Goal: Task Accomplishment & Management: Use online tool/utility

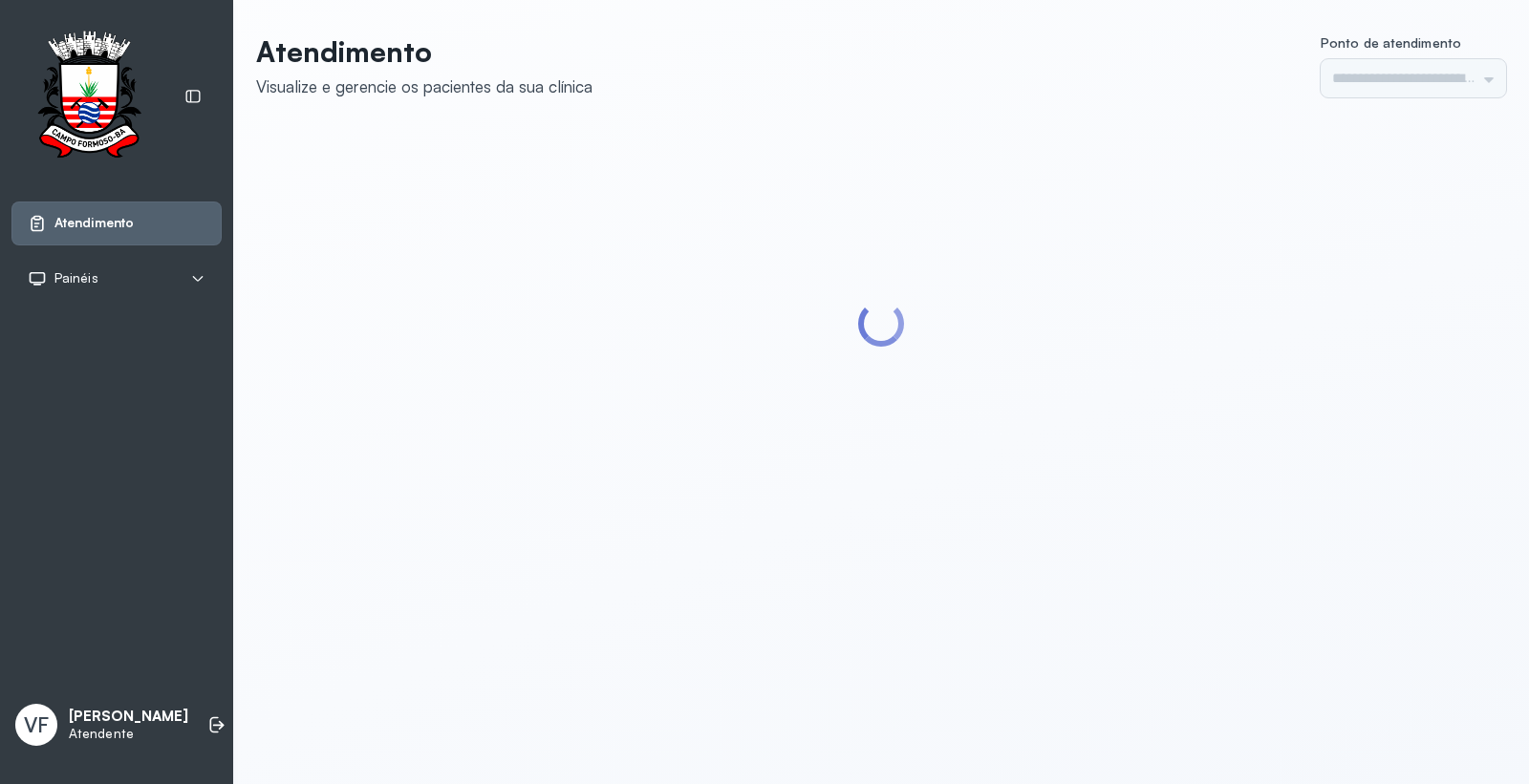
type input "*********"
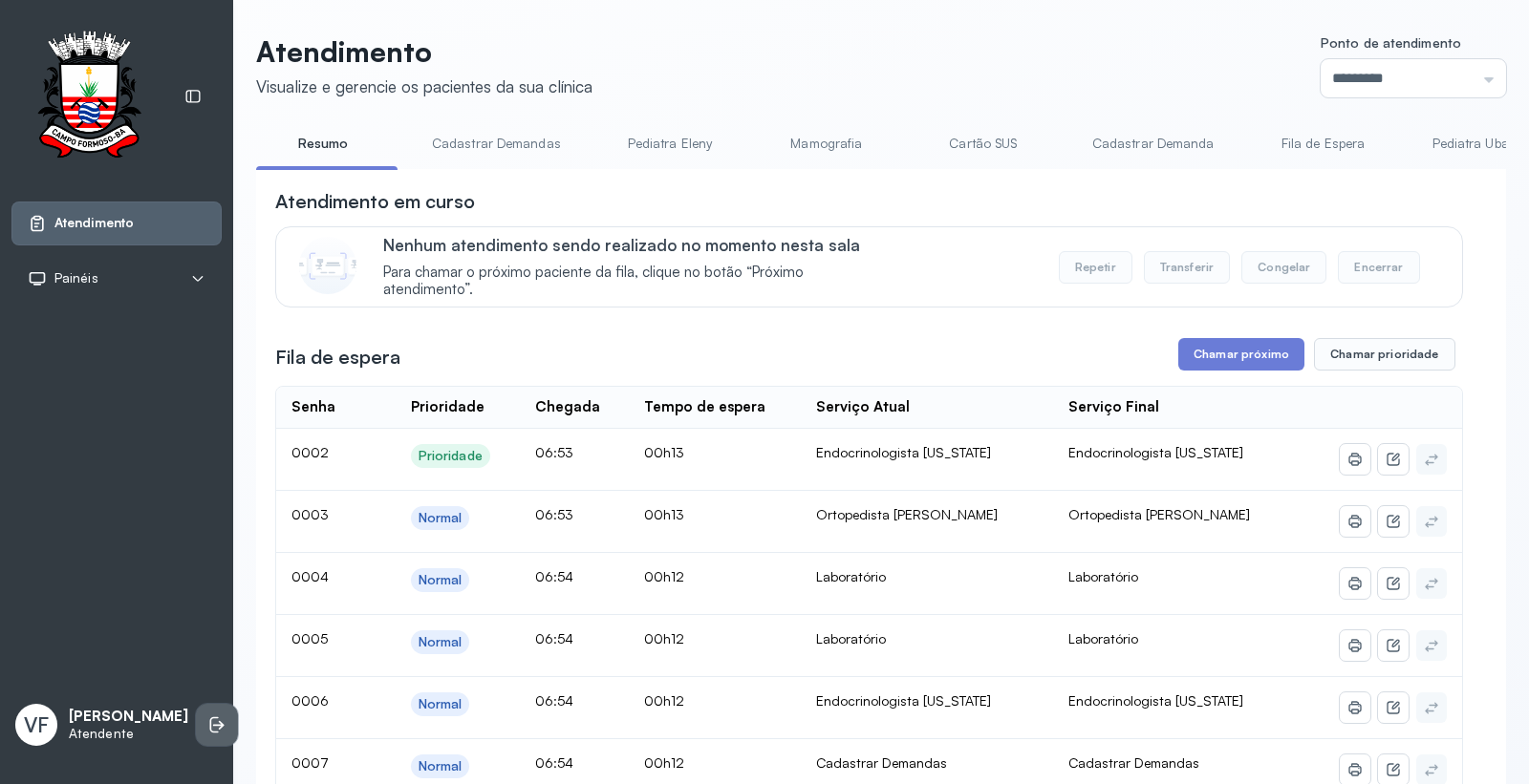
click at [202, 704] on li at bounding box center [216, 725] width 42 height 42
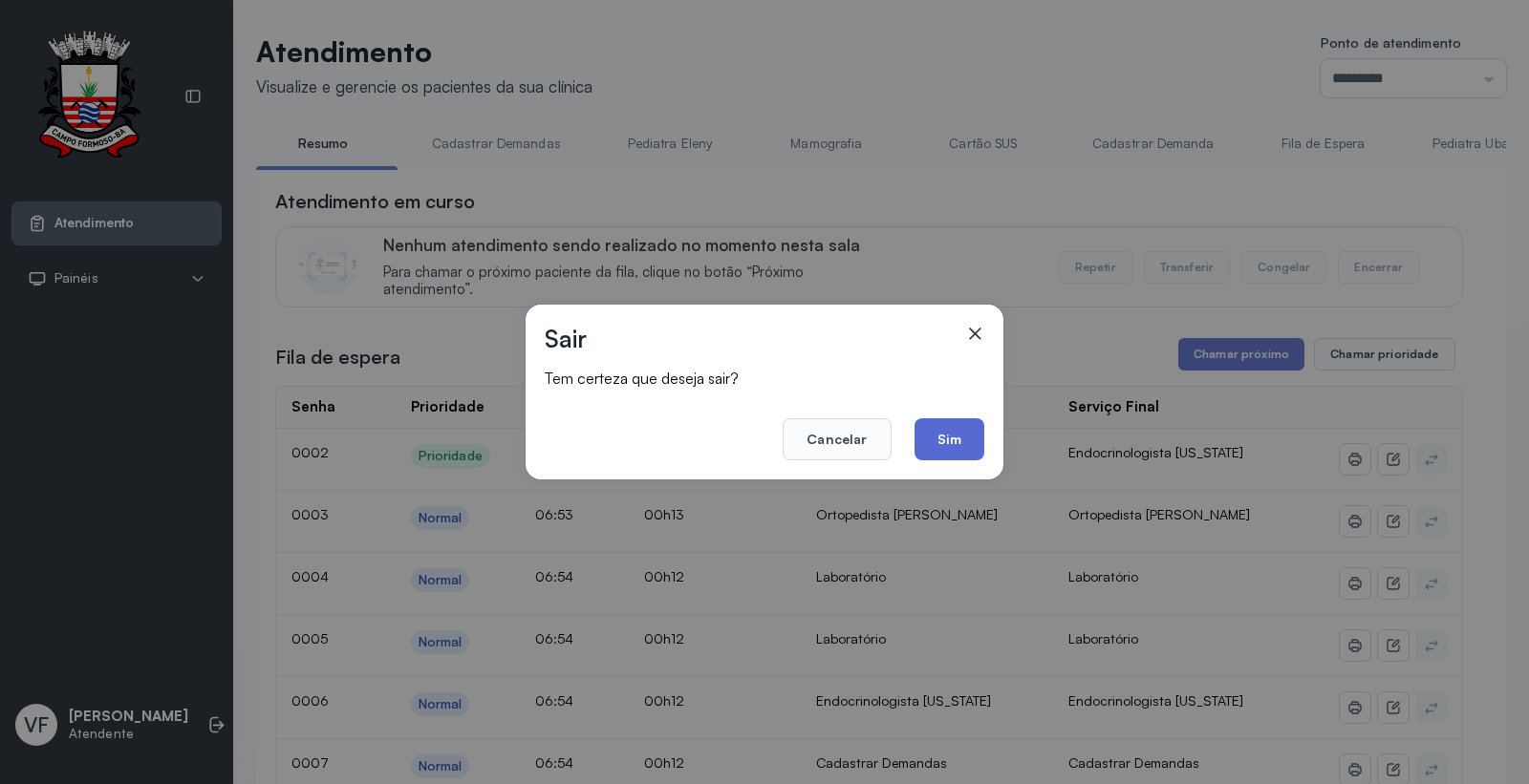
click at [935, 445] on button "Sim" at bounding box center [949, 439] width 70 height 42
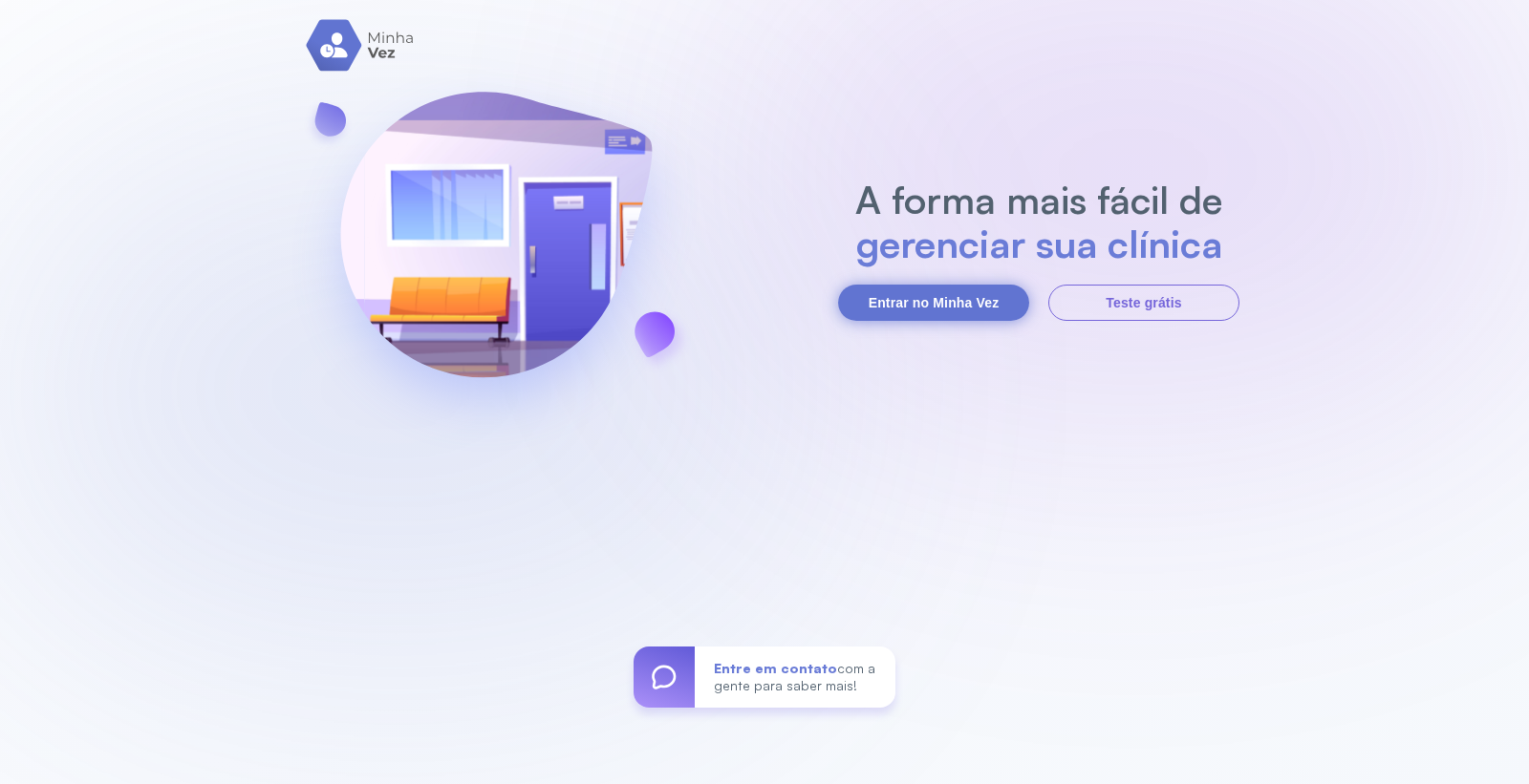
click at [874, 286] on button "Entrar no Minha Vez" at bounding box center [934, 302] width 191 height 36
click at [940, 293] on button "Entrar no Minha Vez" at bounding box center [934, 302] width 191 height 36
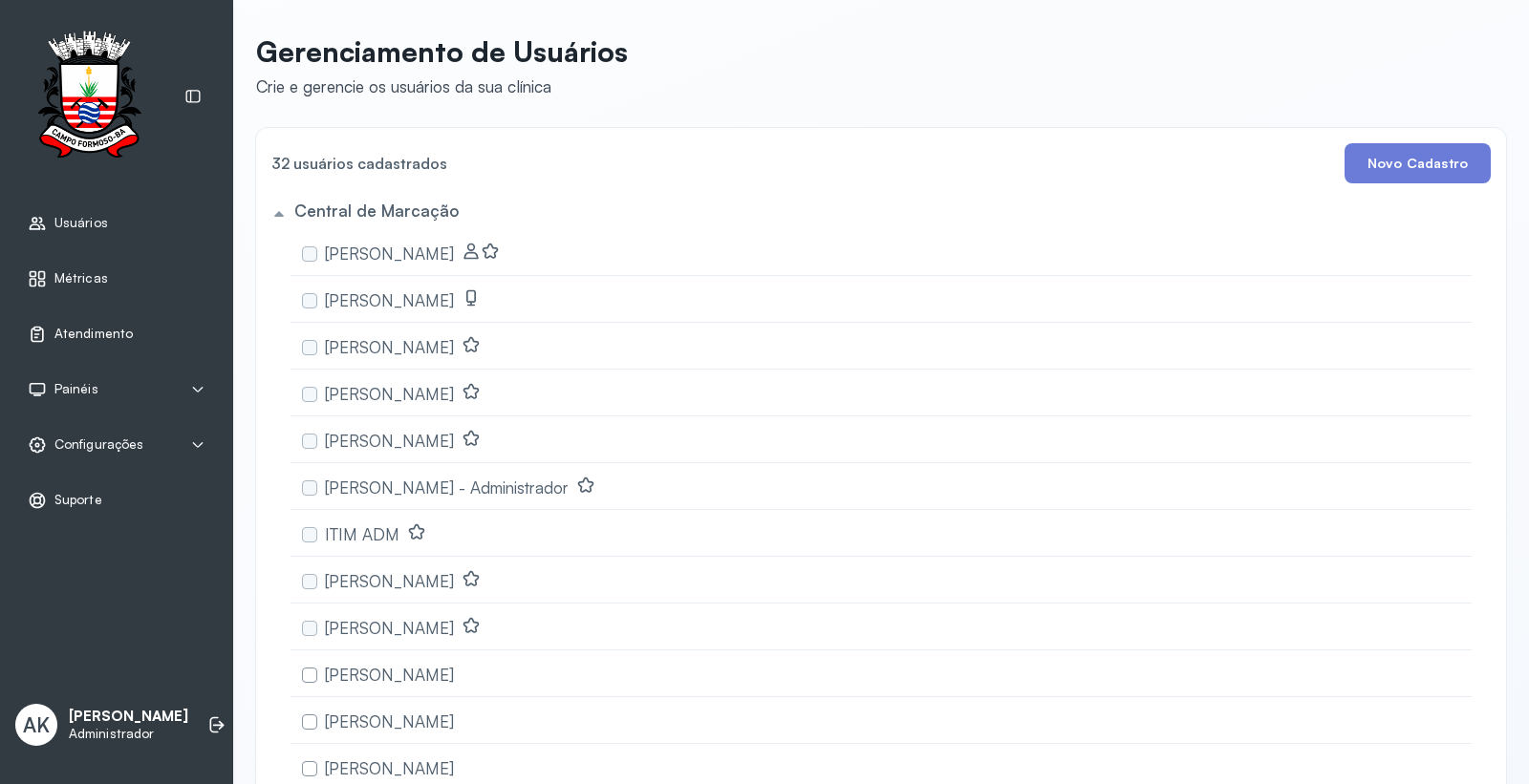
click at [125, 335] on span "Atendimento" at bounding box center [93, 333] width 79 height 17
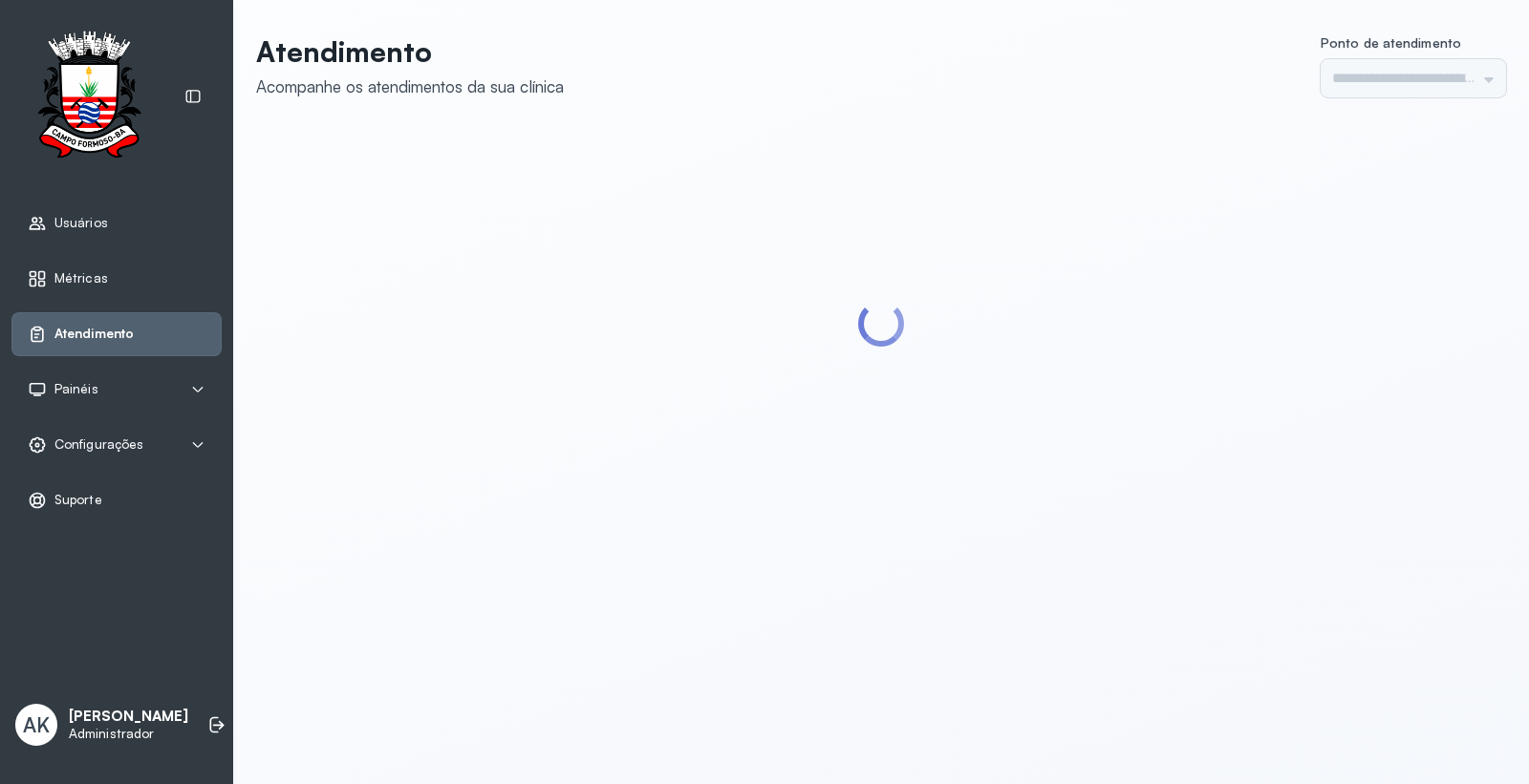
type input "*********"
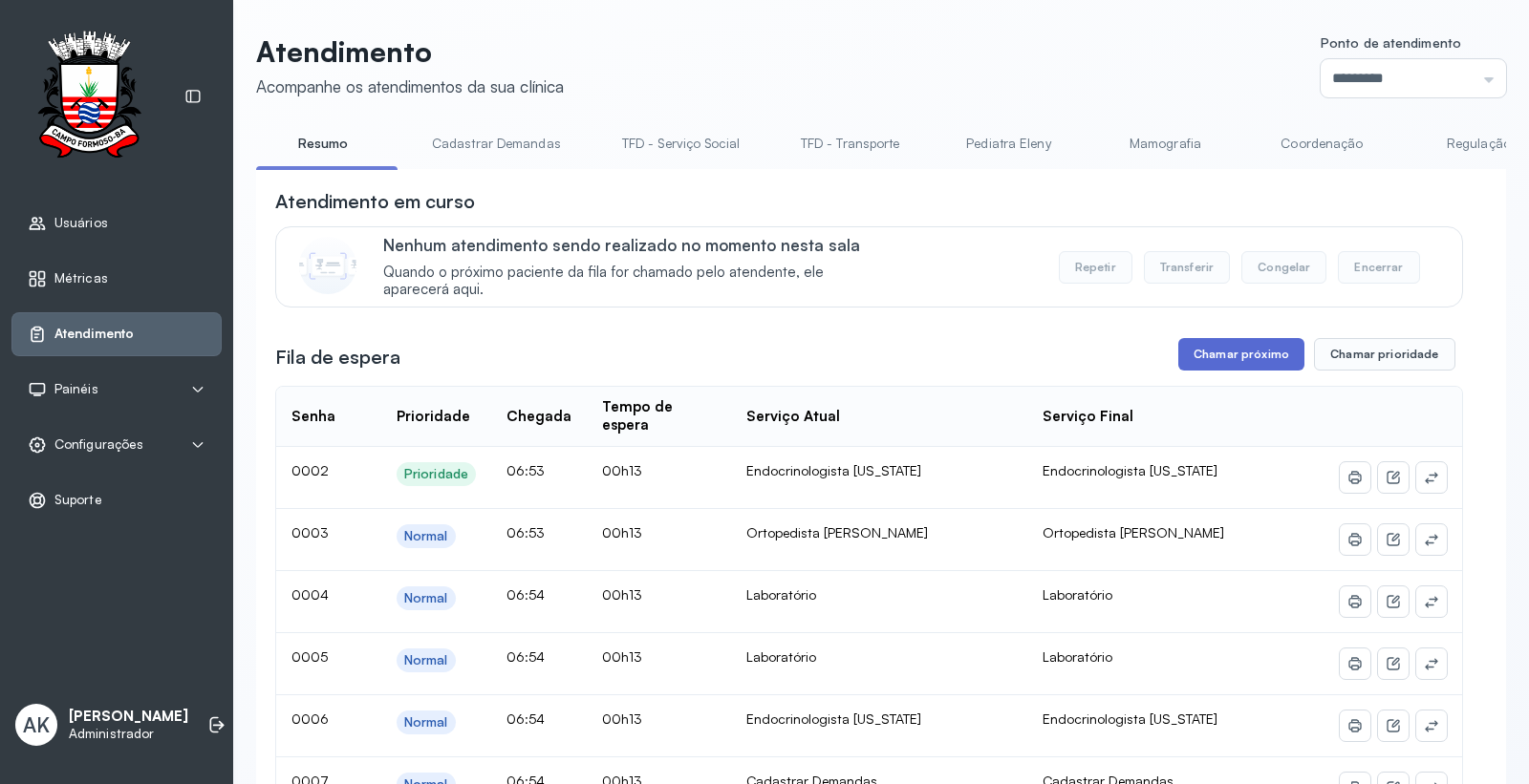
click at [1226, 344] on button "Chamar próximo" at bounding box center [1242, 354] width 126 height 32
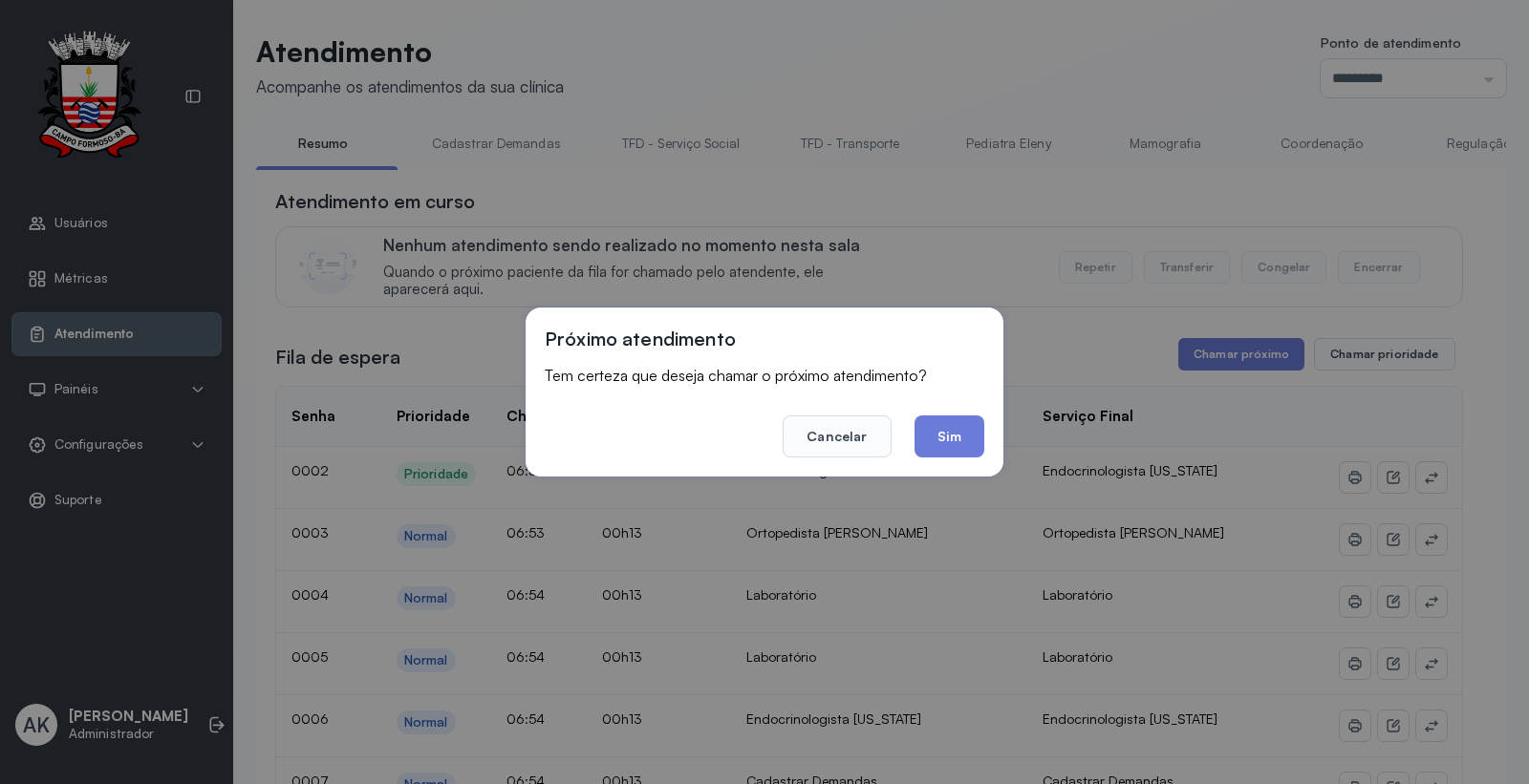
click at [945, 417] on button "Sim" at bounding box center [949, 437] width 70 height 42
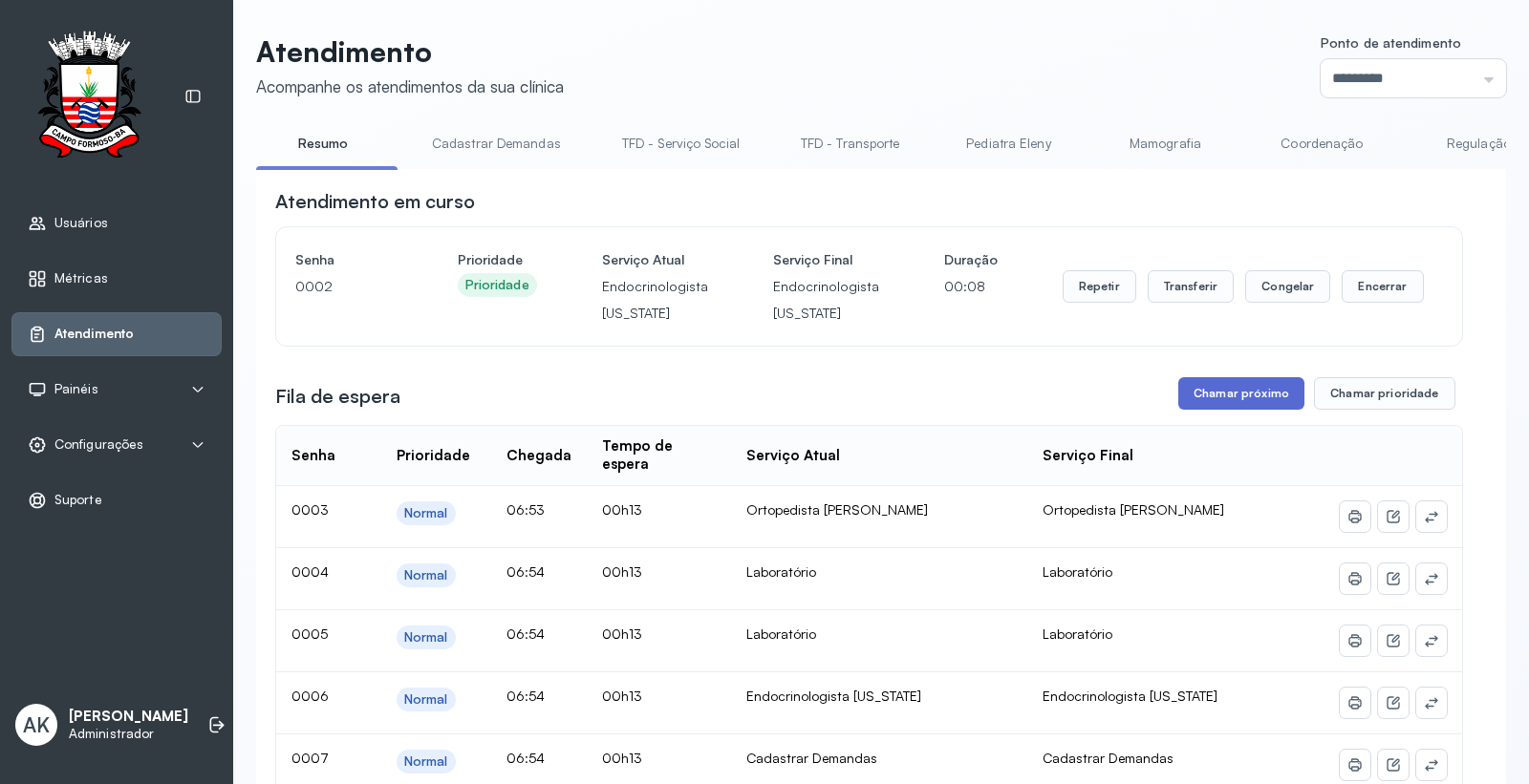
click at [1217, 397] on button "Chamar próximo" at bounding box center [1242, 393] width 126 height 32
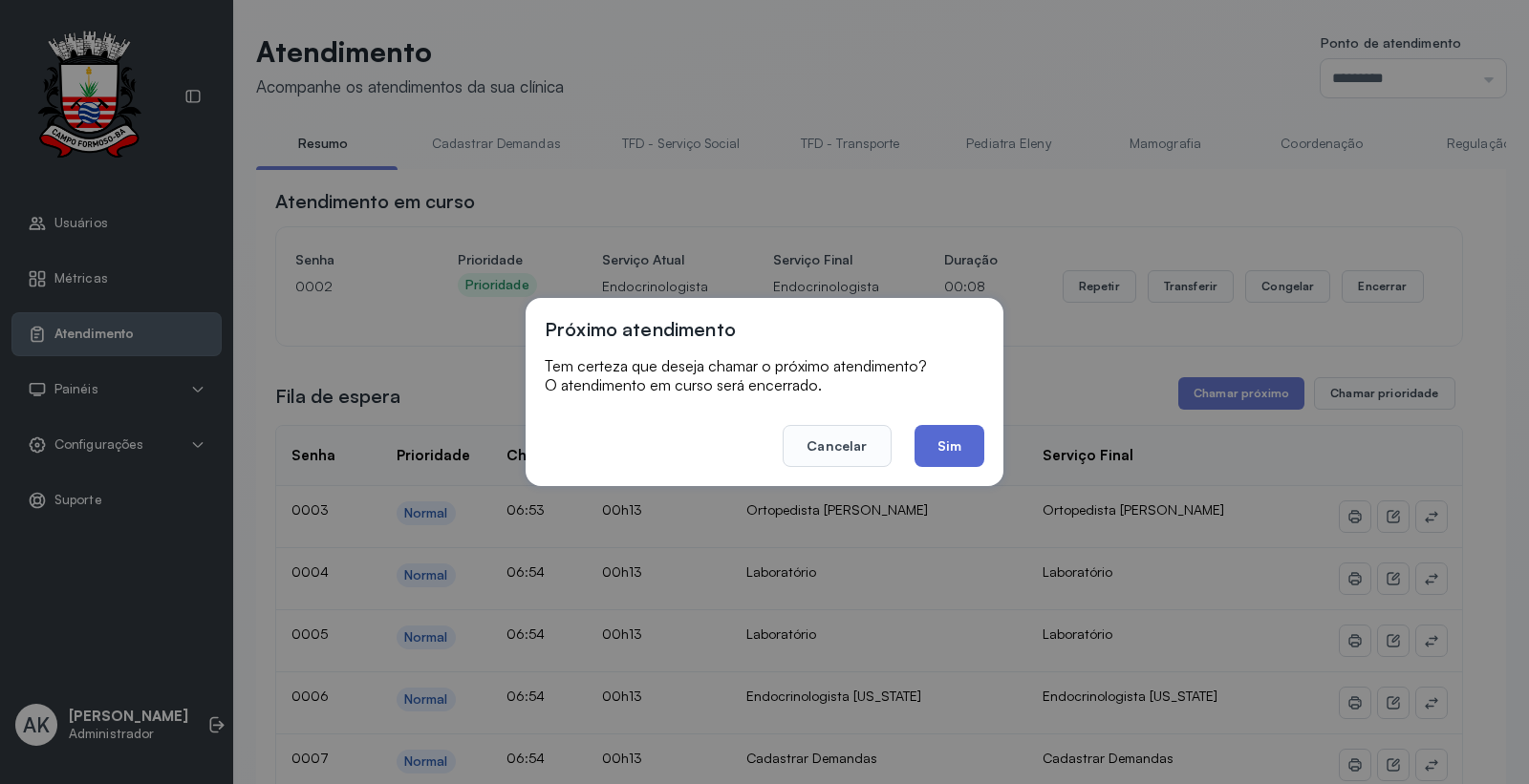
click at [929, 443] on button "Sim" at bounding box center [949, 446] width 70 height 42
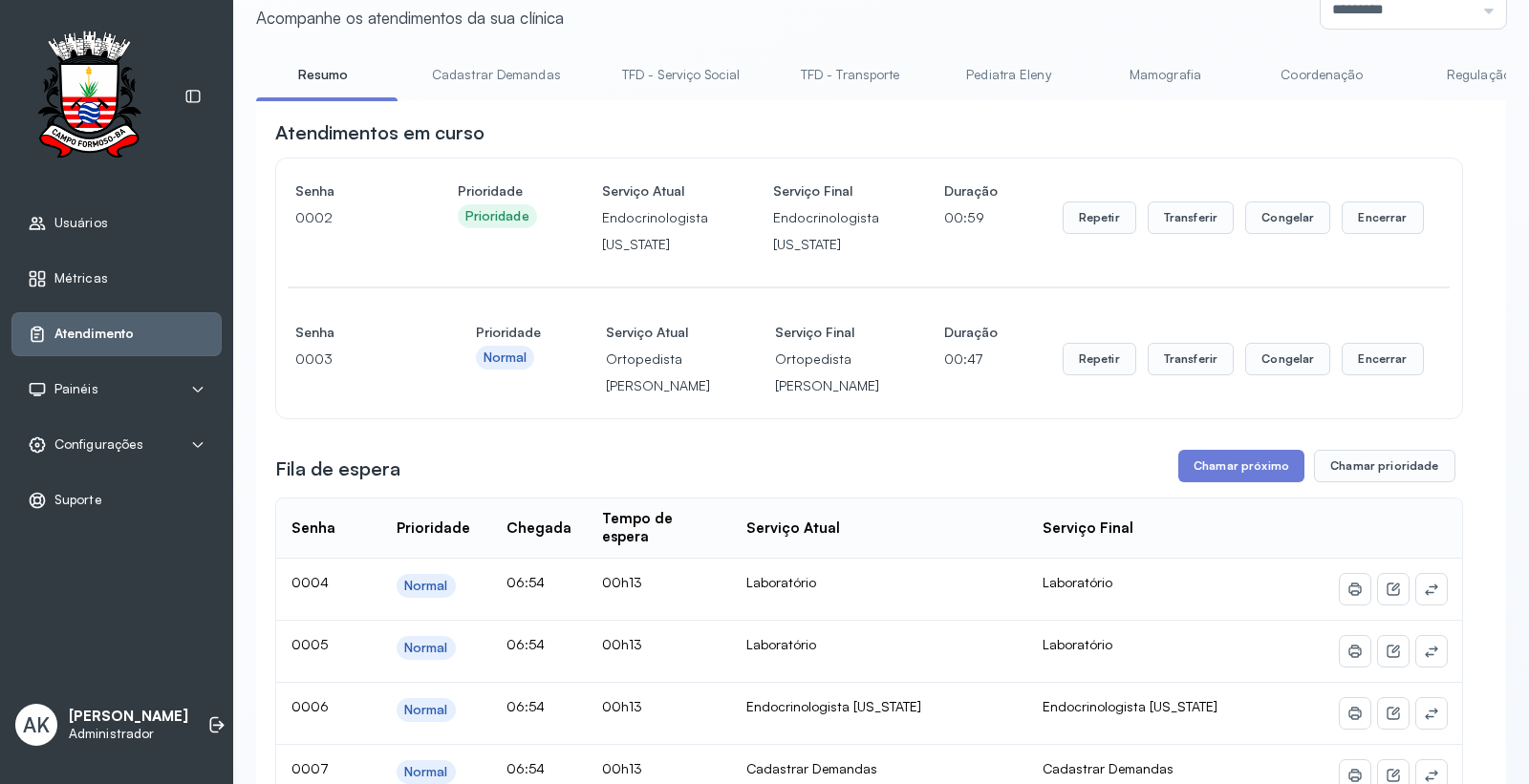
scroll to position [106, 0]
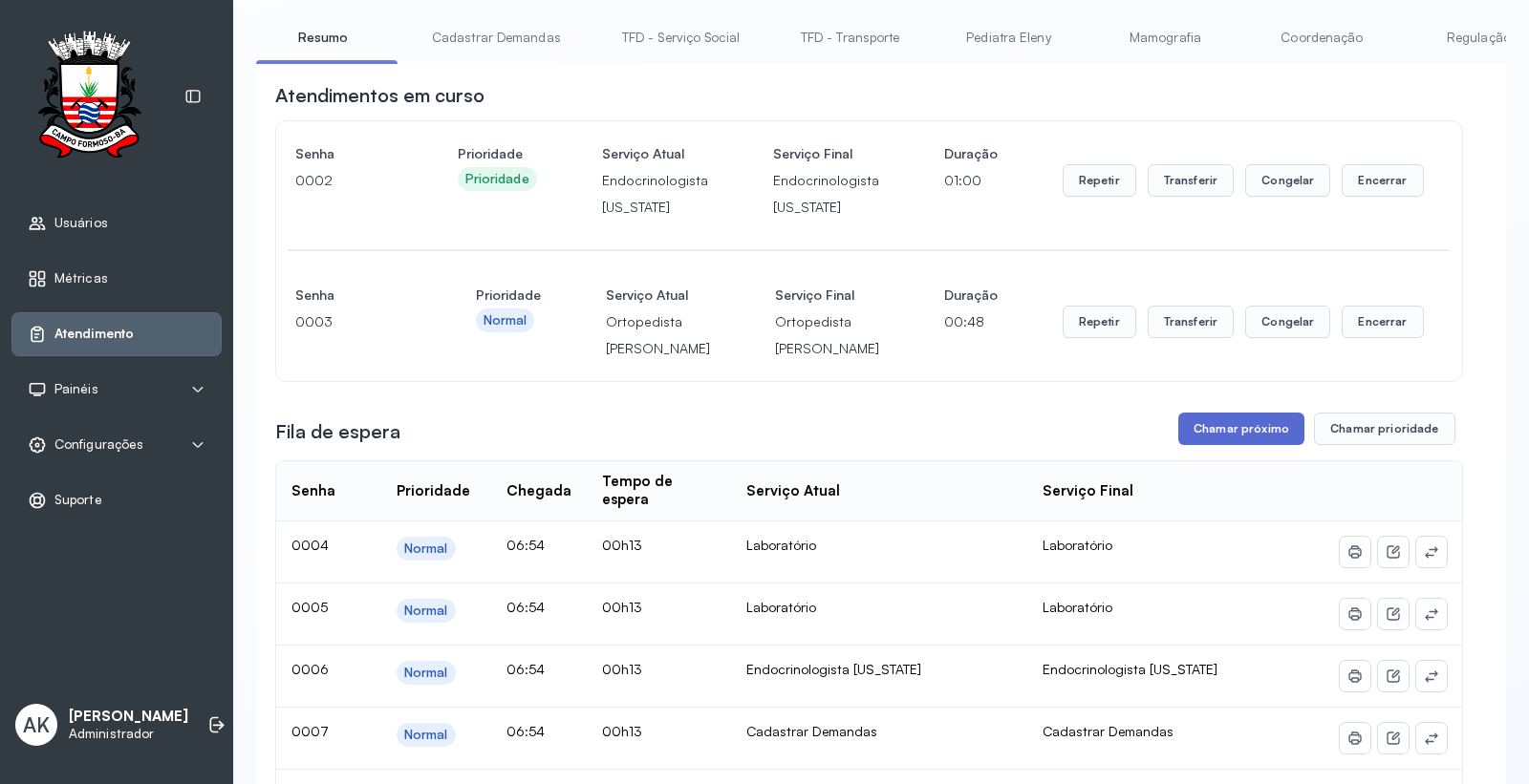
click at [1246, 446] on button "Chamar próximo" at bounding box center [1242, 429] width 126 height 32
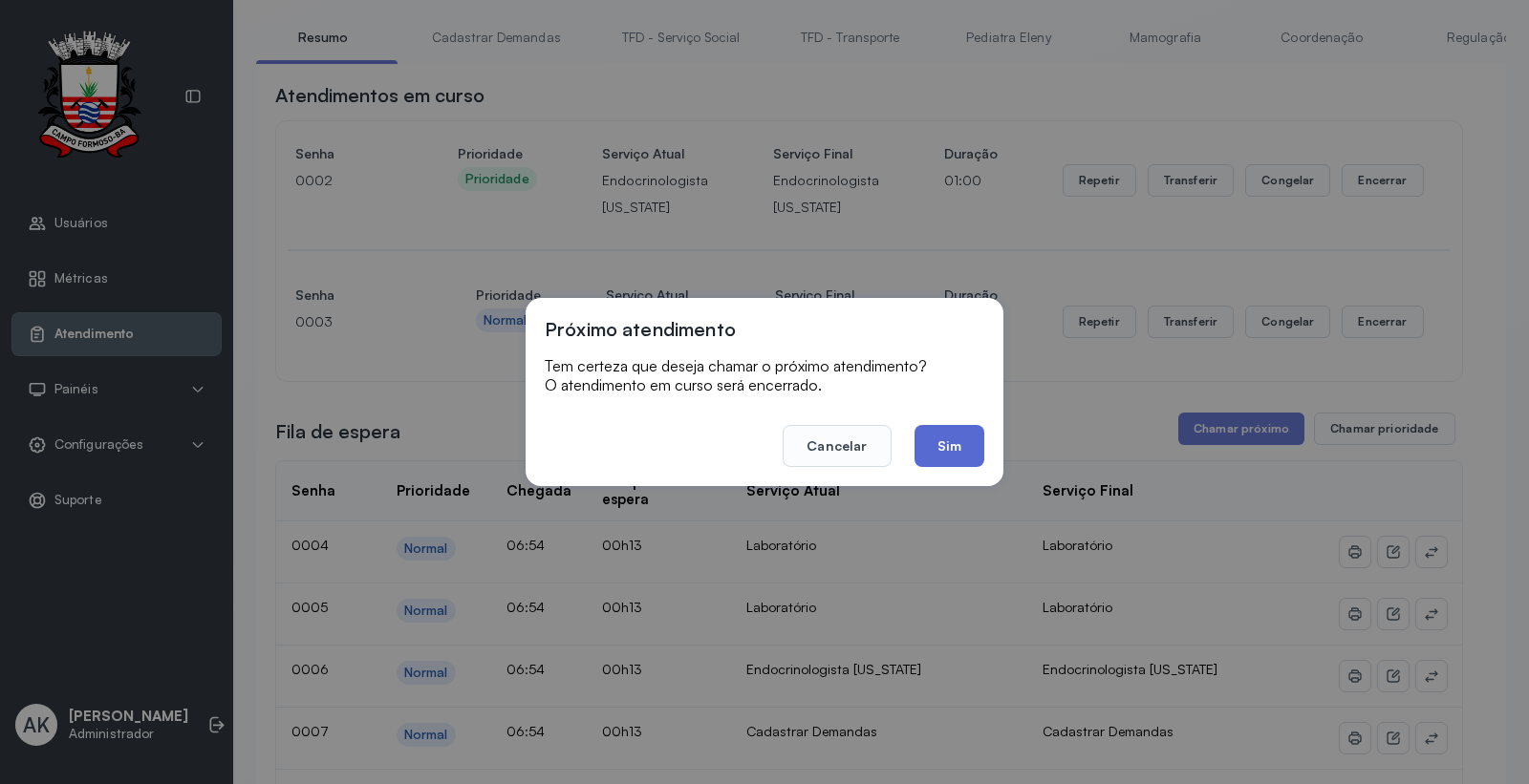
drag, startPoint x: 985, startPoint y: 451, endPoint x: 970, endPoint y: 453, distance: 15.1
click at [983, 451] on div "Próximo atendimento Tem certeza que deseja chamar o próximo atendimento? O aten…" at bounding box center [764, 392] width 478 height 188
click at [957, 451] on button "Sim" at bounding box center [949, 446] width 70 height 42
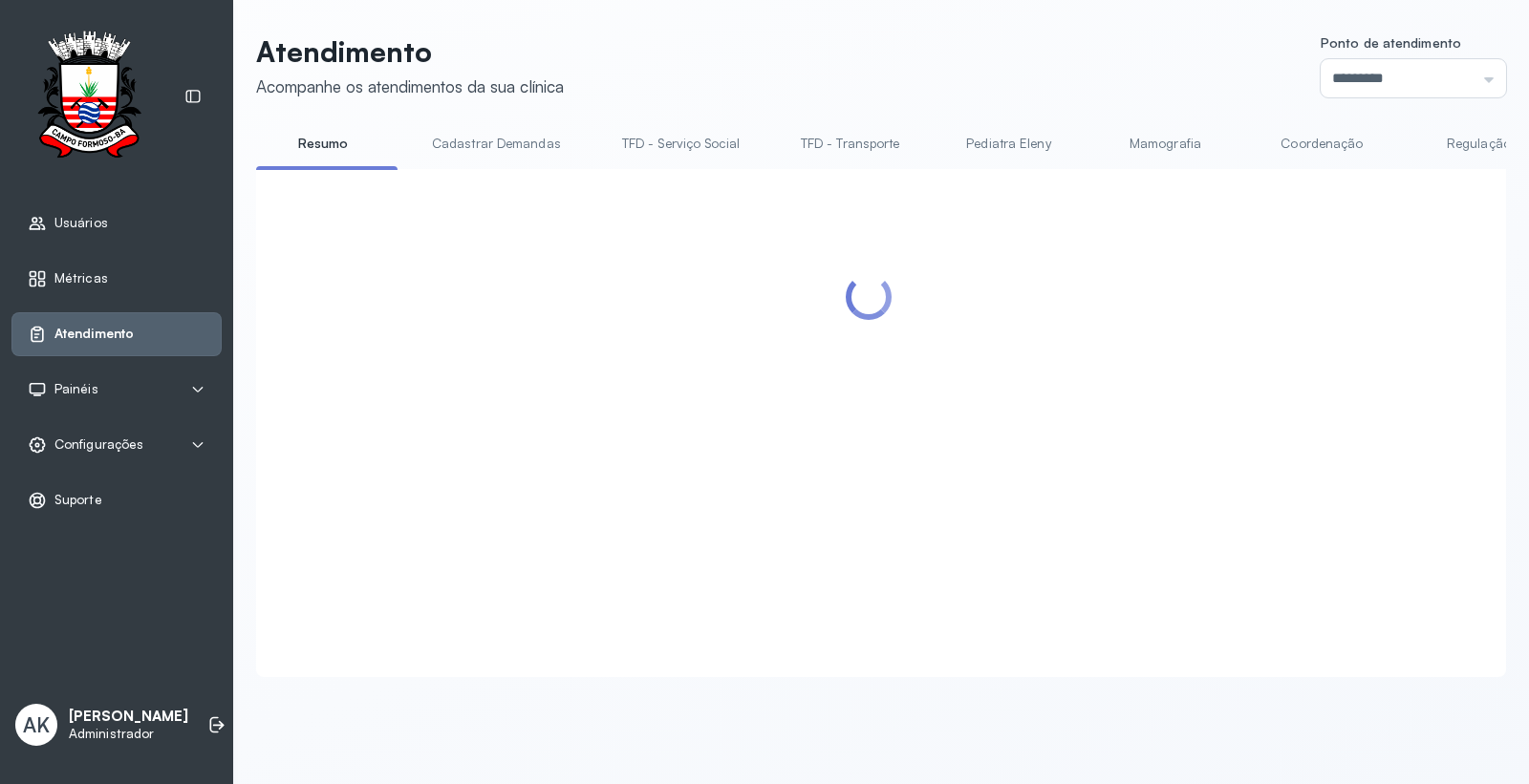
scroll to position [0, 0]
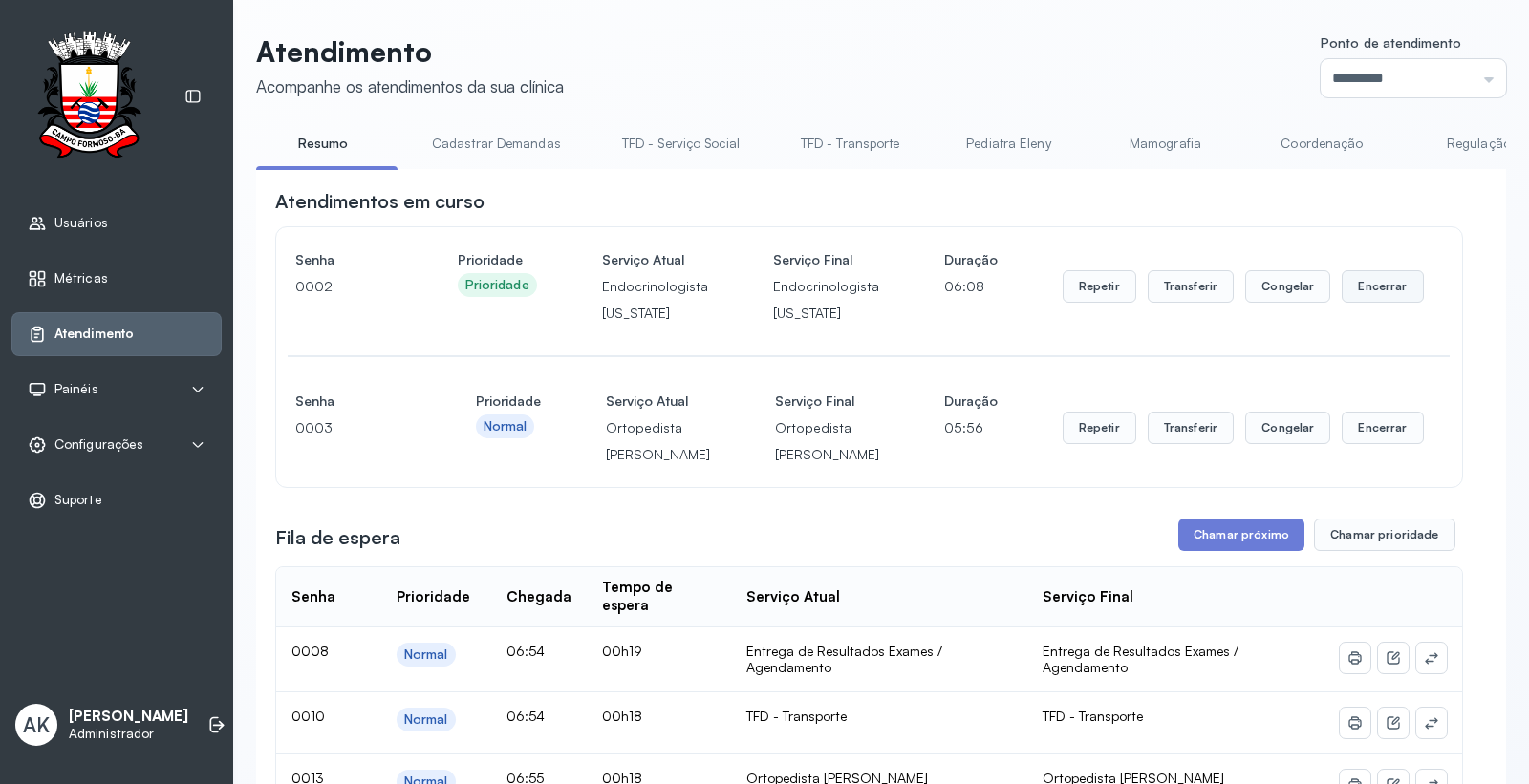
click at [1371, 297] on button "Encerrar" at bounding box center [1382, 286] width 82 height 32
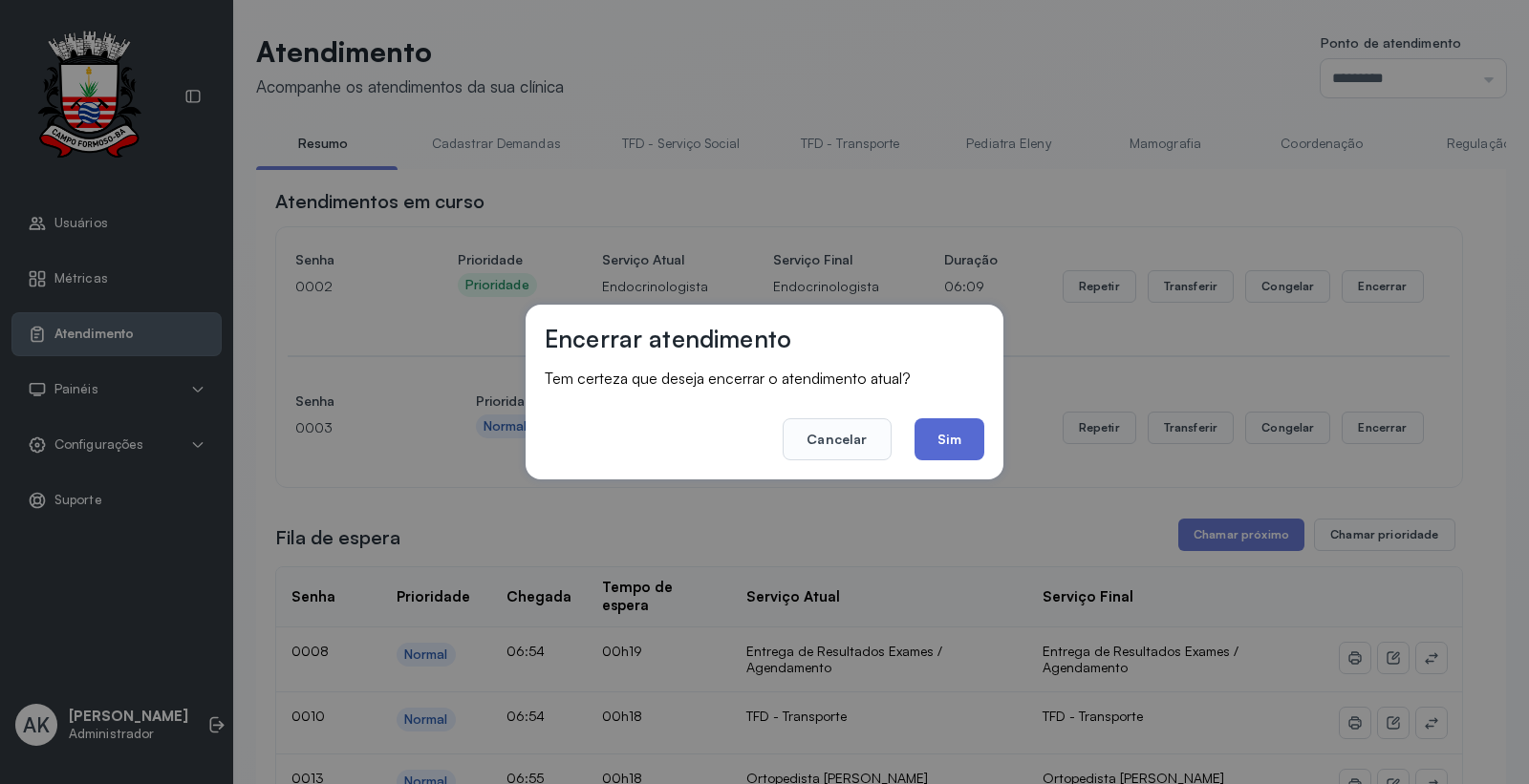
click at [948, 434] on button "Sim" at bounding box center [949, 439] width 70 height 42
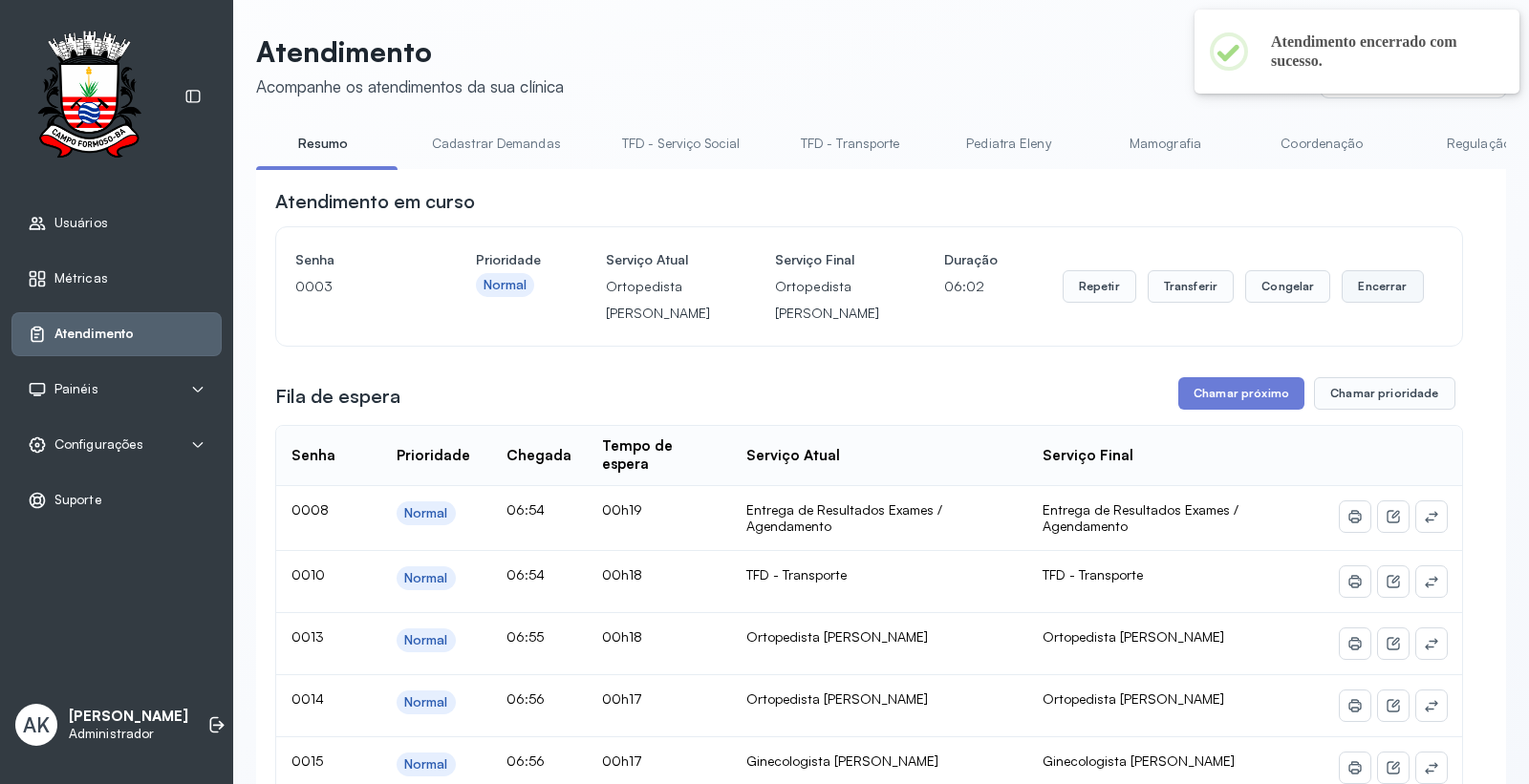
click at [1364, 303] on button "Encerrar" at bounding box center [1382, 286] width 82 height 32
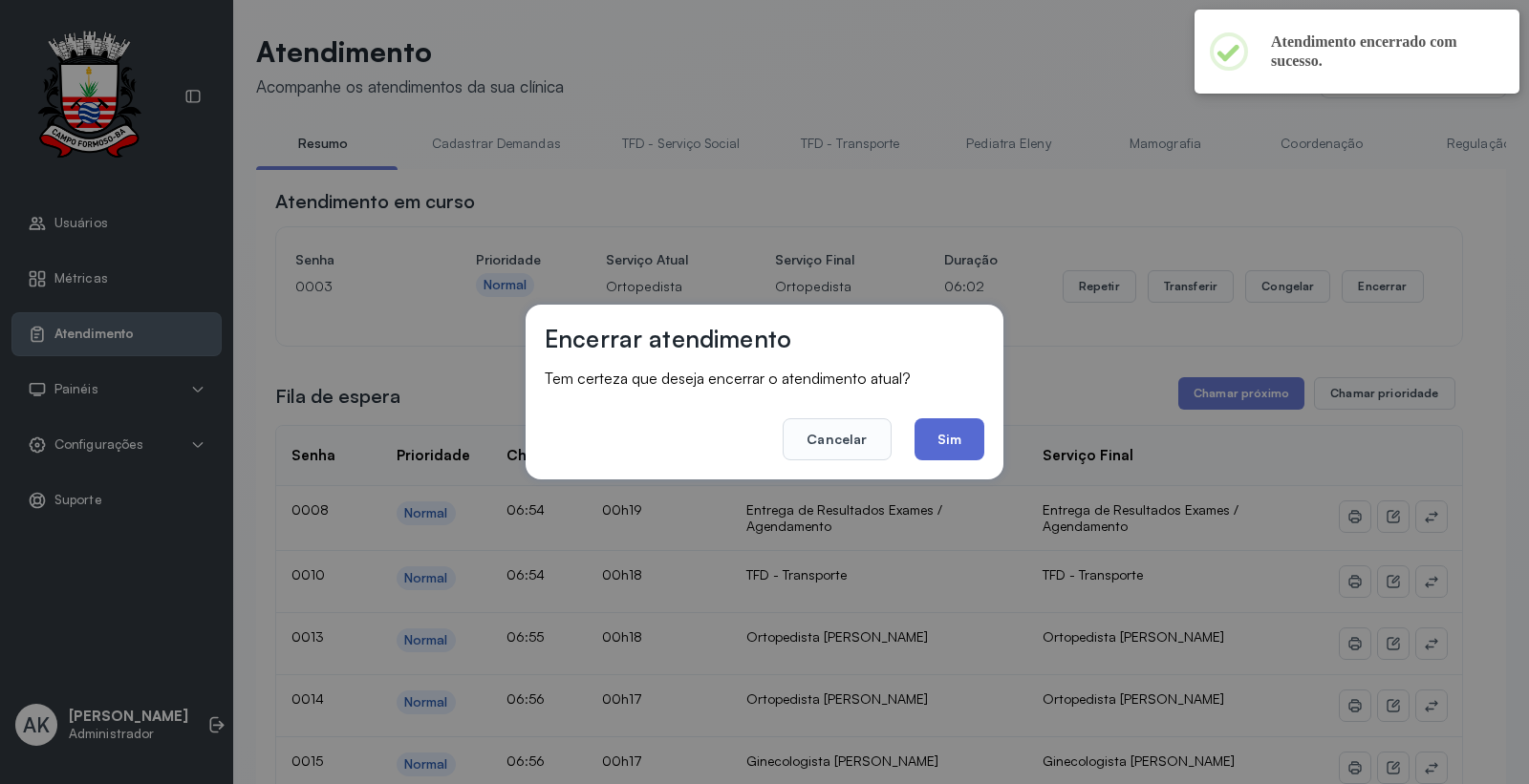
click at [950, 432] on button "Sim" at bounding box center [949, 439] width 70 height 42
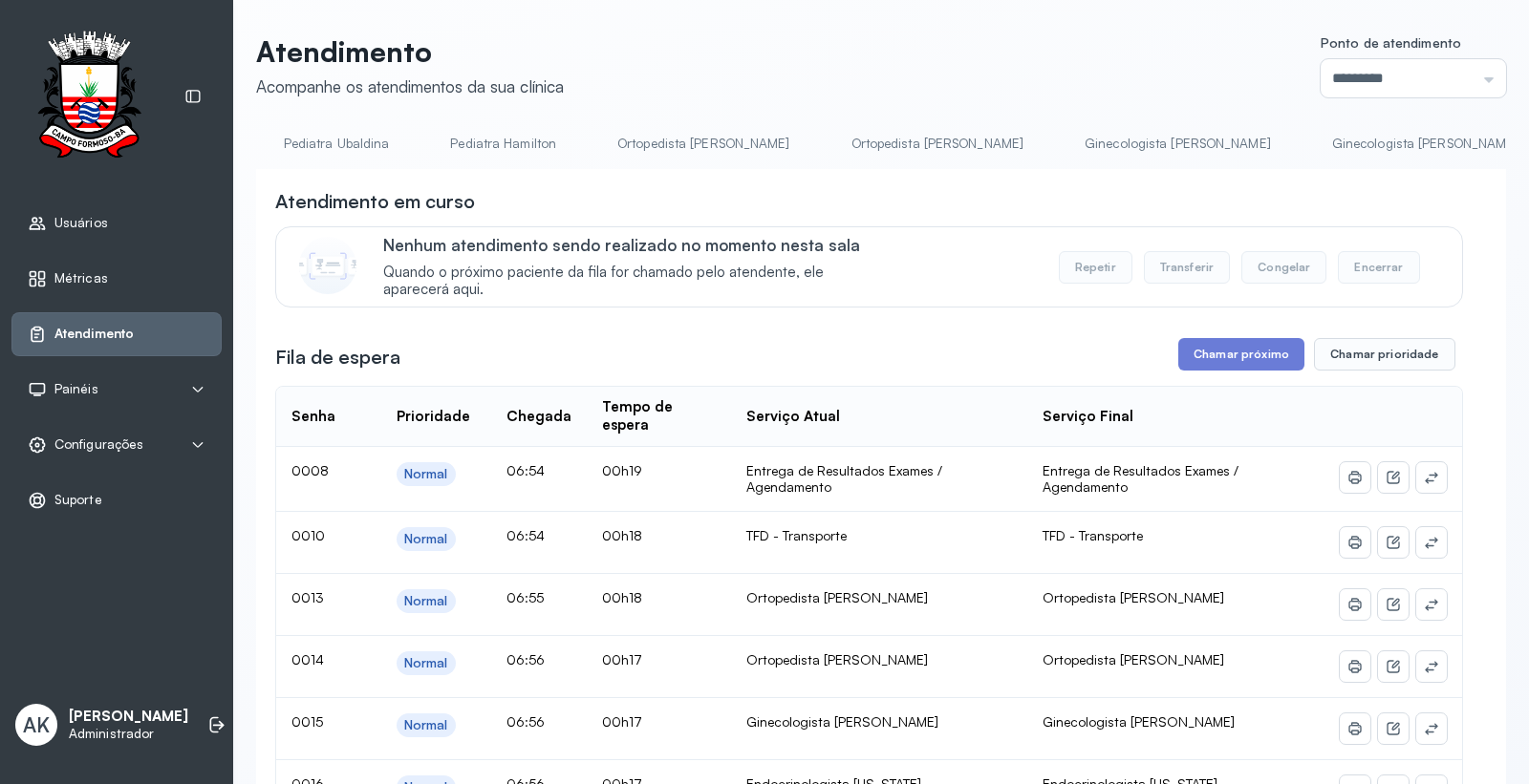
scroll to position [0, 2345]
click at [830, 144] on link "Ortopedista Ramon" at bounding box center [936, 144] width 212 height 31
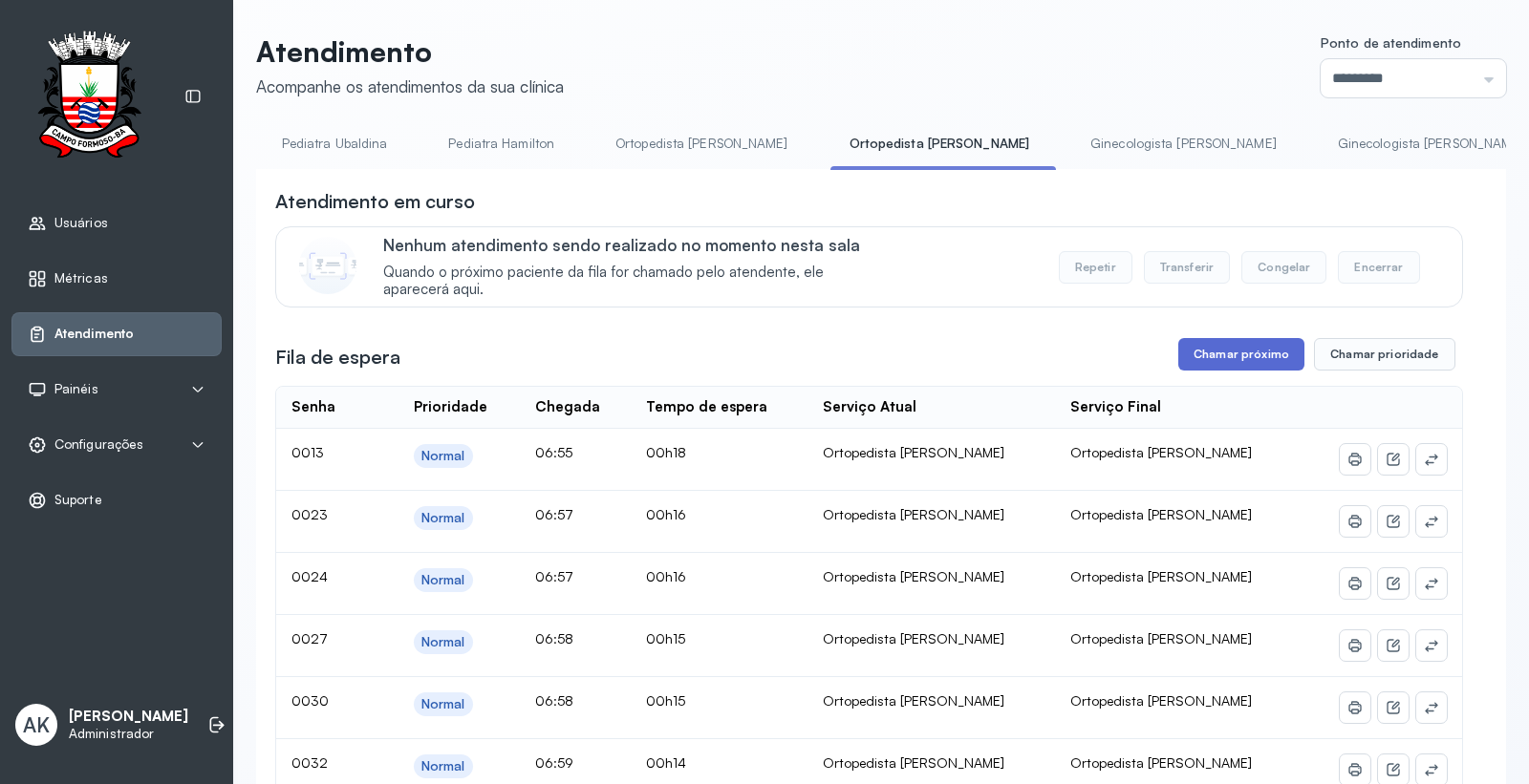
click at [1231, 371] on button "Chamar próximo" at bounding box center [1242, 354] width 126 height 32
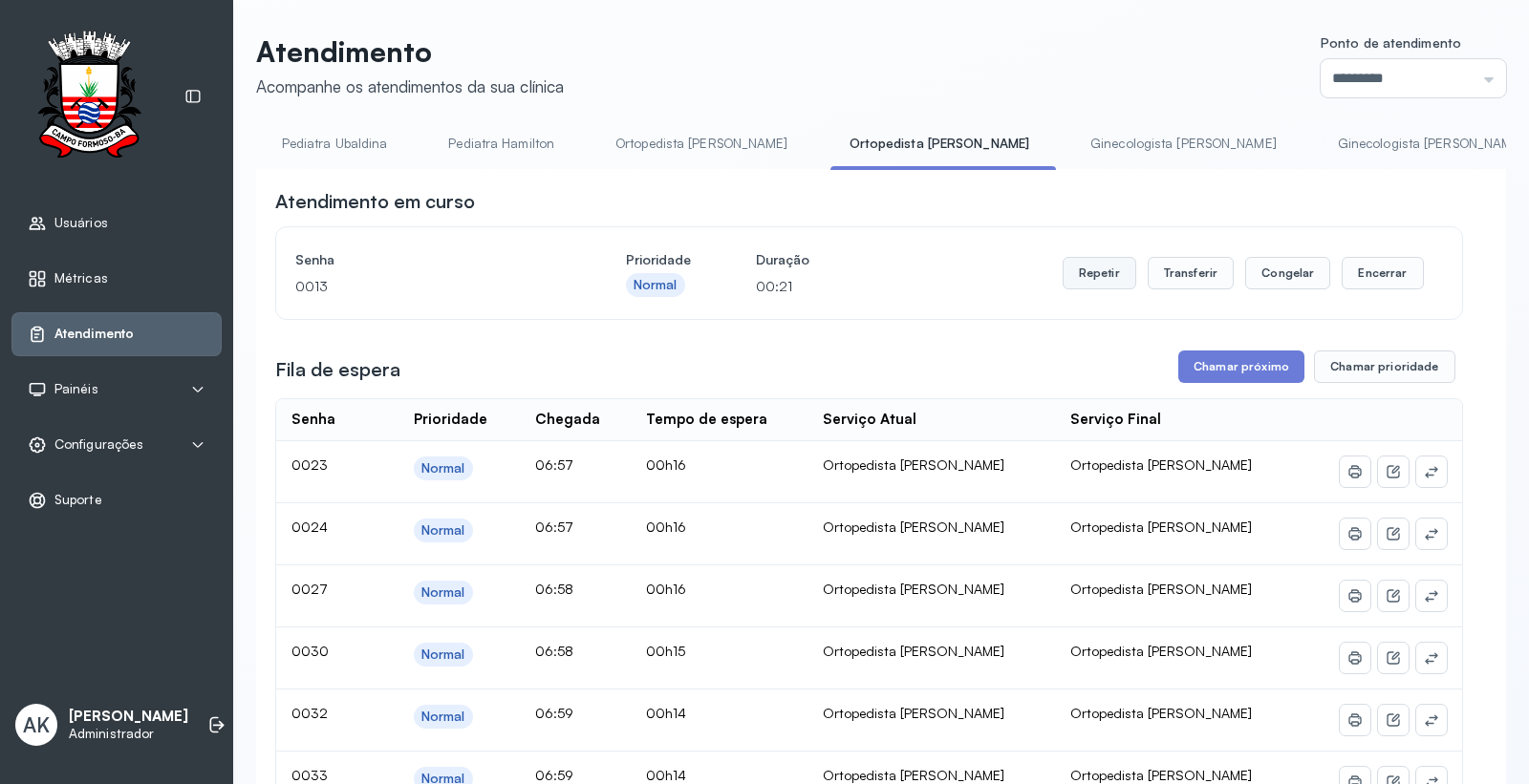
click at [1065, 280] on button "Repetir" at bounding box center [1099, 272] width 74 height 32
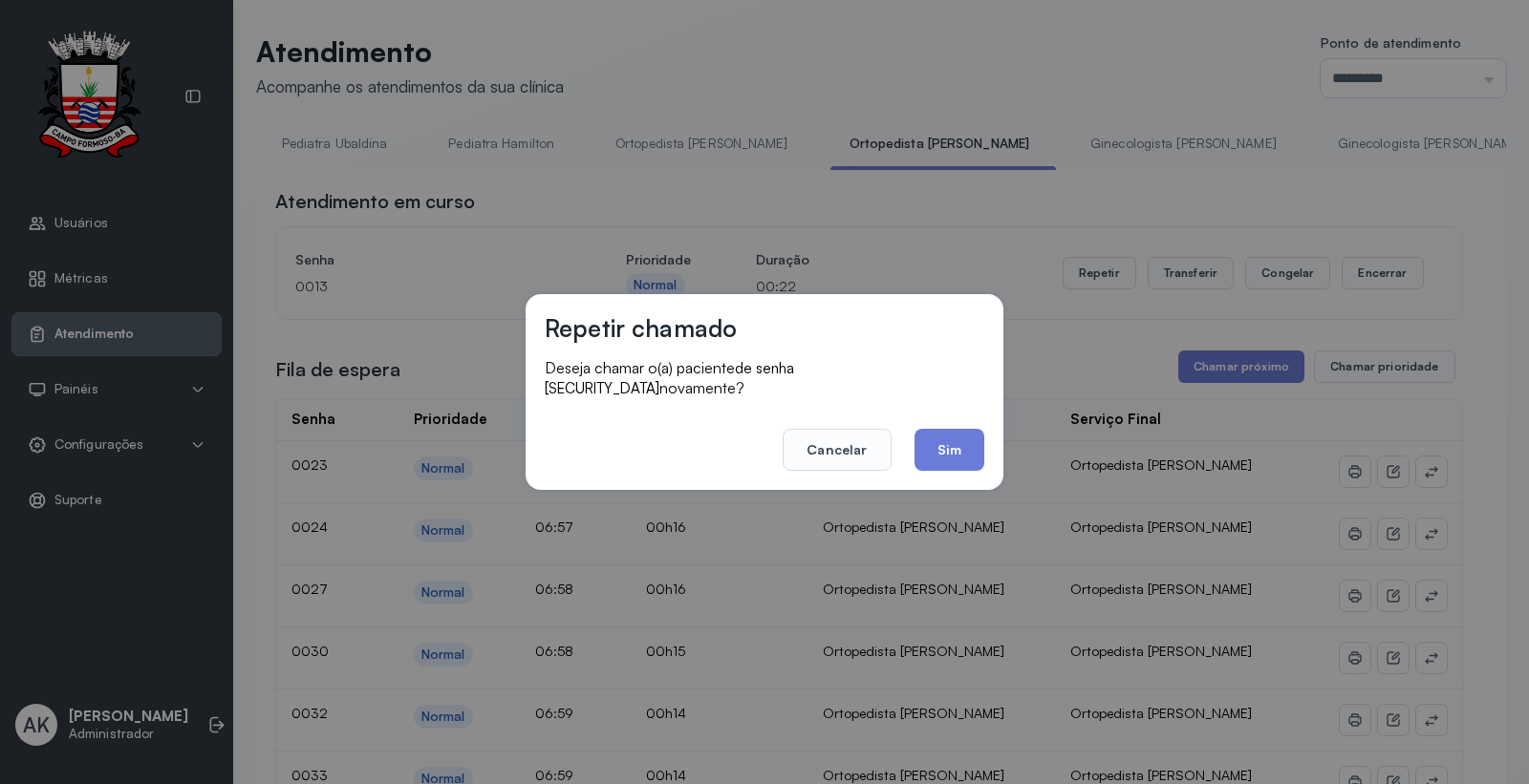
click at [951, 443] on button "Sim" at bounding box center [949, 450] width 70 height 42
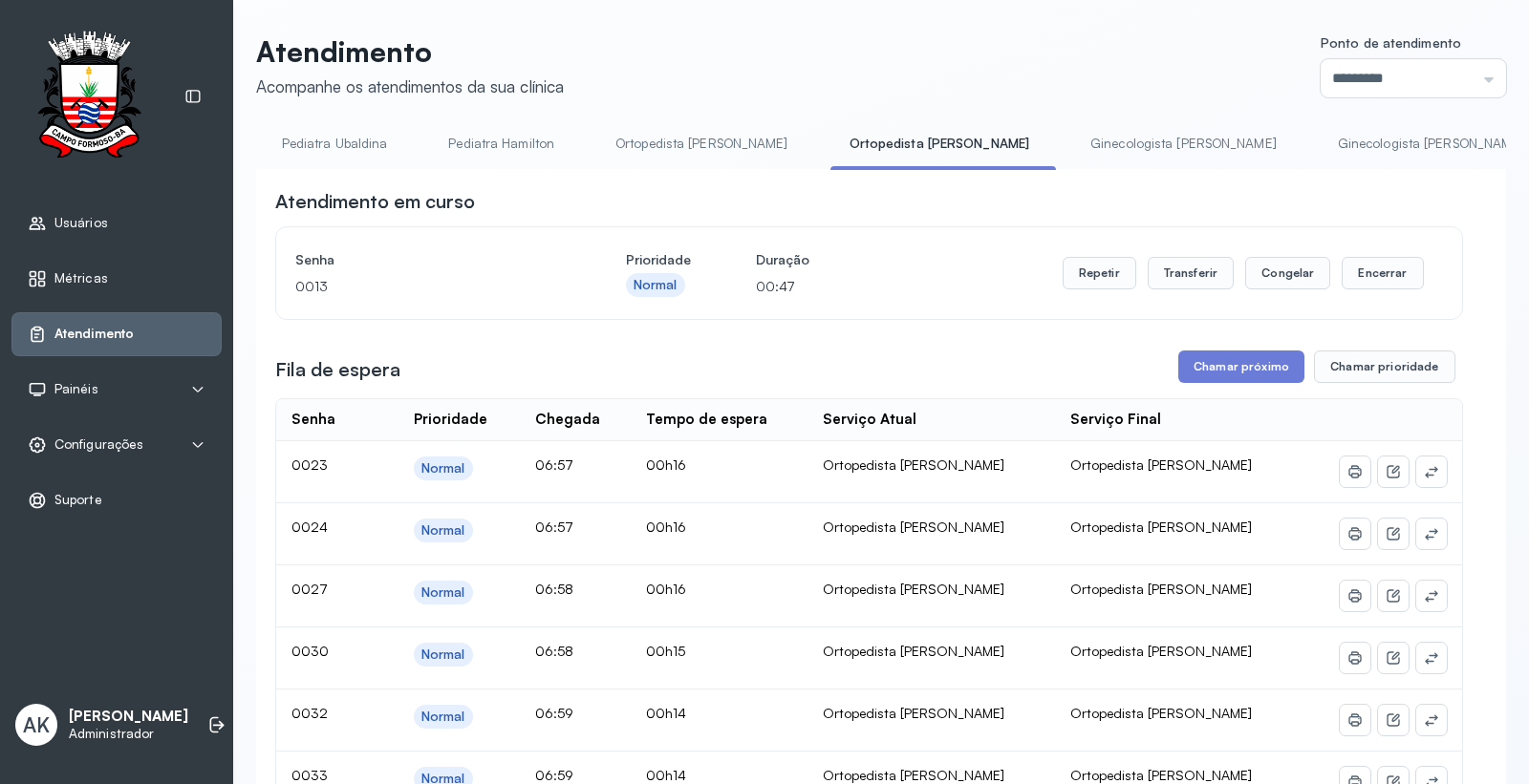
click at [682, 135] on link "Ortopedista [PERSON_NAME]" at bounding box center [702, 144] width 212 height 31
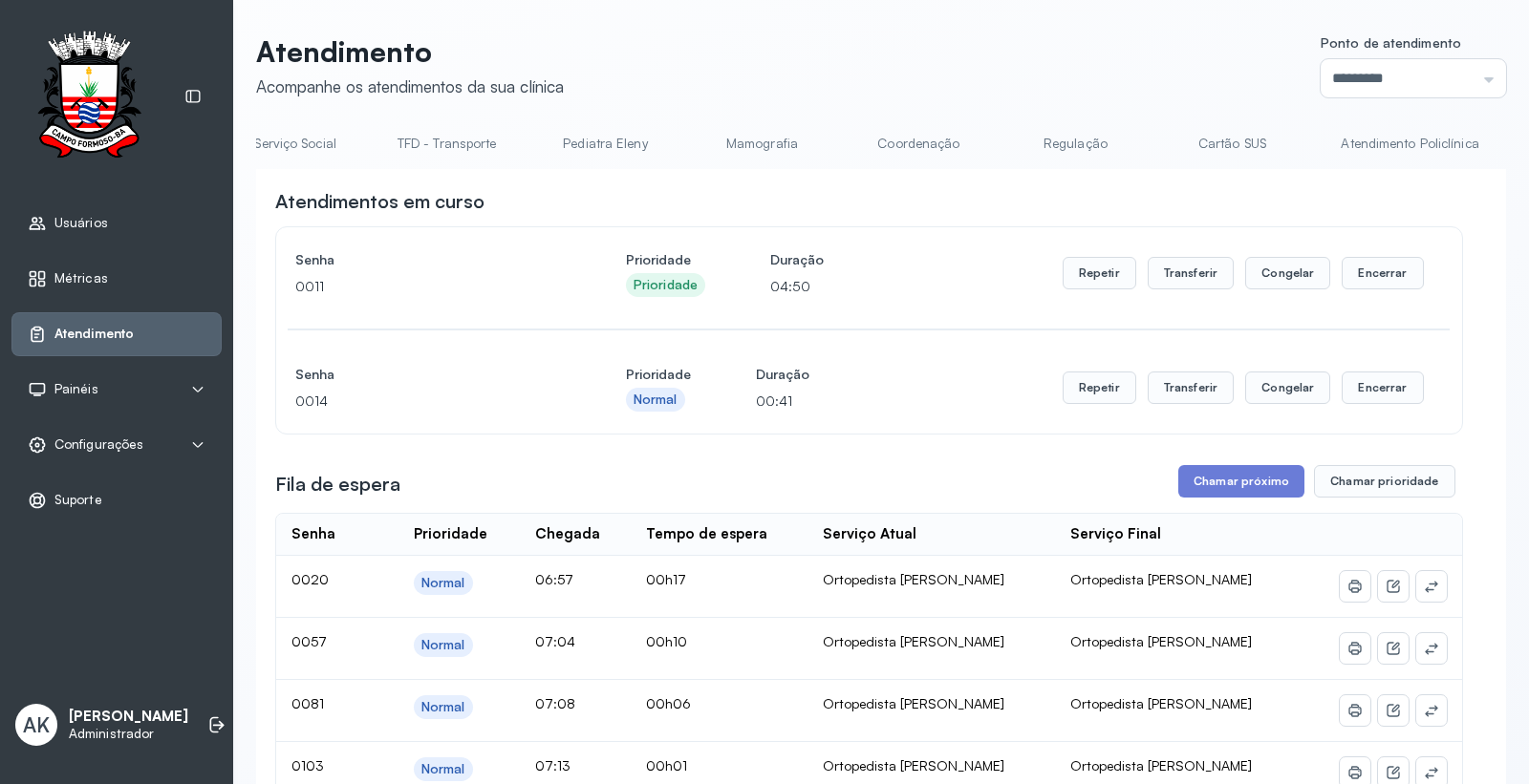
scroll to position [0, 0]
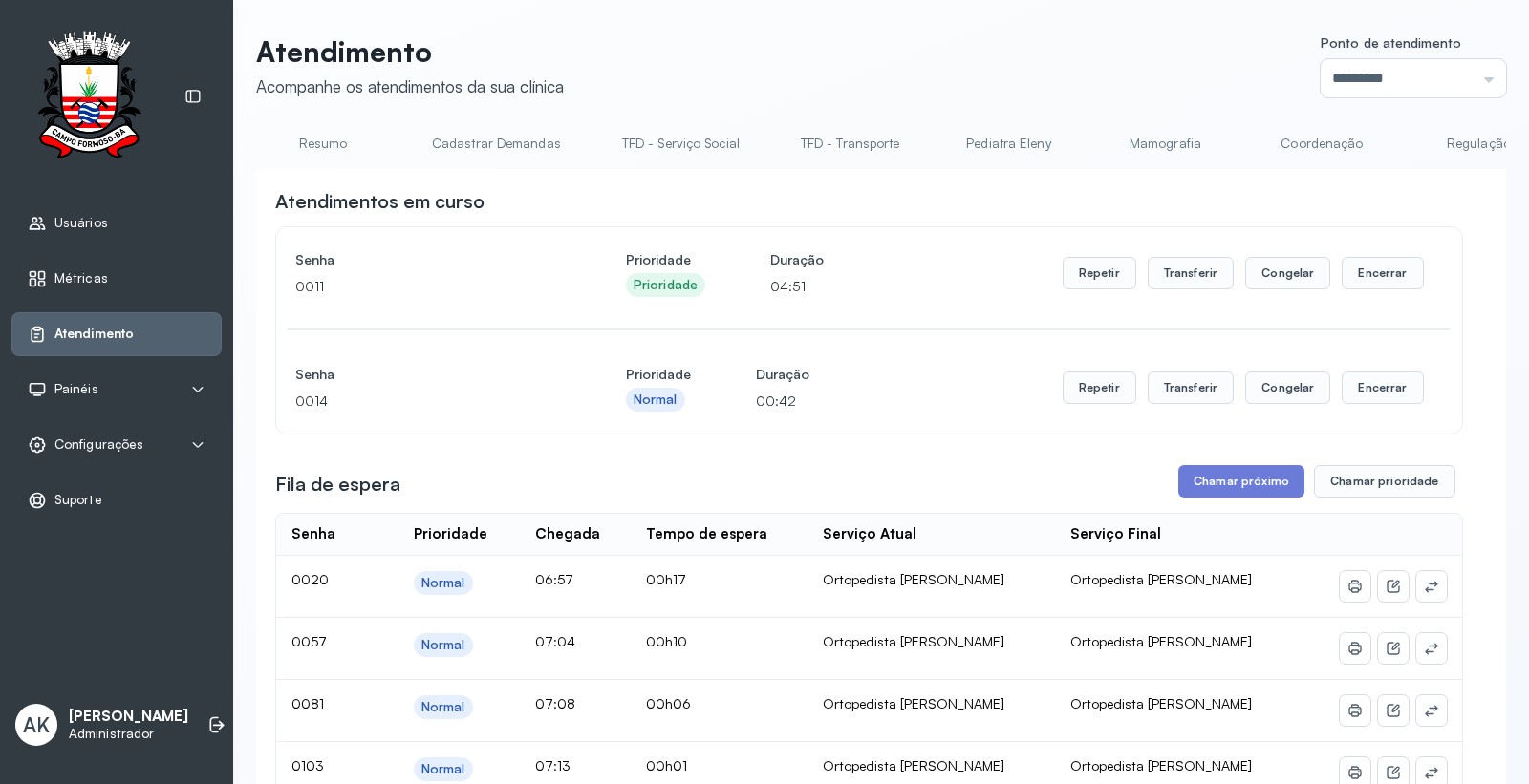
click at [331, 144] on link "Resumo" at bounding box center [323, 144] width 134 height 31
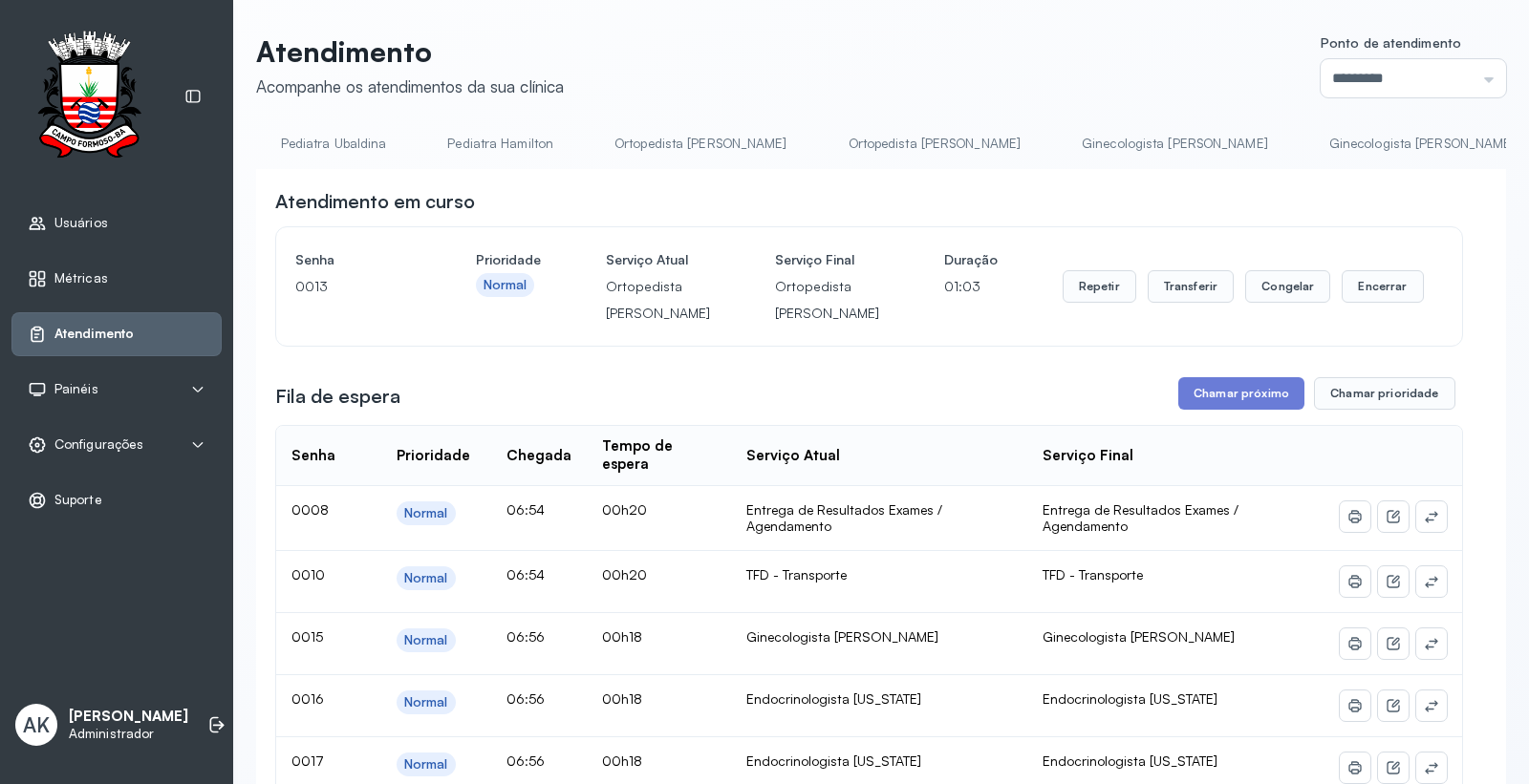
scroll to position [0, 2459]
click at [1196, 147] on link "Ginecologista [PERSON_NAME]" at bounding box center [1309, 144] width 224 height 31
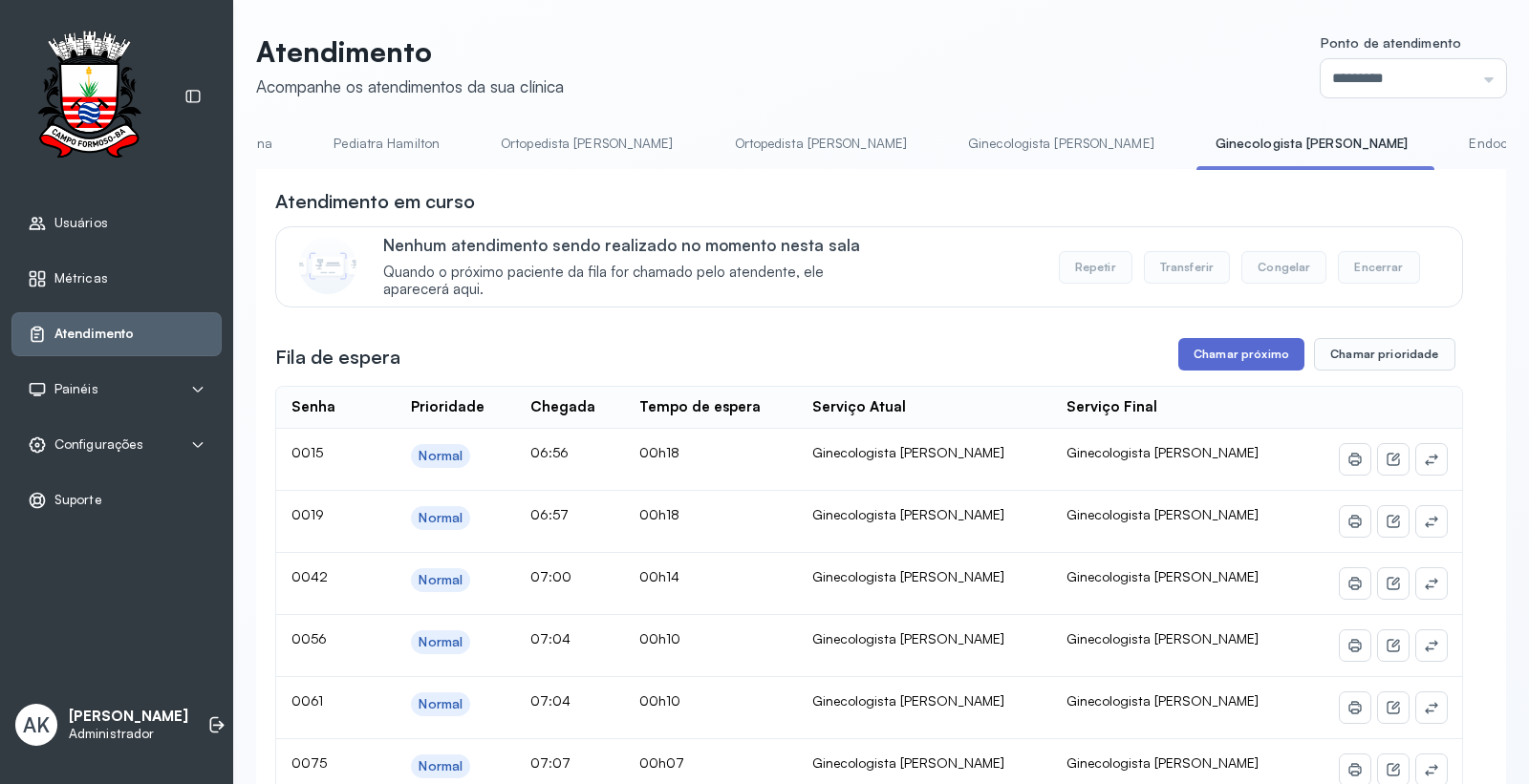
click at [1239, 350] on button "Chamar próximo" at bounding box center [1242, 354] width 126 height 32
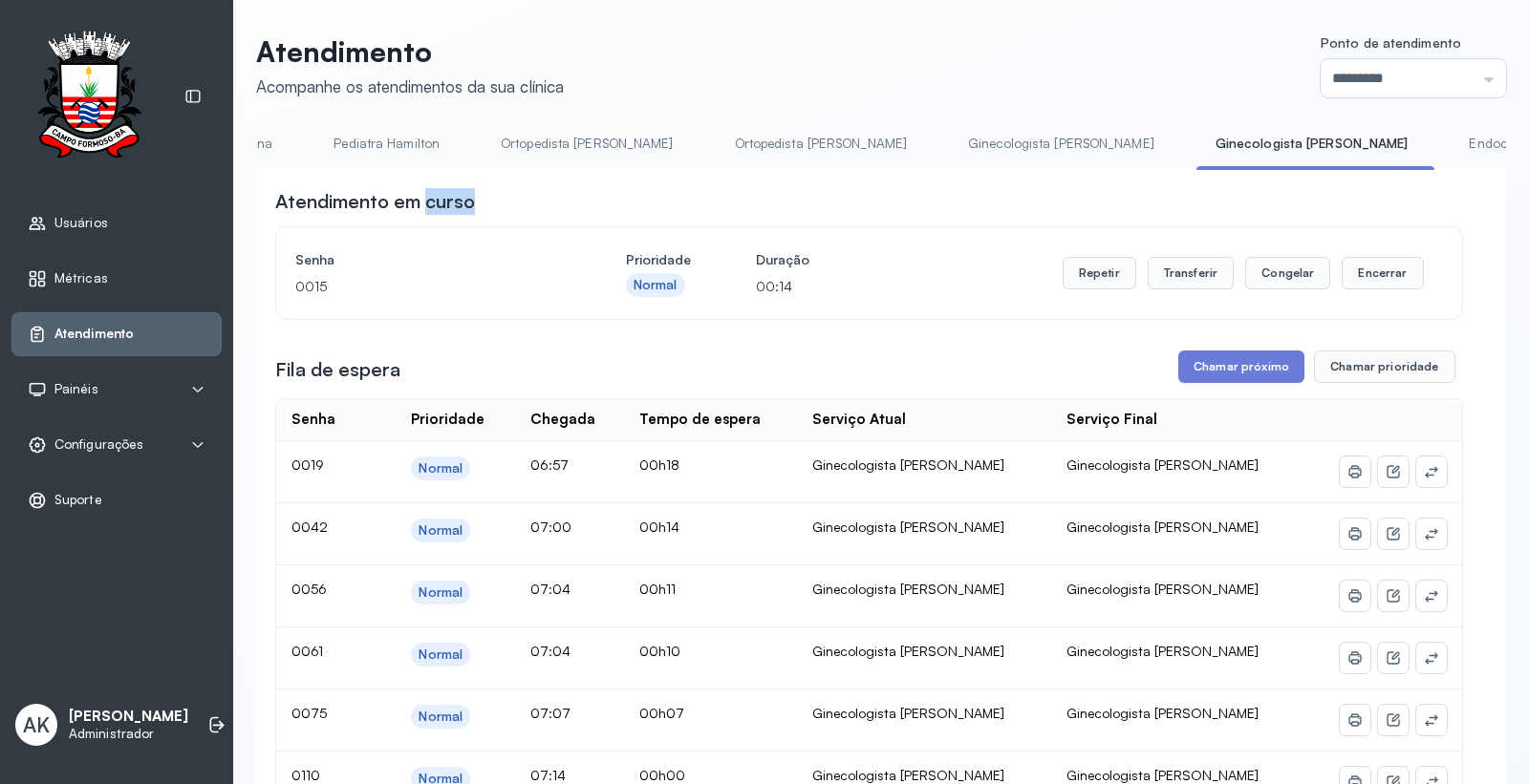
drag, startPoint x: 970, startPoint y: 174, endPoint x: 427, endPoint y: 182, distance: 543.1
click at [427, 182] on div "**********" at bounding box center [881, 776] width 1251 height 1215
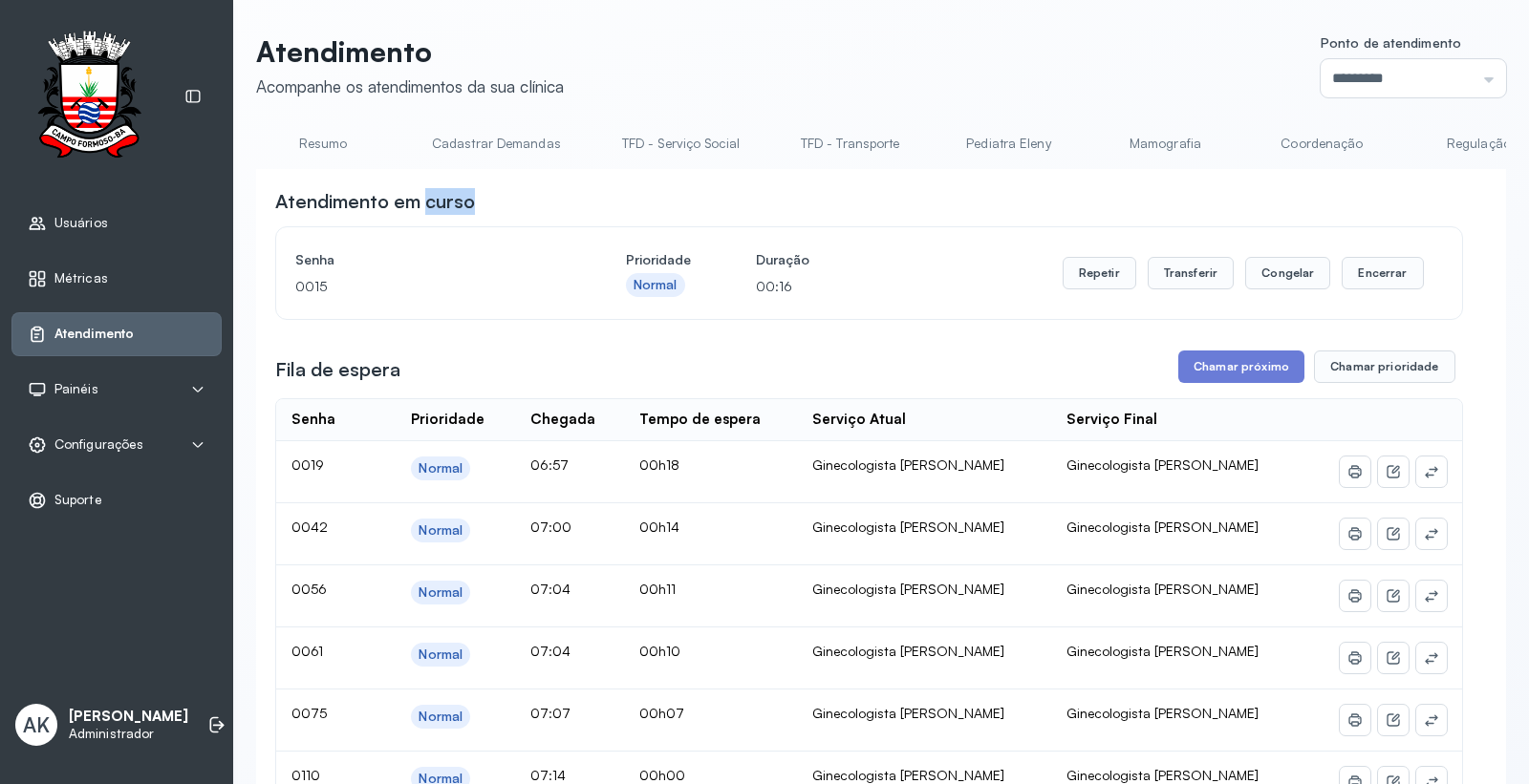
click at [311, 138] on link "Resumo" at bounding box center [323, 144] width 134 height 31
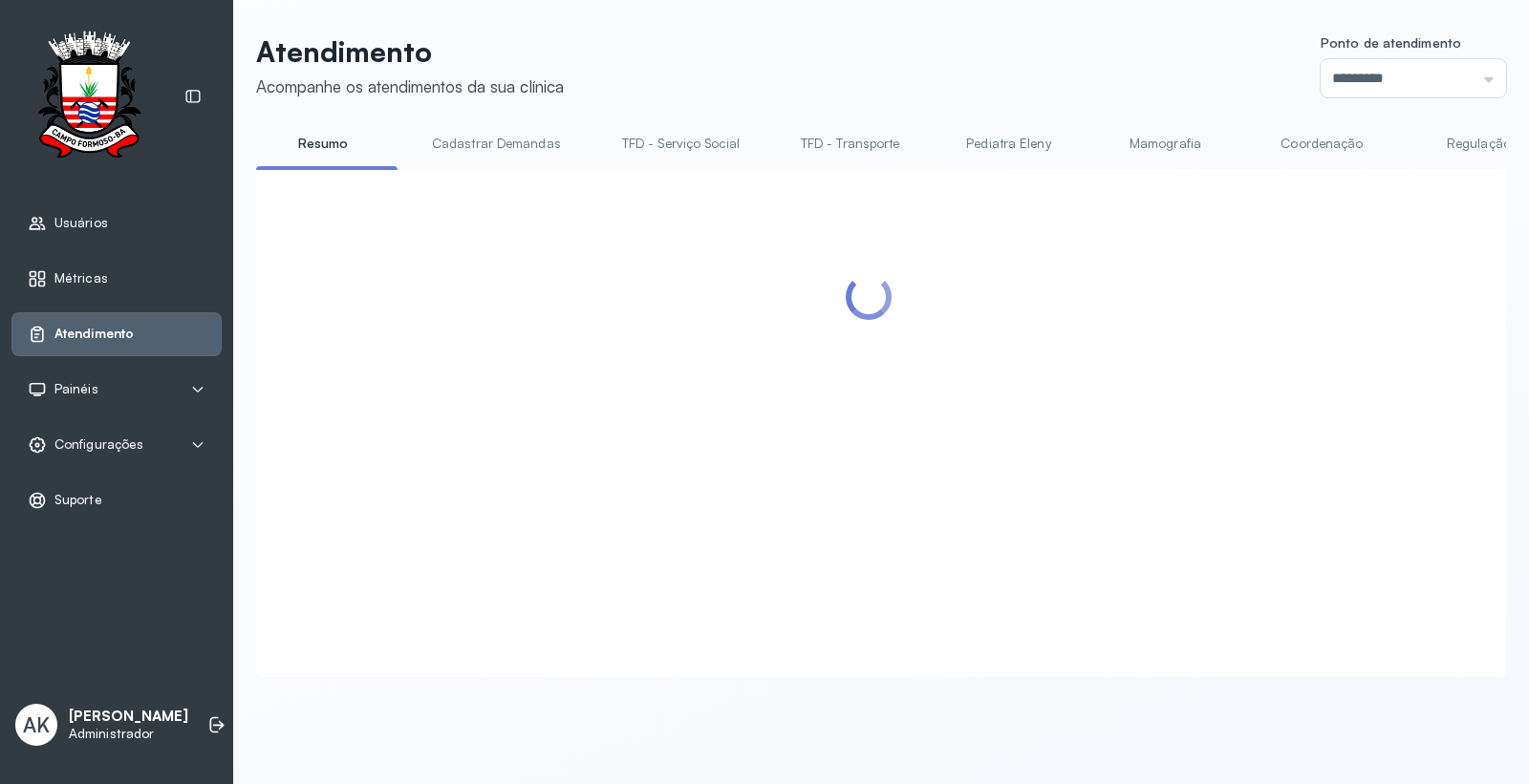
click at [898, 70] on header "Atendimento Acompanhe os atendimentos da sua clínica Ponto de atendimento *****…" at bounding box center [881, 66] width 1251 height 63
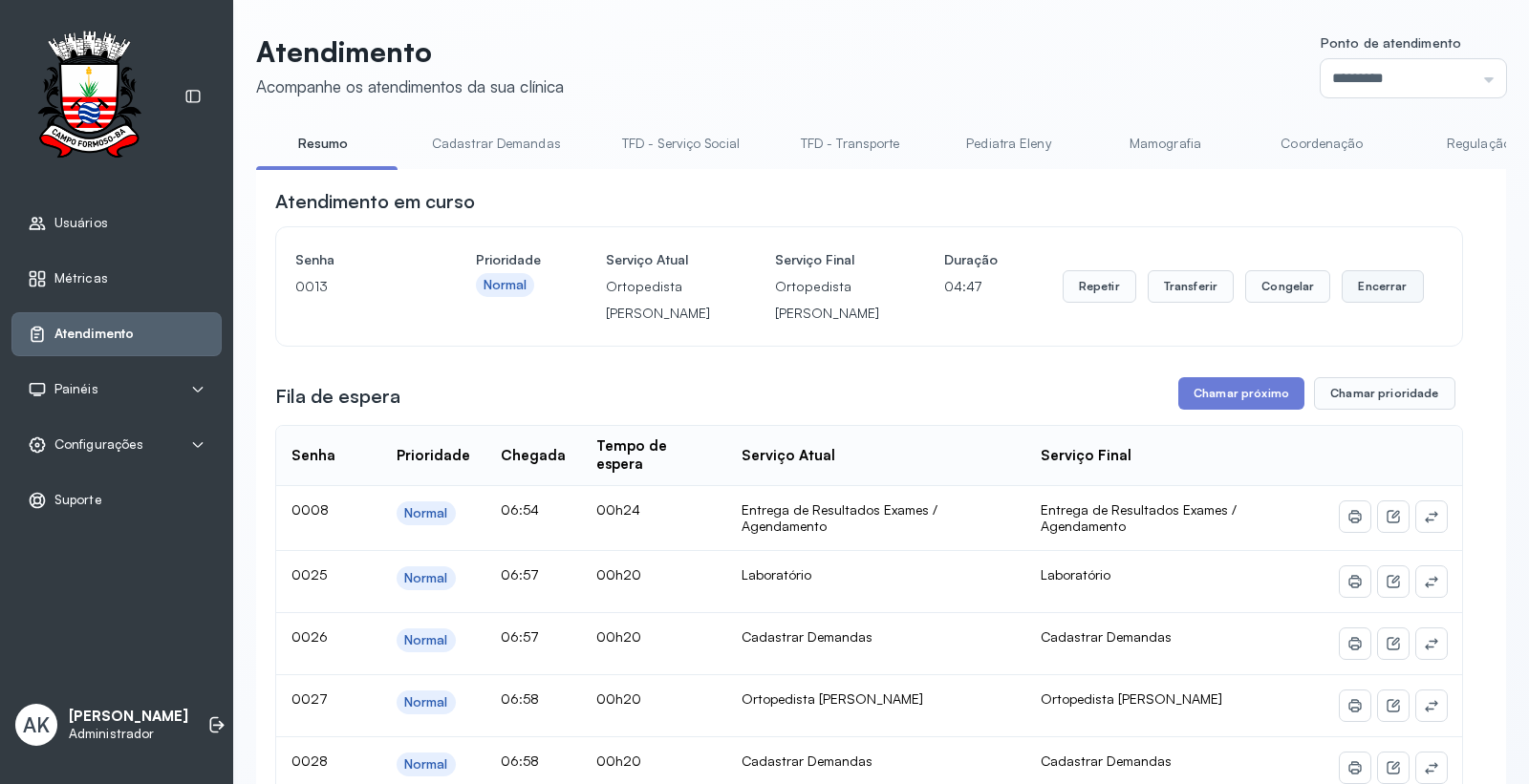
click at [1384, 303] on button "Encerrar" at bounding box center [1382, 286] width 82 height 32
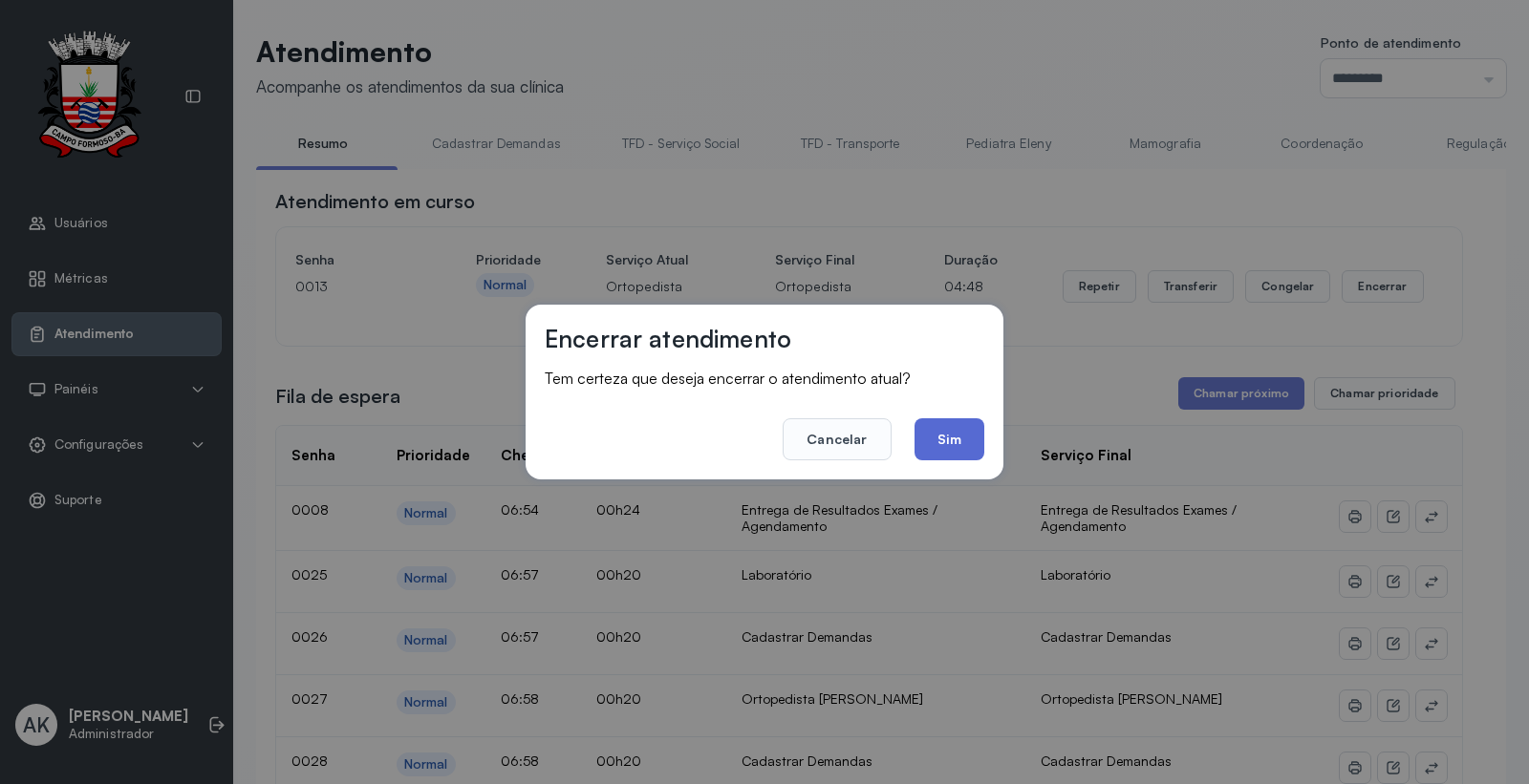
click at [971, 446] on button "Sim" at bounding box center [949, 439] width 70 height 42
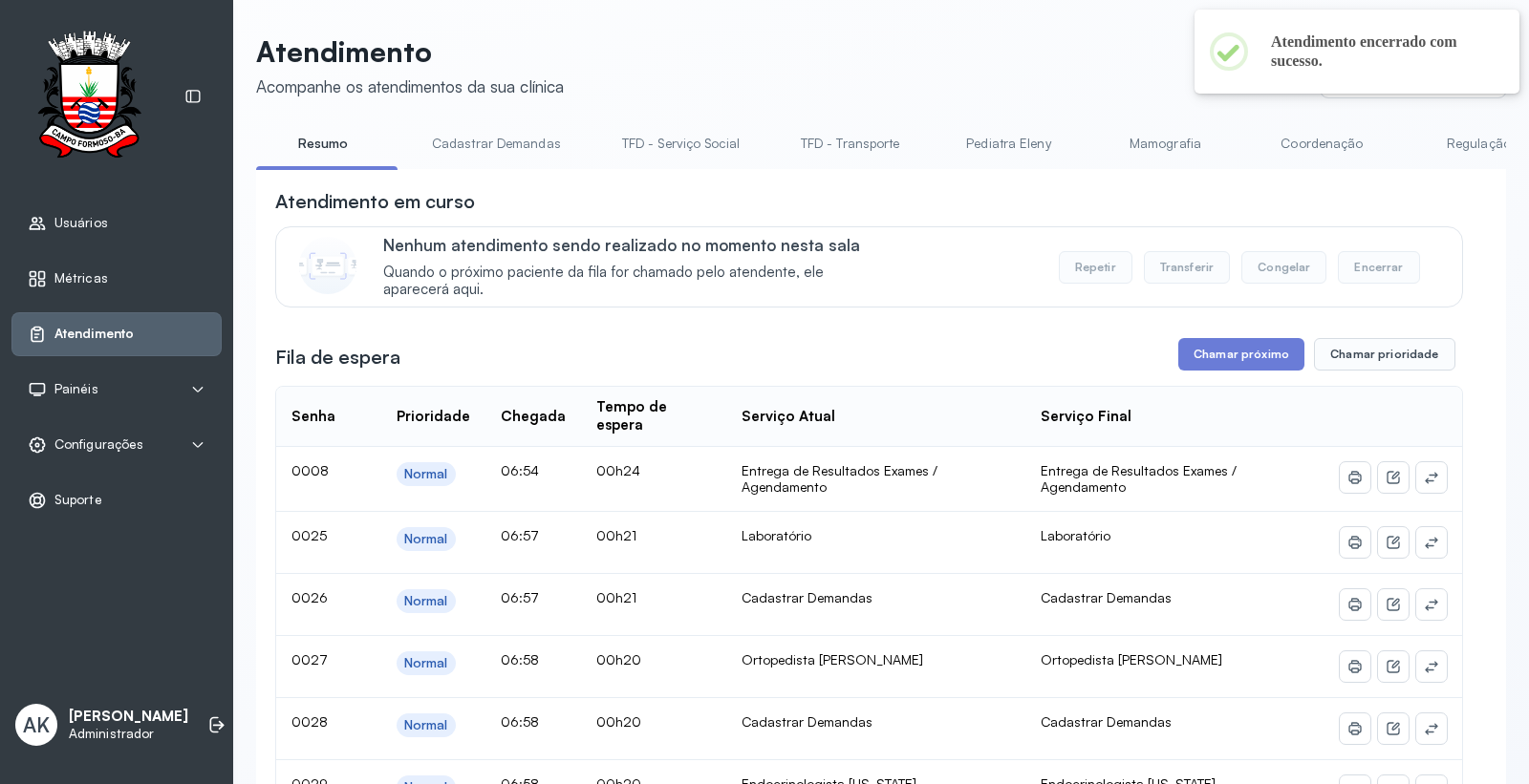
scroll to position [0, 3361]
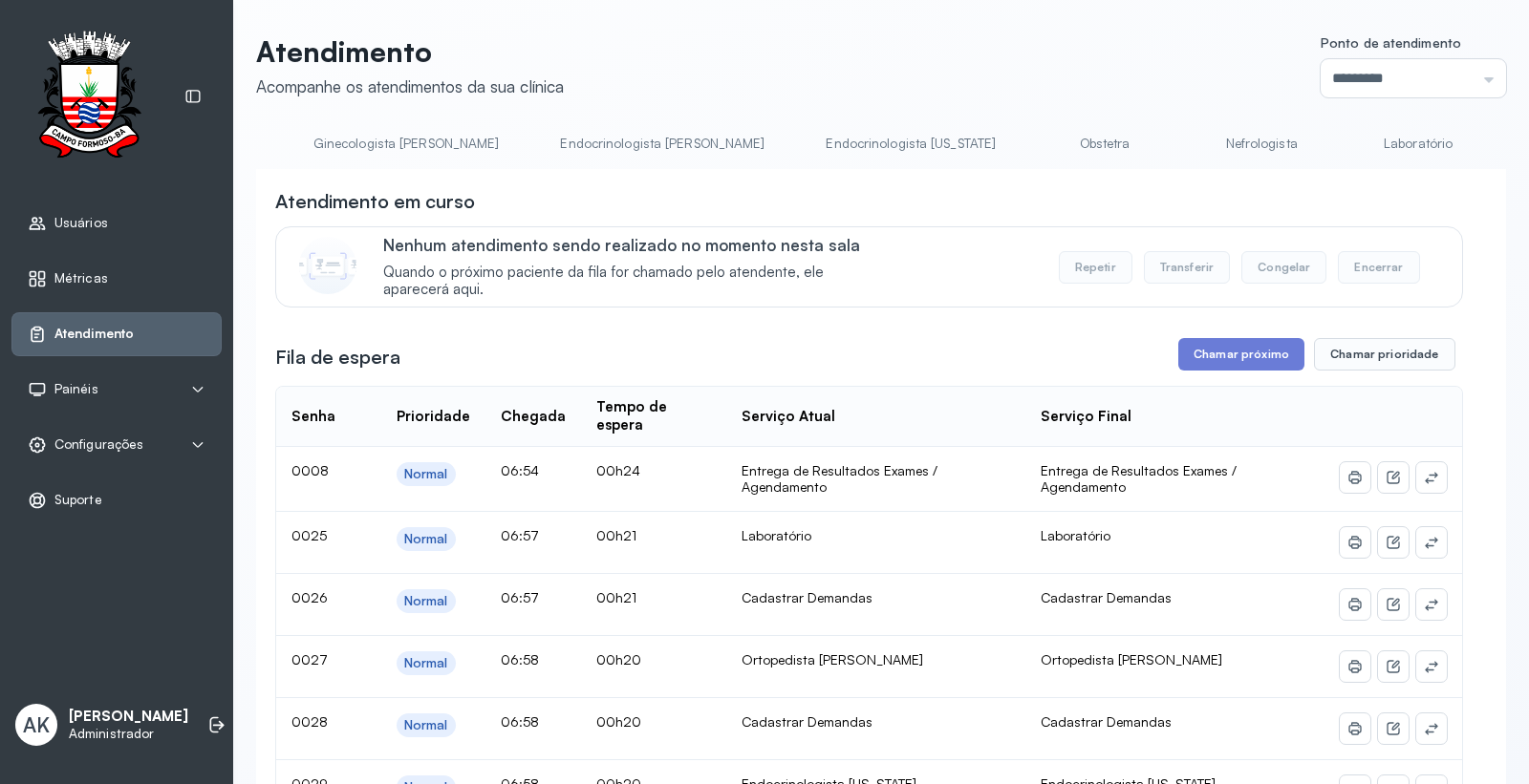
click at [1352, 130] on link "Laboratório" at bounding box center [1419, 144] width 134 height 31
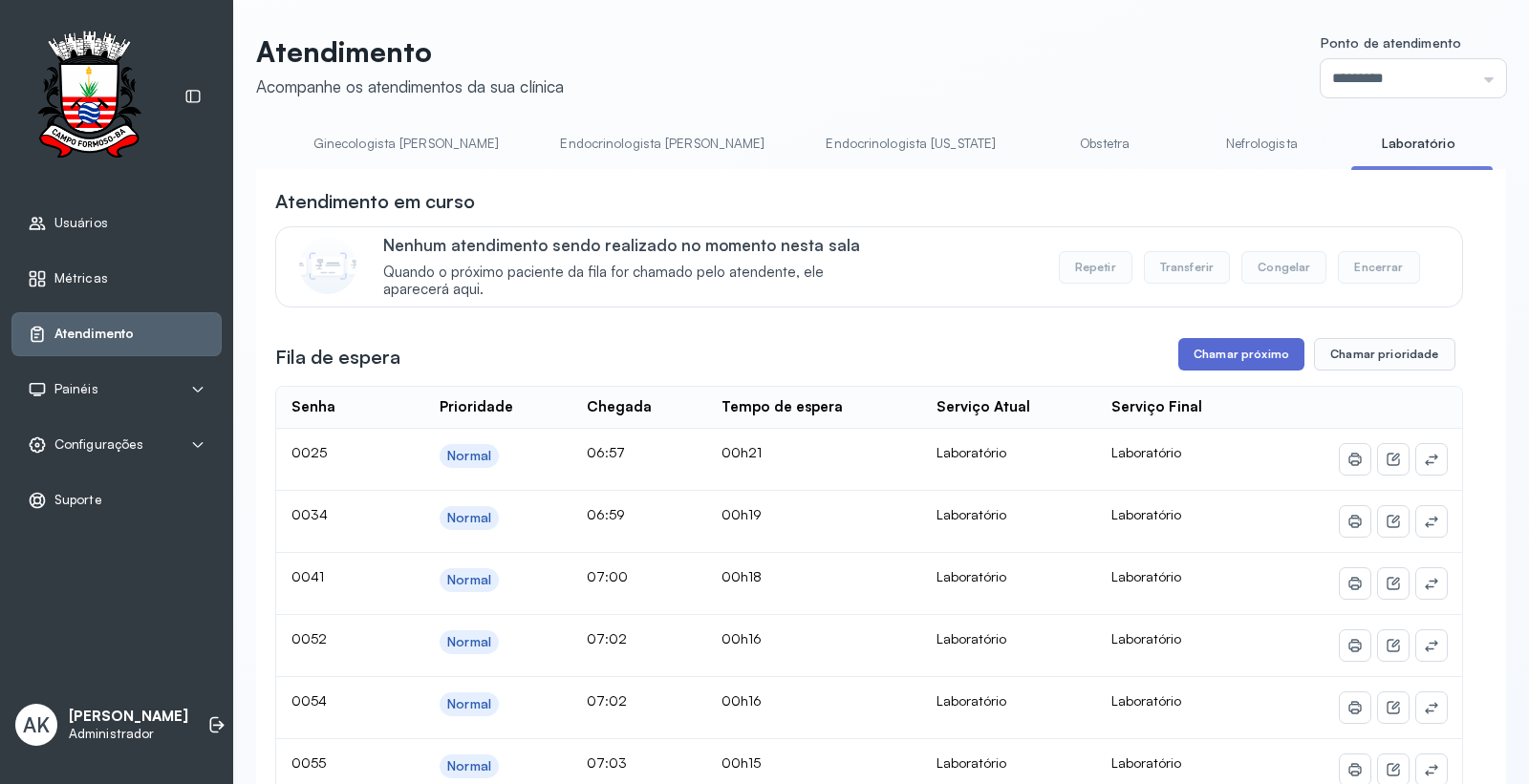
click at [1244, 357] on button "Chamar próximo" at bounding box center [1242, 354] width 126 height 32
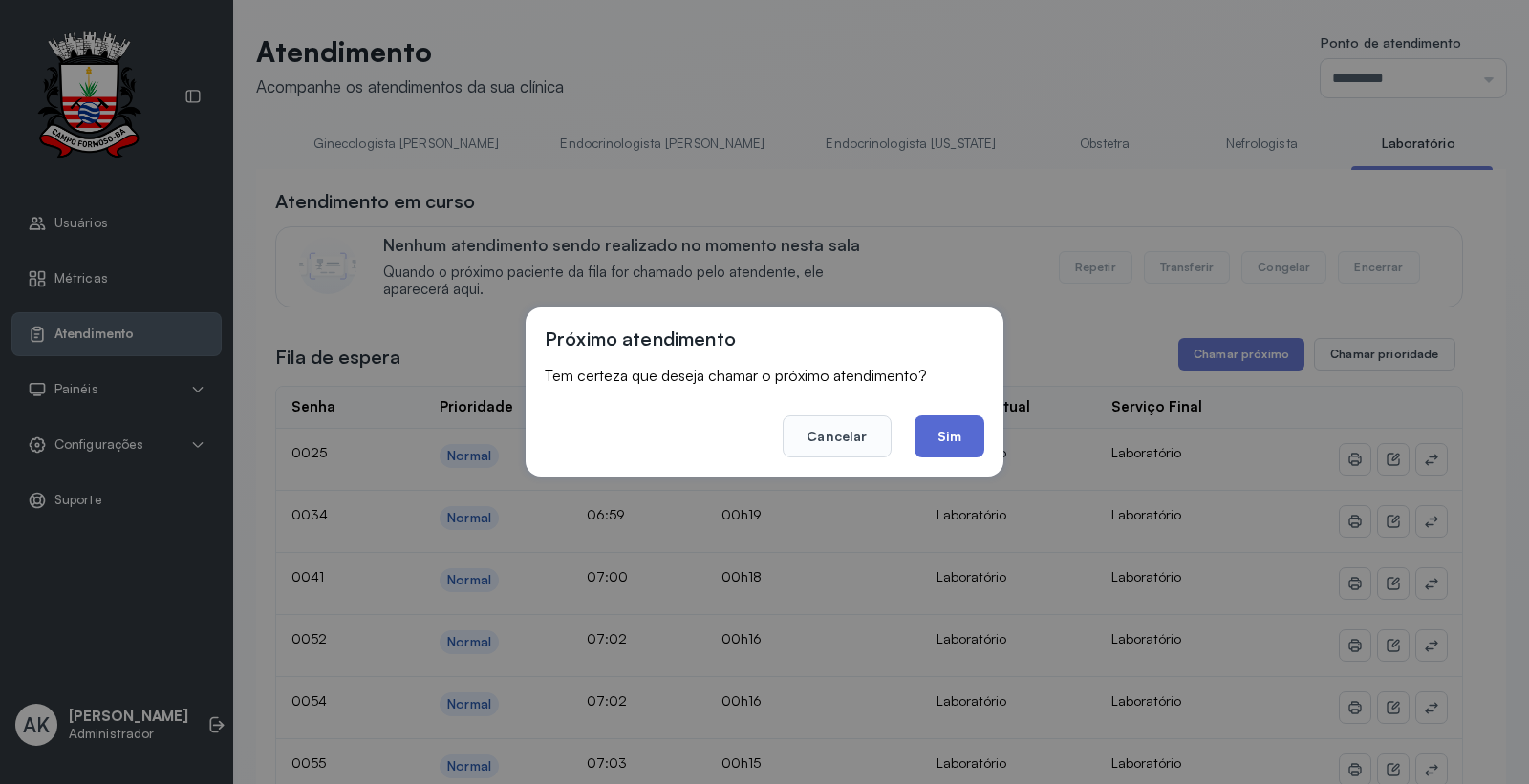
click at [966, 441] on button "Sim" at bounding box center [949, 437] width 70 height 42
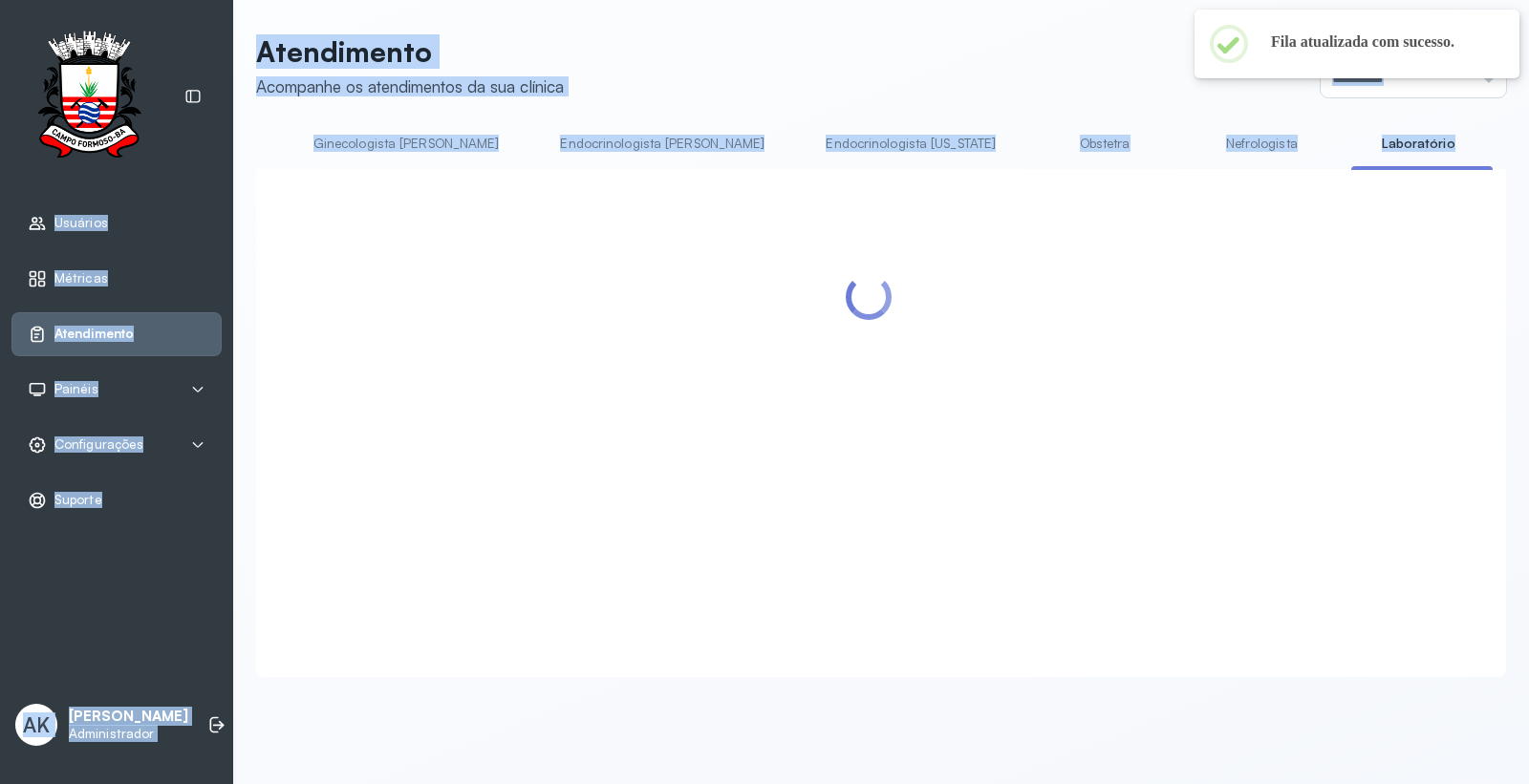
drag, startPoint x: 1188, startPoint y: 167, endPoint x: 293, endPoint y: 121, distance: 896.2
click at [206, 122] on div "Usuários Métricas Atendimento Painéis Totem Tv Configurações Geral Fluxo de ate…" at bounding box center [764, 392] width 1529 height 784
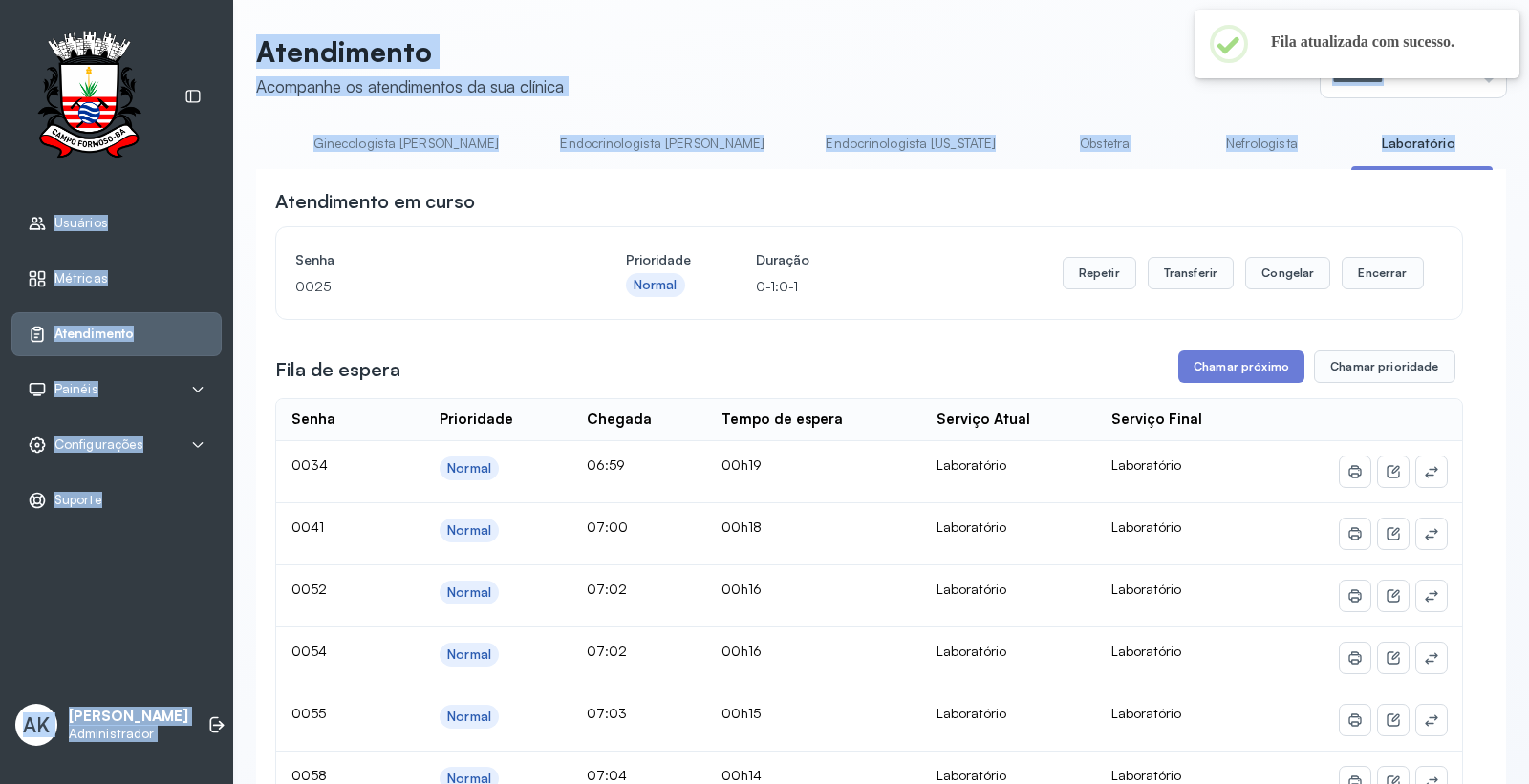
click at [996, 55] on header "Atendimento Acompanhe os atendimentos da sua clínica Ponto de atendimento *****…" at bounding box center [881, 66] width 1251 height 63
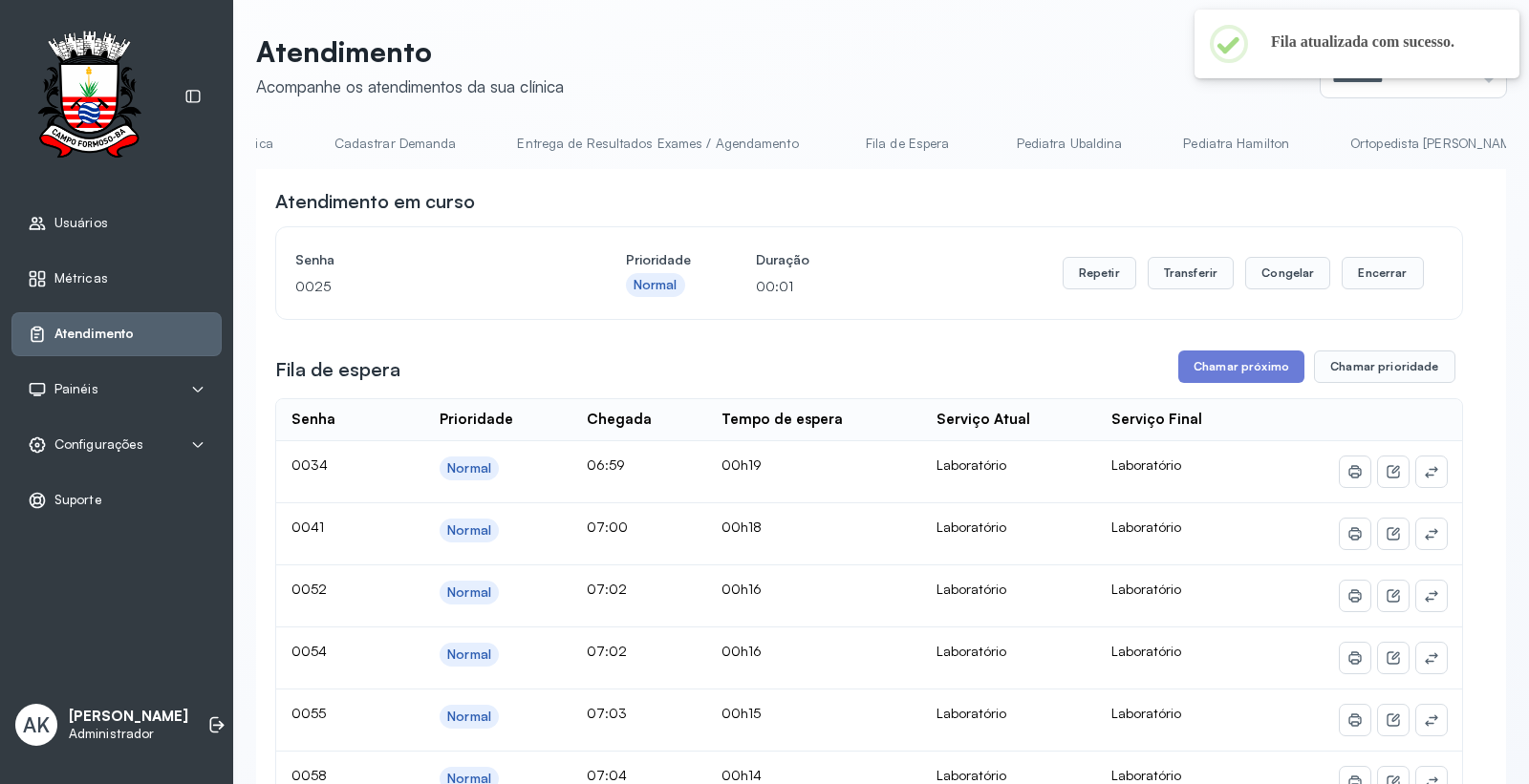
scroll to position [0, 0]
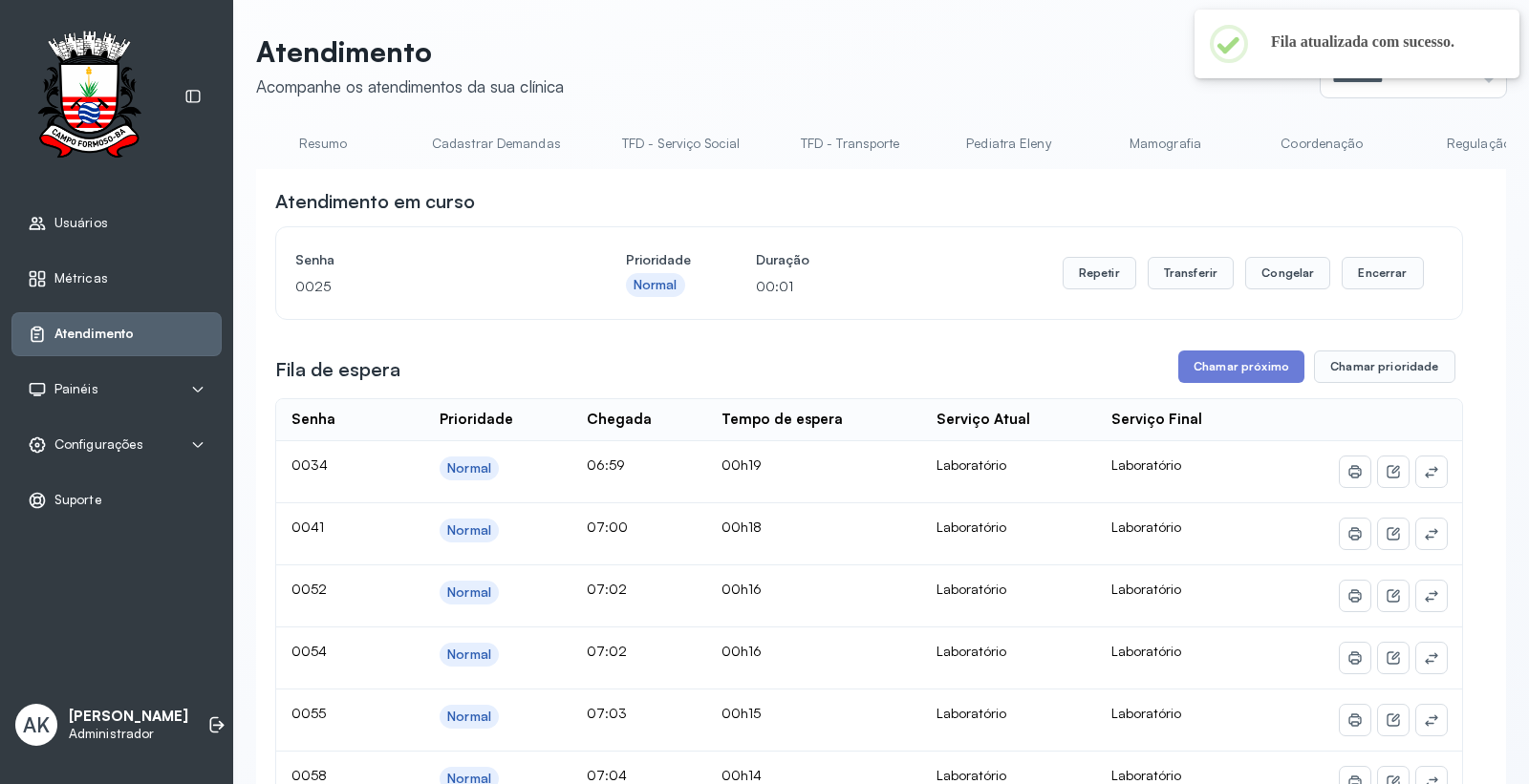
drag, startPoint x: 322, startPoint y: 138, endPoint x: 762, endPoint y: 136, distance: 440.0
click at [326, 136] on link "Resumo" at bounding box center [323, 144] width 134 height 31
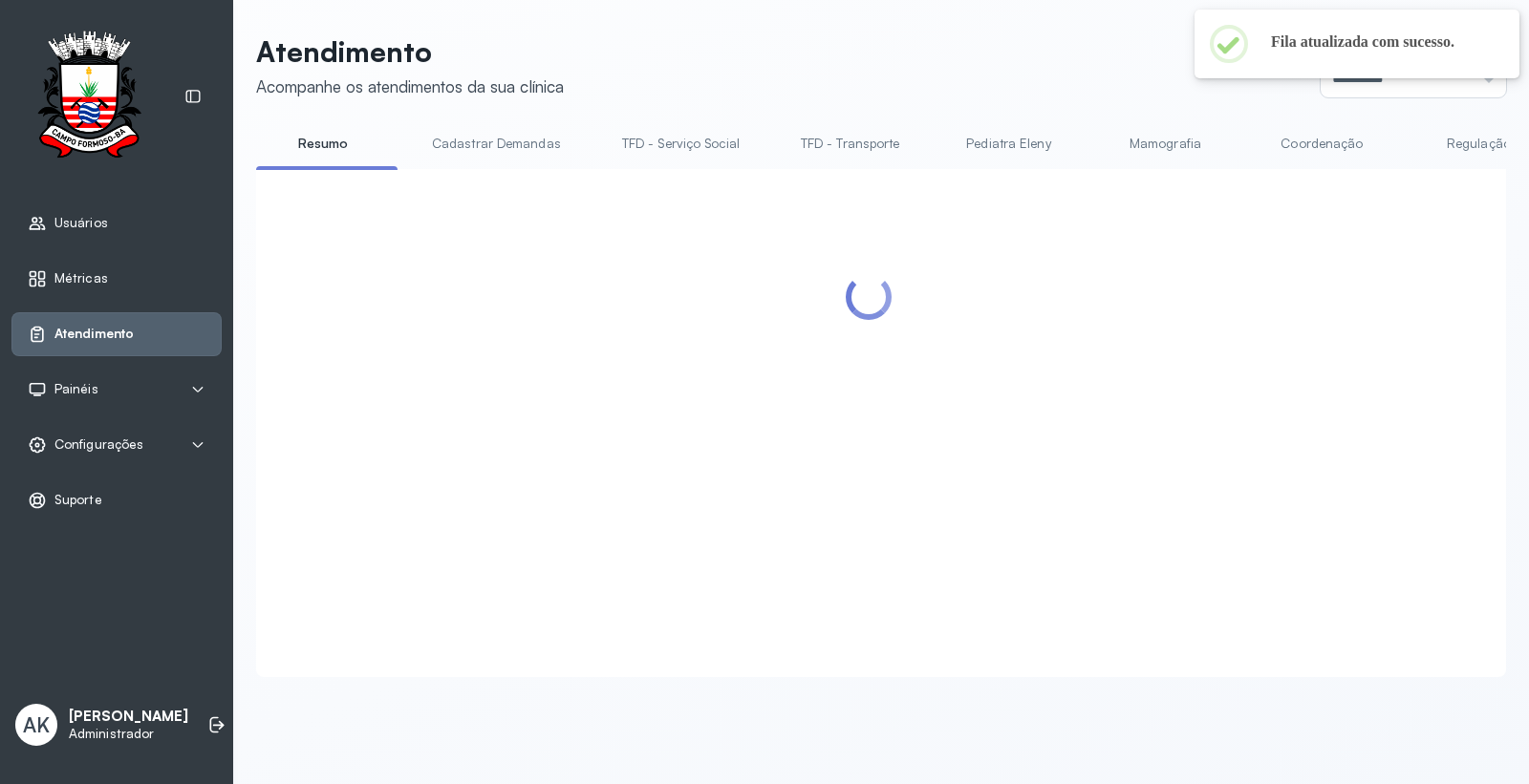
click at [912, 84] on header "Atendimento Acompanhe os atendimentos da sua clínica Ponto de atendimento *****…" at bounding box center [881, 66] width 1251 height 63
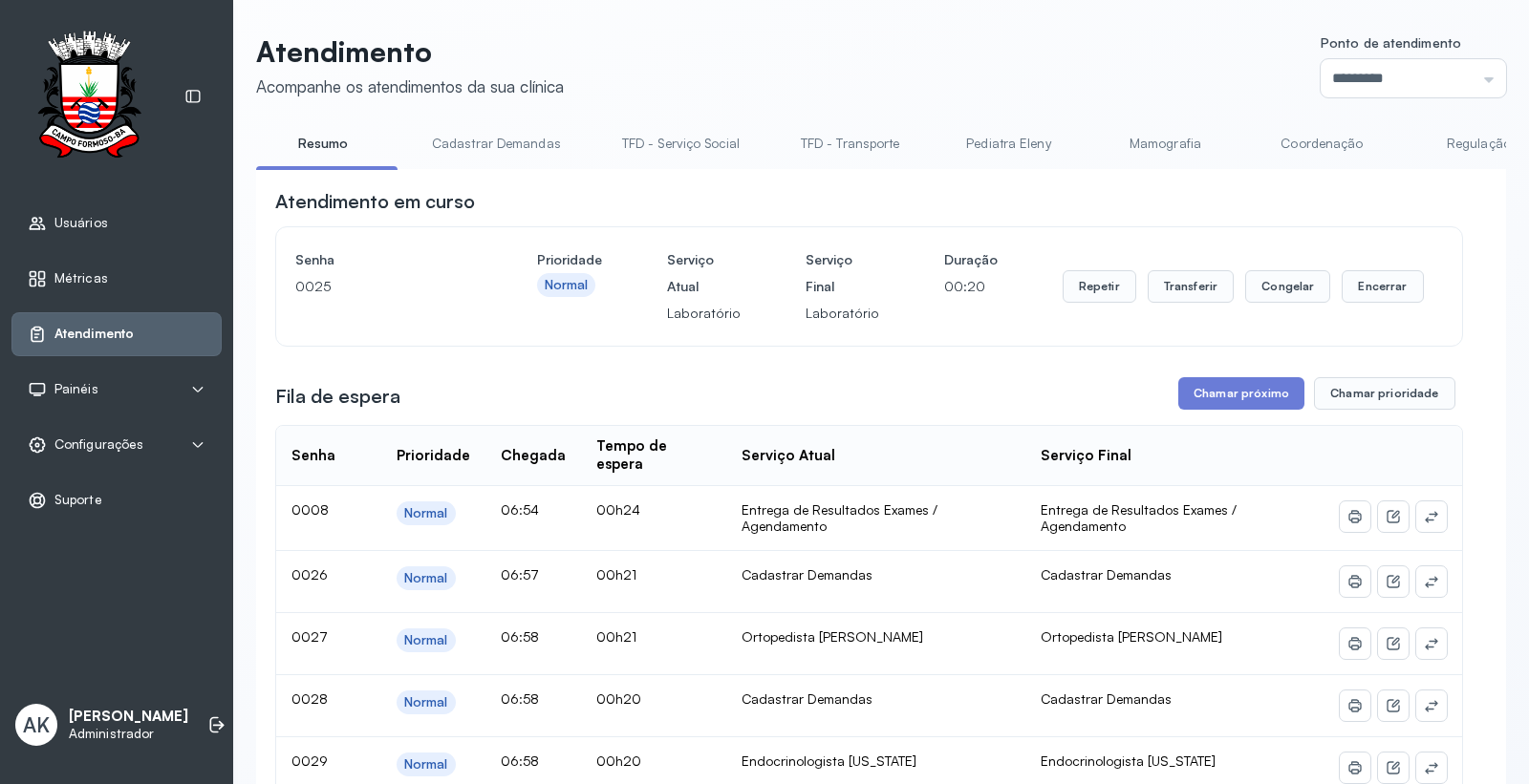
click at [504, 138] on link "Cadastrar Demandas" at bounding box center [497, 144] width 167 height 31
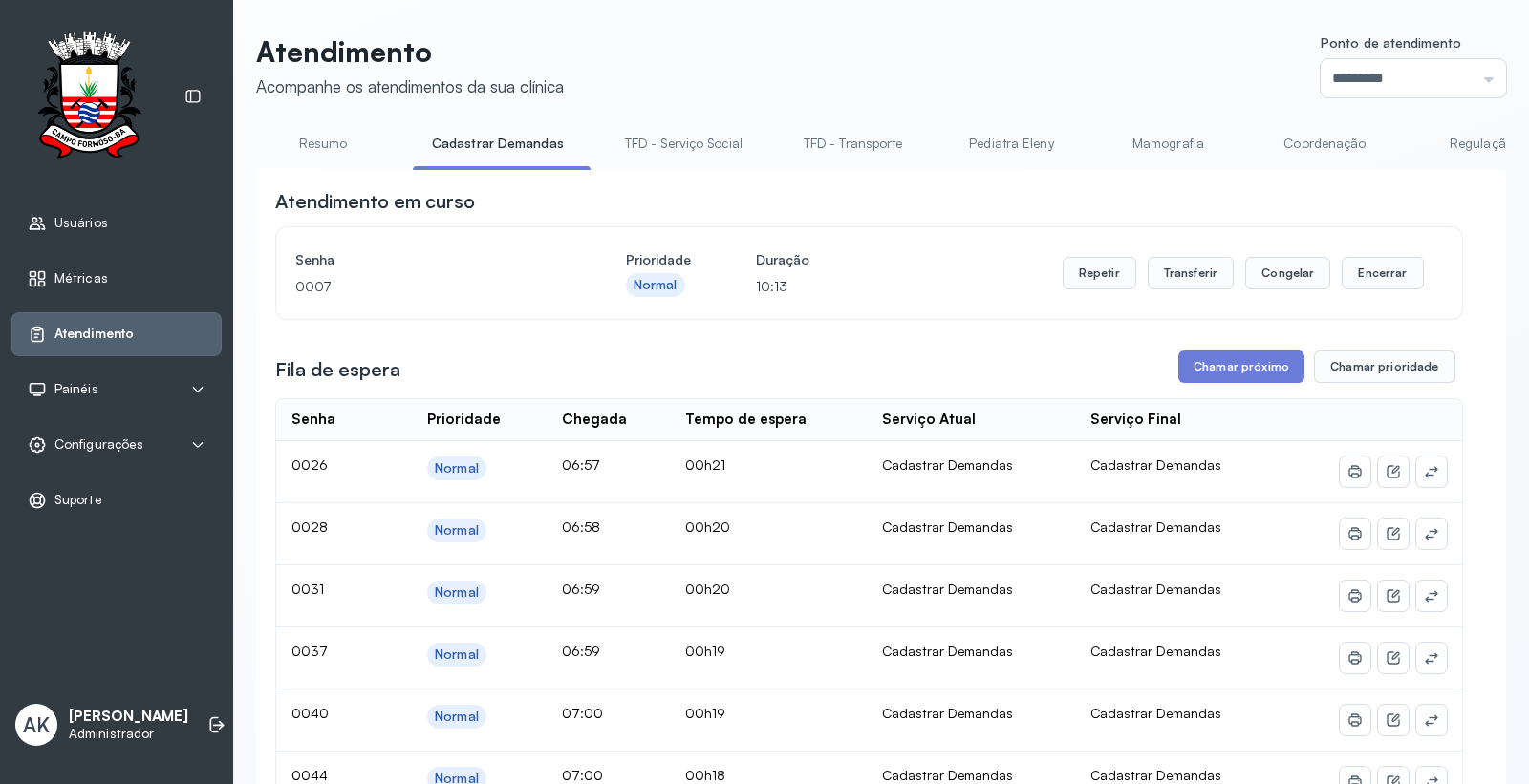
drag, startPoint x: 1224, startPoint y: 376, endPoint x: 1162, endPoint y: 389, distance: 63.3
click at [1224, 378] on button "Chamar próximo" at bounding box center [1242, 366] width 126 height 32
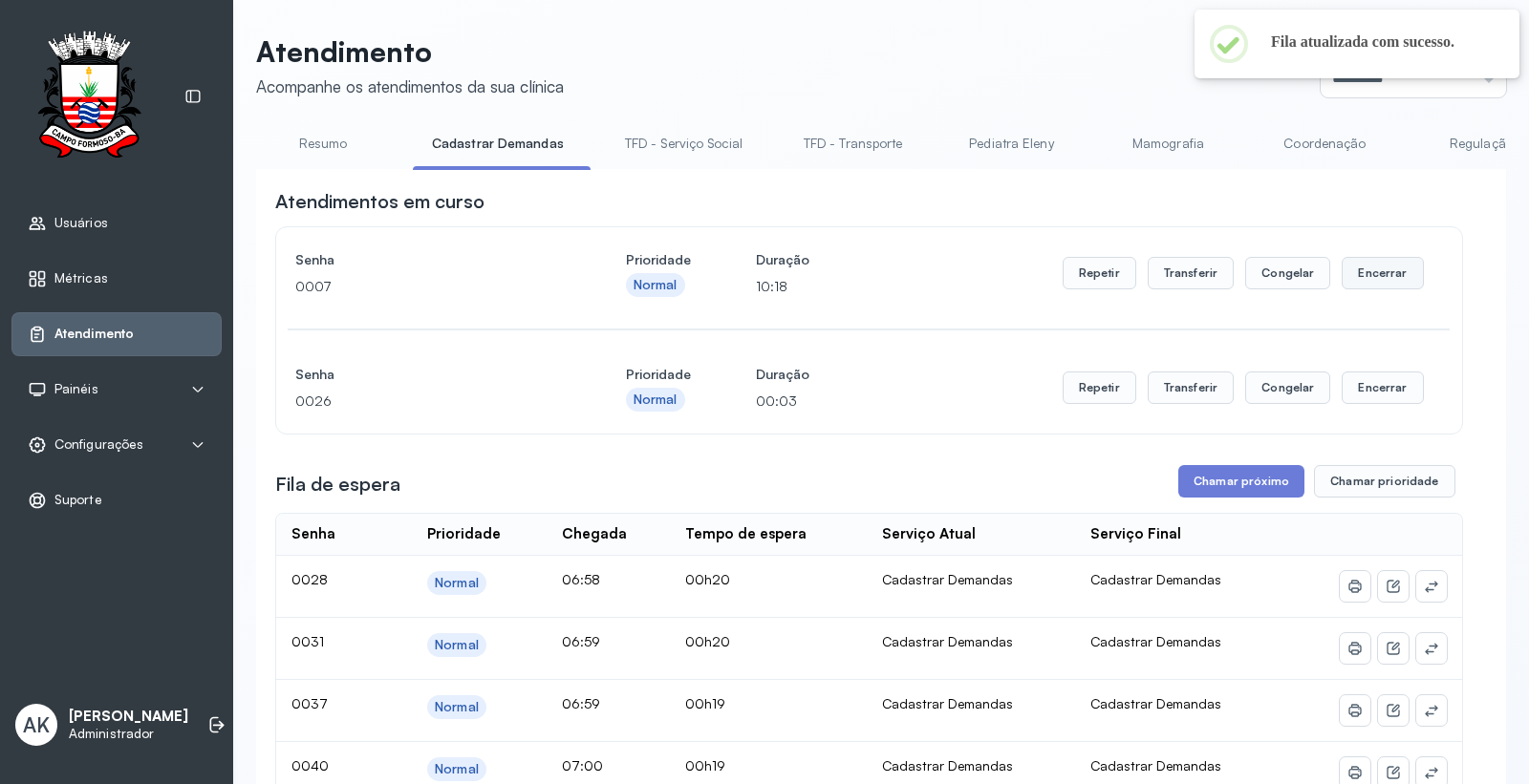
click at [1362, 274] on button "Encerrar" at bounding box center [1382, 272] width 82 height 32
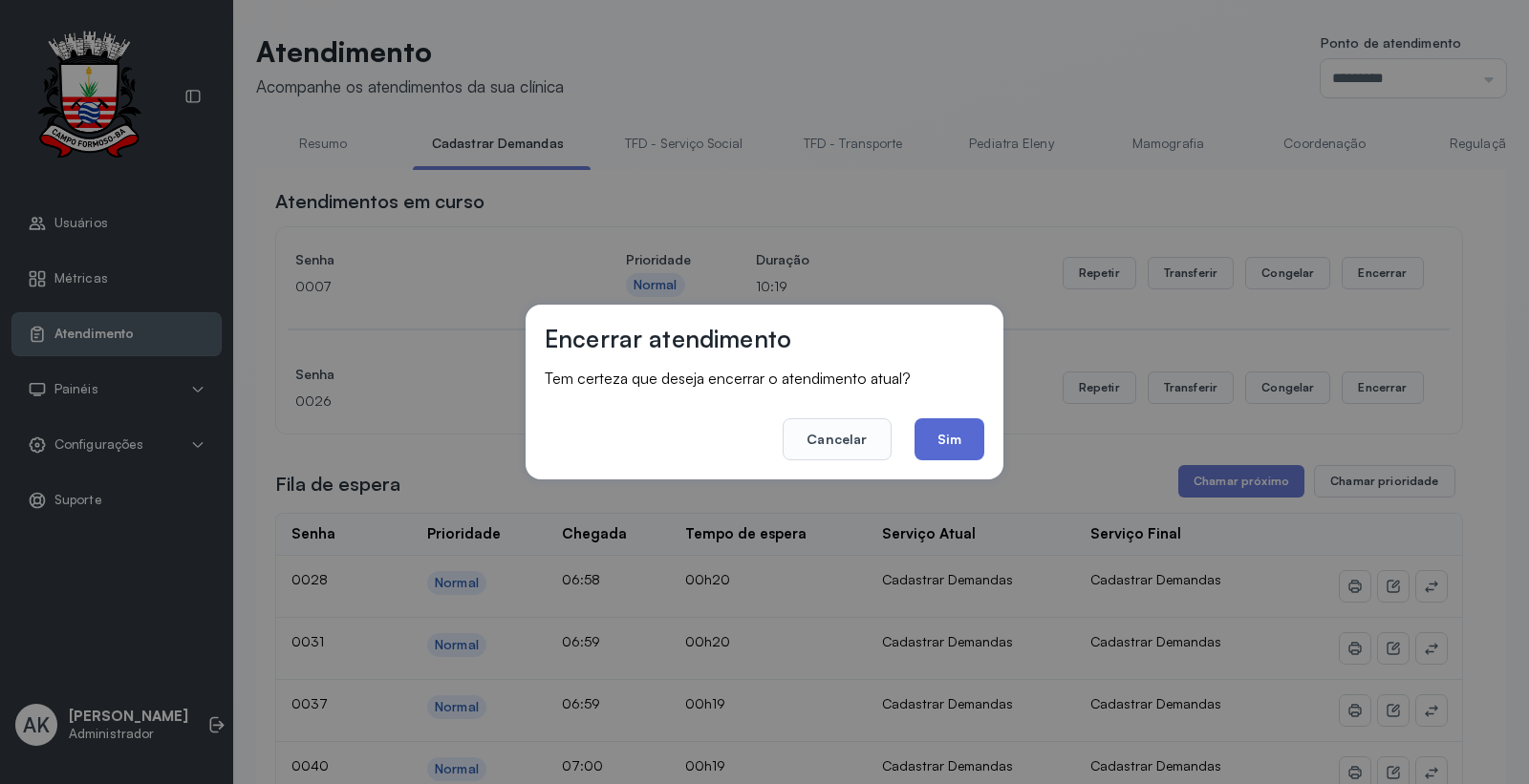
click at [956, 428] on button "Sim" at bounding box center [949, 439] width 70 height 42
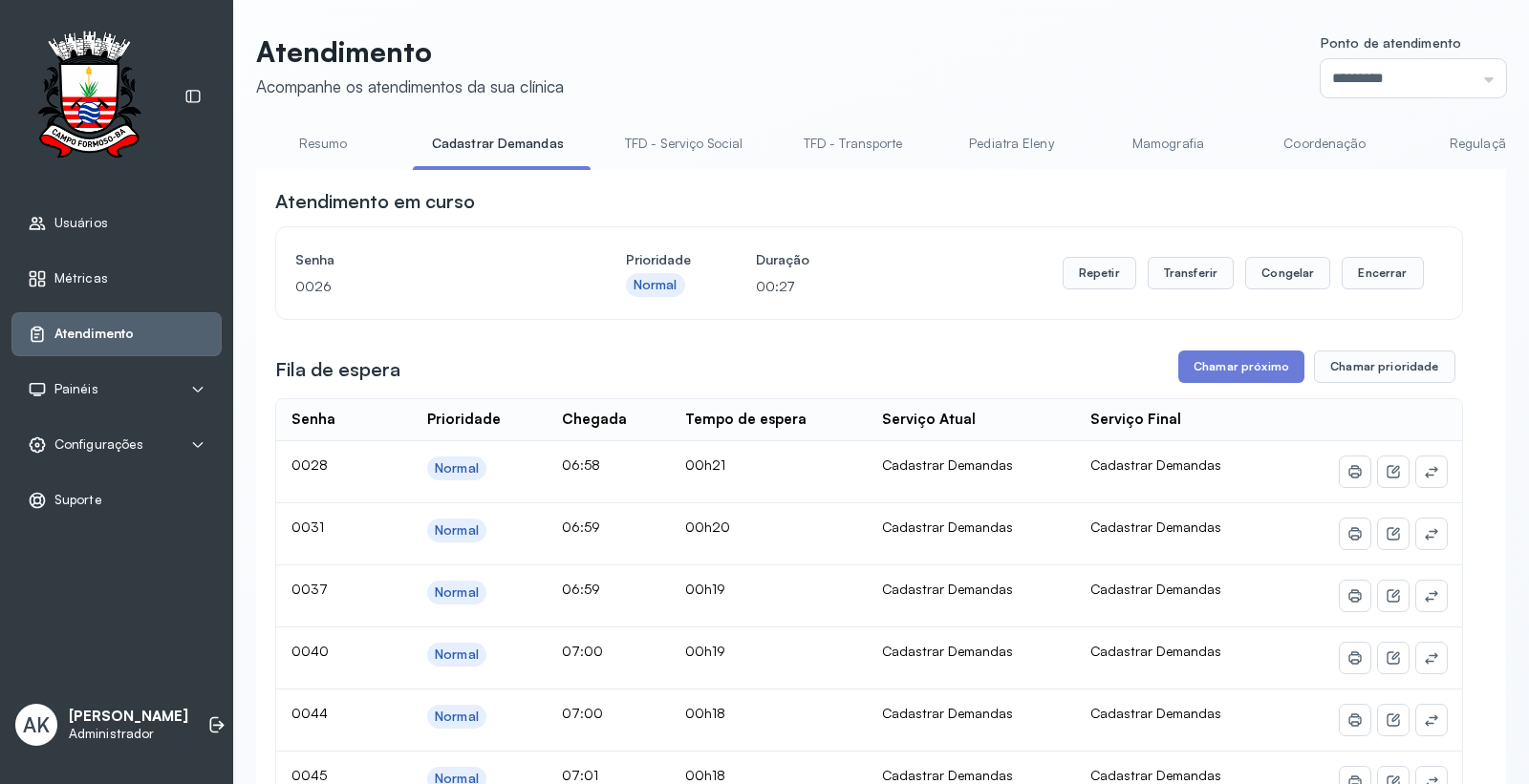
click at [332, 150] on link "Resumo" at bounding box center [323, 144] width 134 height 31
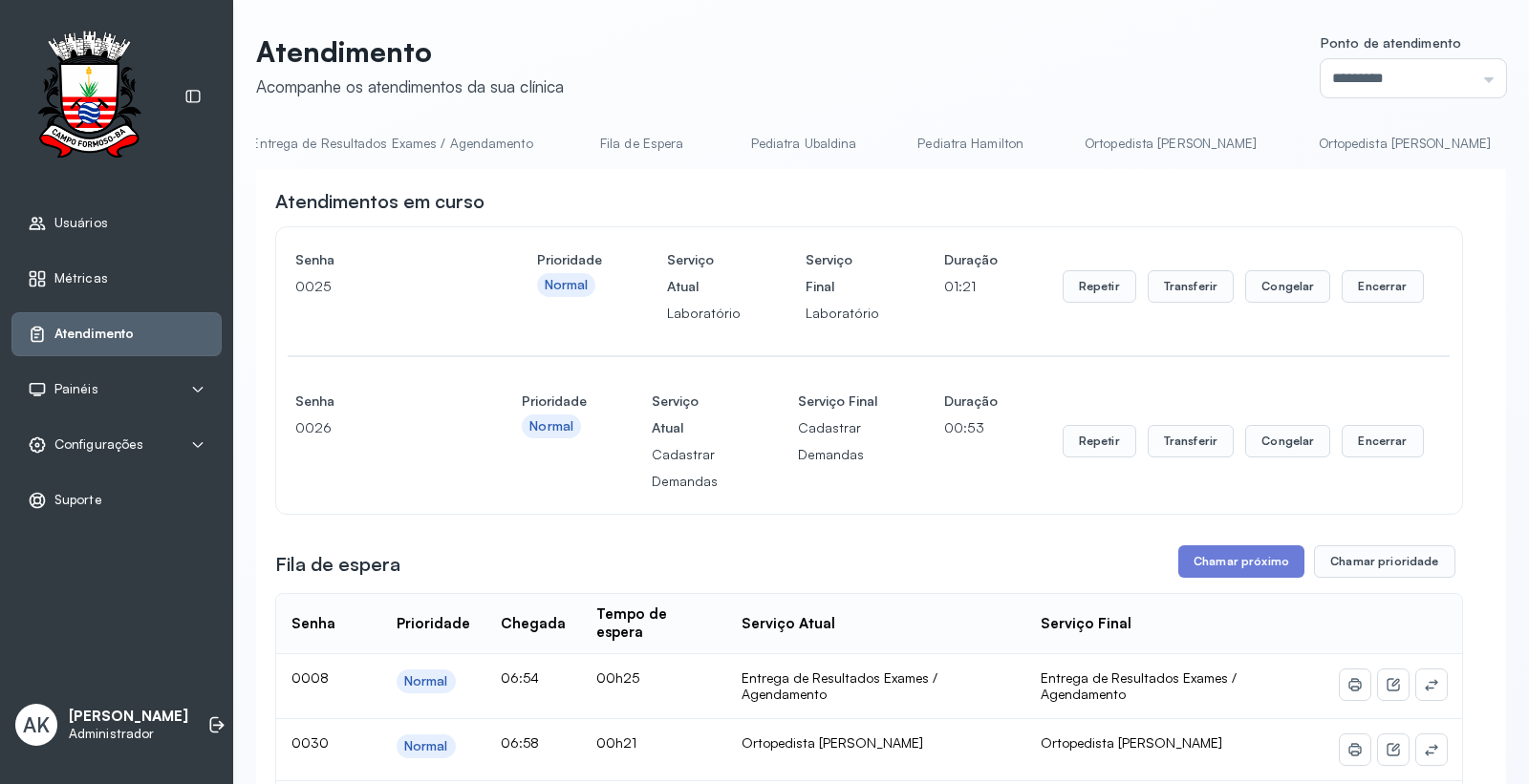
scroll to position [0, 2029]
click at [1150, 144] on link "Ortopedista [PERSON_NAME]" at bounding box center [1252, 144] width 212 height 31
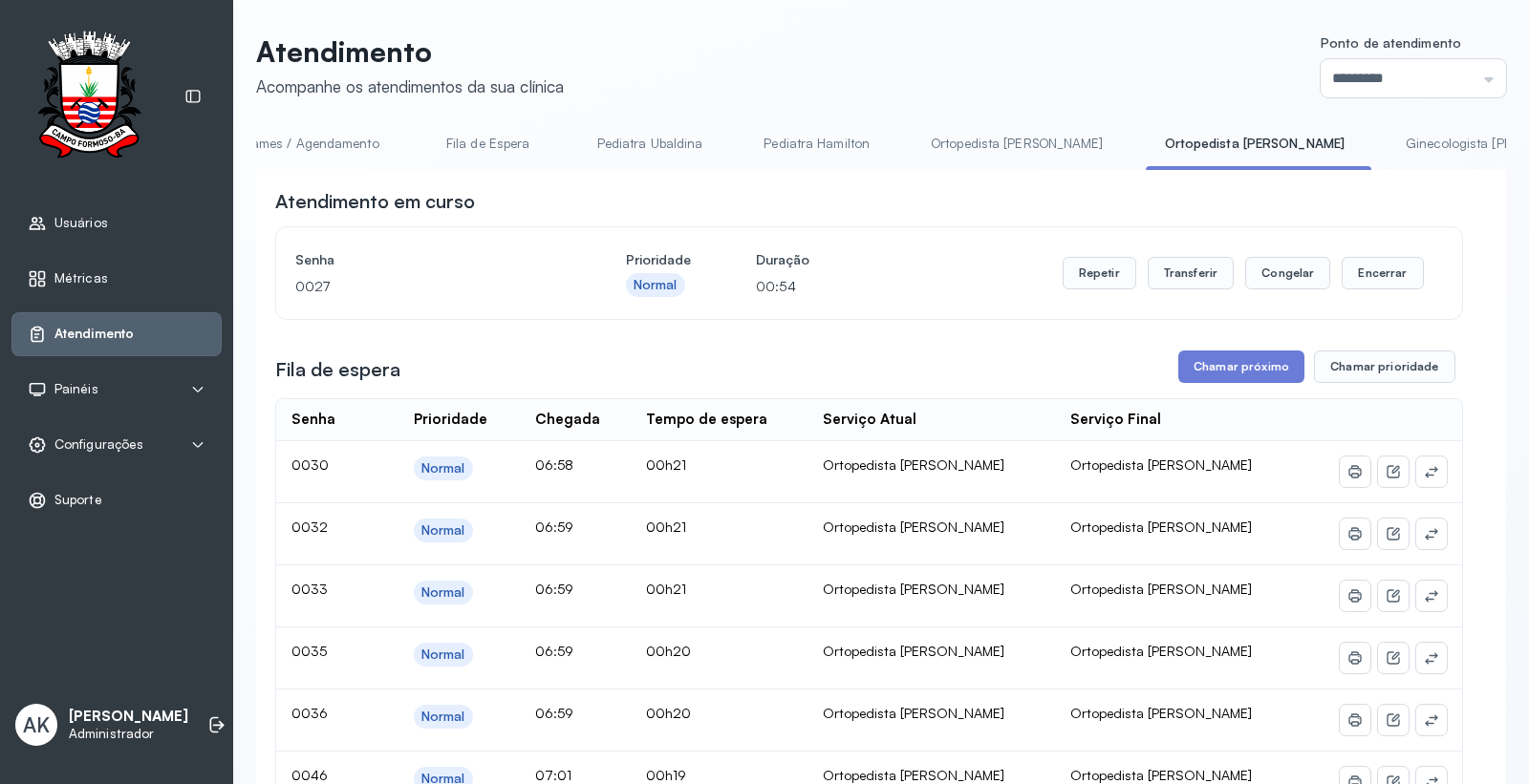
drag, startPoint x: 1207, startPoint y: 365, endPoint x: 1218, endPoint y: 369, distance: 11.7
click at [1219, 367] on button "Chamar próximo" at bounding box center [1242, 366] width 126 height 32
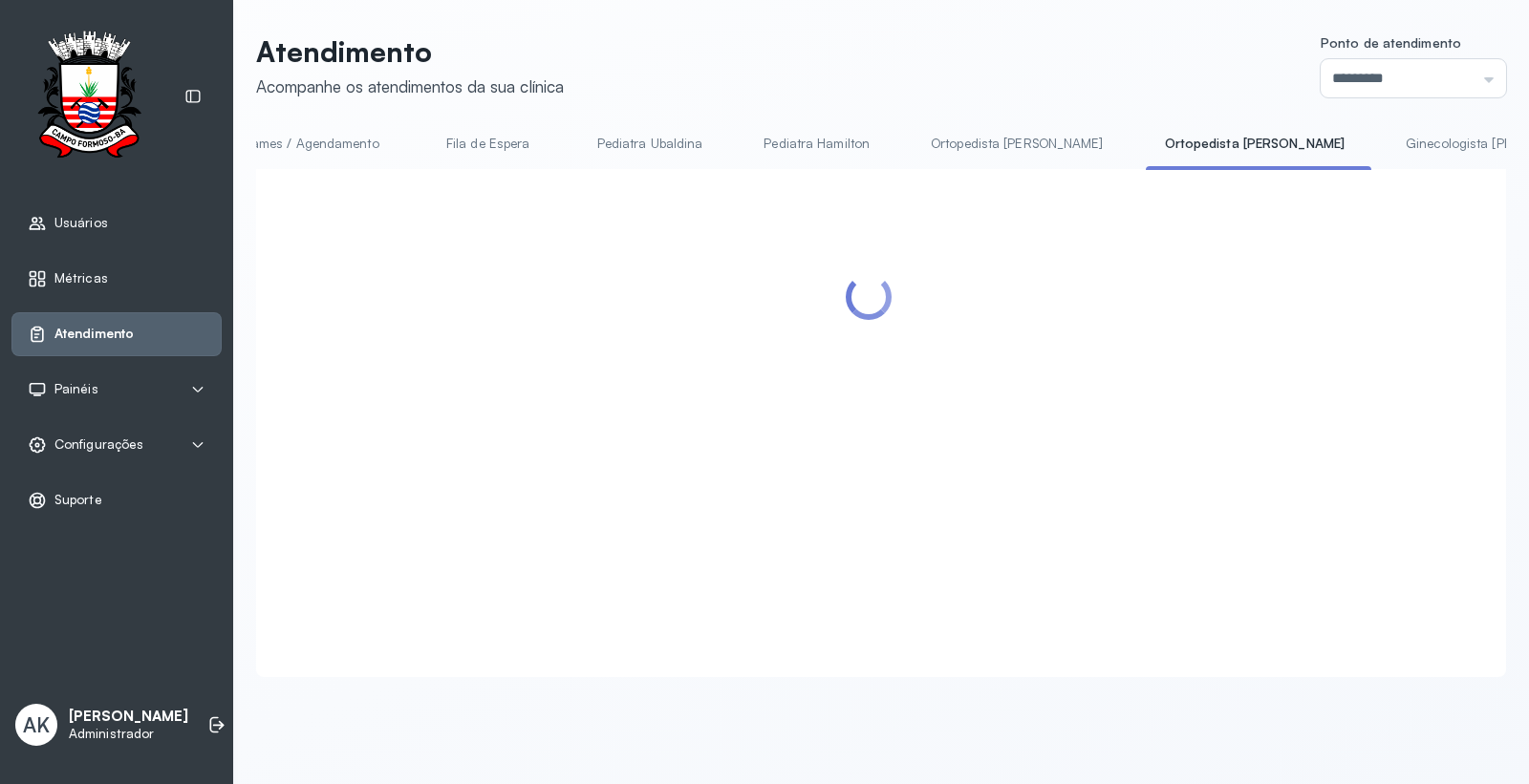
click at [1217, 369] on div at bounding box center [869, 399] width 1188 height 423
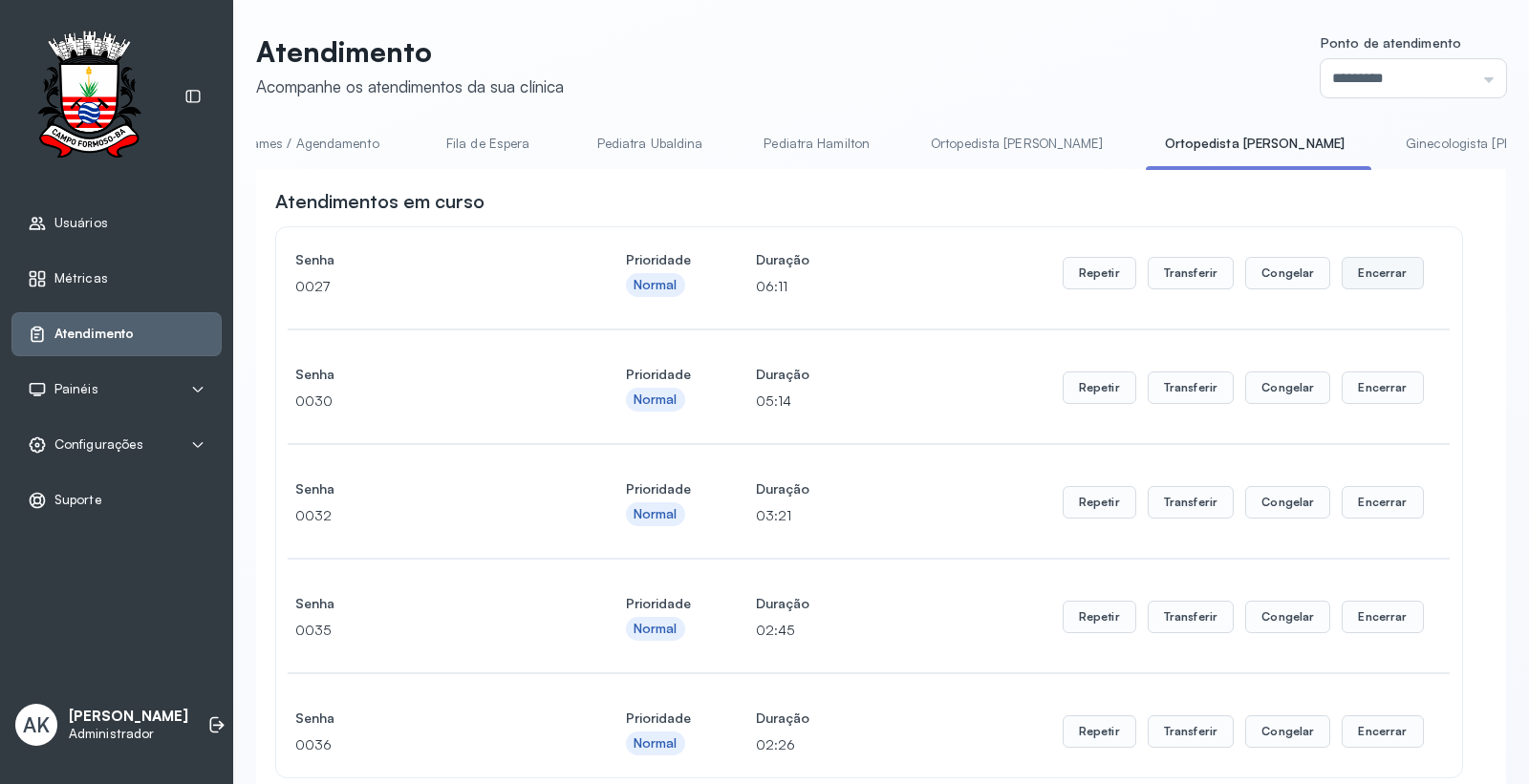
click at [1398, 280] on button "Encerrar" at bounding box center [1382, 272] width 82 height 32
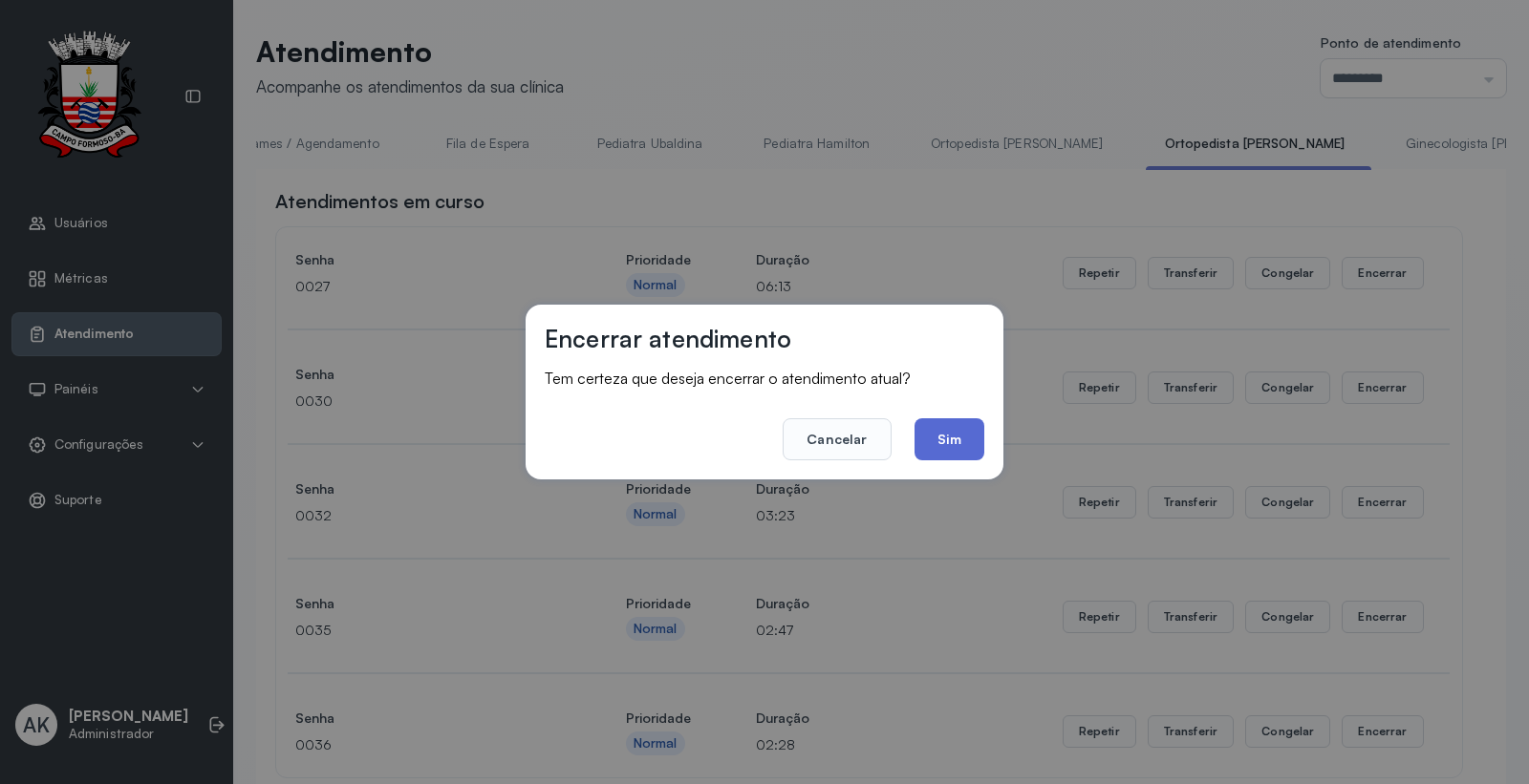
click at [938, 455] on button "Sim" at bounding box center [949, 439] width 70 height 42
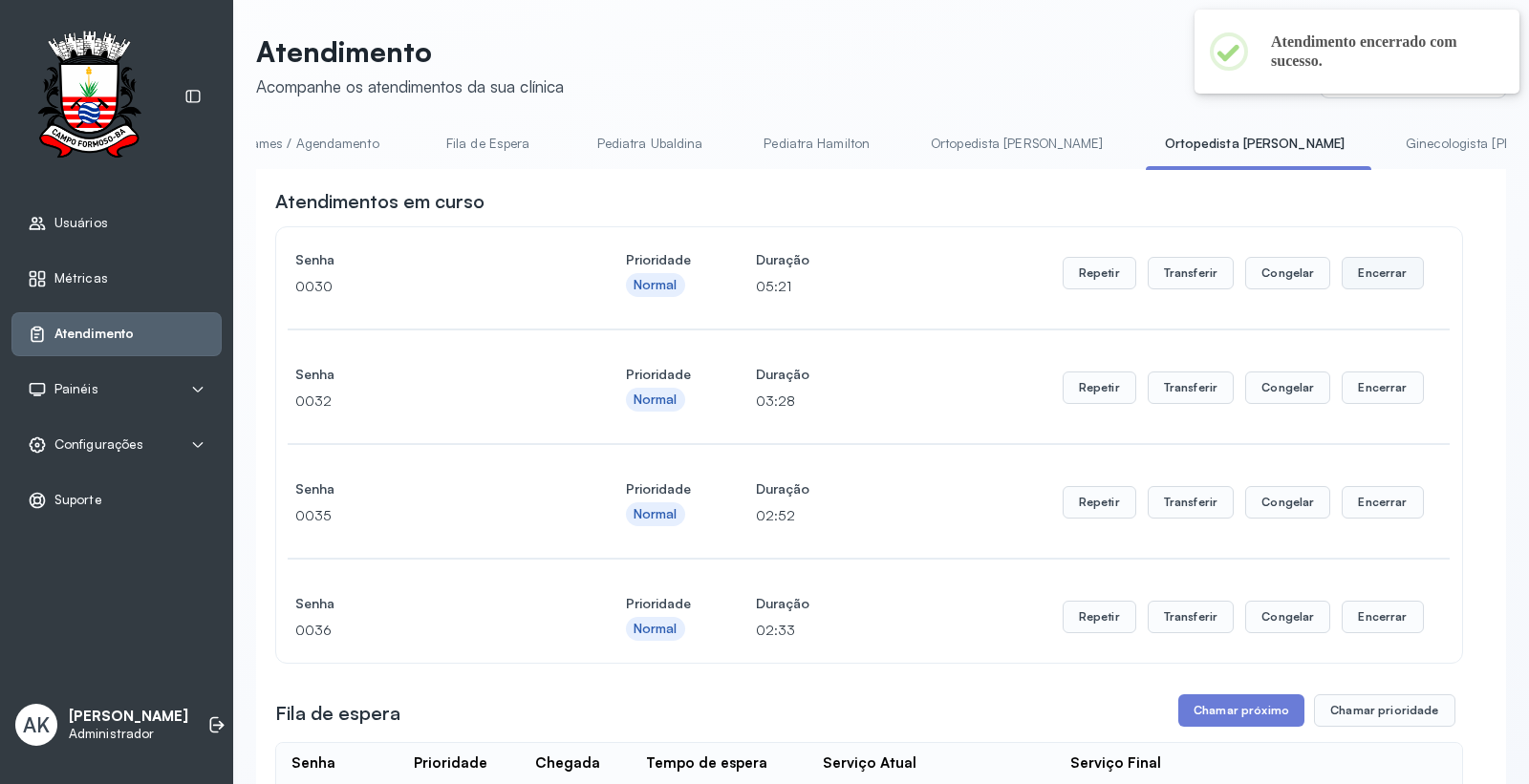
click at [1390, 278] on button "Encerrar" at bounding box center [1382, 272] width 82 height 32
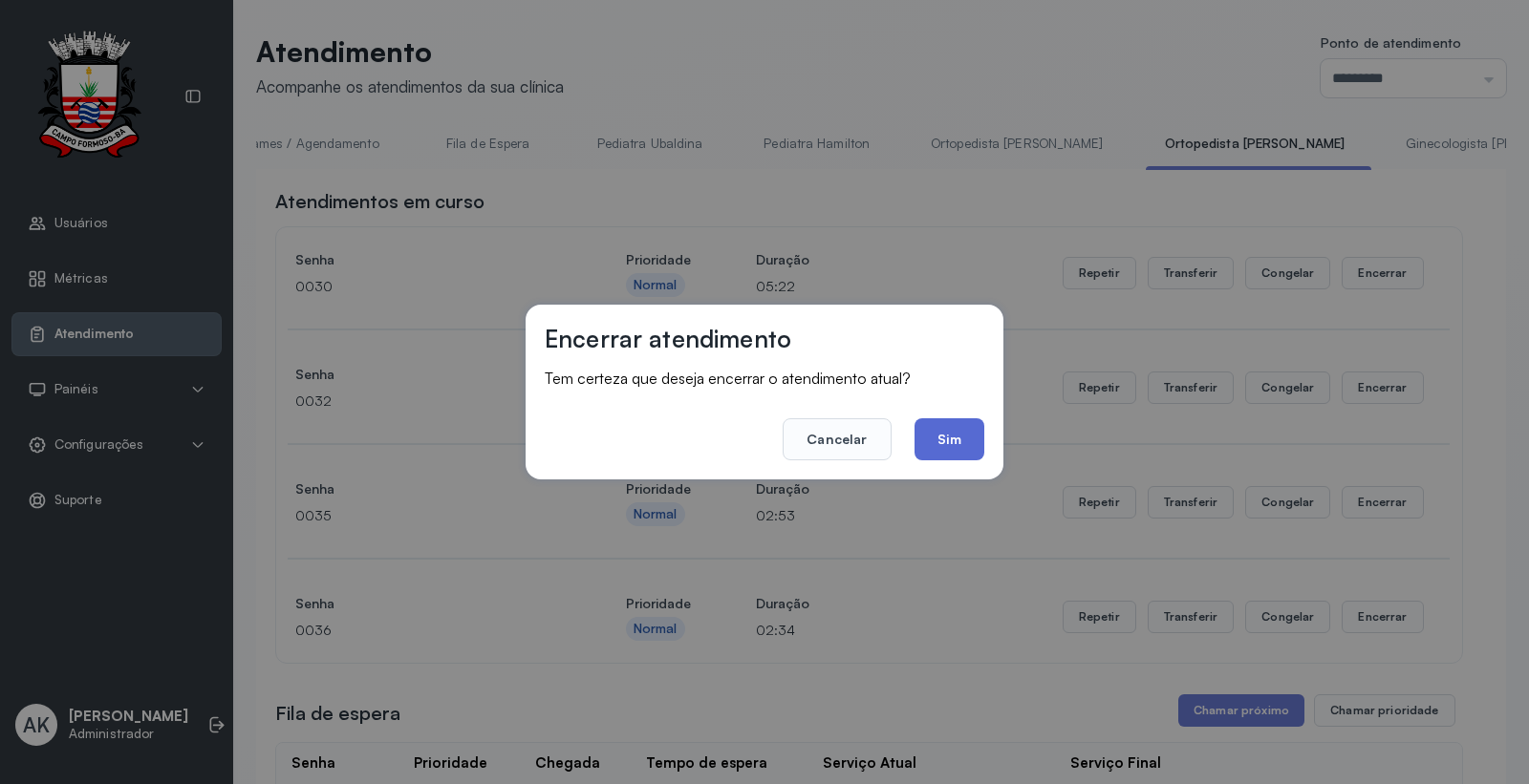
click at [966, 435] on button "Sim" at bounding box center [949, 439] width 70 height 42
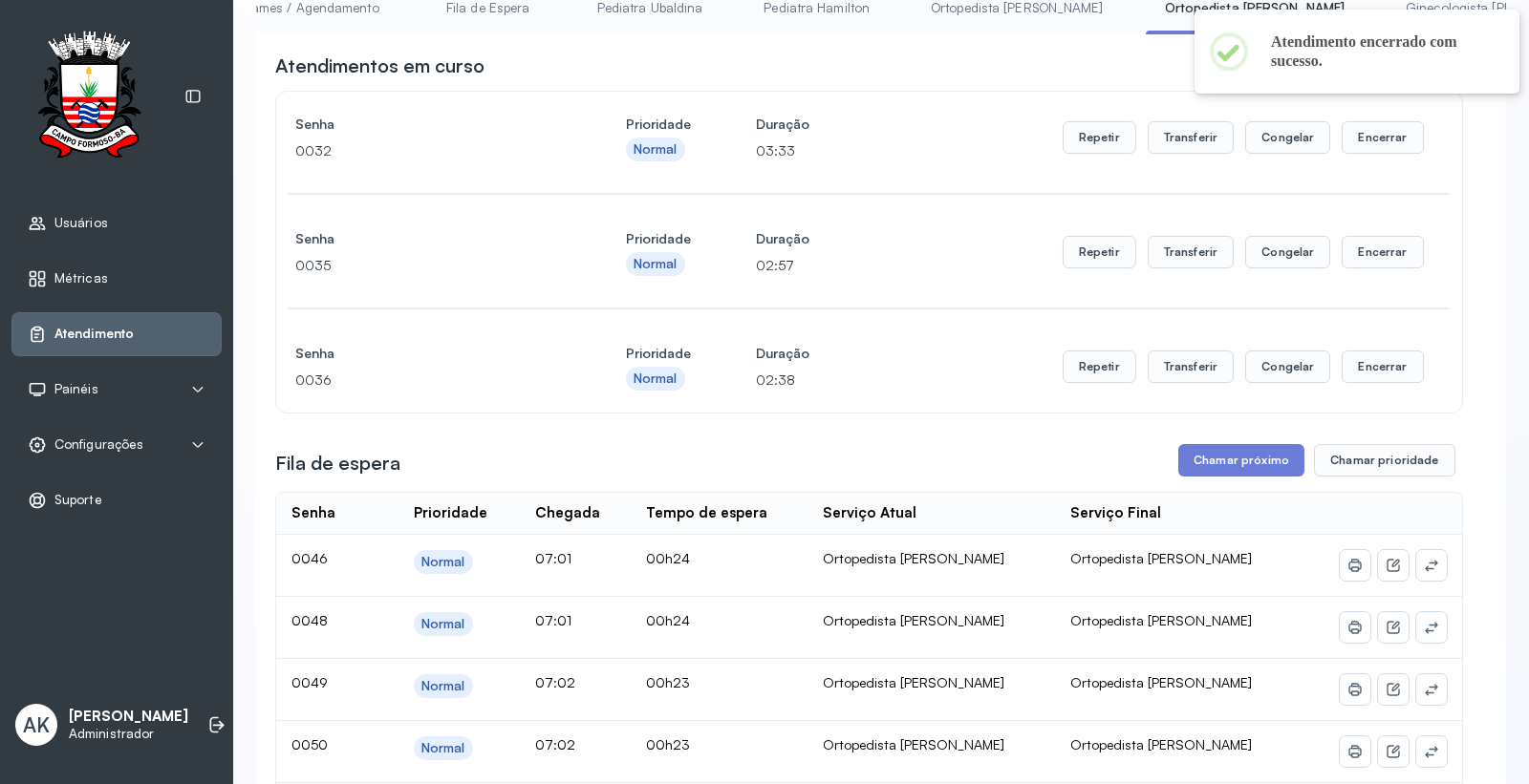
scroll to position [106, 0]
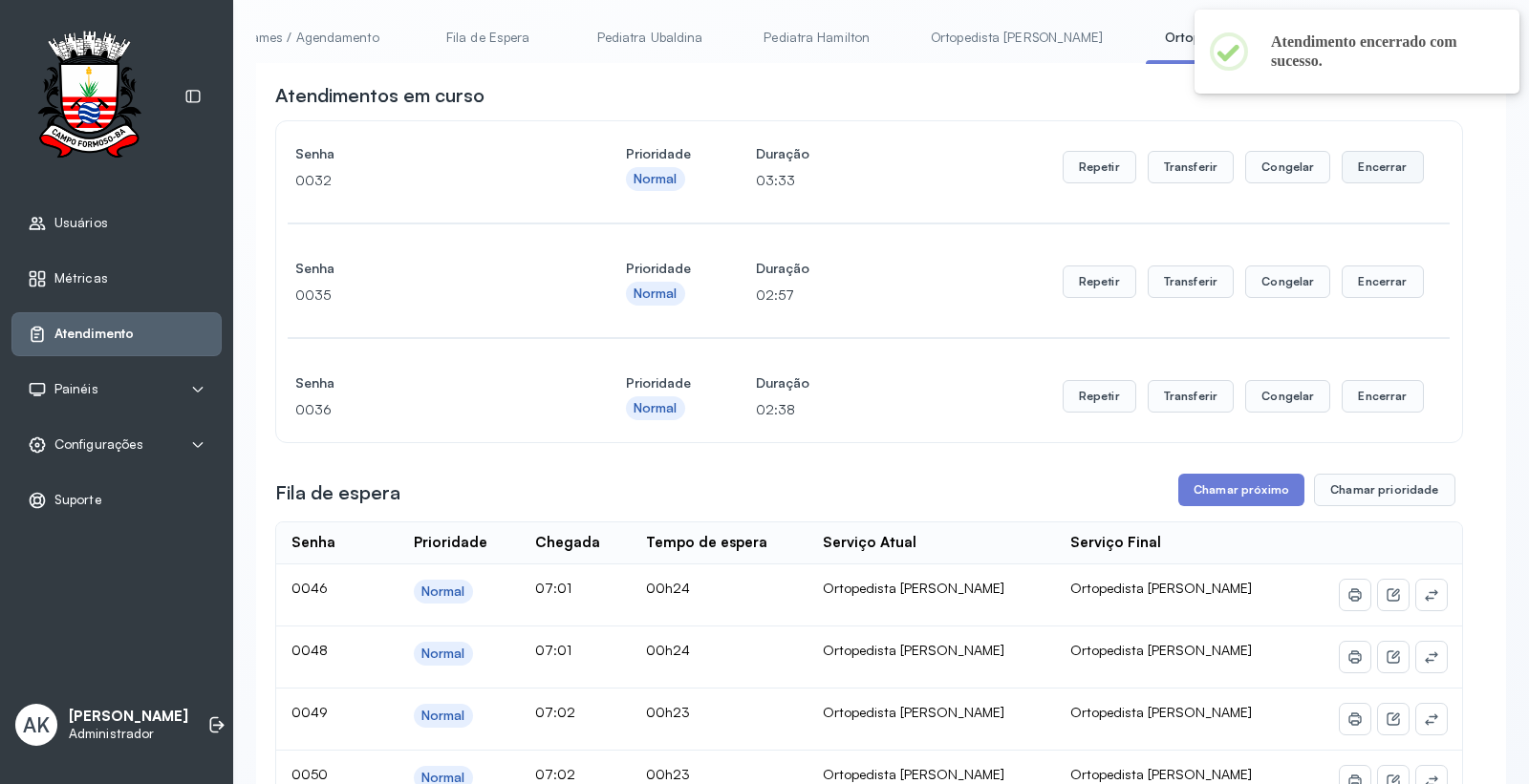
click at [1377, 177] on button "Encerrar" at bounding box center [1382, 166] width 82 height 32
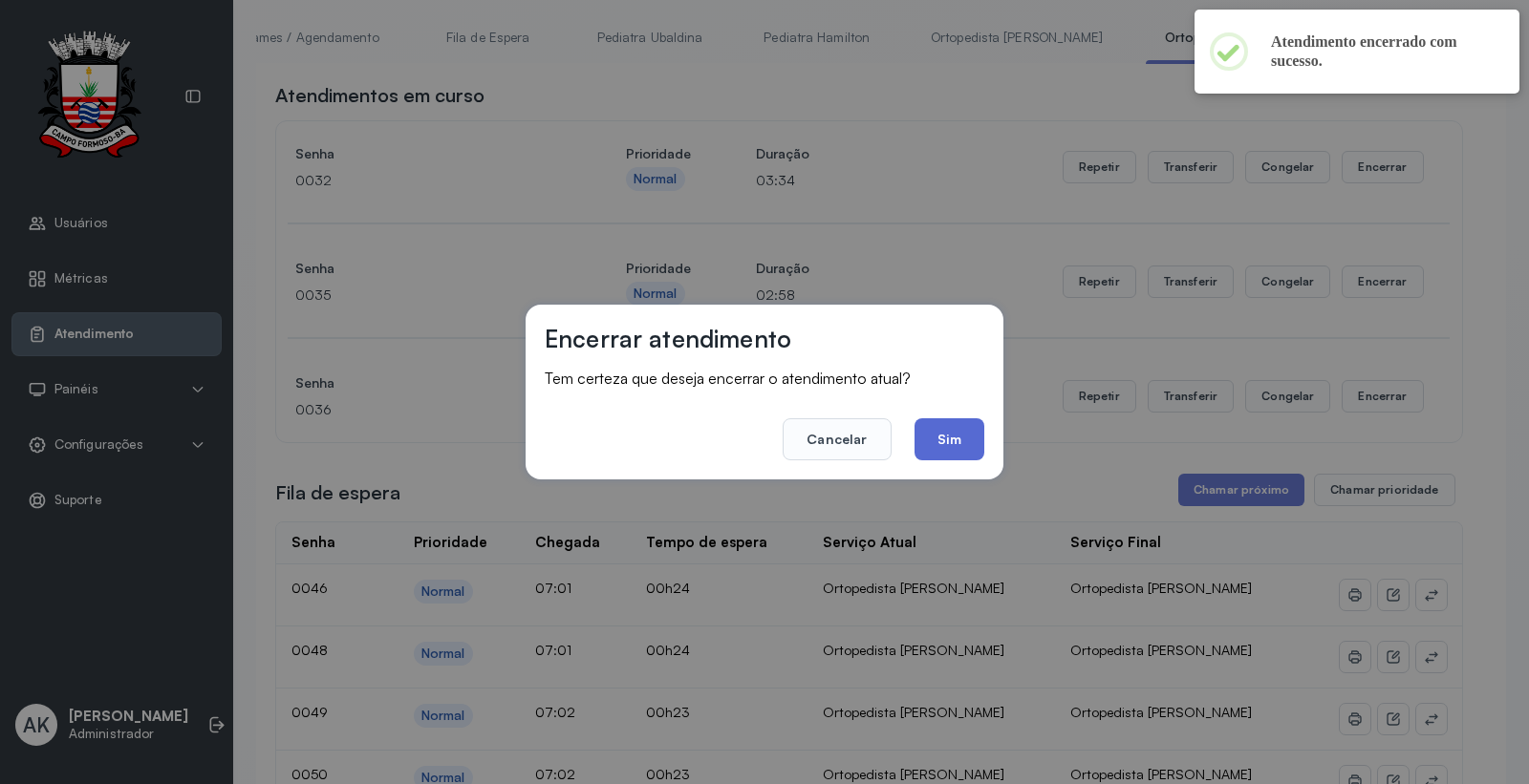
click at [939, 437] on button "Sim" at bounding box center [949, 439] width 70 height 42
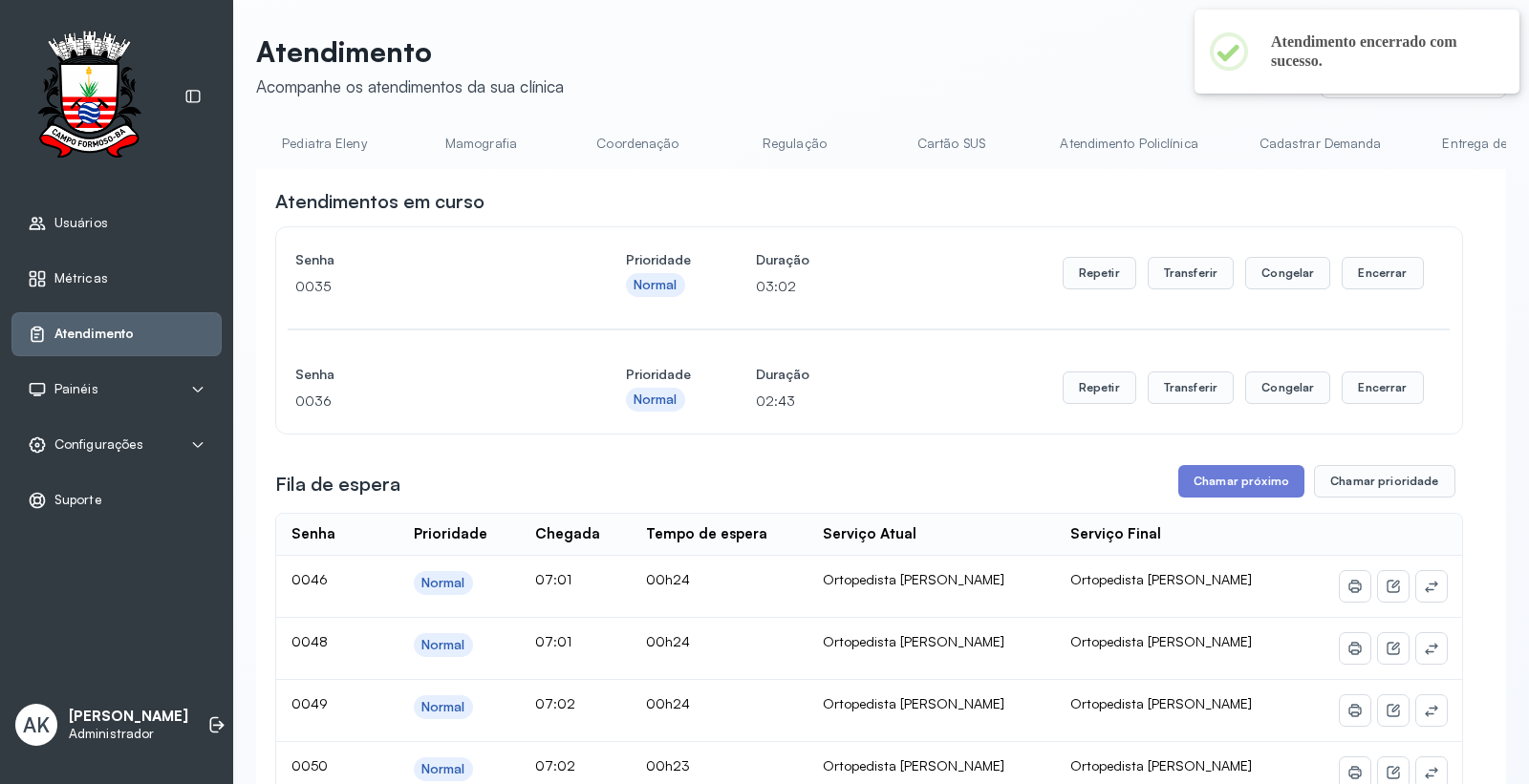
scroll to position [0, 0]
click at [300, 128] on link "Resumo" at bounding box center [323, 144] width 134 height 31
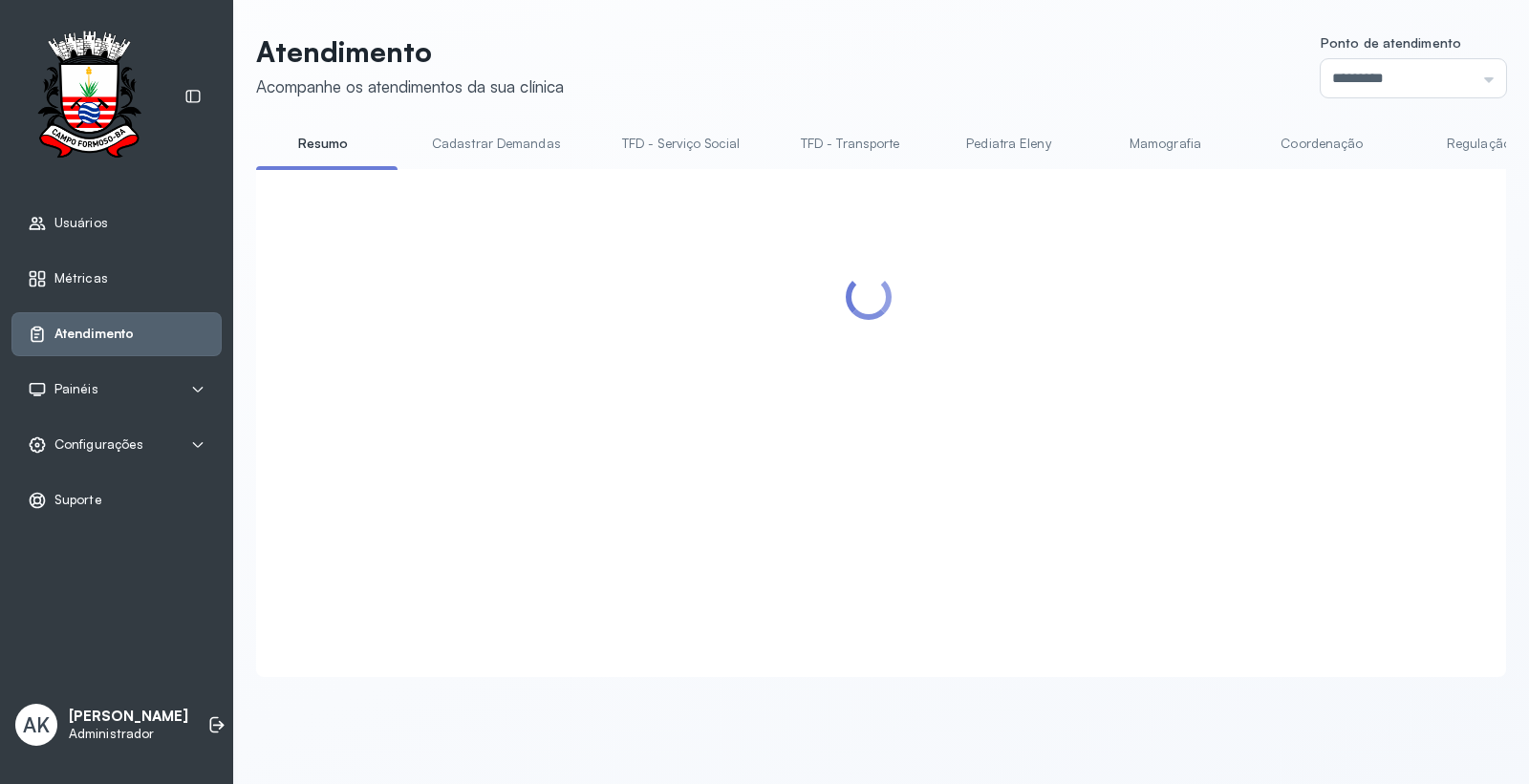
click at [814, 95] on header "Atendimento Acompanhe os atendimentos da sua clínica Ponto de atendimento *****…" at bounding box center [881, 66] width 1251 height 63
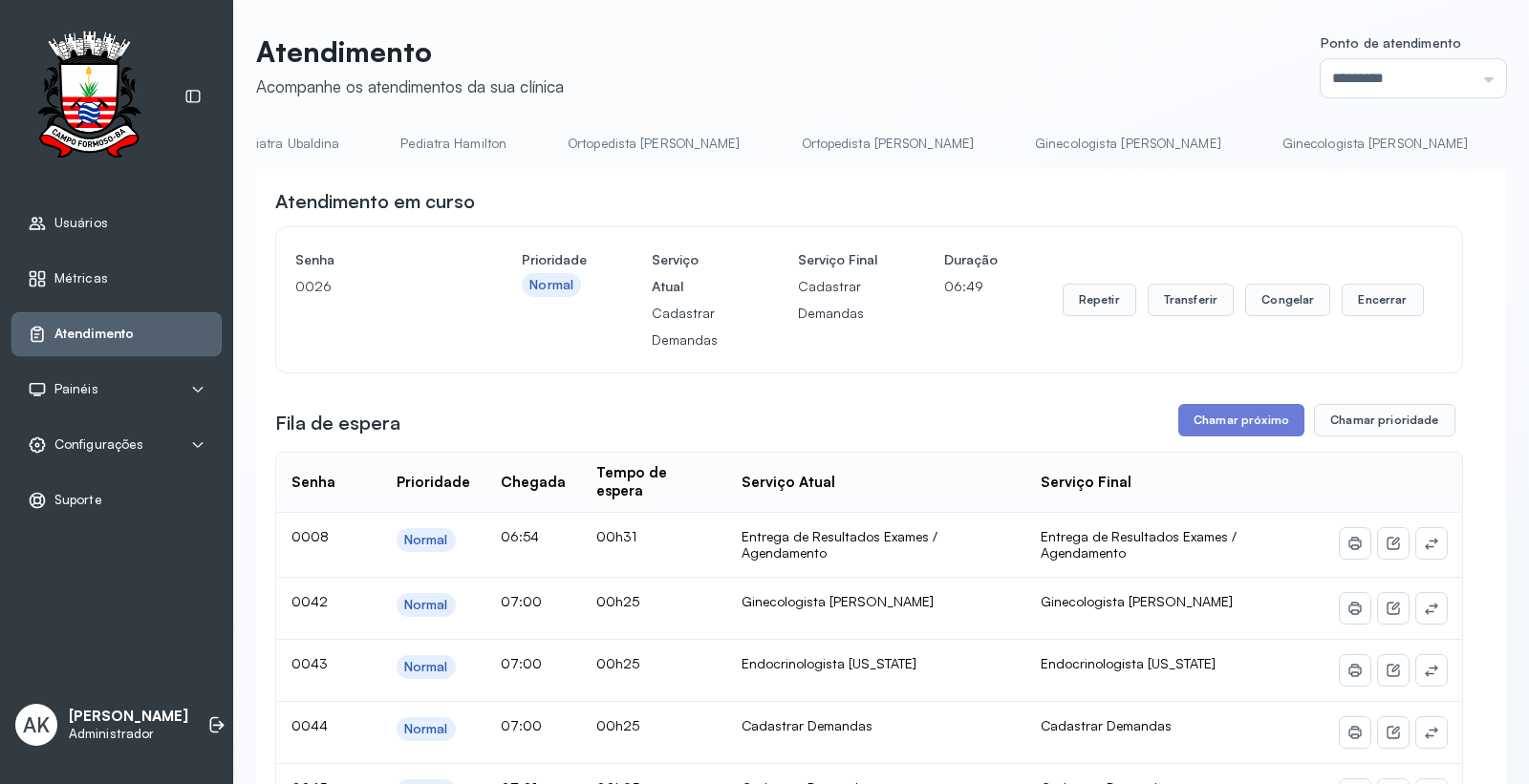
scroll to position [0, 2410]
click at [1247, 136] on link "Ginecologista [PERSON_NAME]" at bounding box center [1359, 144] width 224 height 31
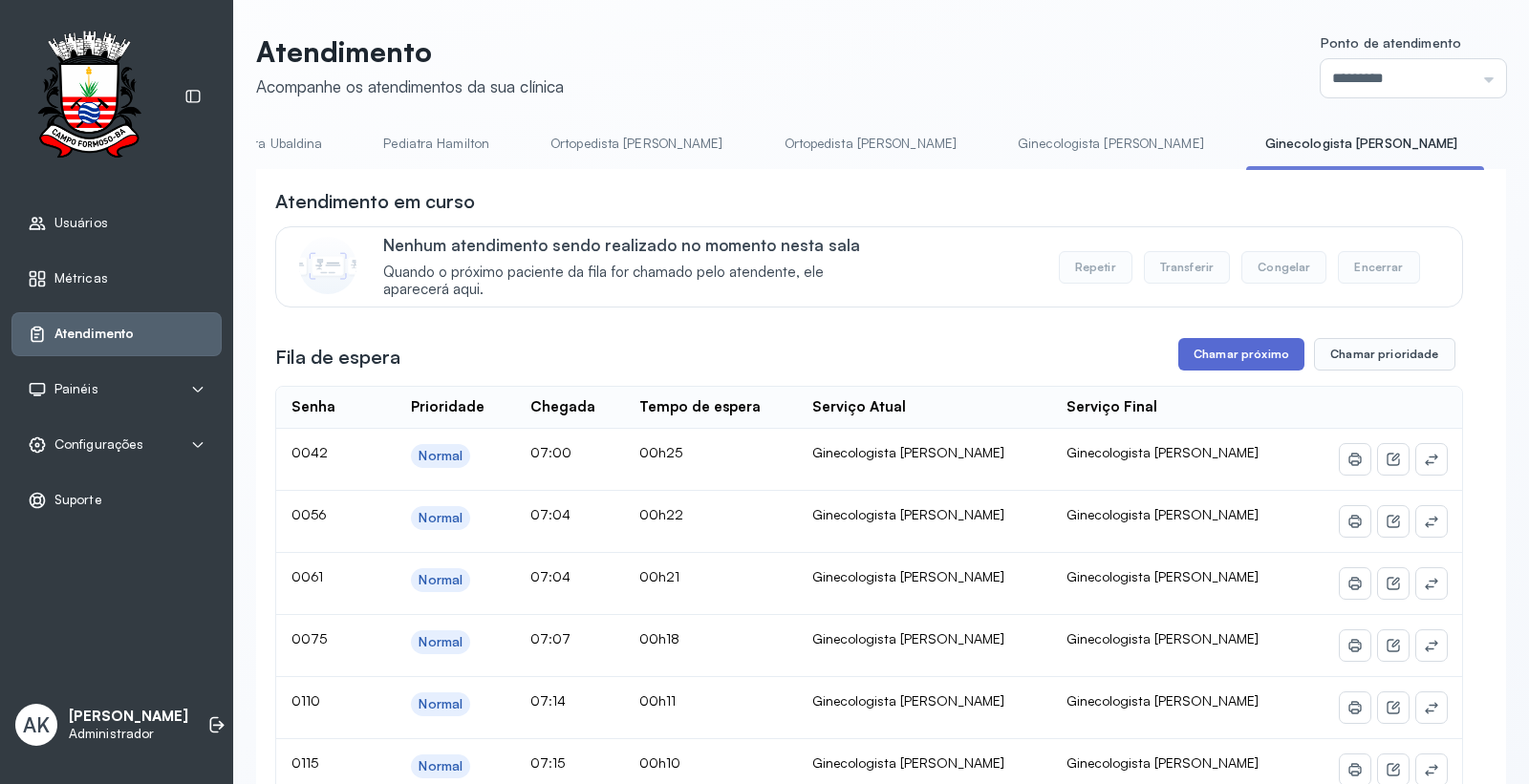
click at [1220, 371] on button "Chamar próximo" at bounding box center [1242, 354] width 126 height 32
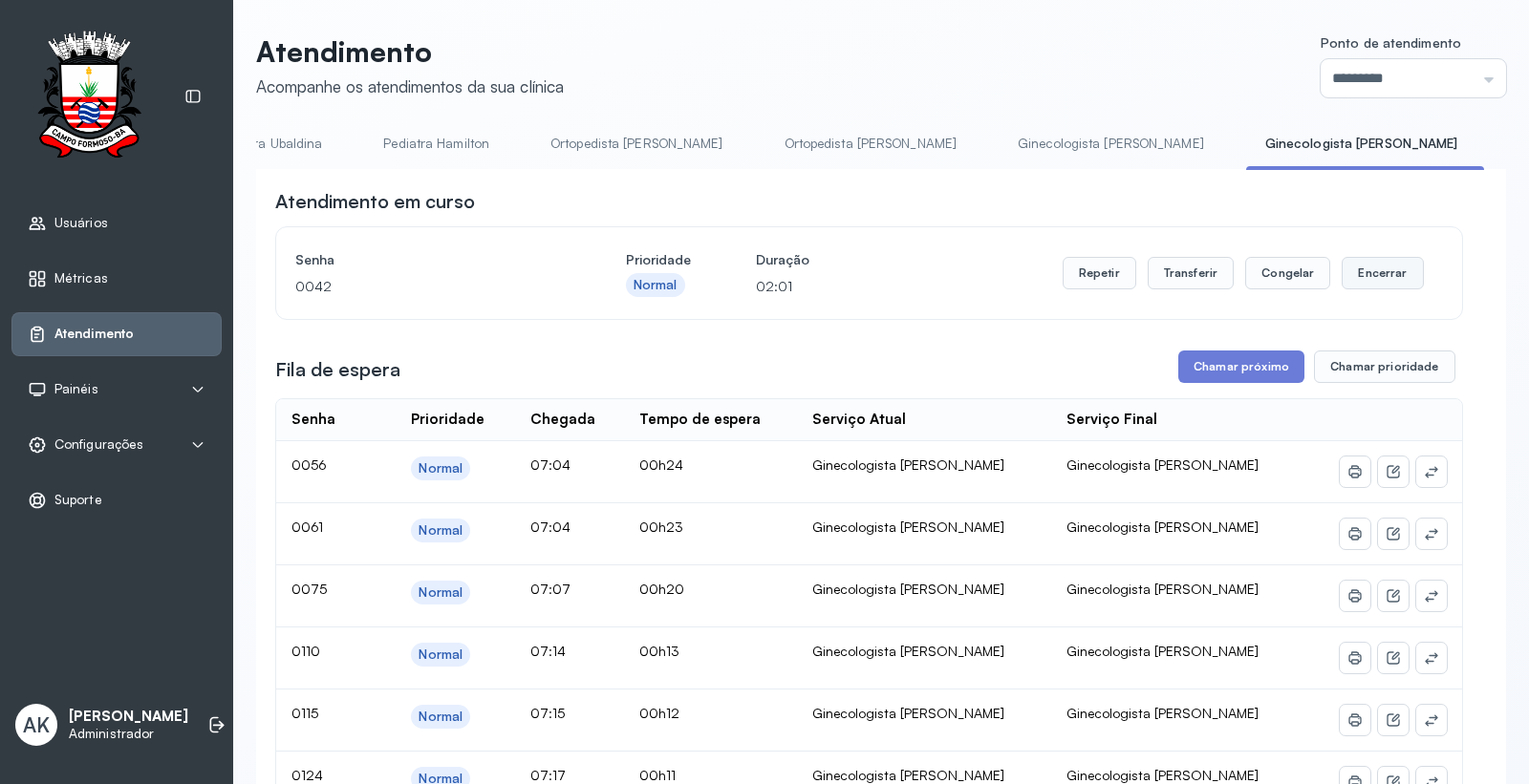
click at [1342, 266] on button "Encerrar" at bounding box center [1382, 272] width 82 height 32
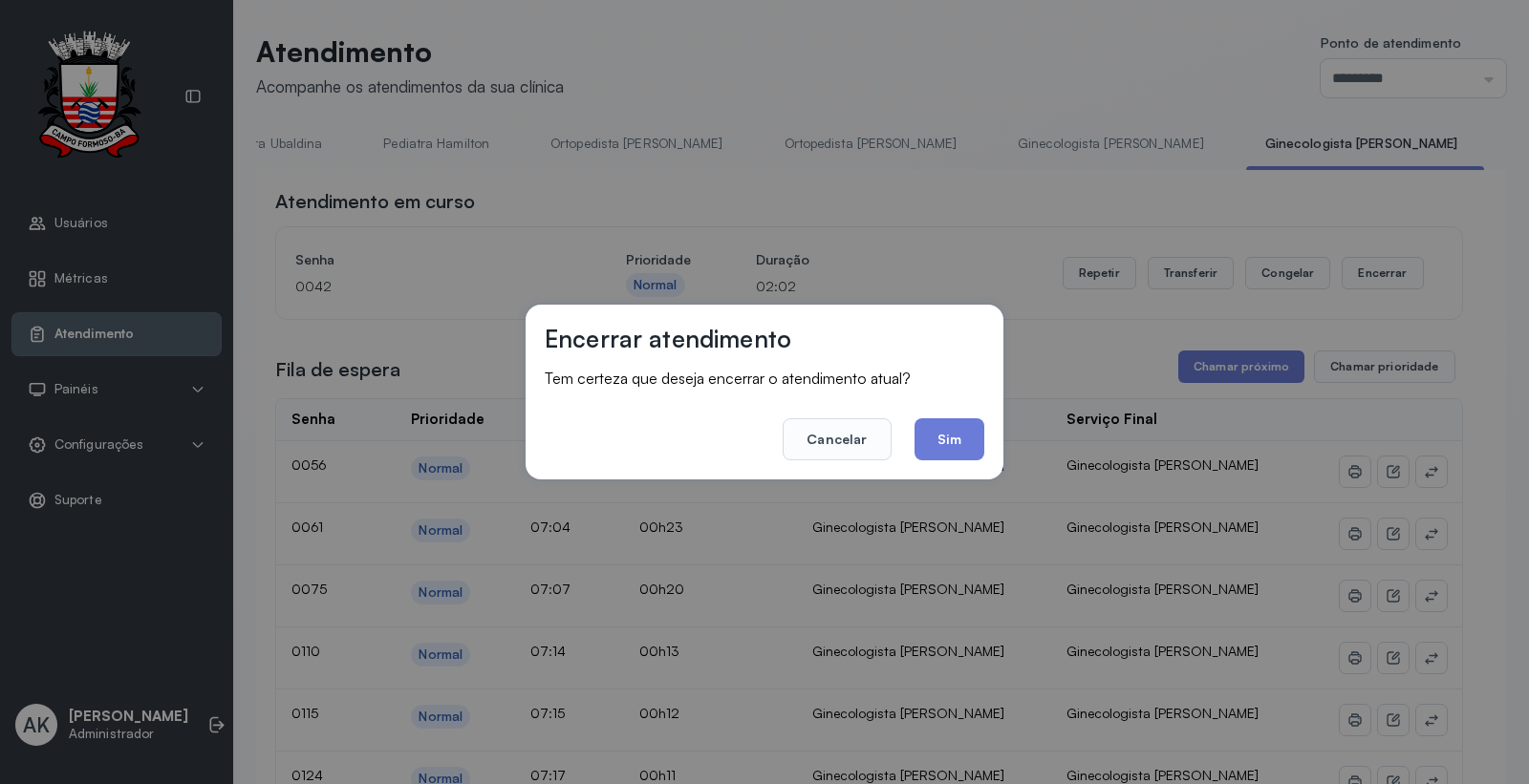
drag, startPoint x: 949, startPoint y: 437, endPoint x: 899, endPoint y: 397, distance: 64.0
click at [949, 438] on button "Sim" at bounding box center [949, 439] width 70 height 42
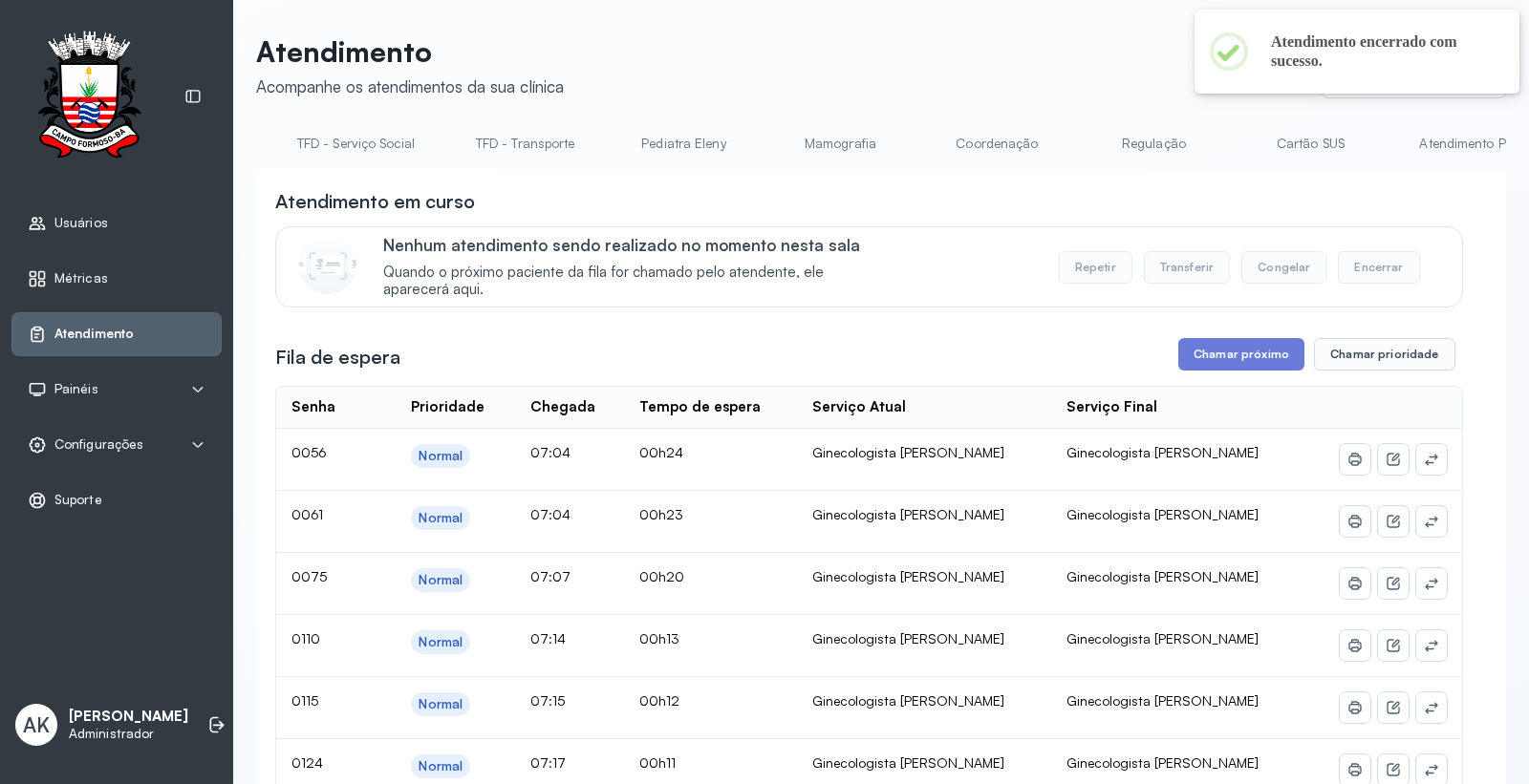
scroll to position [0, 309]
drag, startPoint x: 402, startPoint y: 174, endPoint x: 275, endPoint y: 180, distance: 127.1
click at [782, 78] on header "Atendimento Acompanhe os atendimentos da sua clínica Ponto de atendimento *****…" at bounding box center [881, 66] width 1251 height 63
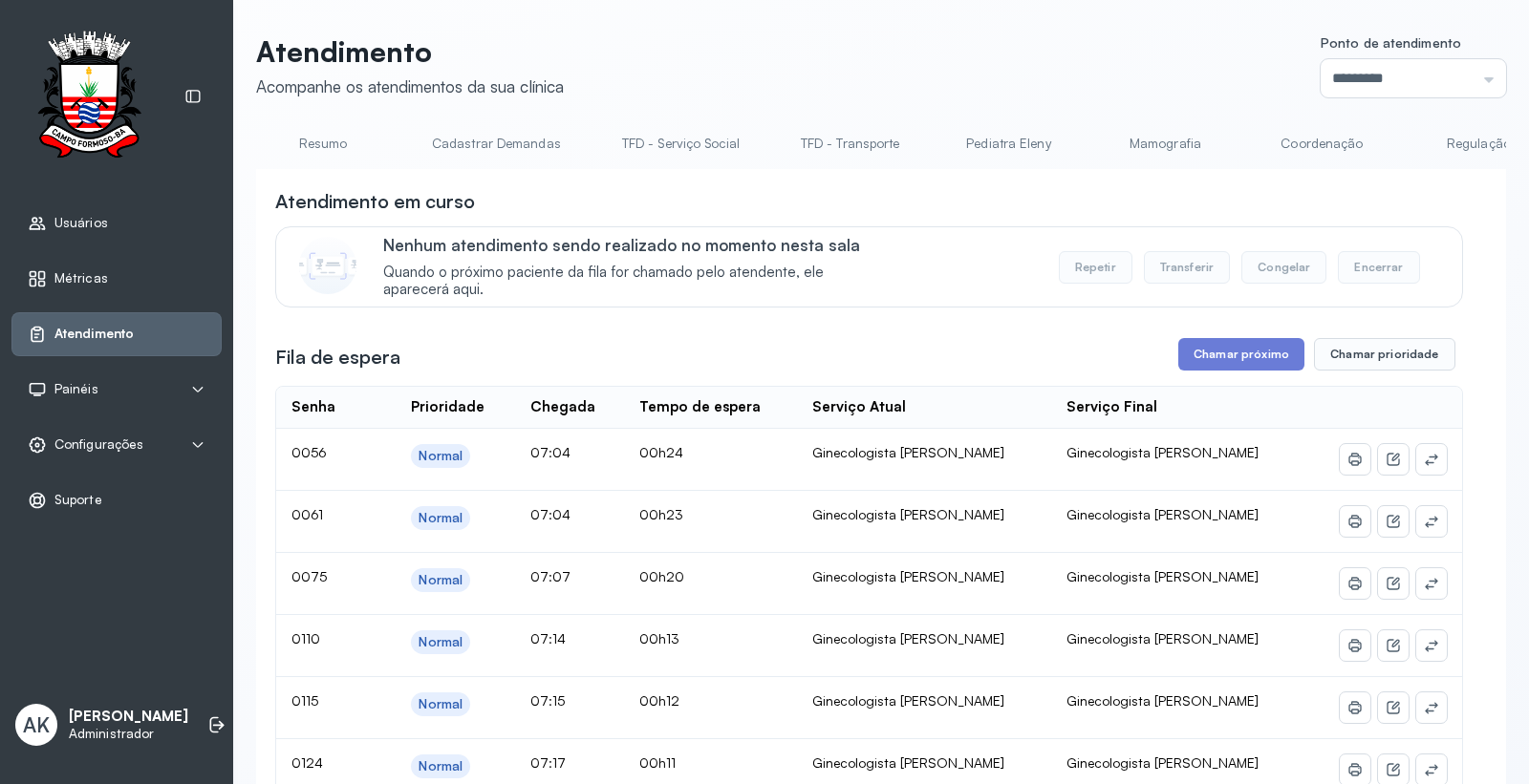
click at [317, 142] on link "Resumo" at bounding box center [323, 144] width 134 height 31
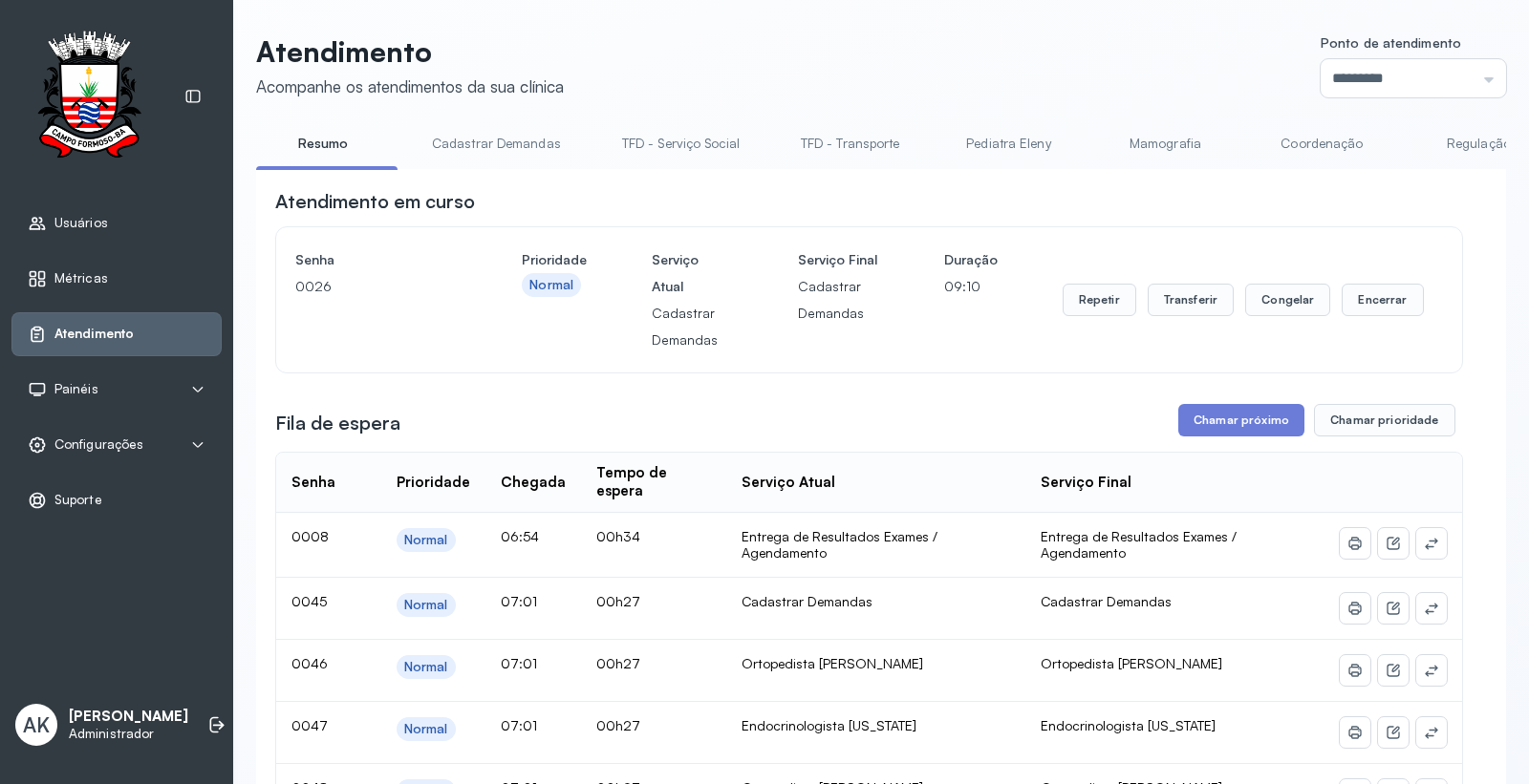
click at [491, 150] on link "Cadastrar Demandas" at bounding box center [497, 144] width 167 height 31
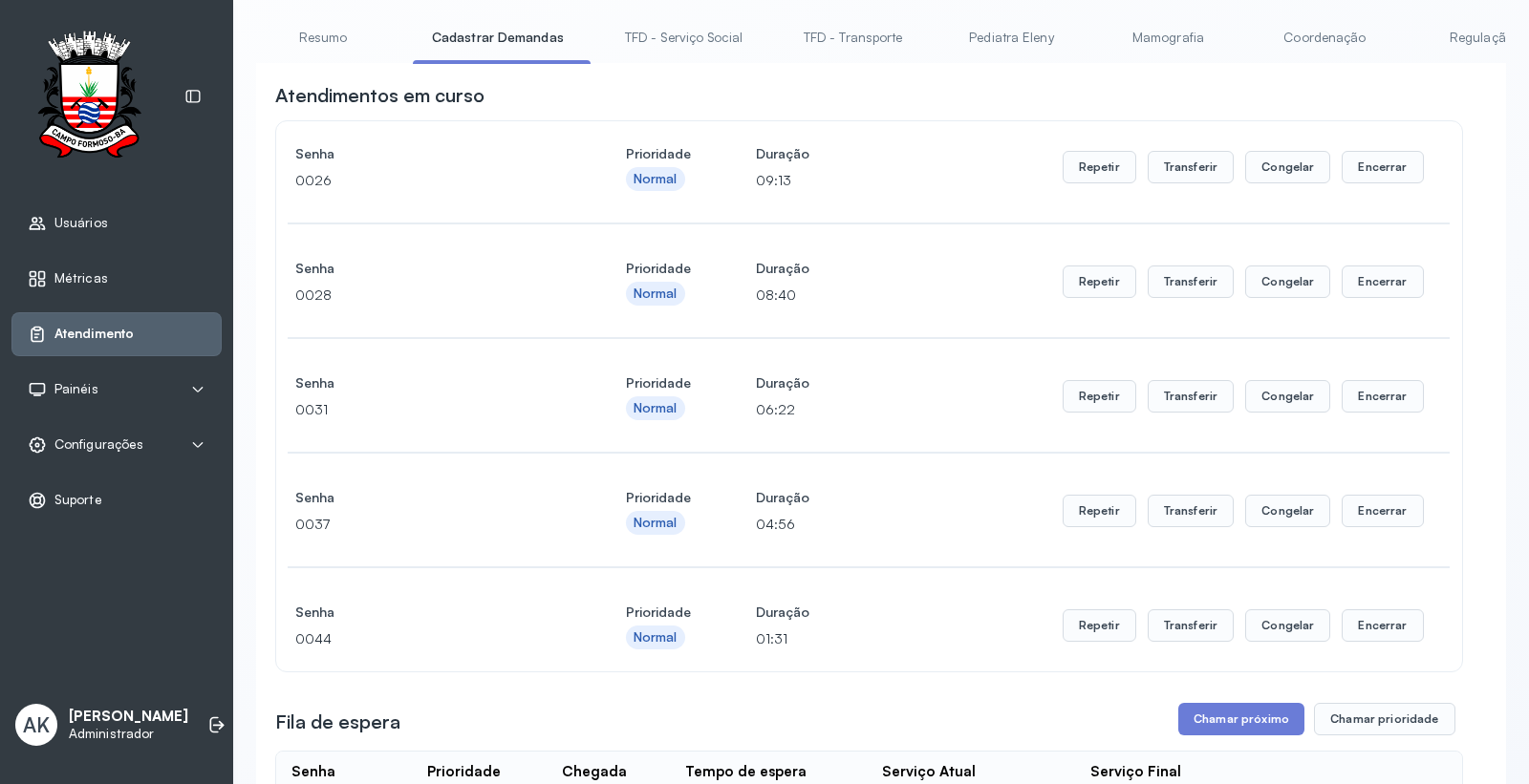
scroll to position [424, 0]
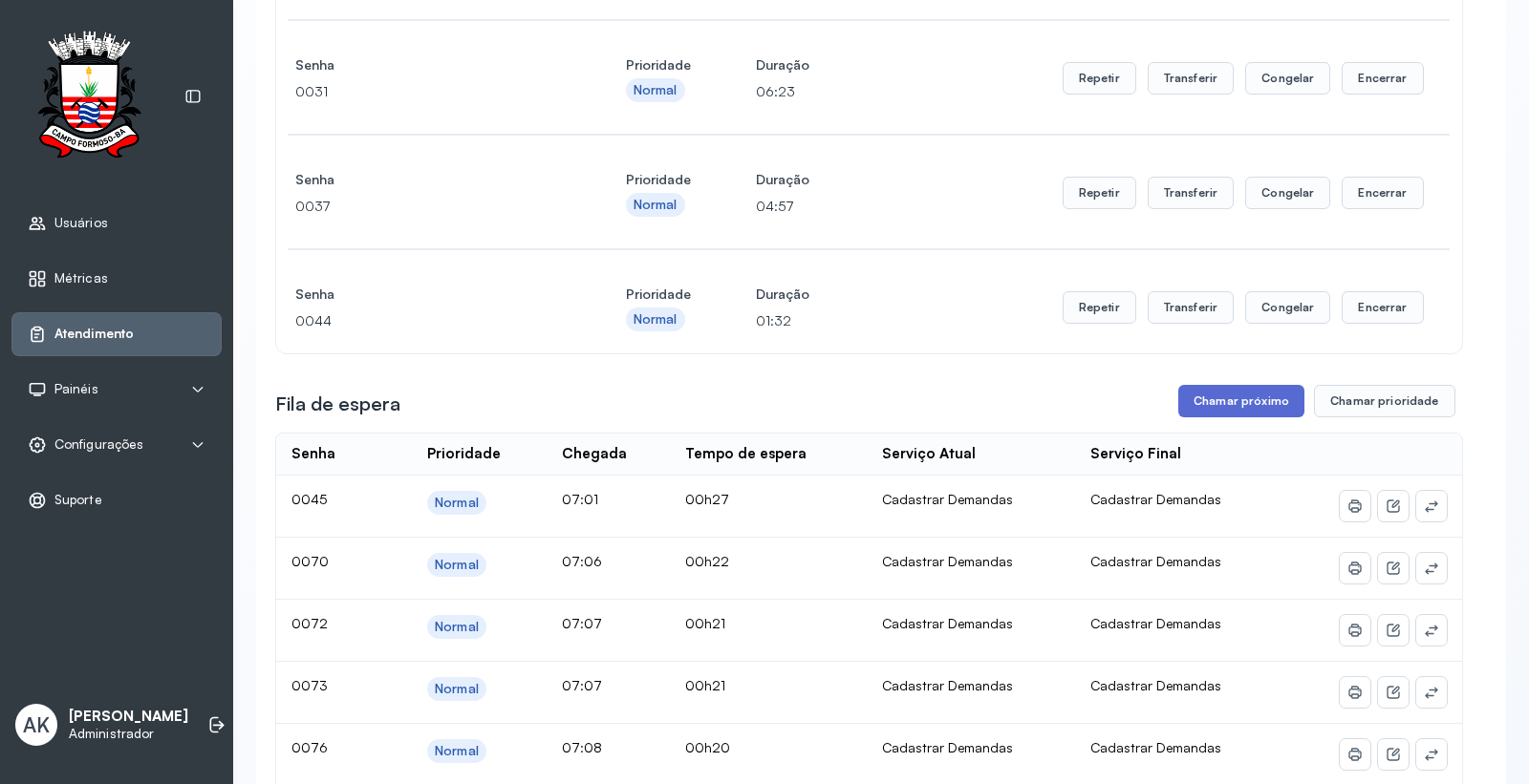
click at [1219, 408] on button "Chamar próximo" at bounding box center [1242, 400] width 126 height 32
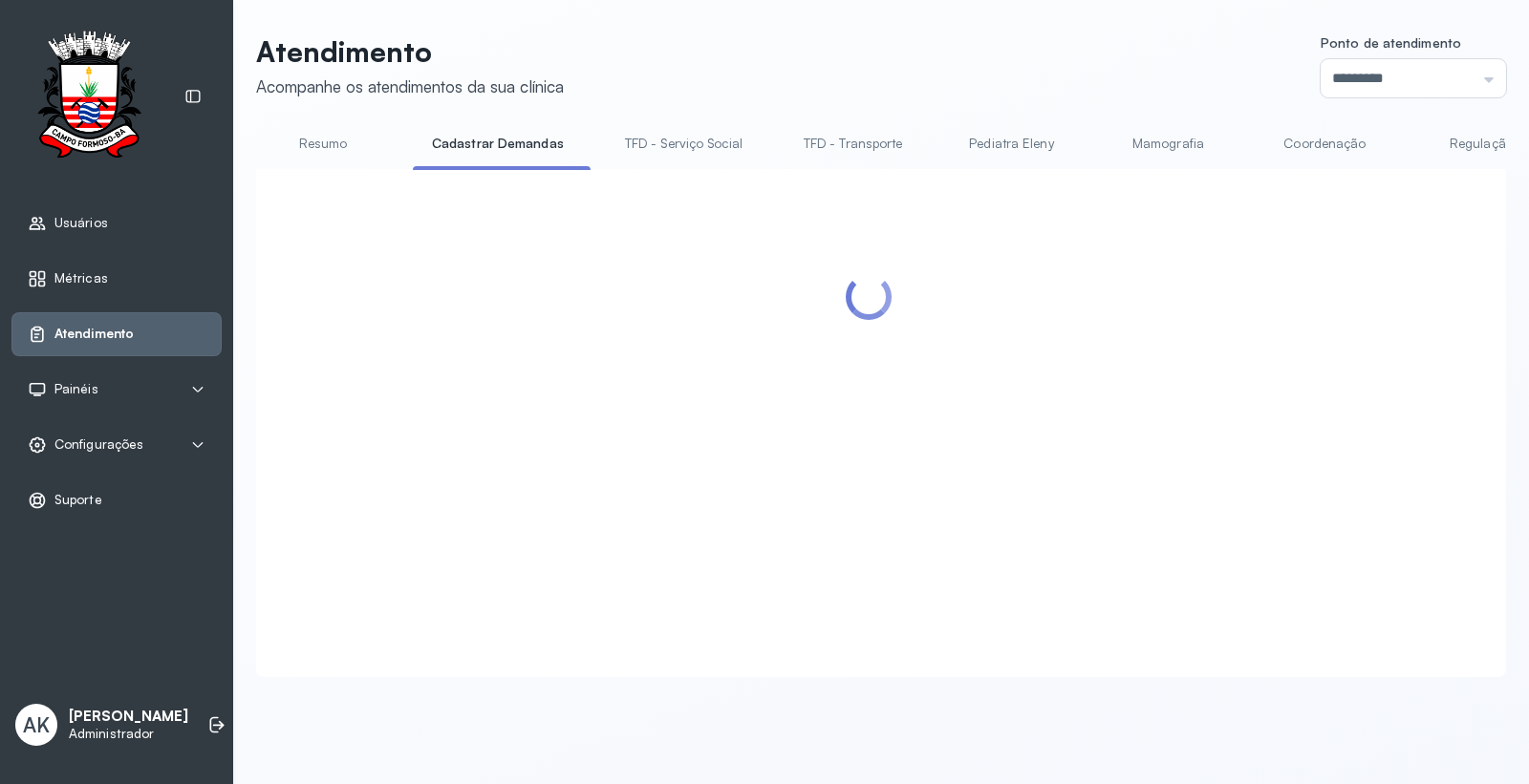
scroll to position [0, 0]
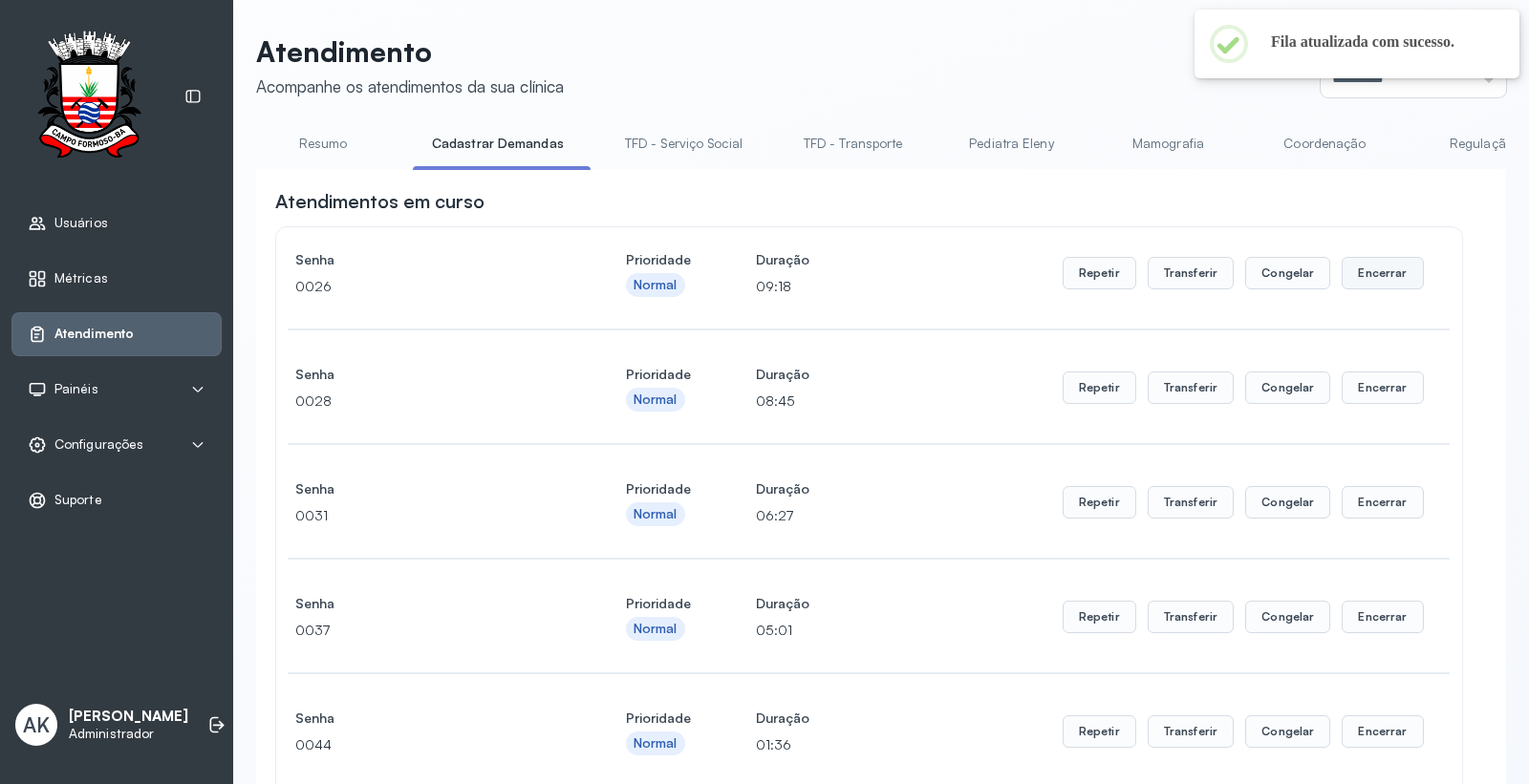
click at [1384, 282] on button "Encerrar" at bounding box center [1382, 272] width 82 height 32
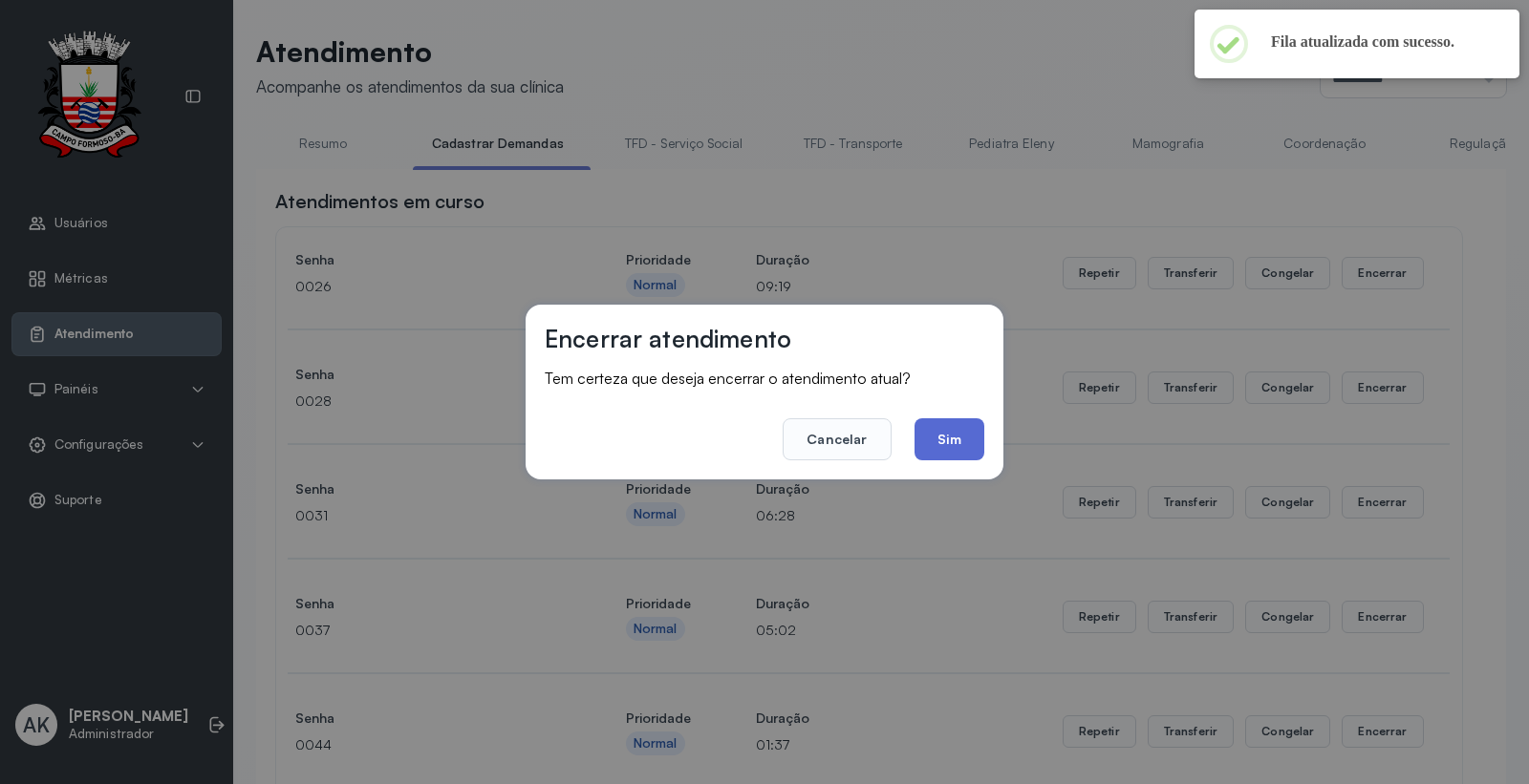
click at [962, 441] on button "Sim" at bounding box center [949, 439] width 70 height 42
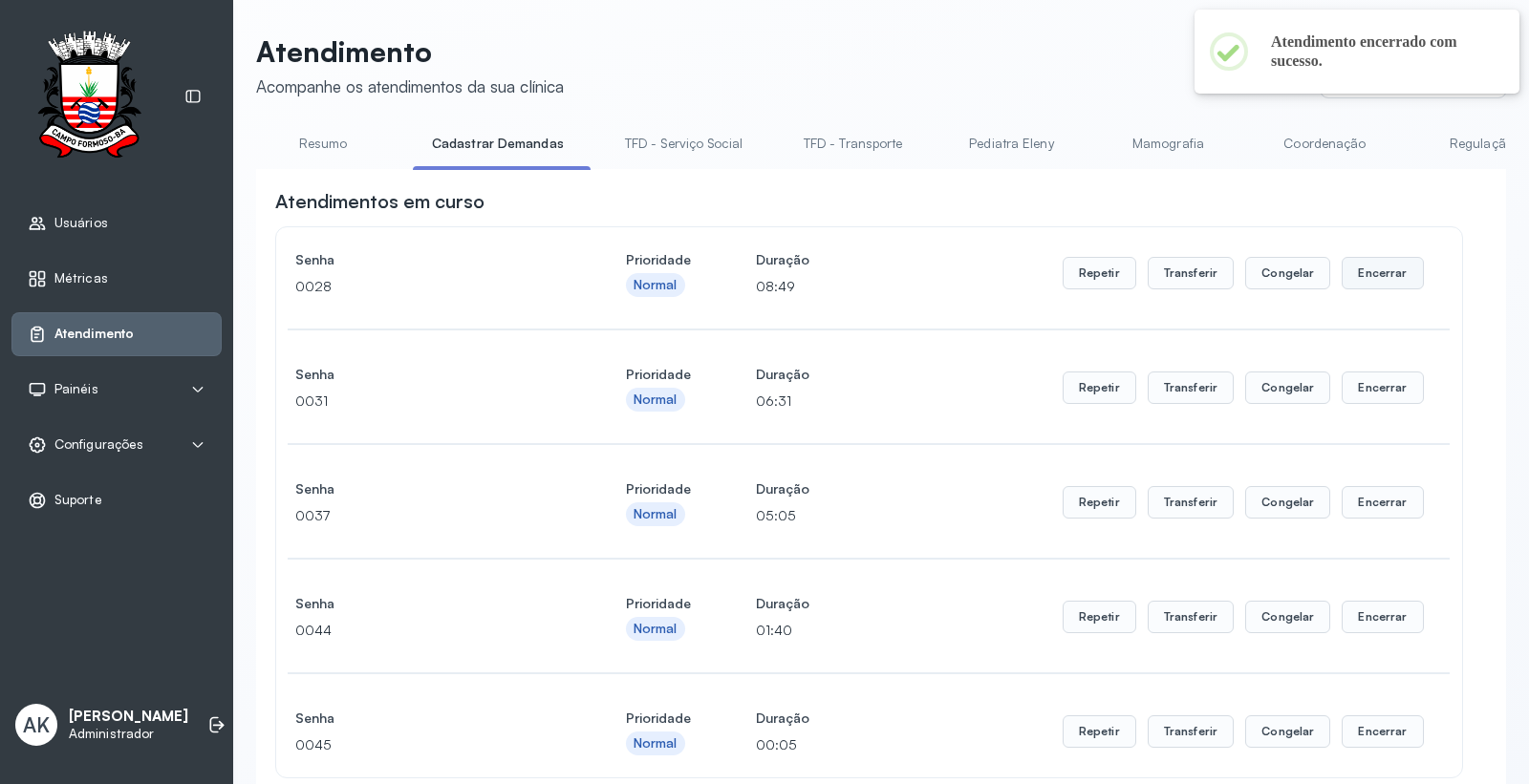
click at [1369, 278] on button "Encerrar" at bounding box center [1382, 272] width 82 height 32
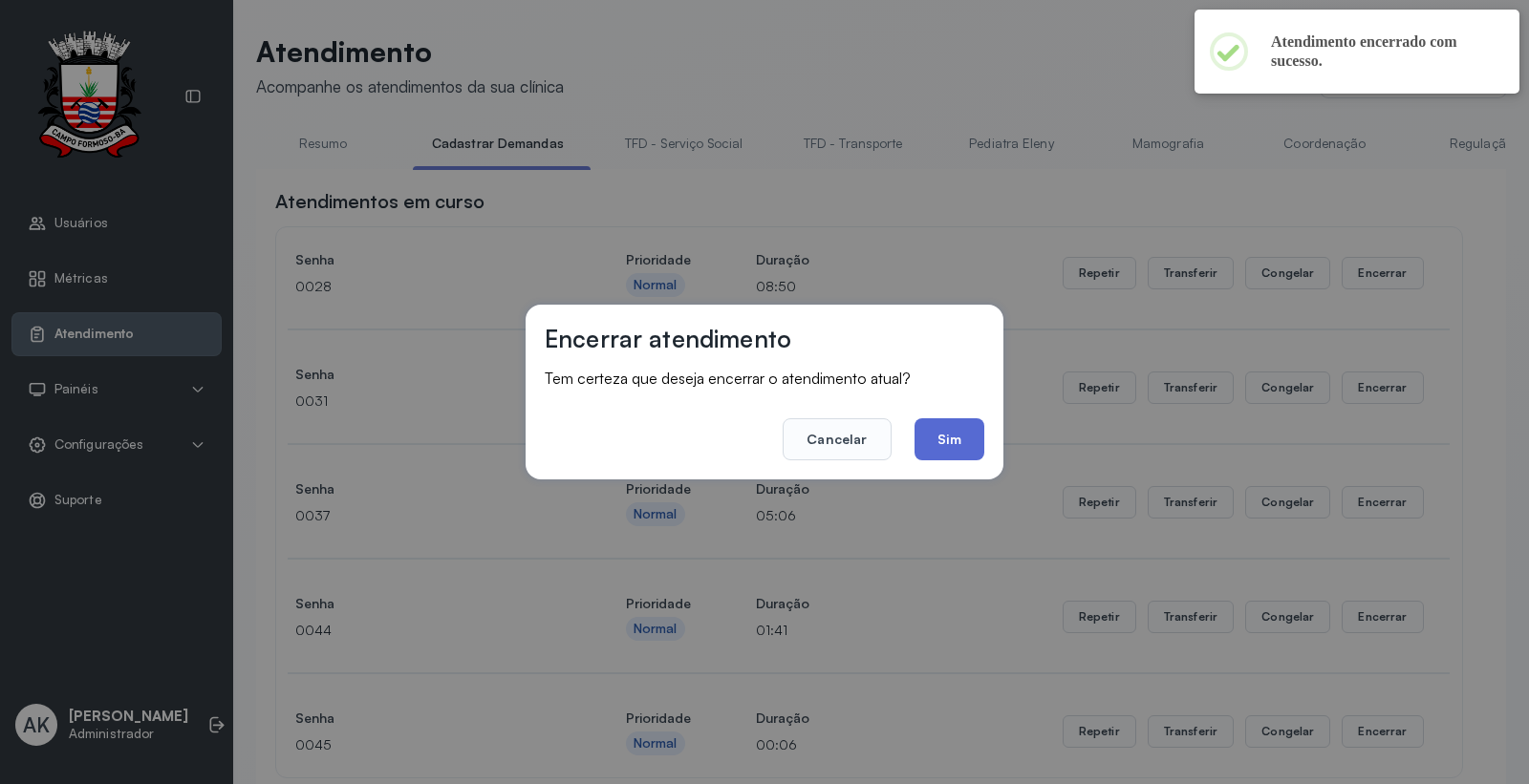
click at [973, 428] on button "Sim" at bounding box center [949, 439] width 70 height 42
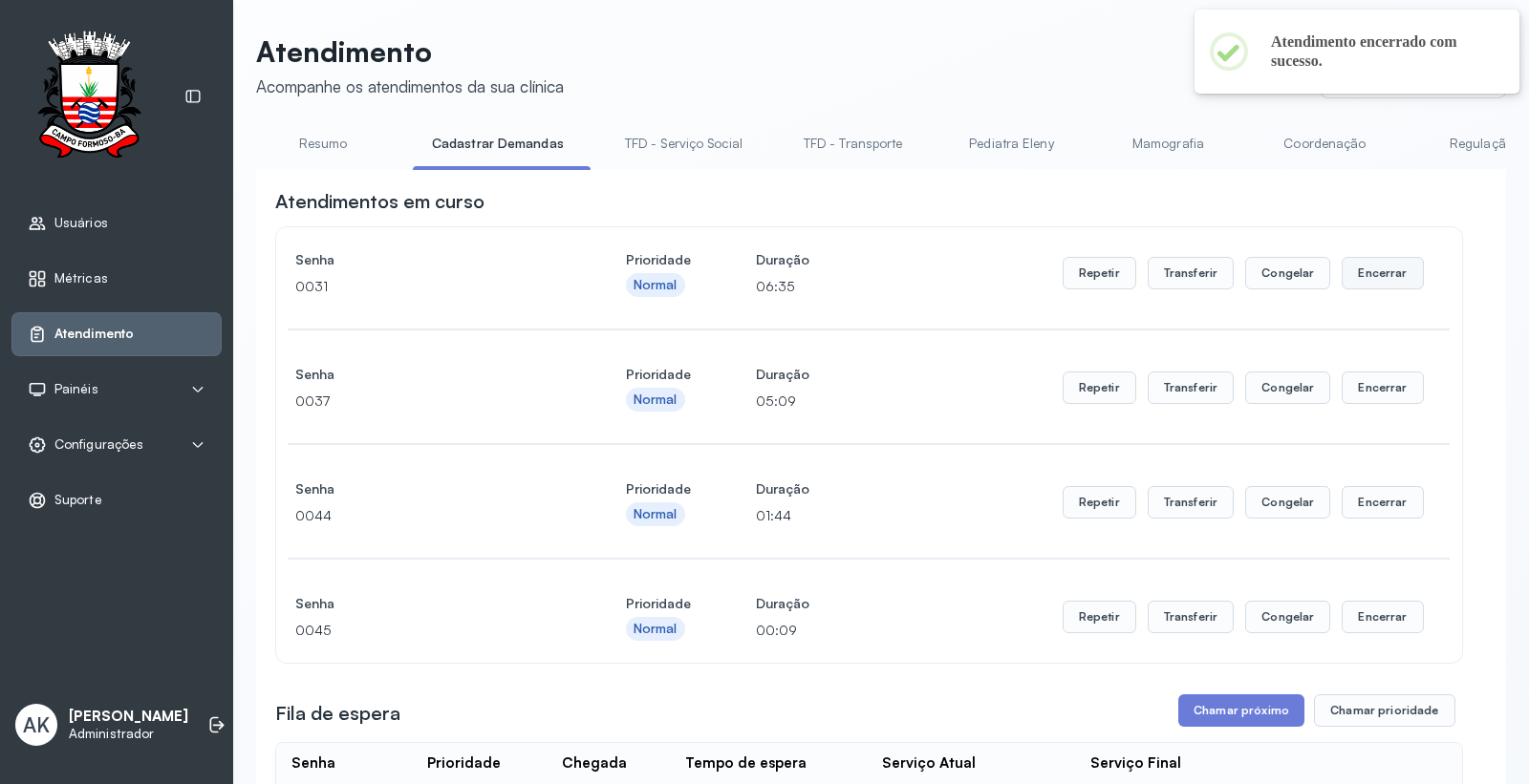
click at [1386, 283] on button "Encerrar" at bounding box center [1382, 272] width 82 height 32
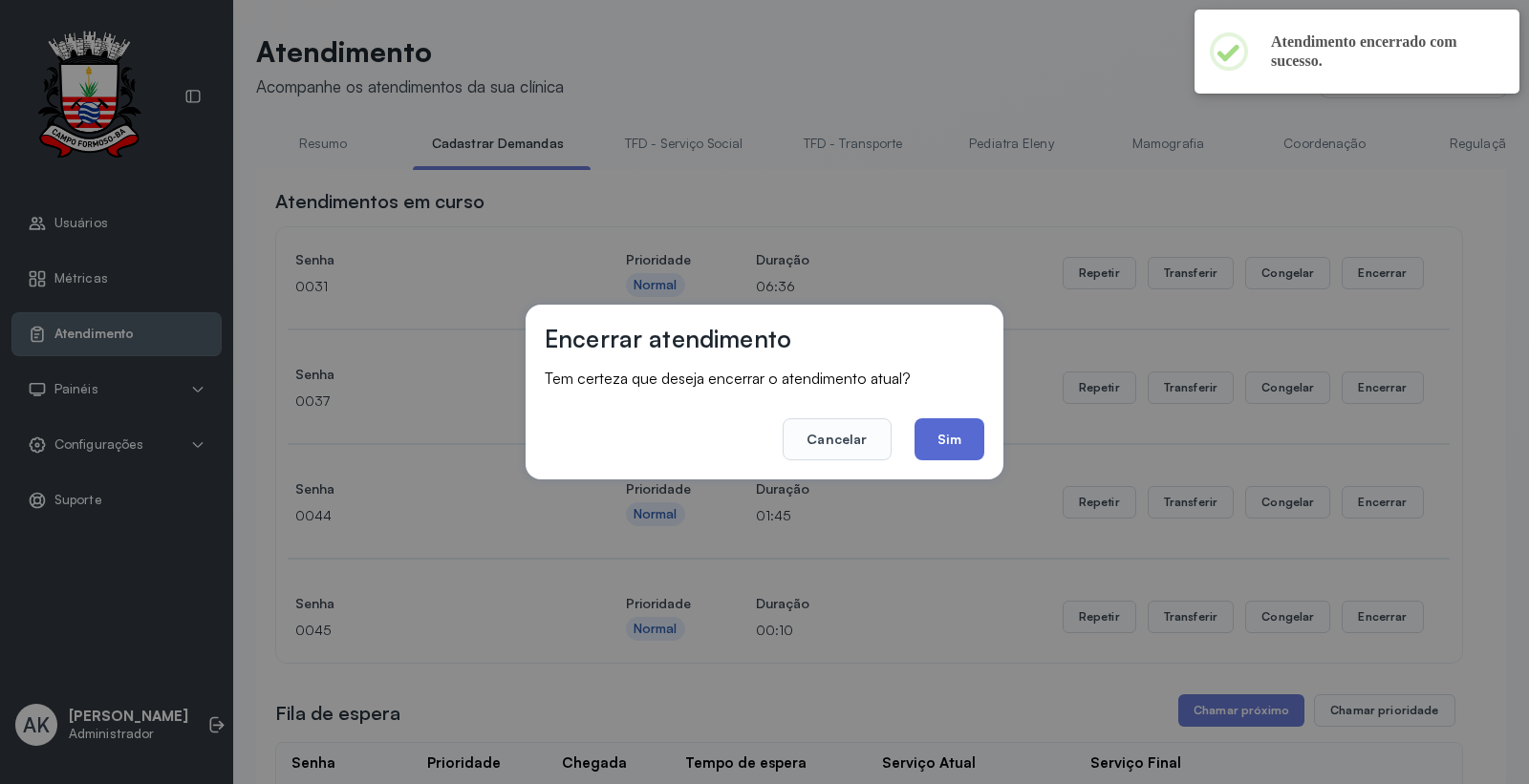
click at [968, 445] on button "Sim" at bounding box center [949, 439] width 70 height 42
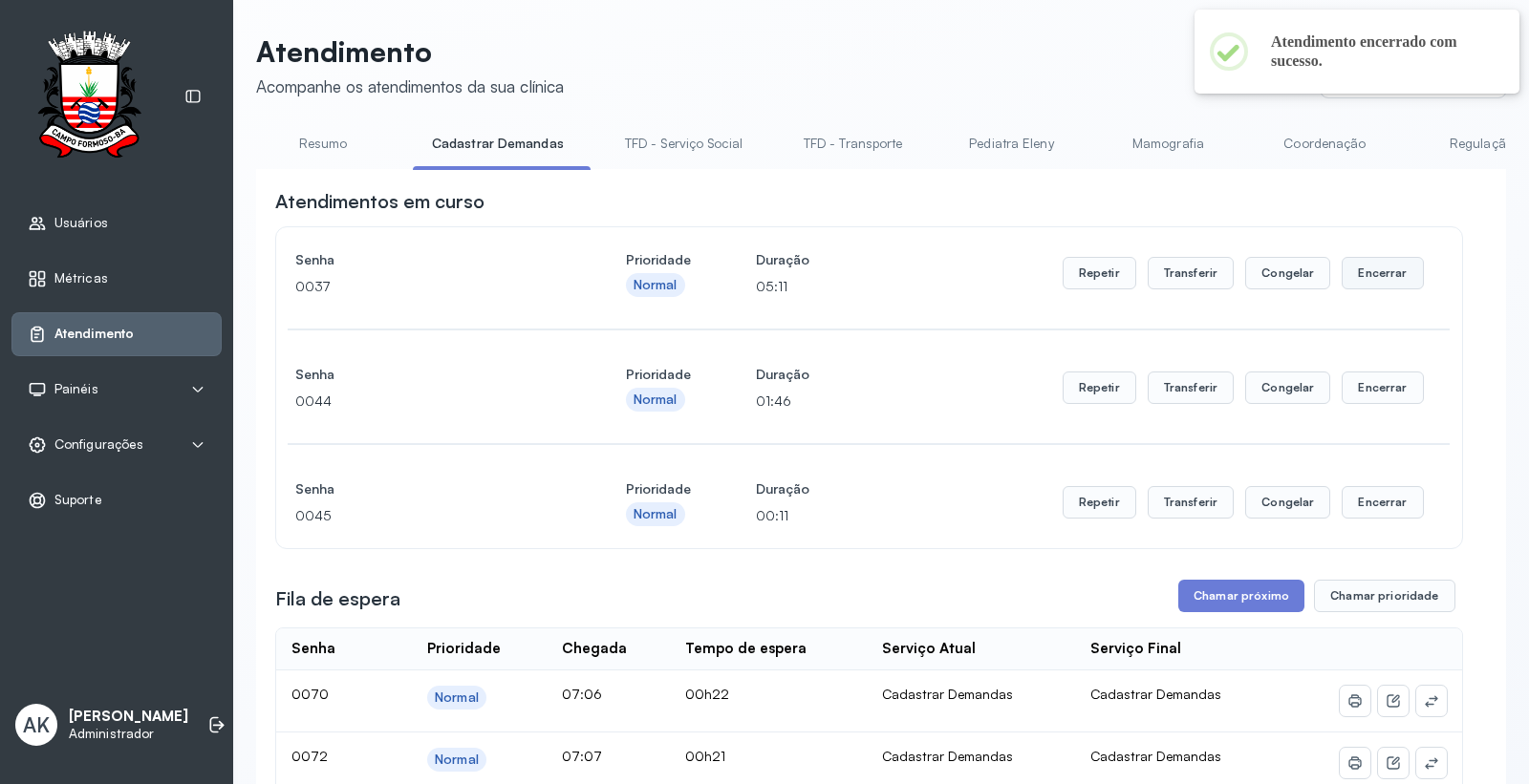
click at [1387, 277] on button "Encerrar" at bounding box center [1382, 272] width 82 height 32
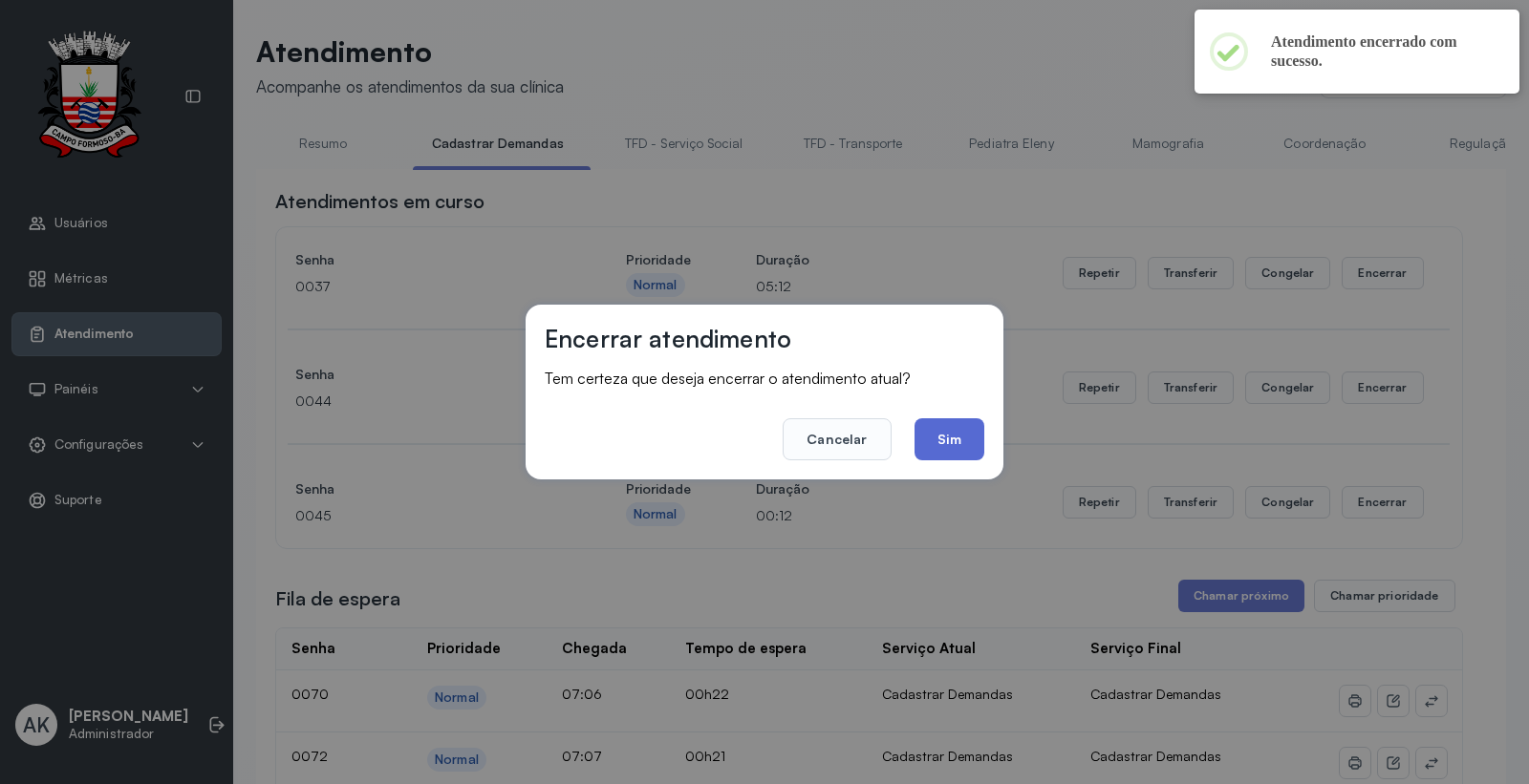
click at [968, 441] on button "Sim" at bounding box center [949, 439] width 70 height 42
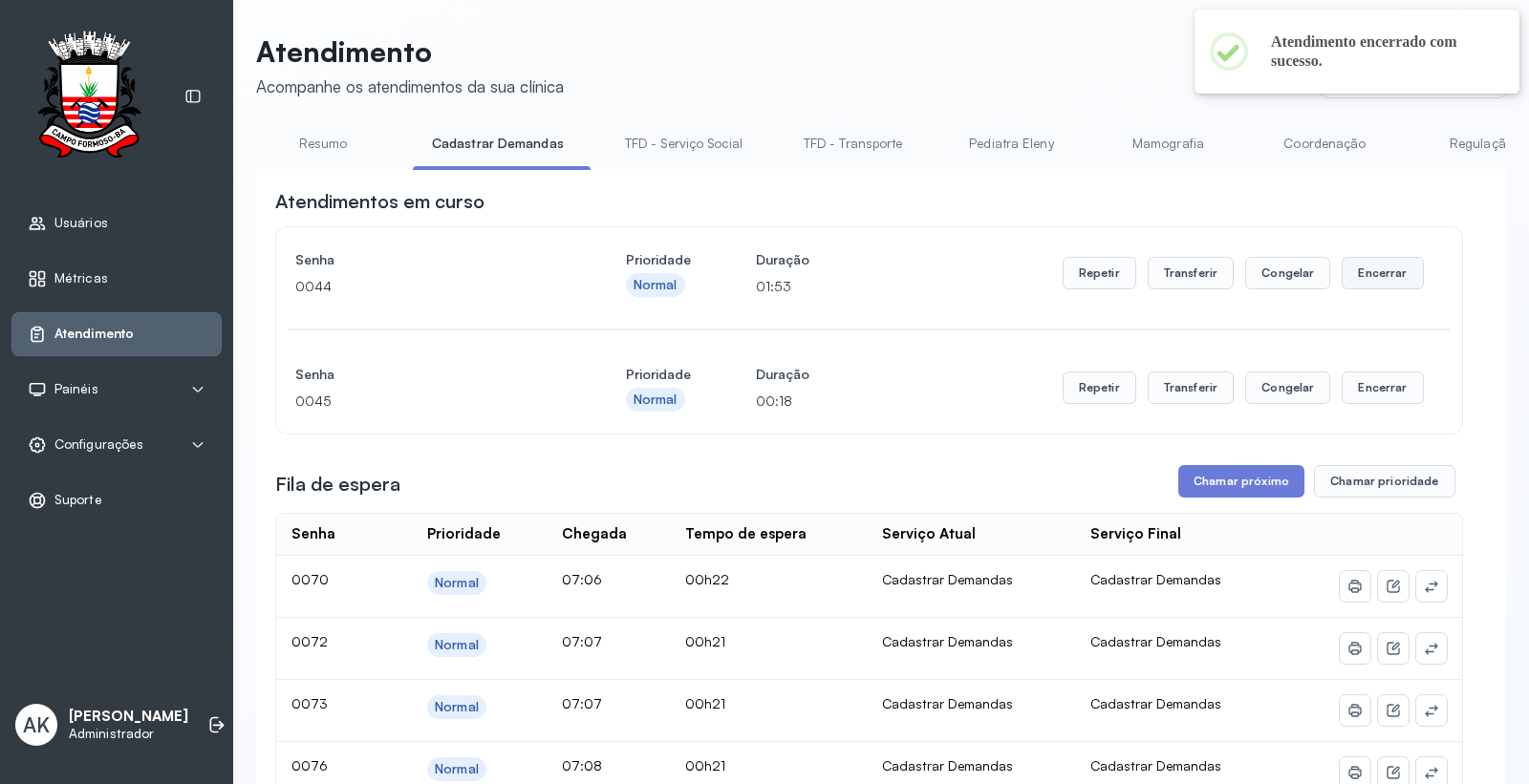
click at [1381, 281] on button "Encerrar" at bounding box center [1382, 272] width 82 height 32
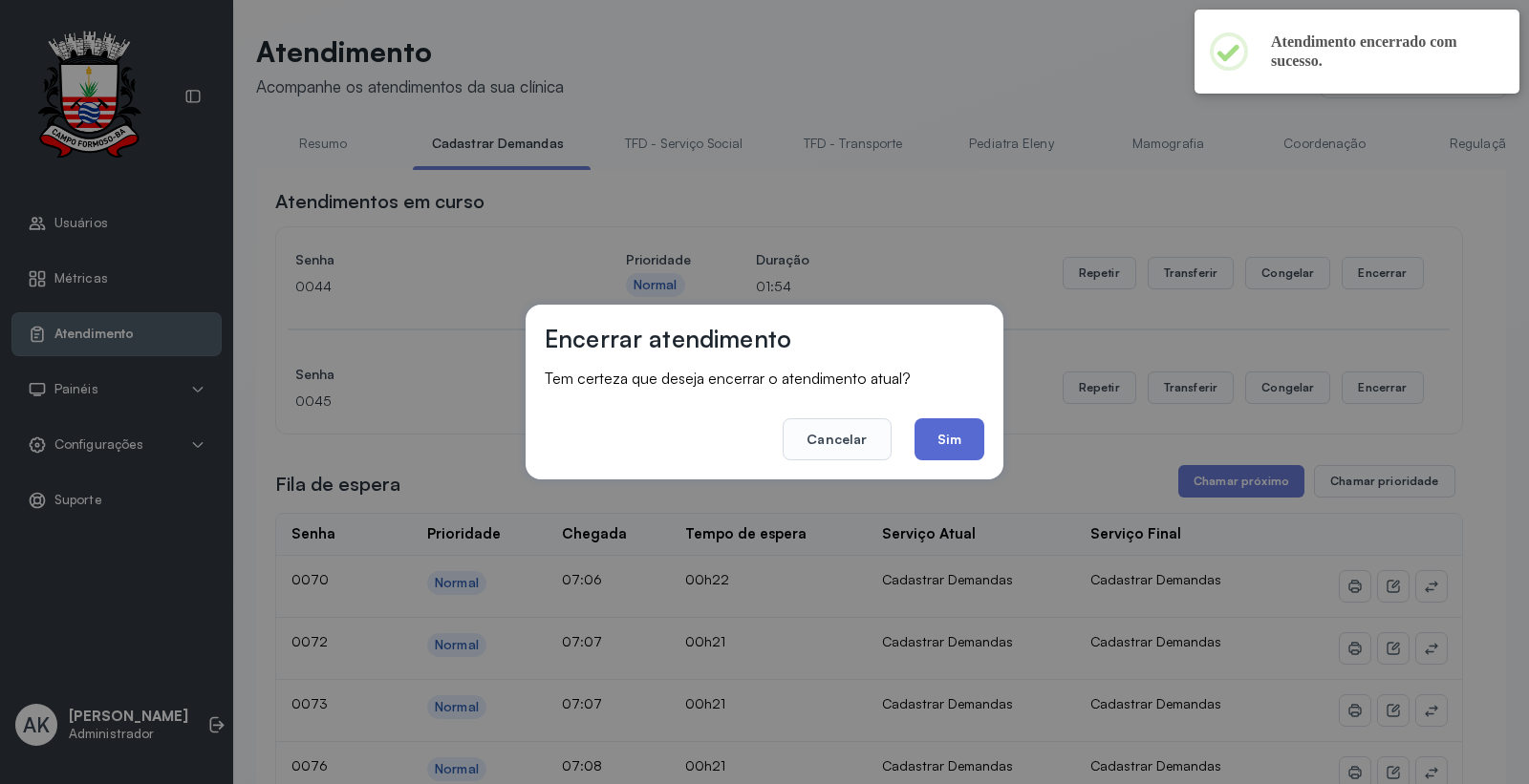
click at [937, 440] on button "Sim" at bounding box center [949, 439] width 70 height 42
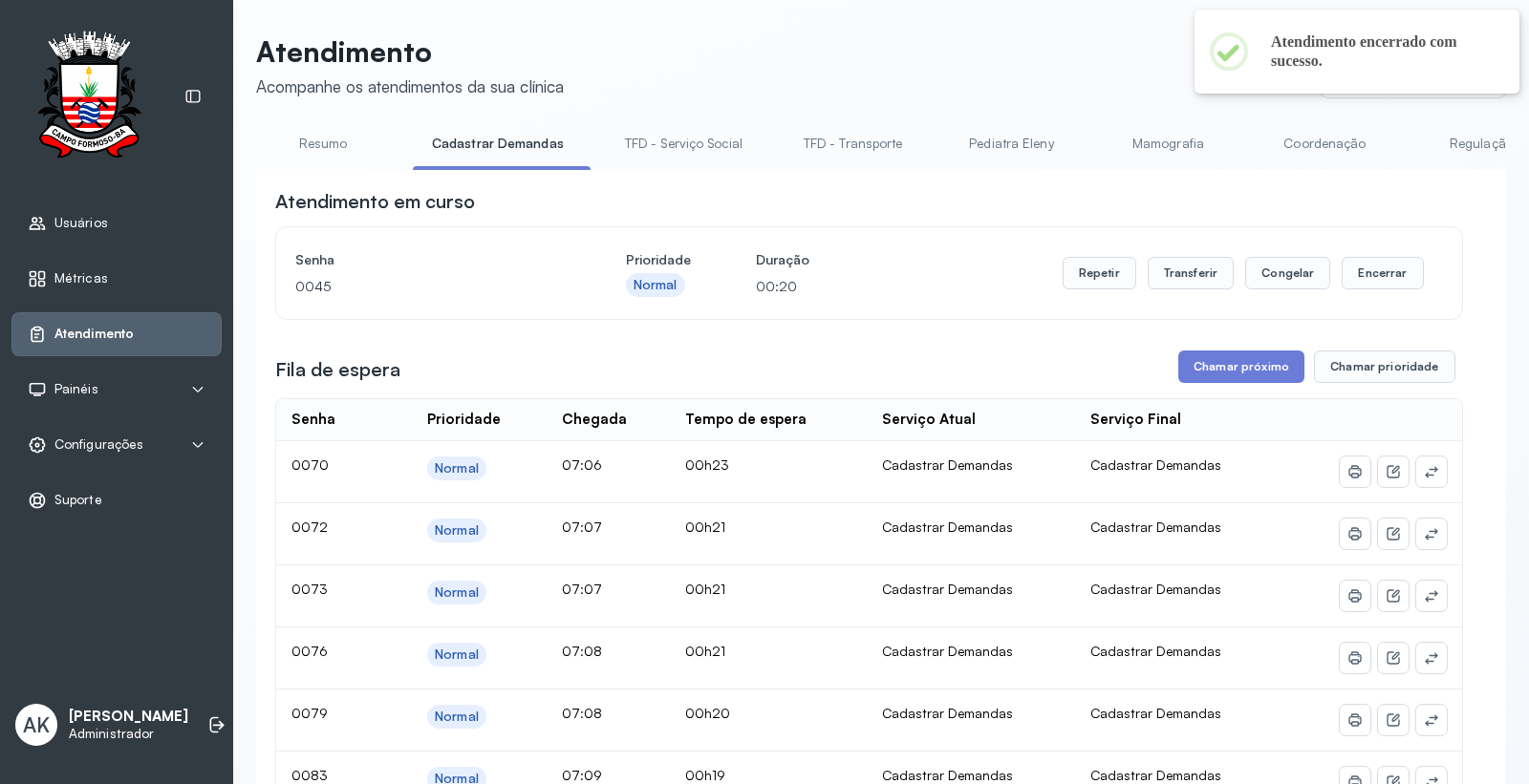
click at [328, 142] on link "Resumo" at bounding box center [323, 144] width 134 height 31
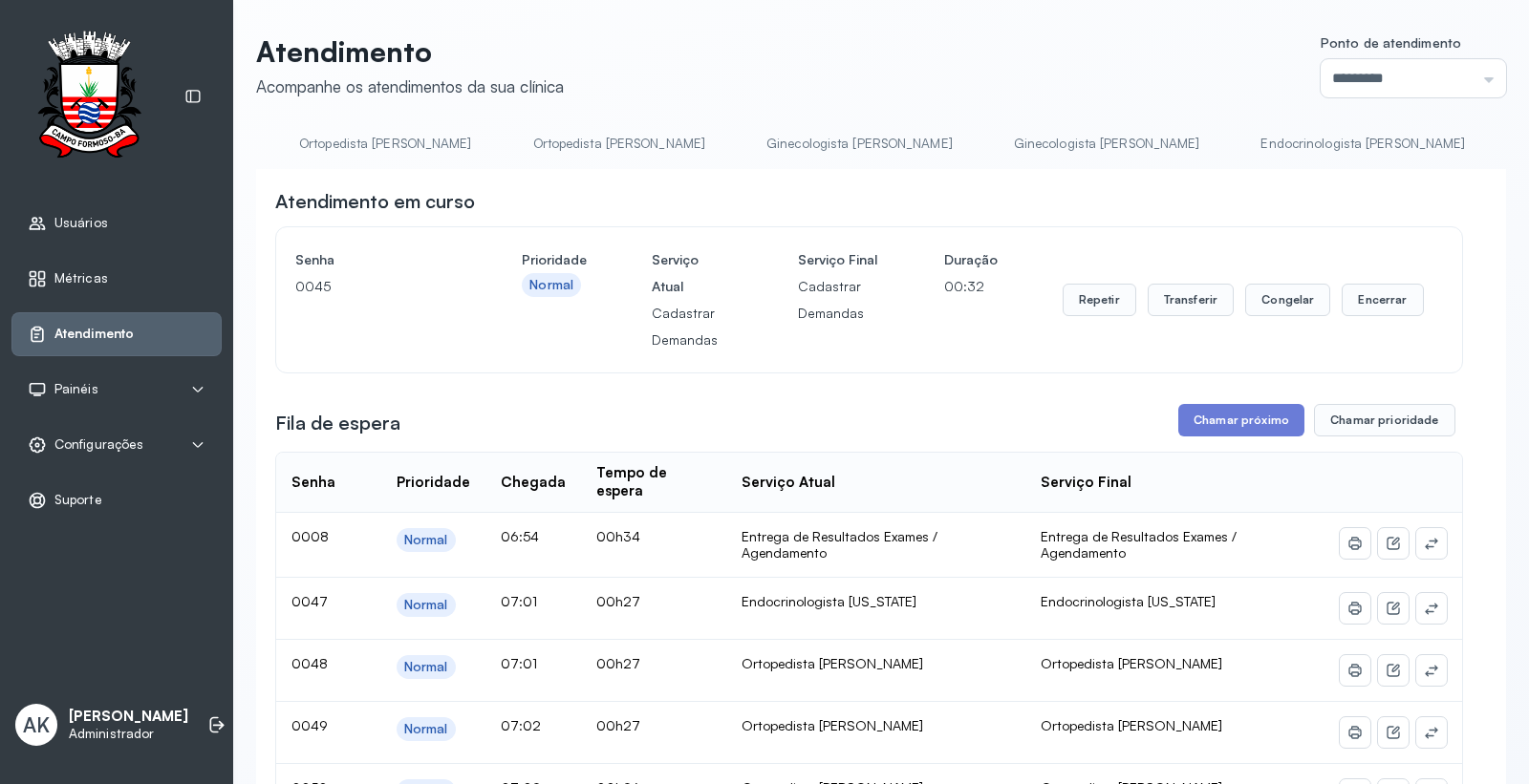
scroll to position [0, 2756]
click at [1412, 132] on link "Endocrinologista [US_STATE]" at bounding box center [1516, 144] width 209 height 31
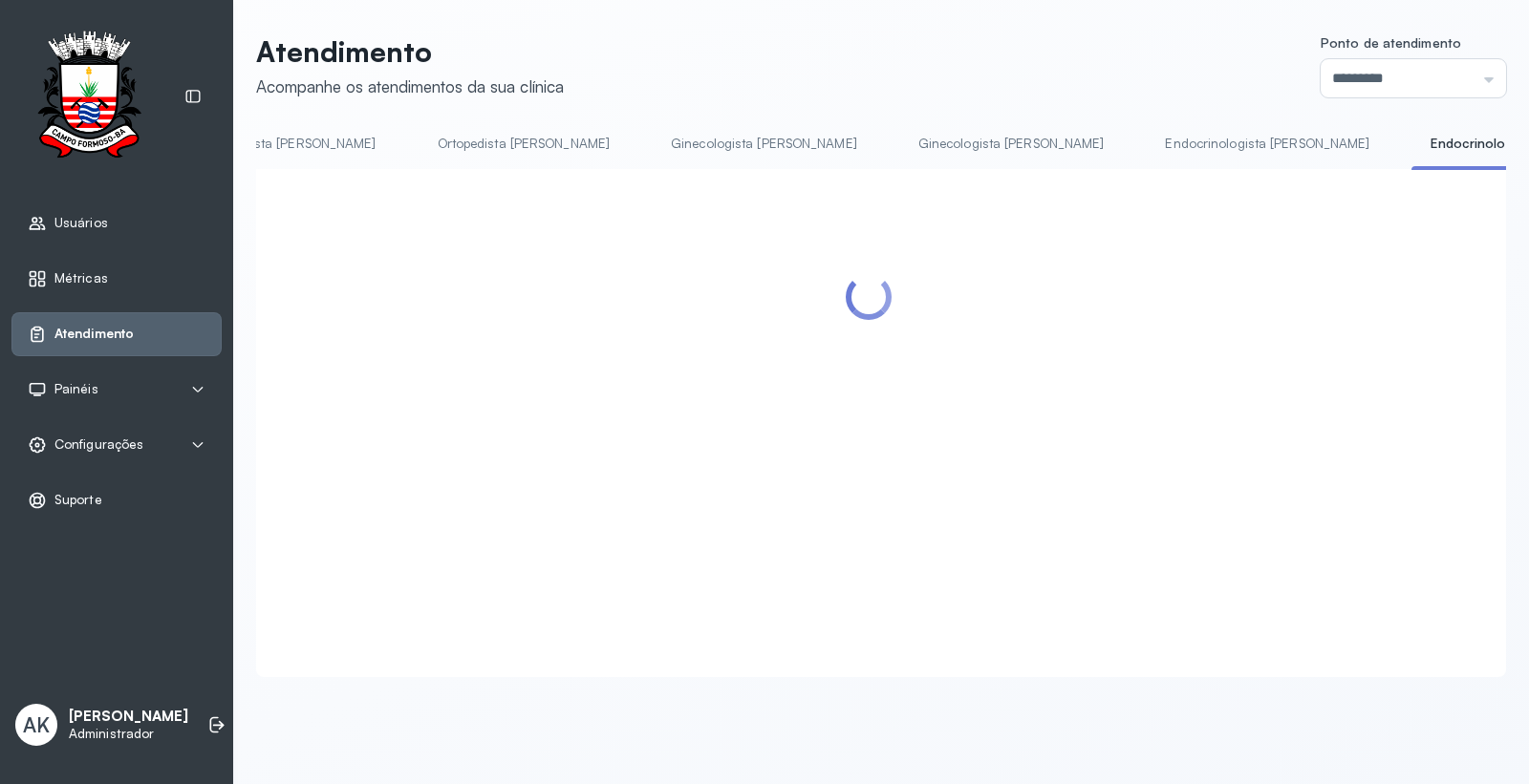
scroll to position [0, 0]
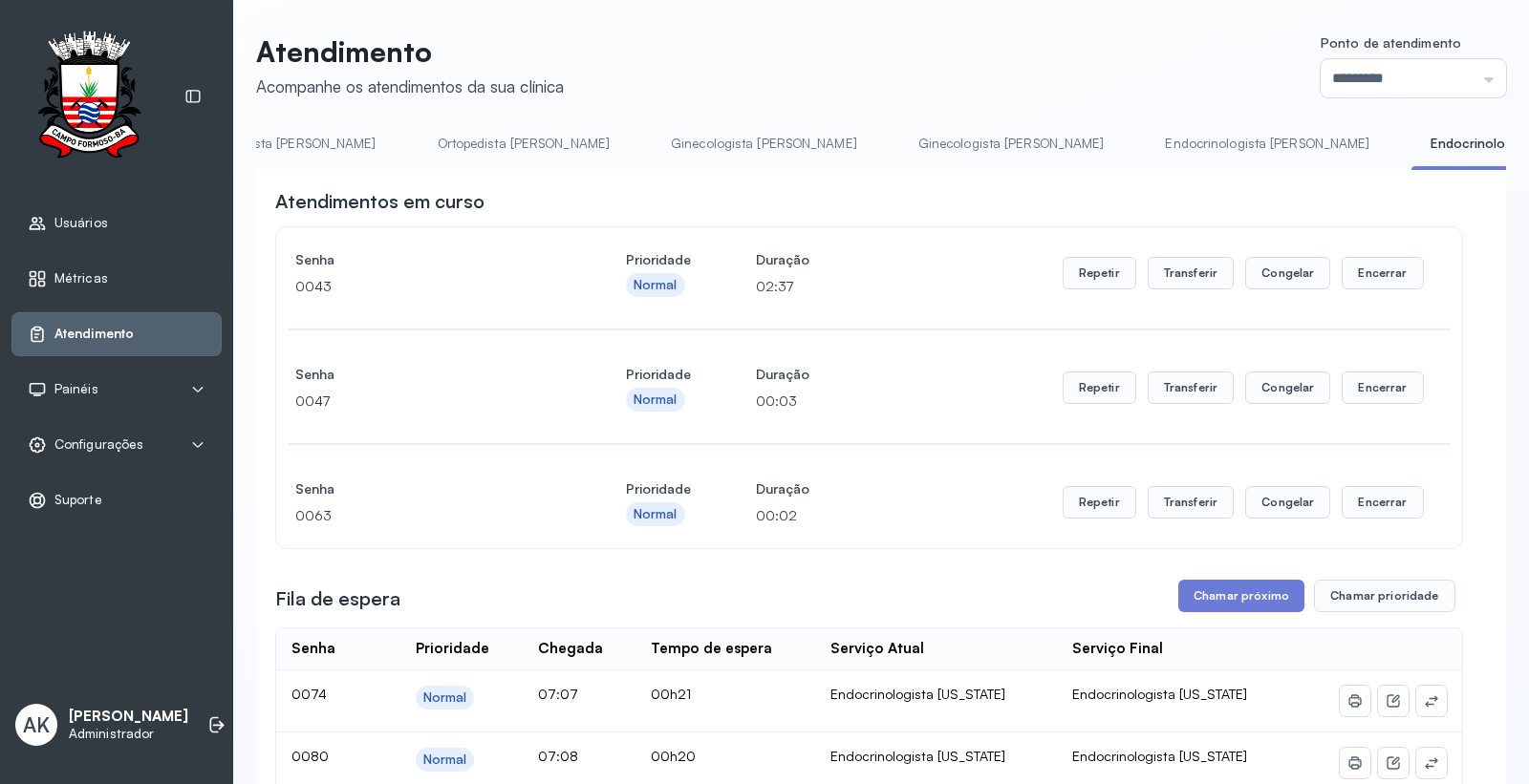
click at [899, 139] on link "Ginecologista [PERSON_NAME]" at bounding box center [1011, 144] width 224 height 31
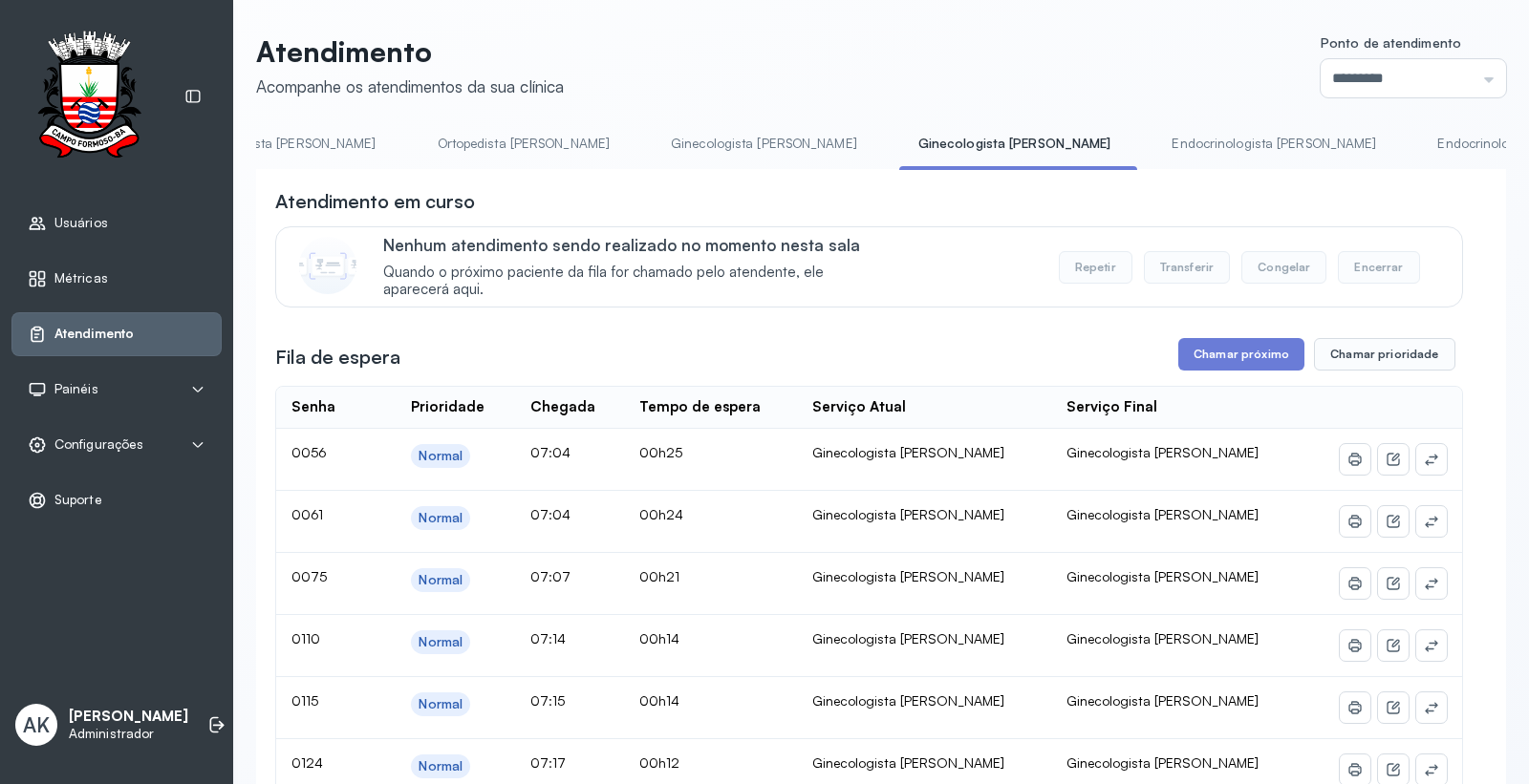
click at [1152, 147] on link "Endocrinologista [PERSON_NAME]" at bounding box center [1273, 144] width 243 height 31
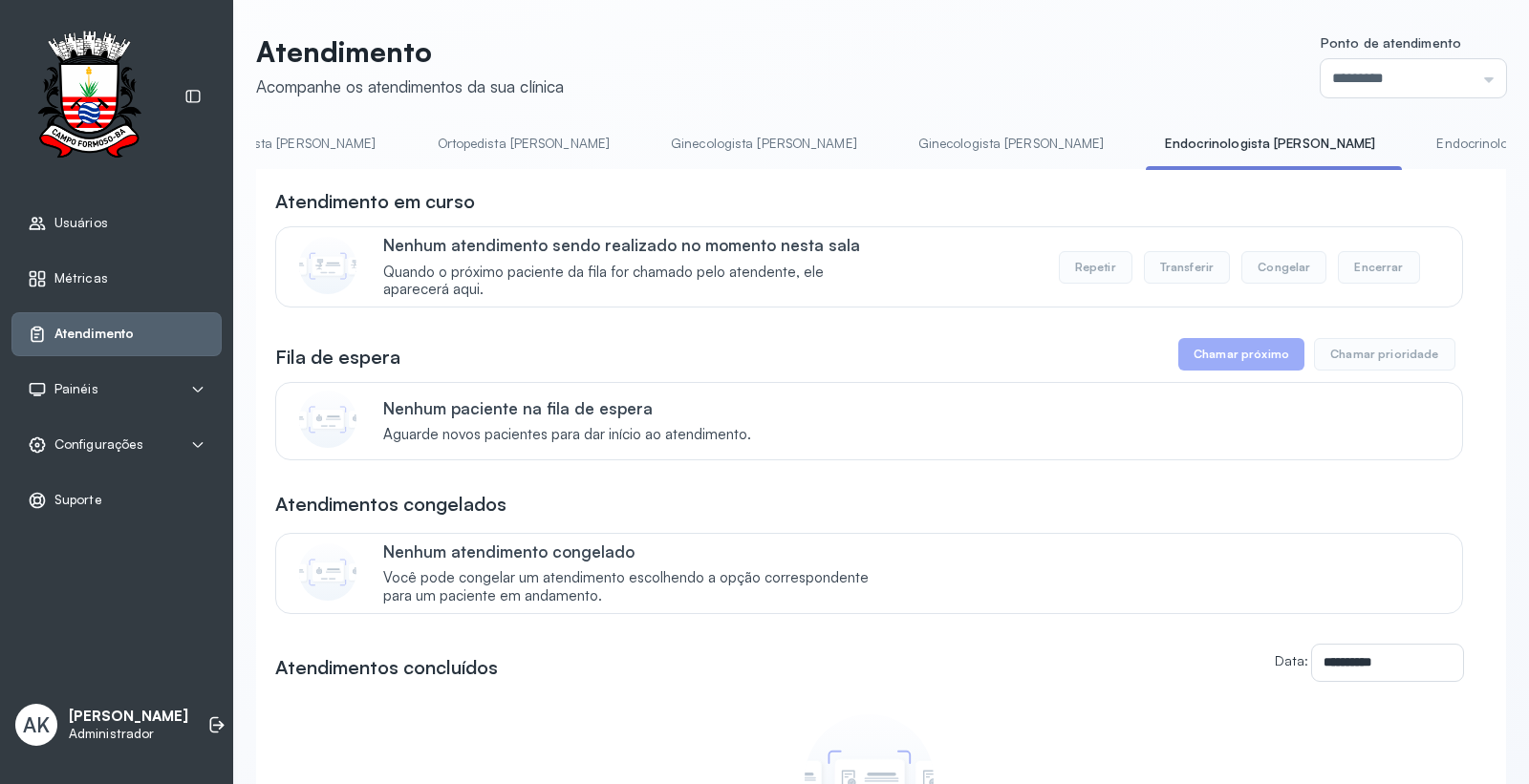
click at [651, 145] on link "Ginecologista [PERSON_NAME]" at bounding box center [764, 144] width 224 height 31
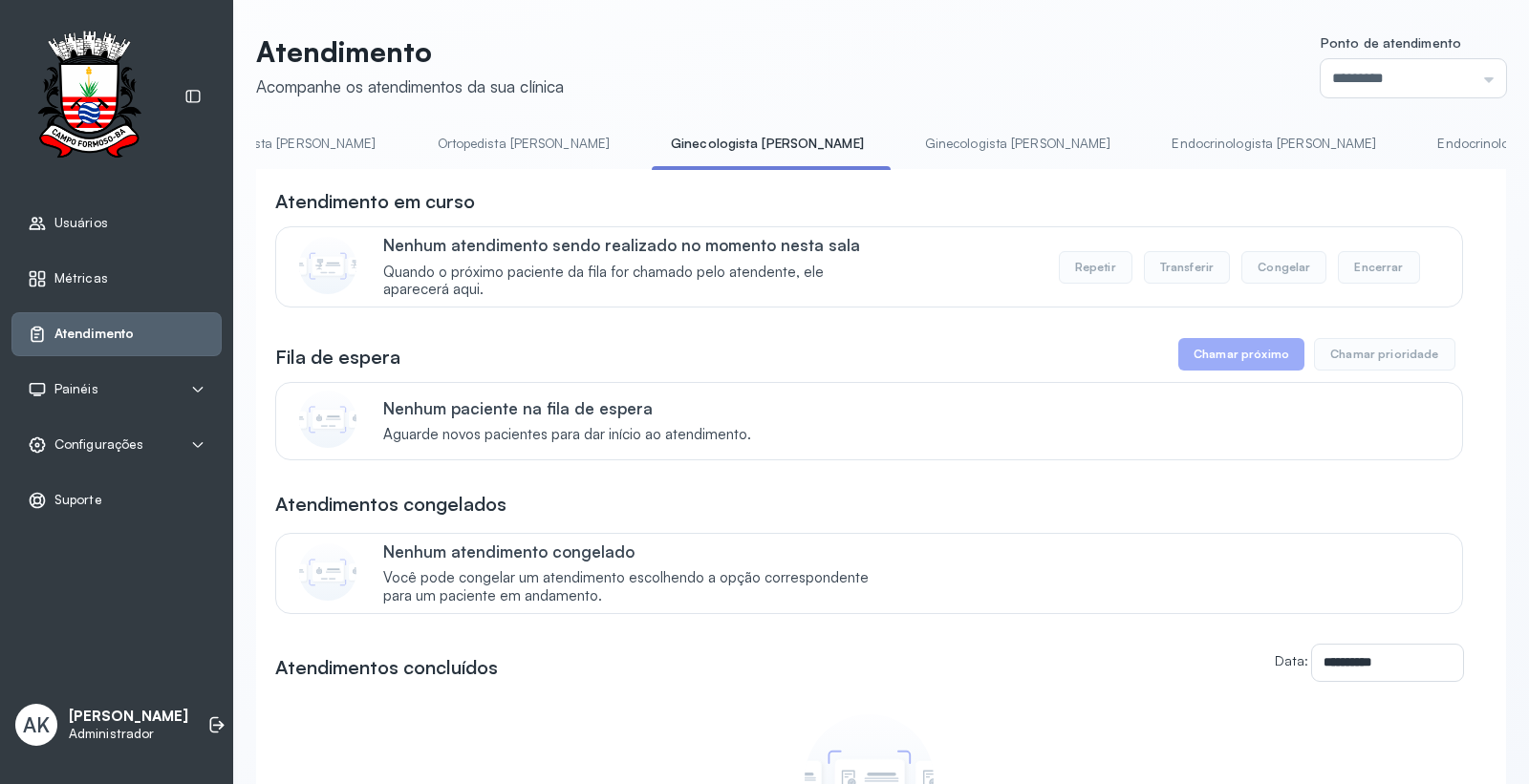
click at [418, 131] on link "Ortopedista [PERSON_NAME]" at bounding box center [523, 144] width 212 height 31
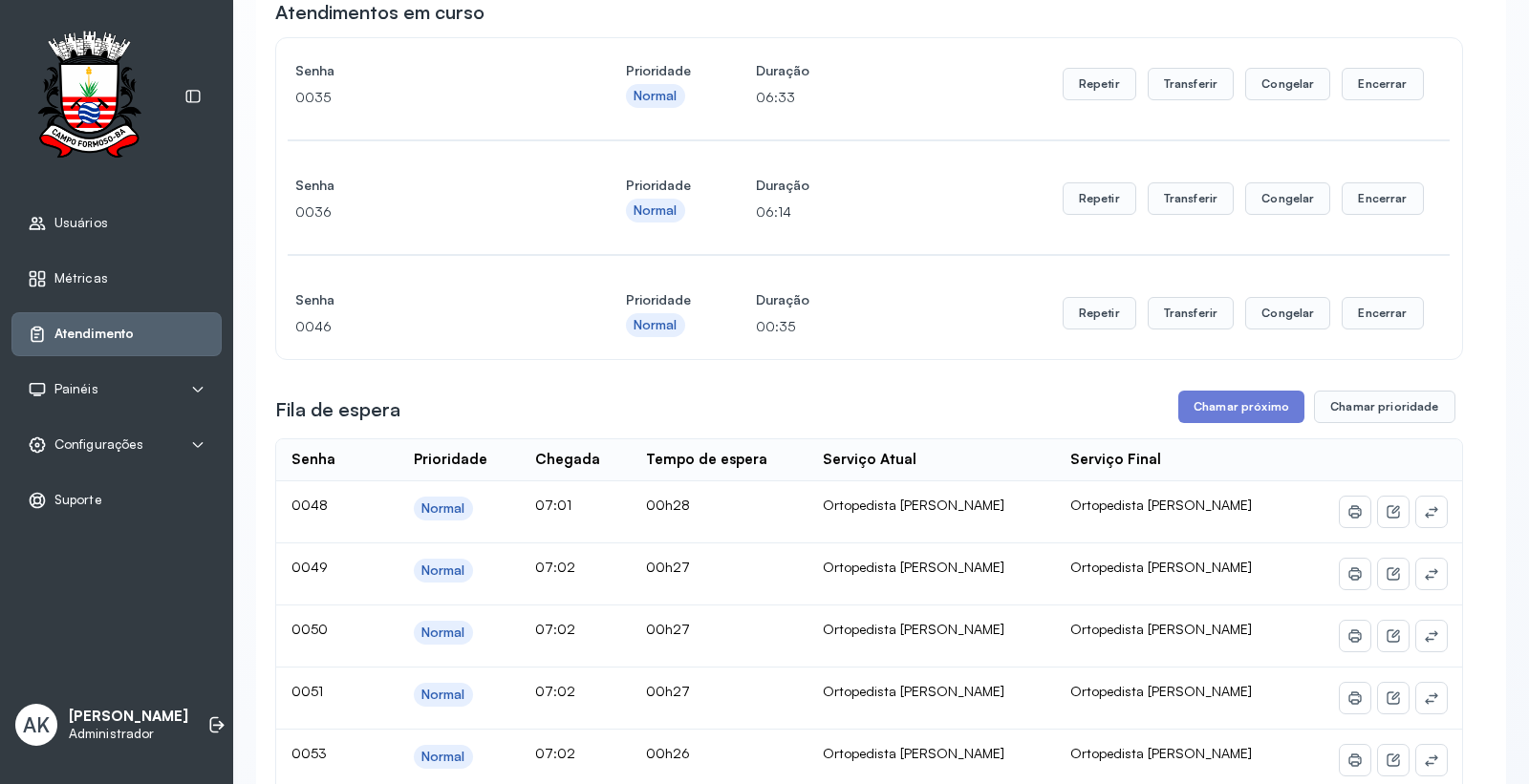
scroll to position [212, 0]
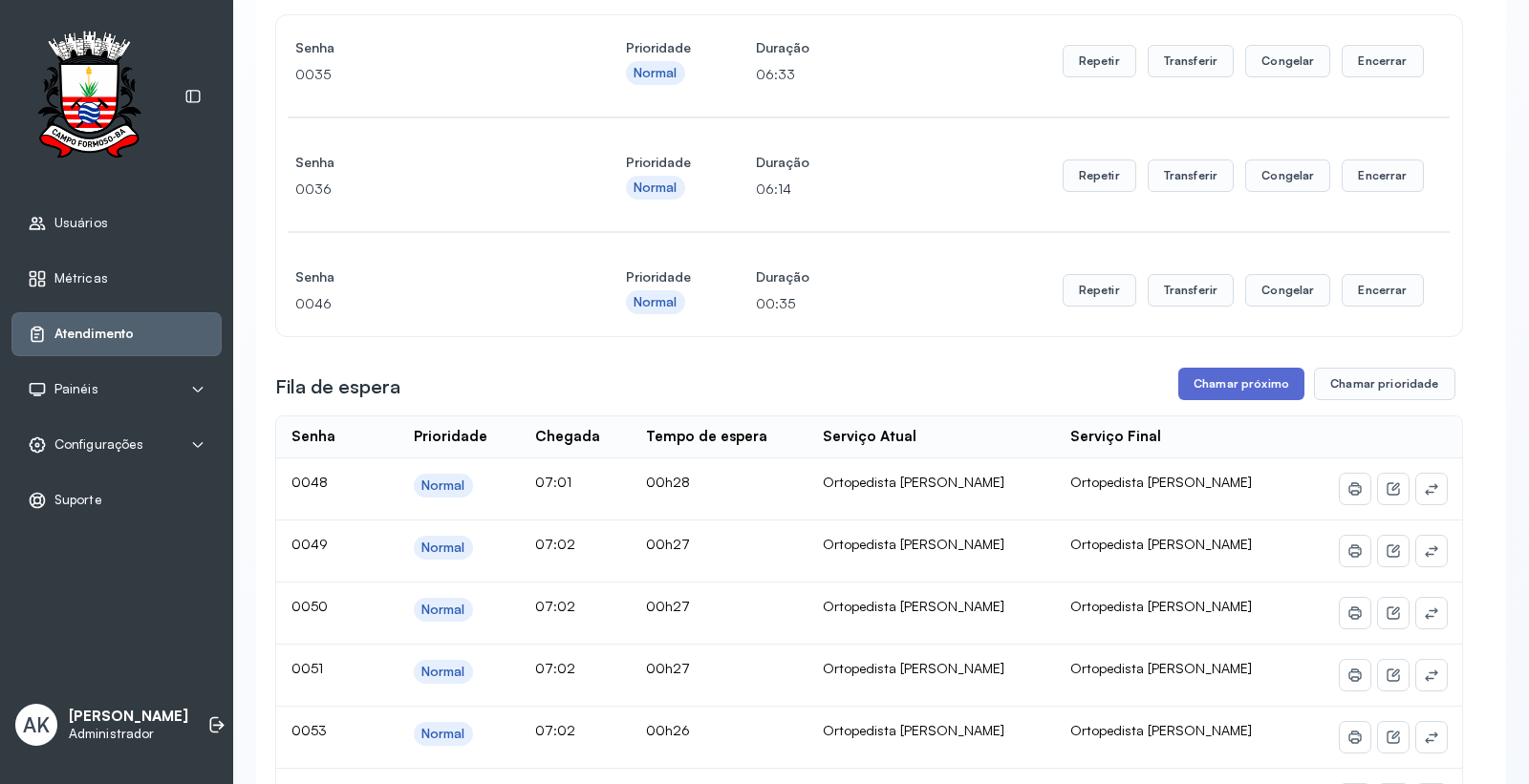
click at [1220, 400] on button "Chamar próximo" at bounding box center [1242, 384] width 126 height 32
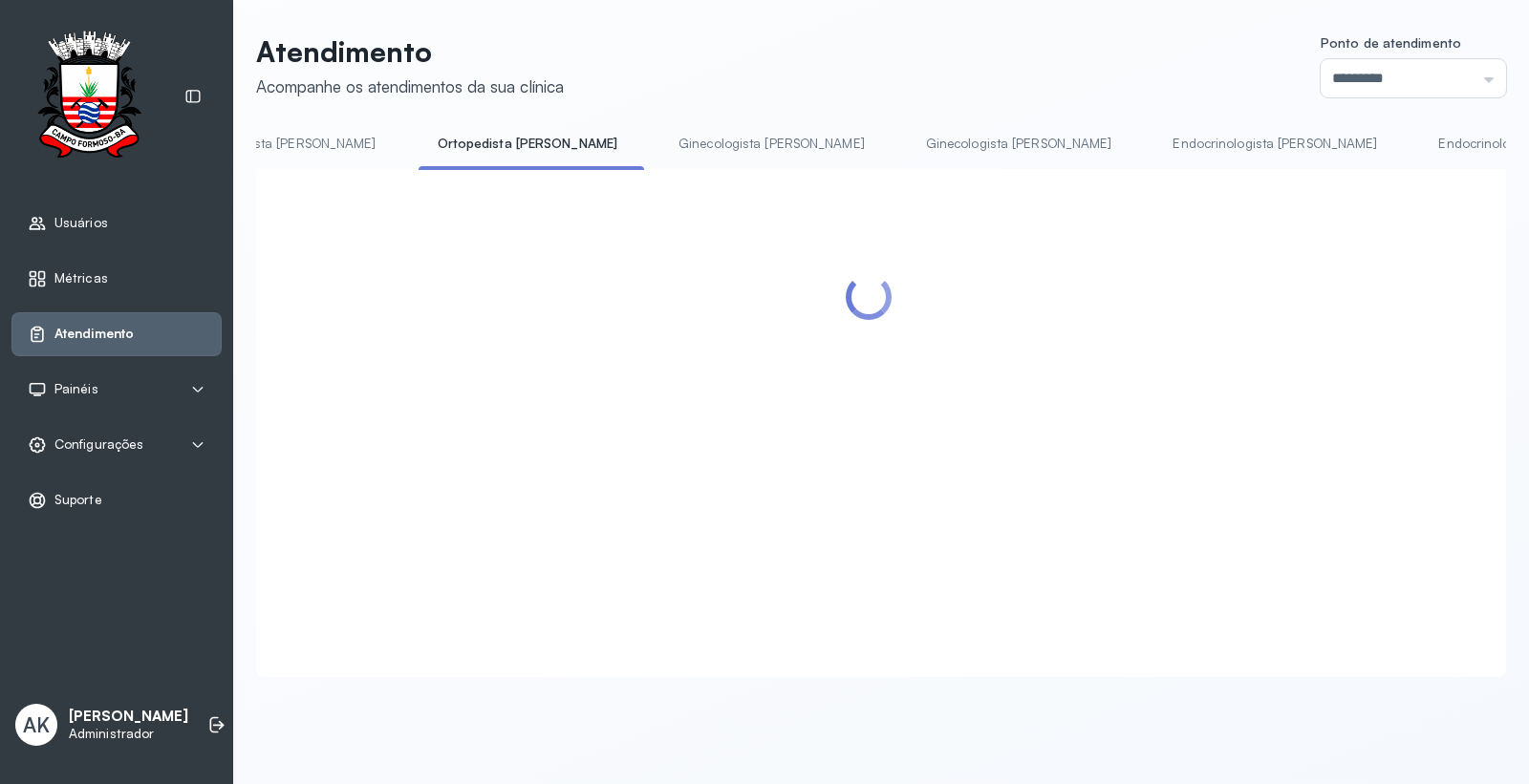
scroll to position [0, 0]
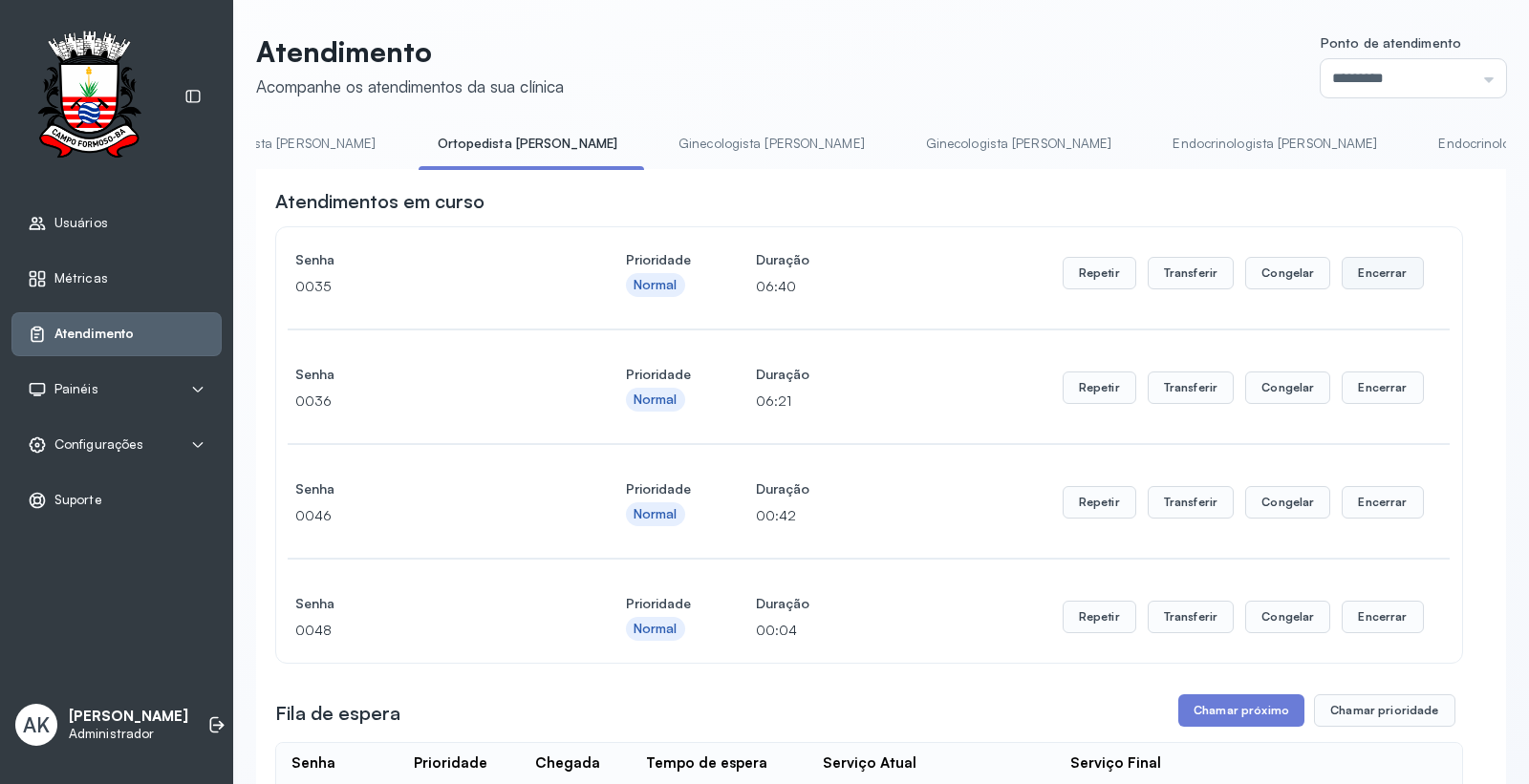
click at [1386, 287] on button "Encerrar" at bounding box center [1382, 272] width 82 height 32
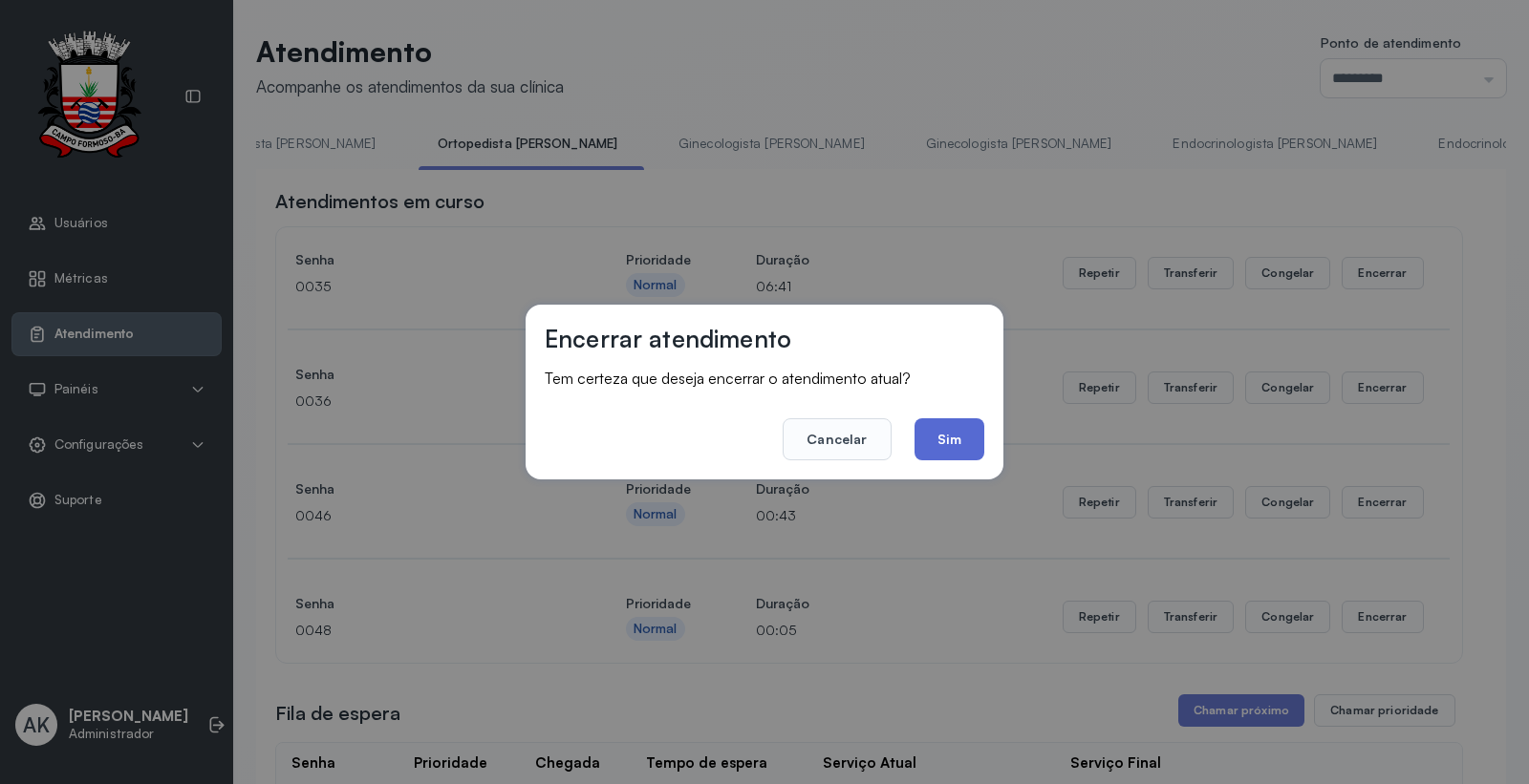
click at [937, 443] on button "Sim" at bounding box center [949, 439] width 70 height 42
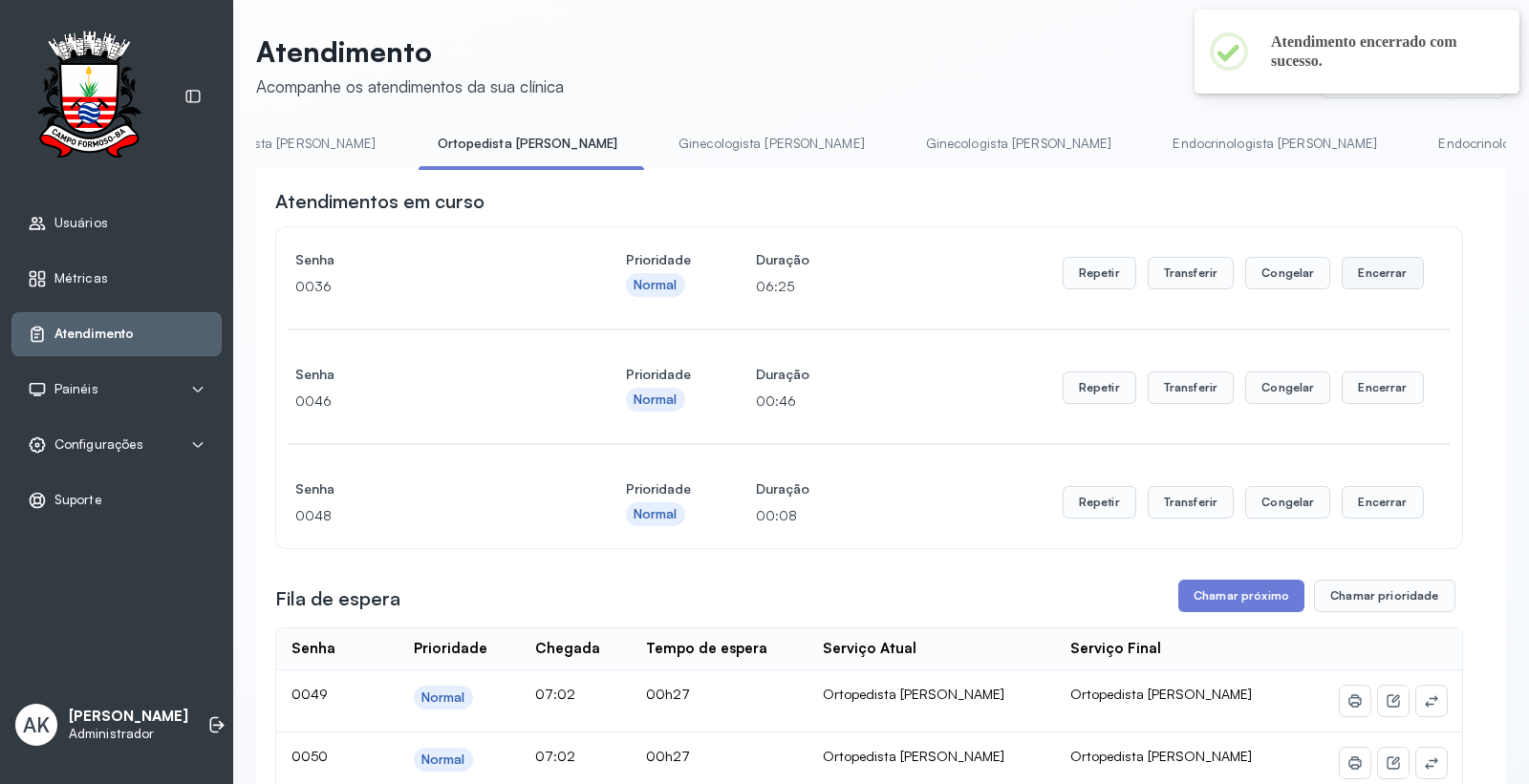
click at [1349, 282] on button "Encerrar" at bounding box center [1382, 272] width 82 height 32
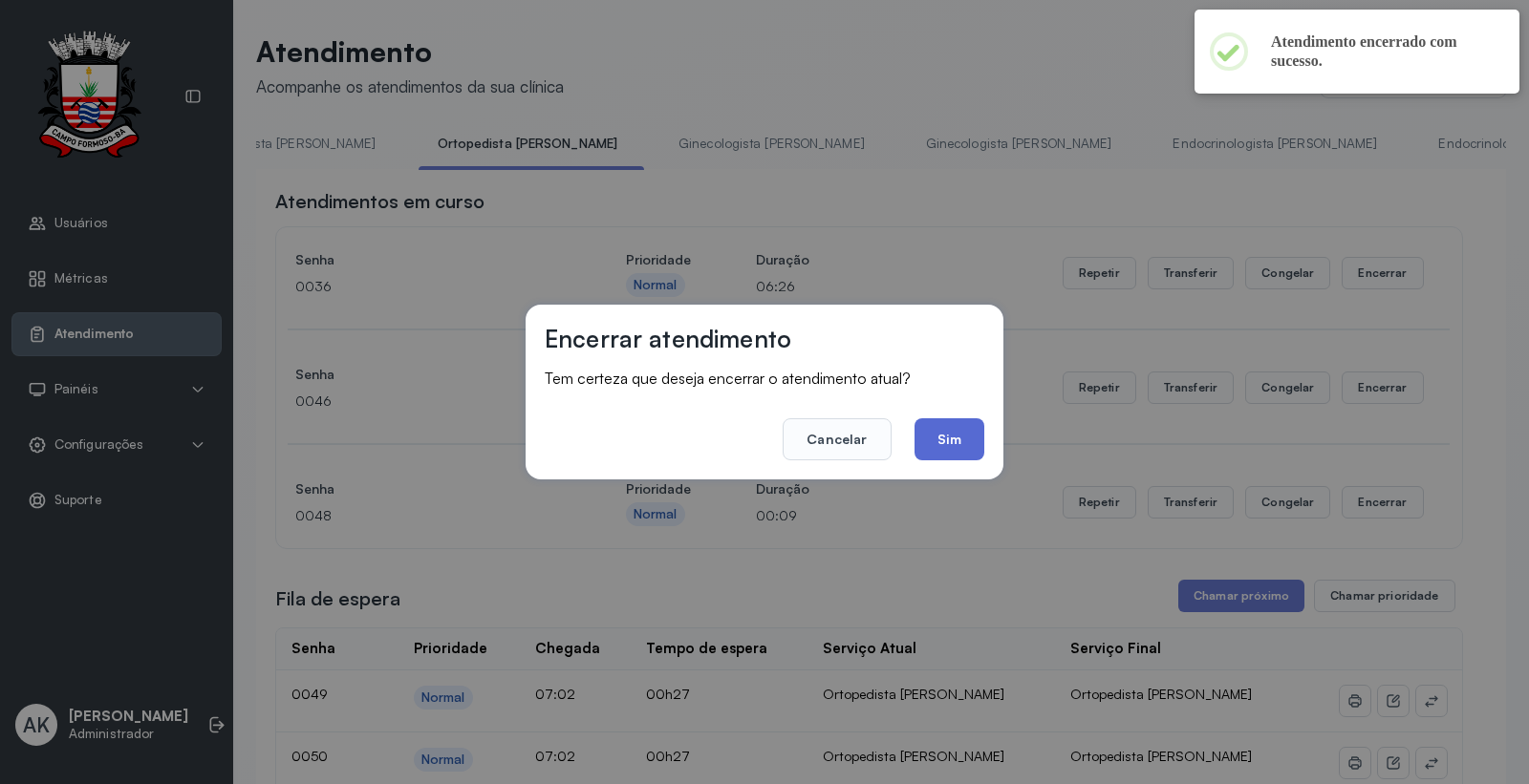
click at [942, 437] on button "Sim" at bounding box center [949, 439] width 70 height 42
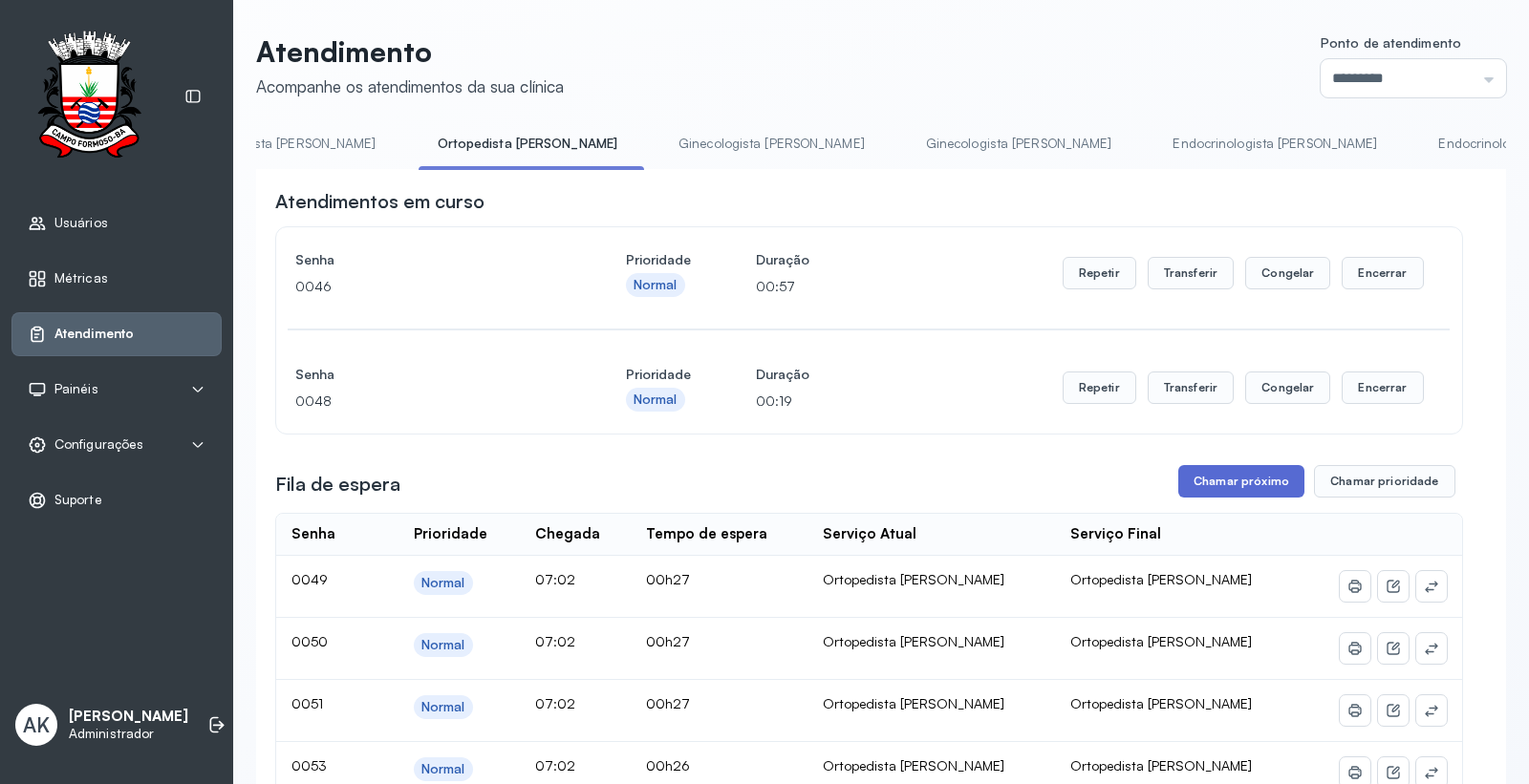
click at [1220, 490] on button "Chamar próximo" at bounding box center [1242, 481] width 126 height 32
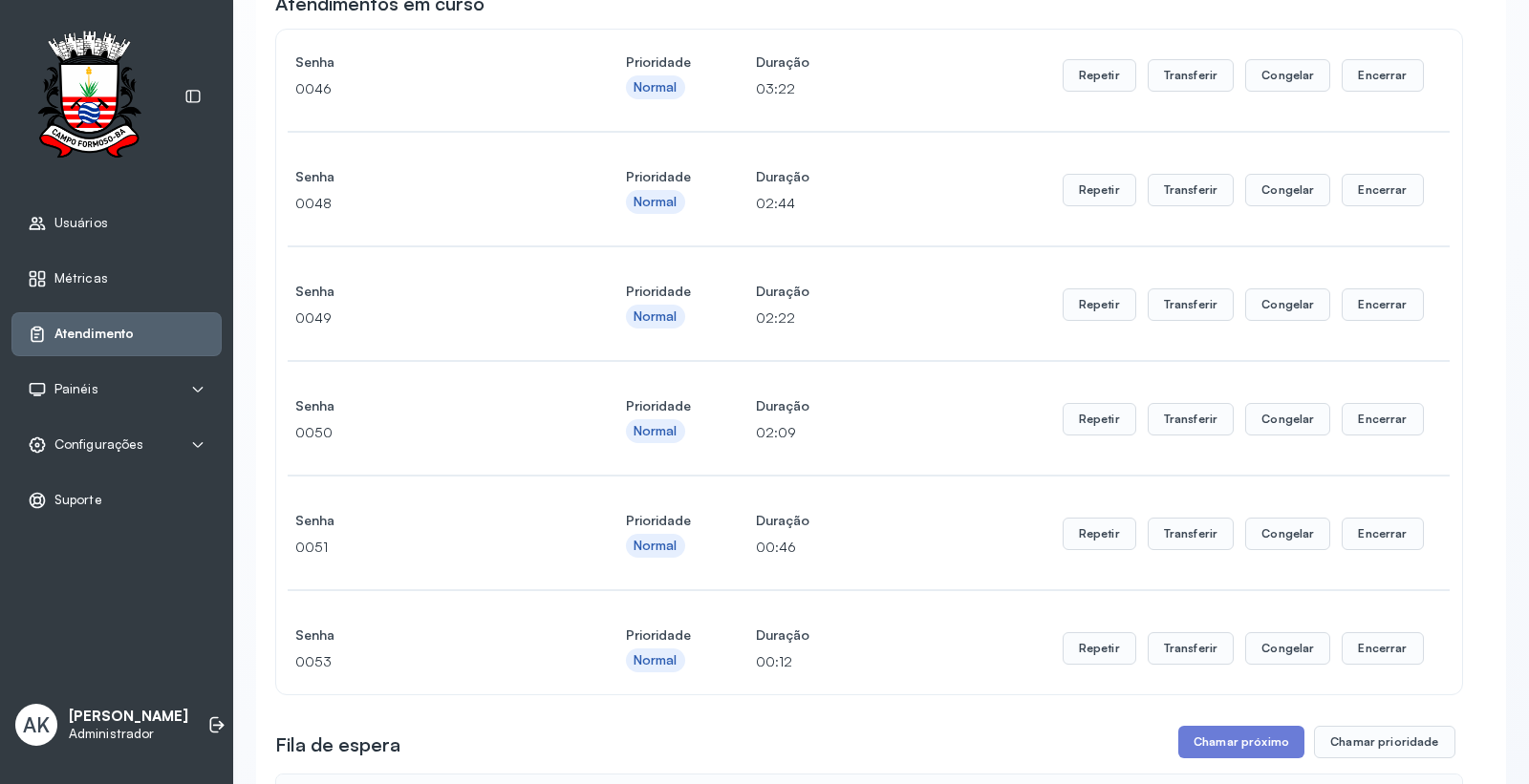
scroll to position [106, 0]
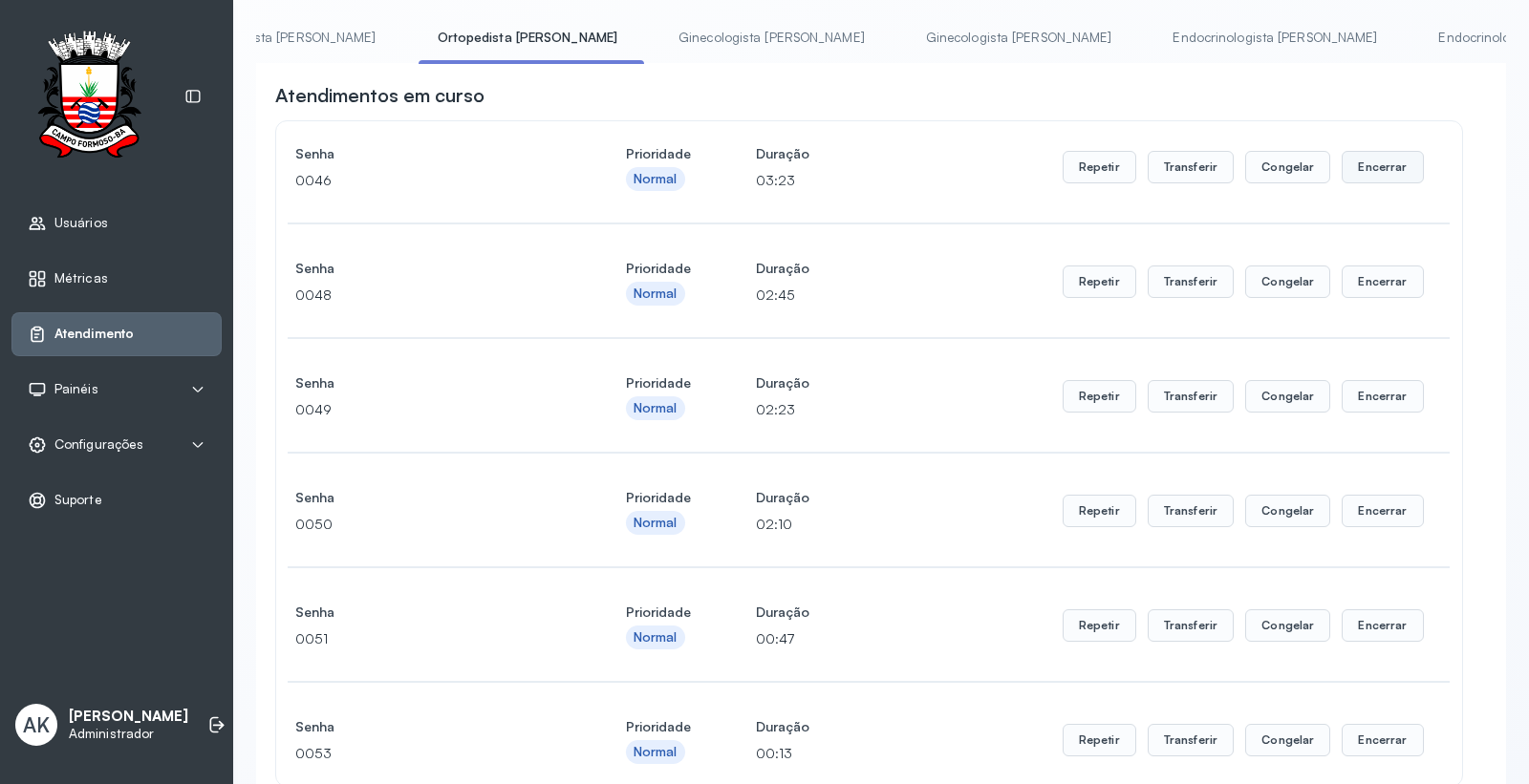
click at [1365, 176] on button "Encerrar" at bounding box center [1382, 166] width 82 height 32
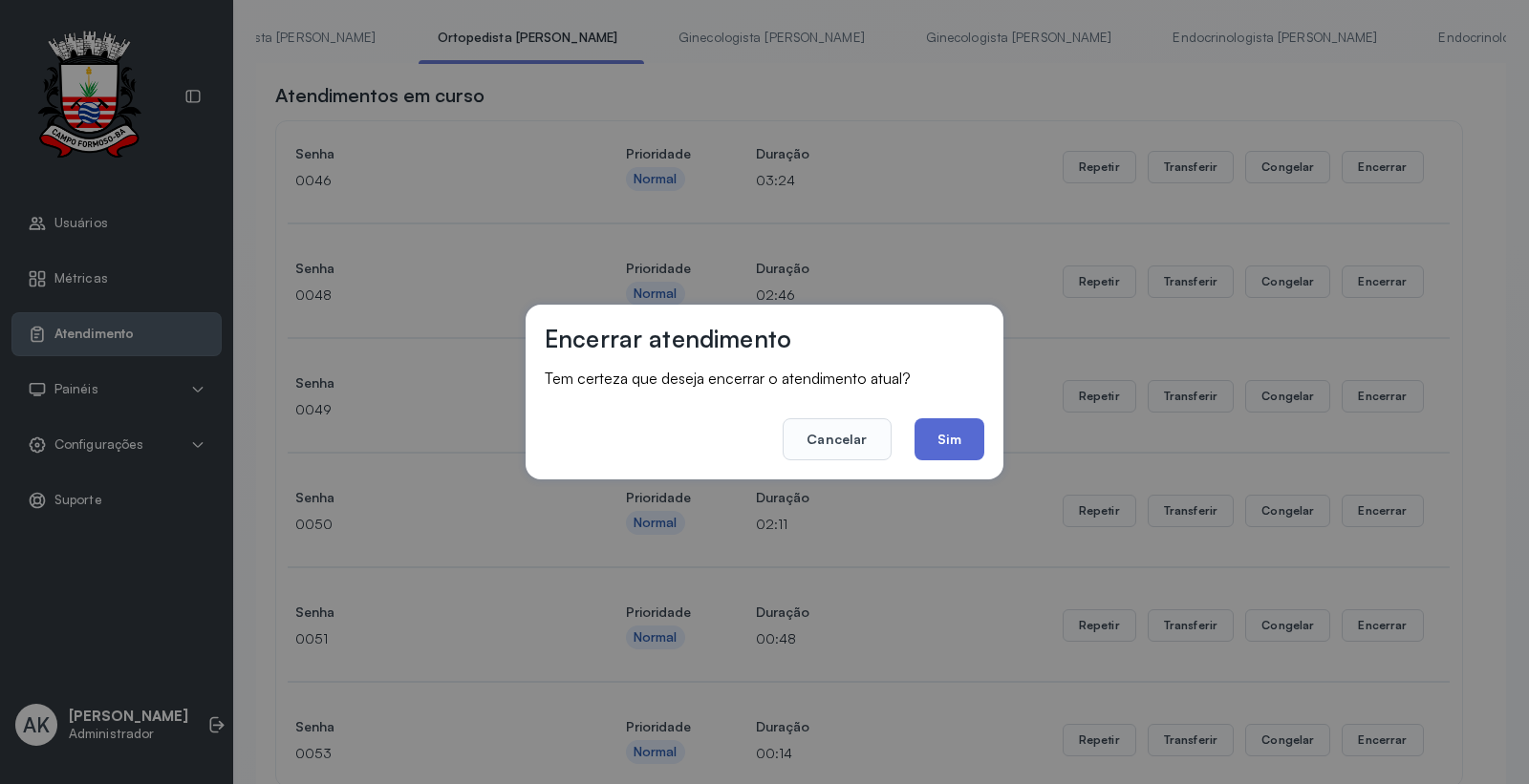
click at [937, 440] on button "Sim" at bounding box center [949, 439] width 70 height 42
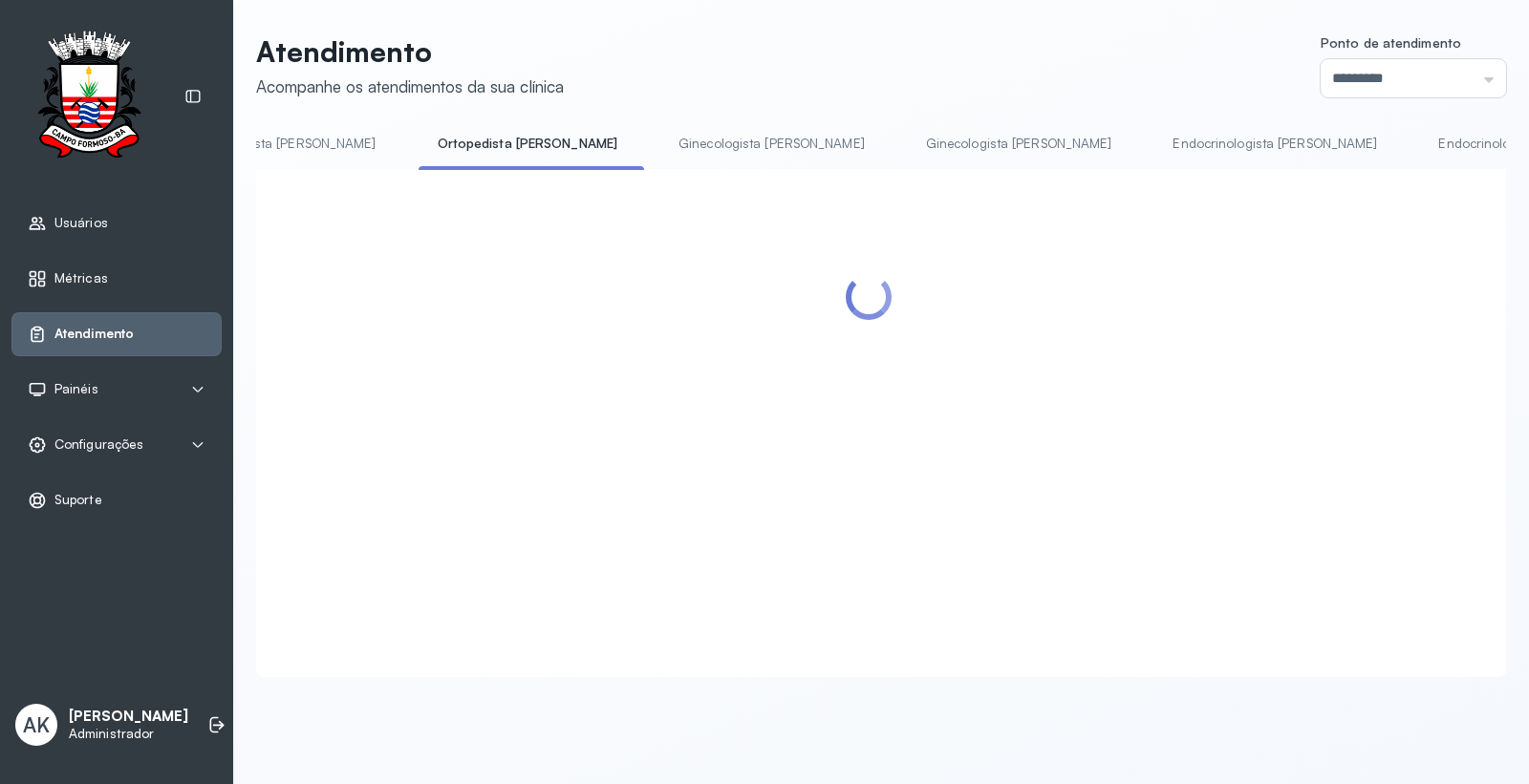
scroll to position [0, 0]
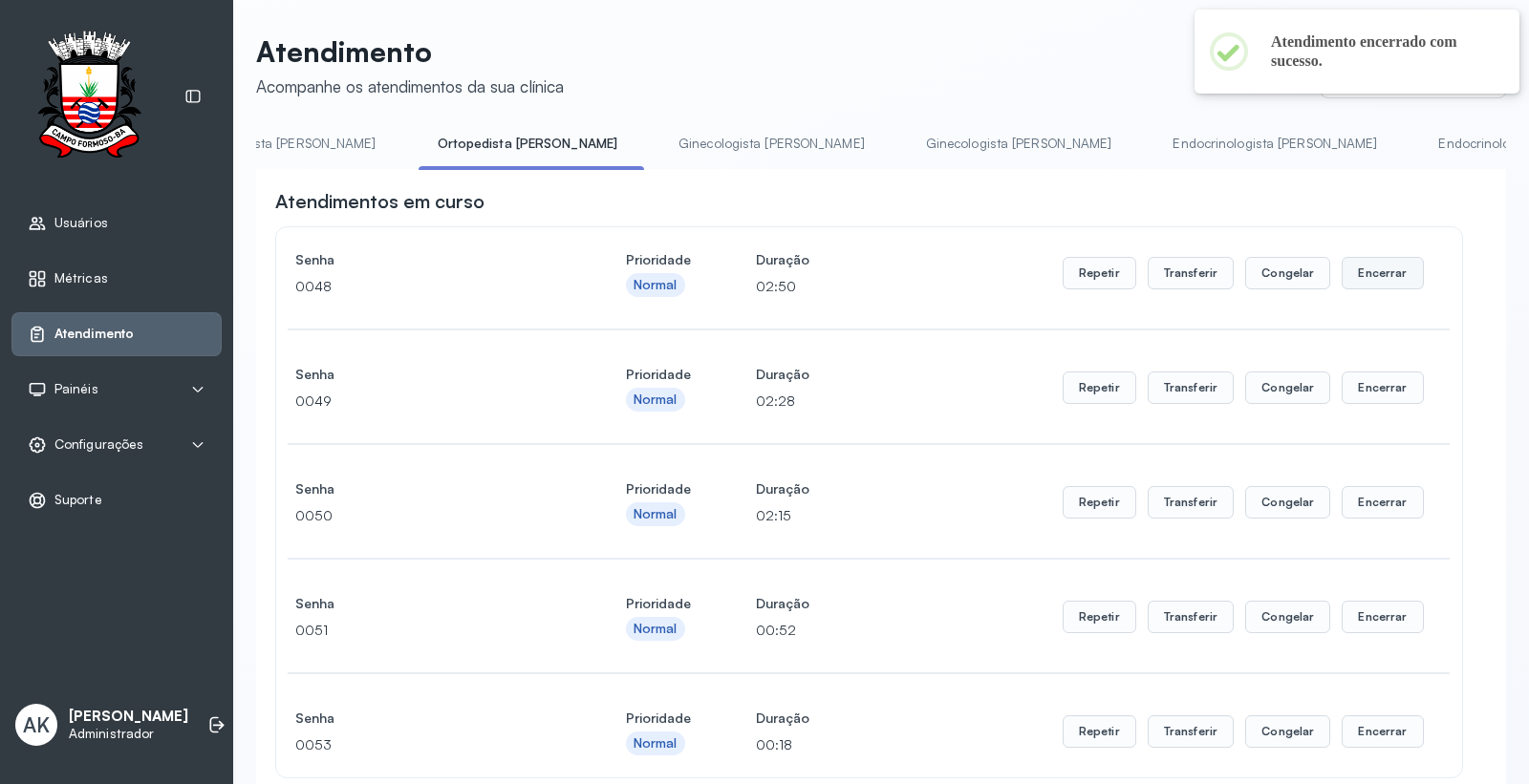
click at [1367, 281] on button "Encerrar" at bounding box center [1382, 272] width 82 height 32
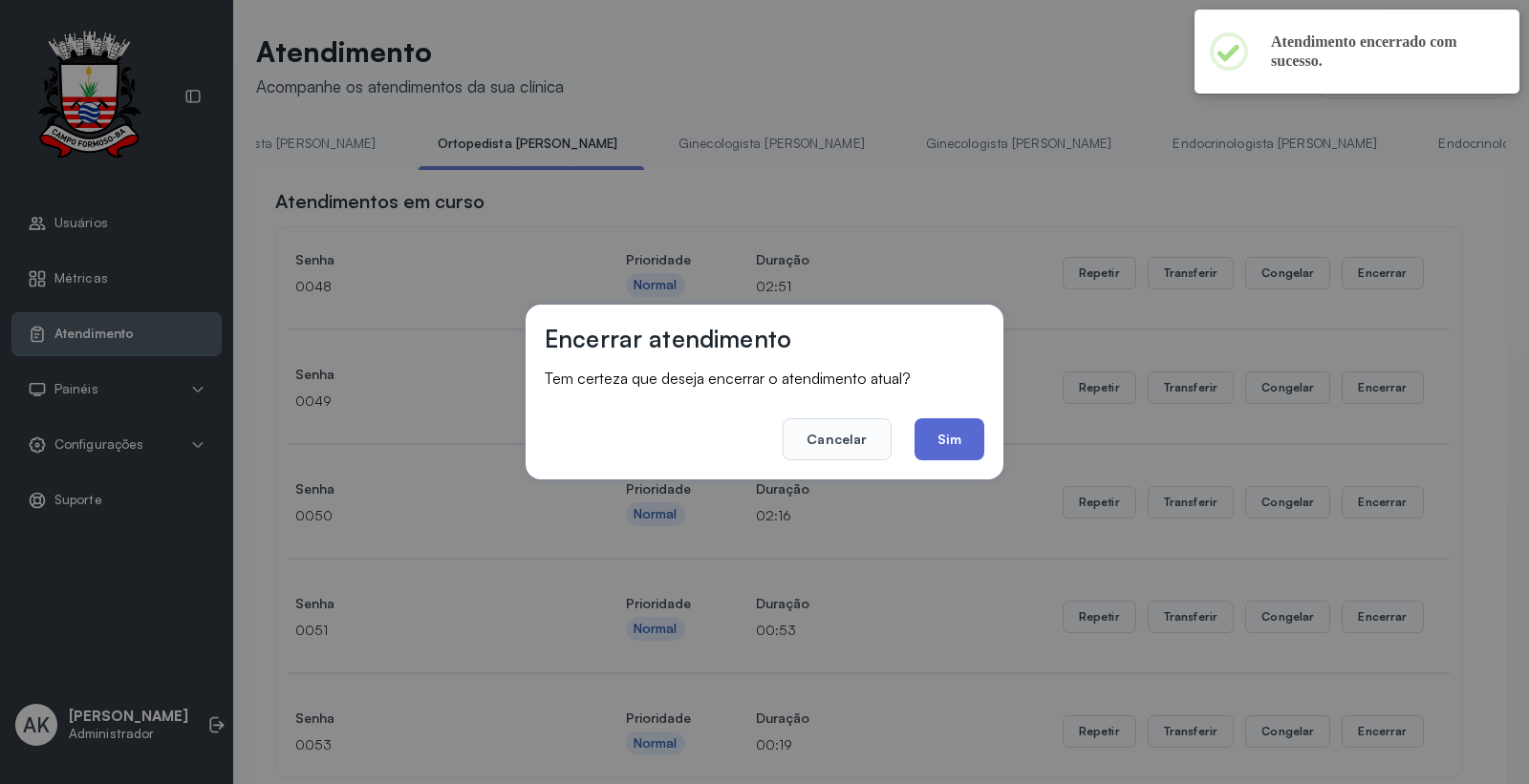
click at [948, 441] on button "Sim" at bounding box center [949, 439] width 70 height 42
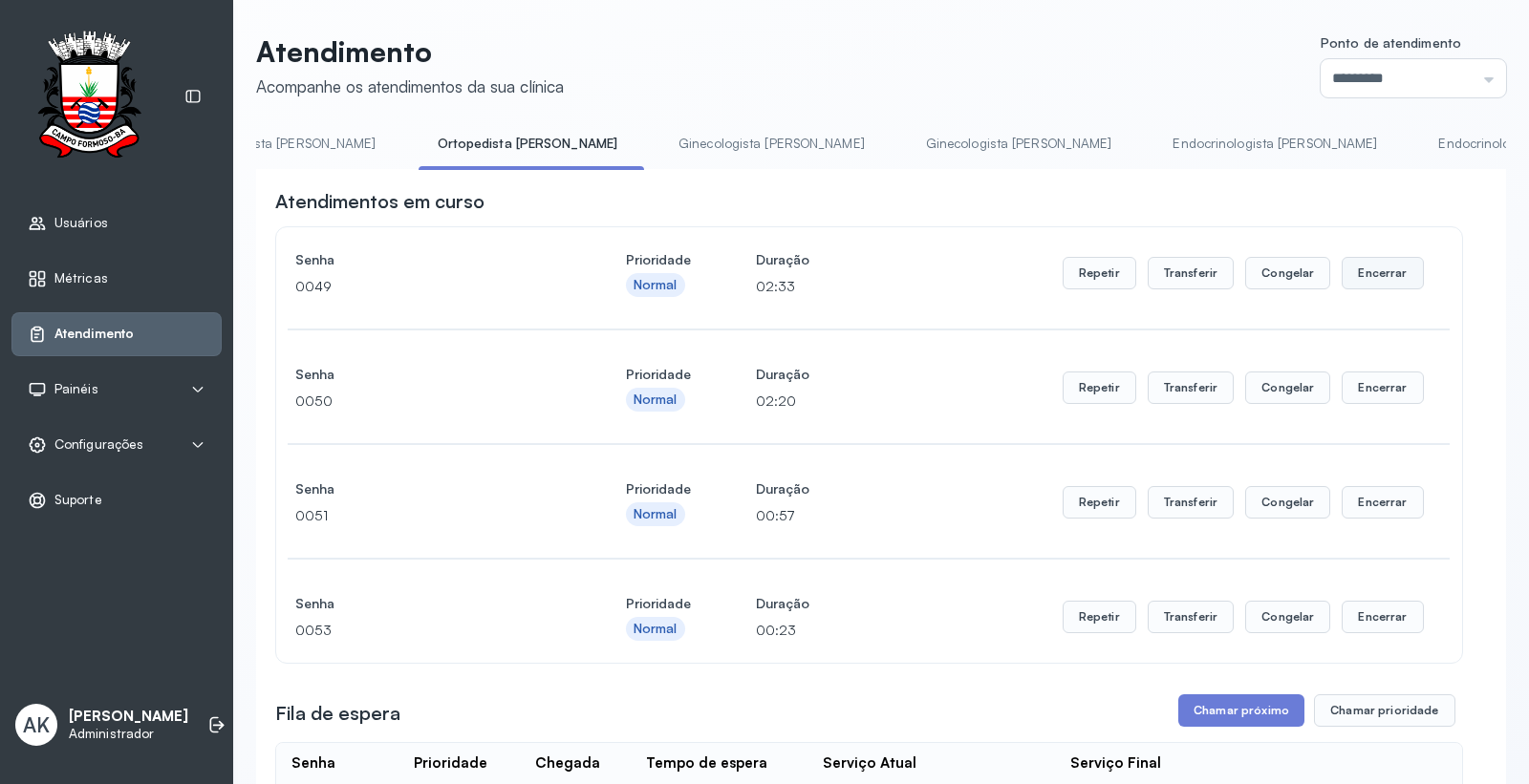
click at [1387, 273] on button "Encerrar" at bounding box center [1382, 272] width 82 height 32
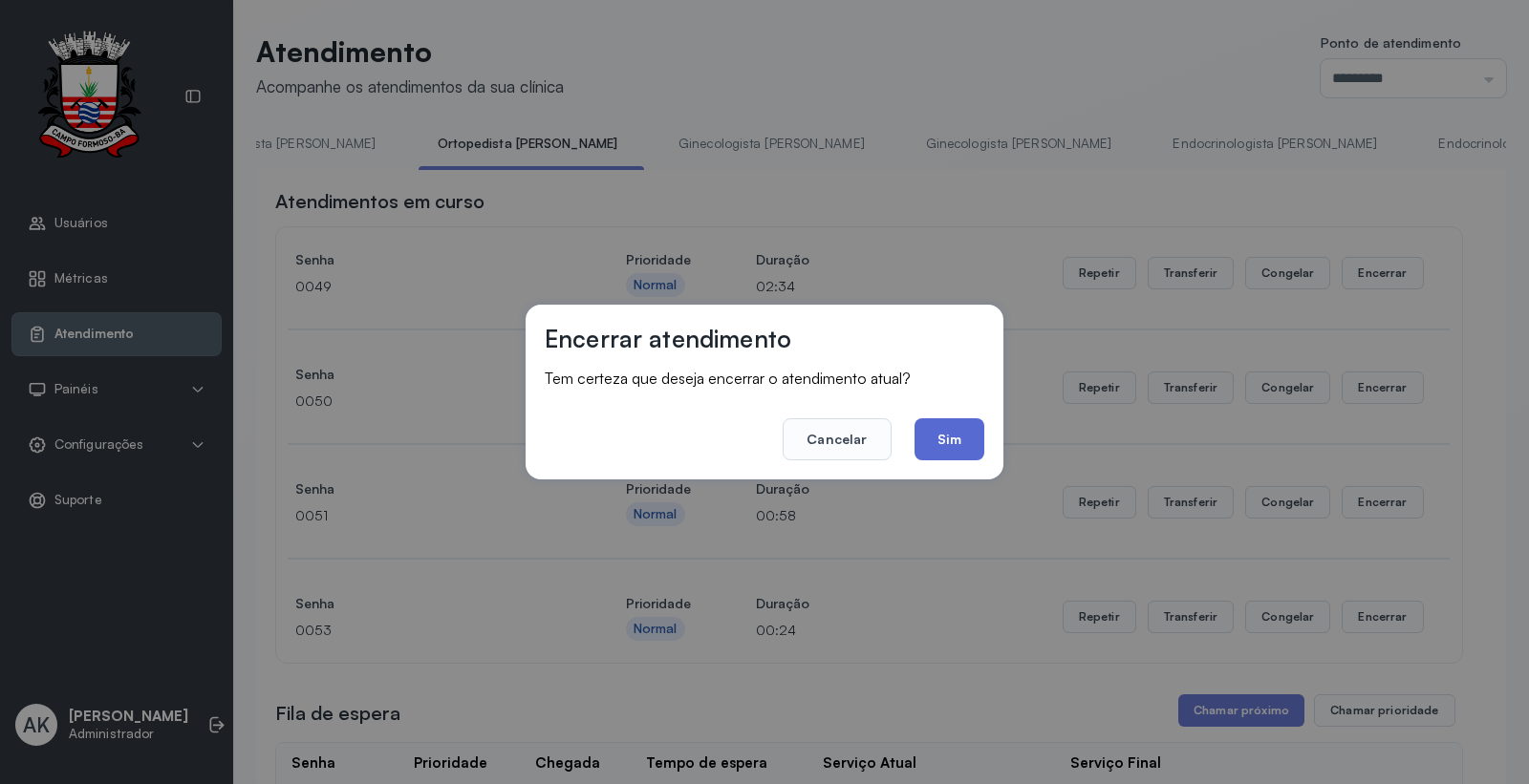
click at [968, 454] on button "Sim" at bounding box center [949, 439] width 70 height 42
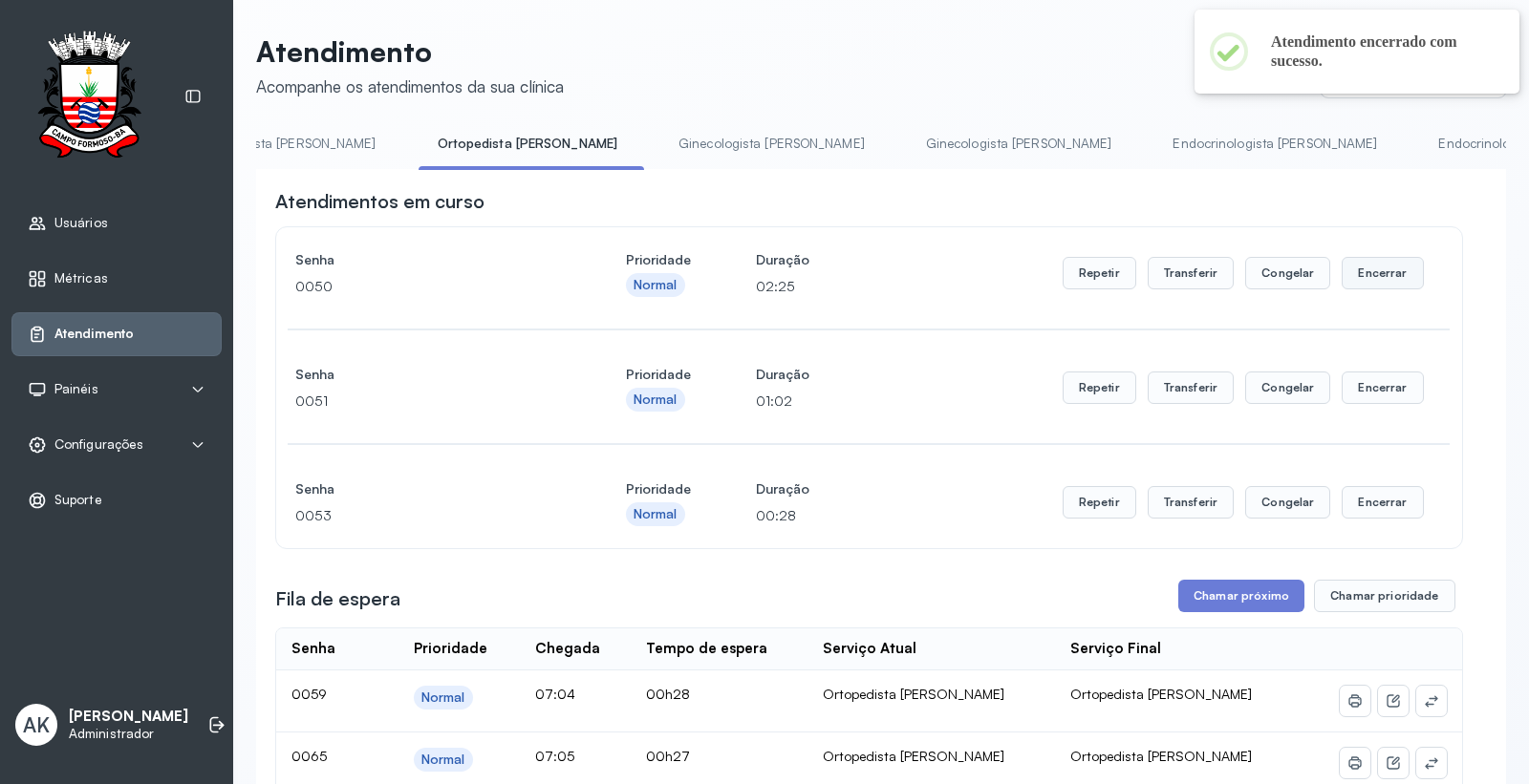
click at [1383, 275] on button "Encerrar" at bounding box center [1382, 272] width 82 height 32
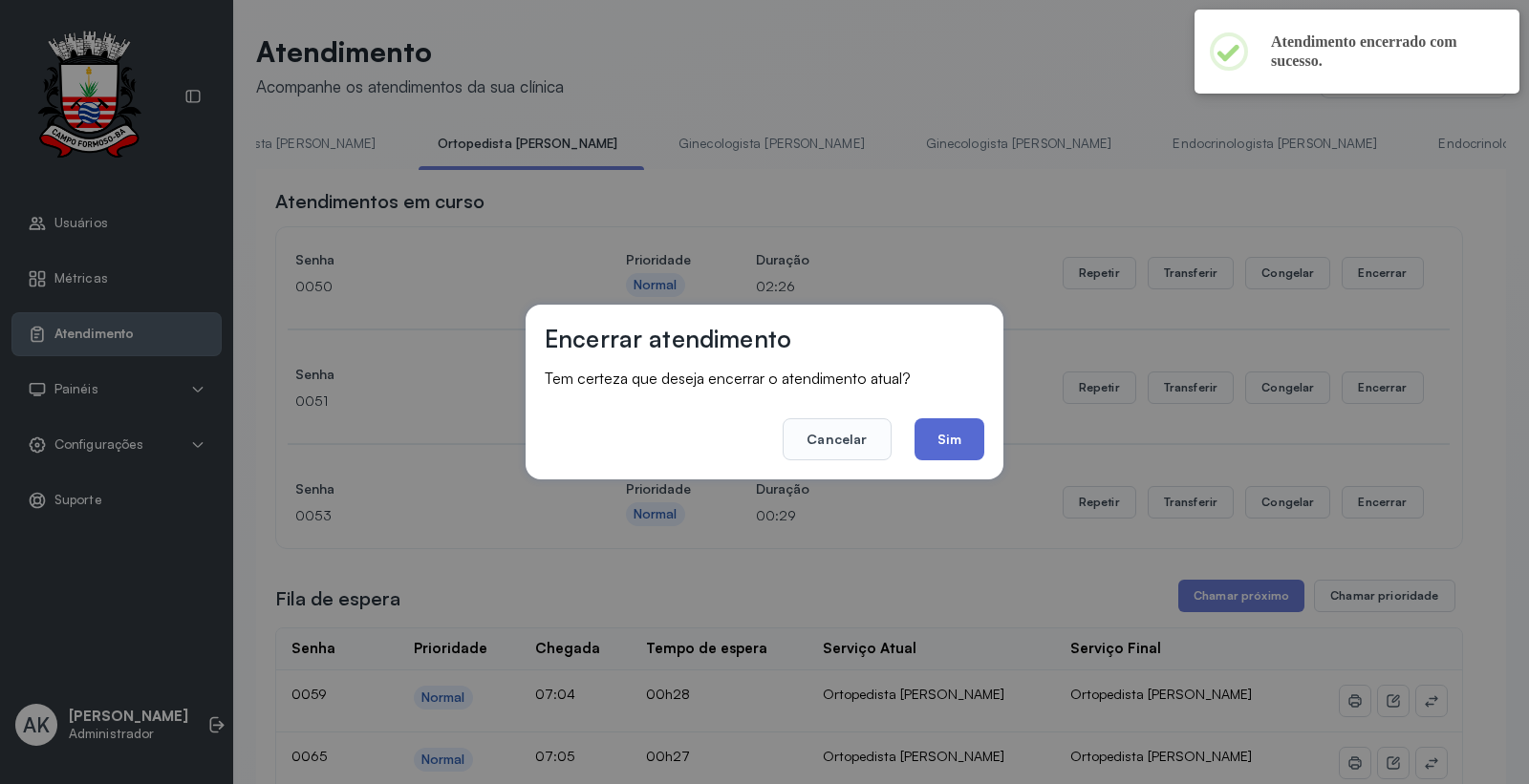
click at [972, 445] on button "Sim" at bounding box center [949, 439] width 70 height 42
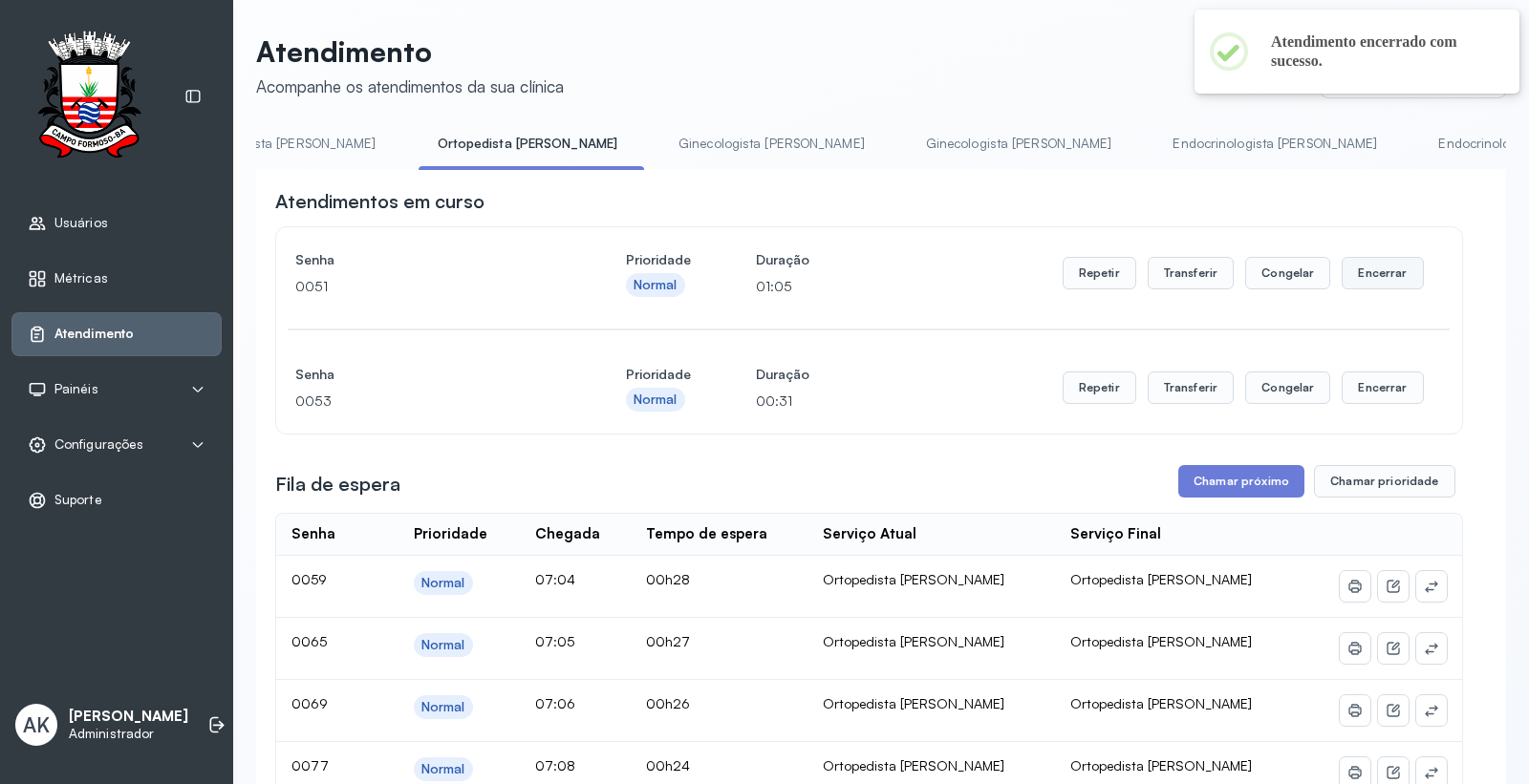
click at [1374, 284] on button "Encerrar" at bounding box center [1382, 272] width 82 height 32
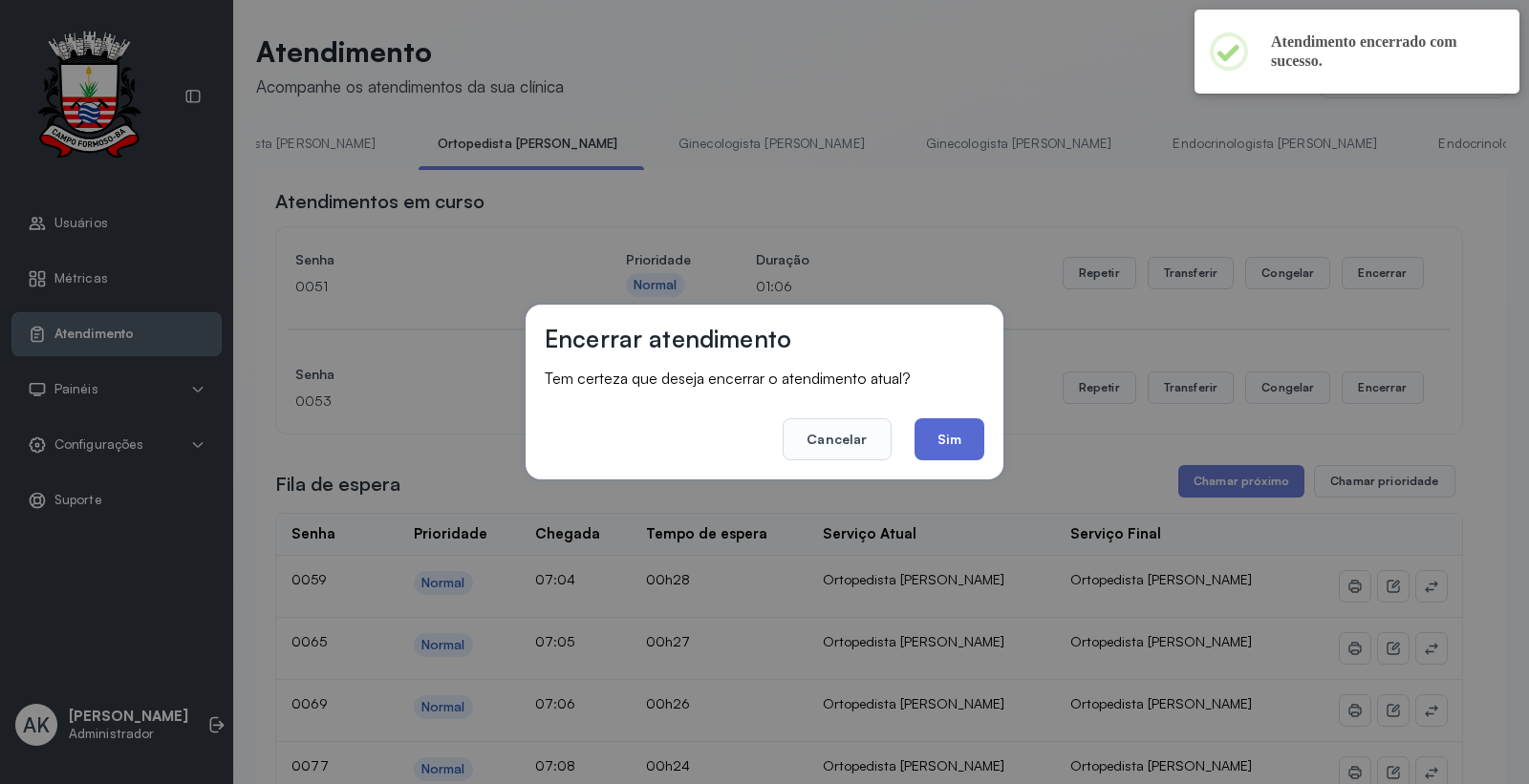
click at [947, 433] on button "Sim" at bounding box center [949, 439] width 70 height 42
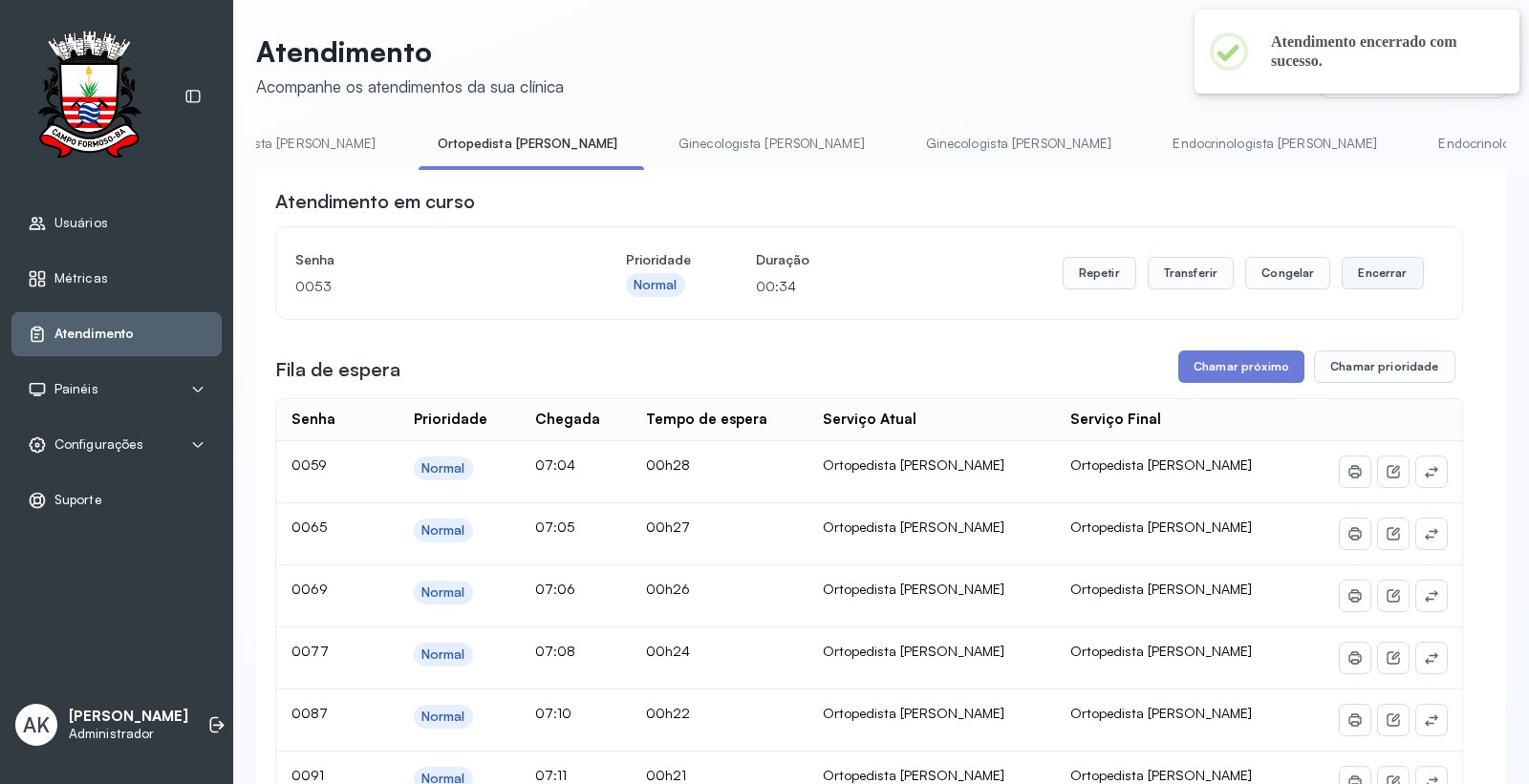
click at [1354, 286] on button "Encerrar" at bounding box center [1382, 272] width 82 height 32
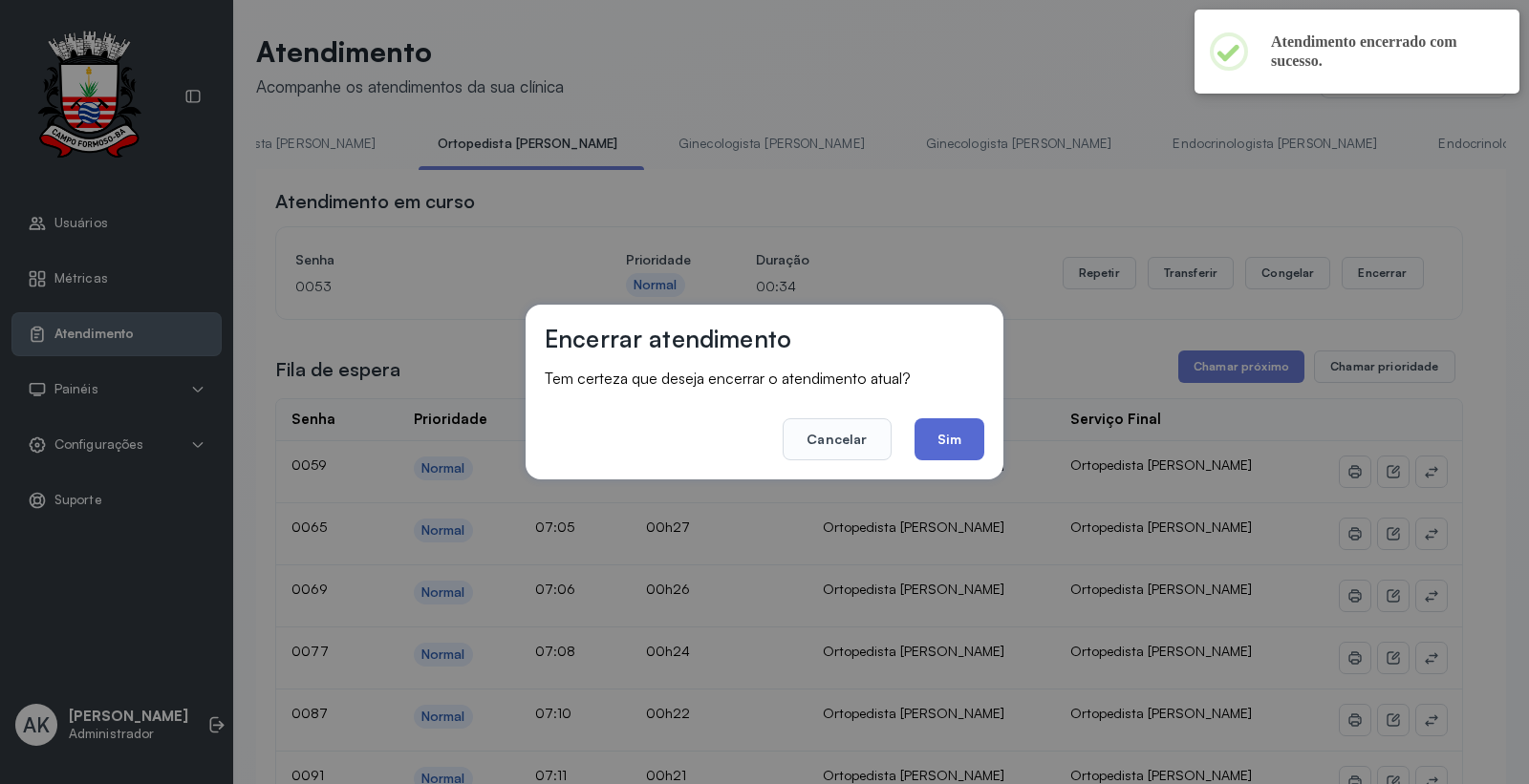
click at [953, 450] on button "Sim" at bounding box center [949, 439] width 70 height 42
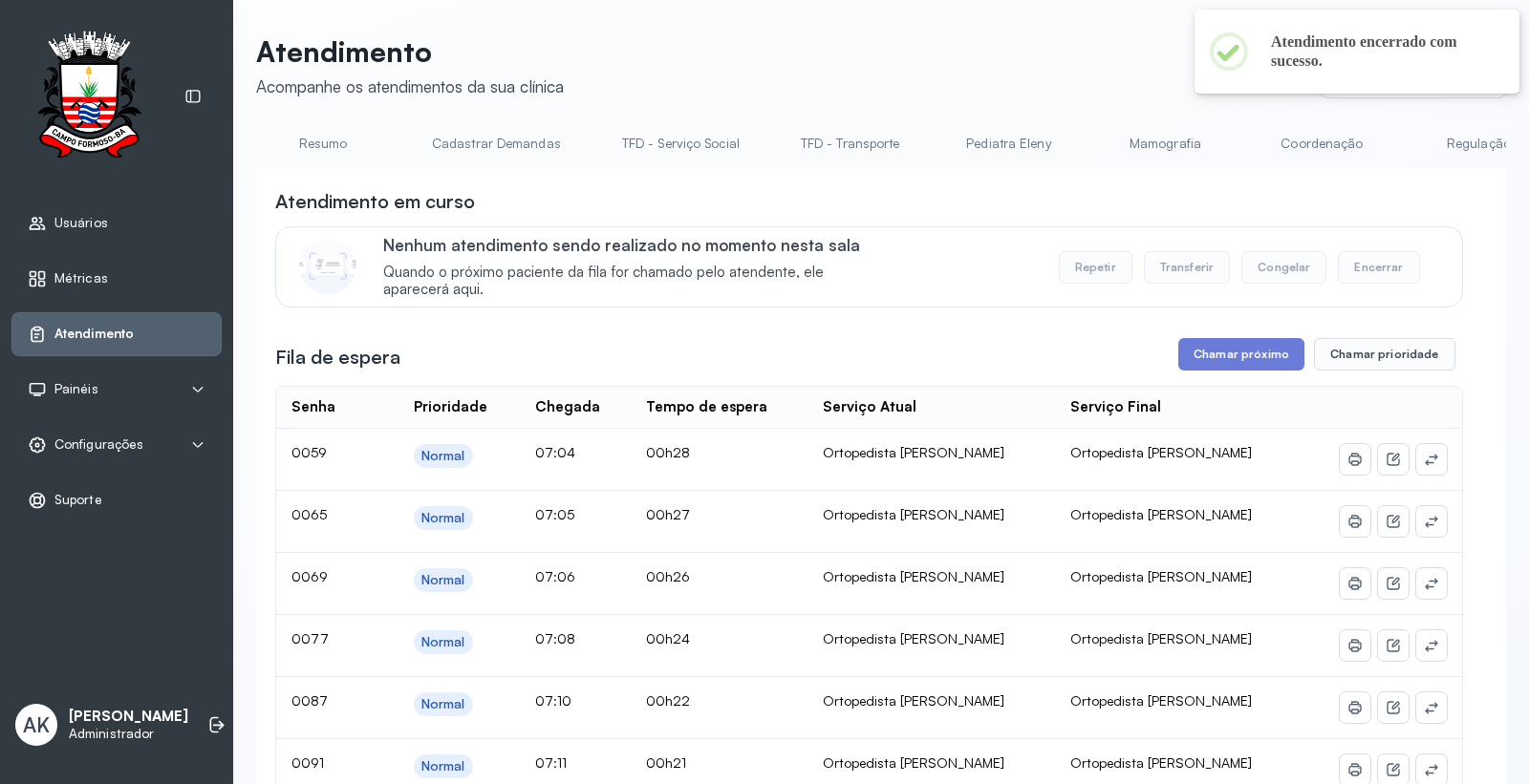
click at [336, 139] on link "Resumo" at bounding box center [323, 144] width 134 height 31
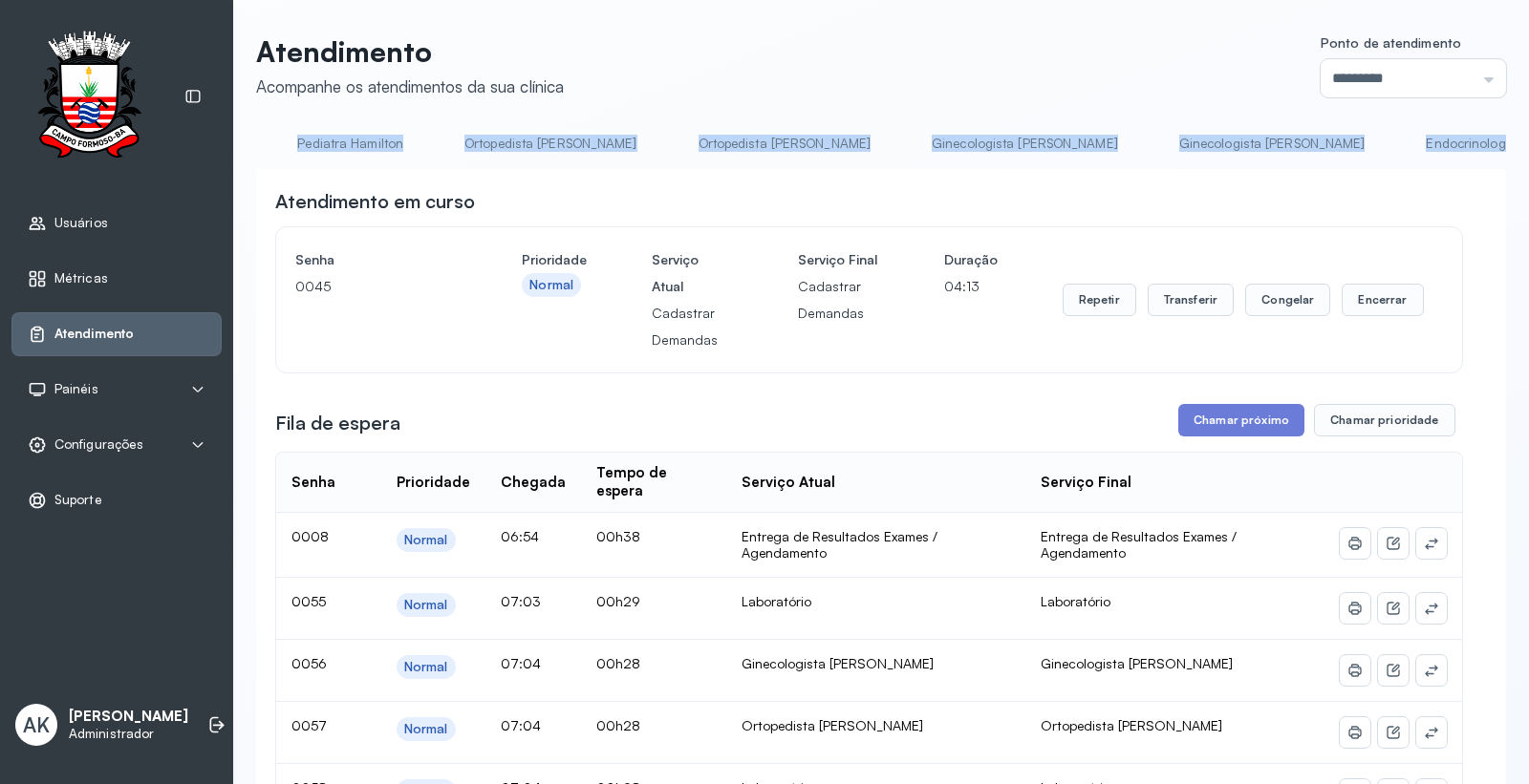
scroll to position [0, 3100]
drag, startPoint x: 452, startPoint y: 168, endPoint x: 1527, endPoint y: 108, distance: 1076.7
click at [1527, 108] on div "Atendimento Acompanhe os atendimentos da sua clínica Ponto de atendimento *****…" at bounding box center [881, 392] width 1296 height 784
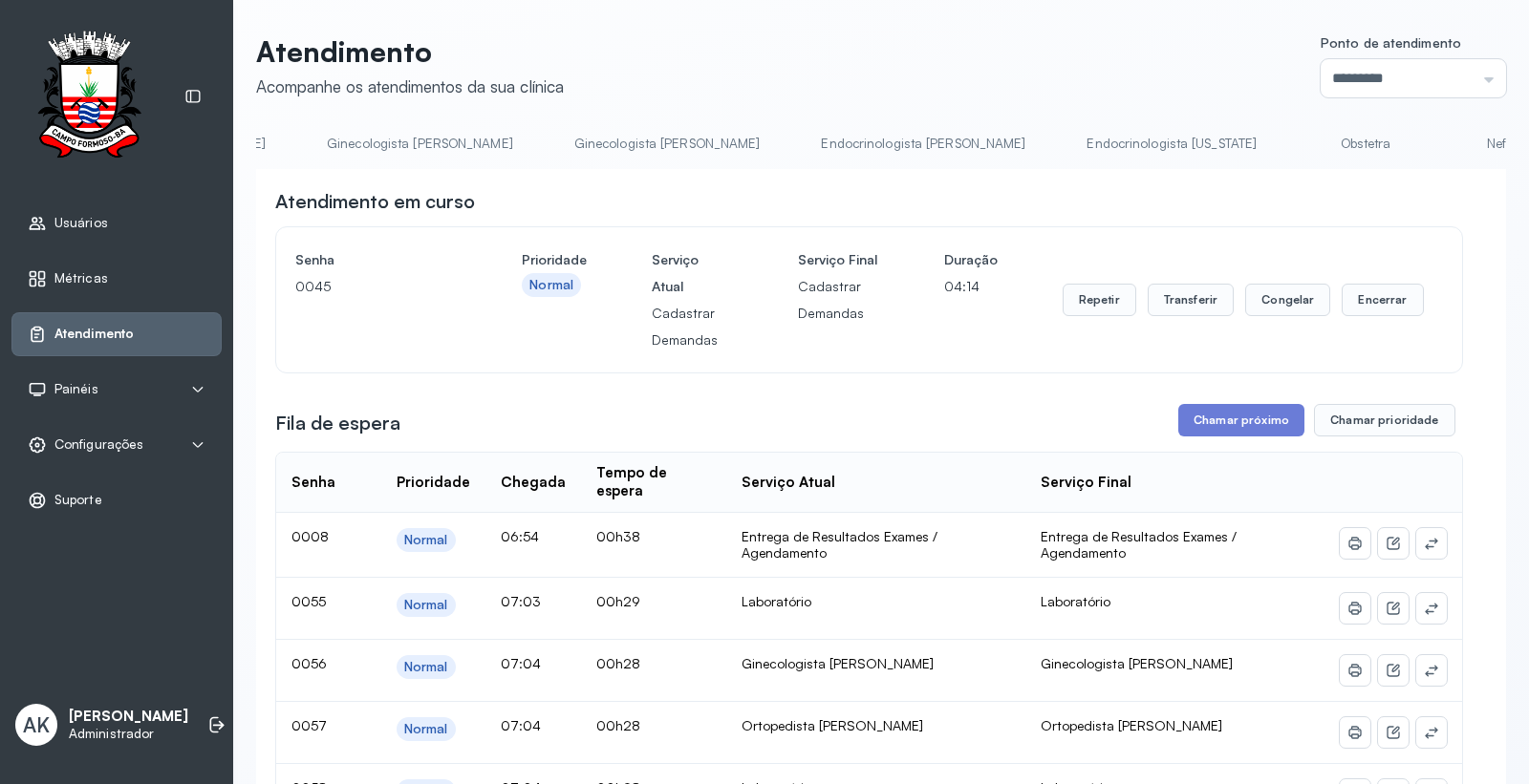
click at [1059, 90] on header "Atendimento Acompanhe os atendimentos da sua clínica Ponto de atendimento *****…" at bounding box center [881, 66] width 1251 height 63
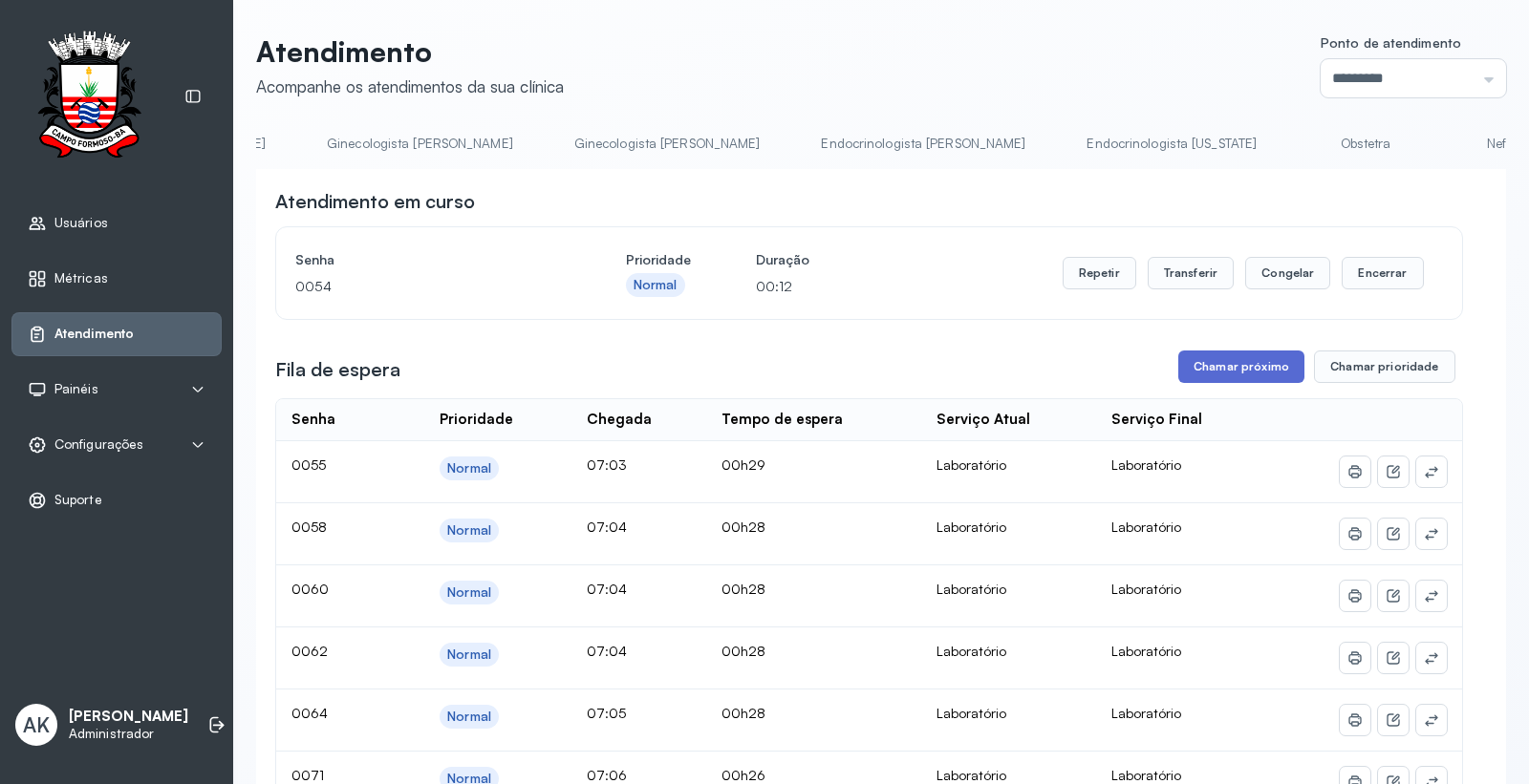
click at [1209, 378] on button "Chamar próximo" at bounding box center [1242, 366] width 126 height 32
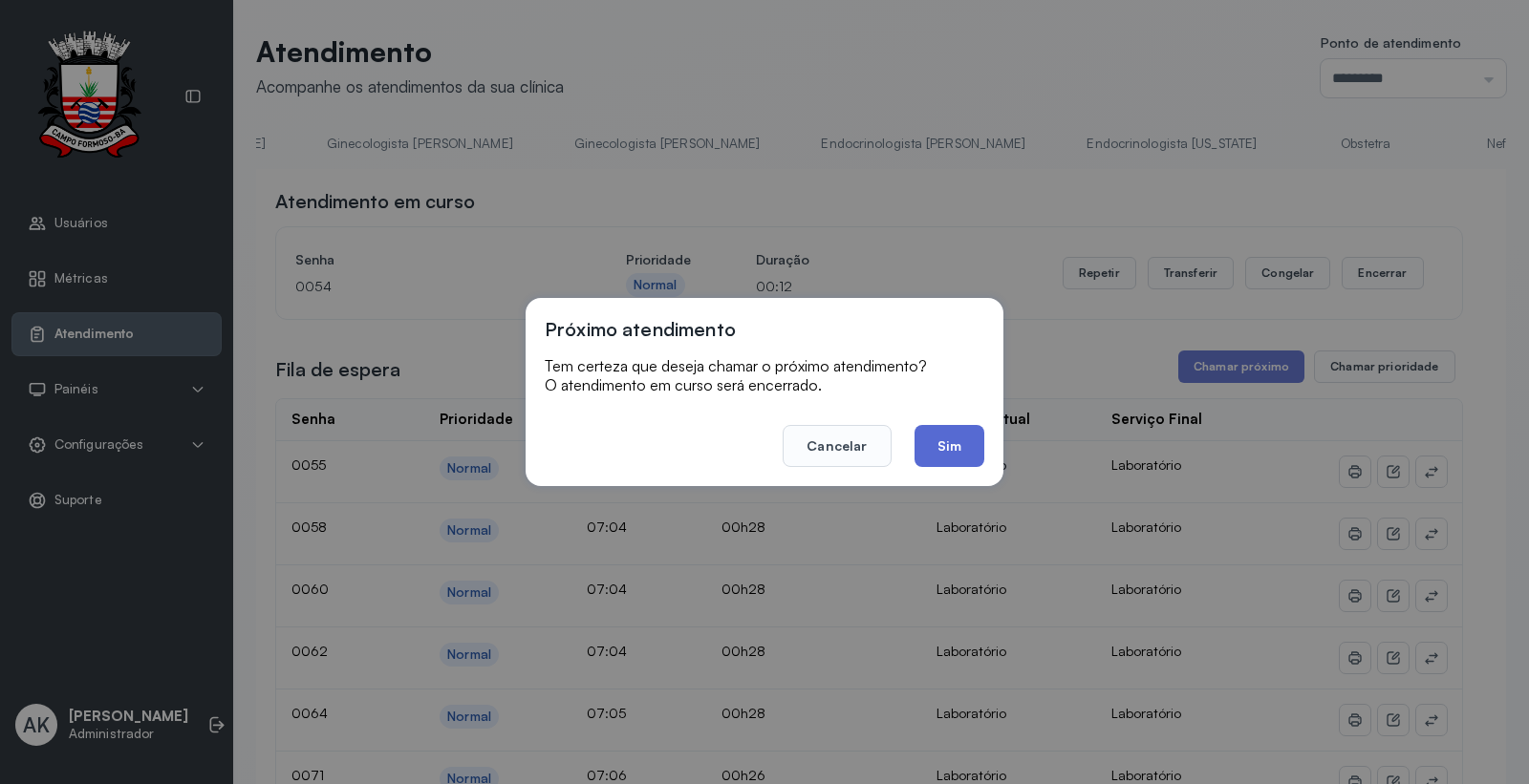
click at [975, 441] on button "Sim" at bounding box center [949, 446] width 70 height 42
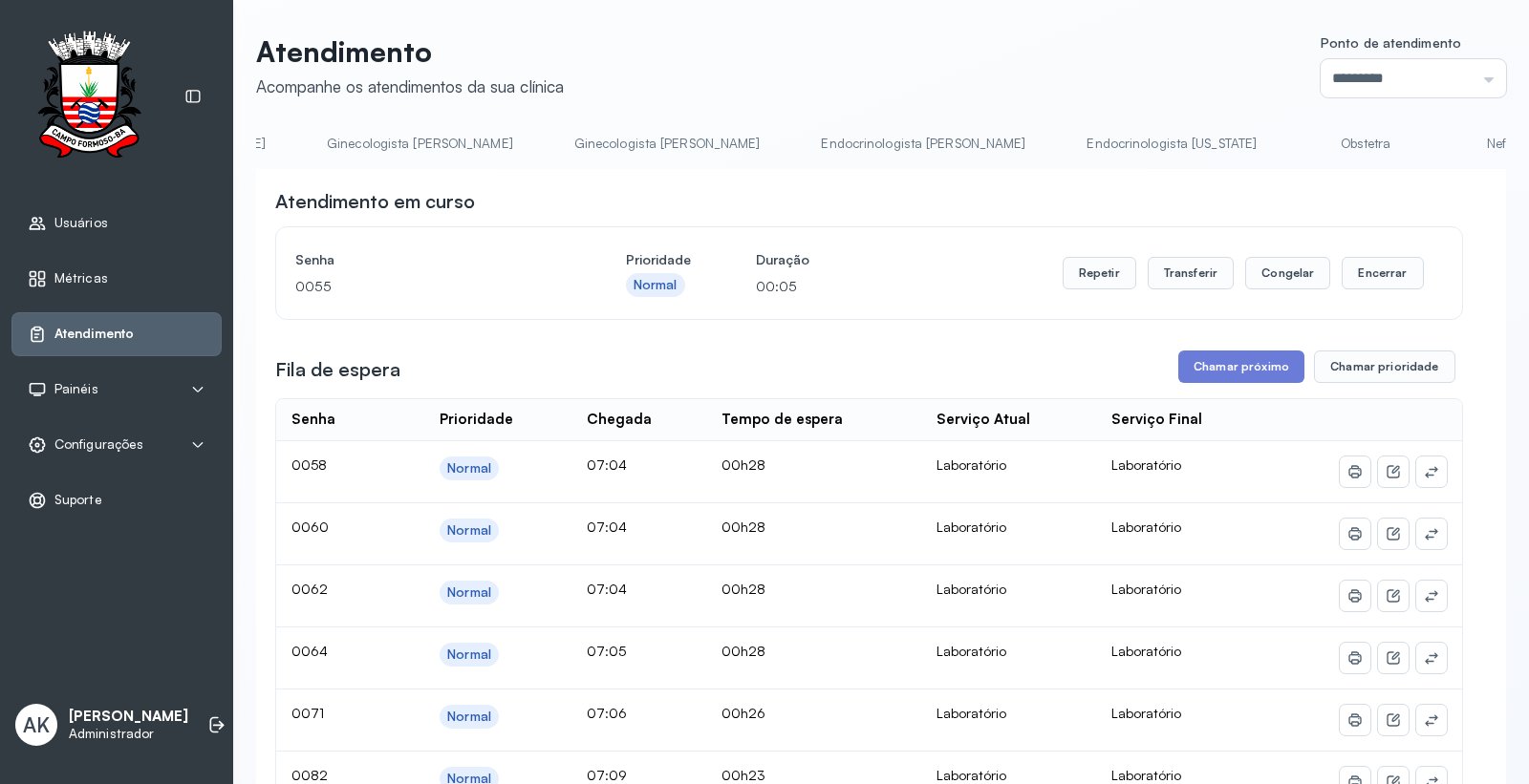
click at [555, 140] on link "Ginecologista [PERSON_NAME]" at bounding box center [667, 144] width 224 height 31
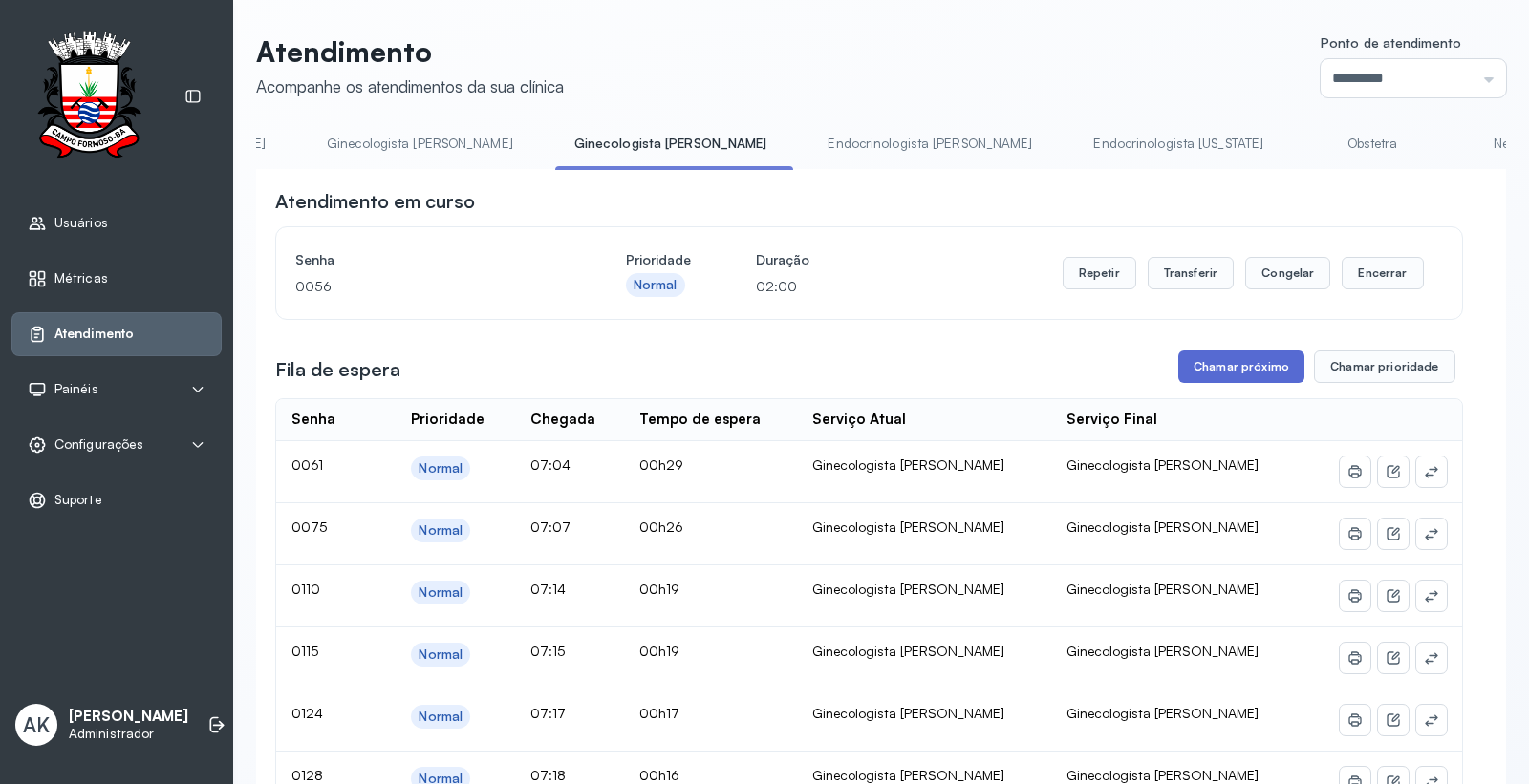
click at [1236, 374] on button "Chamar próximo" at bounding box center [1242, 366] width 126 height 32
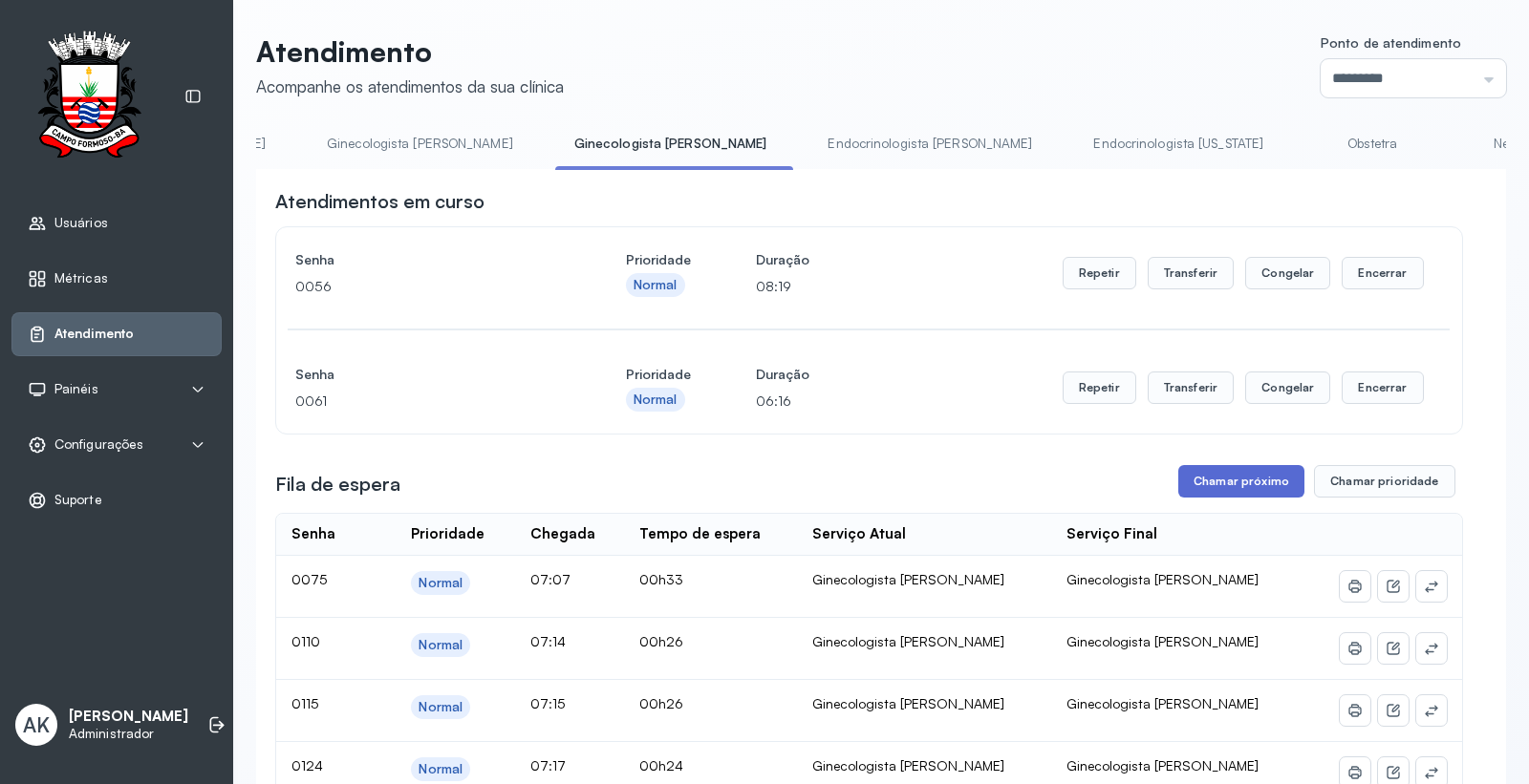
click at [1248, 482] on button "Chamar próximo" at bounding box center [1242, 481] width 126 height 32
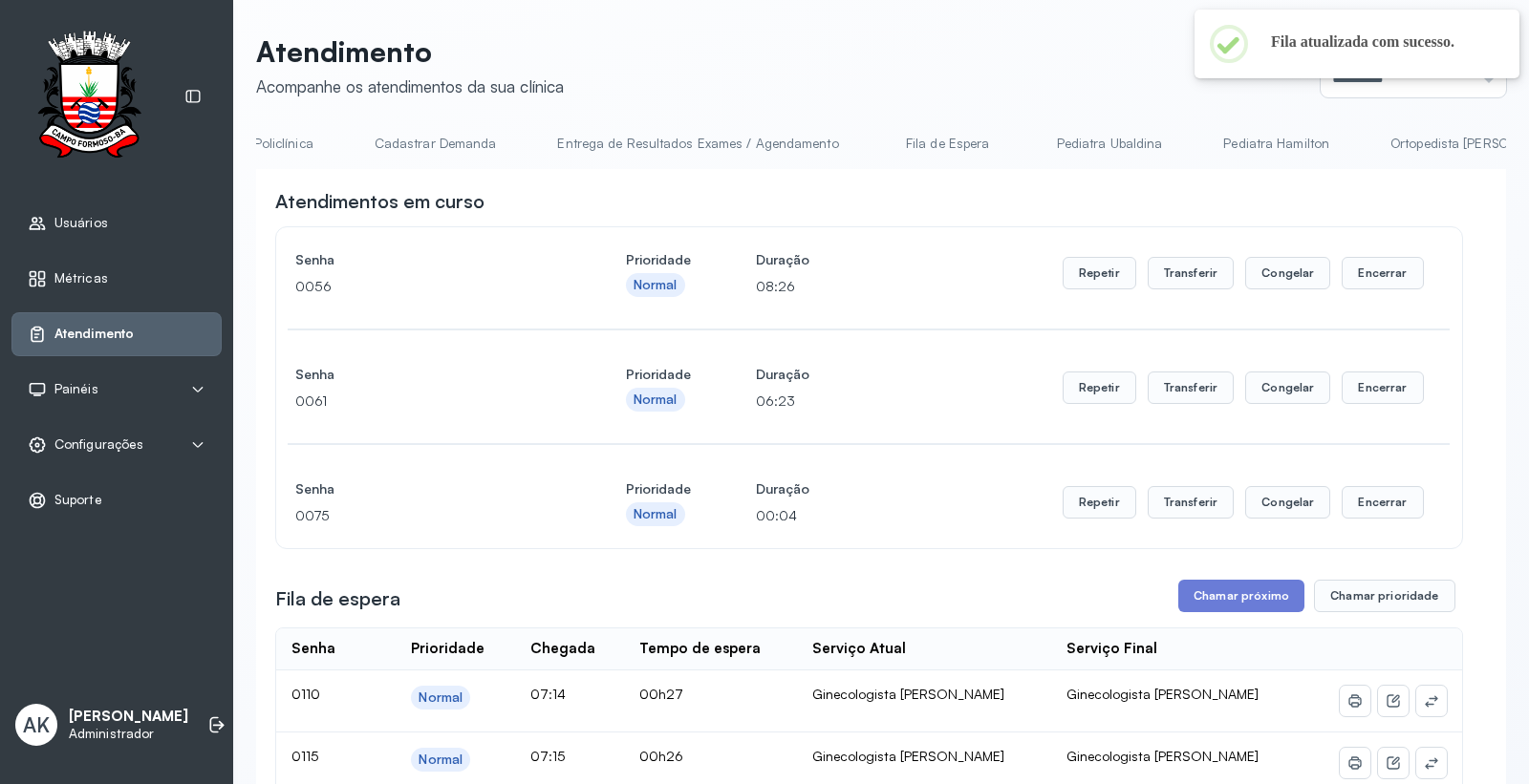
scroll to position [0, 0]
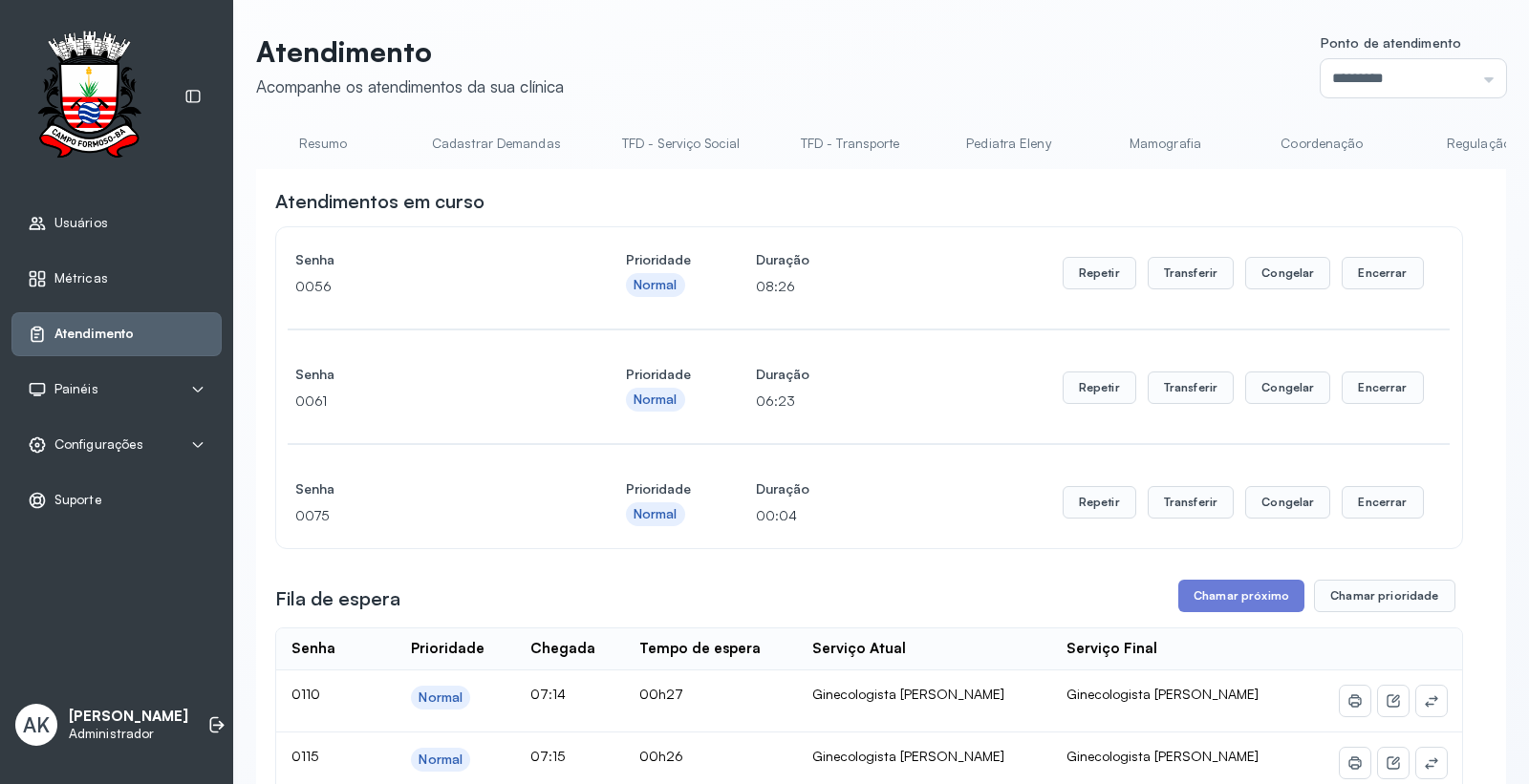
click at [316, 135] on link "Resumo" at bounding box center [323, 144] width 134 height 31
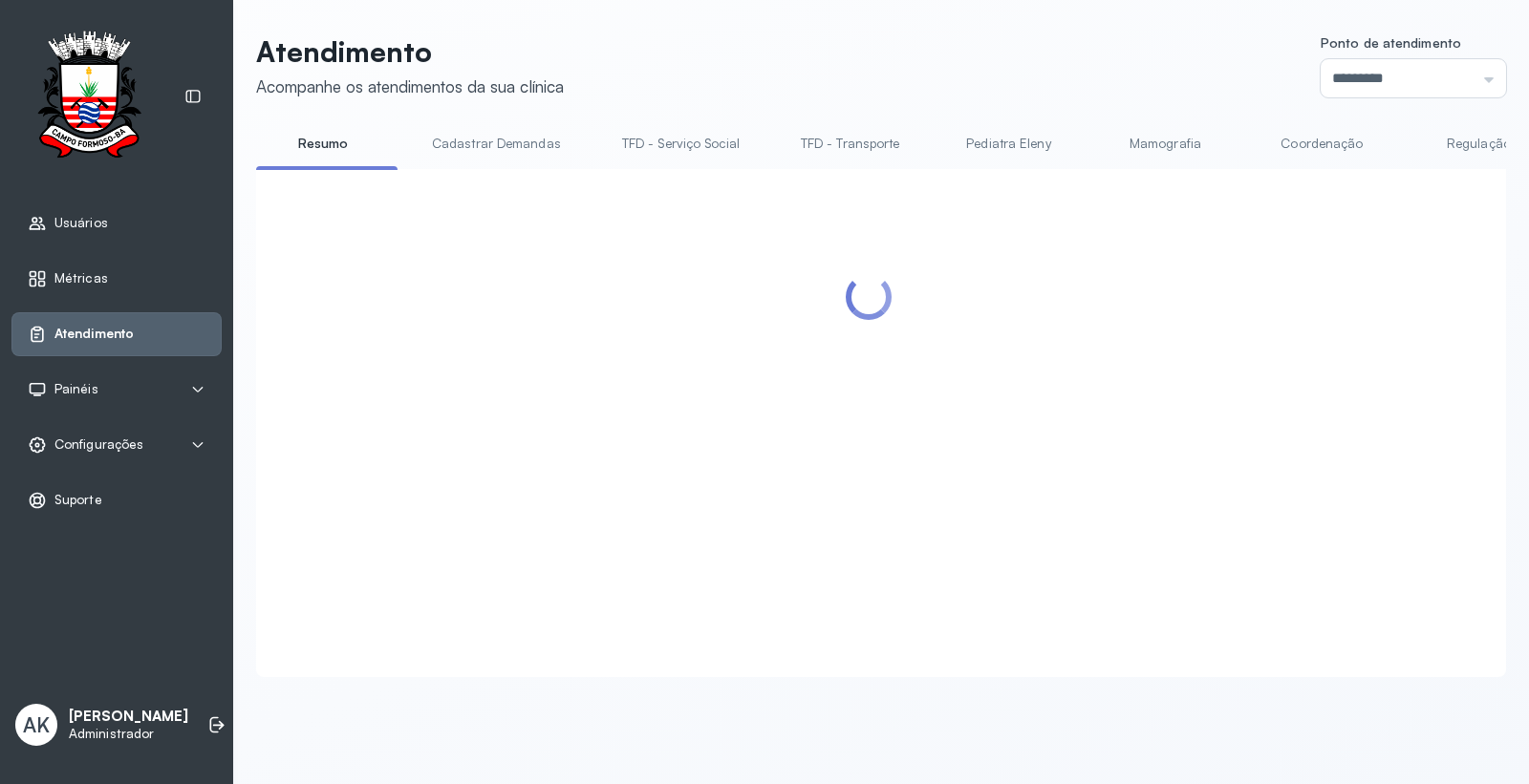
drag, startPoint x: 490, startPoint y: 175, endPoint x: 675, endPoint y: 184, distance: 185.2
click at [680, 182] on div at bounding box center [881, 423] width 1251 height 508
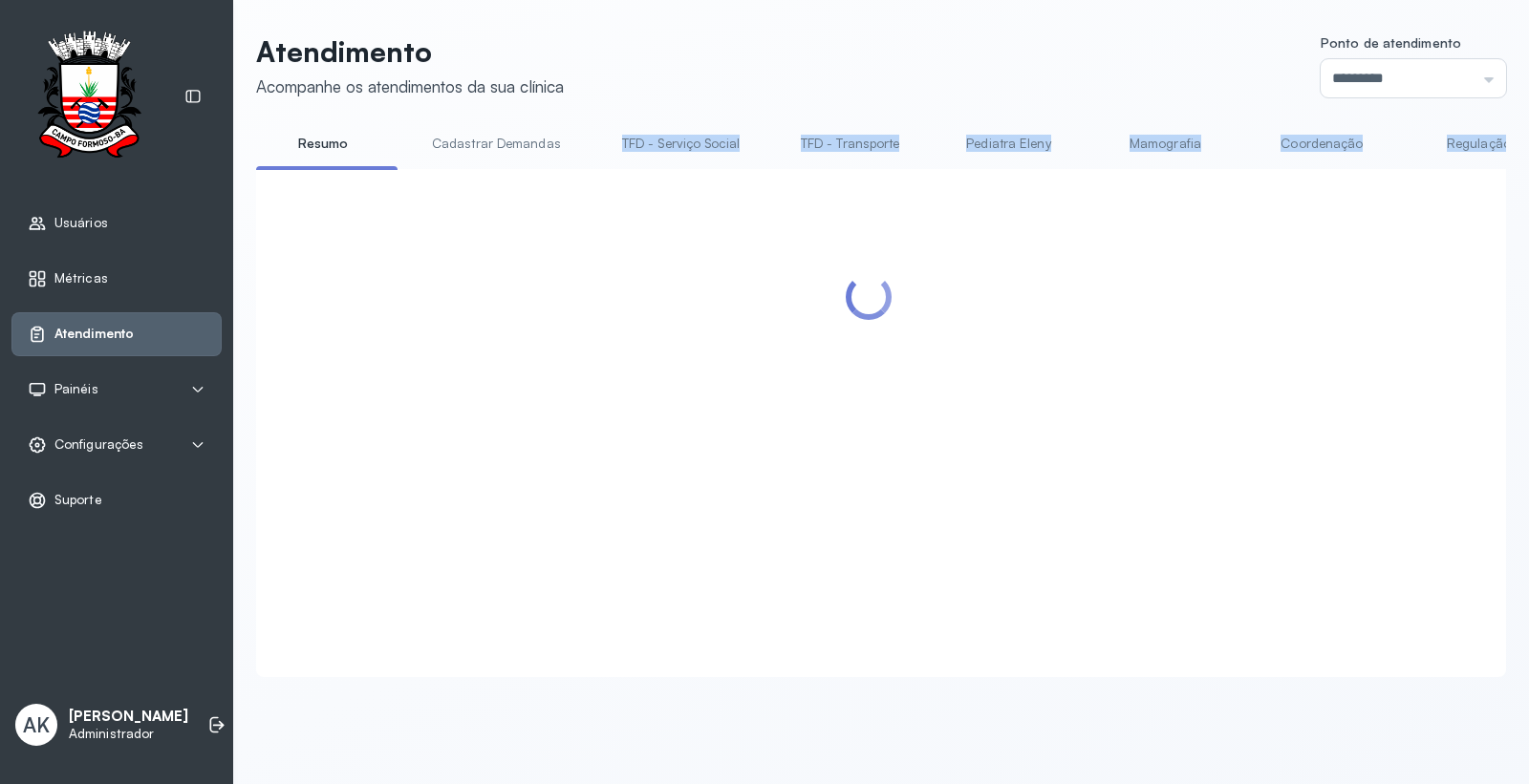
drag, startPoint x: 491, startPoint y: 175, endPoint x: 568, endPoint y: 172, distance: 77.1
click at [568, 172] on div "Resumo Cadastrar Demandas TFD - Serviço Social TFD - Transporte Pediatra Eleny …" at bounding box center [881, 402] width 1251 height 550
click at [764, 95] on header "Atendimento Acompanhe os atendimentos da sua clínica Ponto de atendimento *****…" at bounding box center [881, 66] width 1251 height 63
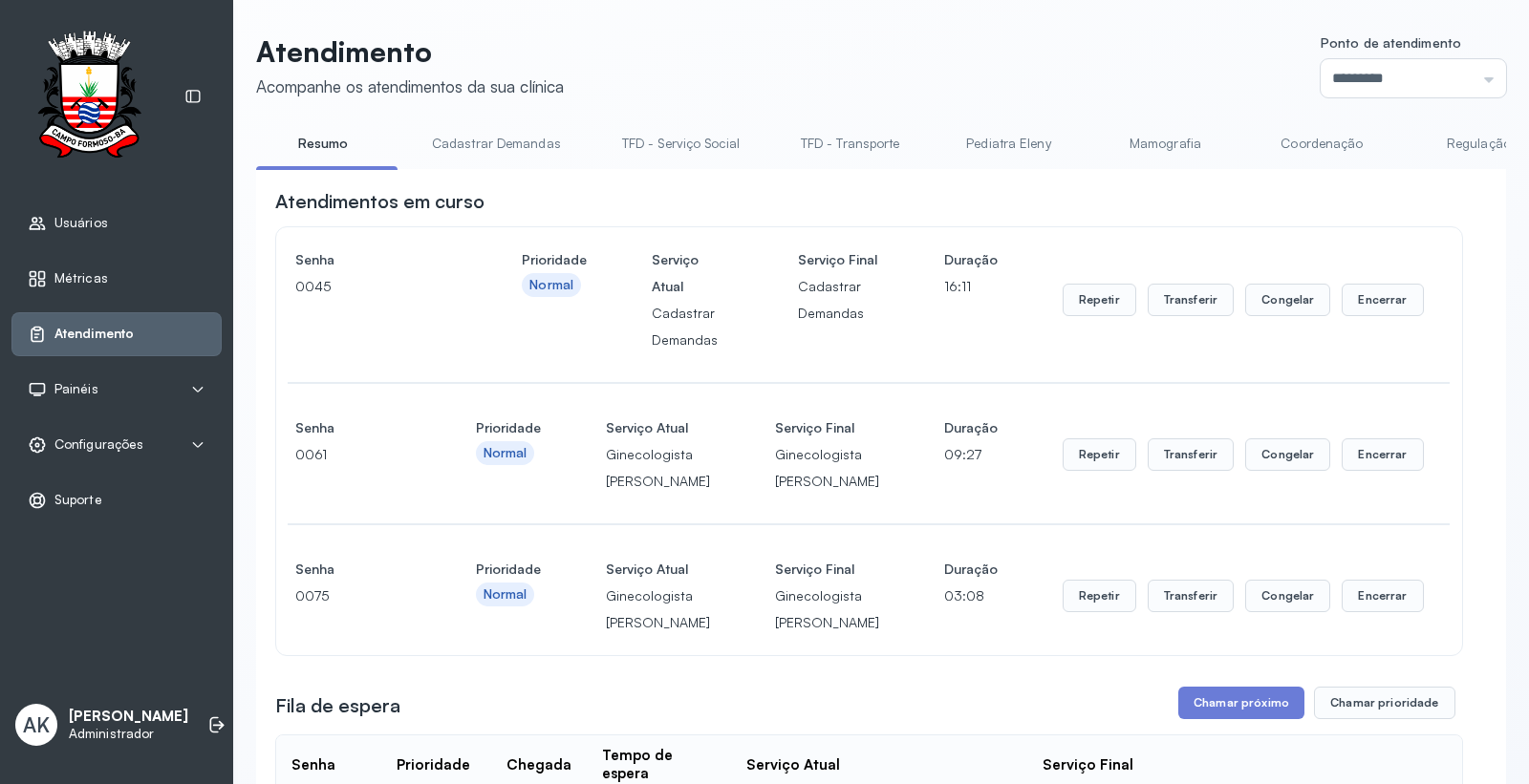
drag, startPoint x: 489, startPoint y: 176, endPoint x: 623, endPoint y: 169, distance: 134.2
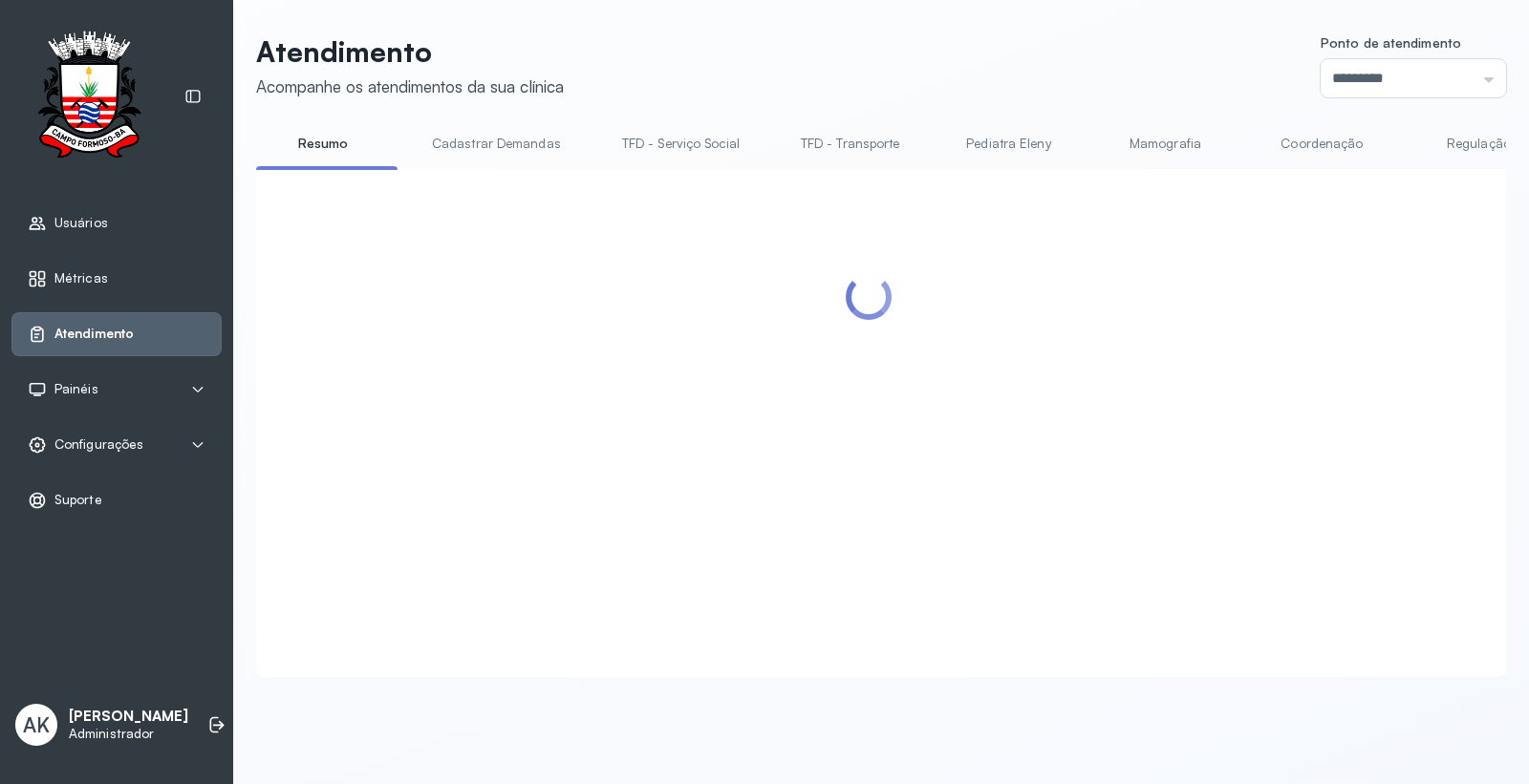
click at [711, 97] on div "Atendimento Acompanhe os atendimentos da sua clínica Ponto de atendimento *****…" at bounding box center [881, 356] width 1251 height 643
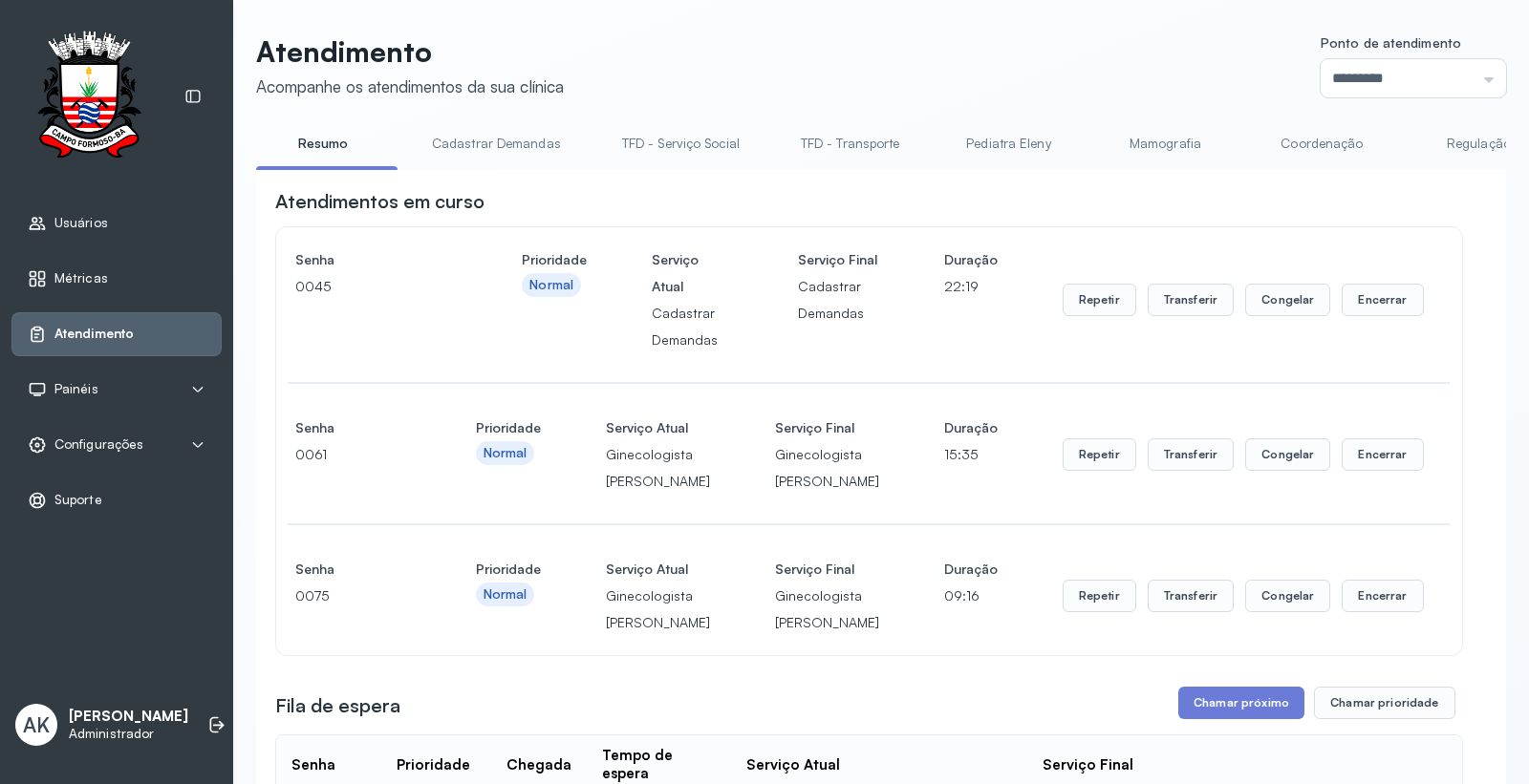
click at [450, 136] on link "Cadastrar Demandas" at bounding box center [497, 144] width 167 height 31
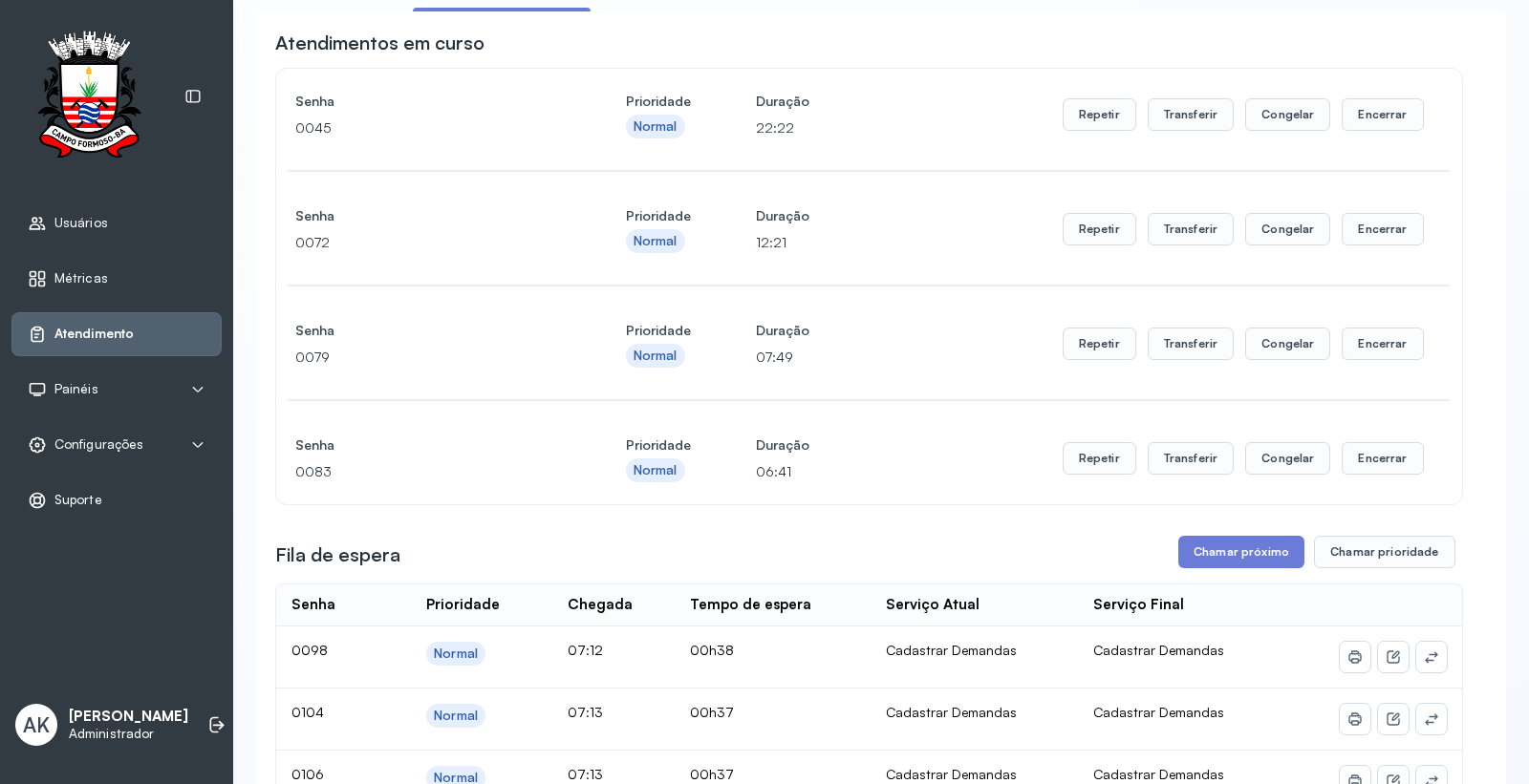
scroll to position [424, 0]
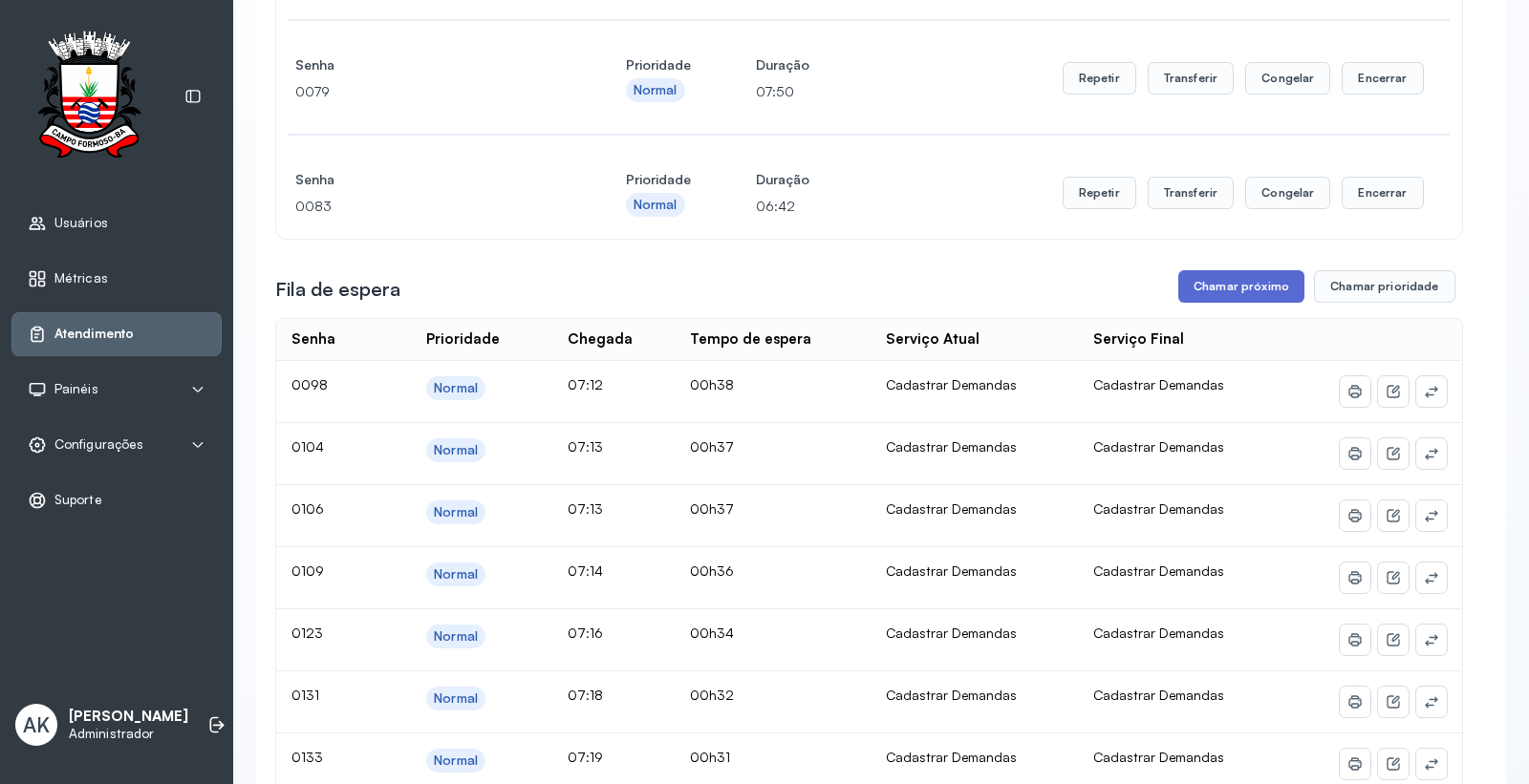
click at [1218, 283] on button "Chamar próximo" at bounding box center [1242, 286] width 126 height 32
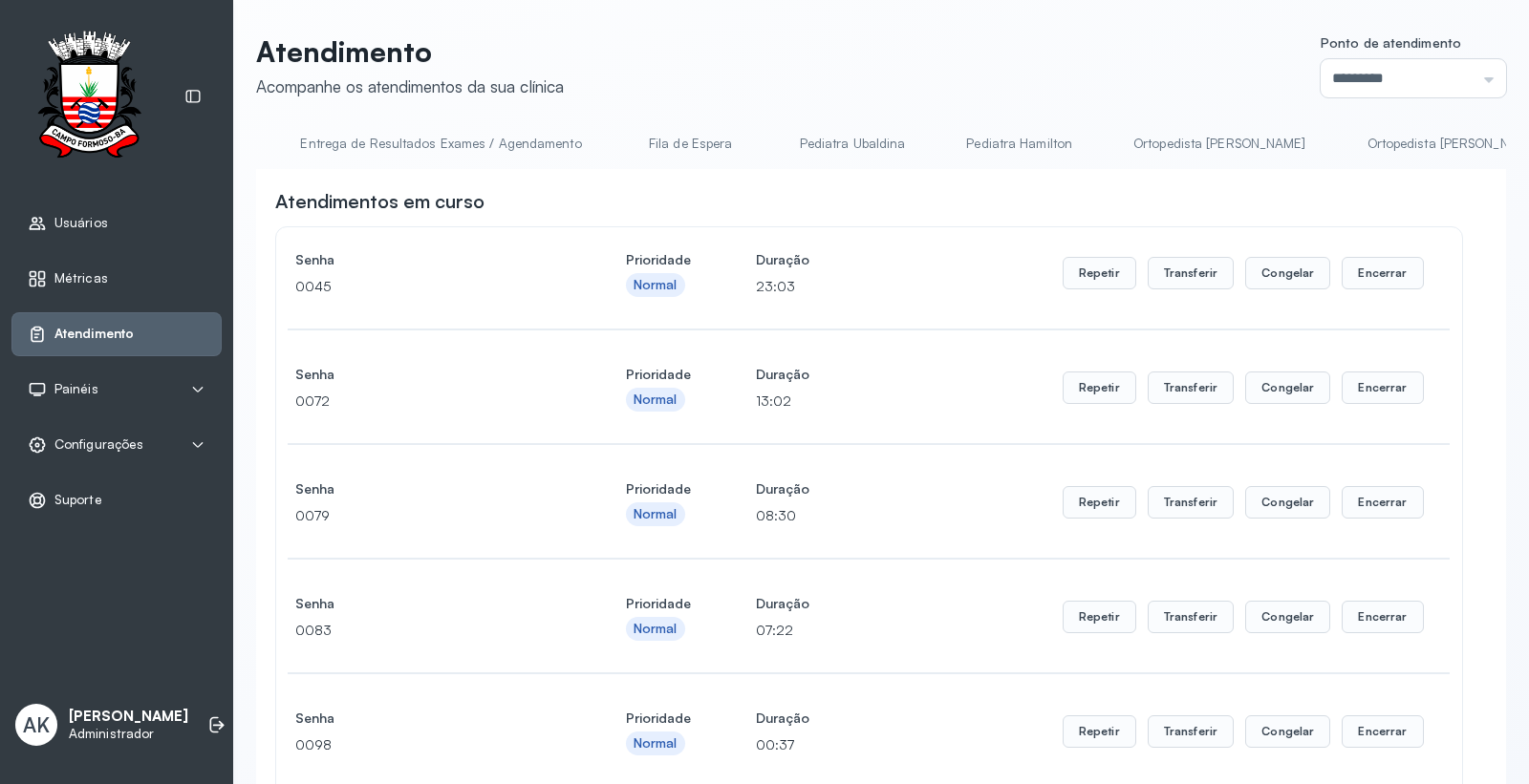
scroll to position [0, 1900]
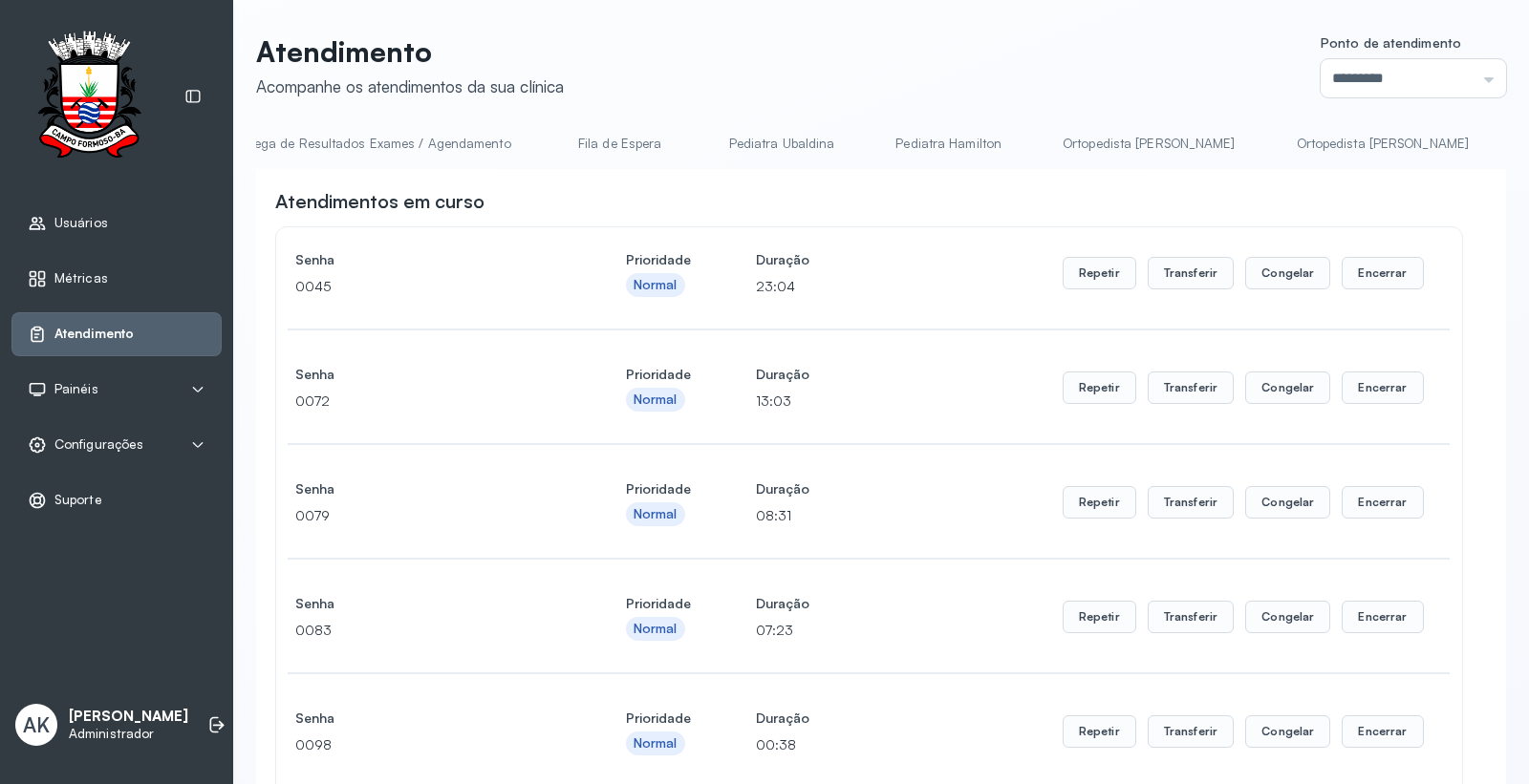
click at [1278, 137] on link "Ortopedista [PERSON_NAME]" at bounding box center [1383, 144] width 212 height 31
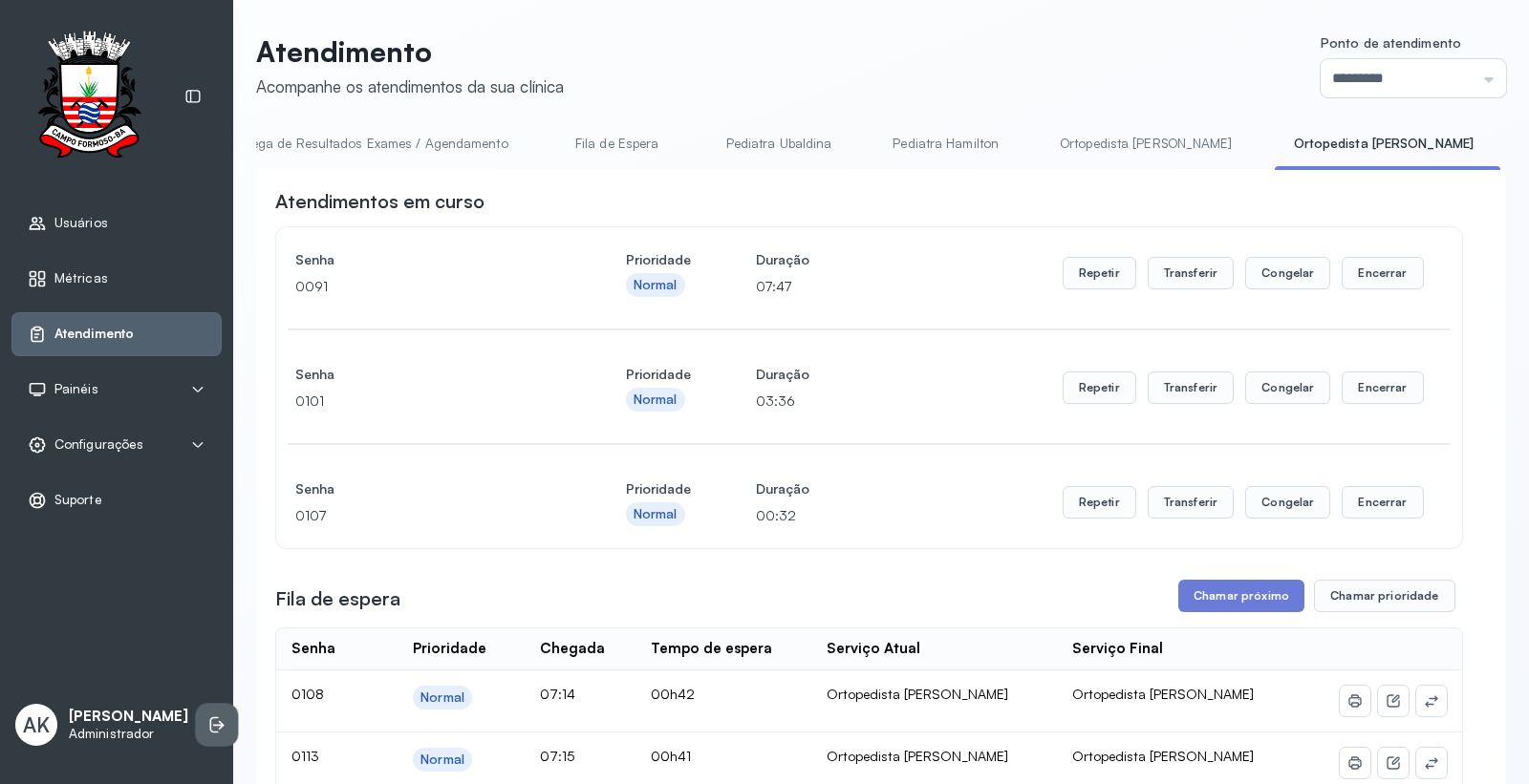
click at [208, 704] on li at bounding box center [216, 725] width 42 height 42
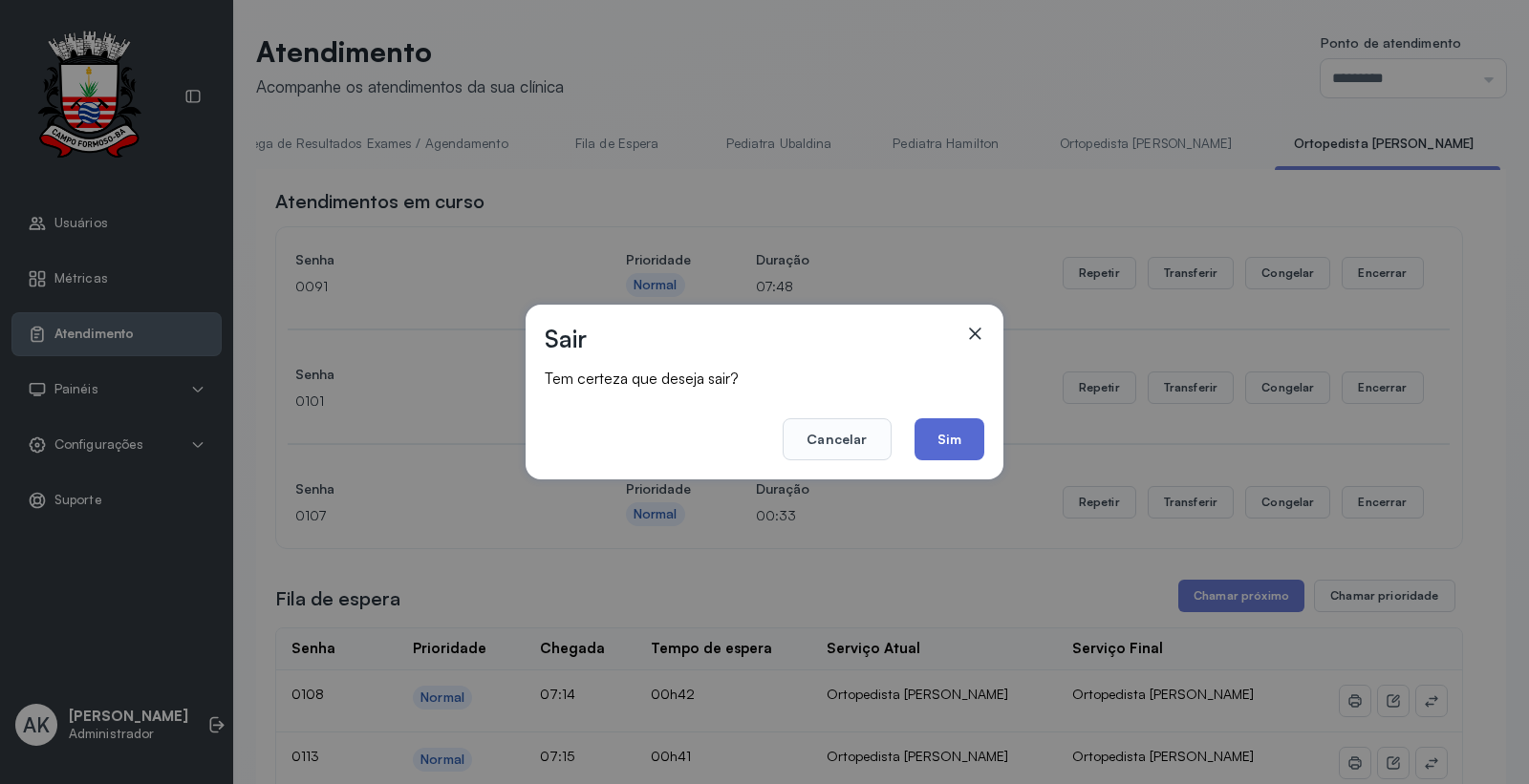
click at [951, 432] on button "Sim" at bounding box center [949, 439] width 70 height 42
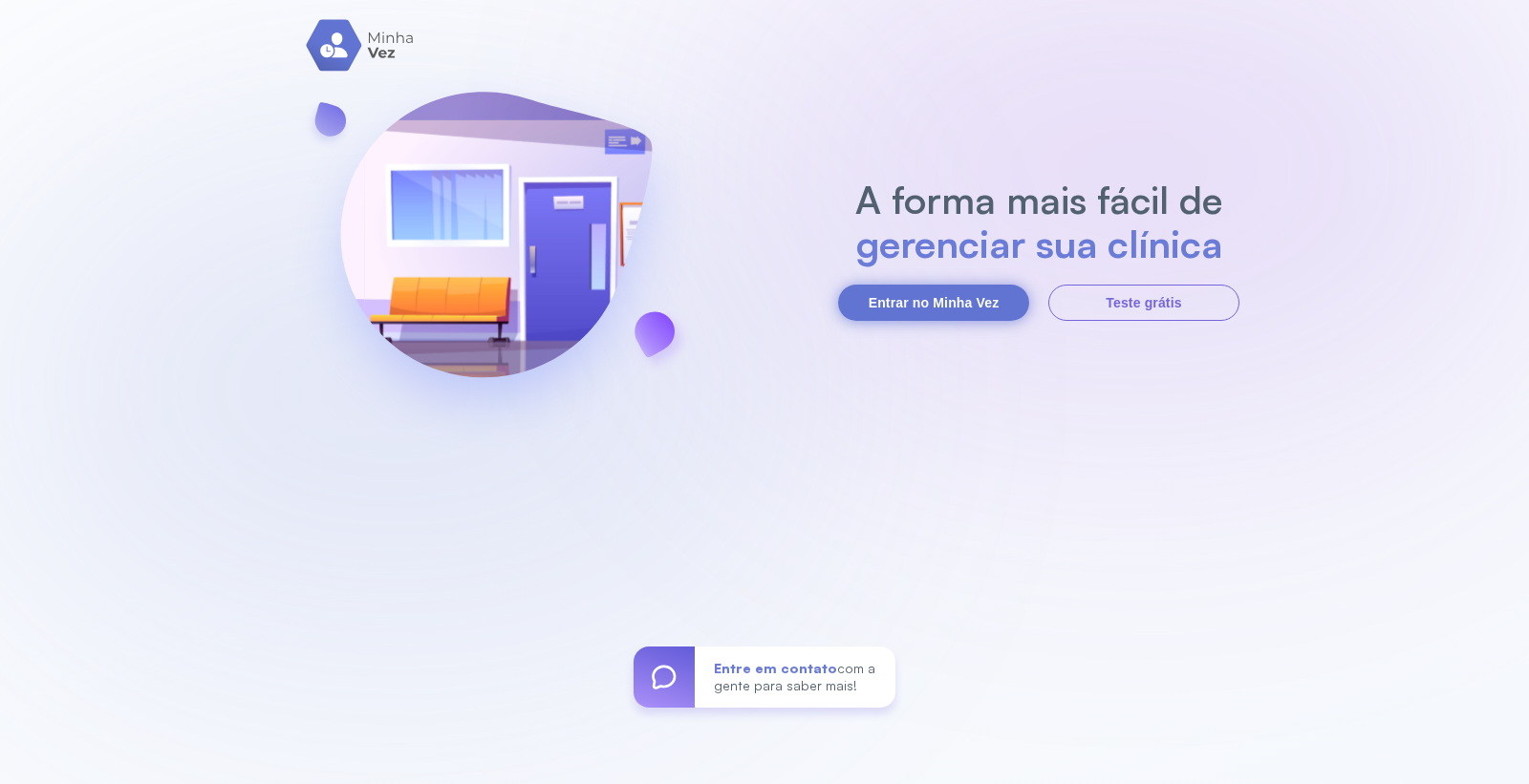
click at [933, 301] on button "Entrar no Minha Vez" at bounding box center [934, 302] width 191 height 36
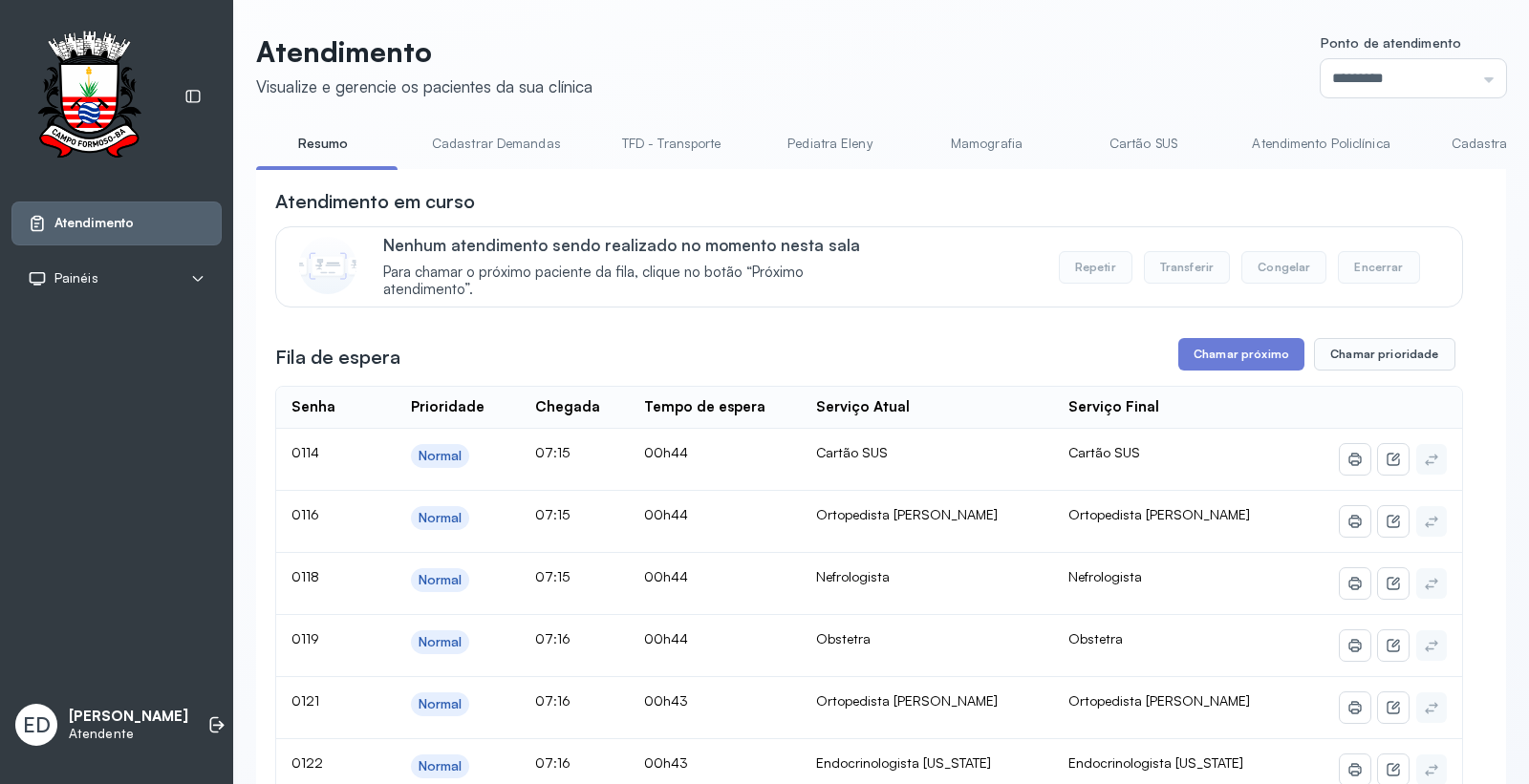
click at [1132, 140] on link "Cartão SUS" at bounding box center [1143, 144] width 134 height 31
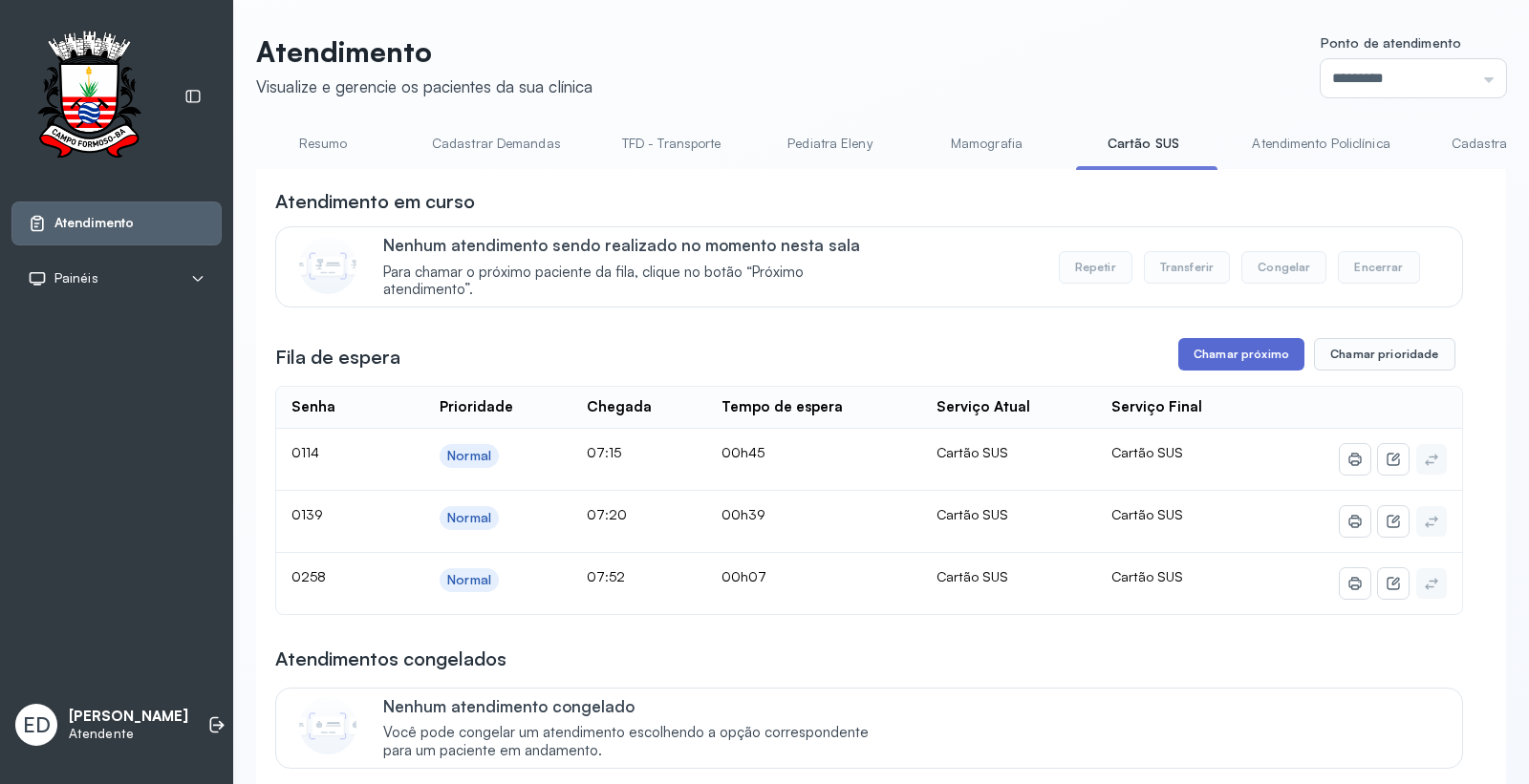
click at [1211, 360] on button "Chamar próximo" at bounding box center [1242, 354] width 126 height 32
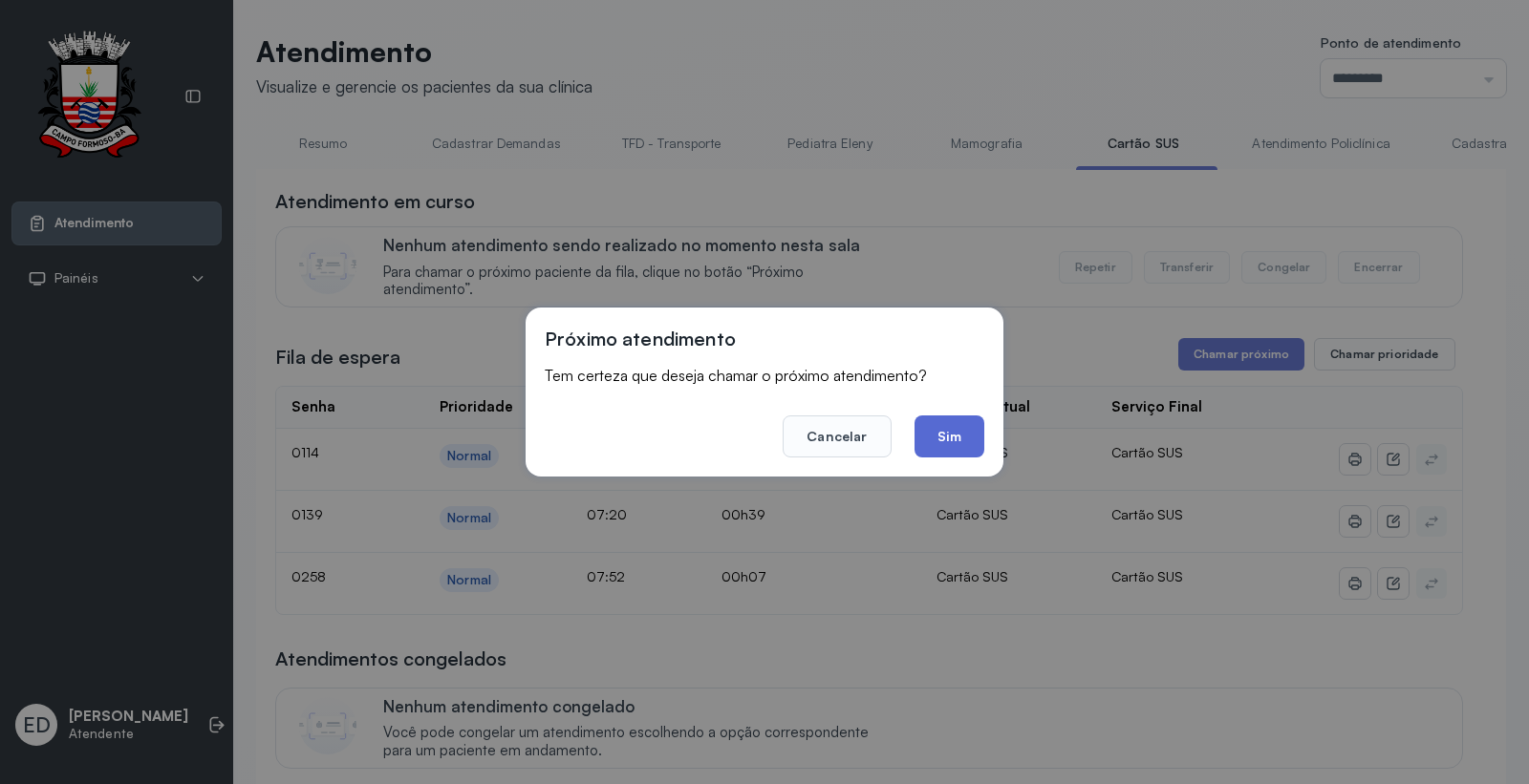
click at [959, 431] on button "Sim" at bounding box center [949, 437] width 70 height 42
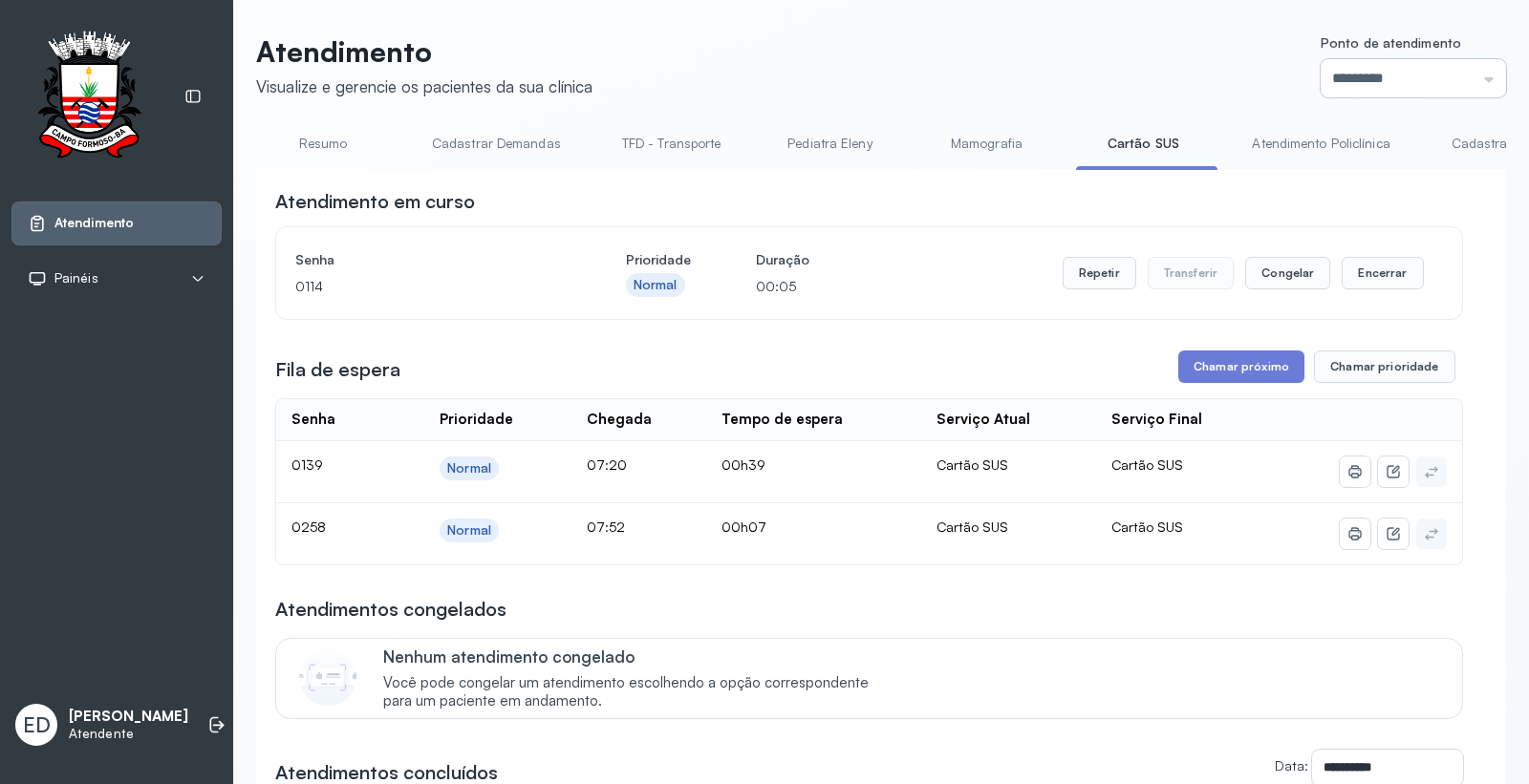
click at [1376, 77] on input "*********" at bounding box center [1413, 78] width 185 height 38
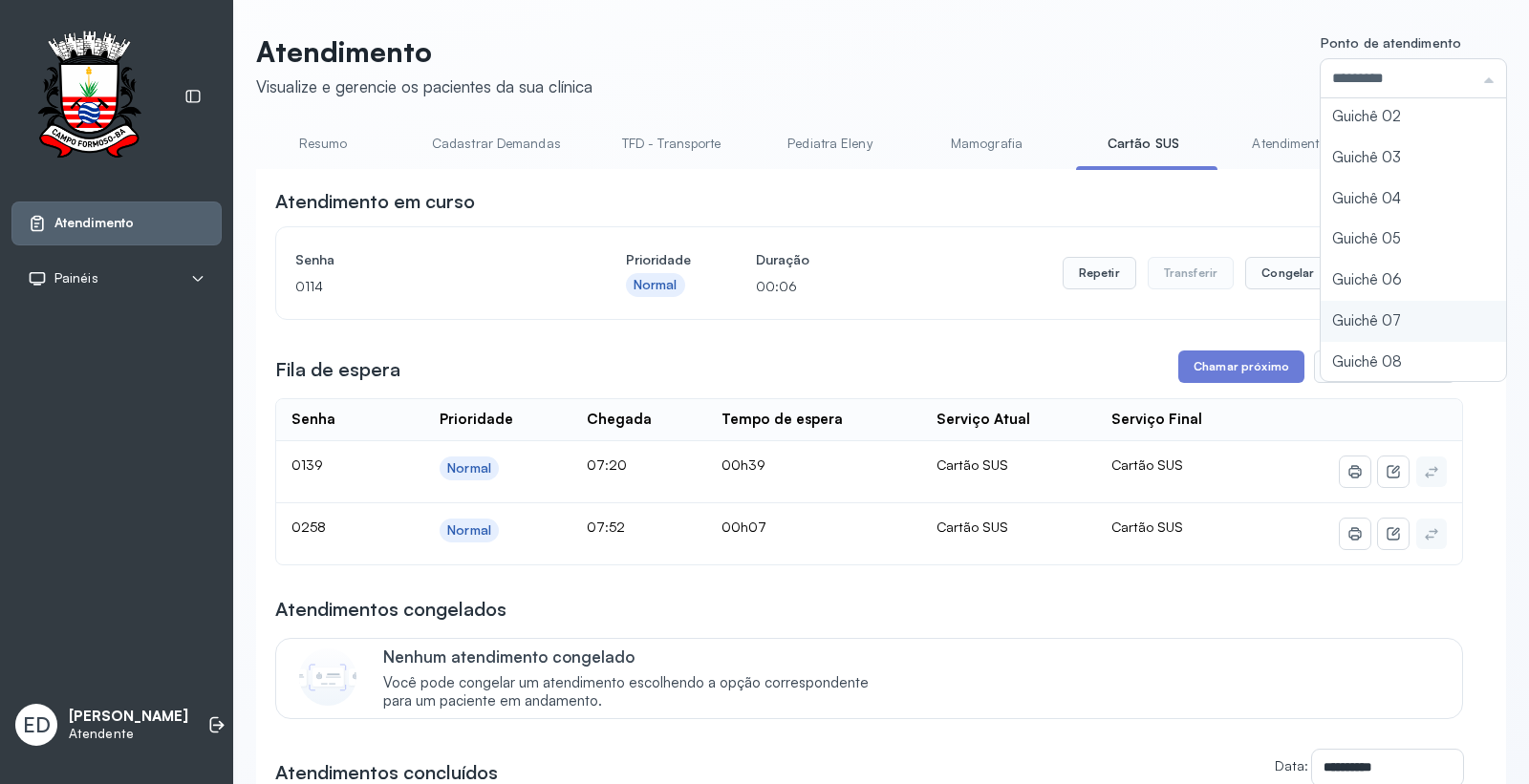
type input "*********"
click at [1342, 322] on div "Atendimento Visualize e gerencie os pacientes da sua clínica Ponto de atendimen…" at bounding box center [881, 584] width 1251 height 1101
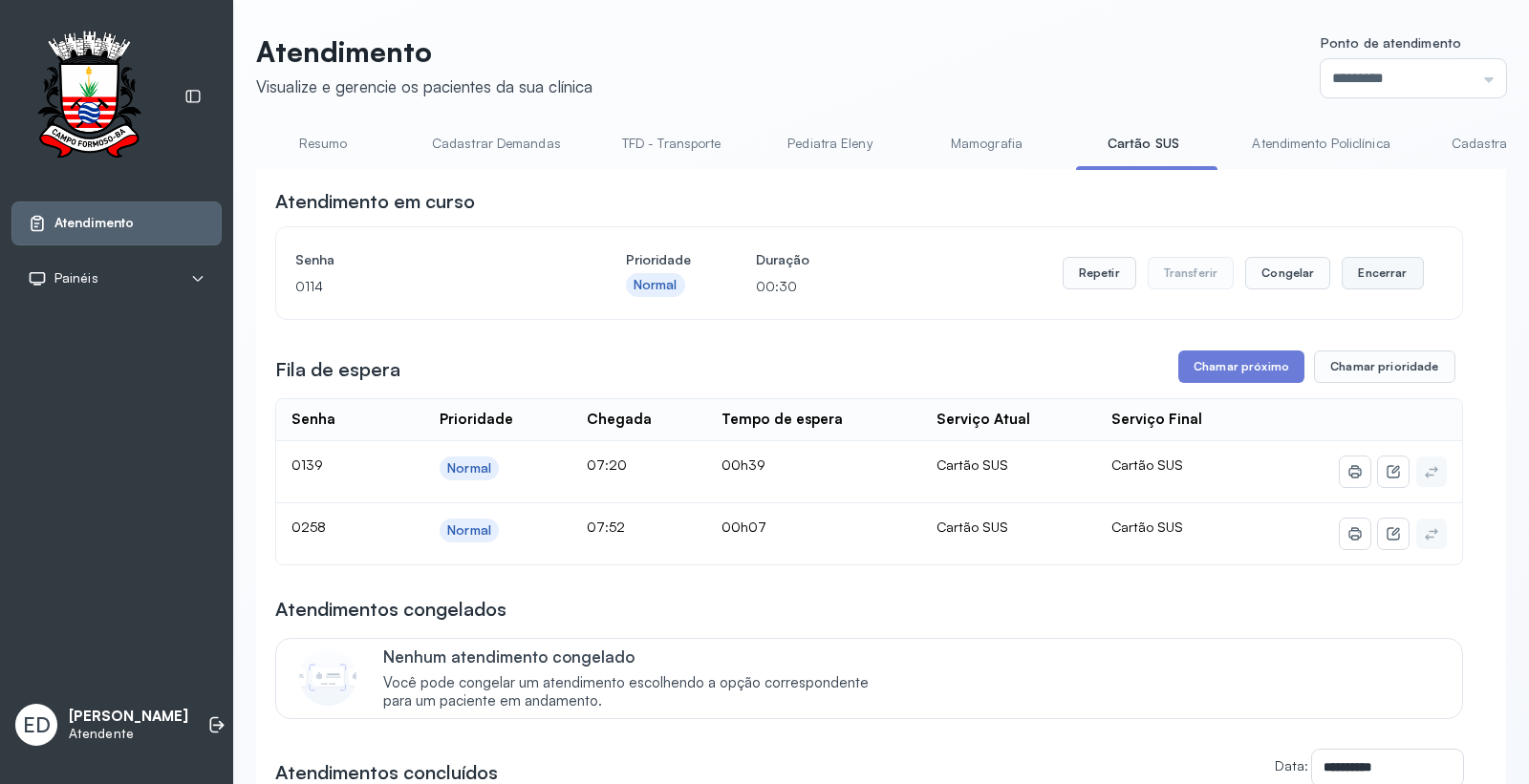
click at [1376, 278] on button "Encerrar" at bounding box center [1382, 272] width 82 height 32
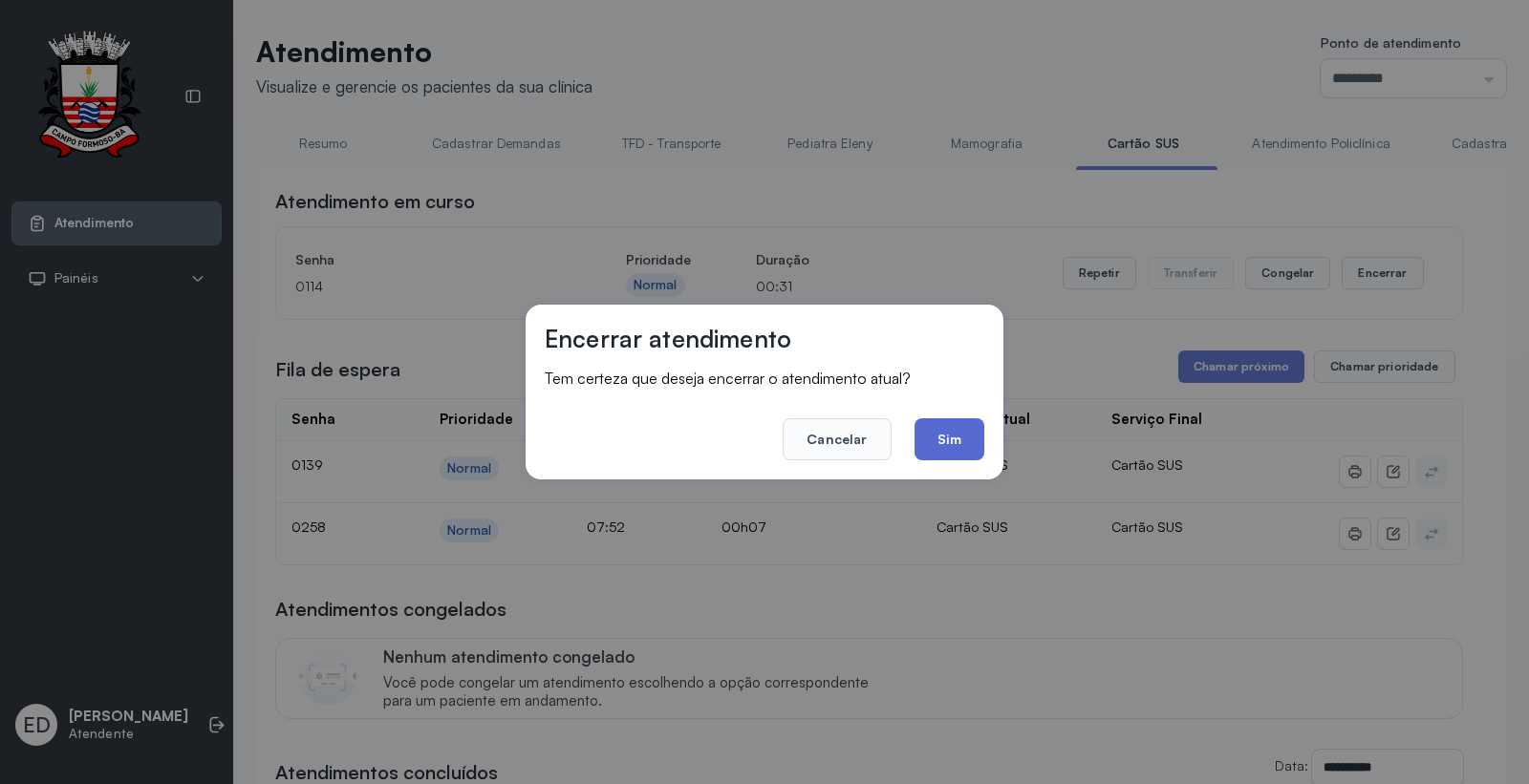
click at [949, 442] on button "Sim" at bounding box center [949, 439] width 70 height 42
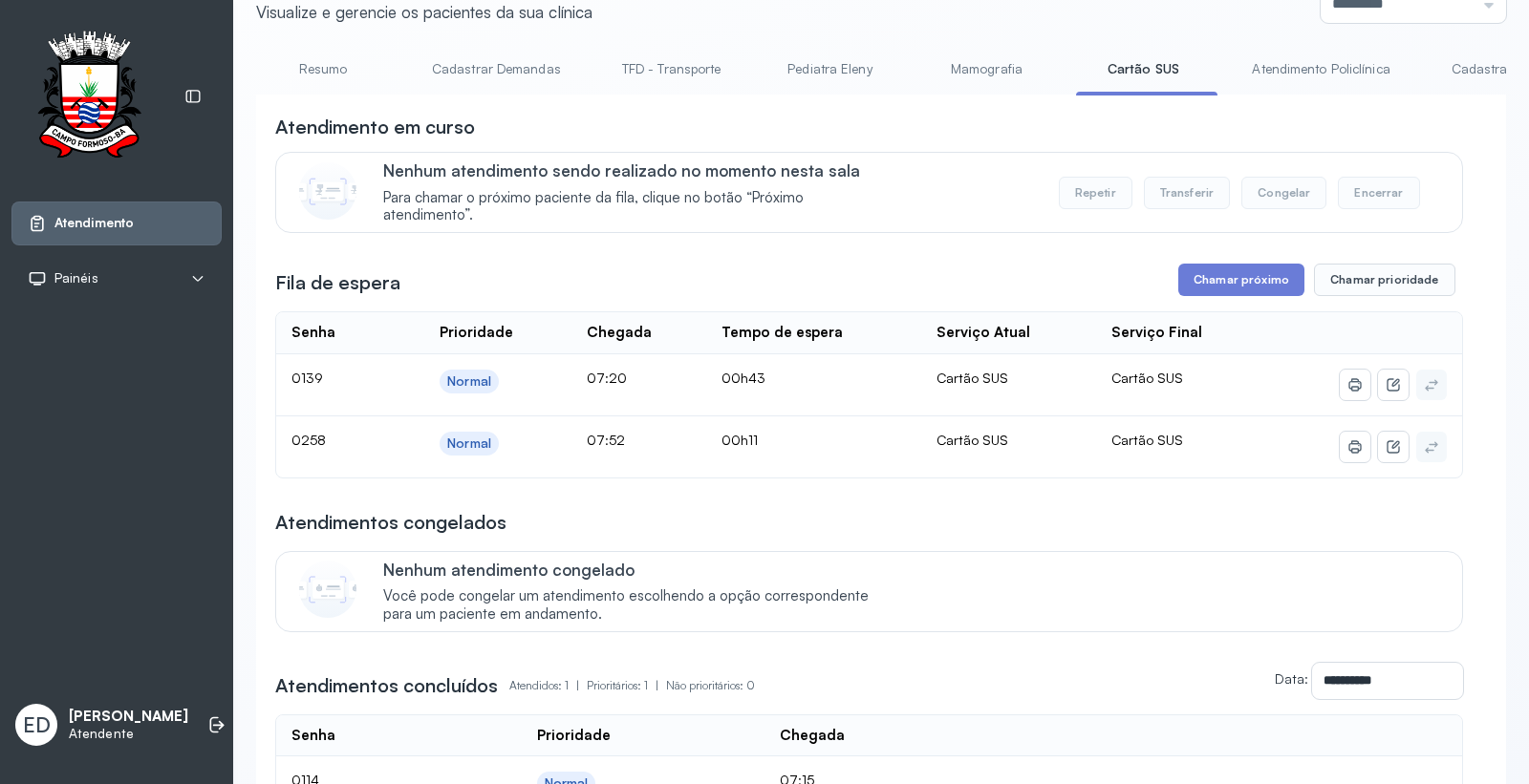
scroll to position [106, 0]
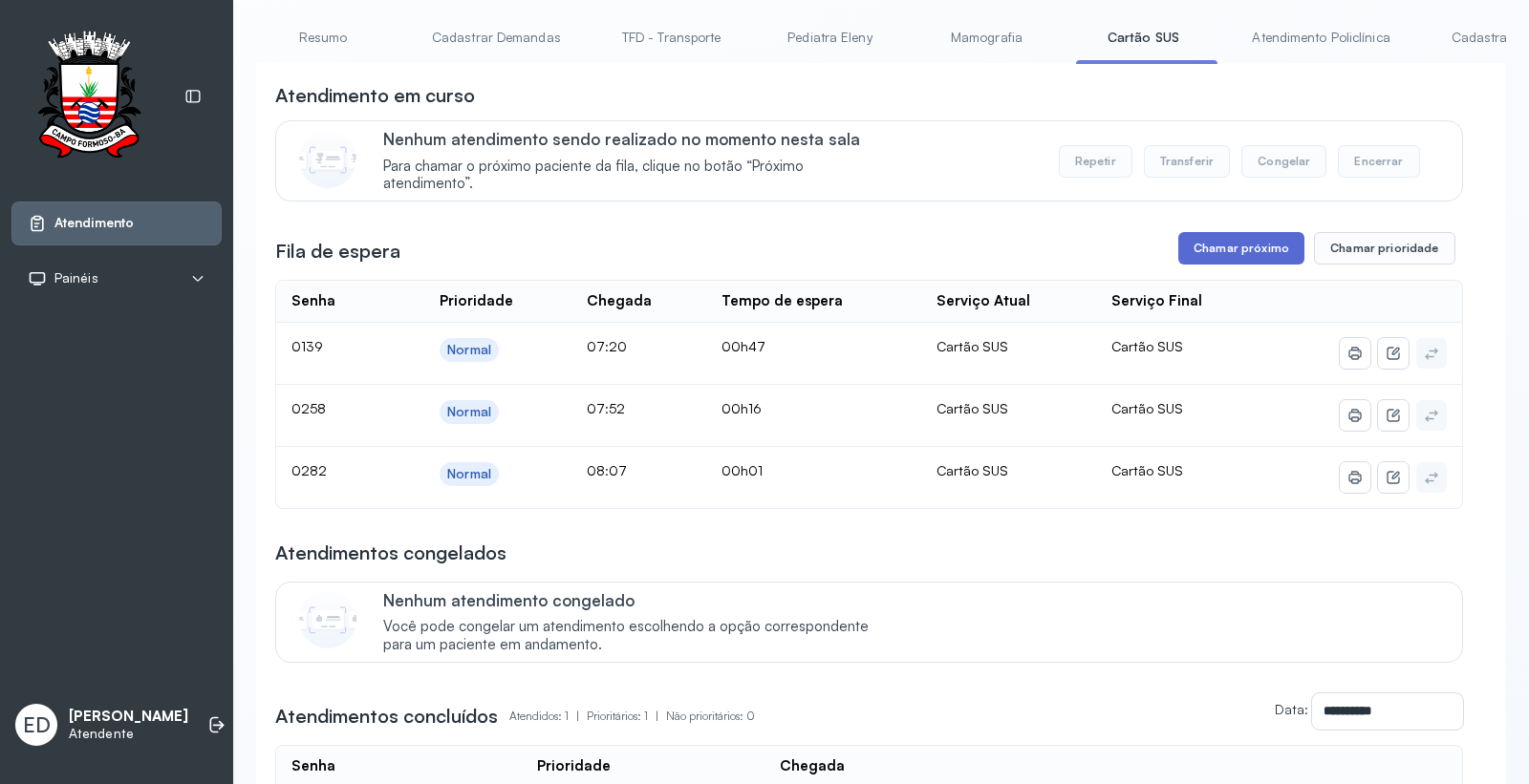
click at [1218, 261] on button "Chamar próximo" at bounding box center [1242, 248] width 126 height 32
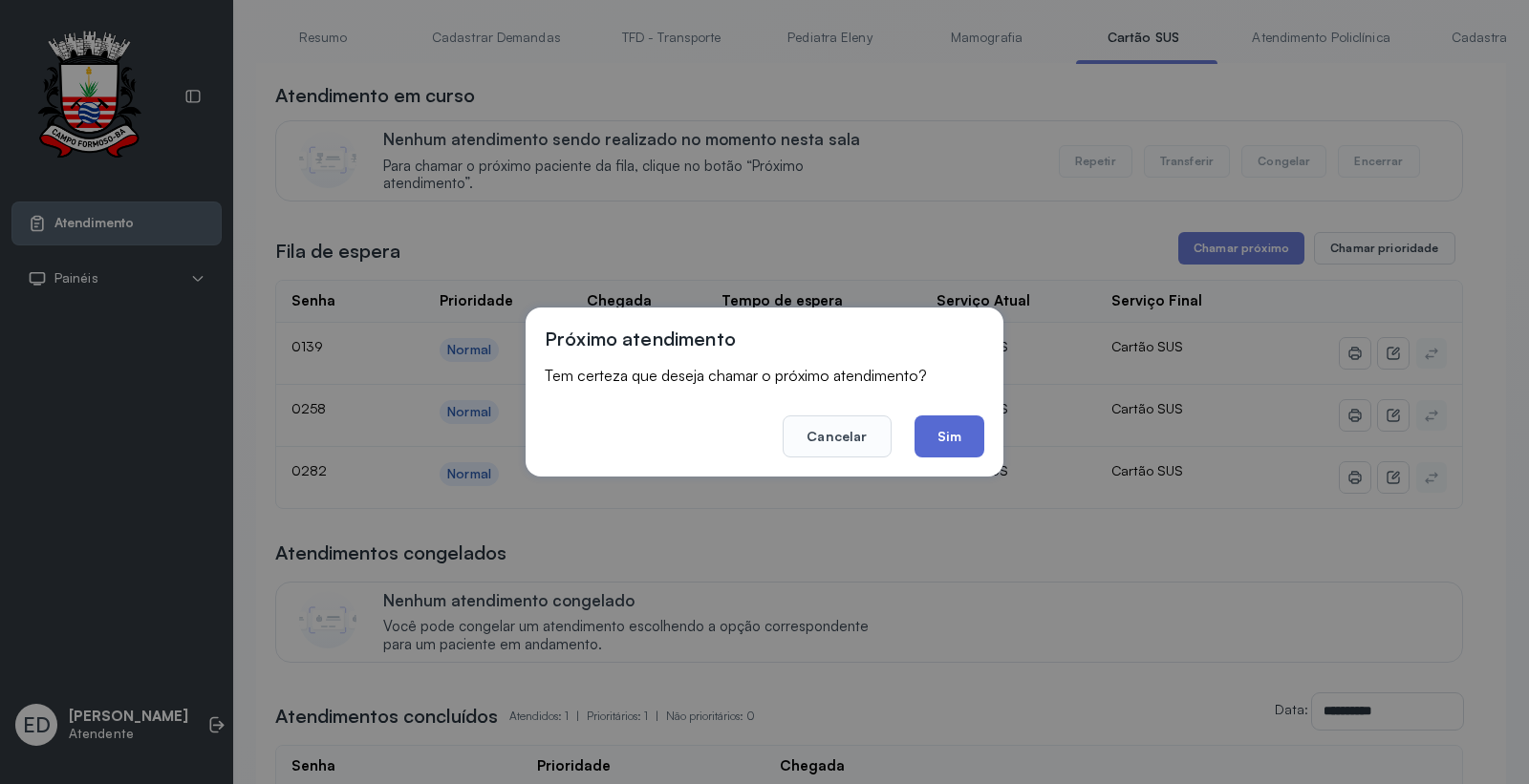
click at [945, 447] on button "Sim" at bounding box center [949, 437] width 70 height 42
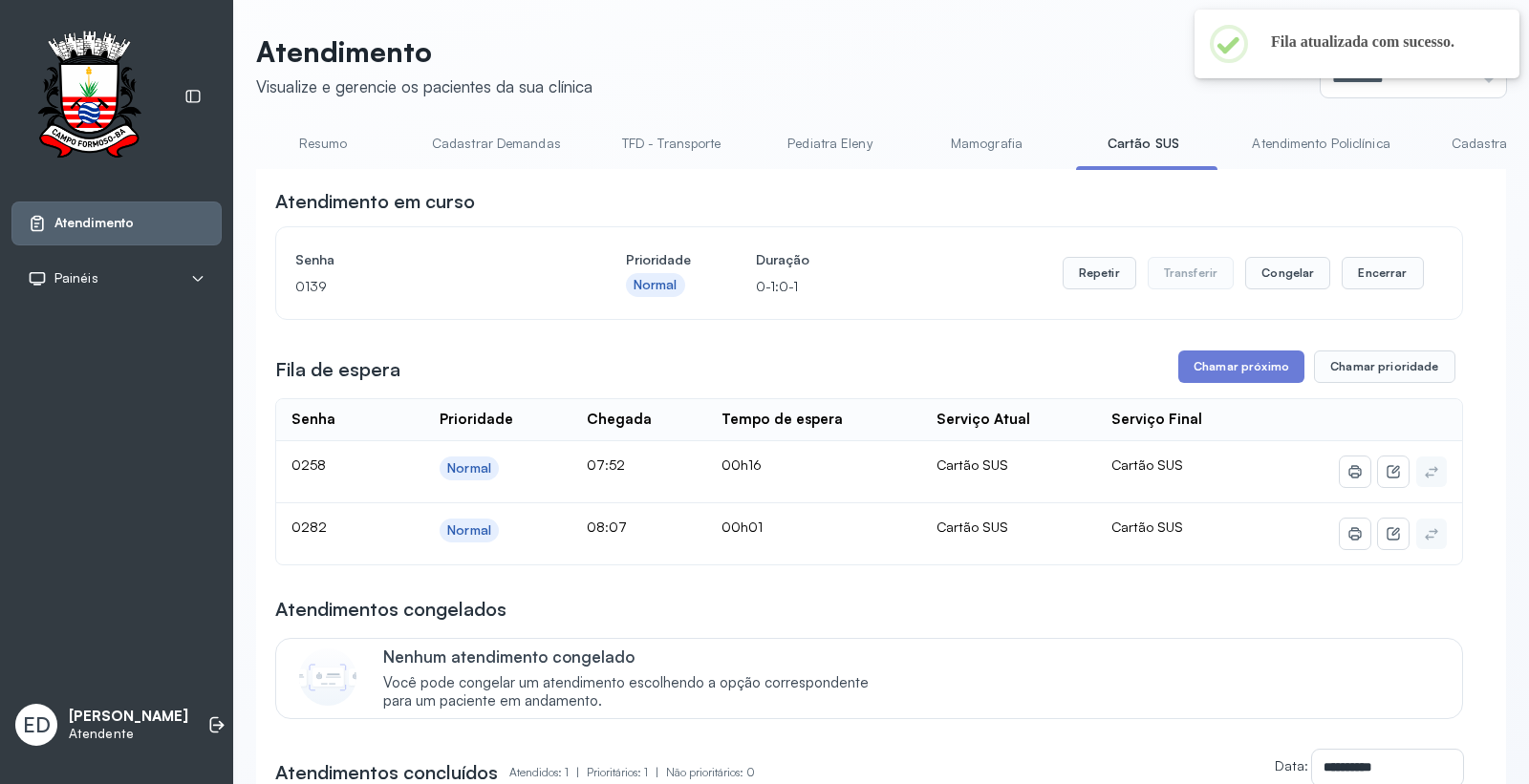
click at [1310, 138] on link "Atendimento Policlínica" at bounding box center [1320, 144] width 176 height 31
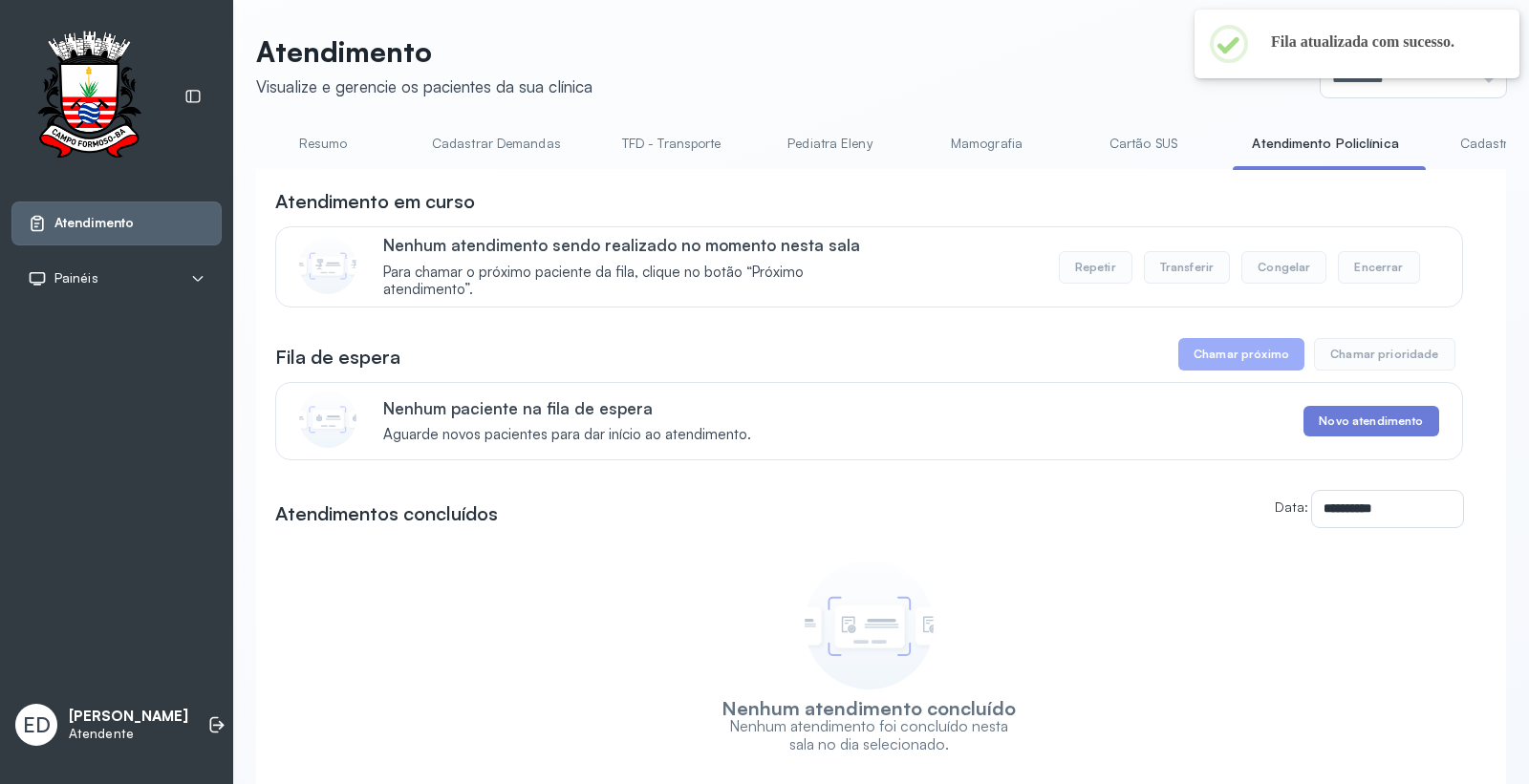
click at [1154, 148] on link "Cartão SUS" at bounding box center [1143, 144] width 134 height 31
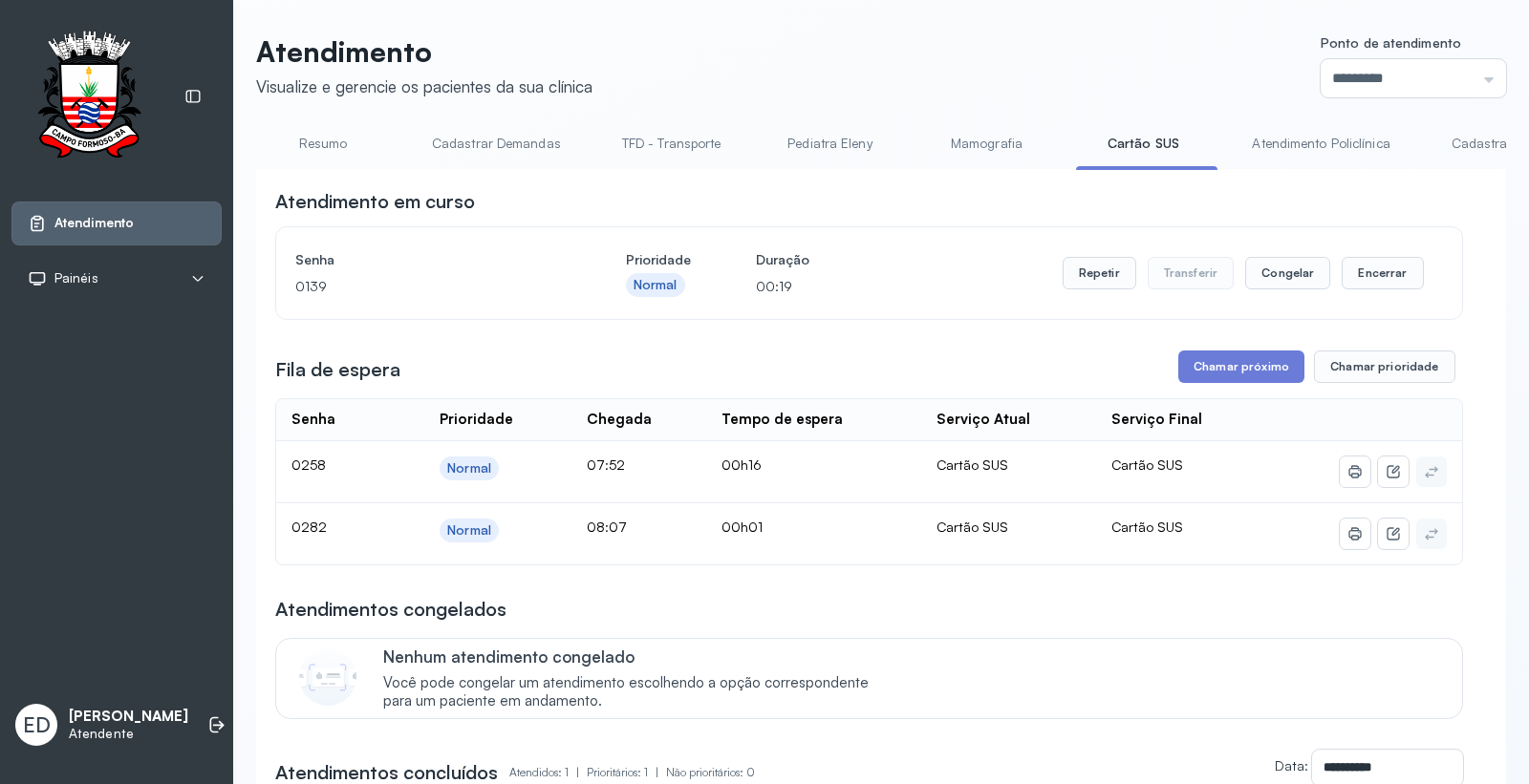
click at [973, 55] on header "Atendimento Visualize e gerencie os pacientes da sua clínica Ponto de atendimen…" at bounding box center [881, 66] width 1251 height 63
click at [975, 50] on header "Atendimento Visualize e gerencie os pacientes da sua clínica Ponto de atendimen…" at bounding box center [881, 66] width 1251 height 63
click at [1376, 174] on div "**********" at bounding box center [881, 595] width 1251 height 852
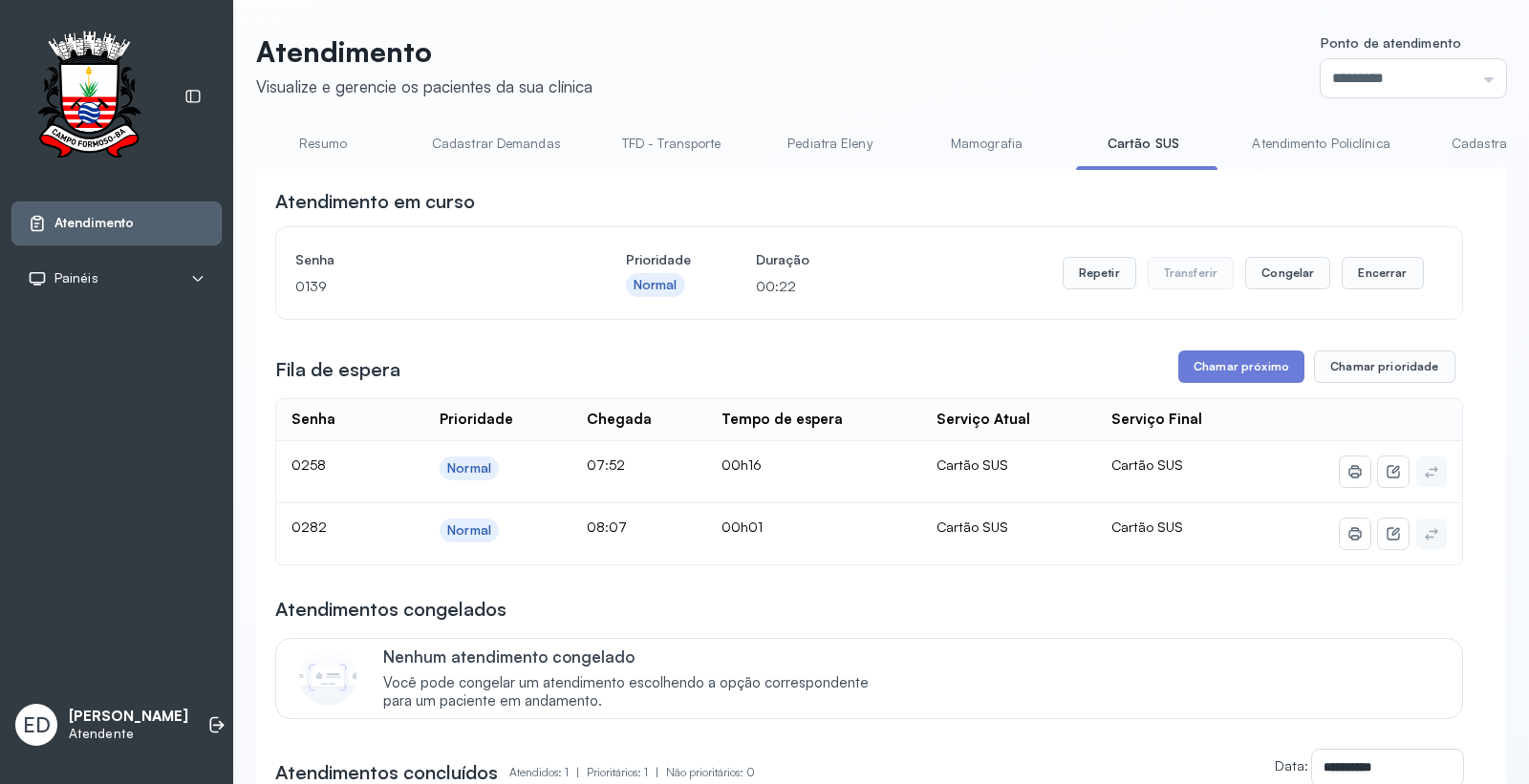
click at [1376, 174] on div "**********" at bounding box center [881, 595] width 1251 height 852
click at [1104, 283] on button "Repetir" at bounding box center [1099, 272] width 74 height 32
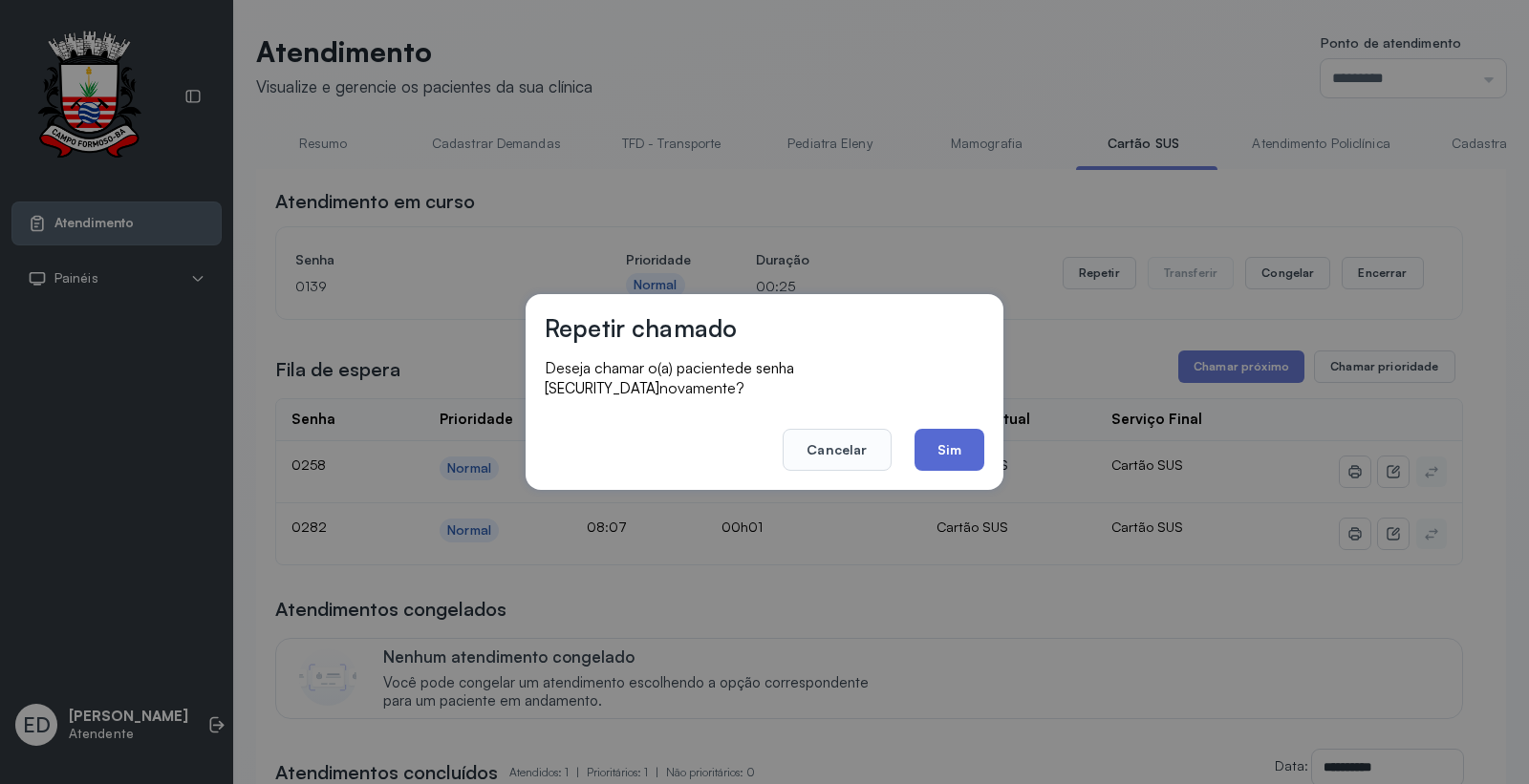
click at [955, 435] on button "Sim" at bounding box center [949, 450] width 70 height 42
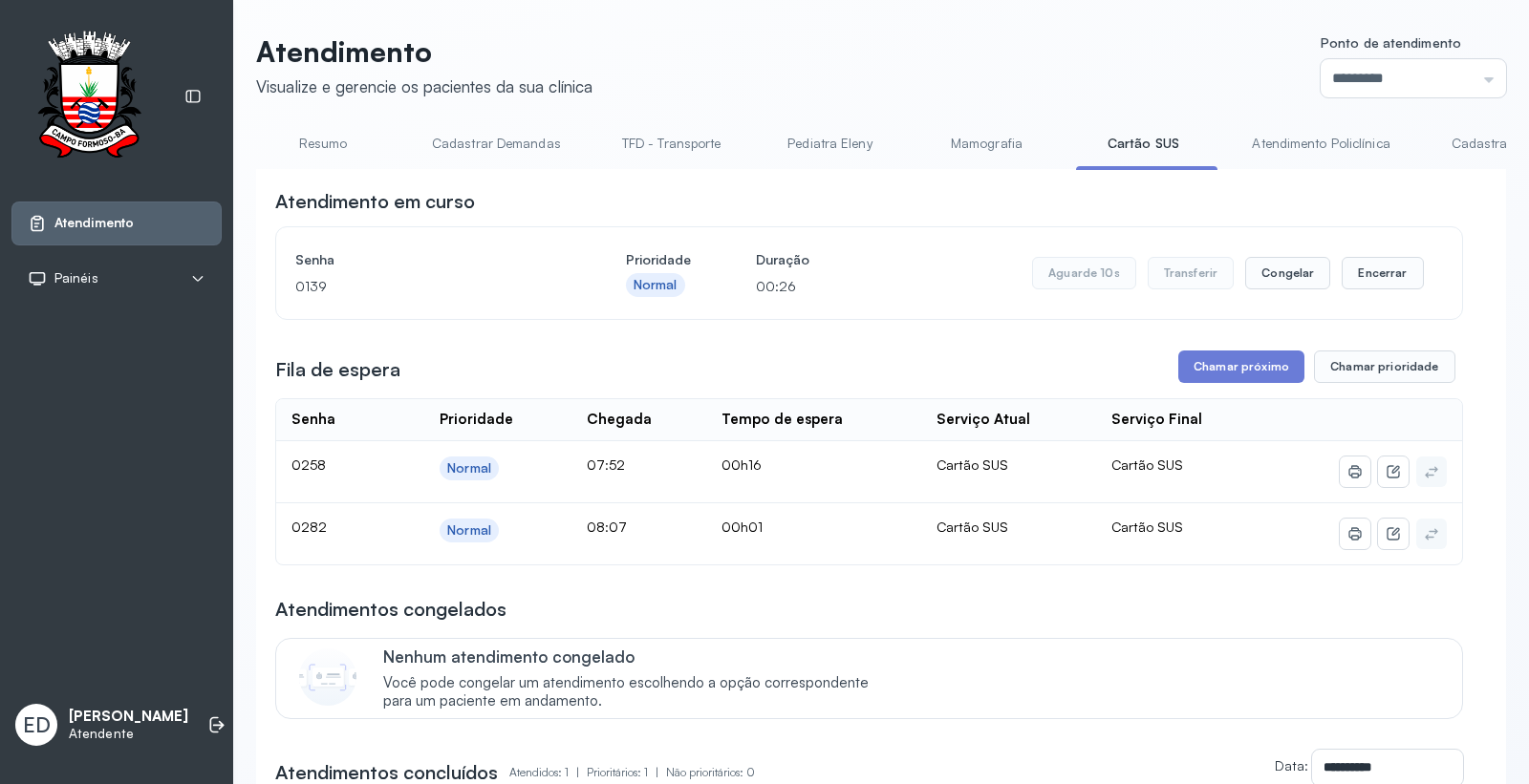
click at [1026, 44] on header "Atendimento Visualize e gerencie os pacientes da sua clínica Ponto de atendimen…" at bounding box center [881, 66] width 1251 height 63
click at [1128, 24] on div "Atendimento Visualize e gerencie os pacientes da sua clínica Ponto de atendimen…" at bounding box center [881, 538] width 1296 height 1076
click at [1113, 41] on header "Atendimento Visualize e gerencie os pacientes da sua clínica Ponto de atendimen…" at bounding box center [881, 66] width 1251 height 63
click at [1373, 269] on button "Encerrar" at bounding box center [1382, 272] width 82 height 32
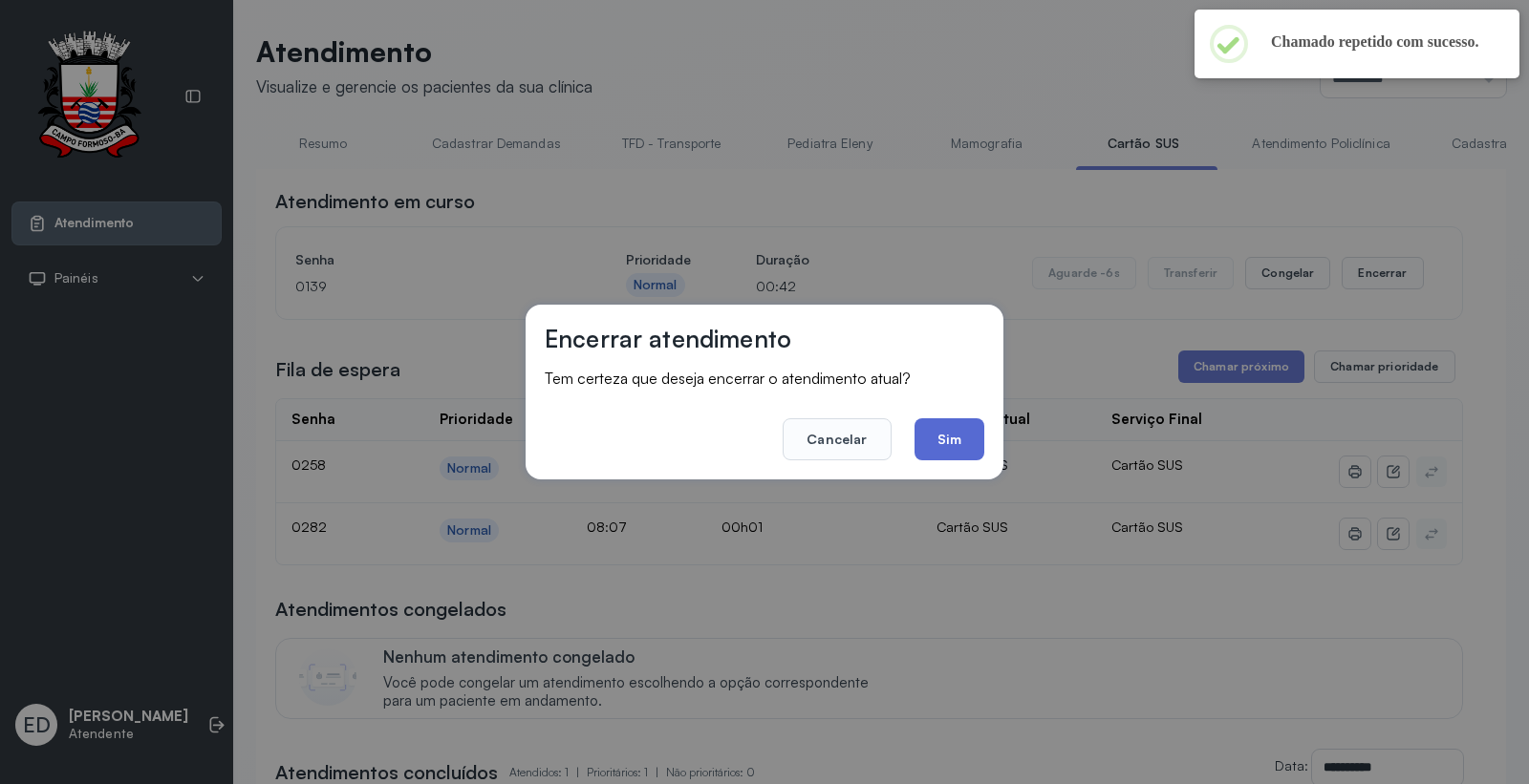
click at [947, 433] on button "Sim" at bounding box center [949, 439] width 70 height 42
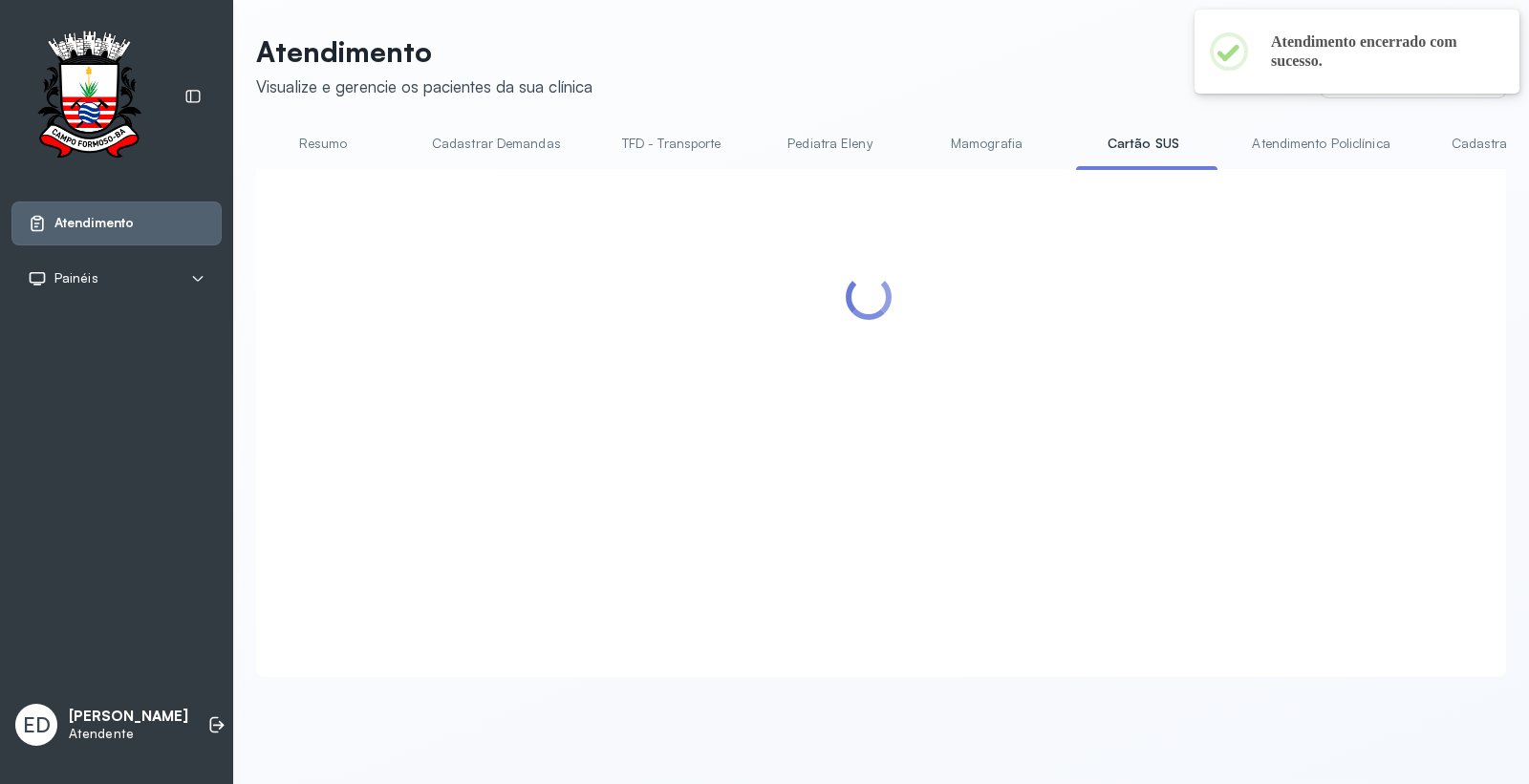
click at [1054, 54] on header "Atendimento Visualize e gerencie os pacientes da sua clínica Ponto de atendimen…" at bounding box center [881, 66] width 1251 height 63
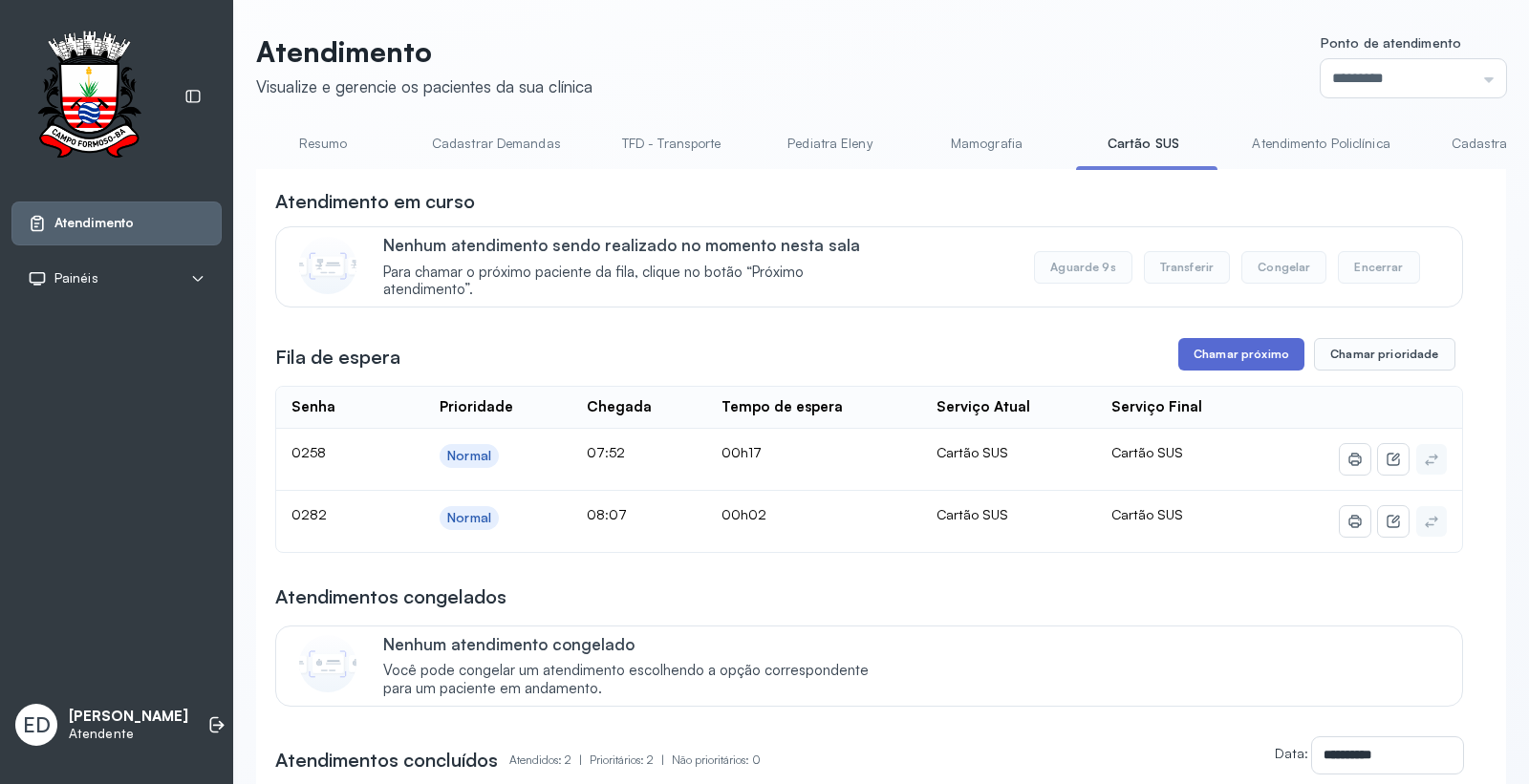
drag, startPoint x: 1246, startPoint y: 355, endPoint x: 1223, endPoint y: 358, distance: 23.2
click at [1223, 358] on button "Chamar próximo" at bounding box center [1242, 354] width 126 height 32
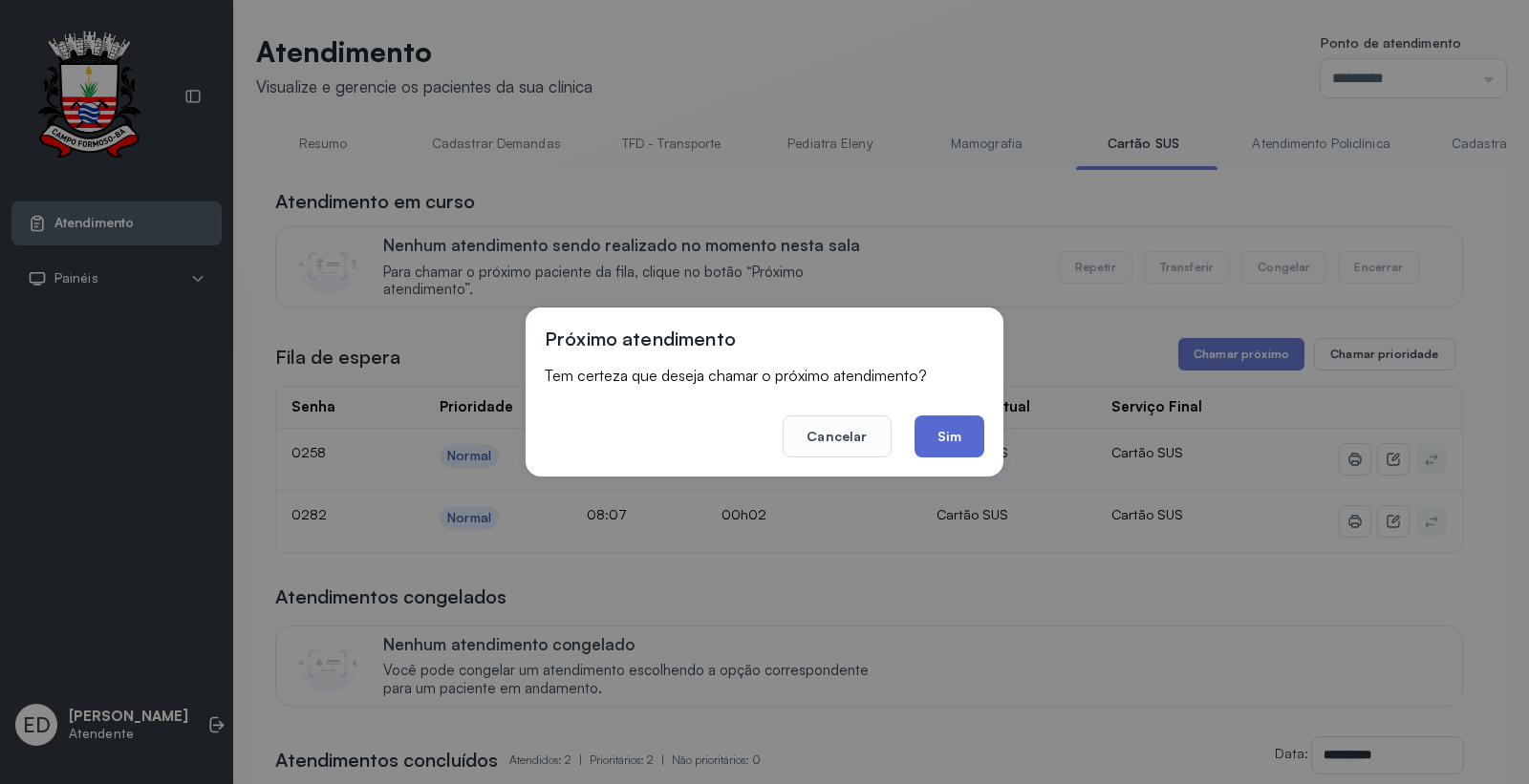
click at [960, 435] on button "Sim" at bounding box center [949, 437] width 70 height 42
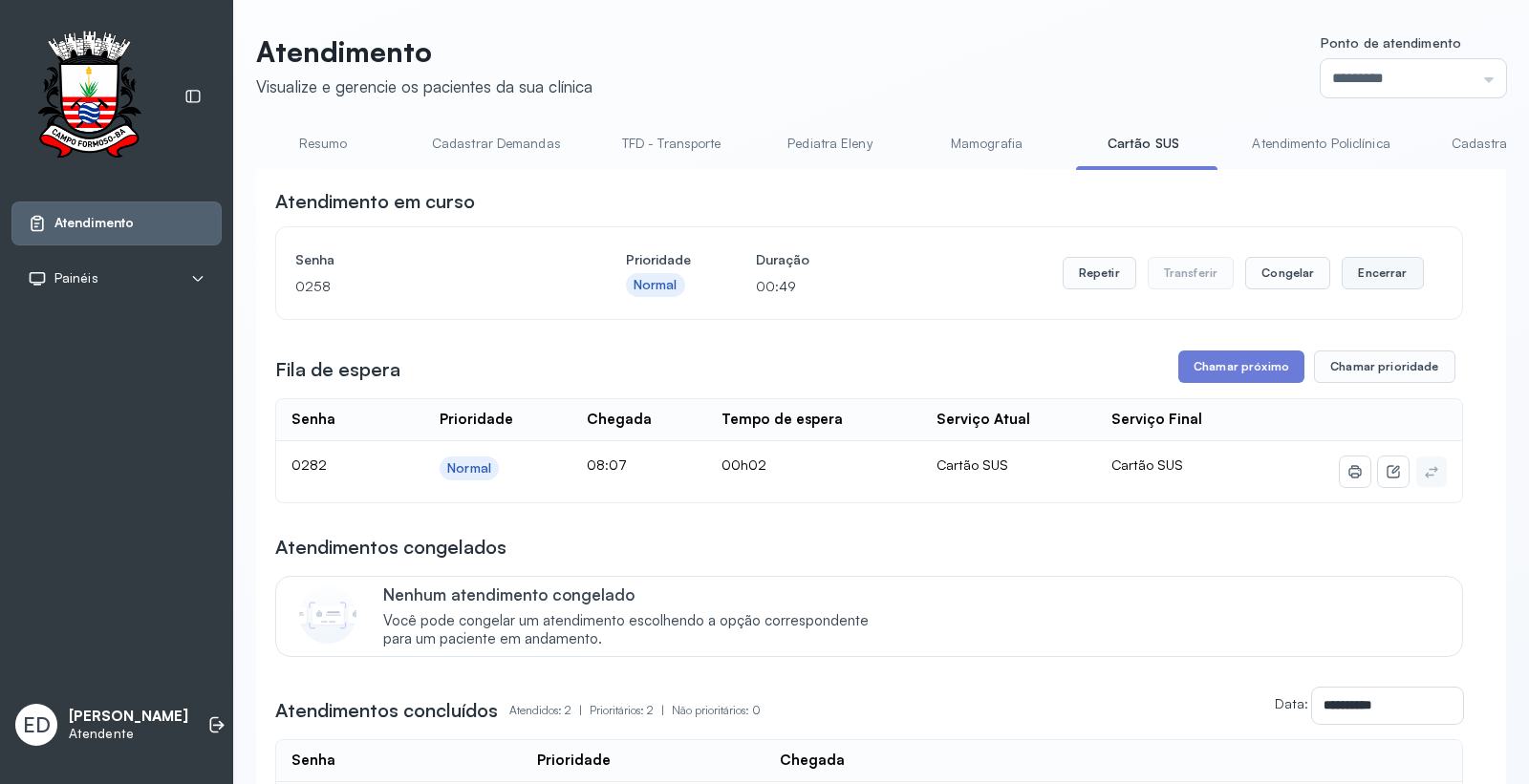
click at [1376, 274] on button "Encerrar" at bounding box center [1382, 272] width 82 height 32
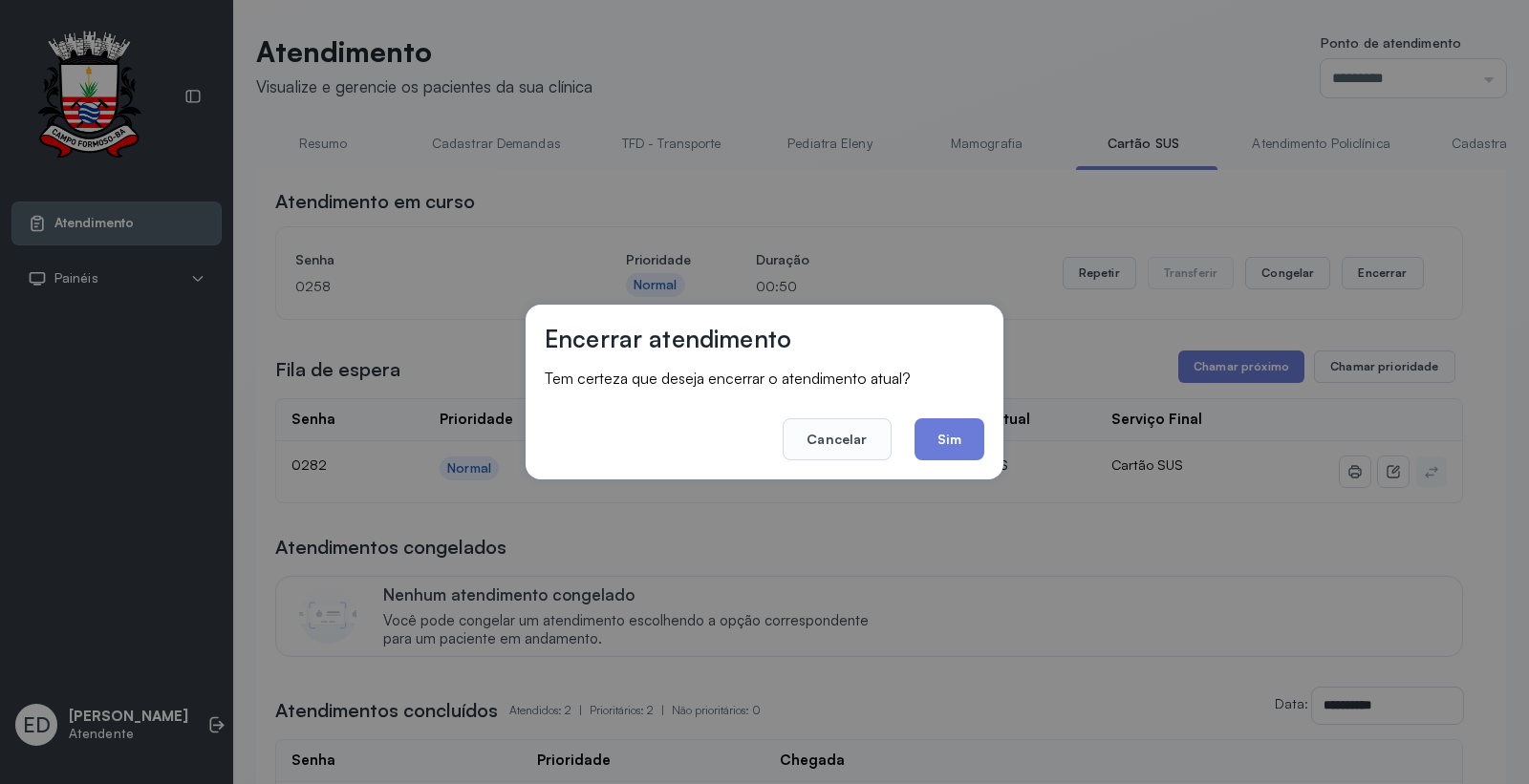
drag, startPoint x: 955, startPoint y: 13, endPoint x: 965, endPoint y: 72, distance: 59.8
click at [956, 17] on div "Encerrar atendimento Tem certeza que deseja encerrar o atendimento atual? Cance…" at bounding box center [764, 392] width 1529 height 784
click at [828, 431] on button "Cancelar" at bounding box center [837, 439] width 108 height 42
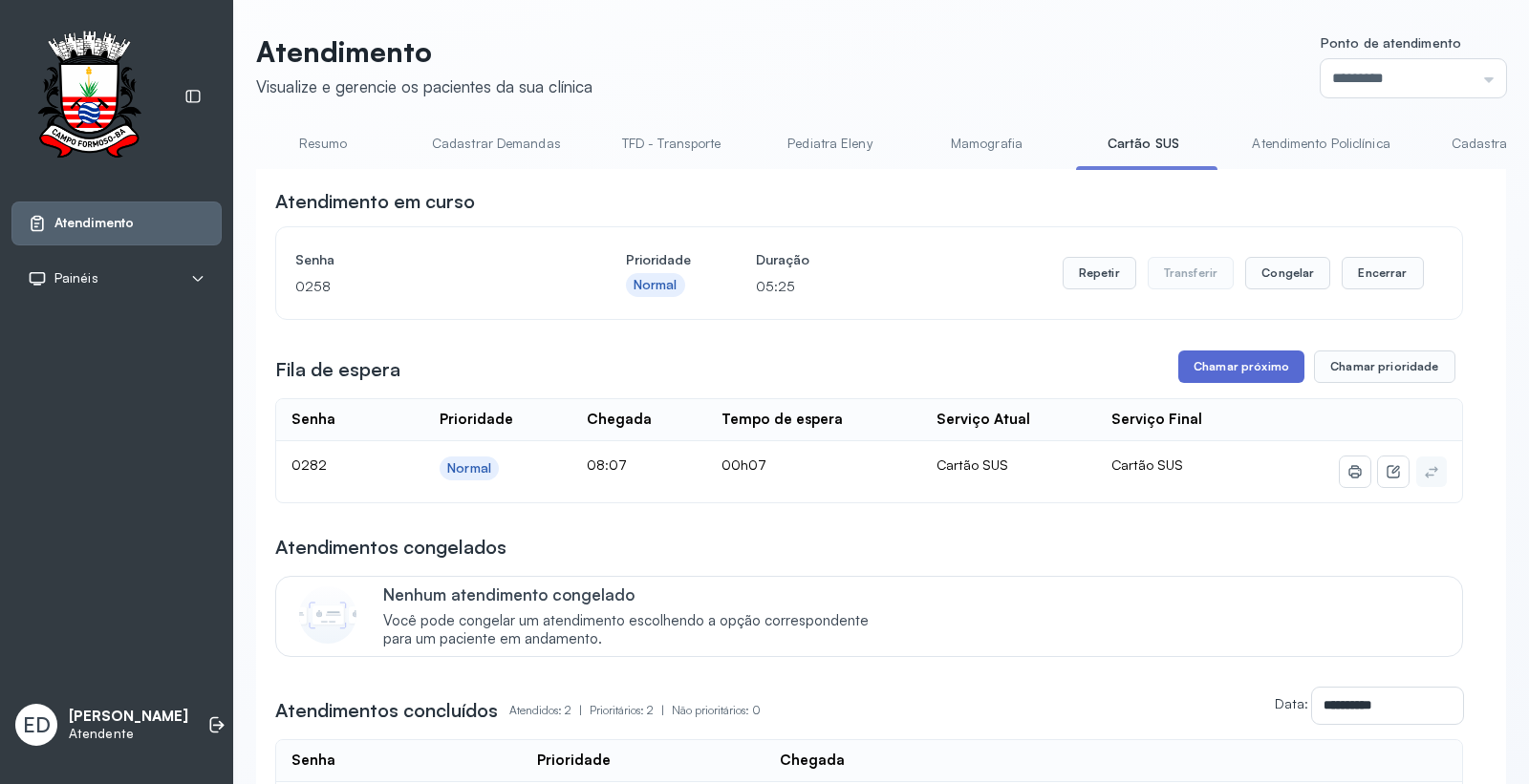
click at [1244, 364] on button "Chamar próximo" at bounding box center [1242, 366] width 126 height 32
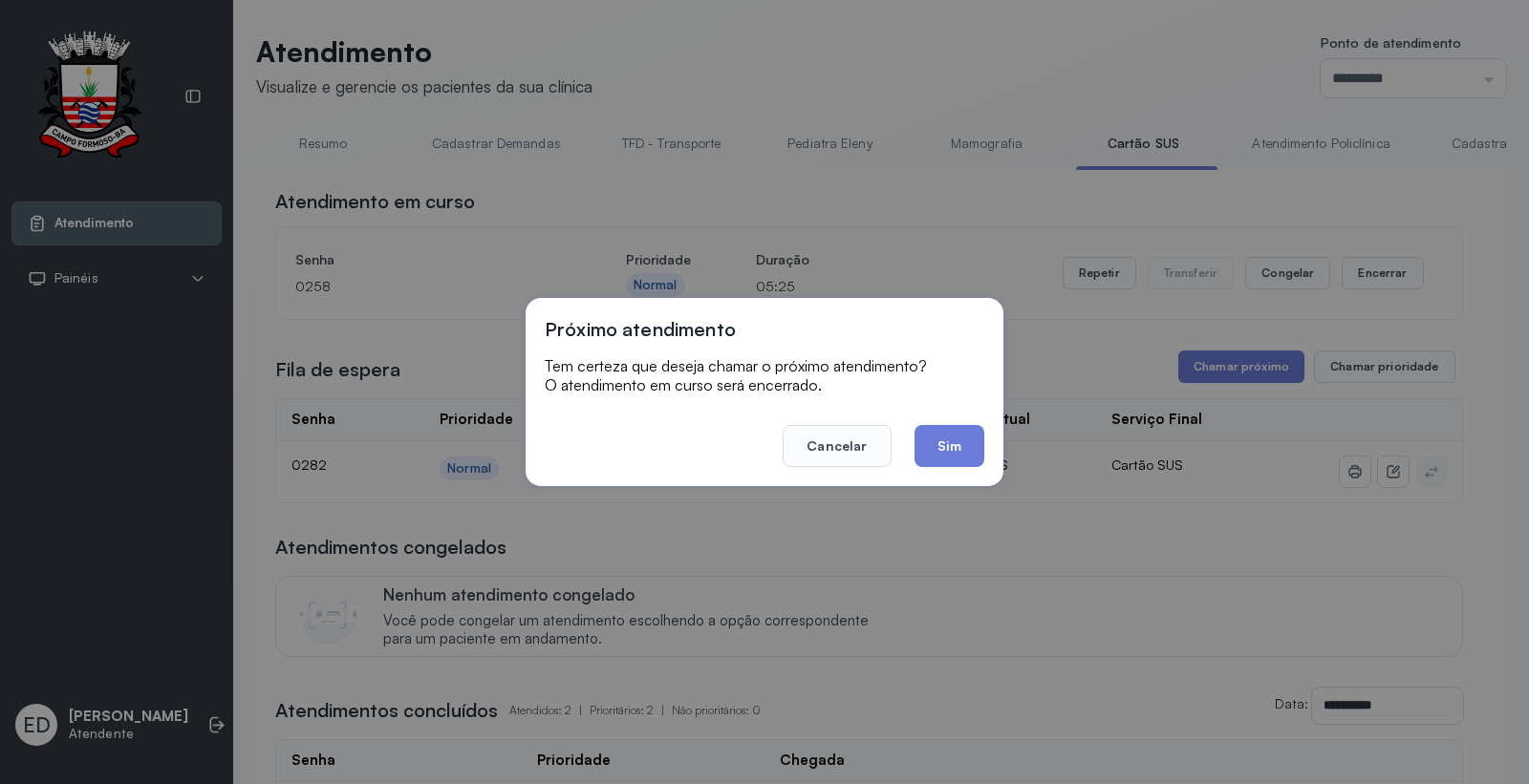
drag, startPoint x: 910, startPoint y: 203, endPoint x: 919, endPoint y: 205, distance: 9.2
click at [911, 205] on div "Próximo atendimento Tem certeza que deseja chamar o próximo atendimento? O aten…" at bounding box center [764, 392] width 1529 height 784
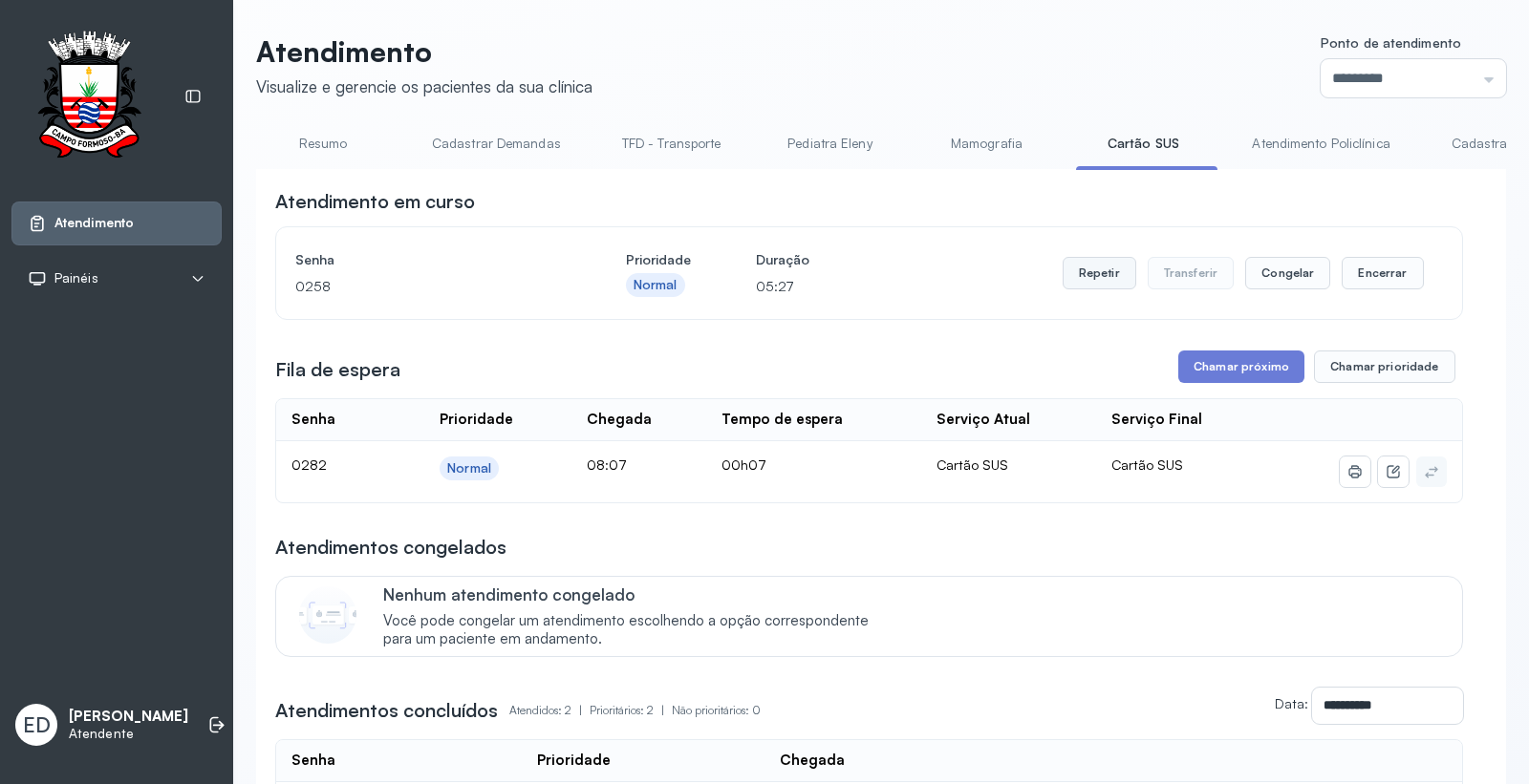
click at [1075, 282] on button "Repetir" at bounding box center [1099, 272] width 74 height 32
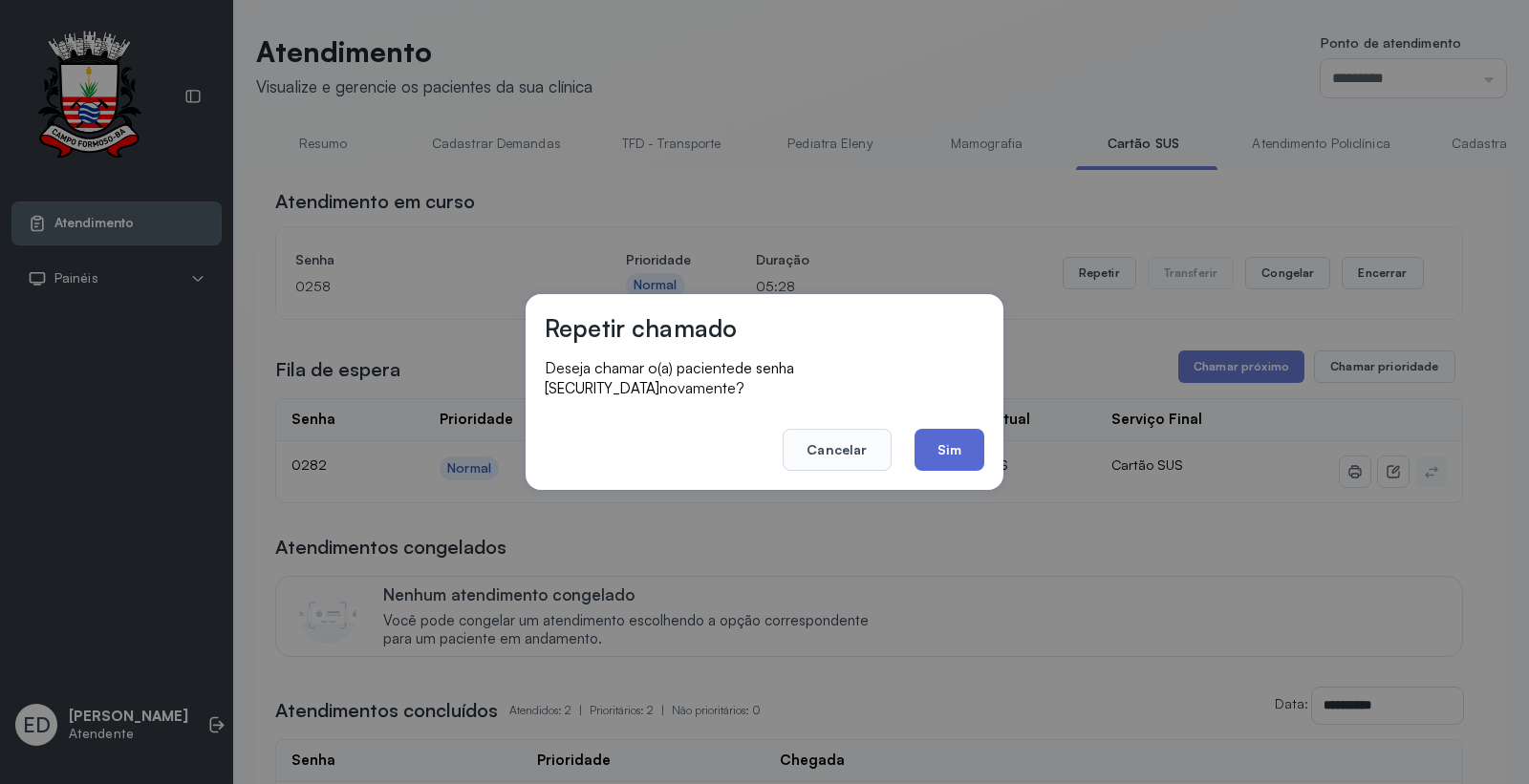
click at [959, 440] on button "Sim" at bounding box center [949, 450] width 70 height 42
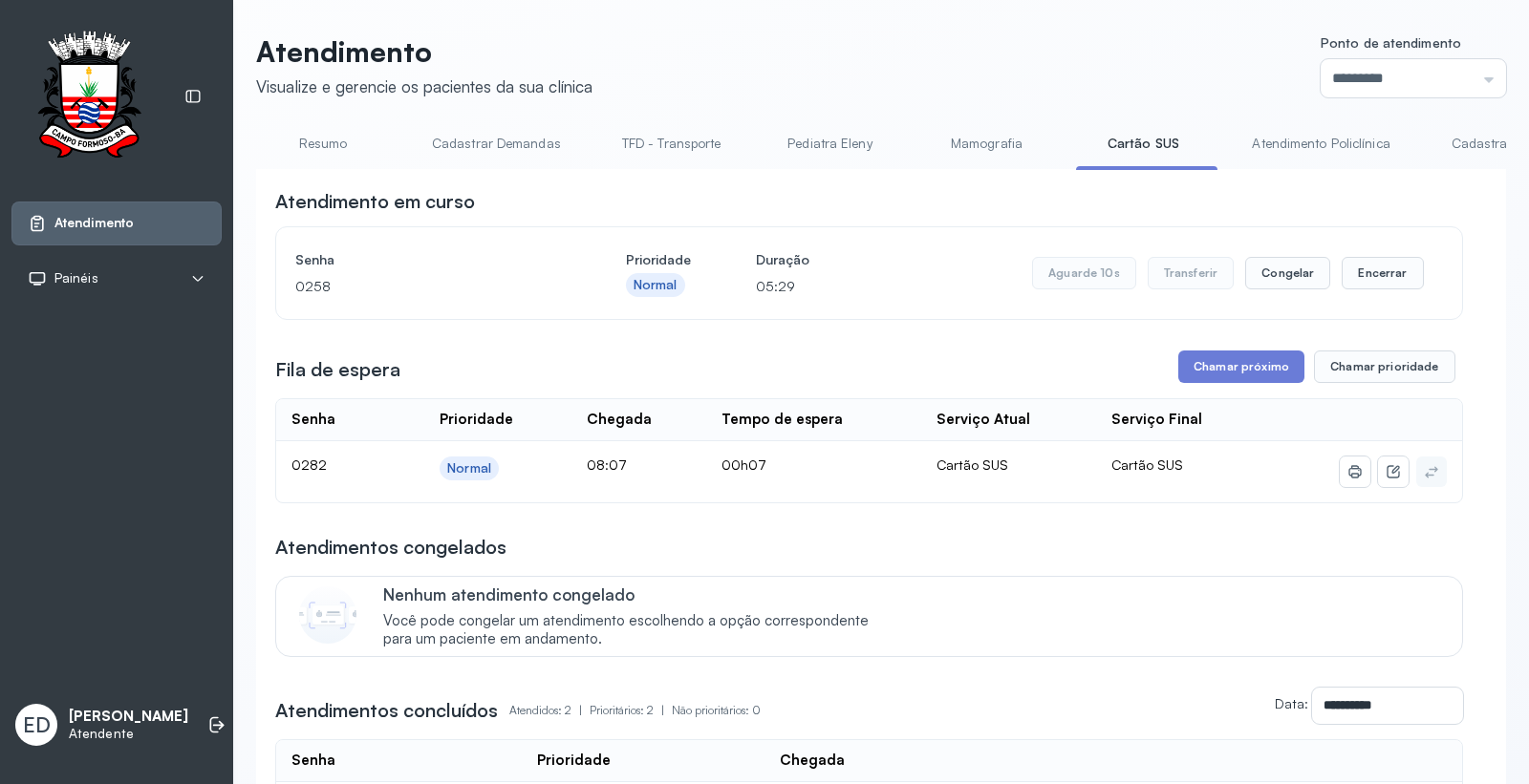
click at [1016, 82] on header "Atendimento Visualize e gerencie os pacientes da sua clínica Ponto de atendimen…" at bounding box center [881, 66] width 1251 height 63
click at [1322, 337] on div "**********" at bounding box center [869, 540] width 1188 height 704
click at [1376, 286] on button "Encerrar" at bounding box center [1382, 272] width 82 height 32
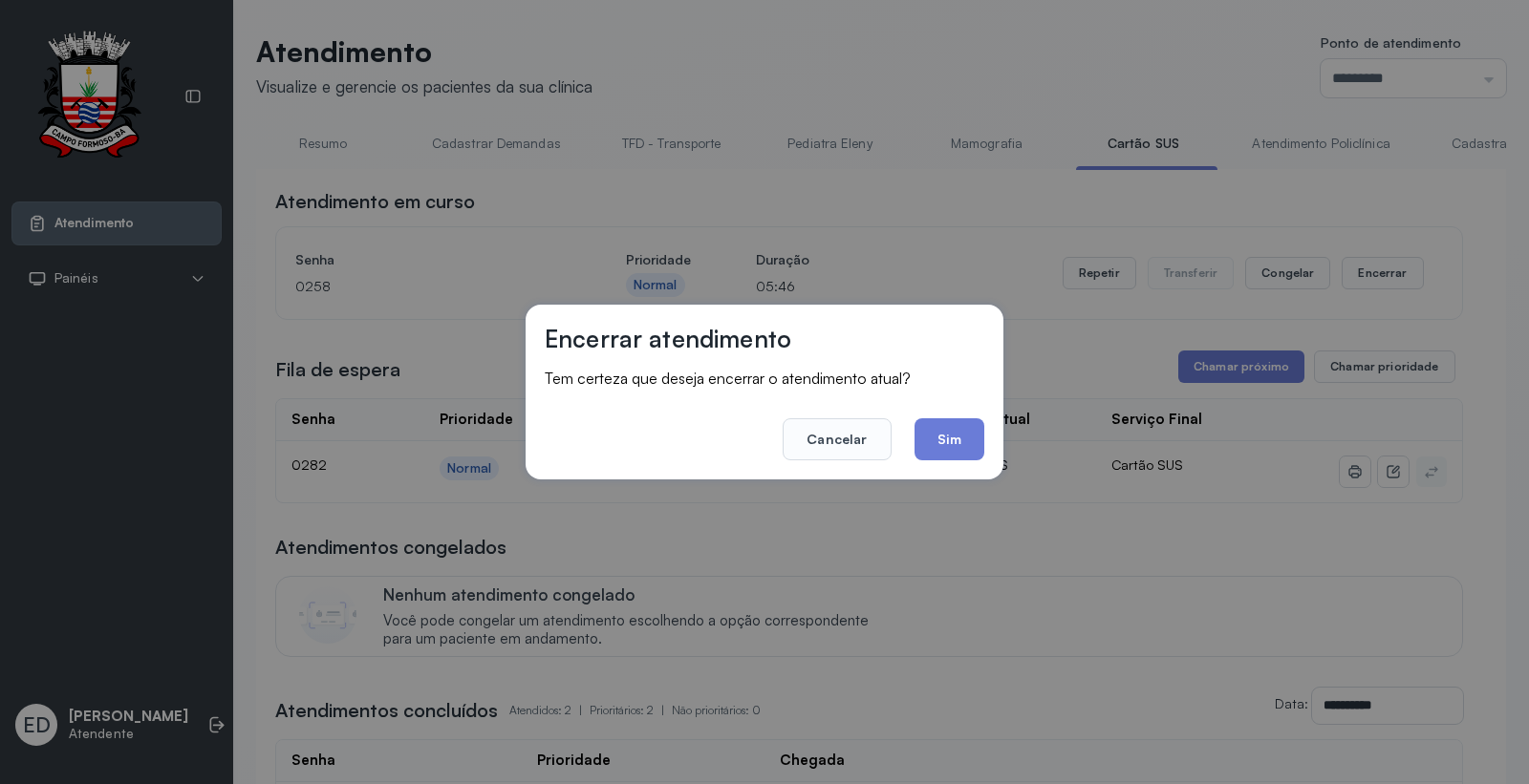
click at [942, 441] on button "Sim" at bounding box center [949, 439] width 70 height 42
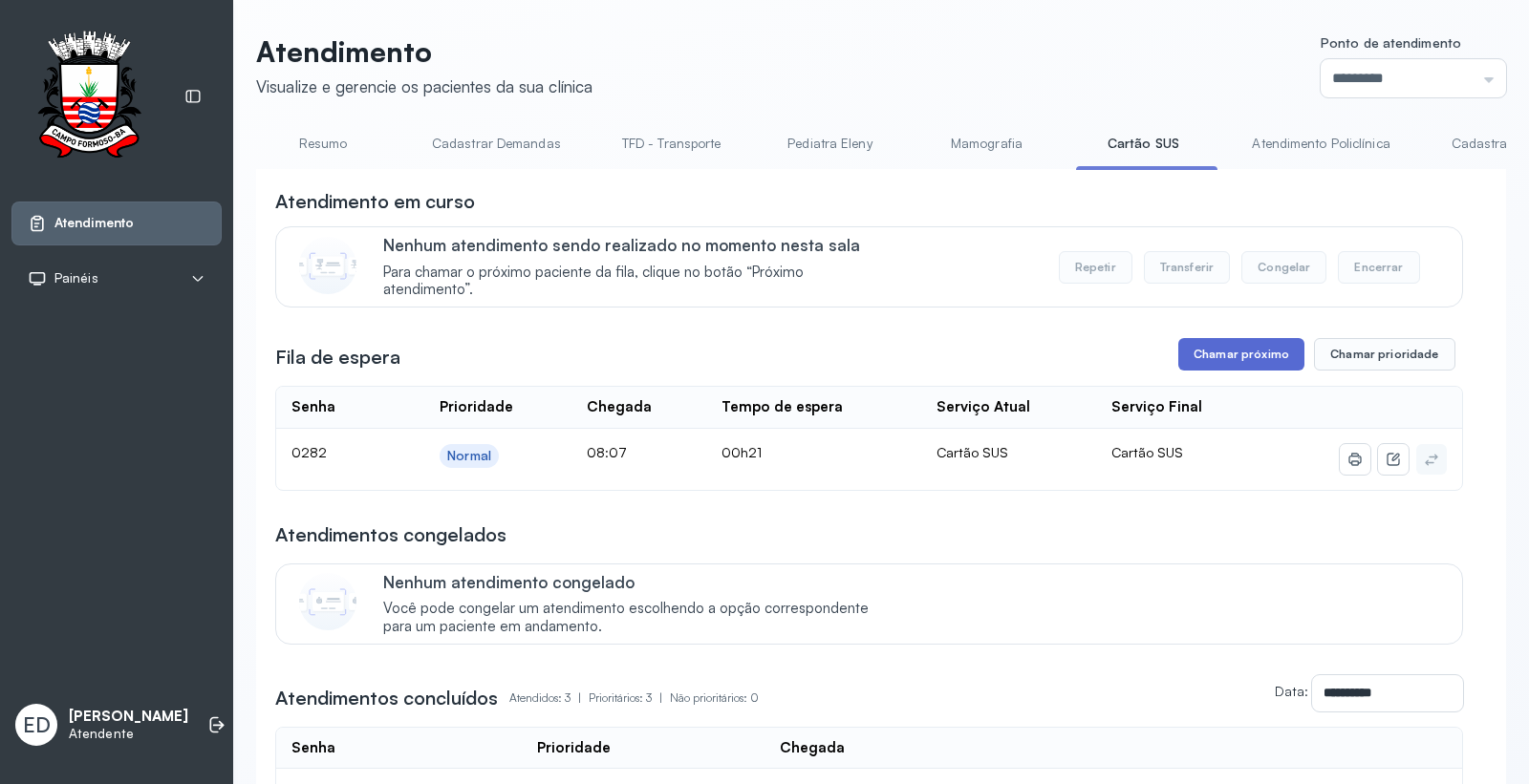
click at [1179, 369] on div "Chamar próximo Chamar prioridade" at bounding box center [1317, 354] width 277 height 32
drag, startPoint x: 1217, startPoint y: 356, endPoint x: 1196, endPoint y: 369, distance: 24.7
click at [1196, 369] on button "Chamar próximo" at bounding box center [1242, 354] width 126 height 32
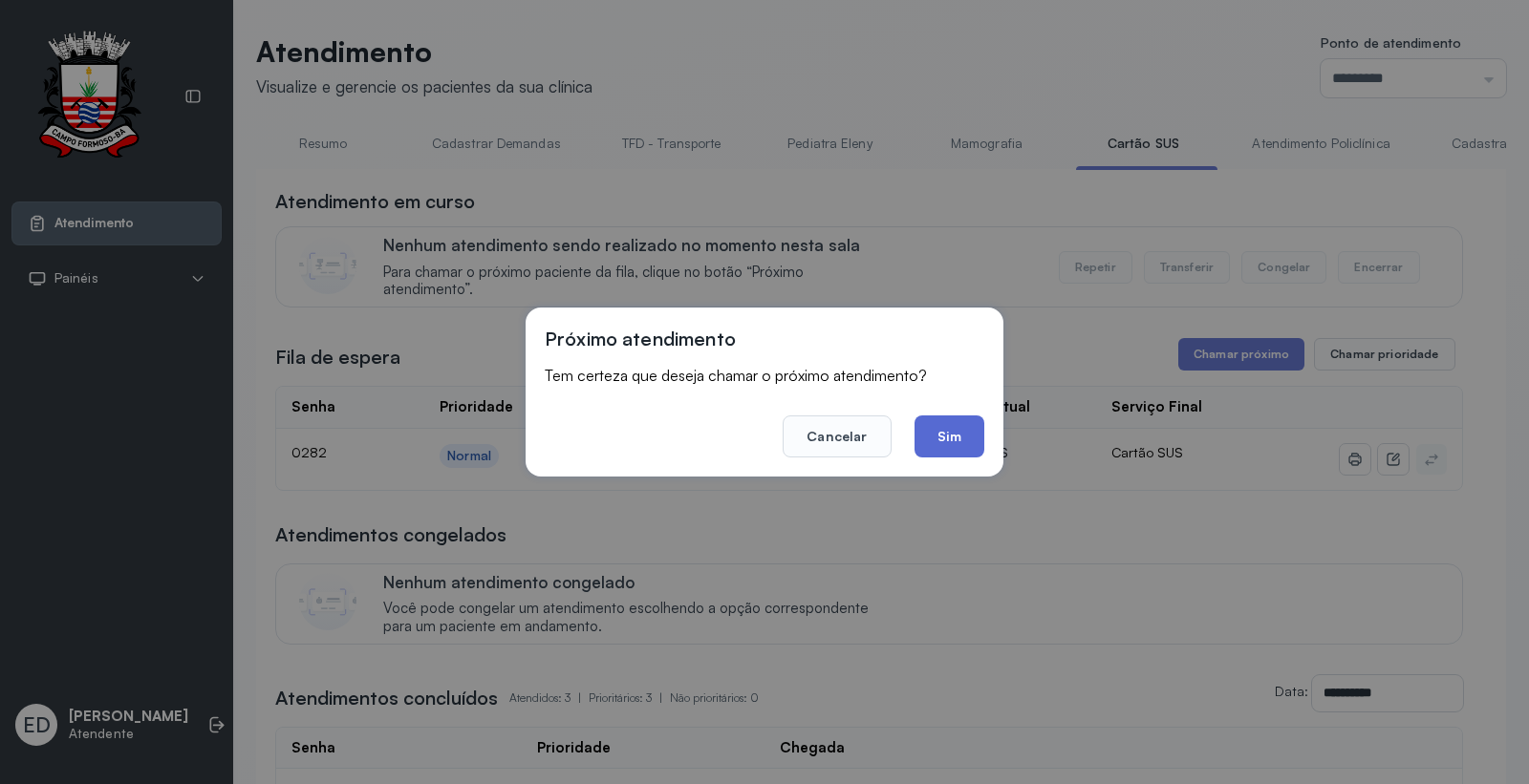
click at [943, 432] on button "Sim" at bounding box center [949, 437] width 70 height 42
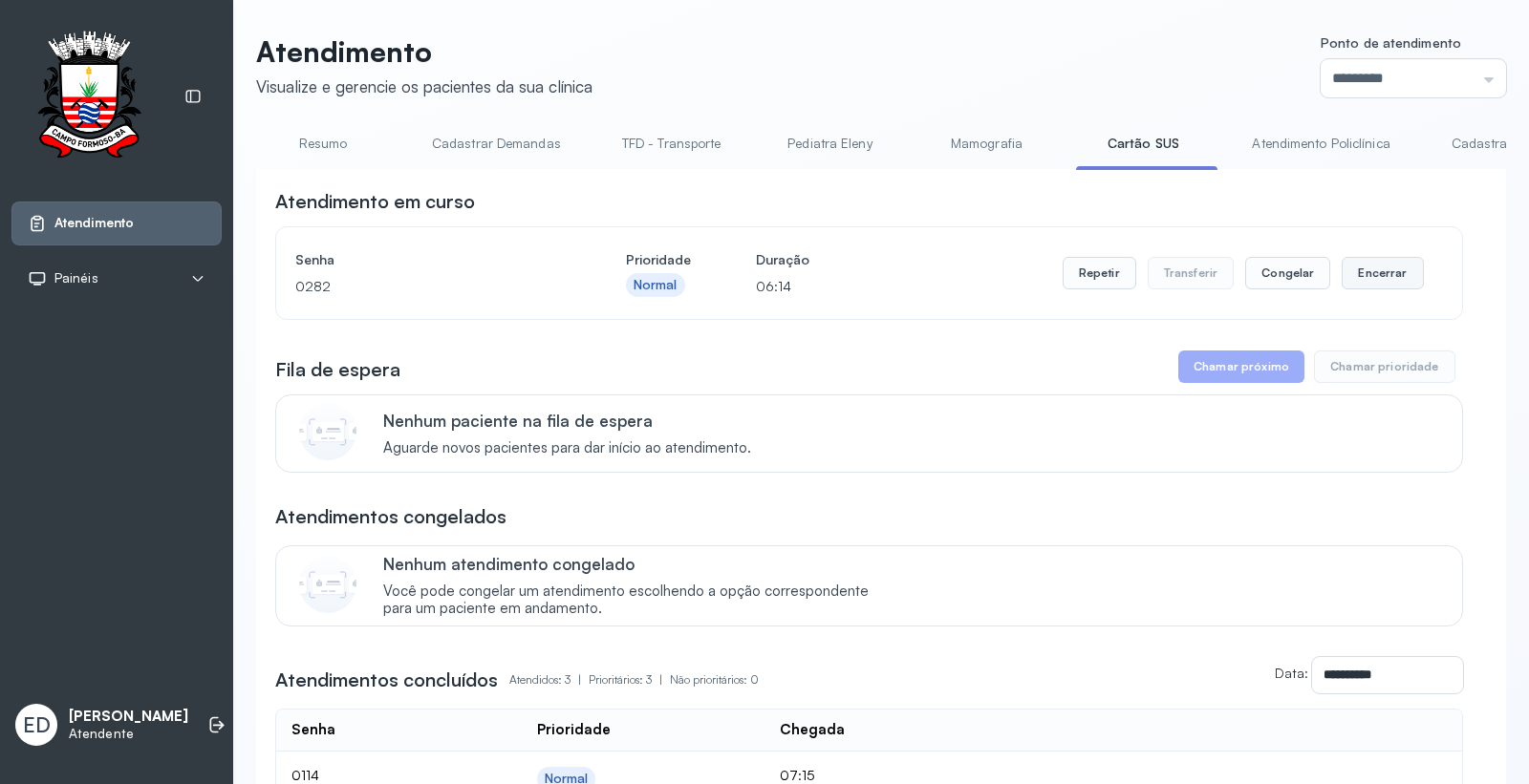
click at [1376, 273] on button "Encerrar" at bounding box center [1382, 272] width 82 height 32
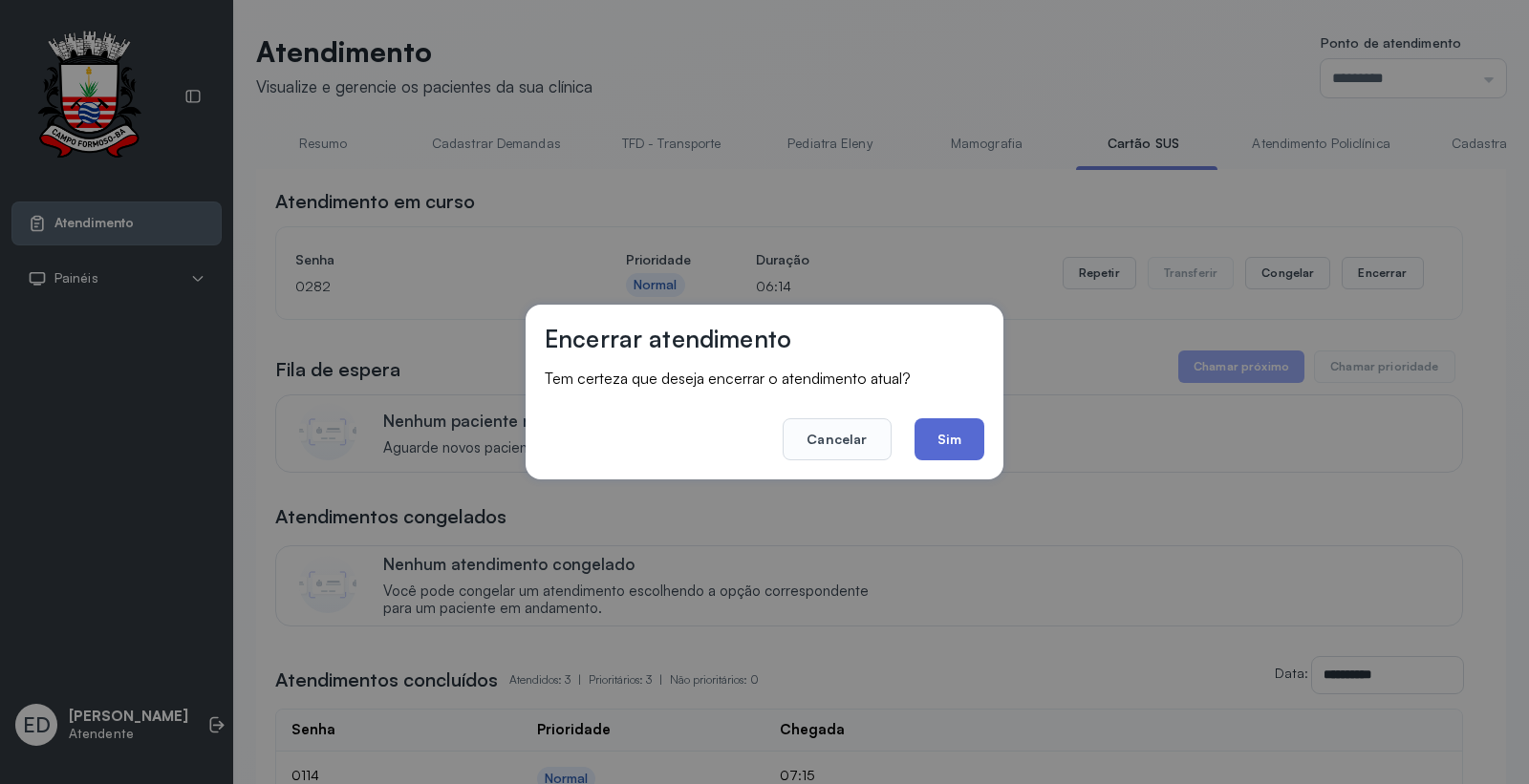
click at [951, 440] on button "Sim" at bounding box center [949, 439] width 70 height 42
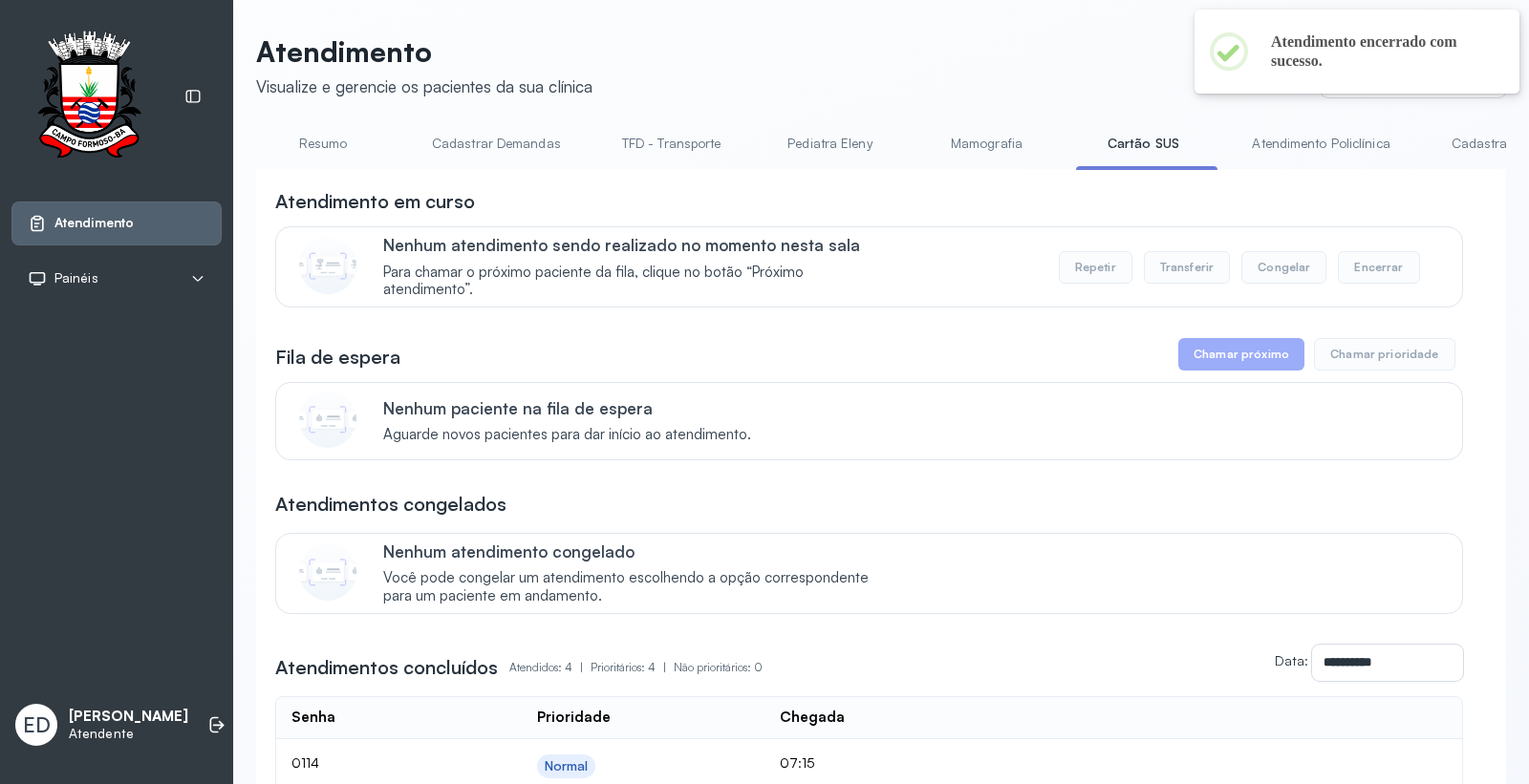
click at [885, 81] on header "Atendimento Visualize e gerencie os pacientes da sua clínica Ponto de atendimen…" at bounding box center [881, 66] width 1251 height 63
click at [291, 147] on link "Resumo" at bounding box center [323, 144] width 134 height 31
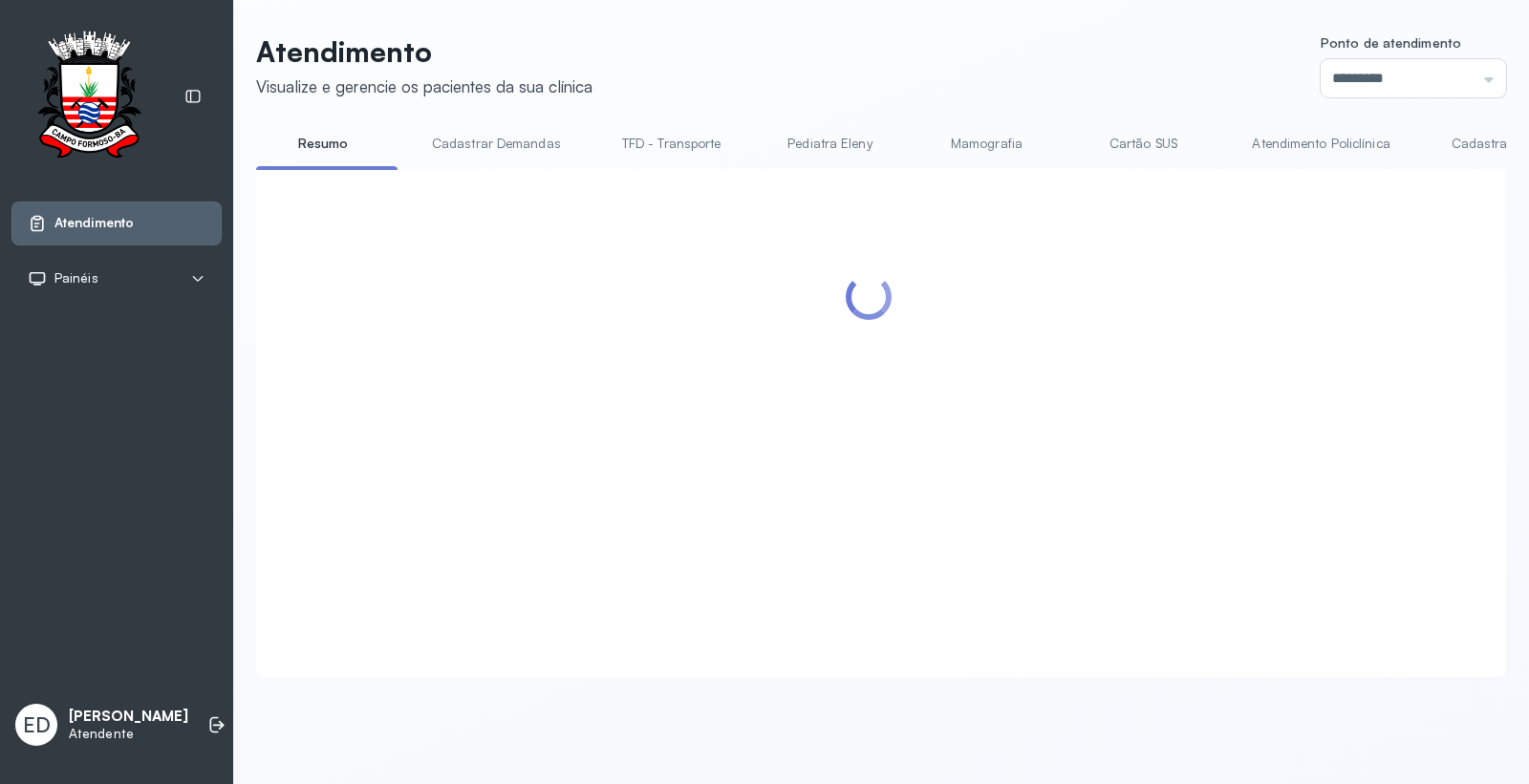
click at [841, 79] on header "Atendimento Visualize e gerencie os pacientes da sua clínica Ponto de atendimen…" at bounding box center [881, 66] width 1251 height 63
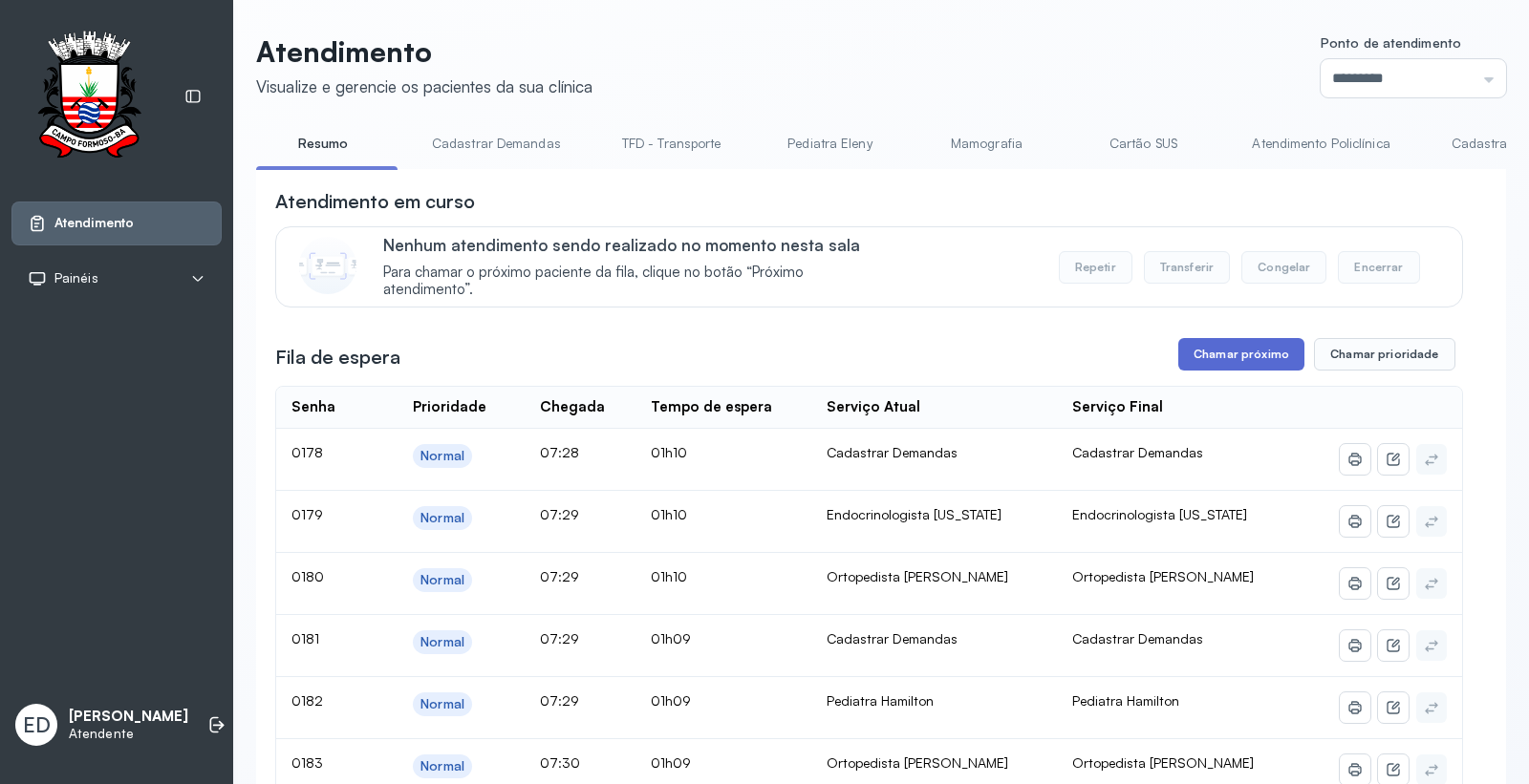
click at [1225, 367] on button "Chamar próximo" at bounding box center [1242, 354] width 126 height 32
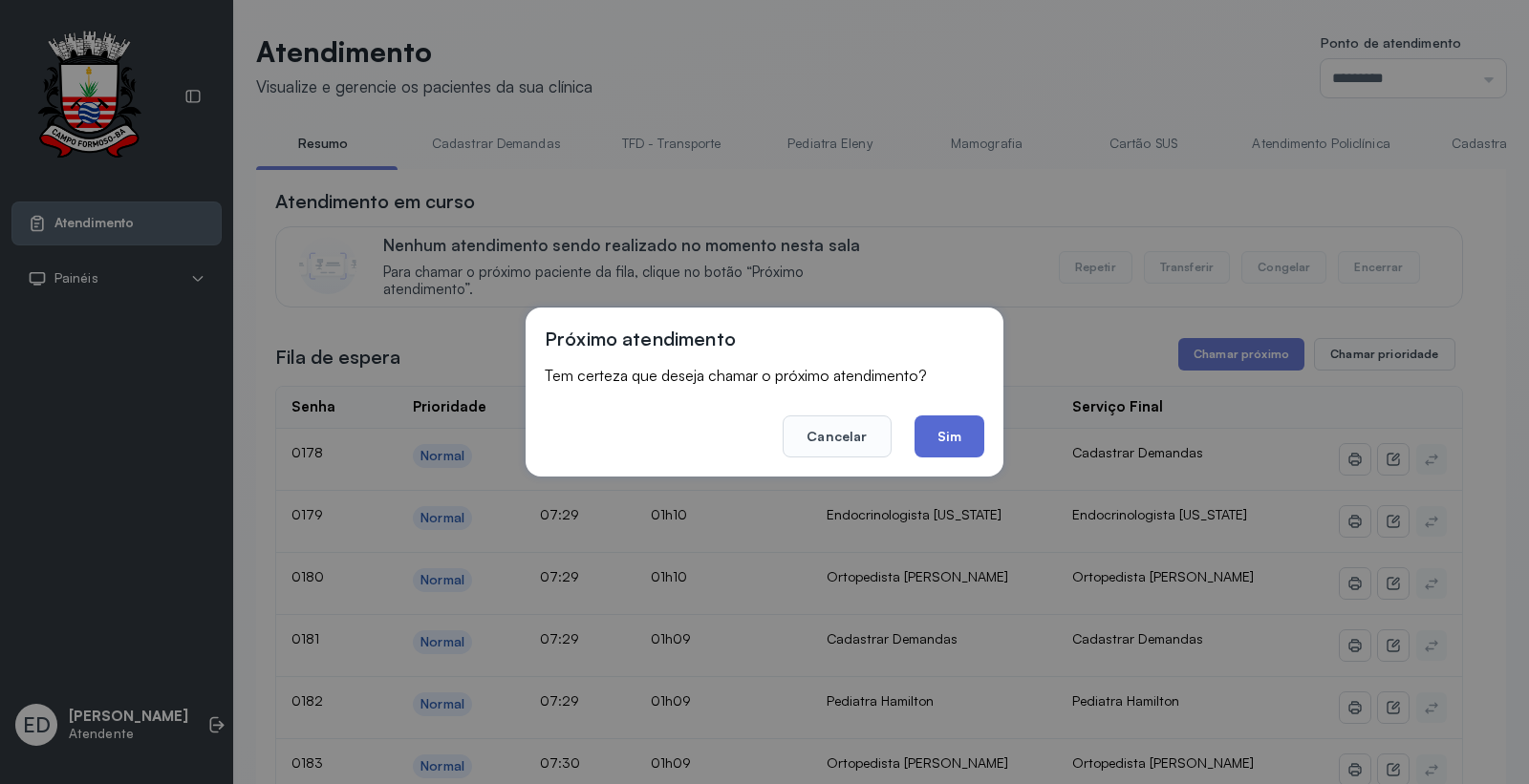
click at [955, 446] on button "Sim" at bounding box center [949, 437] width 70 height 42
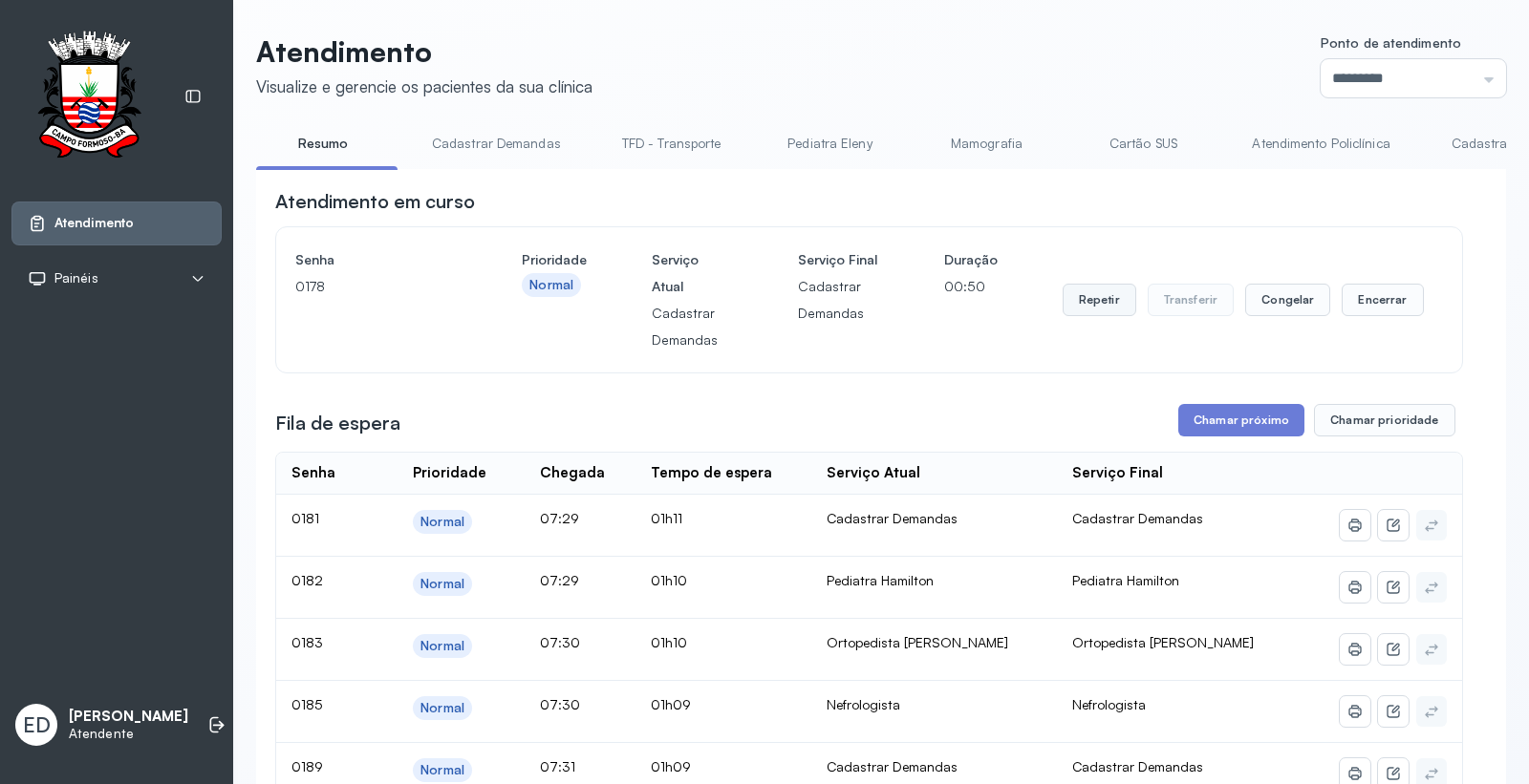
click at [1097, 296] on button "Repetir" at bounding box center [1099, 299] width 74 height 32
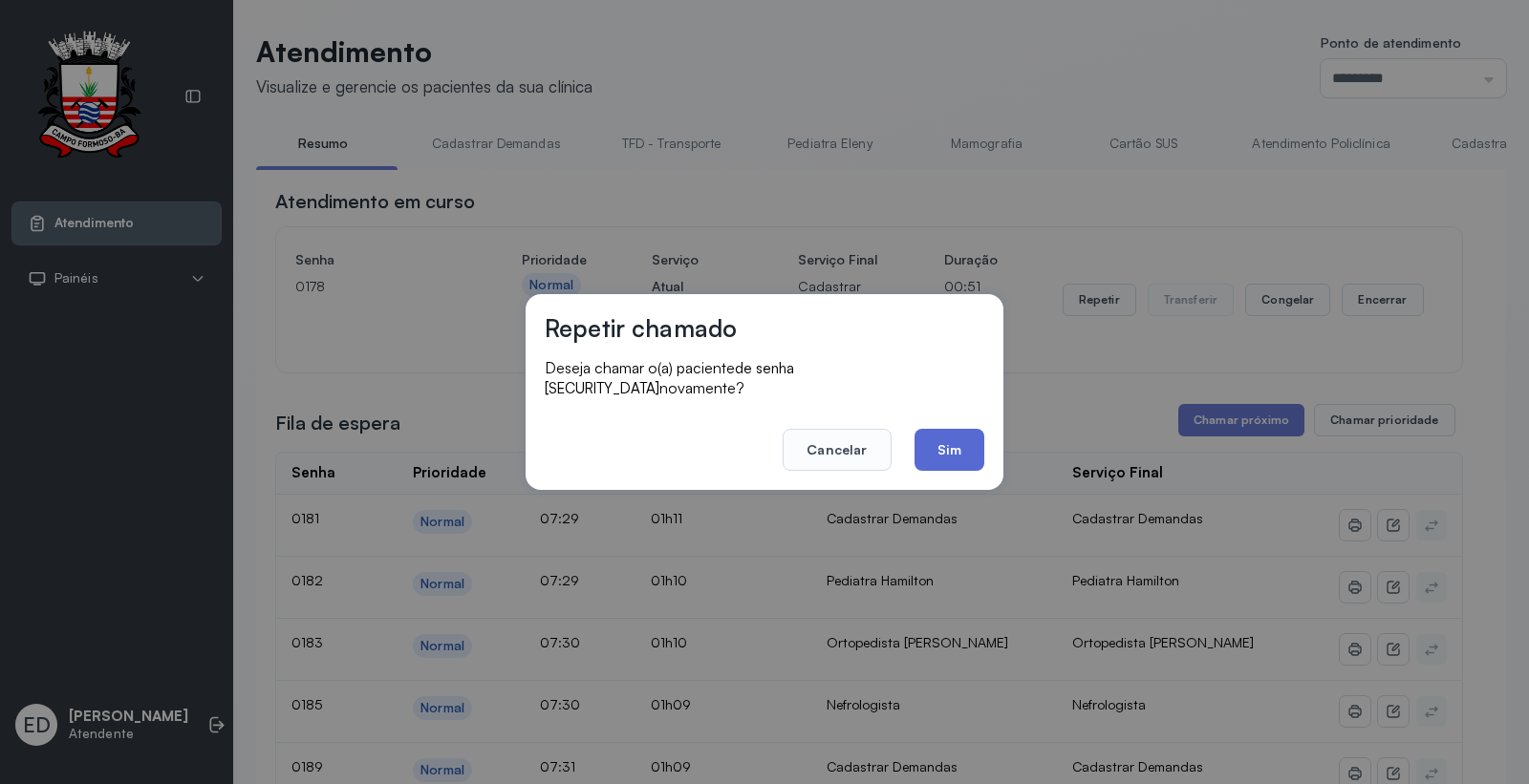
click at [959, 440] on button "Sim" at bounding box center [949, 450] width 70 height 42
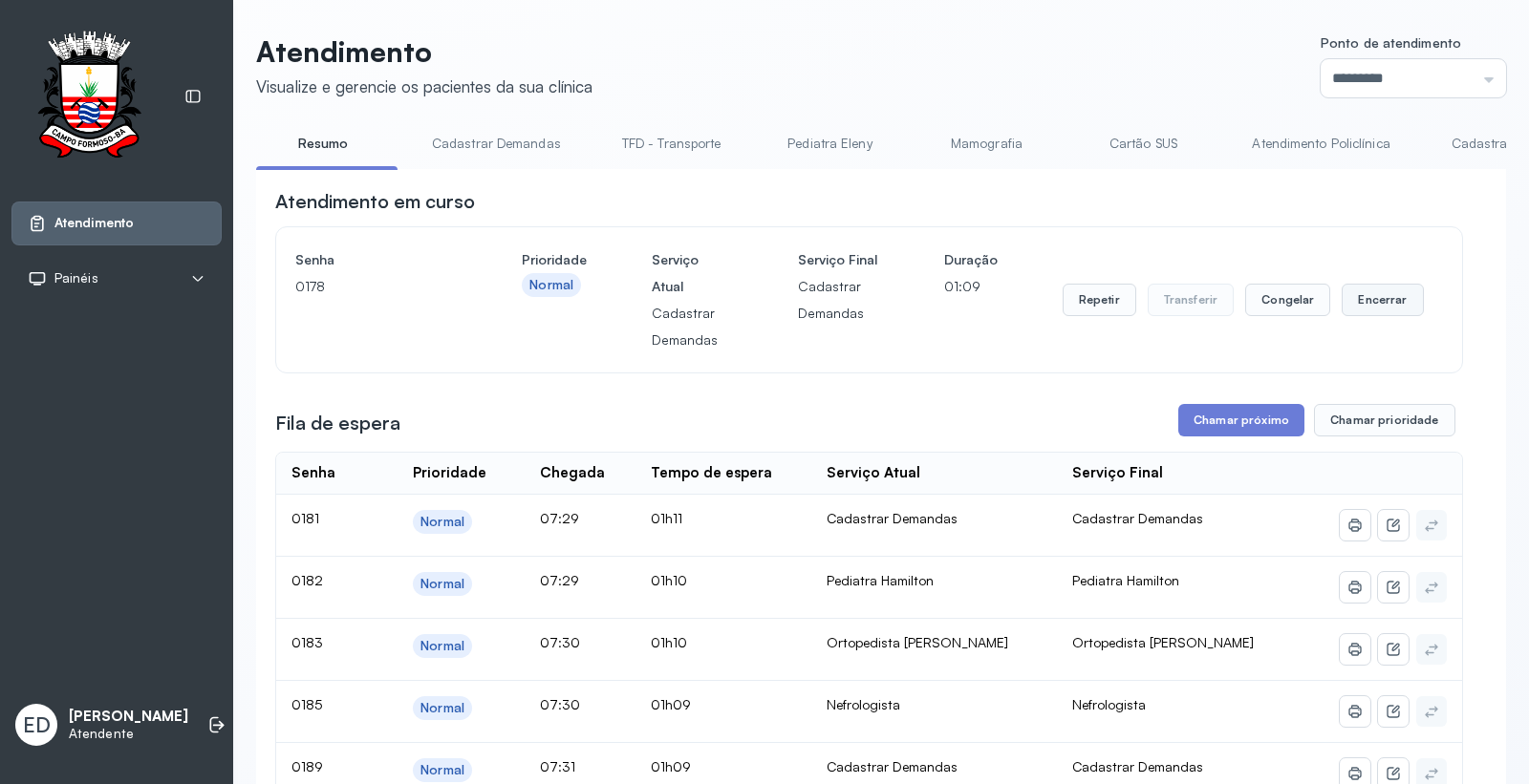
click at [1370, 317] on button "Encerrar" at bounding box center [1382, 299] width 82 height 32
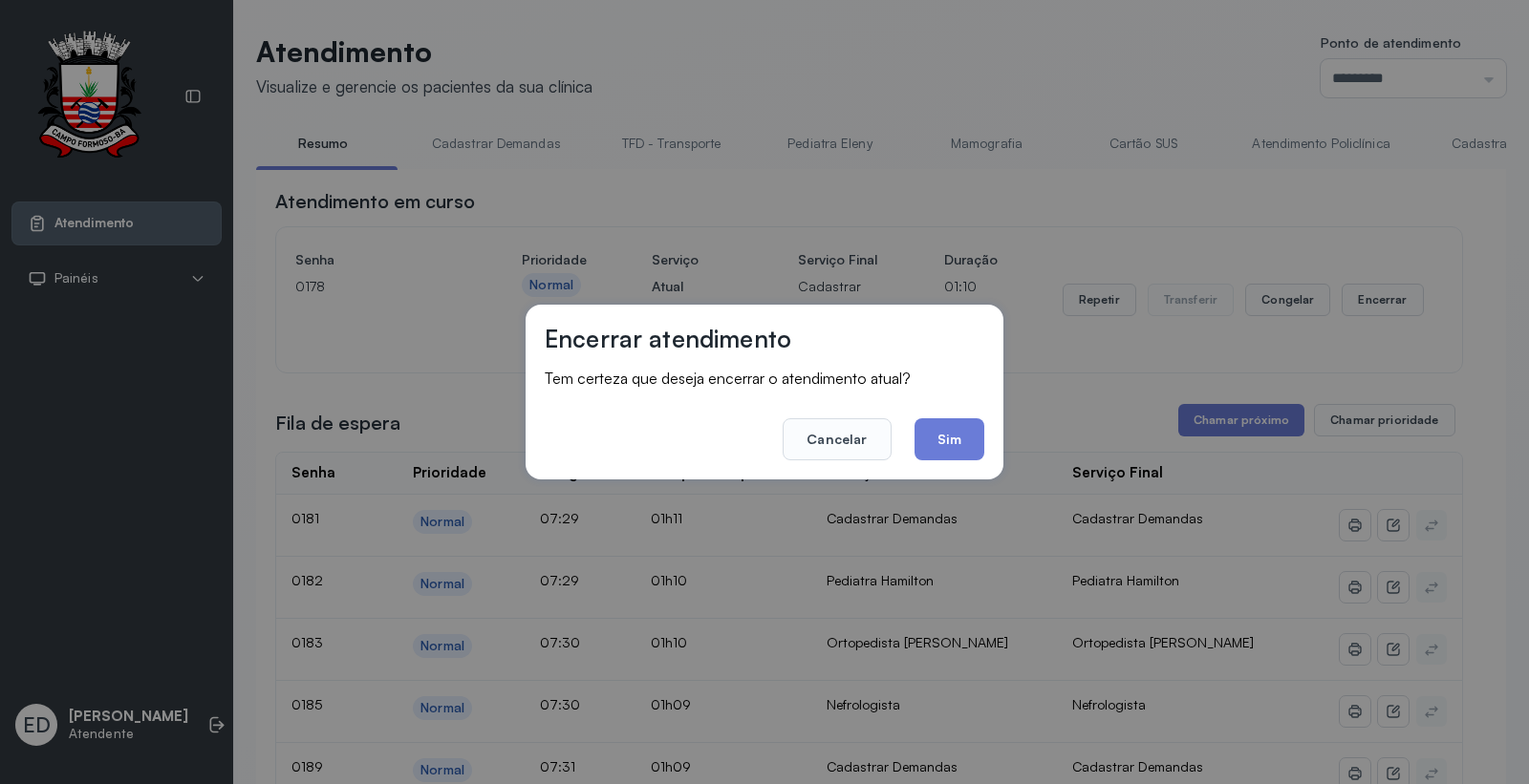
click at [956, 437] on button "Sim" at bounding box center [949, 439] width 70 height 42
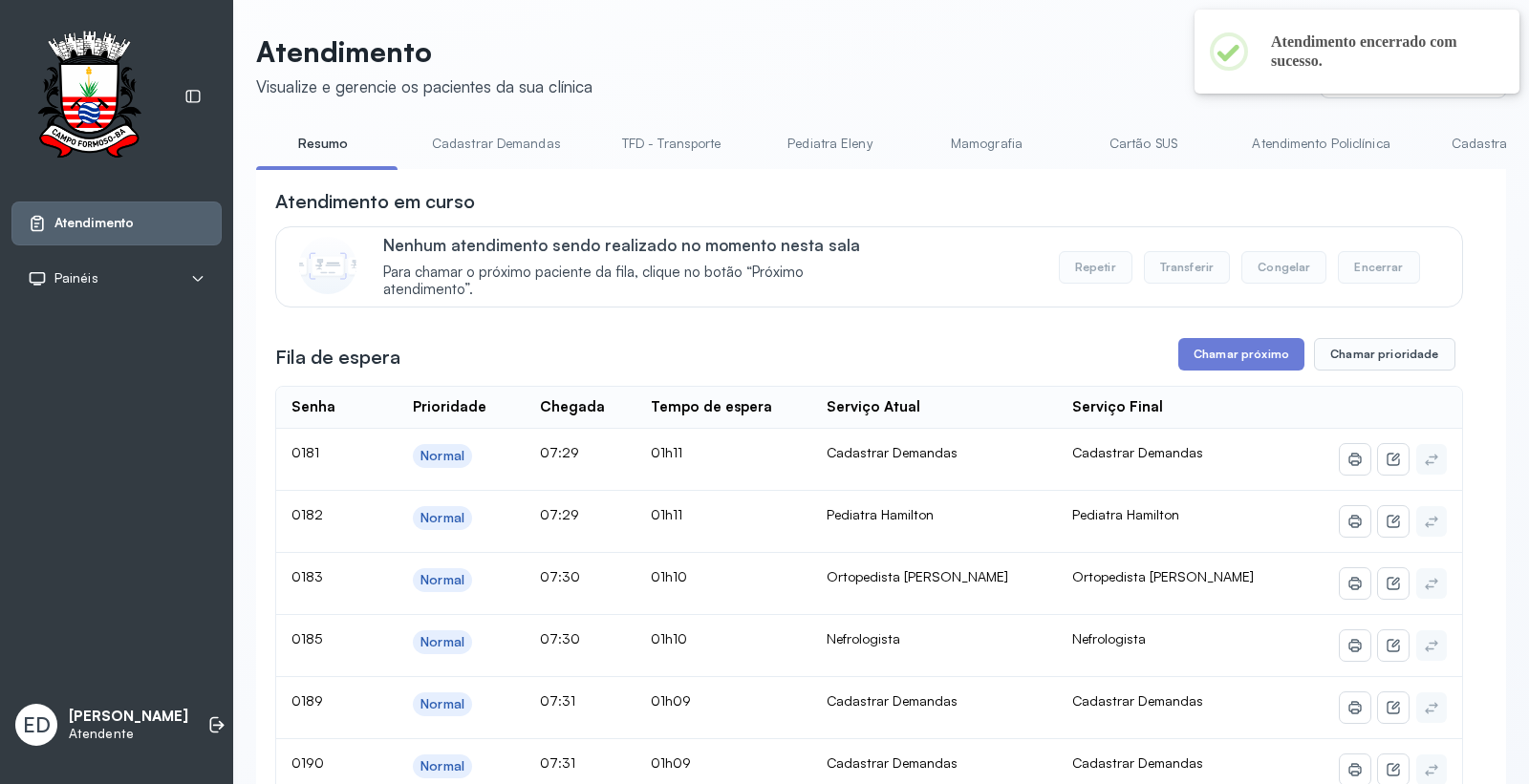
click at [1020, 213] on div "Atendimento em curso" at bounding box center [869, 201] width 1188 height 27
click at [1223, 350] on button "Chamar próximo" at bounding box center [1242, 354] width 126 height 32
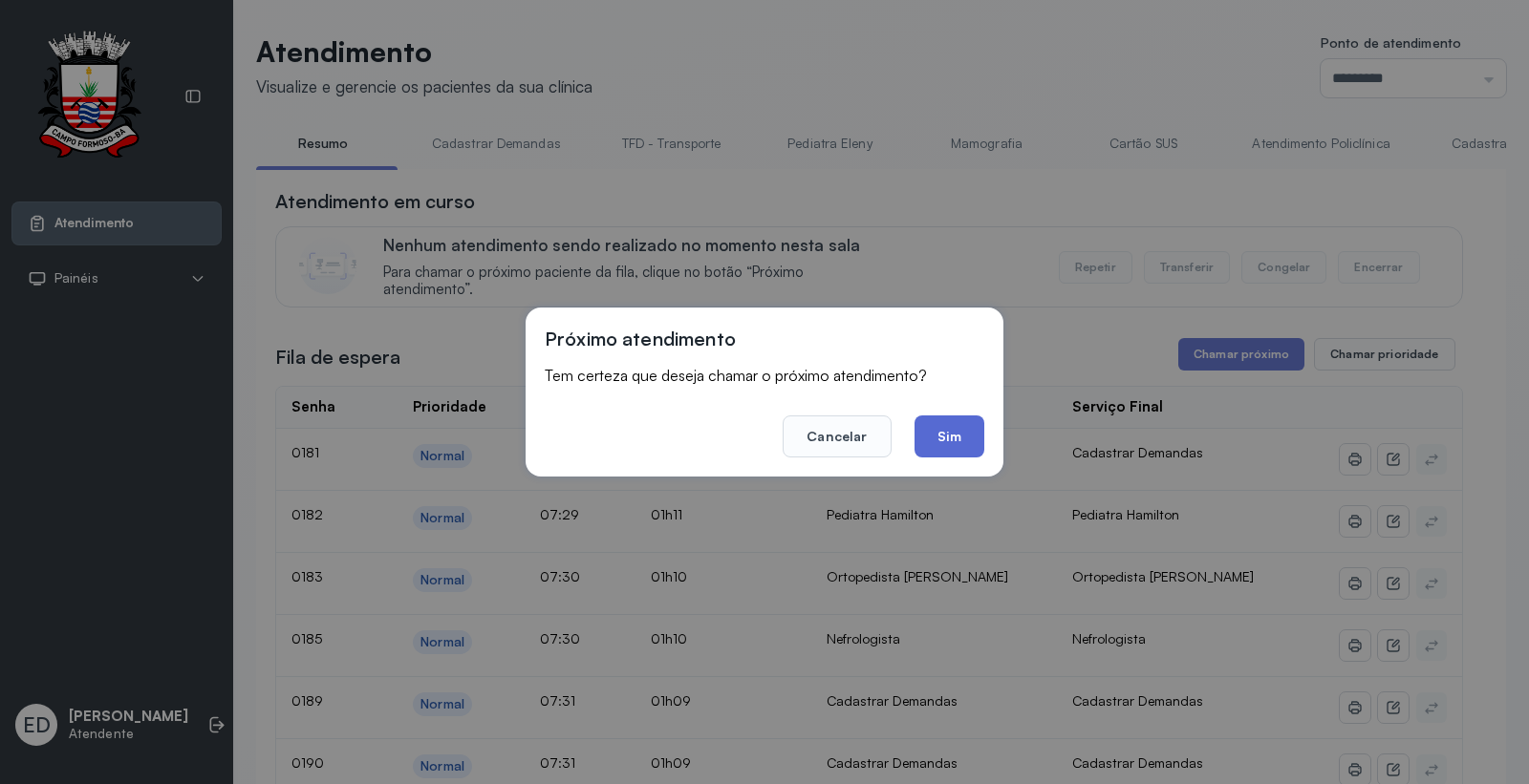
drag, startPoint x: 969, startPoint y: 406, endPoint x: 968, endPoint y: 423, distance: 17.0
click at [969, 411] on footer "Cancelar Sim" at bounding box center [764, 423] width 440 height 69
click at [969, 428] on button "Sim" at bounding box center [949, 437] width 70 height 42
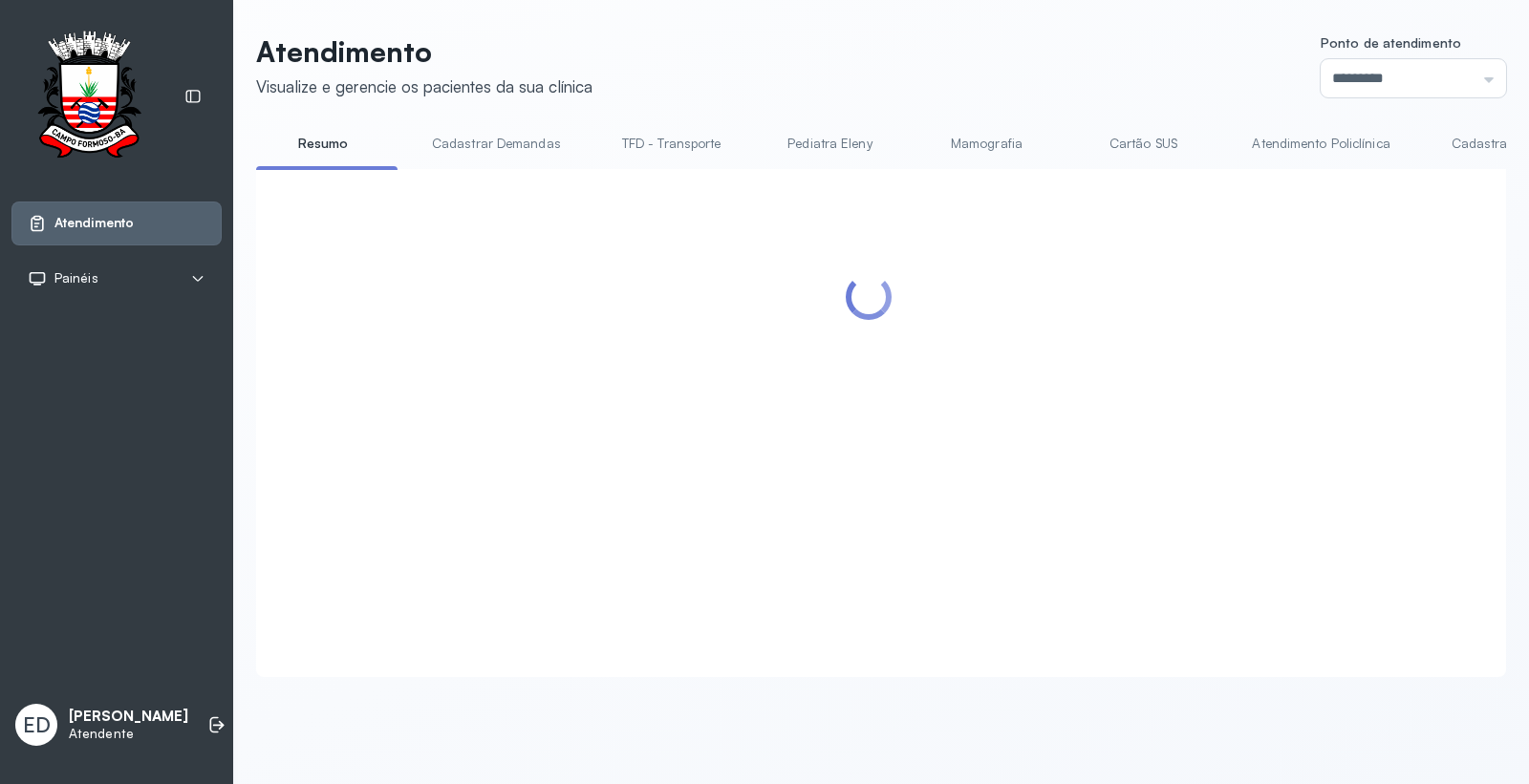
click at [1163, 90] on header "Atendimento Visualize e gerencie os pacientes da sua clínica Ponto de atendimen…" at bounding box center [881, 66] width 1251 height 63
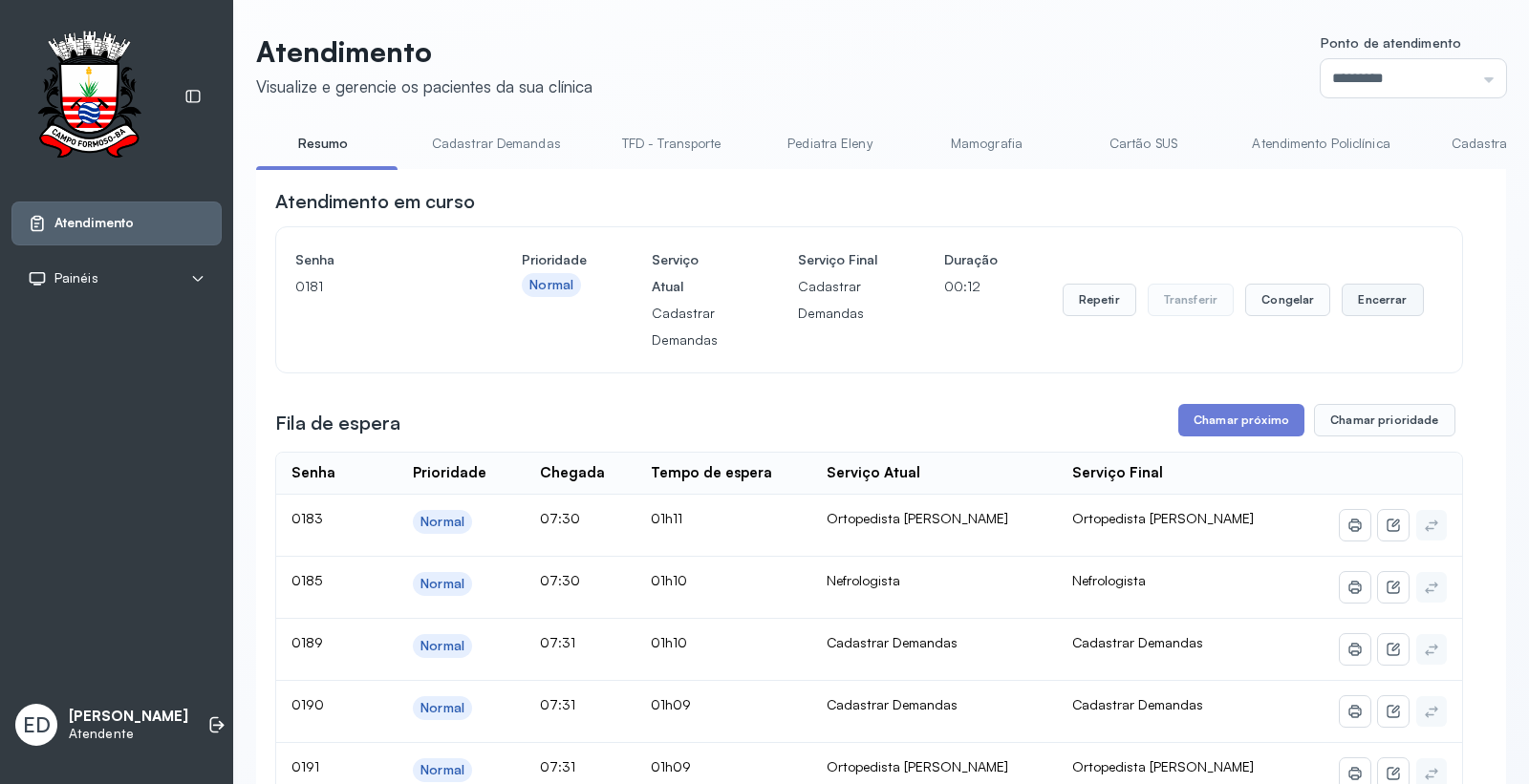
click at [1376, 303] on button "Encerrar" at bounding box center [1382, 299] width 82 height 32
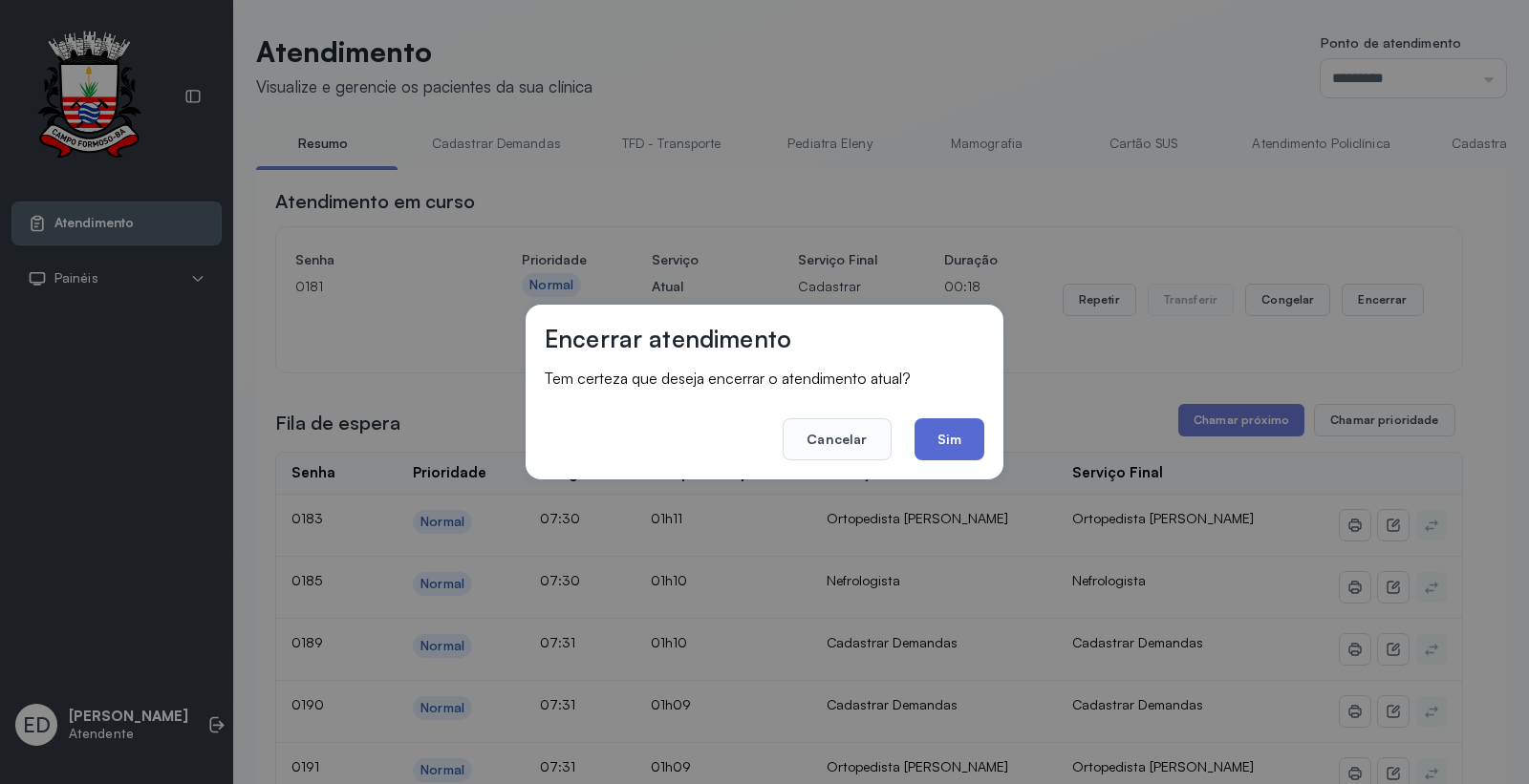
click at [957, 436] on button "Sim" at bounding box center [949, 439] width 70 height 42
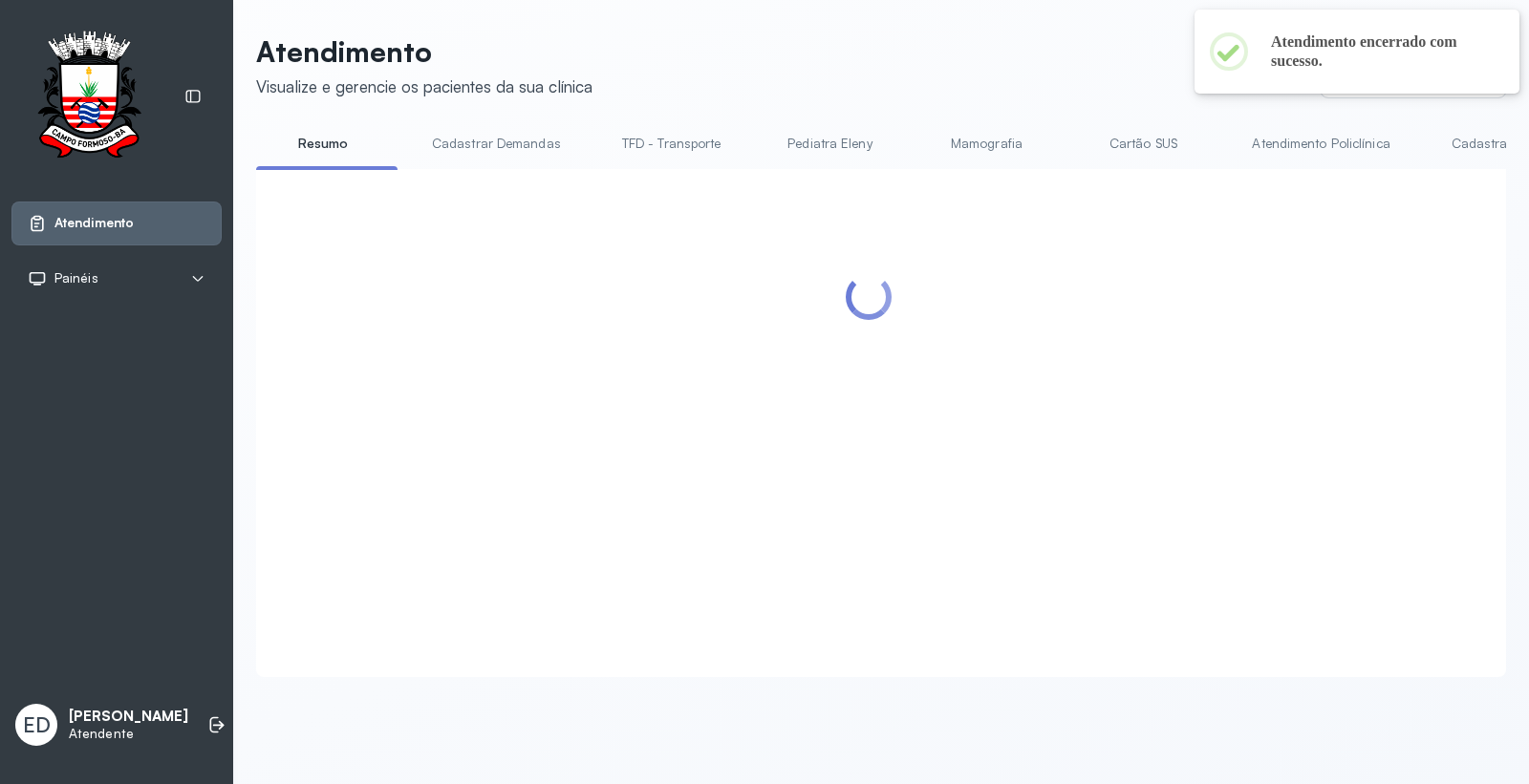
drag, startPoint x: 1004, startPoint y: 15, endPoint x: 1009, endPoint y: 50, distance: 35.4
click at [1005, 41] on div "Atendimento Visualize e gerencie os pacientes da sua clínica Ponto de atendimen…" at bounding box center [881, 365] width 1296 height 731
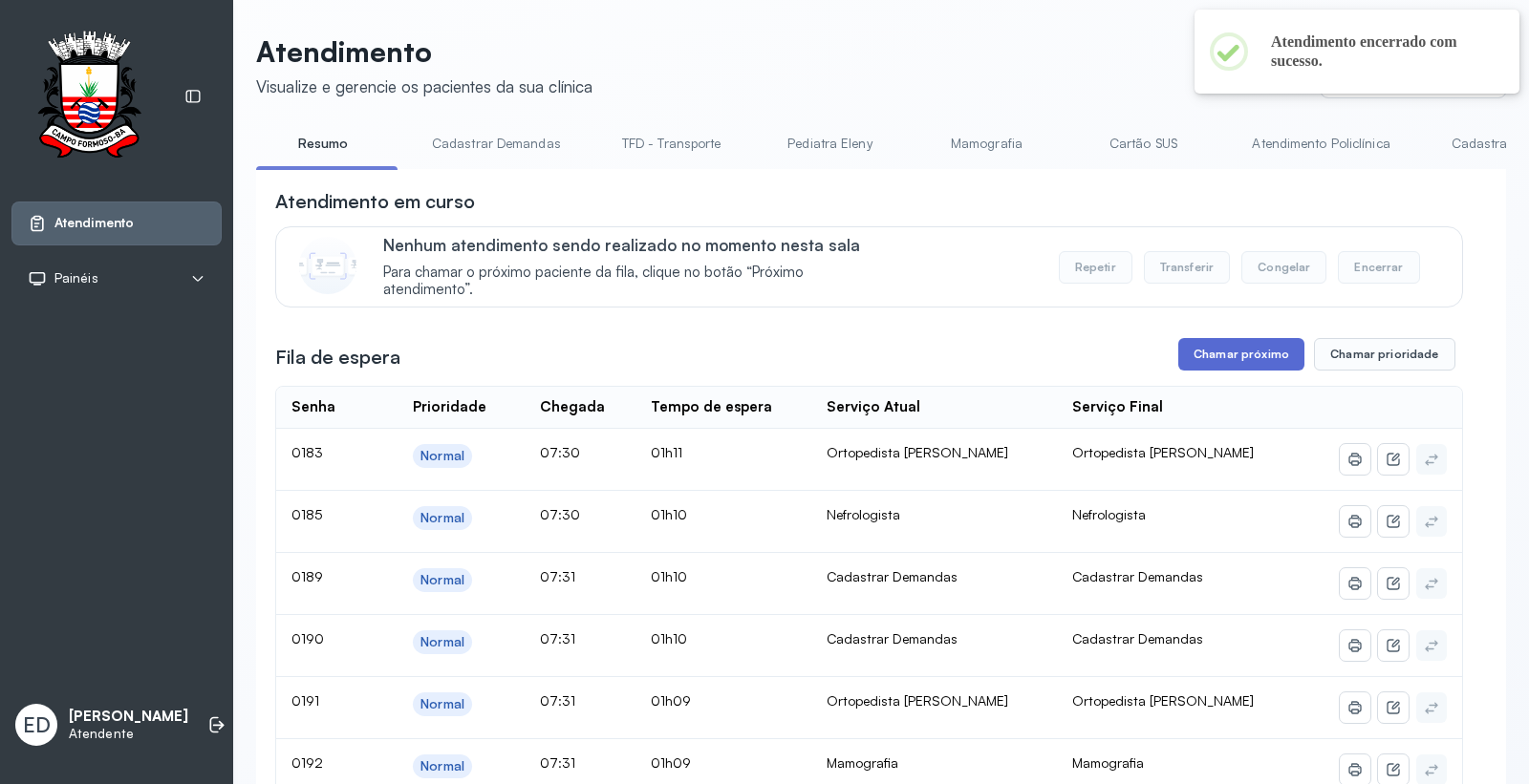
click at [1254, 360] on button "Chamar próximo" at bounding box center [1242, 354] width 126 height 32
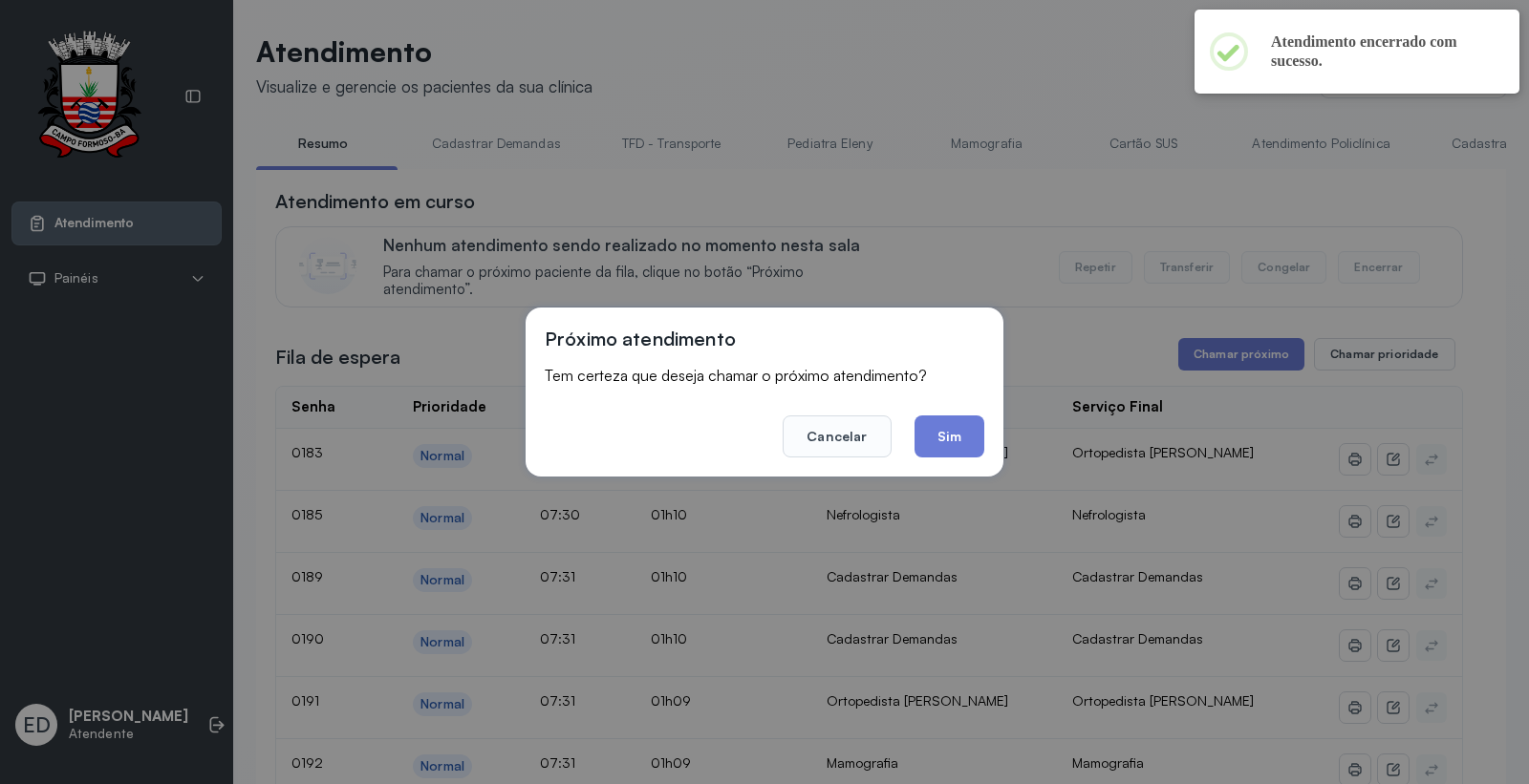
drag, startPoint x: 938, startPoint y: 438, endPoint x: 914, endPoint y: 328, distance: 112.6
click at [938, 434] on button "Sim" at bounding box center [949, 437] width 70 height 42
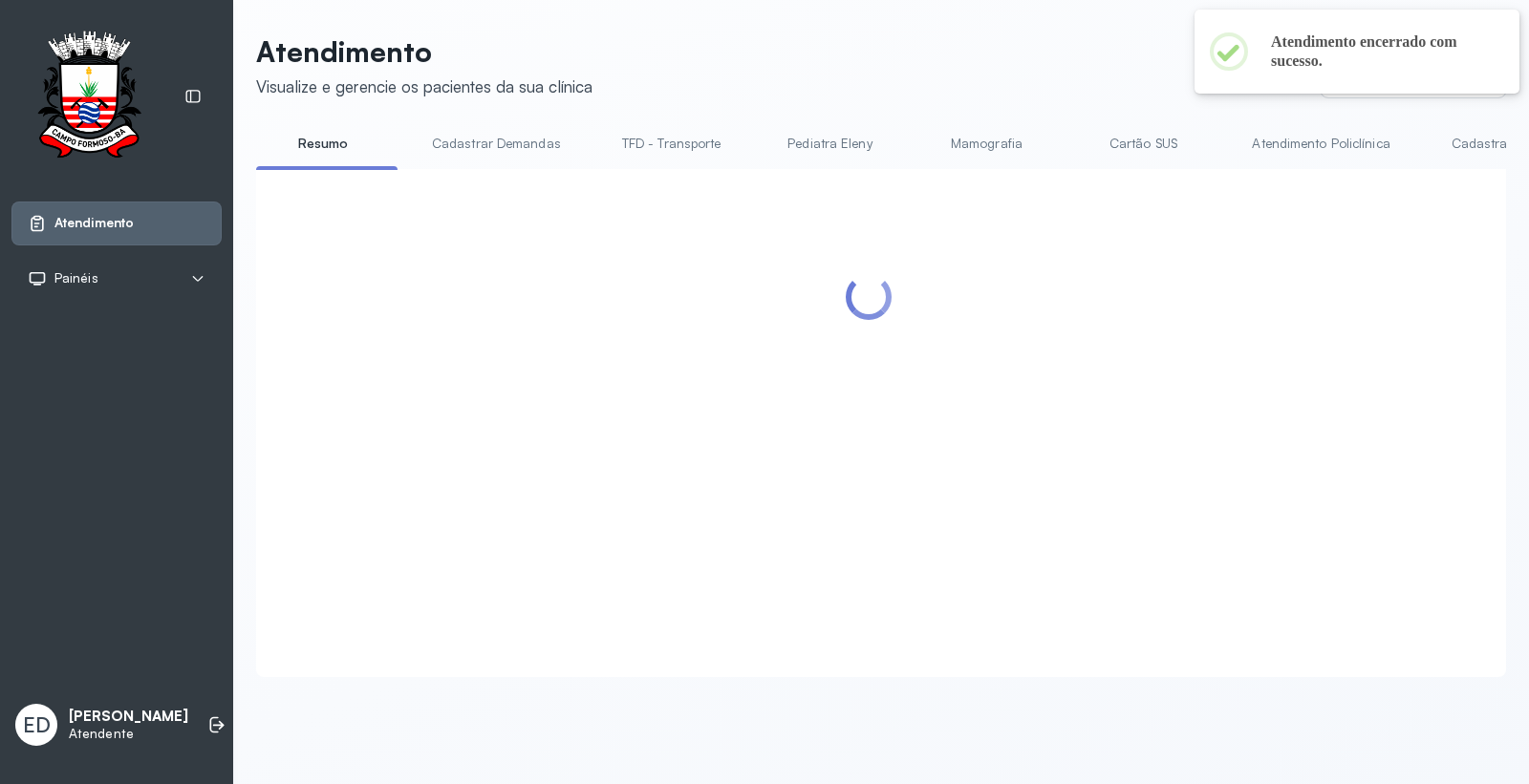
click at [1018, 74] on header "Atendimento Visualize e gerencie os pacientes da sua clínica Ponto de atendimen…" at bounding box center [881, 66] width 1251 height 63
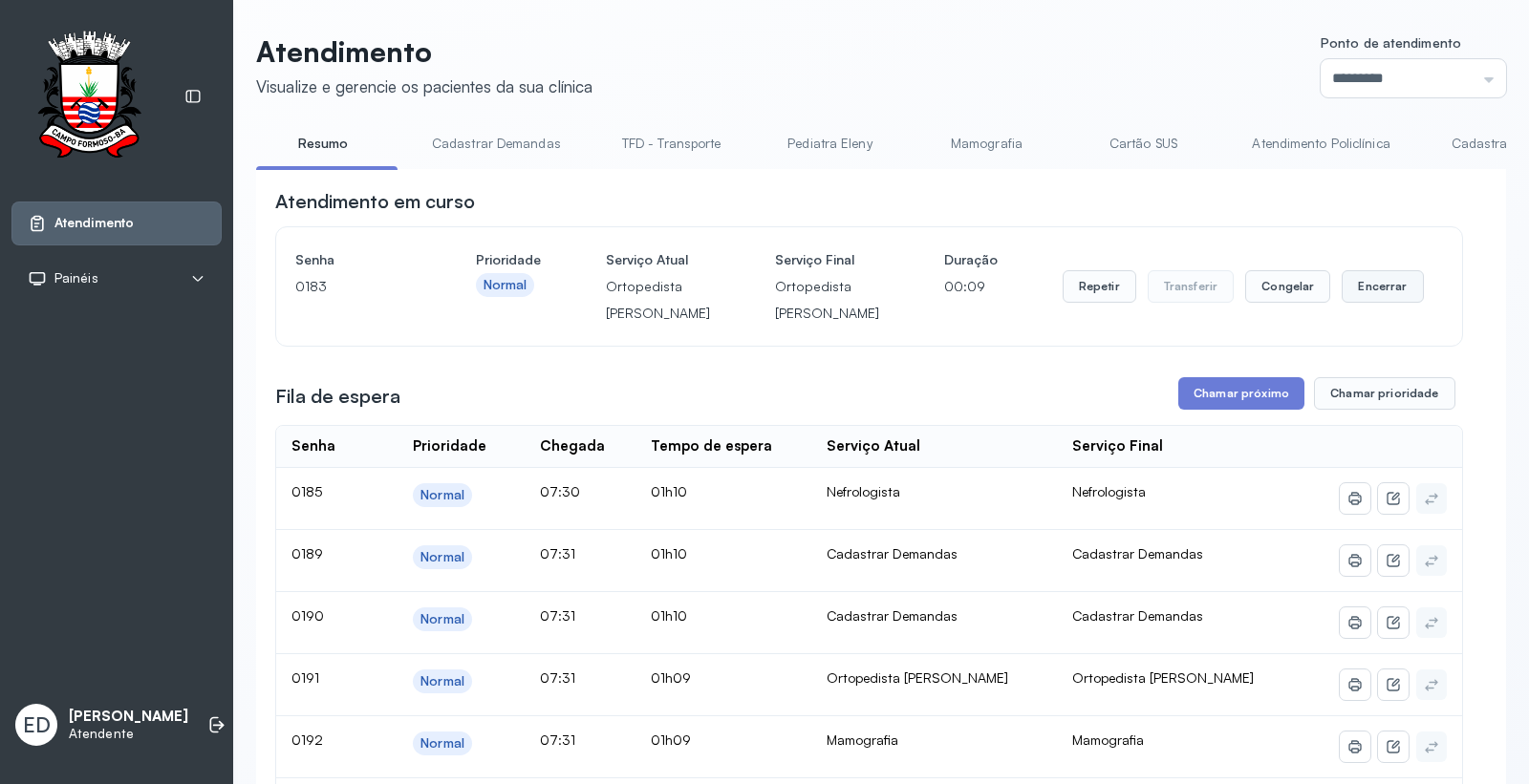
click at [1370, 303] on button "Encerrar" at bounding box center [1382, 286] width 82 height 32
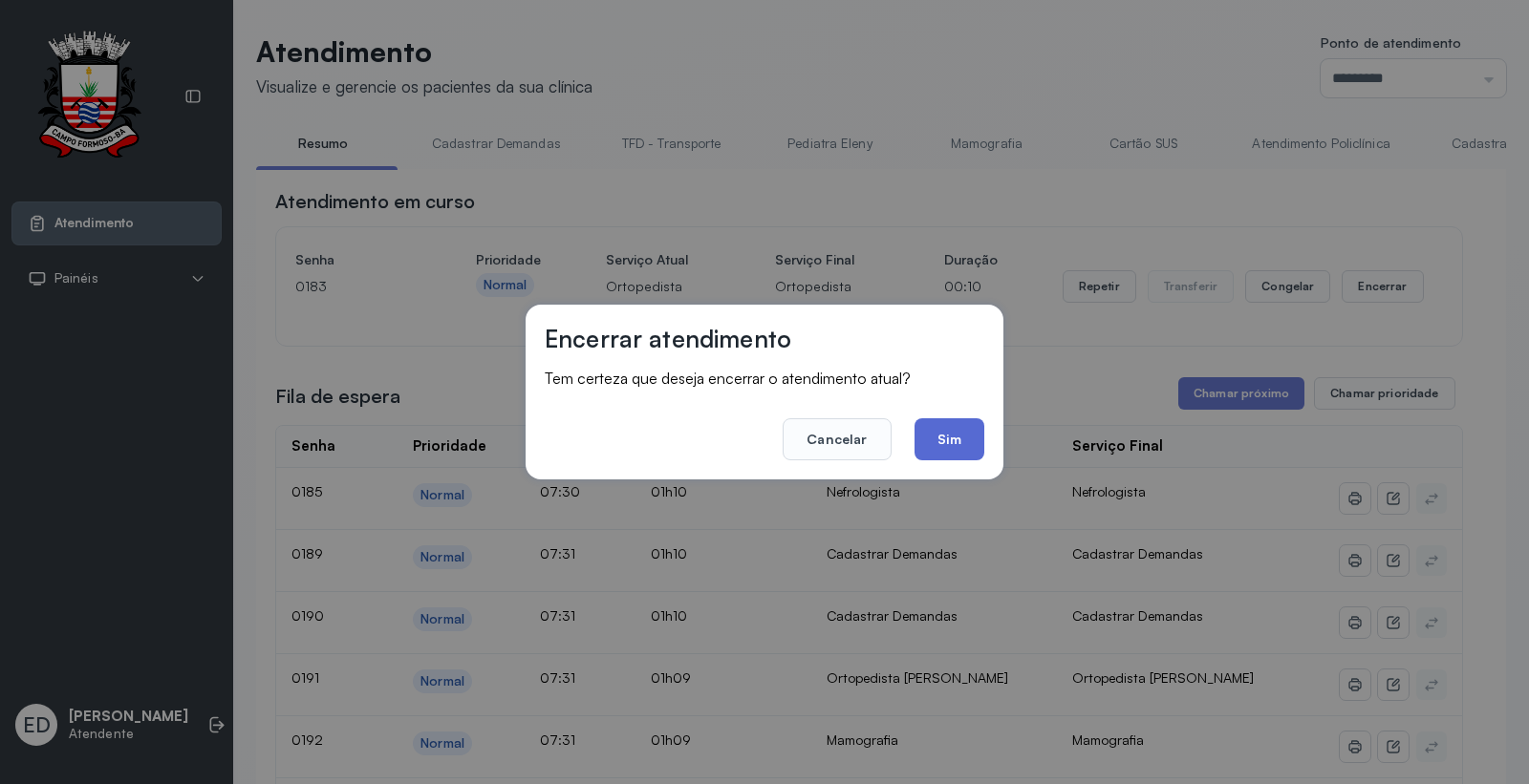
click at [975, 436] on button "Sim" at bounding box center [949, 439] width 70 height 42
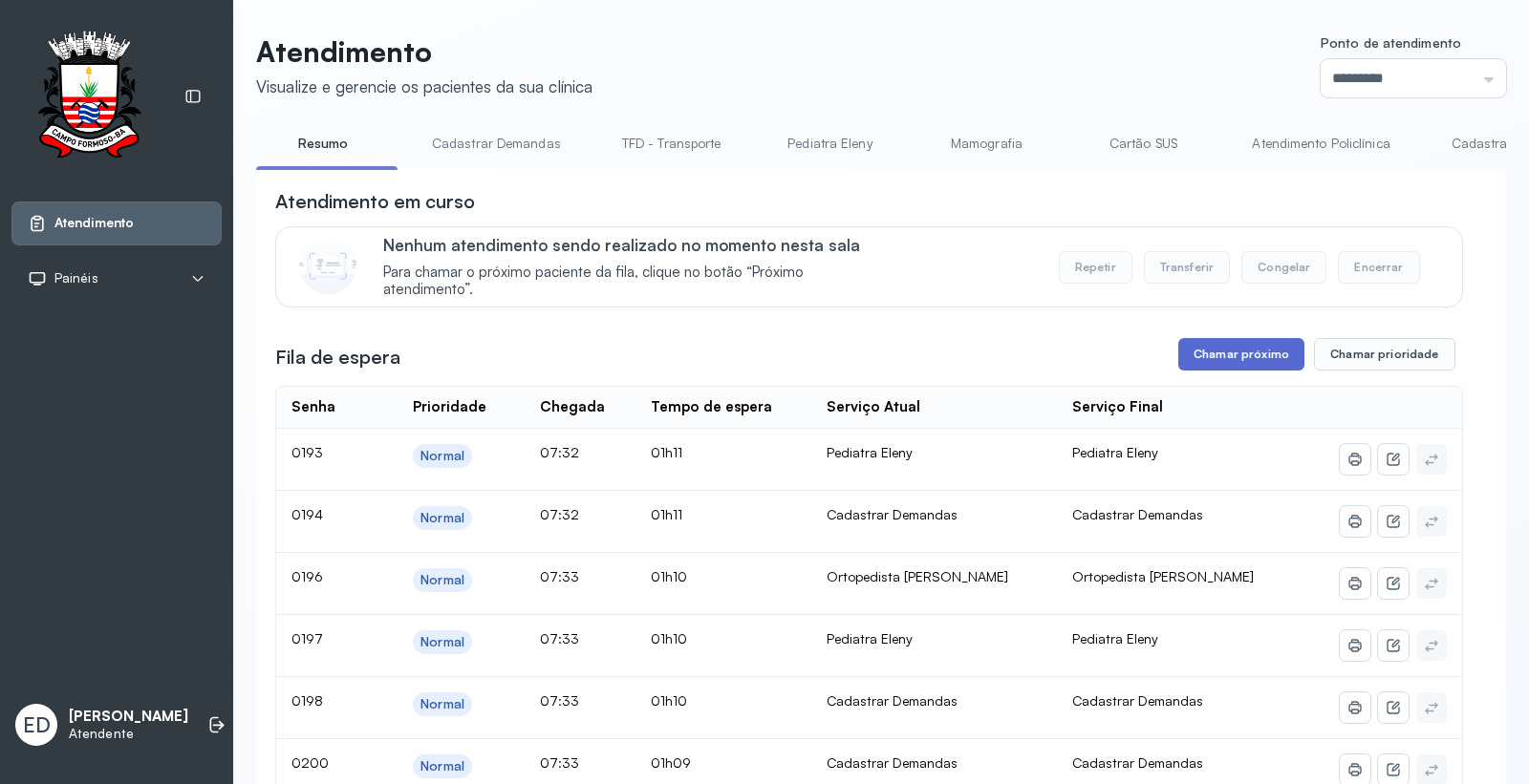
click at [1246, 356] on button "Chamar próximo" at bounding box center [1242, 354] width 126 height 32
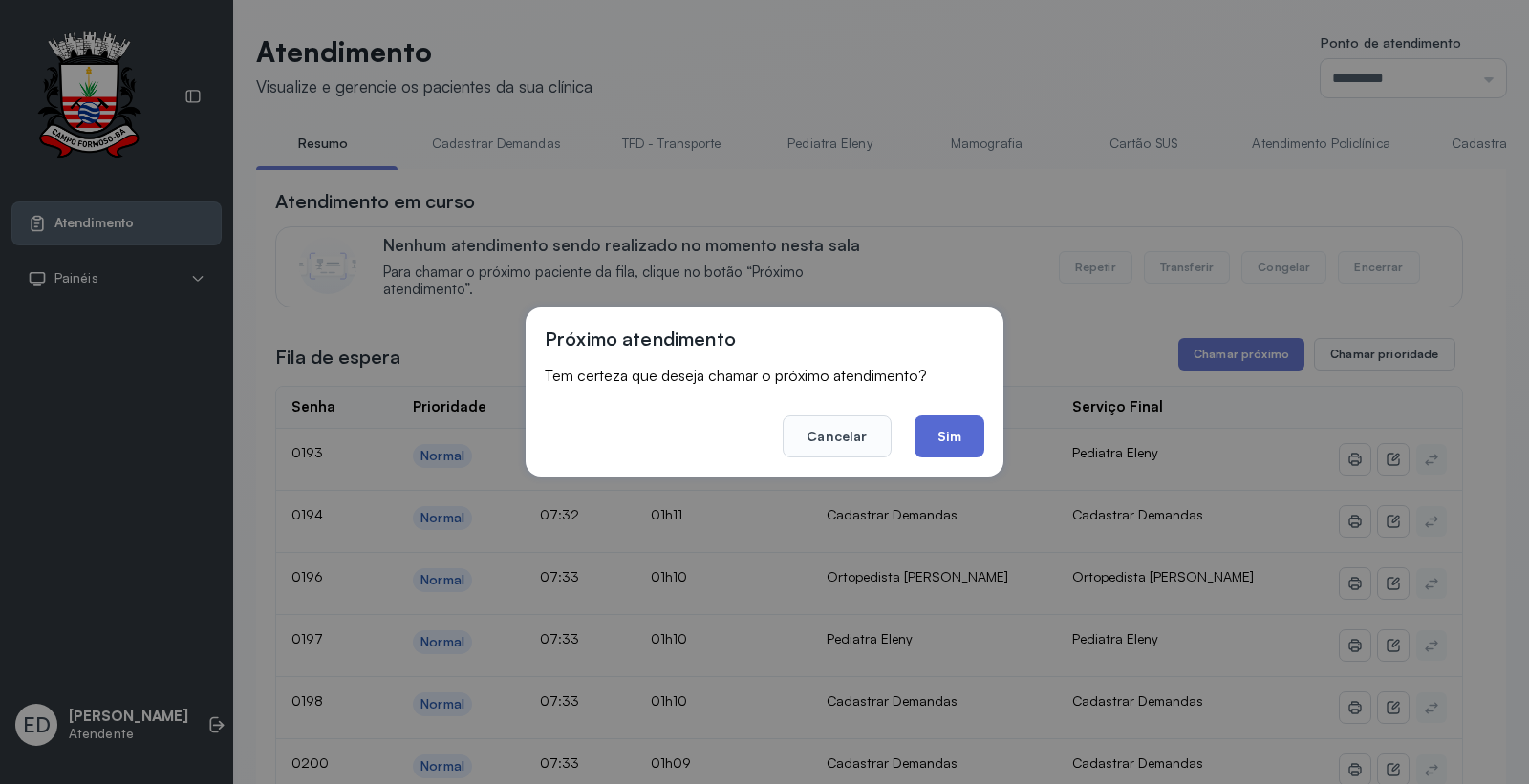
click at [949, 444] on button "Sim" at bounding box center [949, 437] width 70 height 42
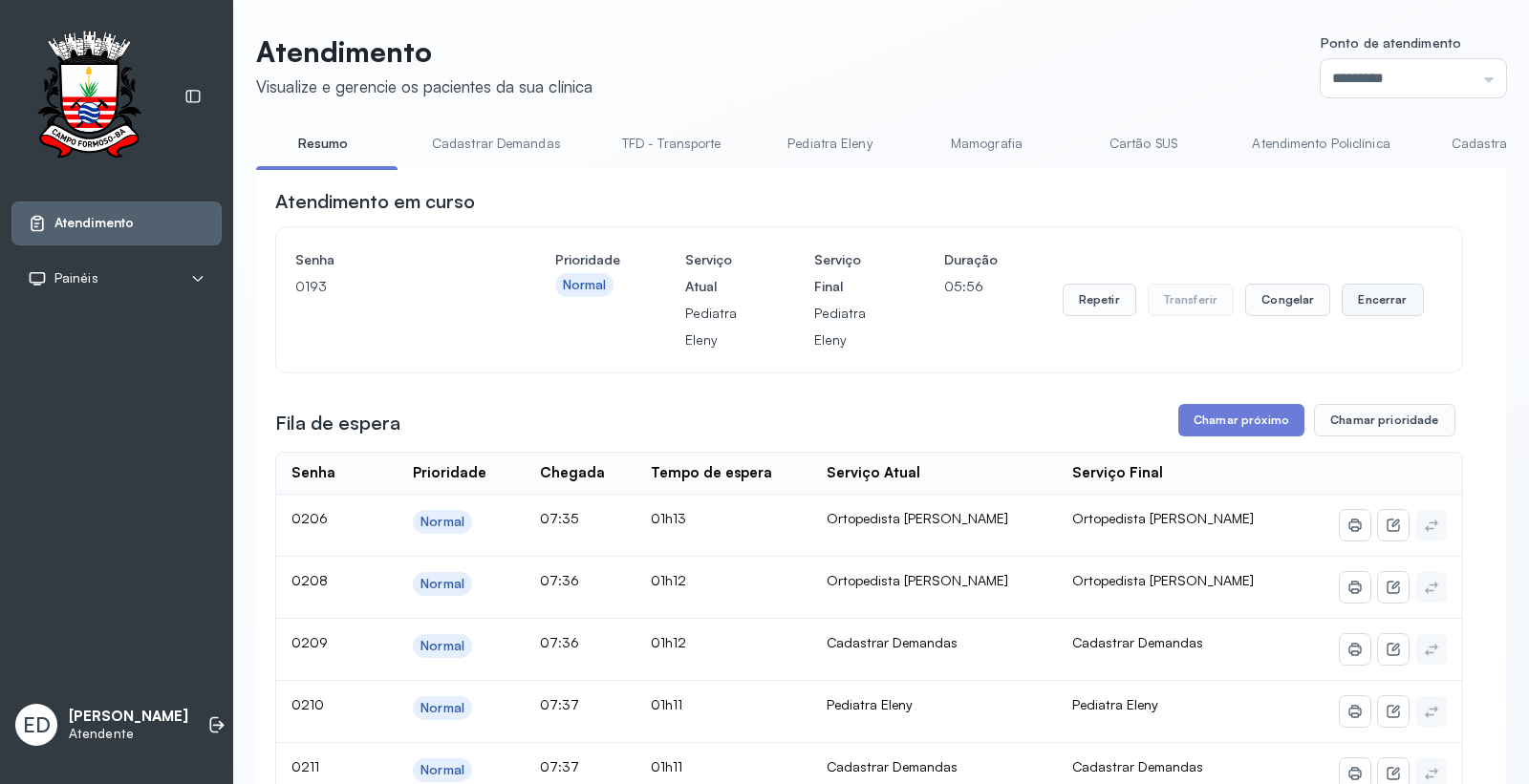
click at [1376, 299] on button "Encerrar" at bounding box center [1382, 299] width 82 height 32
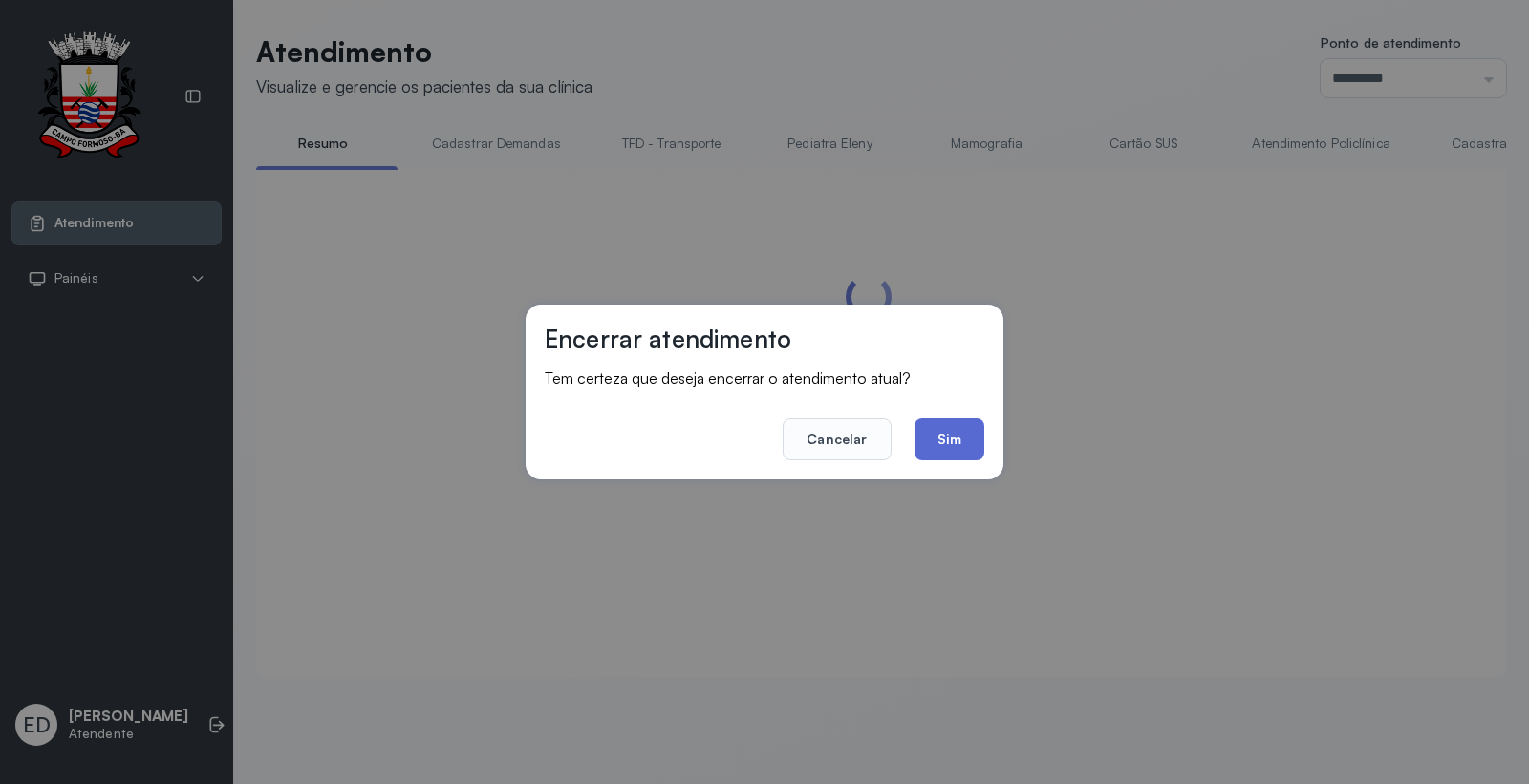
click at [953, 436] on button "Sim" at bounding box center [949, 439] width 70 height 42
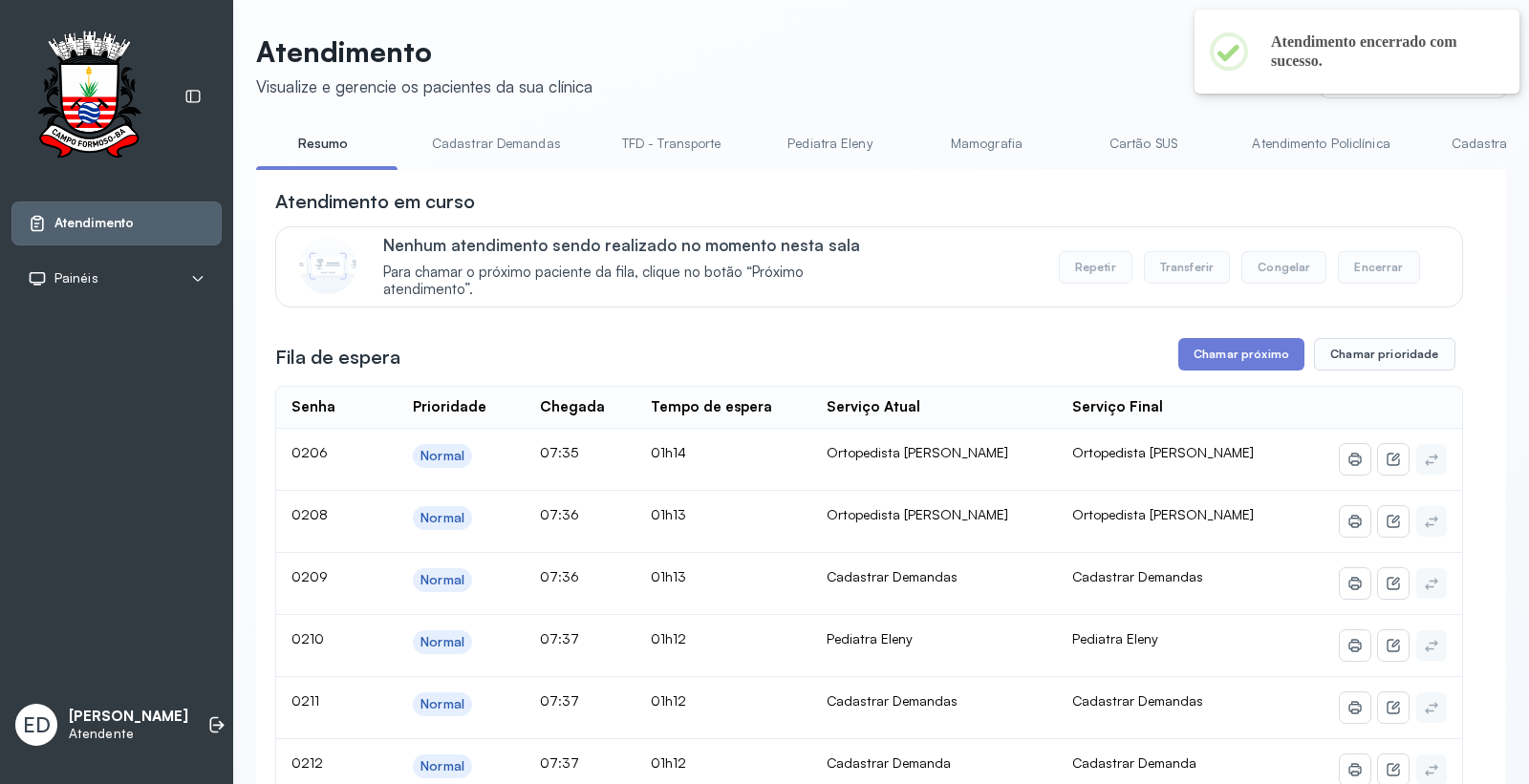
click at [1267, 364] on button "Chamar próximo" at bounding box center [1242, 354] width 126 height 32
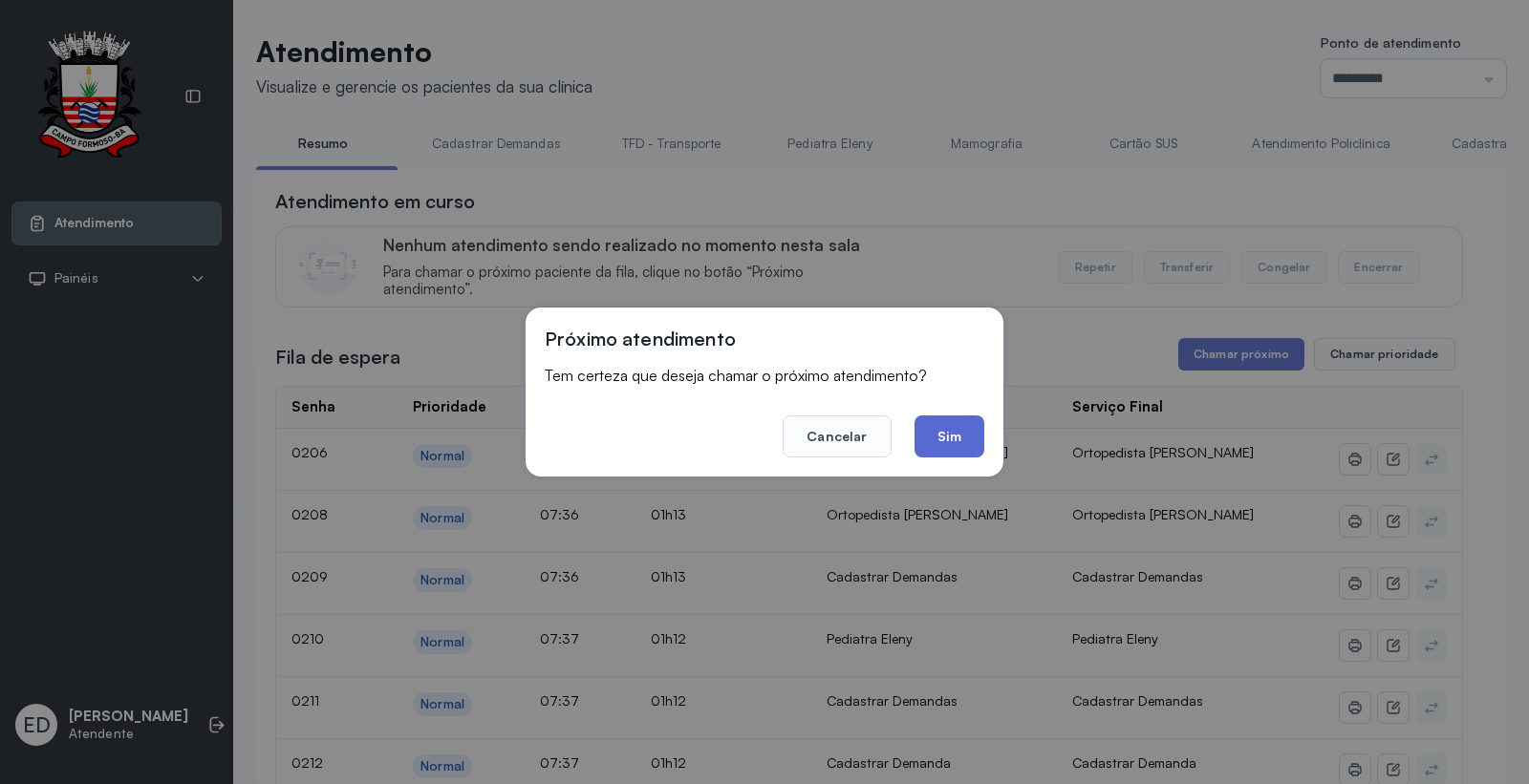
click at [919, 432] on button "Sim" at bounding box center [949, 437] width 70 height 42
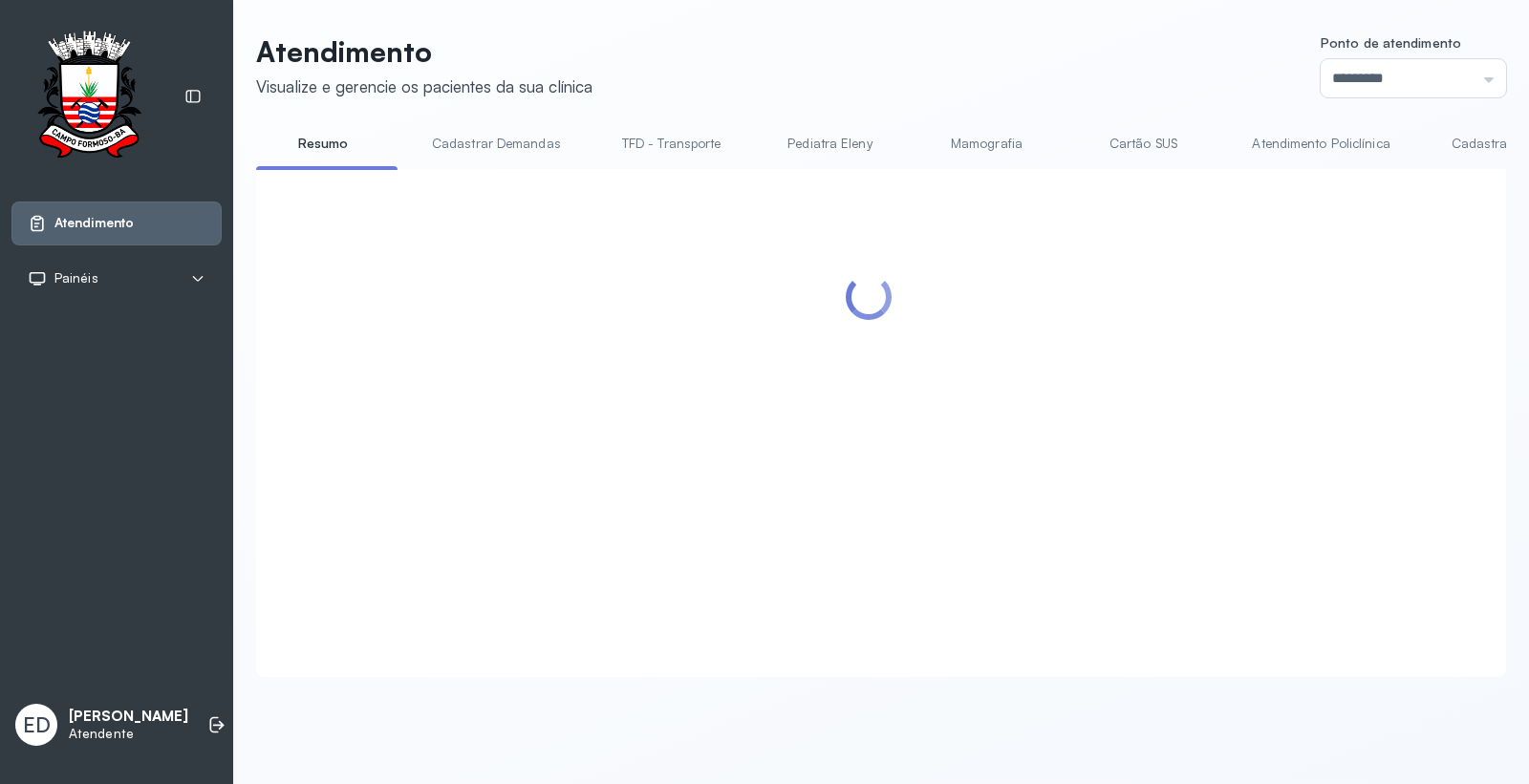
drag, startPoint x: 934, startPoint y: 31, endPoint x: 934, endPoint y: 53, distance: 22.0
click at [934, 41] on div "Atendimento Visualize e gerencie os pacientes da sua clínica Ponto de atendimen…" at bounding box center [881, 365] width 1296 height 731
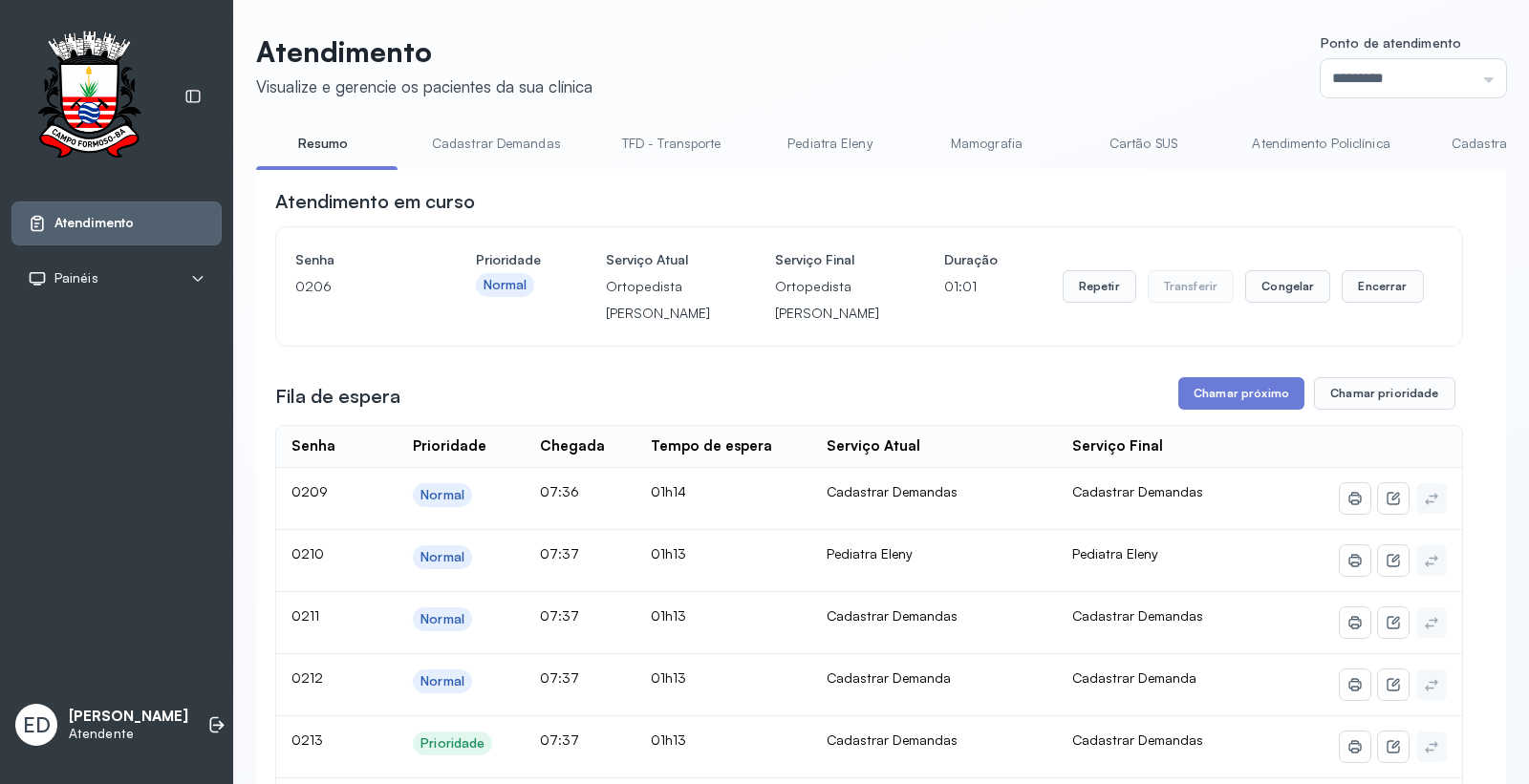
click at [1091, 284] on div "Repetir Transferir Congelar Encerrar" at bounding box center [1243, 287] width 361 height 81
click at [1092, 303] on button "Repetir" at bounding box center [1099, 286] width 74 height 32
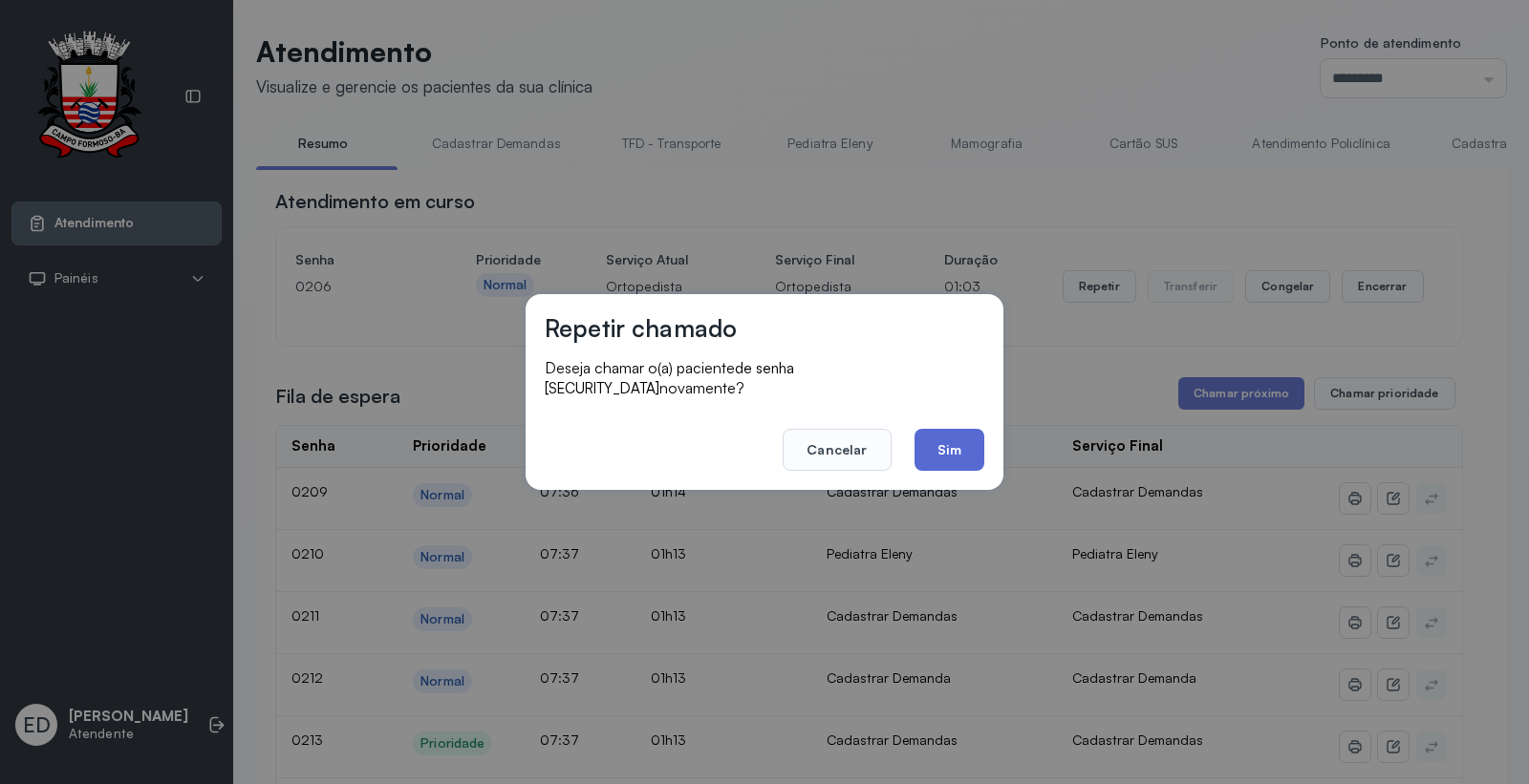
click at [950, 441] on button "Sim" at bounding box center [949, 450] width 70 height 42
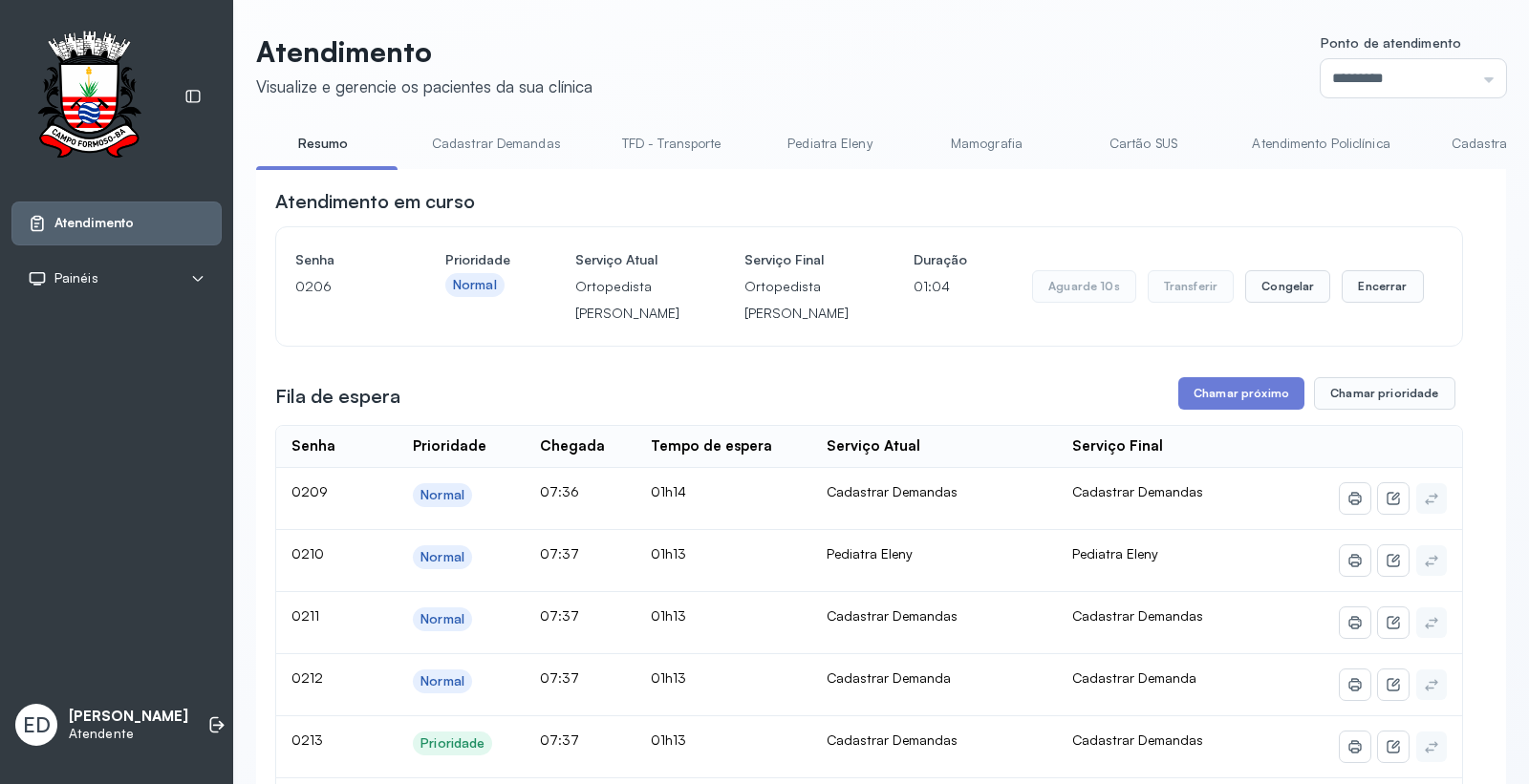
click at [985, 62] on header "Atendimento Visualize e gerencie os pacientes da sua clínica Ponto de atendimen…" at bounding box center [881, 66] width 1251 height 63
click at [1372, 303] on button "Encerrar" at bounding box center [1382, 286] width 82 height 32
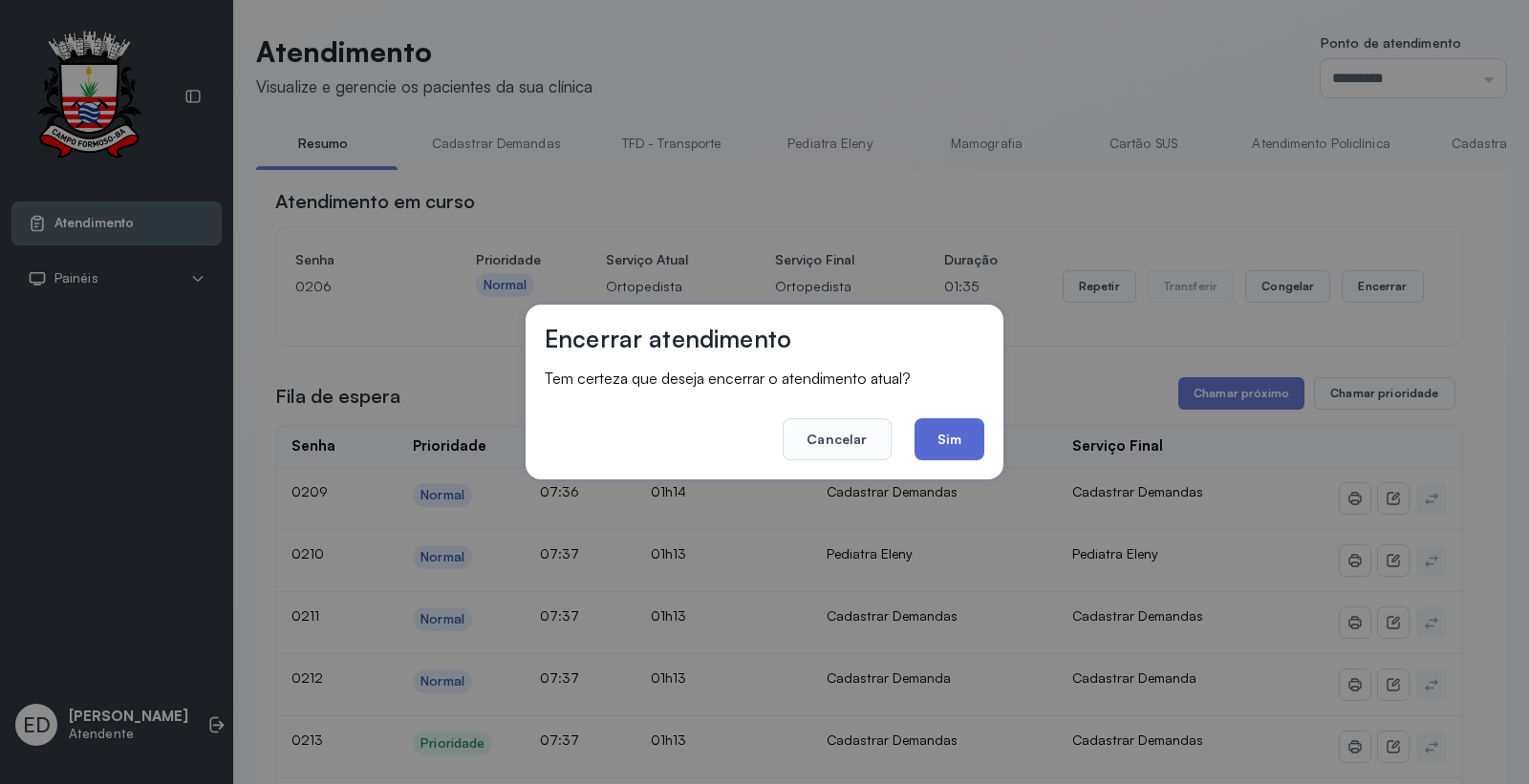
click at [955, 443] on button "Sim" at bounding box center [949, 439] width 70 height 42
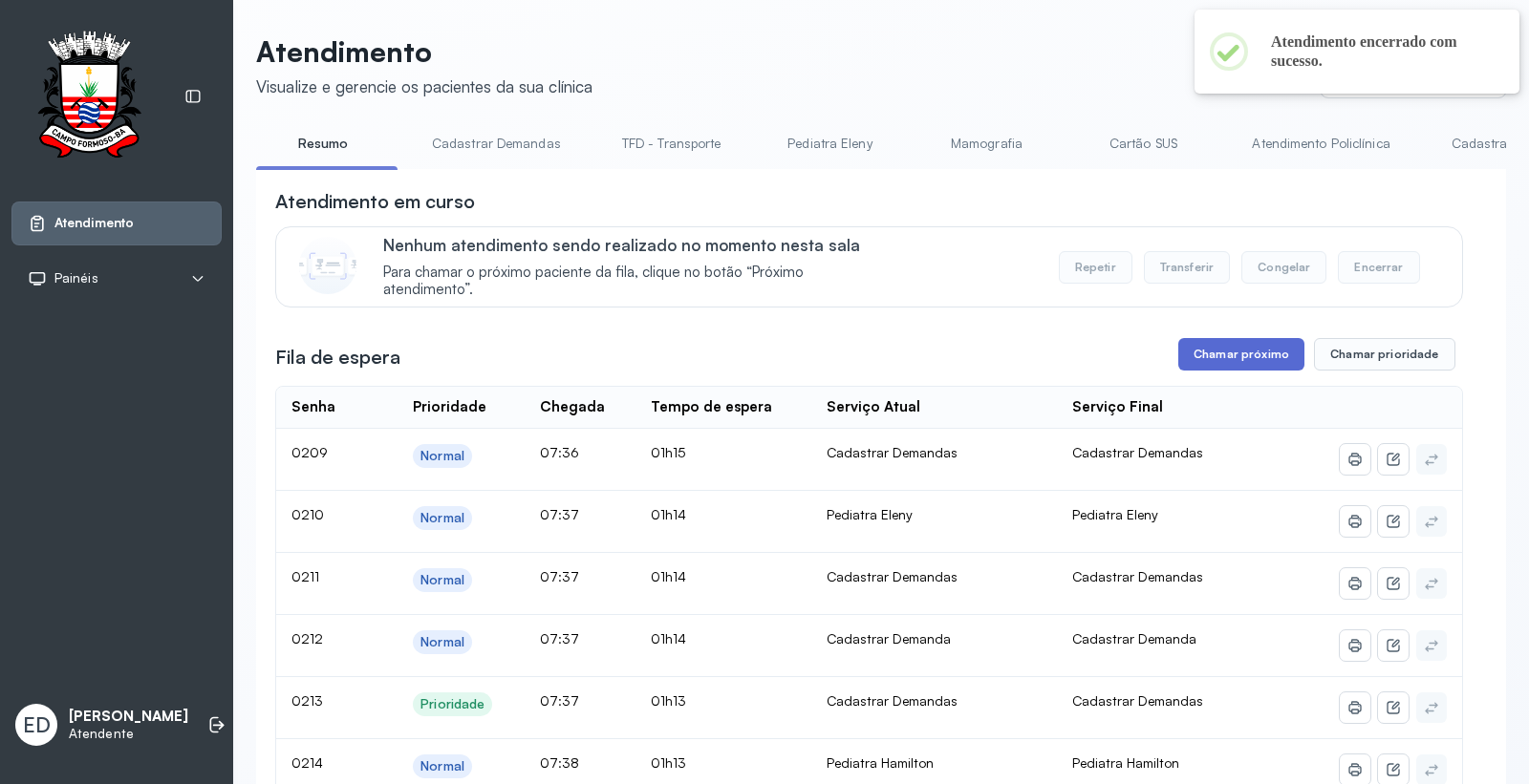
click at [1208, 366] on button "Chamar próximo" at bounding box center [1242, 354] width 126 height 32
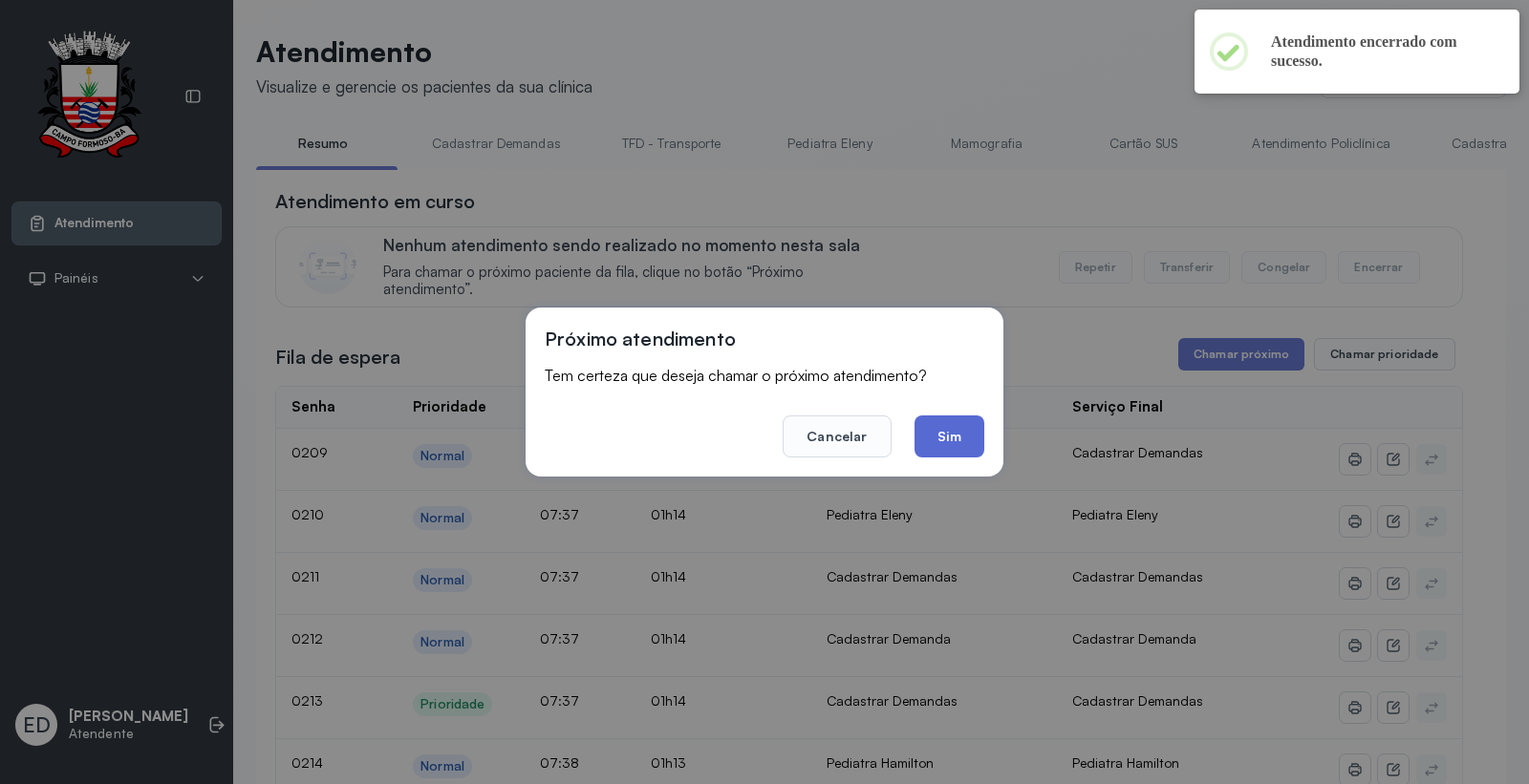
click at [949, 436] on button "Sim" at bounding box center [949, 437] width 70 height 42
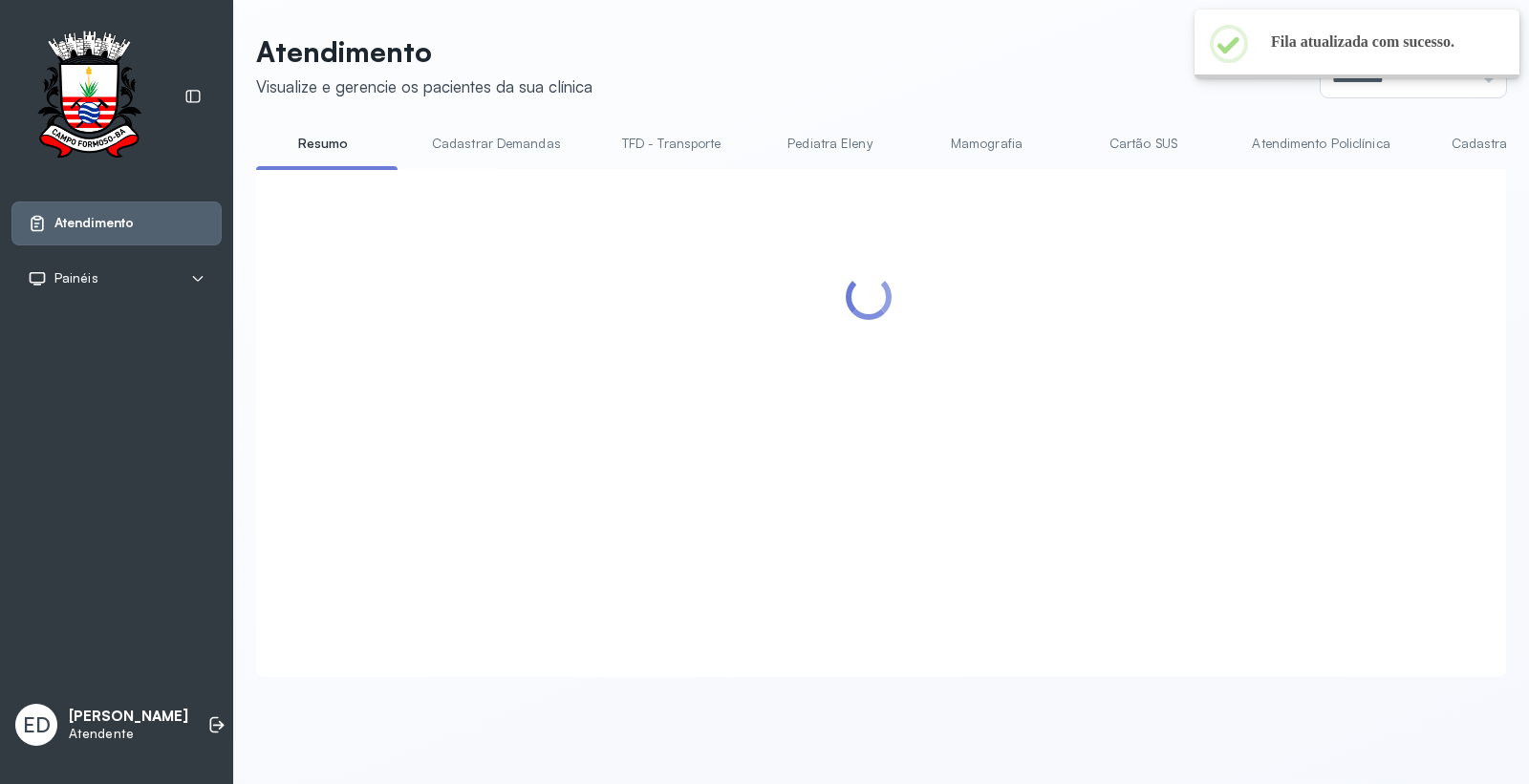
click at [957, 57] on header "Atendimento Visualize e gerencie os pacientes da sua clínica Ponto de atendimen…" at bounding box center [881, 66] width 1251 height 63
click at [1055, 39] on header "Atendimento Visualize e gerencie os pacientes da sua clínica Ponto de atendimen…" at bounding box center [881, 66] width 1251 height 63
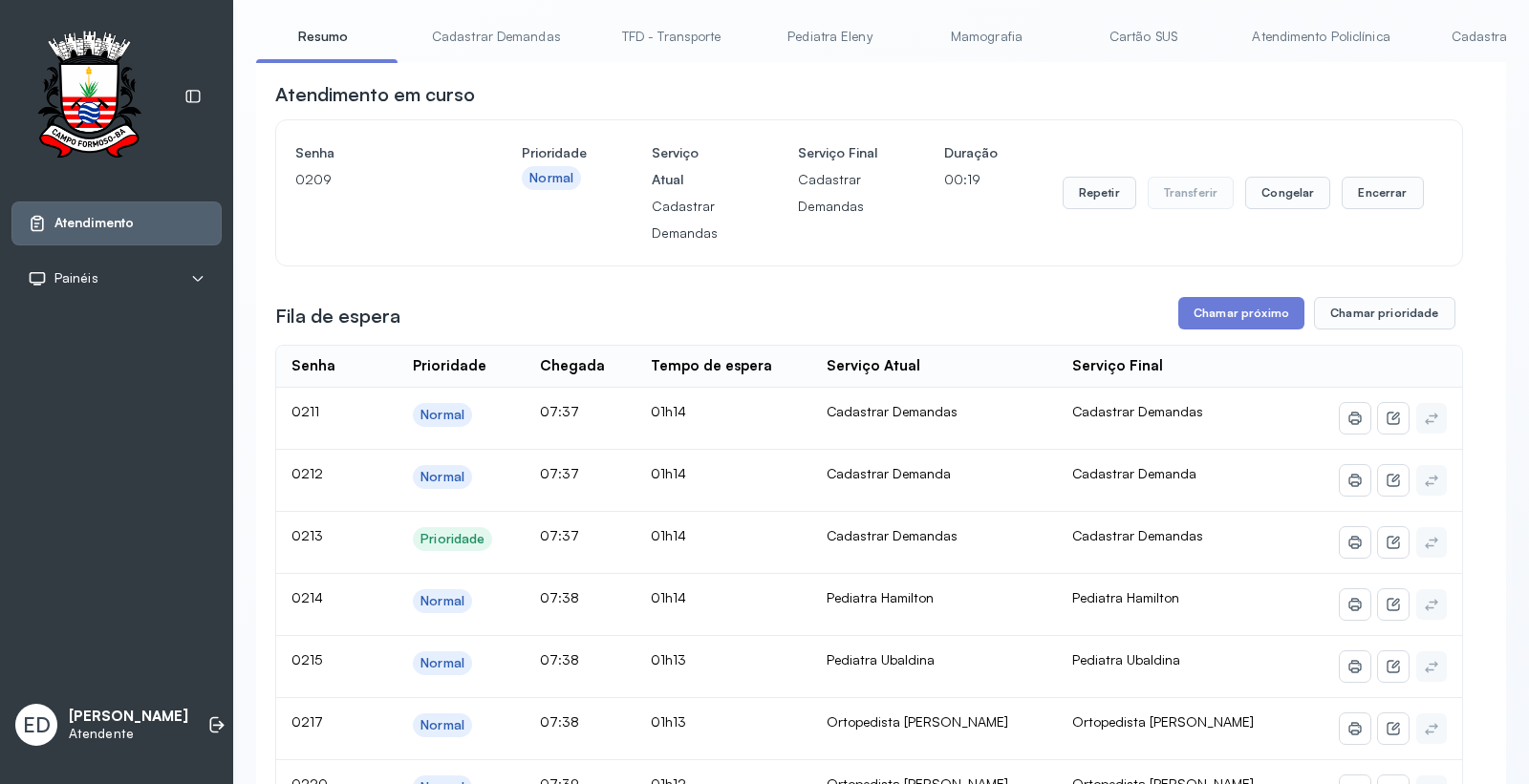
scroll to position [106, 0]
click at [1376, 211] on button "Encerrar" at bounding box center [1382, 194] width 82 height 32
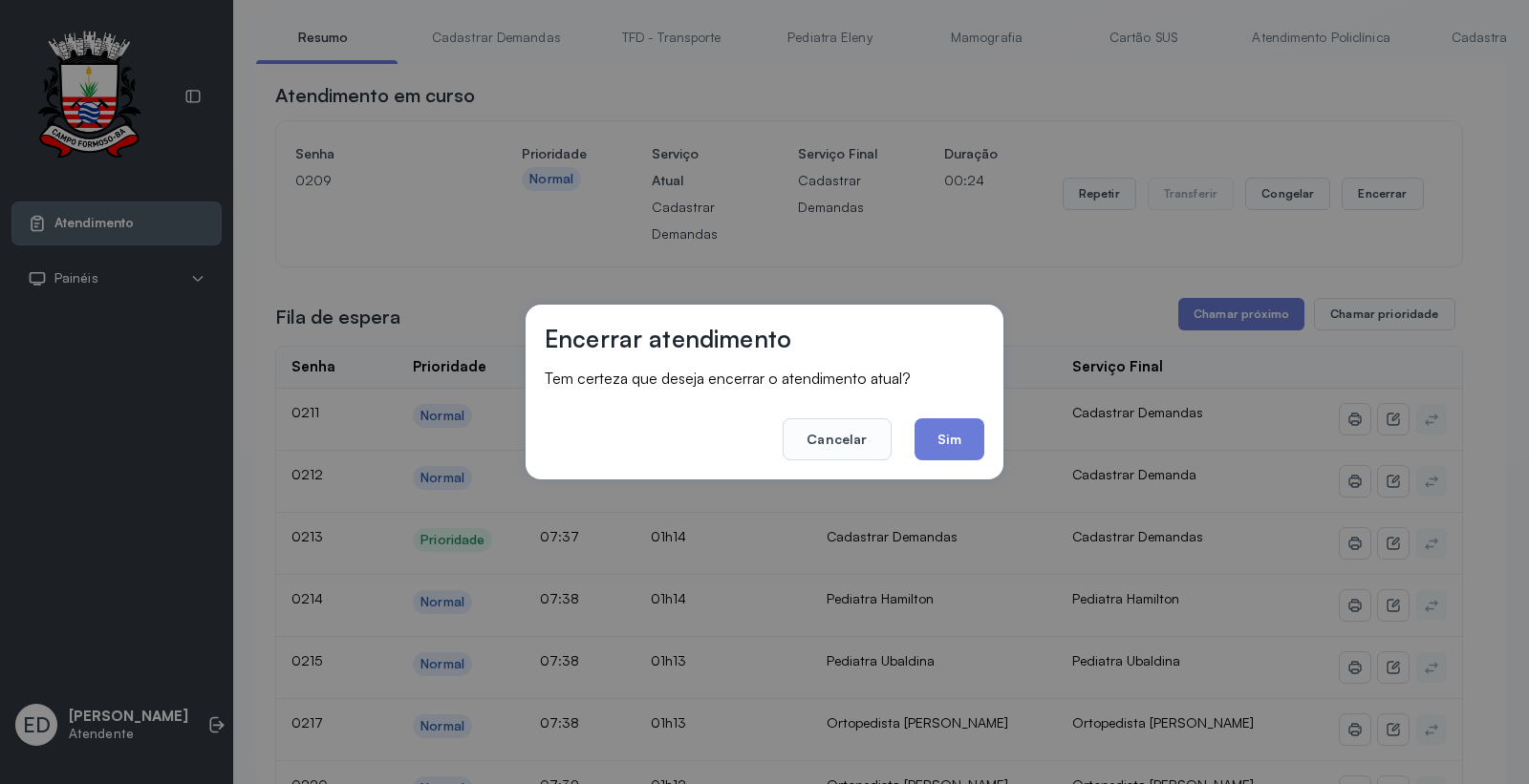
drag, startPoint x: 960, startPoint y: 441, endPoint x: 947, endPoint y: 345, distance: 96.9
click at [963, 438] on button "Sim" at bounding box center [949, 439] width 70 height 42
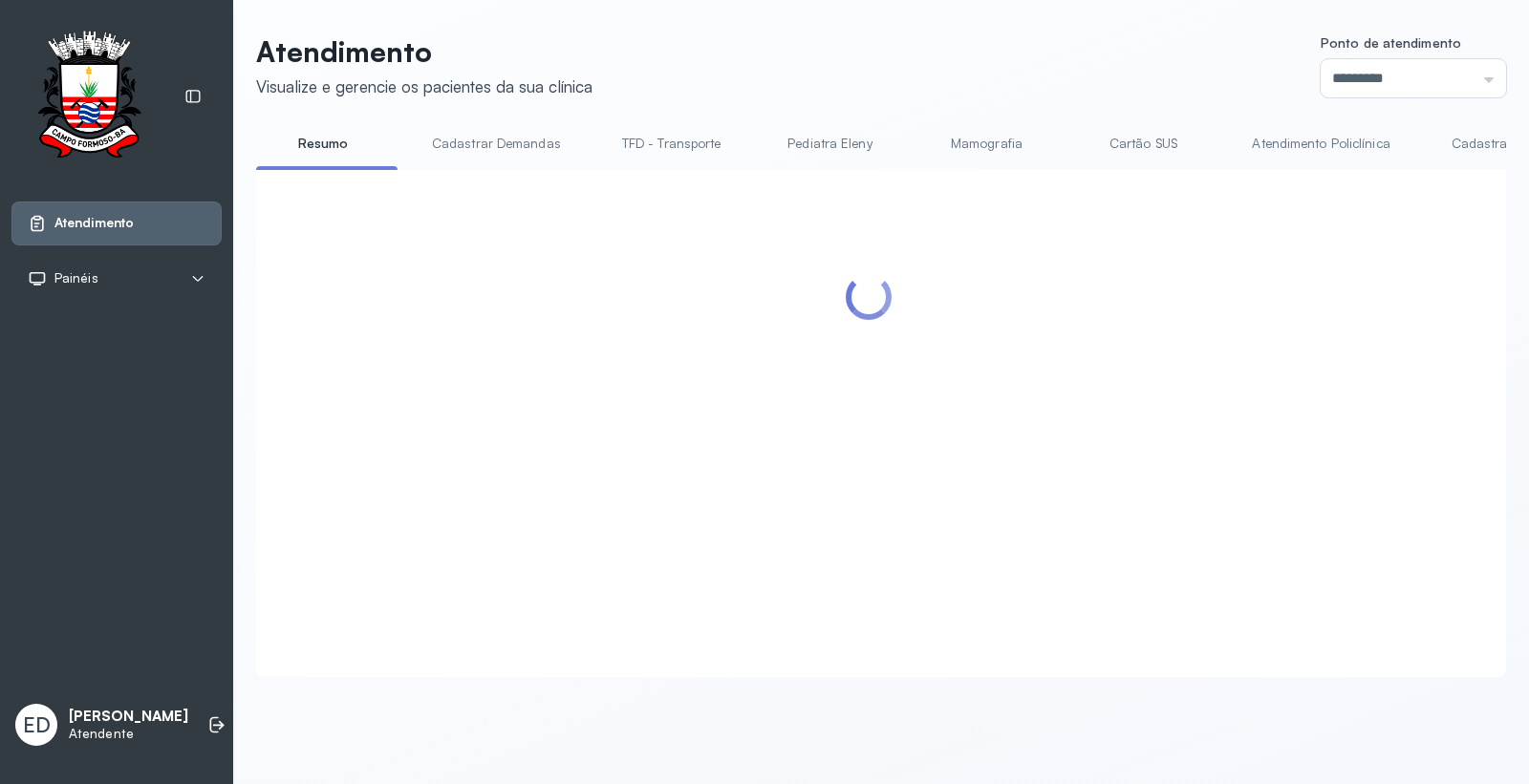
scroll to position [0, 0]
click at [1152, 98] on div "Atendimento Visualize e gerencie os pacientes da sua clínica Ponto de atendimen…" at bounding box center [881, 356] width 1251 height 643
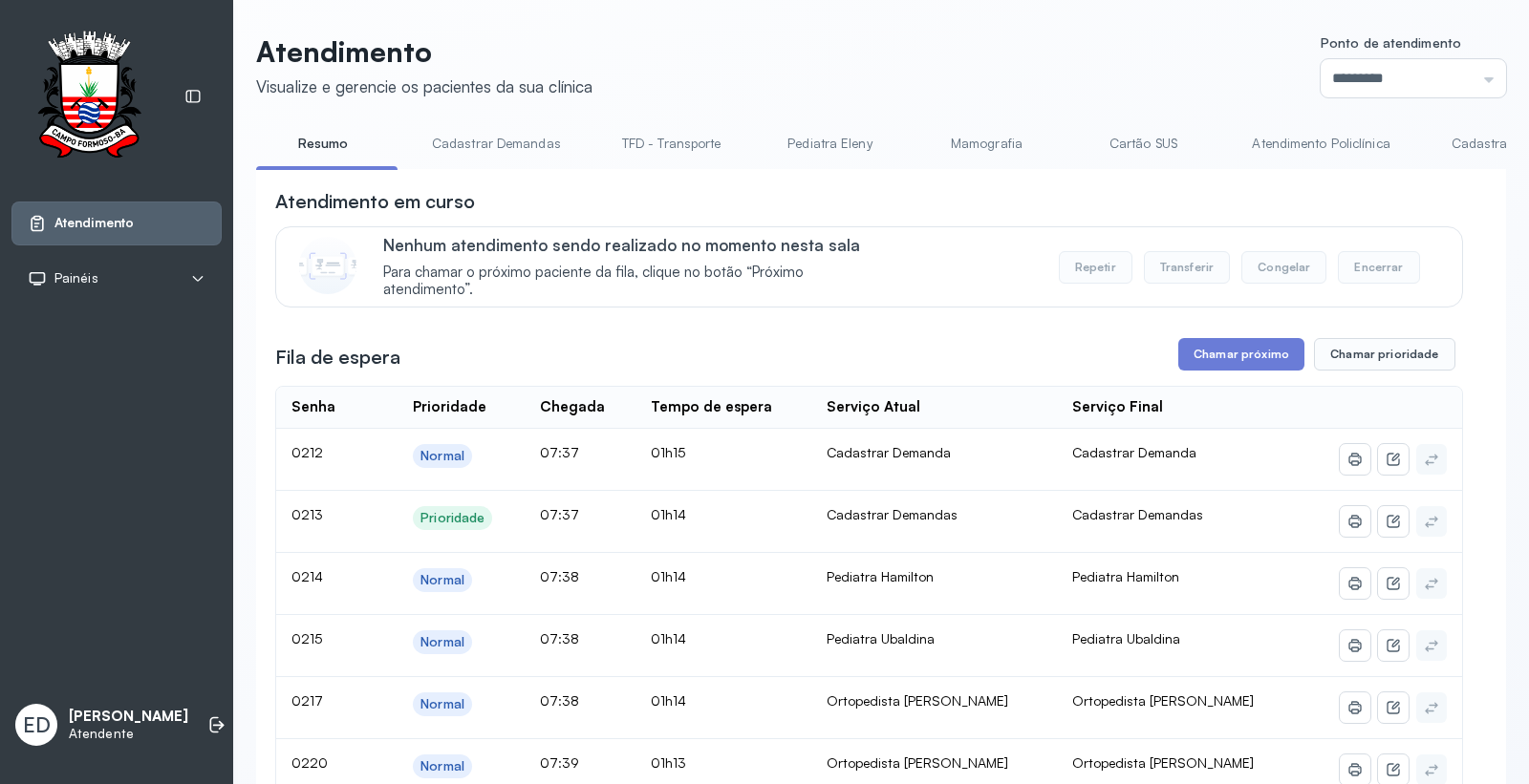
click at [916, 50] on header "Atendimento Visualize e gerencie os pacientes da sua clínica Ponto de atendimen…" at bounding box center [881, 66] width 1251 height 63
click at [1225, 355] on button "Chamar próximo" at bounding box center [1242, 354] width 126 height 32
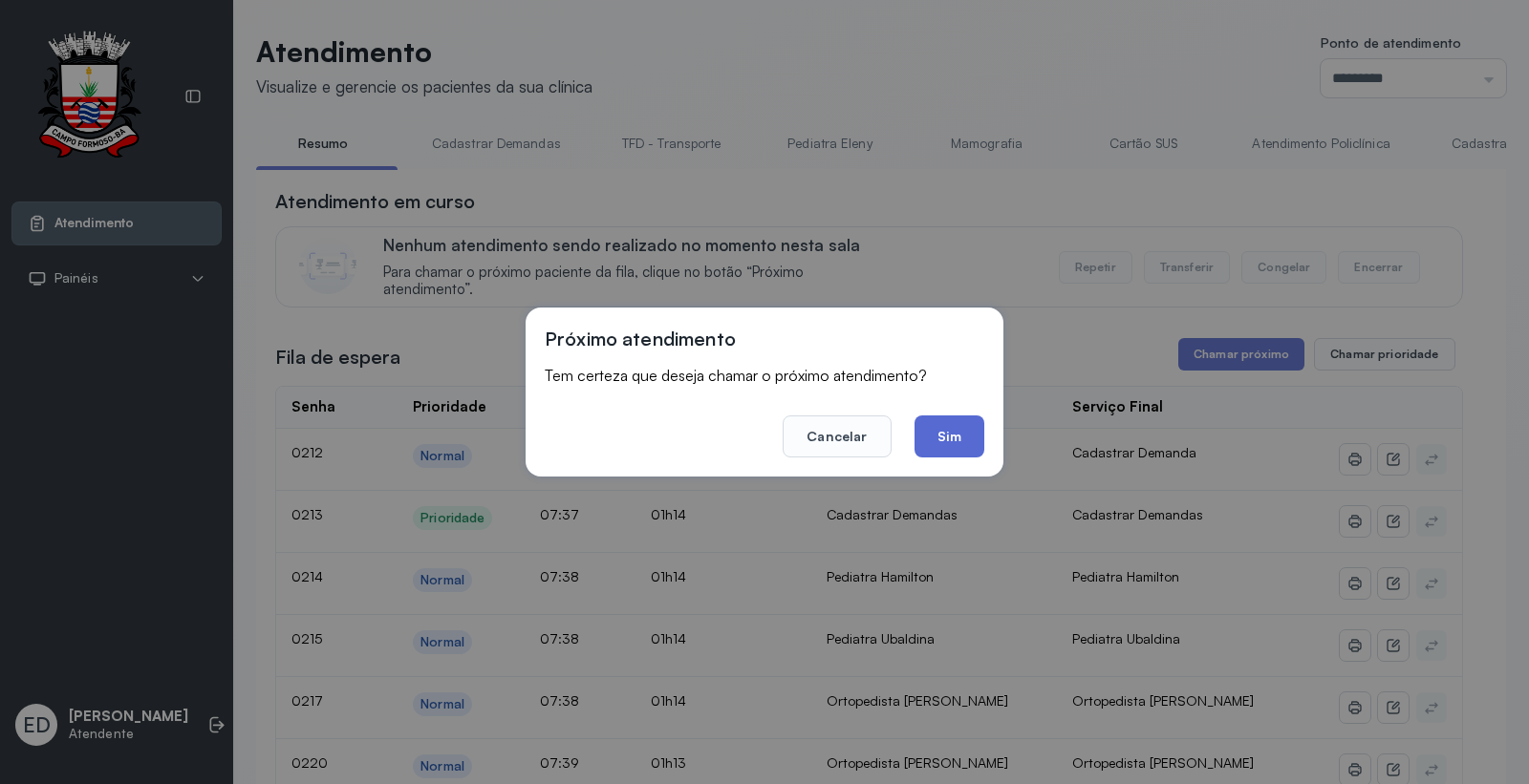
click at [962, 430] on button "Sim" at bounding box center [949, 437] width 70 height 42
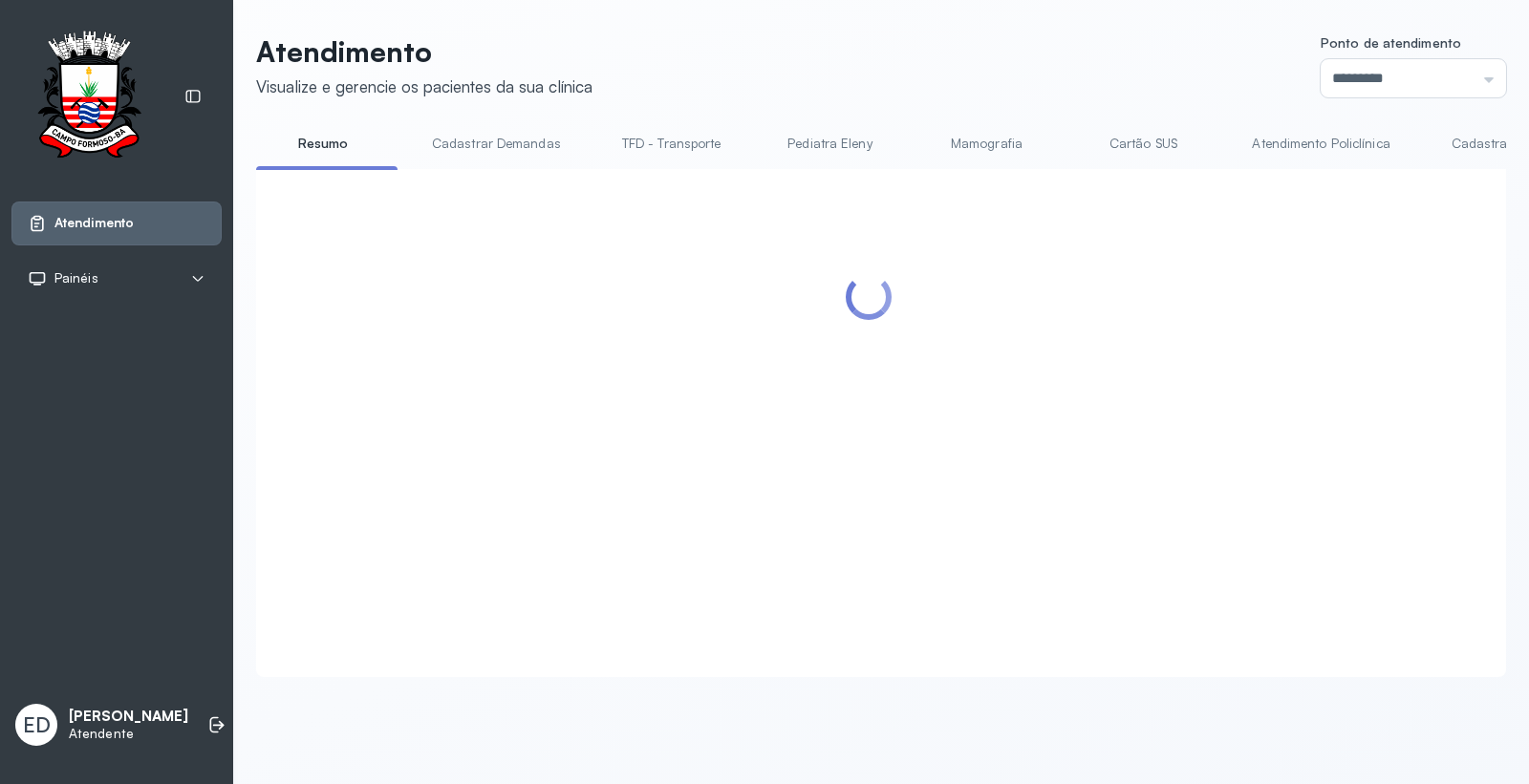
click at [1028, 63] on header "Atendimento Visualize e gerencie os pacientes da sua clínica Ponto de atendimen…" at bounding box center [881, 66] width 1251 height 63
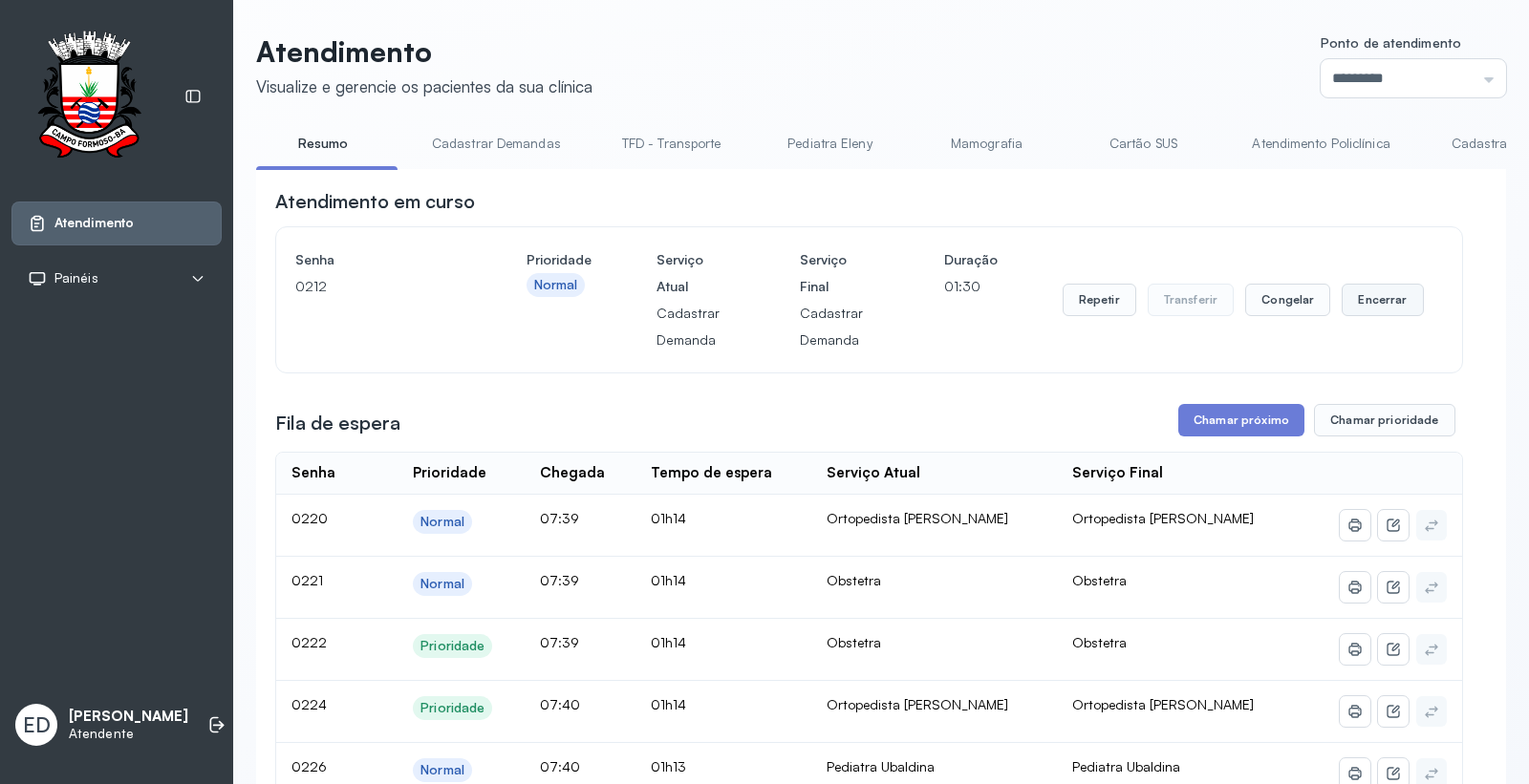
click at [1376, 307] on button "Encerrar" at bounding box center [1382, 299] width 82 height 32
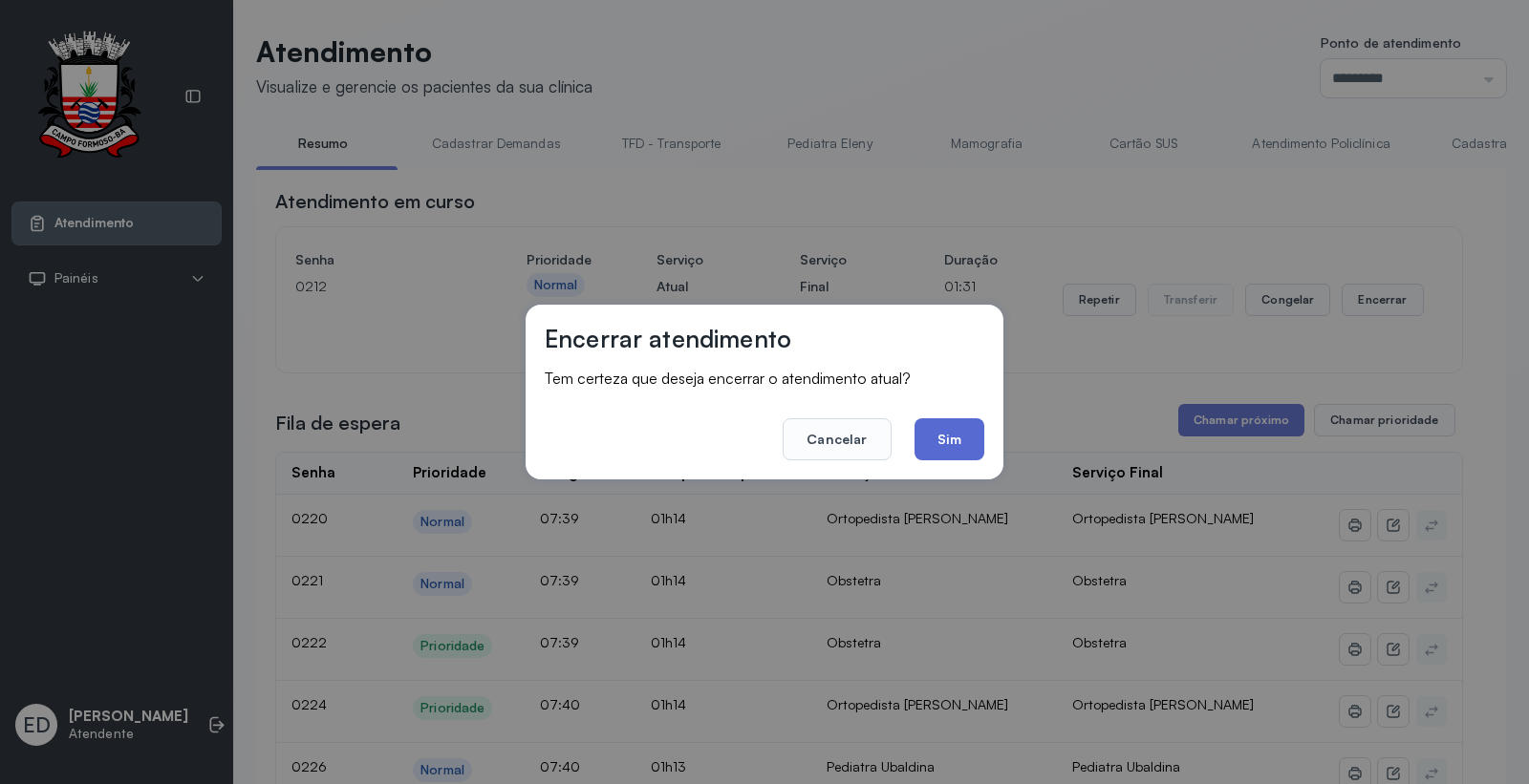
click at [944, 447] on button "Sim" at bounding box center [949, 439] width 70 height 42
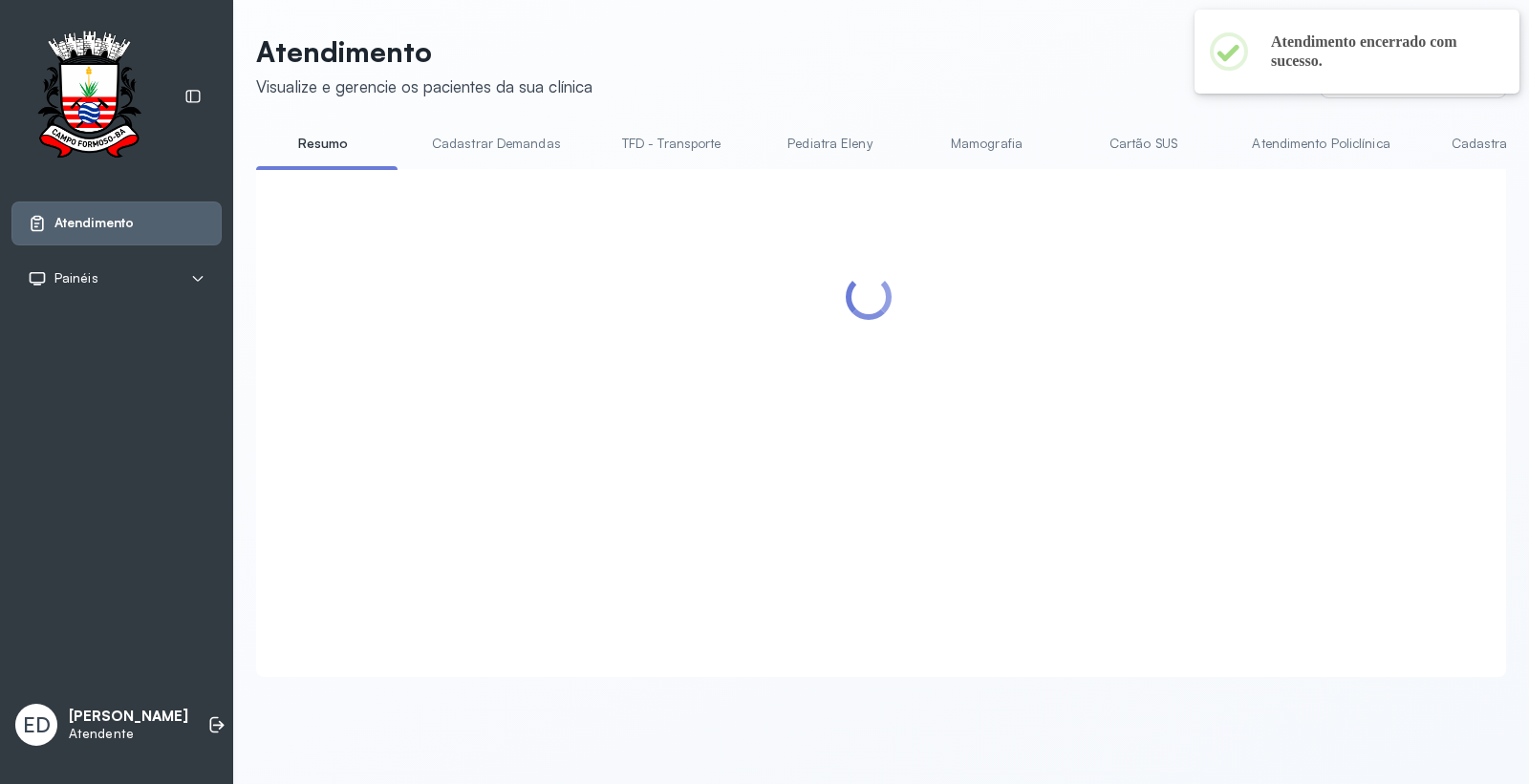
click at [1110, 197] on div at bounding box center [869, 399] width 1188 height 423
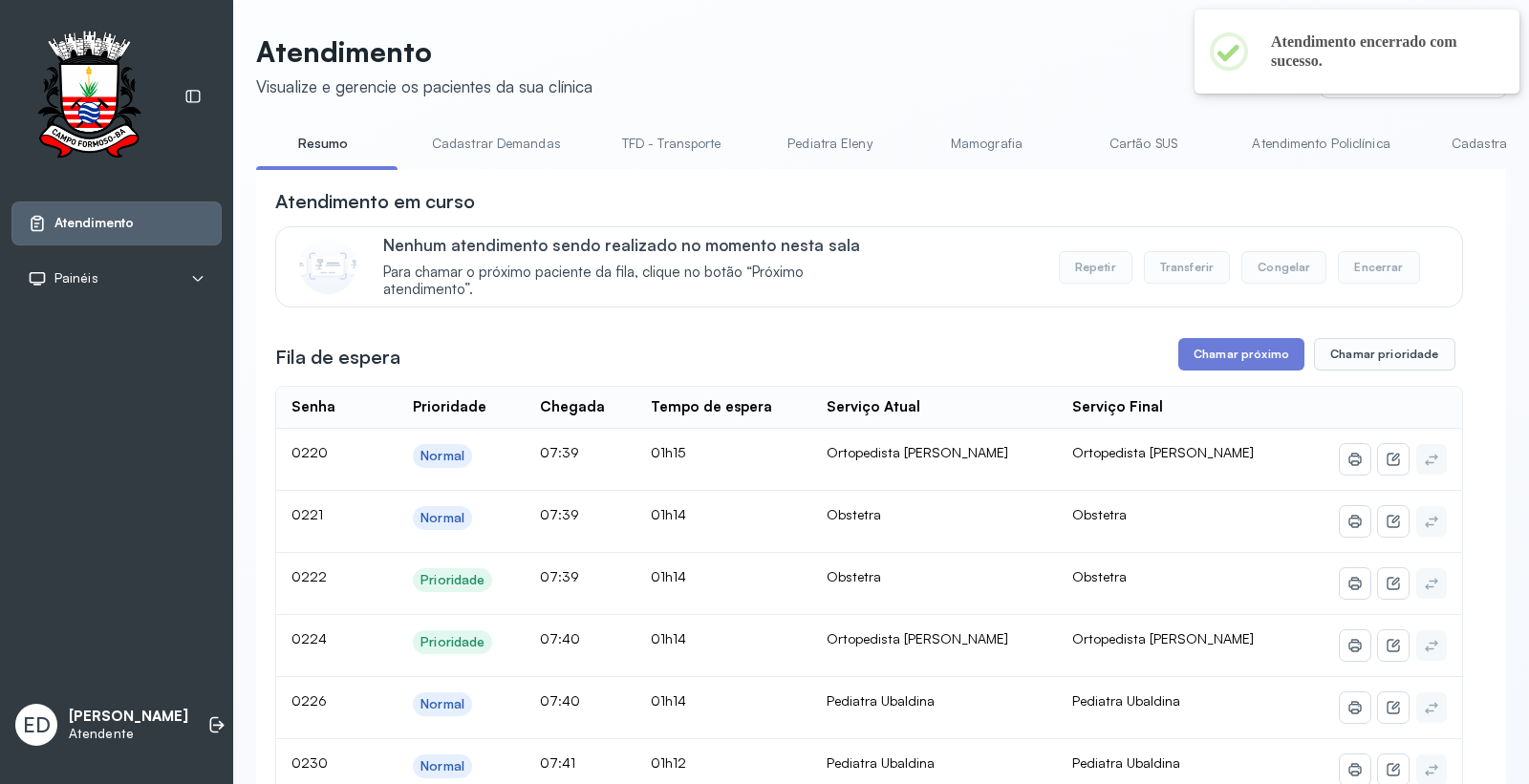
click at [1066, 91] on header "Atendimento Visualize e gerencie os pacientes da sua clínica Ponto de atendimen…" at bounding box center [881, 66] width 1251 height 63
click at [1218, 361] on button "Chamar próximo" at bounding box center [1242, 354] width 126 height 32
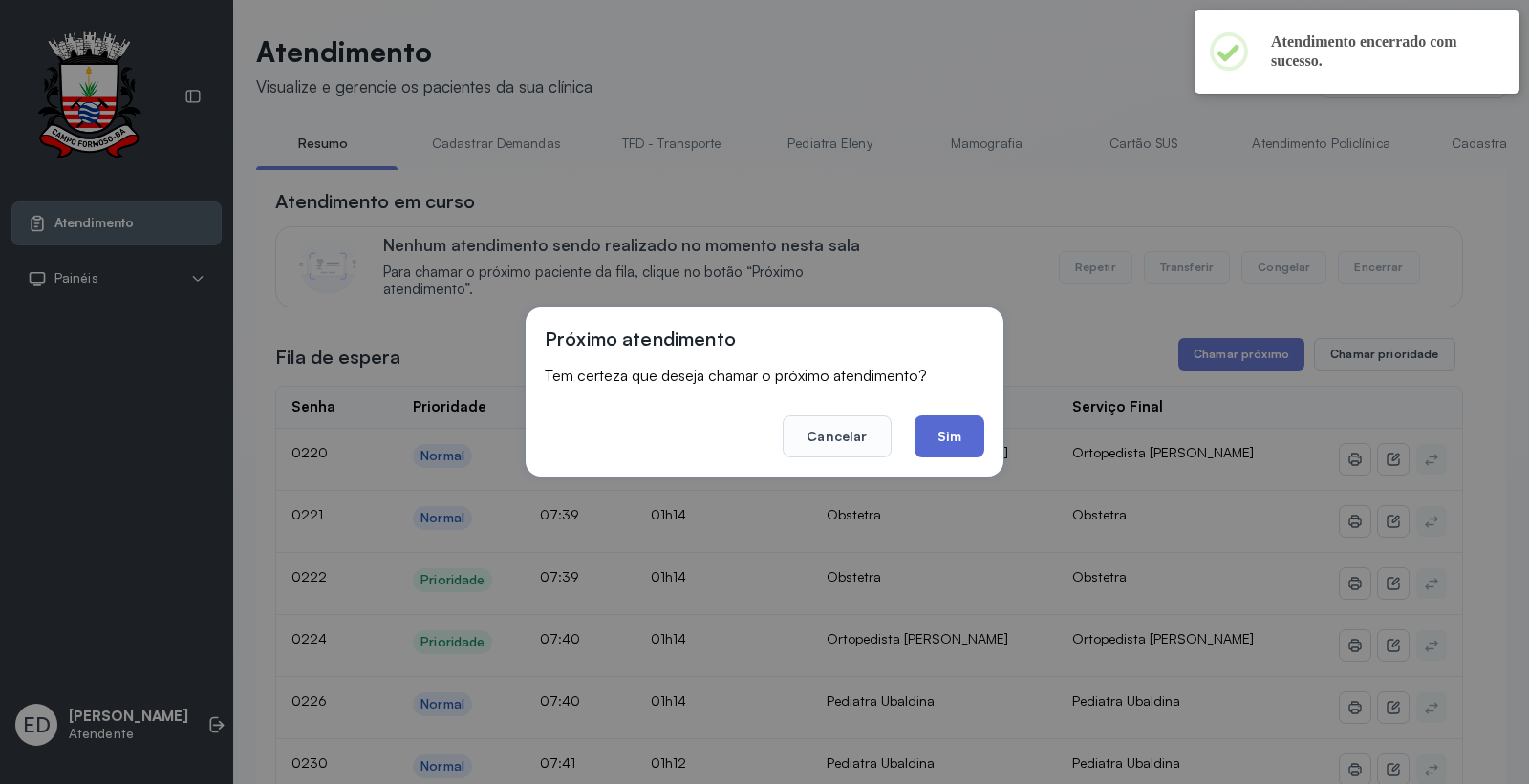
click at [951, 432] on button "Sim" at bounding box center [949, 437] width 70 height 42
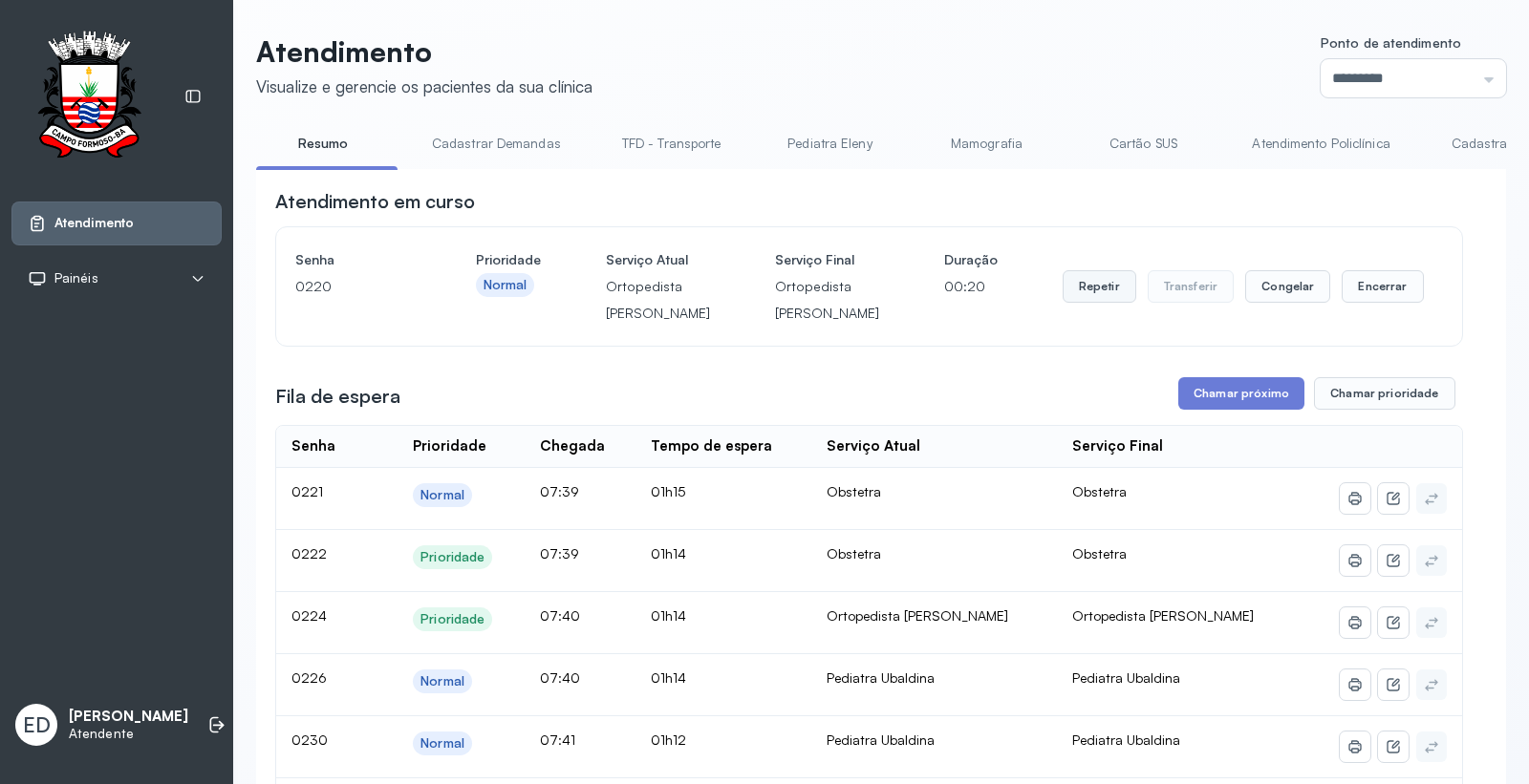
click at [1091, 300] on button "Repetir" at bounding box center [1099, 286] width 74 height 32
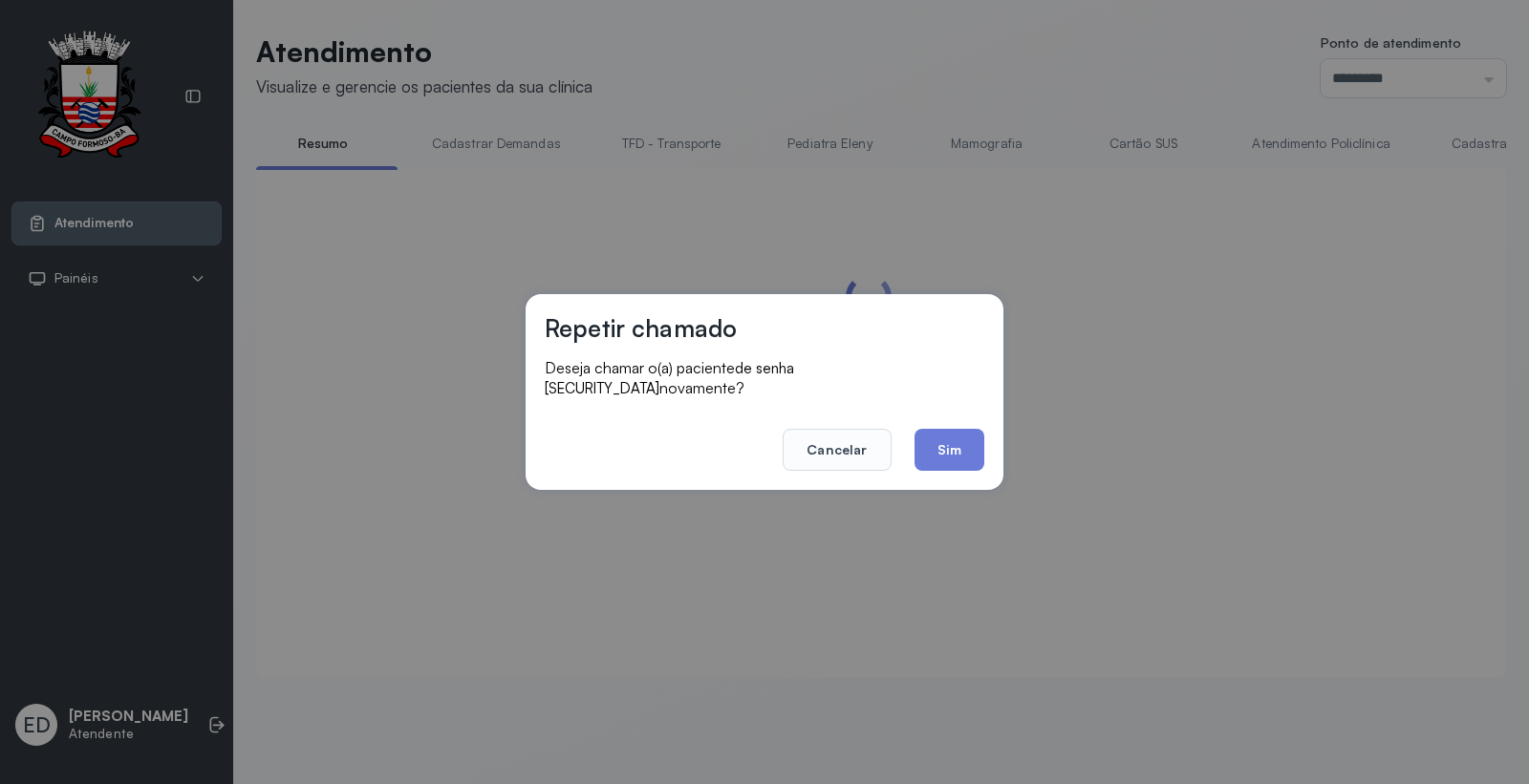
click at [966, 460] on button "Sim" at bounding box center [949, 450] width 70 height 42
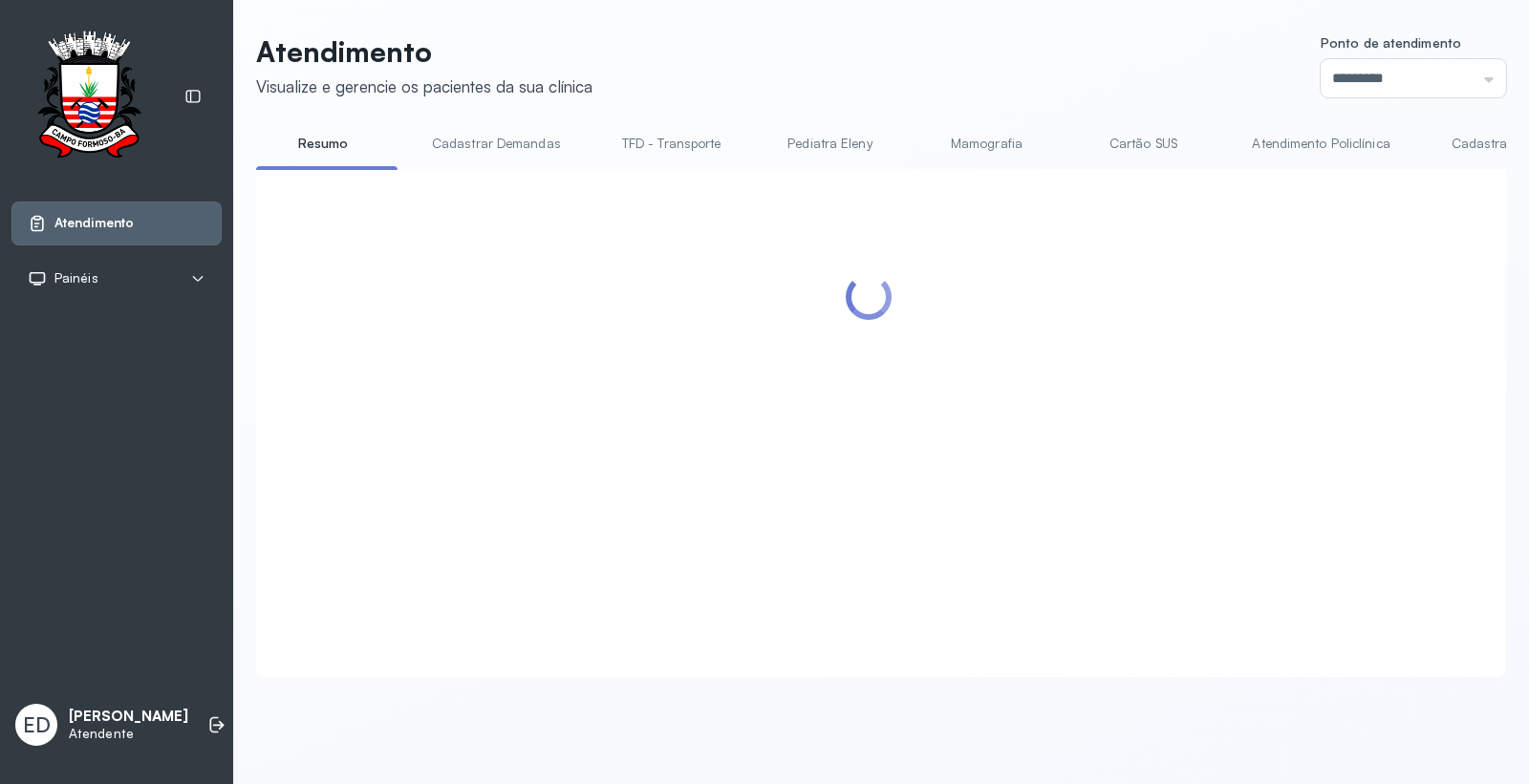
click at [962, 452] on div at bounding box center [869, 399] width 1188 height 423
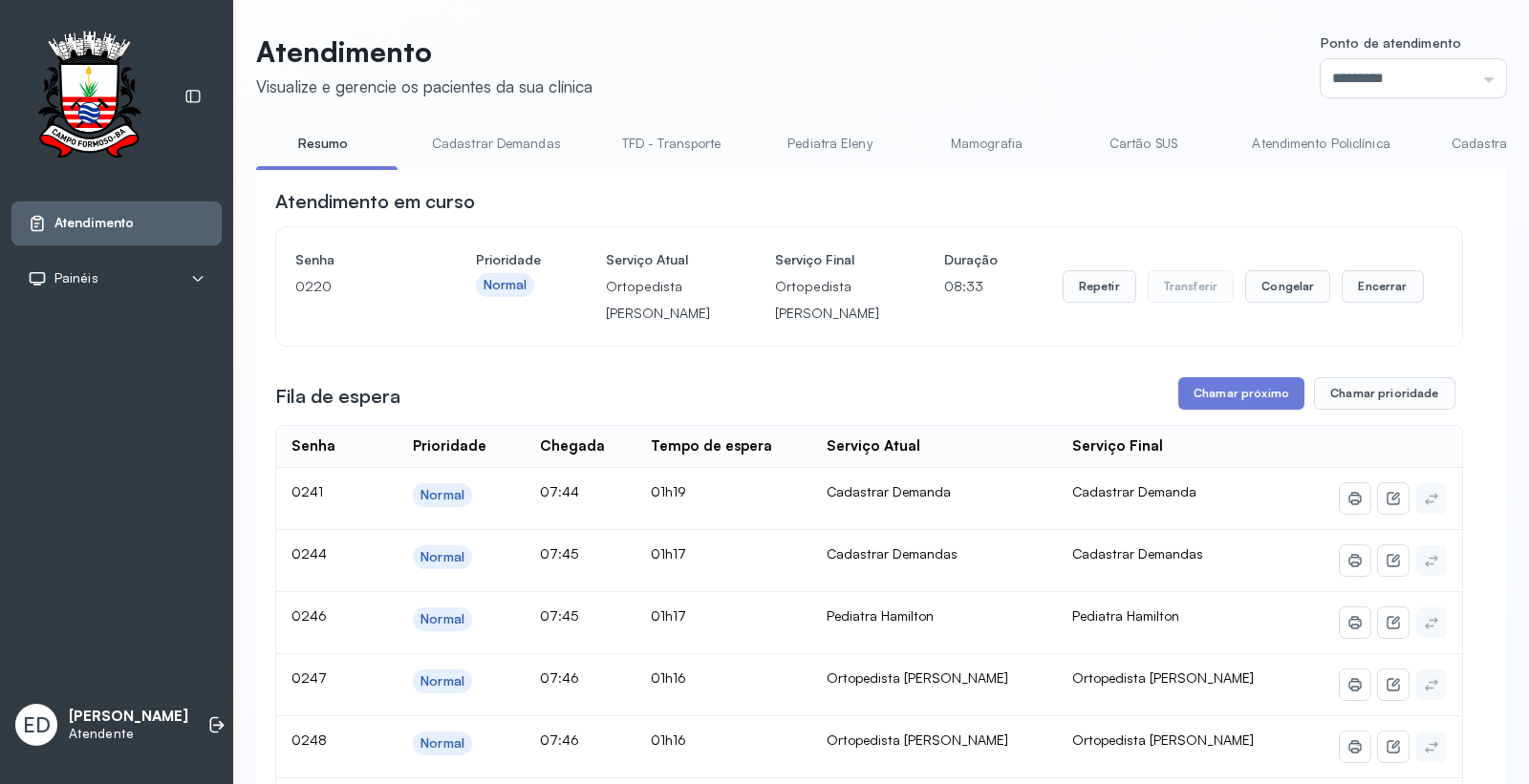
click at [995, 43] on header "Atendimento Visualize e gerencie os pacientes da sua clínica Ponto de atendimen…" at bounding box center [881, 66] width 1251 height 63
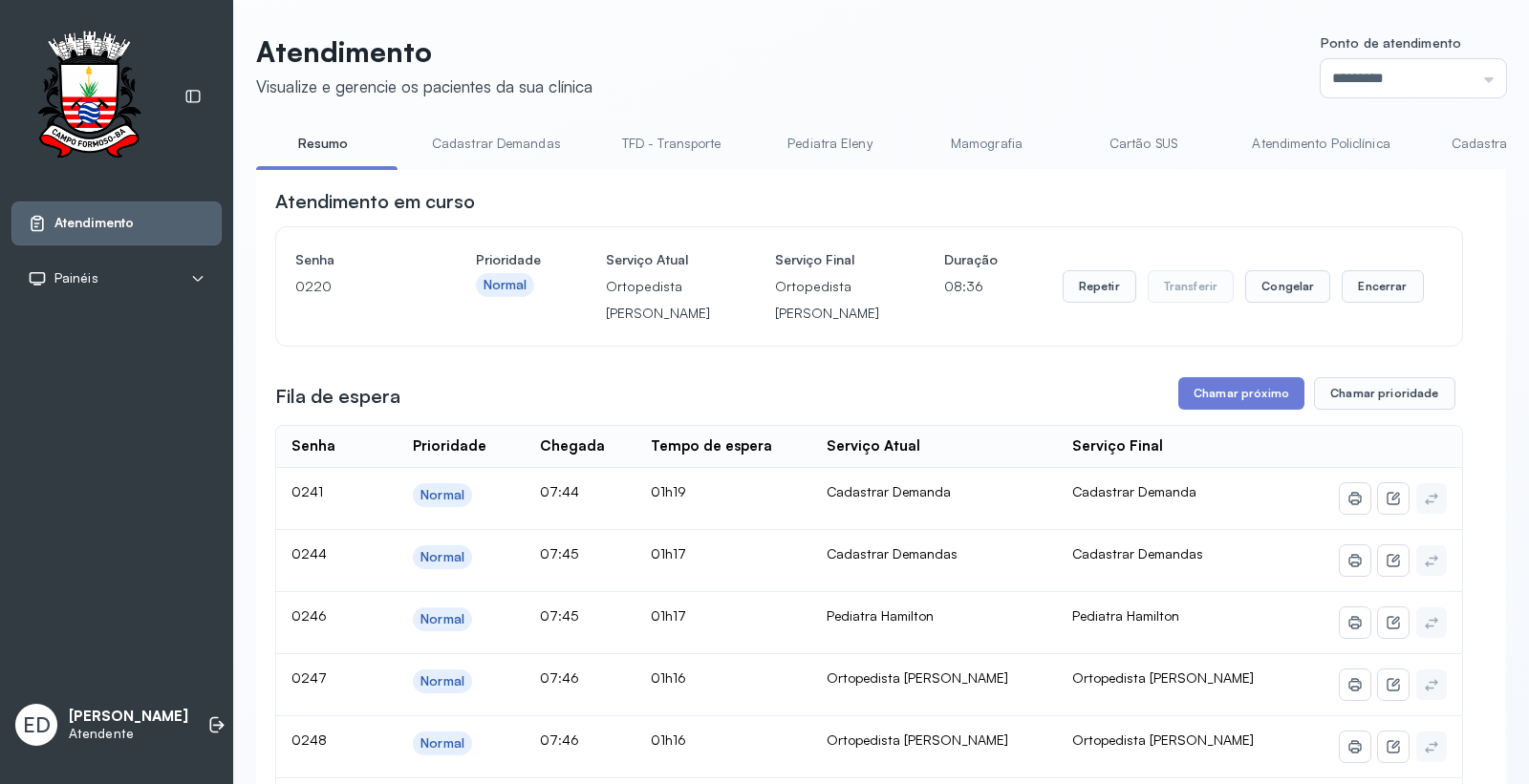
click at [770, 95] on header "Atendimento Visualize e gerencie os pacientes da sua clínica Ponto de atendimen…" at bounding box center [881, 66] width 1251 height 63
click at [929, 60] on header "Atendimento Visualize e gerencie os pacientes da sua clínica Ponto de atendimen…" at bounding box center [881, 66] width 1251 height 63
click at [930, 61] on header "Atendimento Visualize e gerencie os pacientes da sua clínica Ponto de atendimen…" at bounding box center [881, 66] width 1251 height 63
drag, startPoint x: 643, startPoint y: 50, endPoint x: 588, endPoint y: 138, distance: 103.8
click at [643, 61] on header "Atendimento Visualize e gerencie os pacientes da sua clínica Ponto de atendimen…" at bounding box center [881, 66] width 1251 height 63
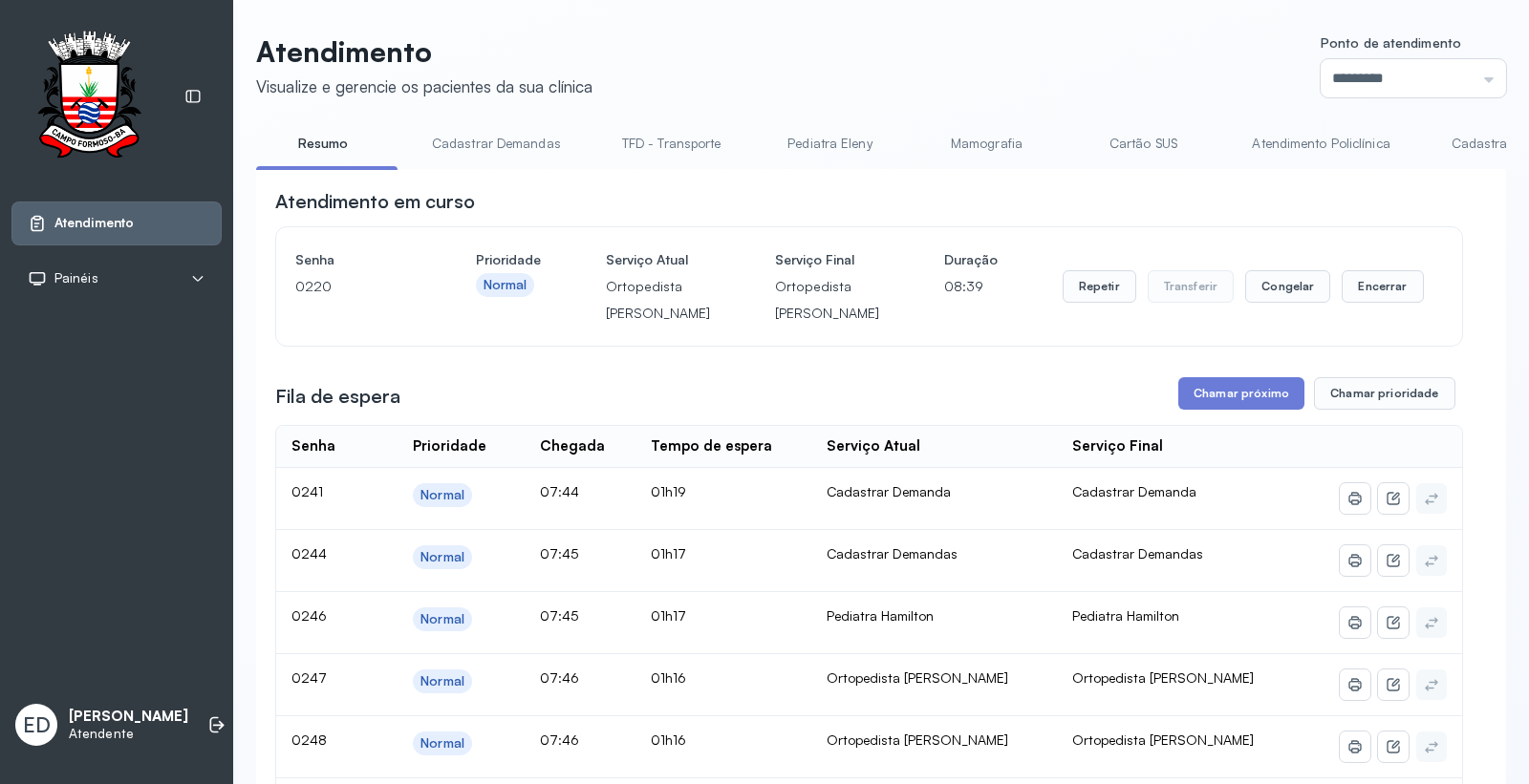
click at [148, 459] on div "Atendimento Painéis Tv ED Eliana da Silva Araújo Atendente" at bounding box center [116, 392] width 233 height 784
click at [1376, 303] on button "Encerrar" at bounding box center [1382, 286] width 82 height 32
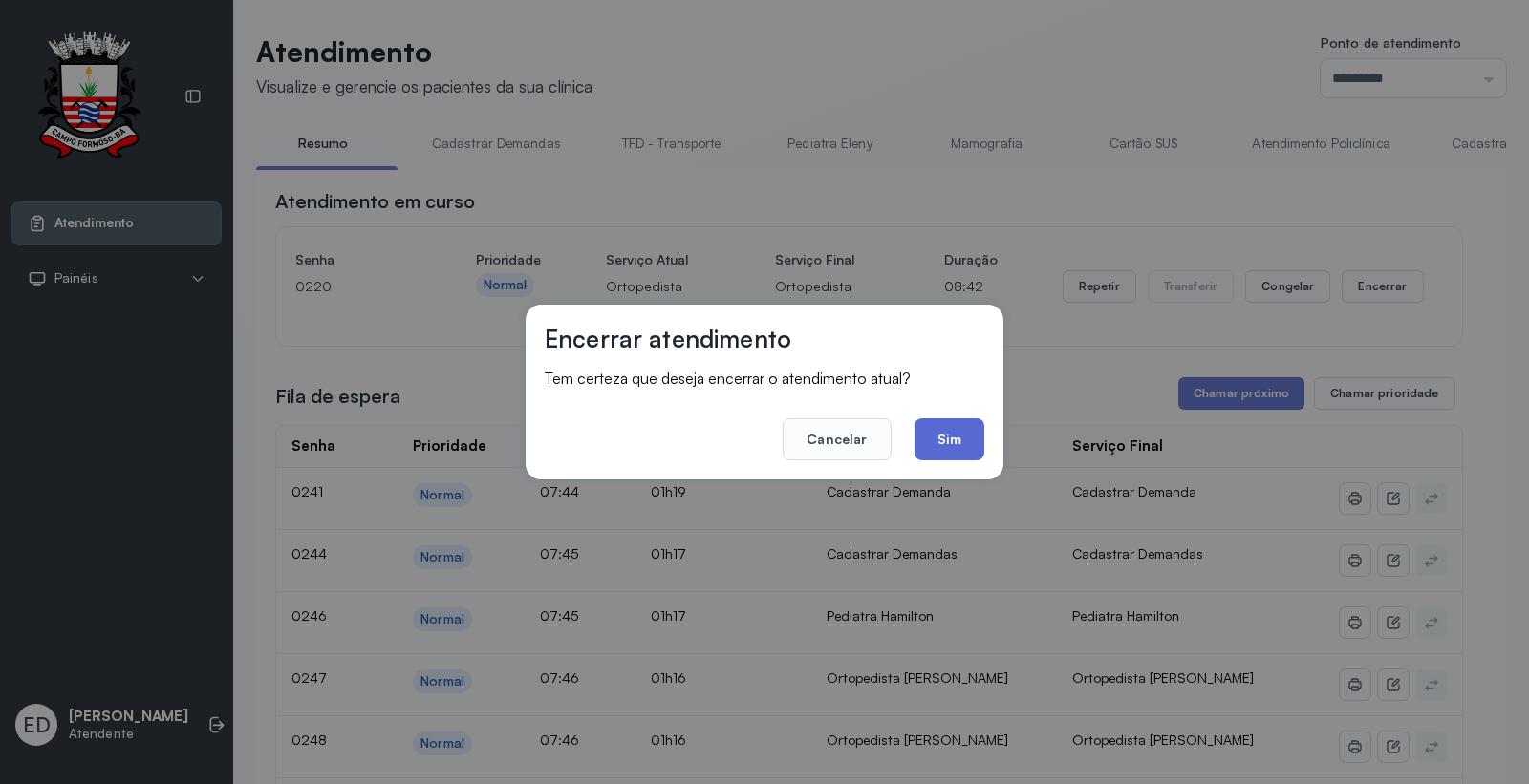
click at [966, 433] on button "Sim" at bounding box center [949, 439] width 70 height 42
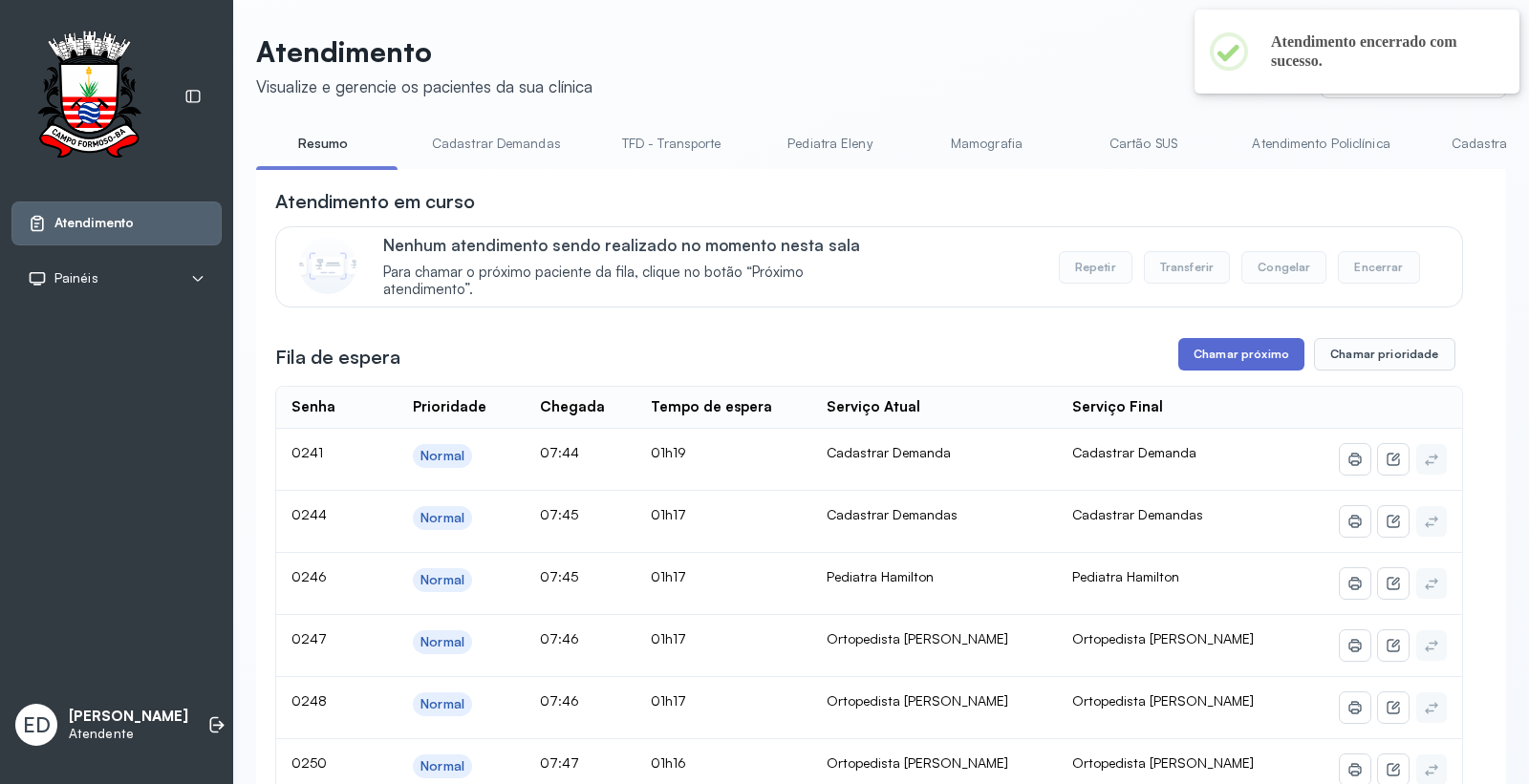
click at [1281, 371] on button "Chamar próximo" at bounding box center [1242, 354] width 126 height 32
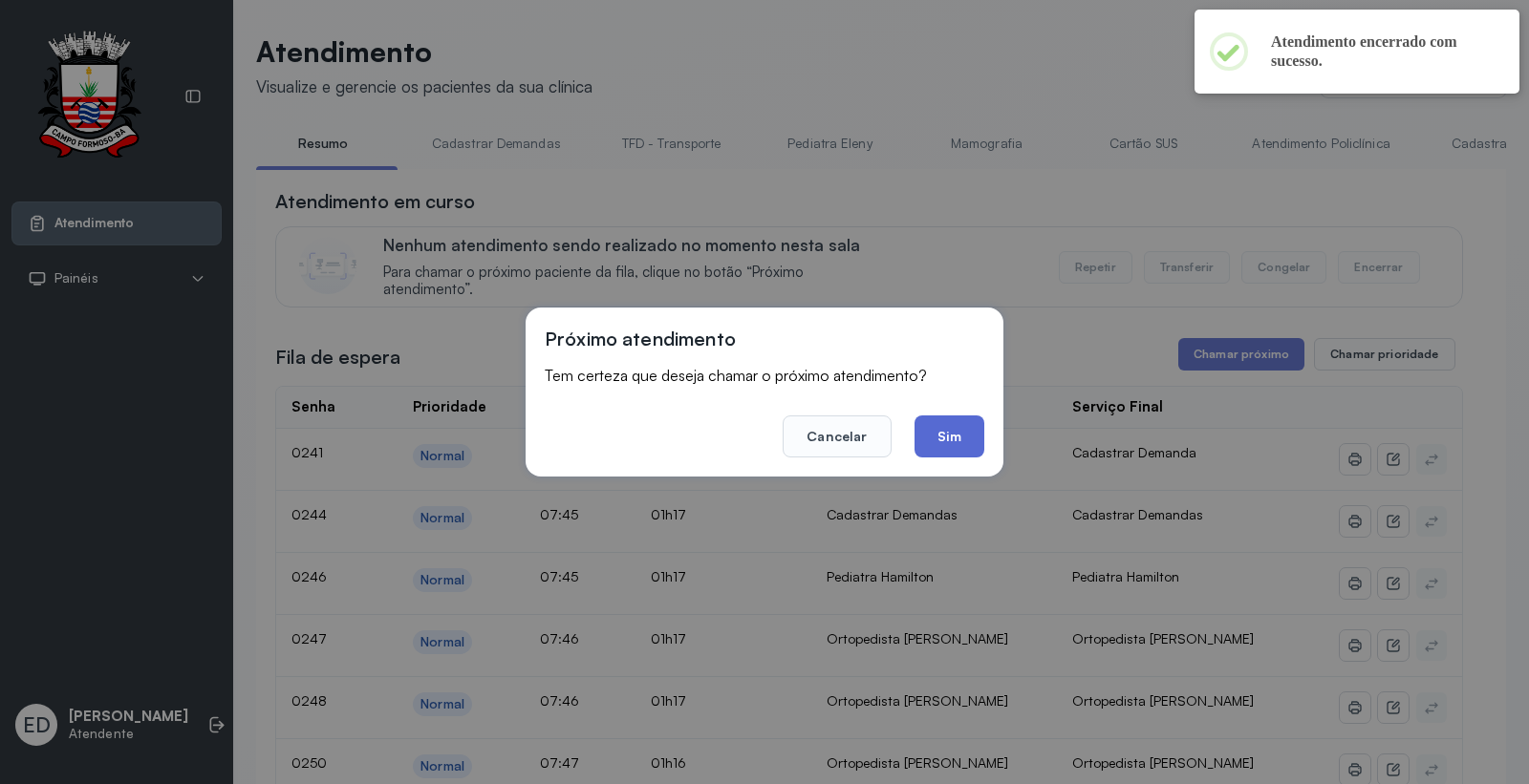
click at [952, 432] on button "Sim" at bounding box center [949, 437] width 70 height 42
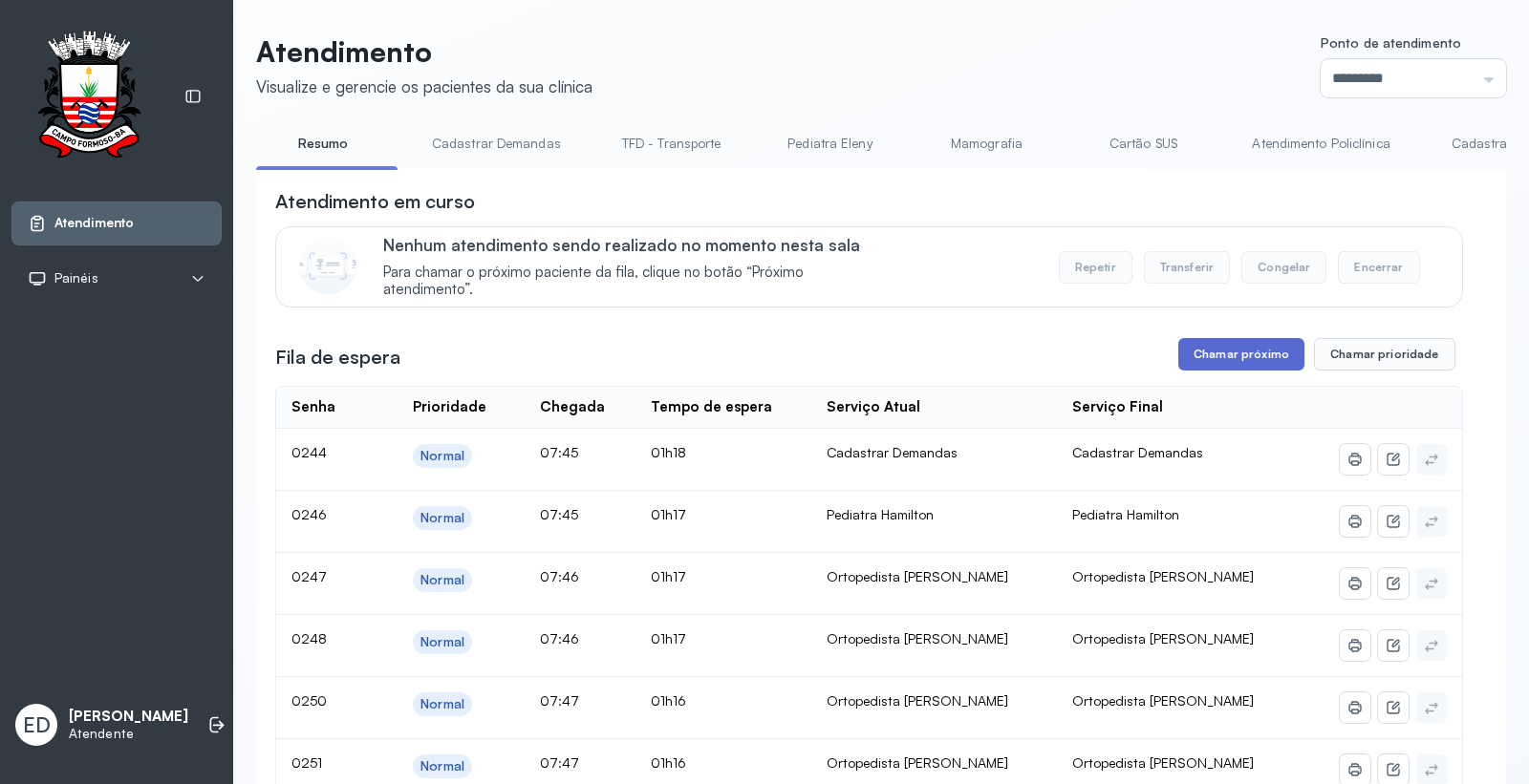
click at [1248, 350] on button "Chamar próximo" at bounding box center [1242, 354] width 126 height 32
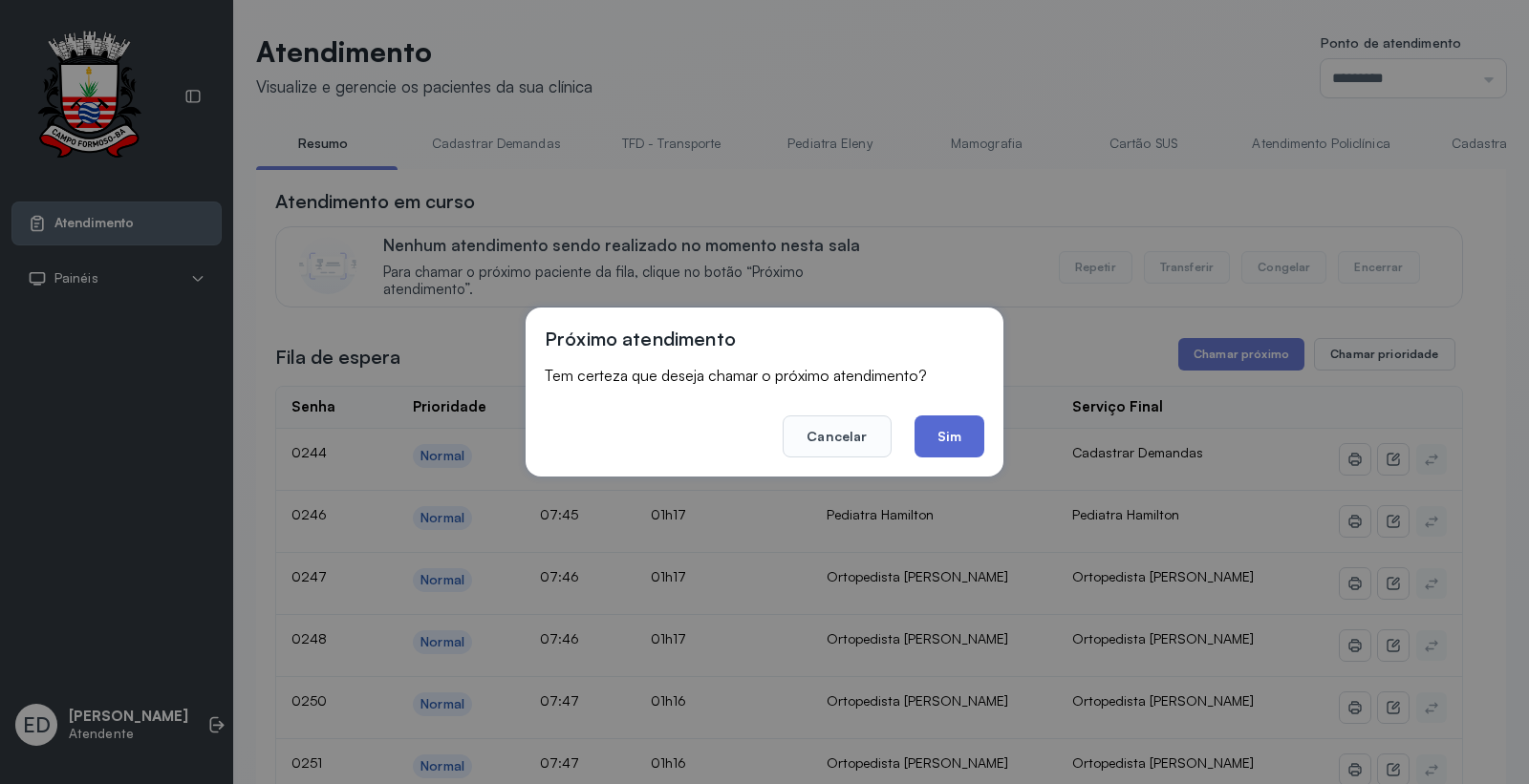
click at [951, 433] on button "Sim" at bounding box center [949, 437] width 70 height 42
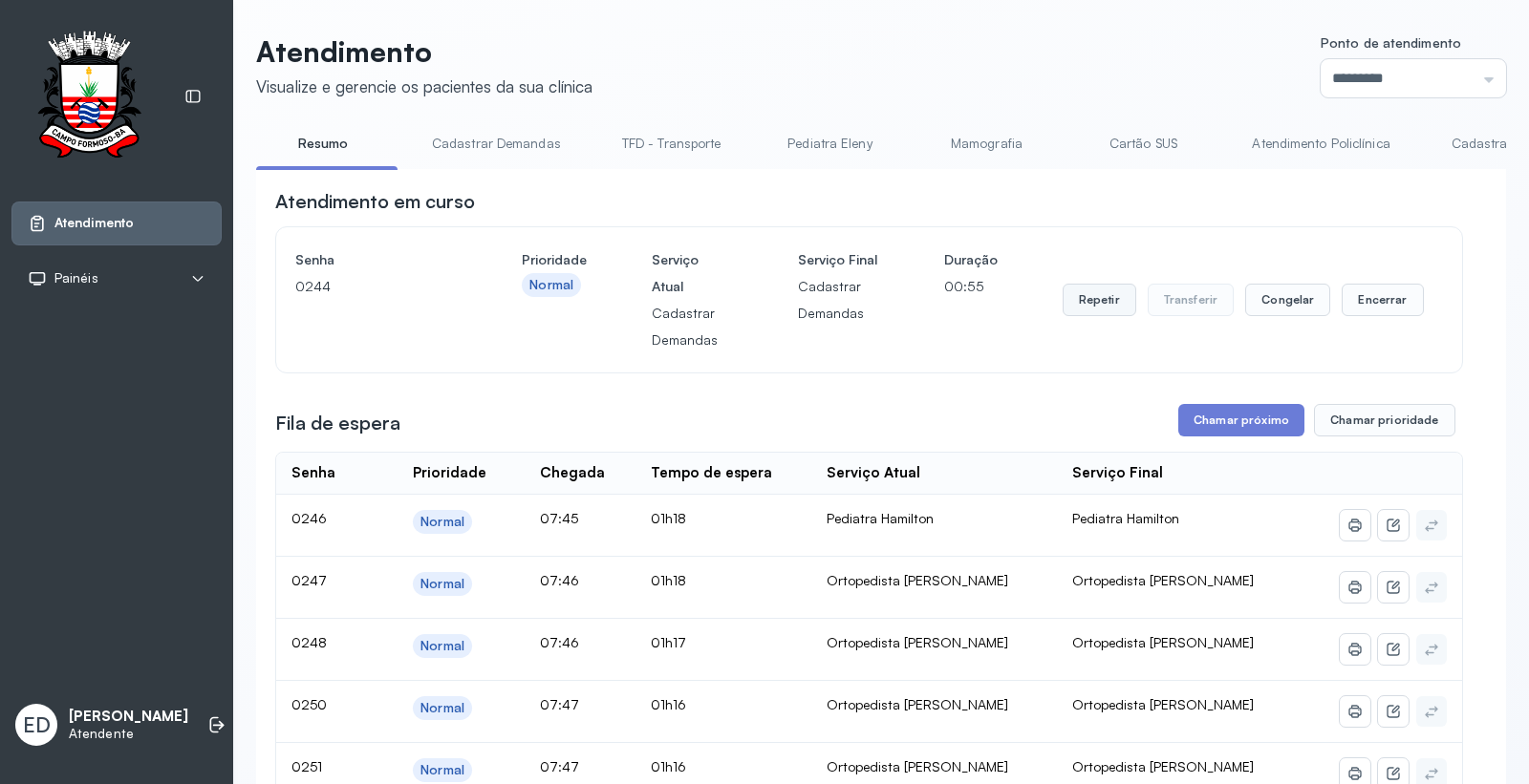
click at [1104, 300] on button "Repetir" at bounding box center [1099, 299] width 74 height 32
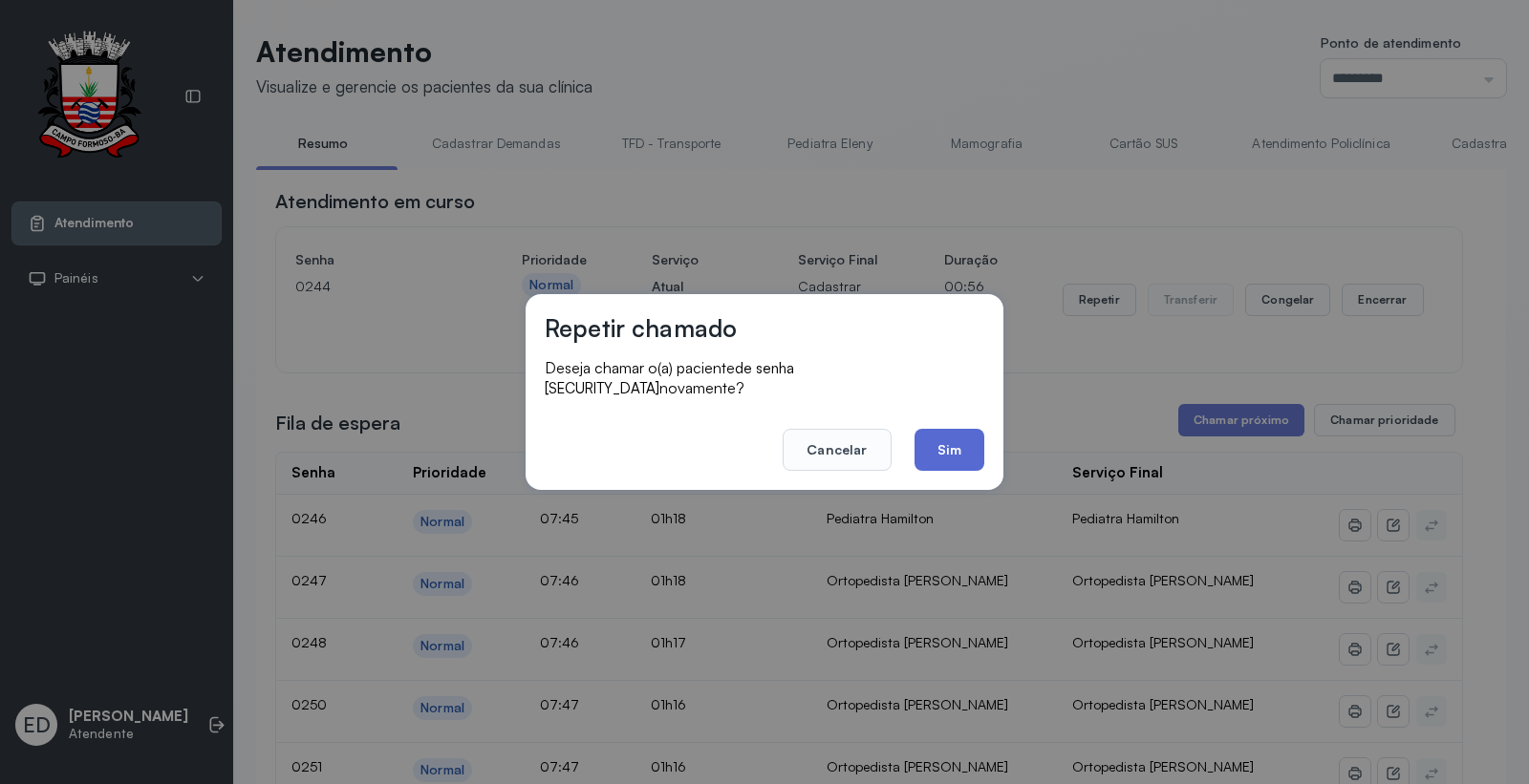
click at [965, 443] on button "Sim" at bounding box center [949, 450] width 70 height 42
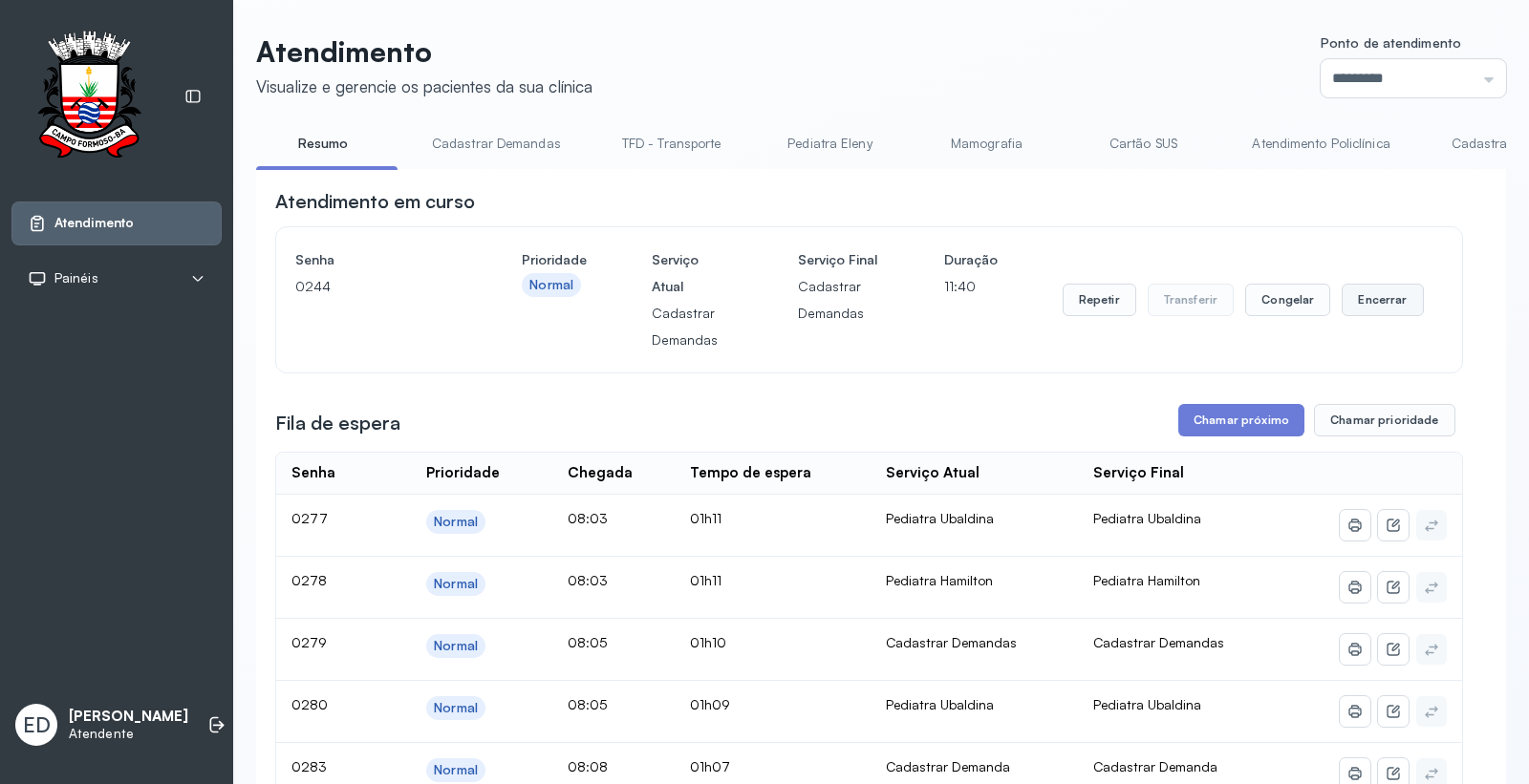
click at [1370, 302] on button "Encerrar" at bounding box center [1382, 299] width 82 height 32
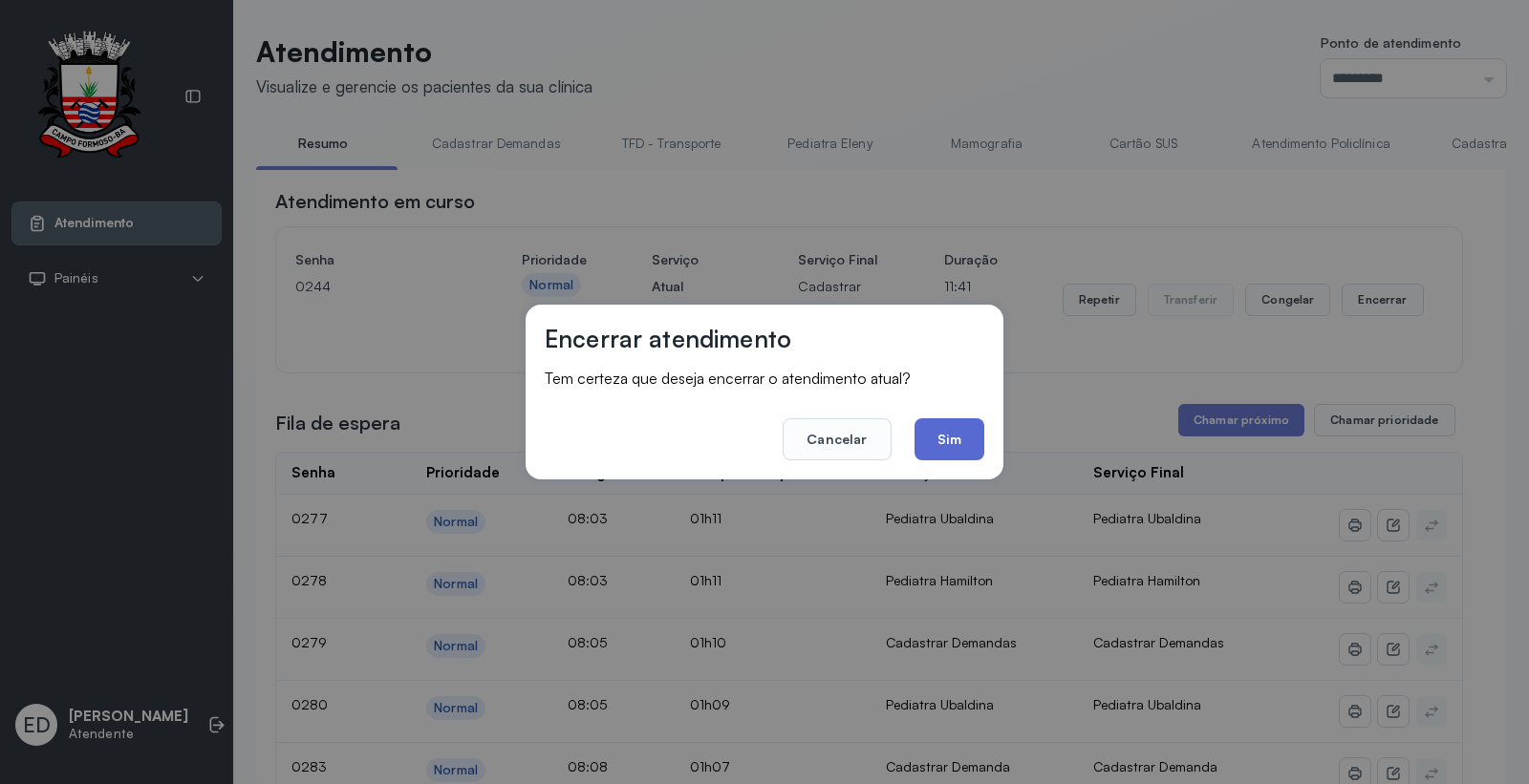
click at [951, 438] on button "Sim" at bounding box center [949, 439] width 70 height 42
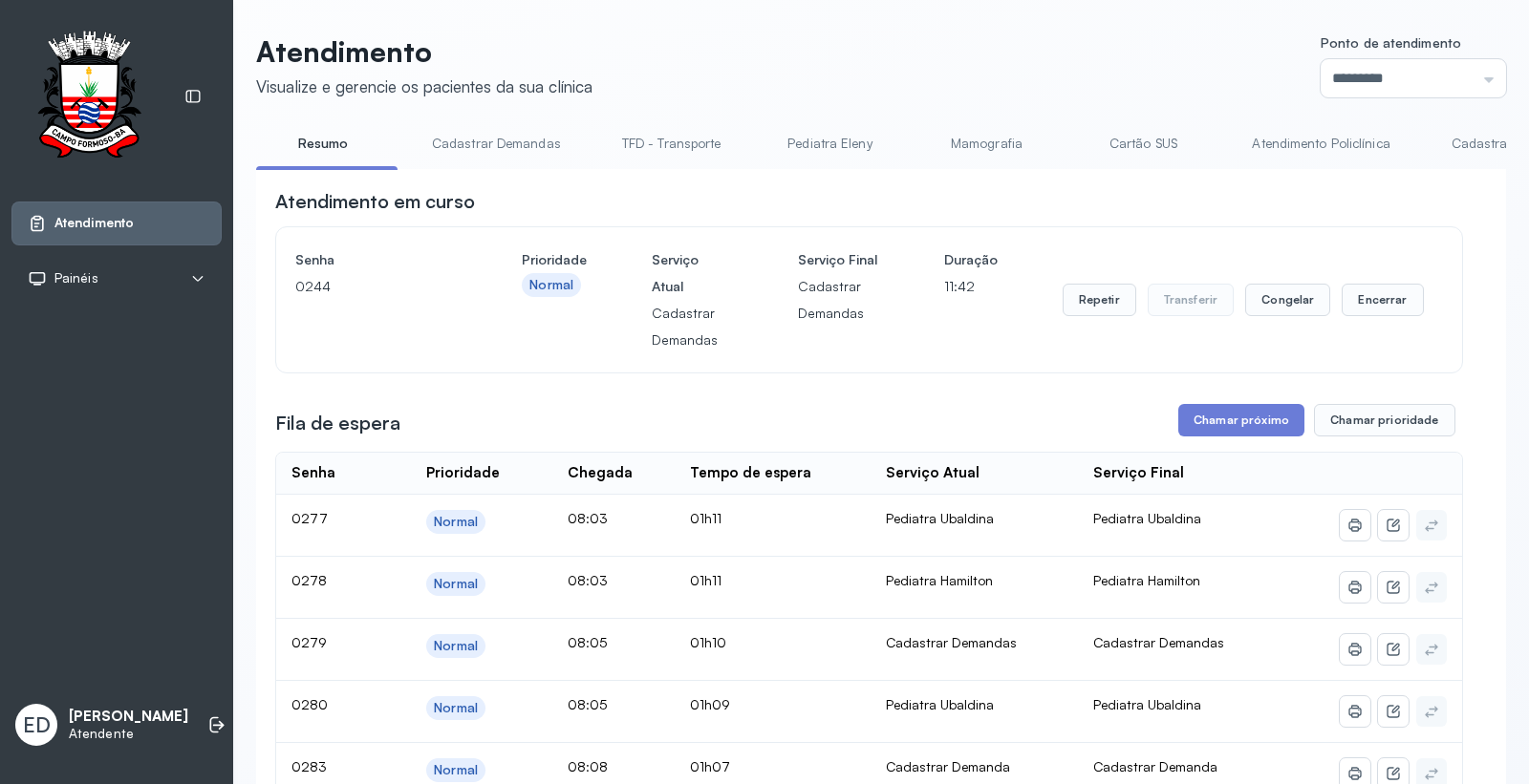
click at [1139, 140] on link "Cartão SUS" at bounding box center [1143, 144] width 134 height 31
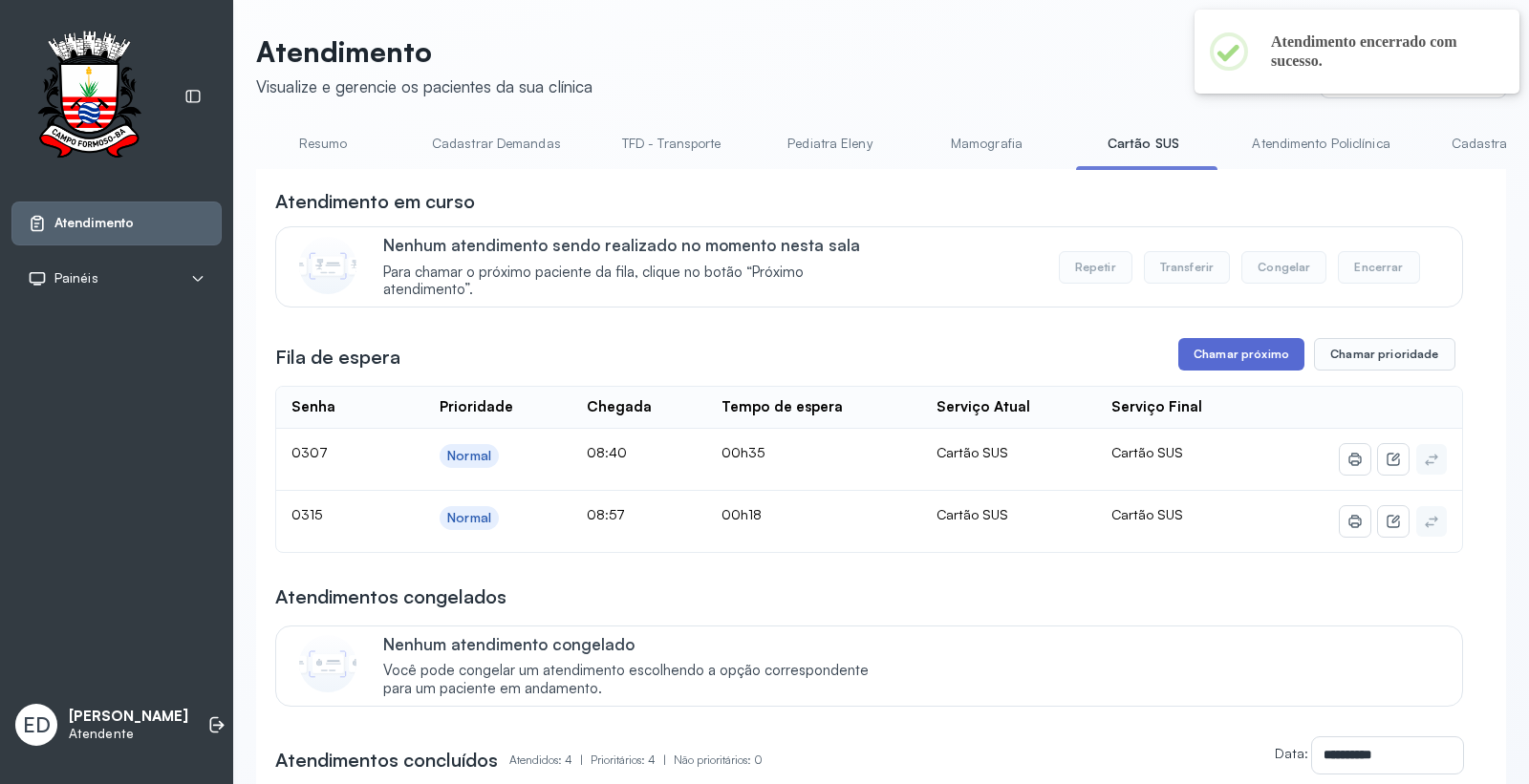
click at [1217, 365] on button "Chamar próximo" at bounding box center [1242, 354] width 126 height 32
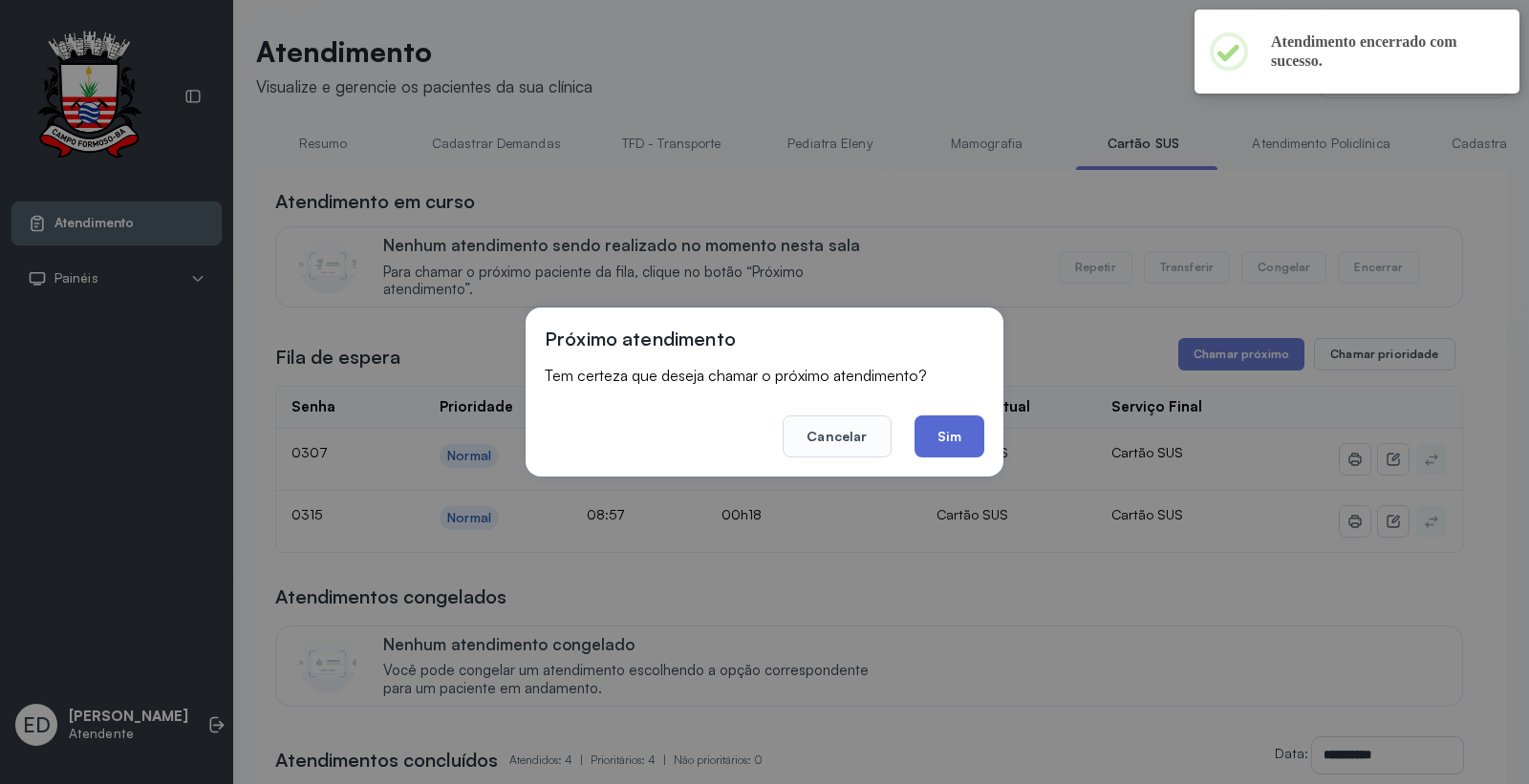
click at [959, 438] on button "Sim" at bounding box center [949, 437] width 70 height 42
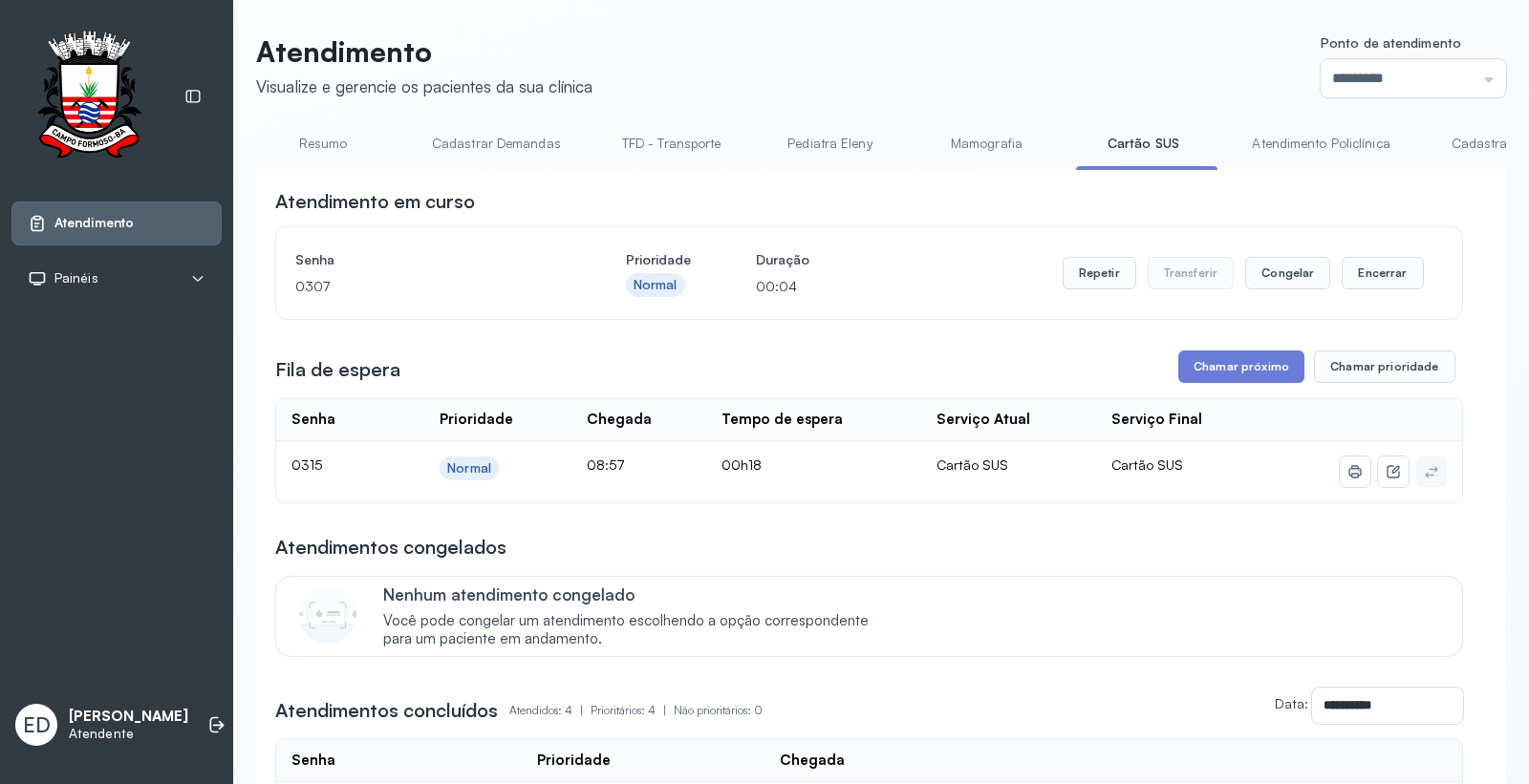
click at [1344, 137] on link "Atendimento Policlínica" at bounding box center [1320, 144] width 176 height 31
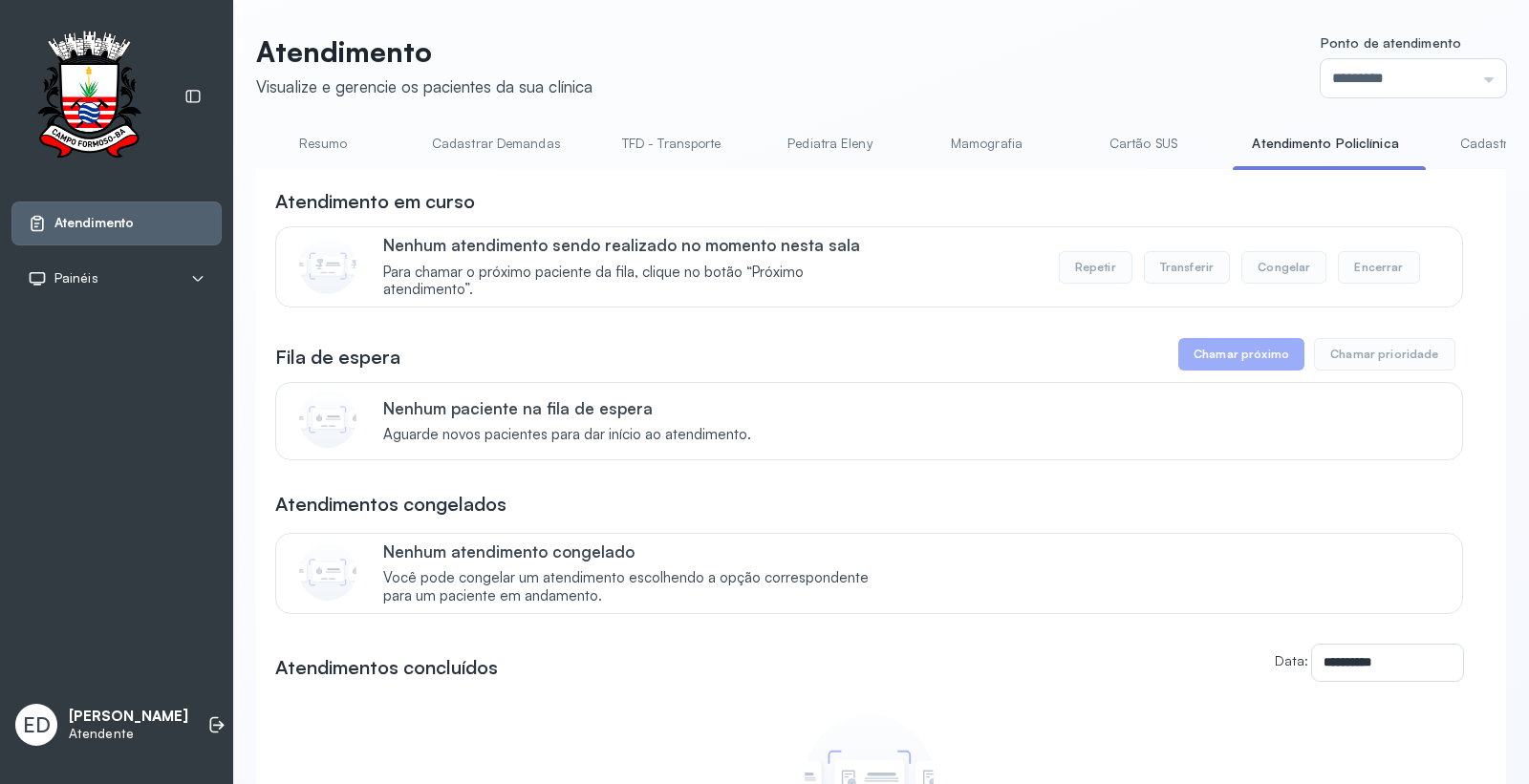
click at [316, 130] on link "Resumo" at bounding box center [323, 144] width 134 height 31
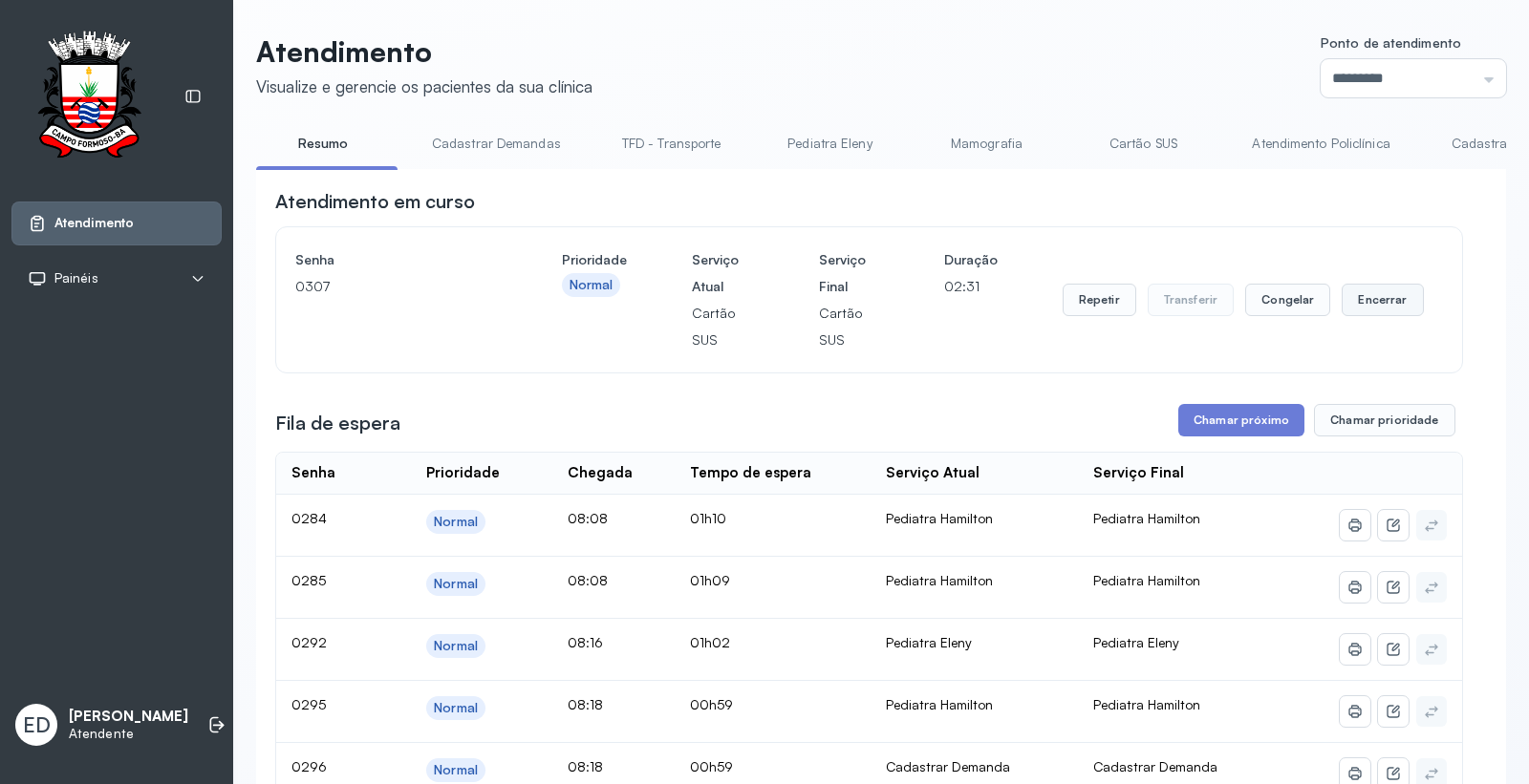
click at [1358, 298] on button "Encerrar" at bounding box center [1382, 299] width 82 height 32
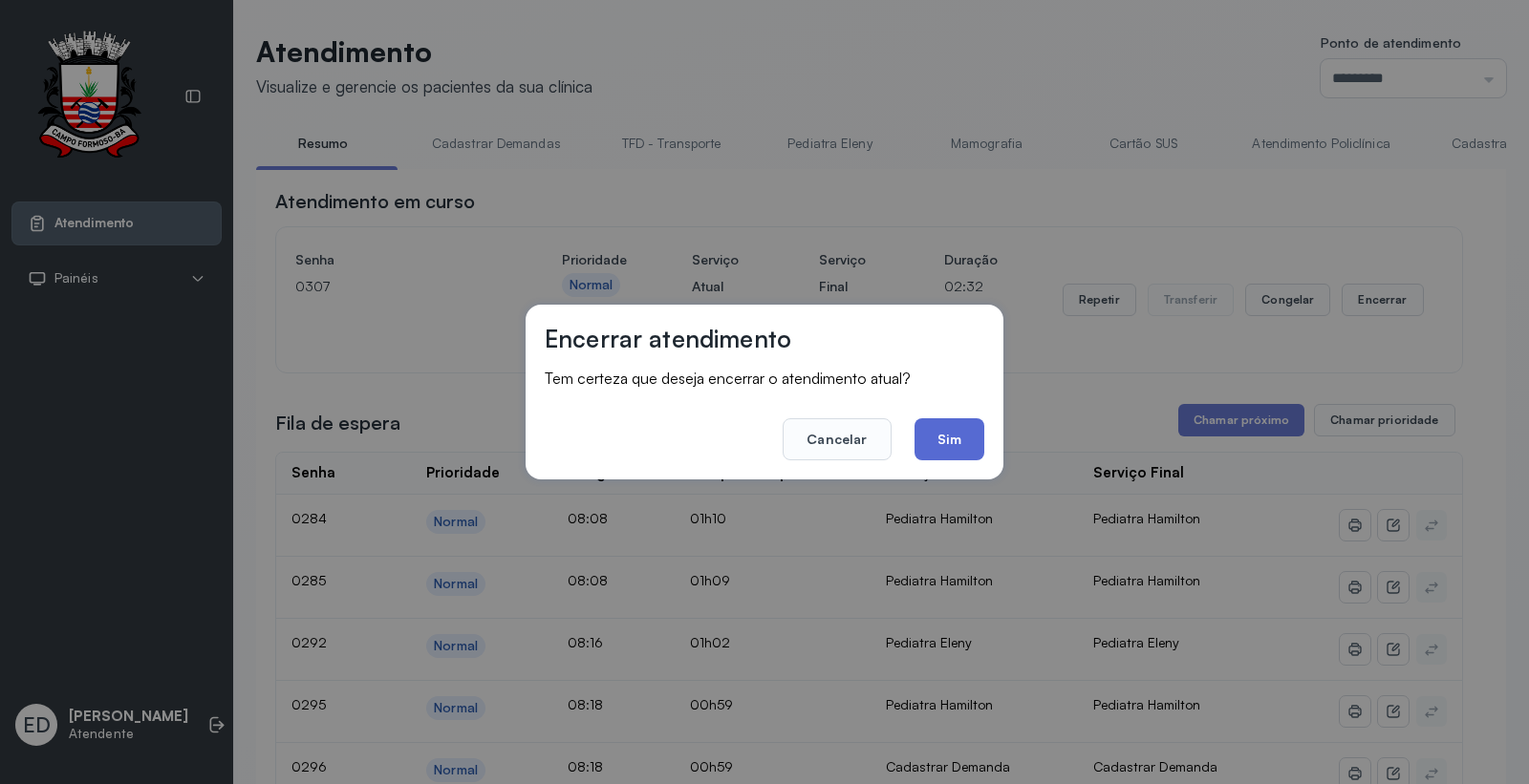
click at [953, 445] on button "Sim" at bounding box center [949, 439] width 70 height 42
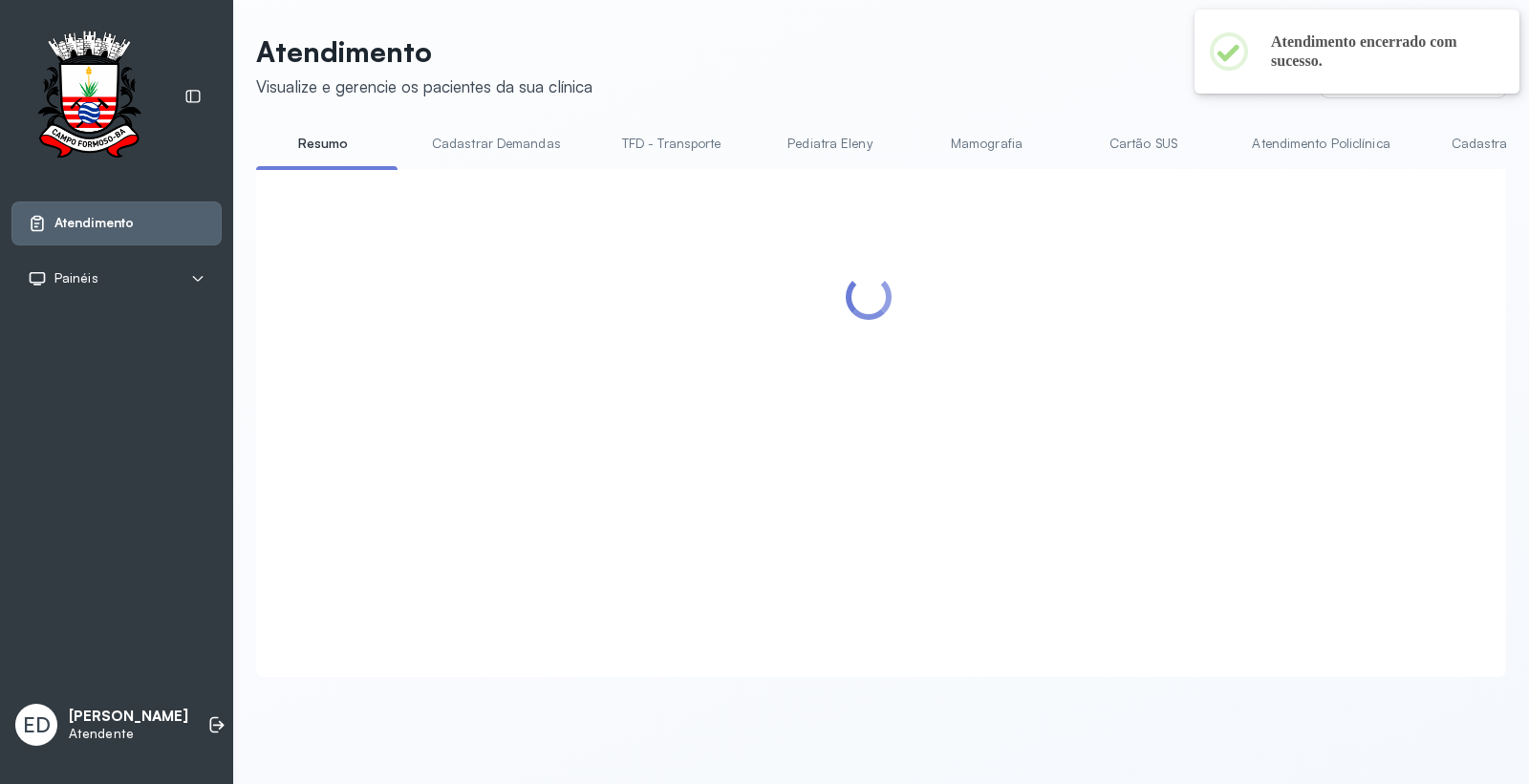
click at [1119, 137] on link "Cartão SUS" at bounding box center [1143, 144] width 134 height 31
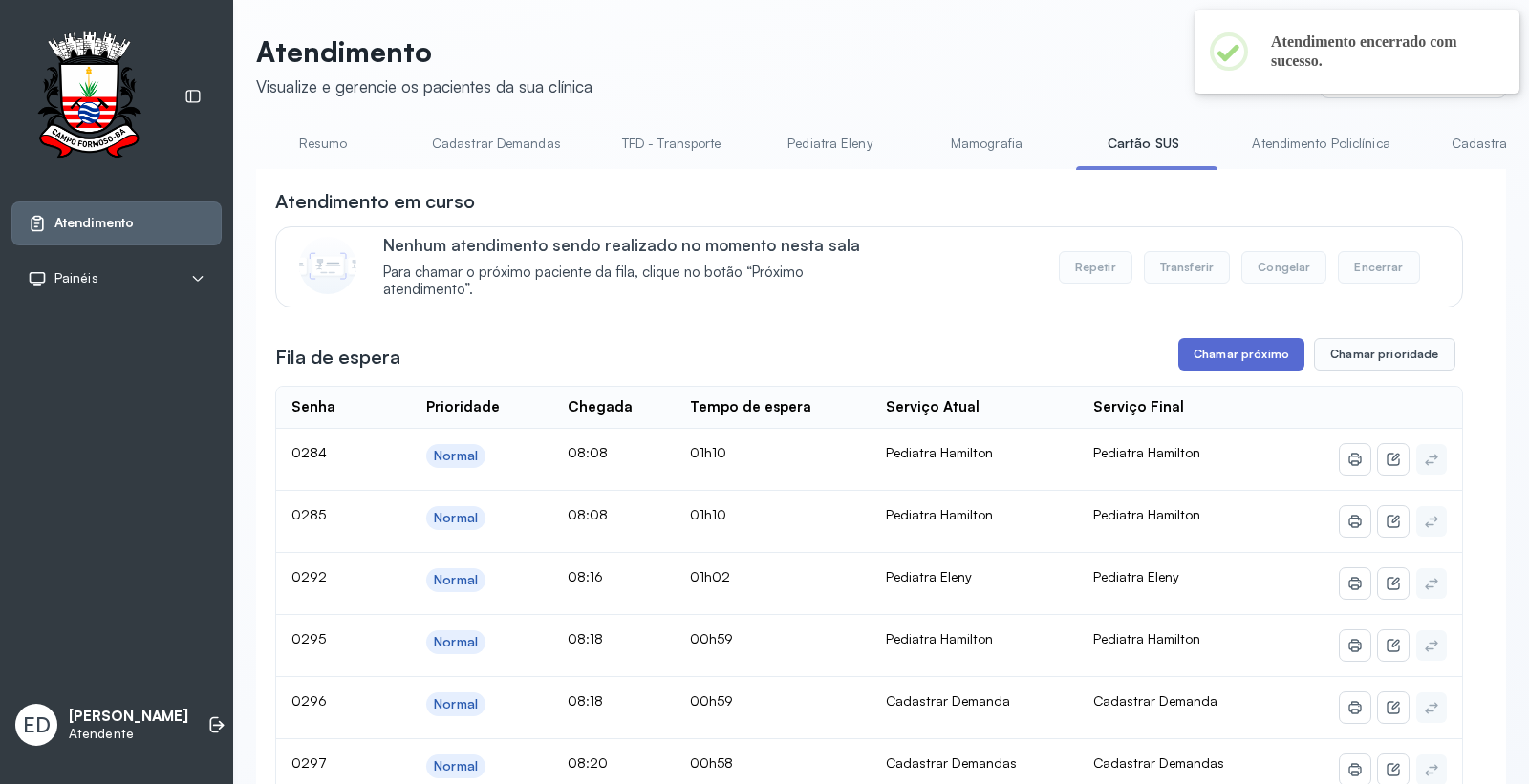
click at [1211, 367] on button "Chamar próximo" at bounding box center [1242, 354] width 126 height 32
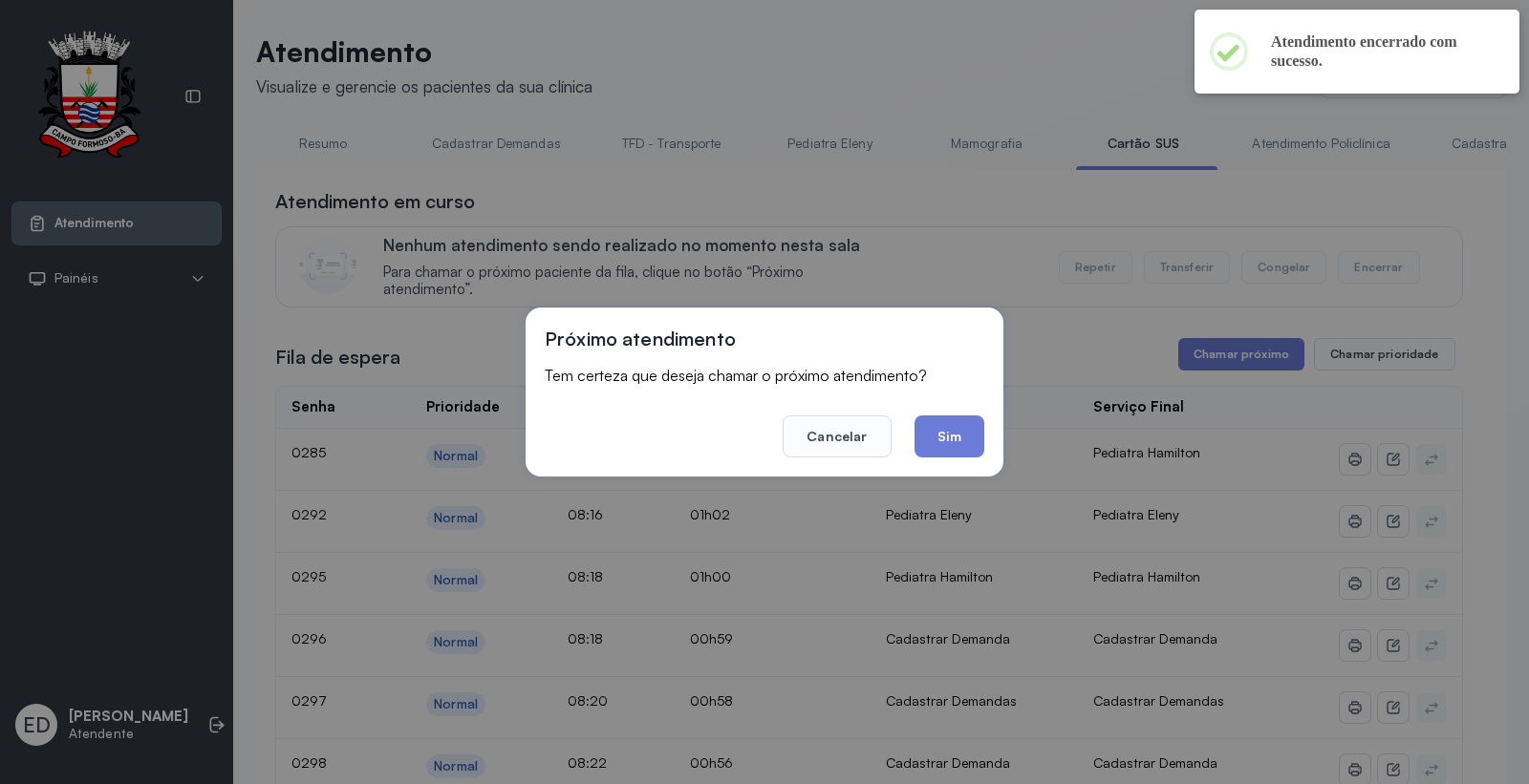
click at [955, 440] on button "Sim" at bounding box center [949, 437] width 70 height 42
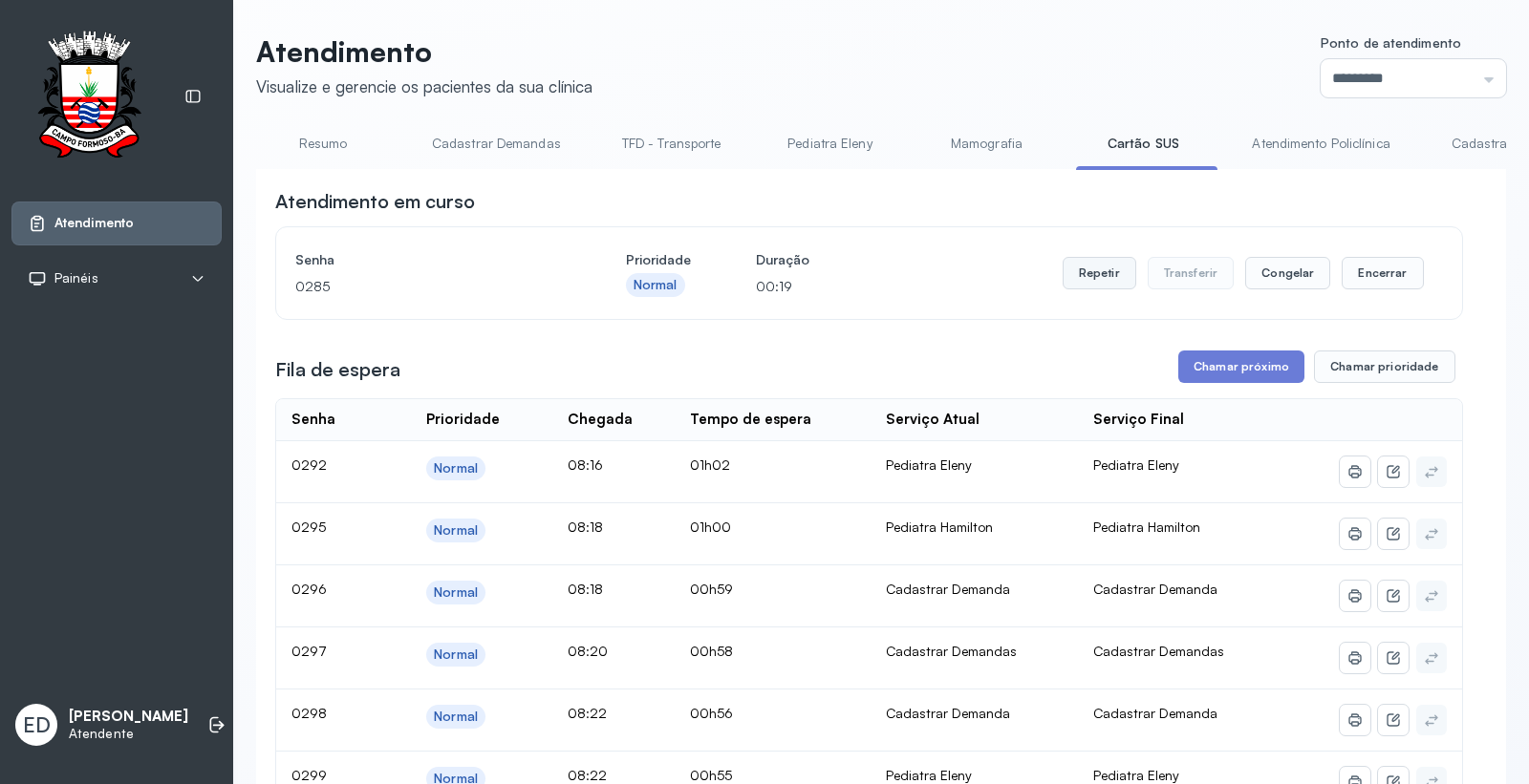
click at [1093, 275] on button "Repetir" at bounding box center [1099, 272] width 74 height 32
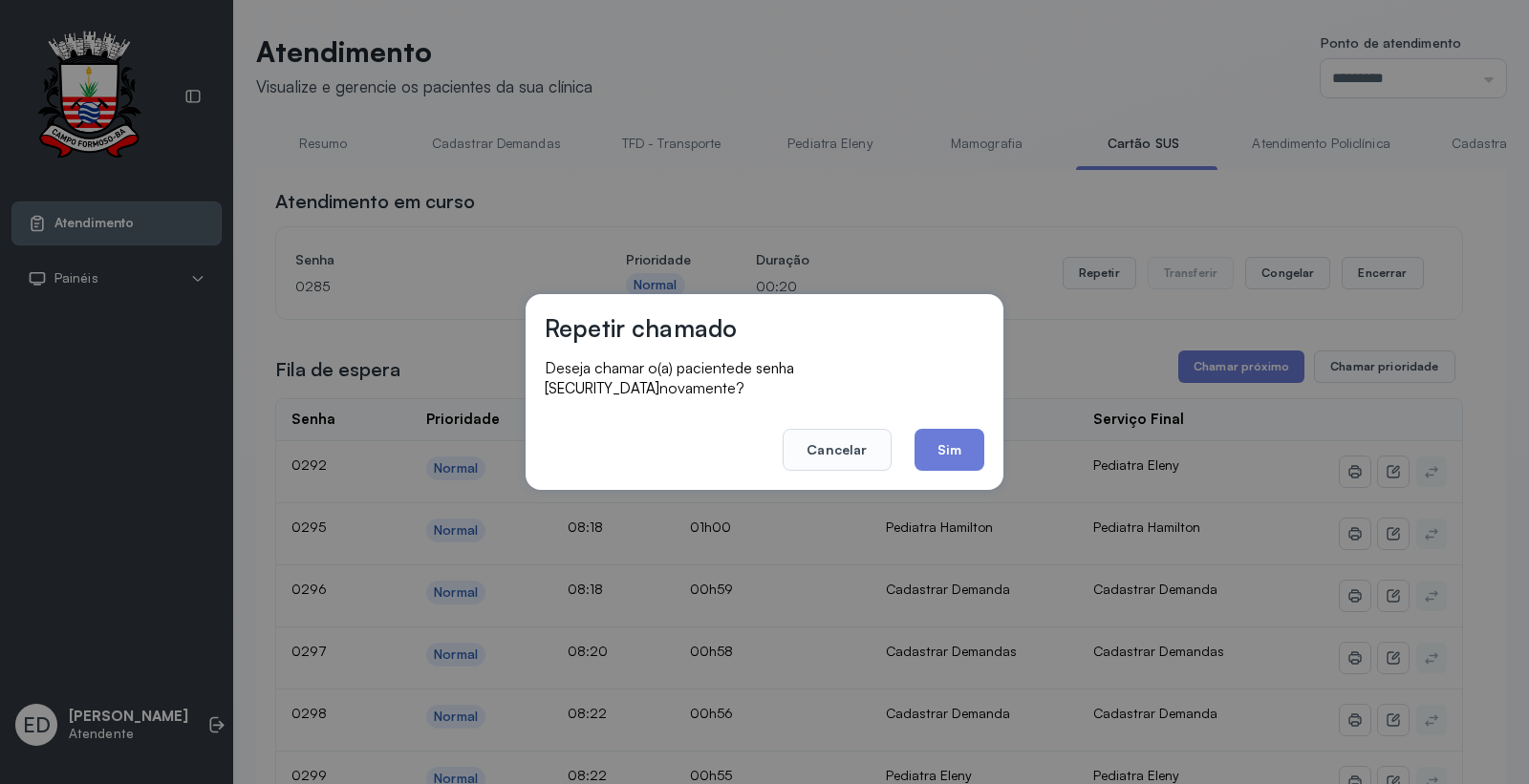
click at [973, 448] on button "Sim" at bounding box center [949, 450] width 70 height 42
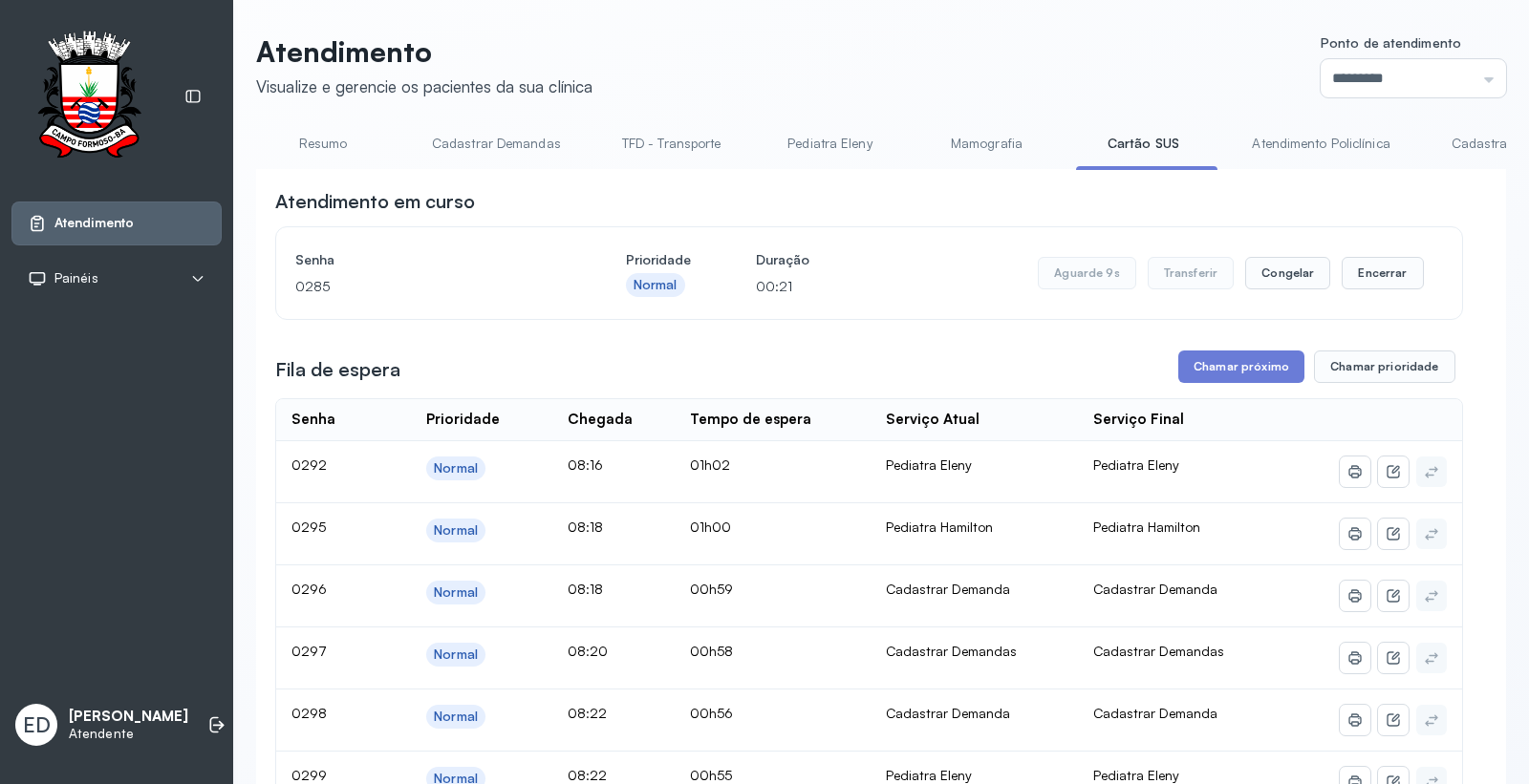
click at [948, 48] on header "Atendimento Visualize e gerencie os pacientes da sua clínica Ponto de atendimen…" at bounding box center [881, 66] width 1251 height 63
click at [1125, 151] on link "Cartão SUS" at bounding box center [1143, 144] width 134 height 31
click at [1106, 65] on header "Atendimento Visualize e gerencie os pacientes da sua clínica Ponto de atendimen…" at bounding box center [881, 66] width 1251 height 63
click at [1362, 286] on button "Encerrar" at bounding box center [1382, 272] width 82 height 32
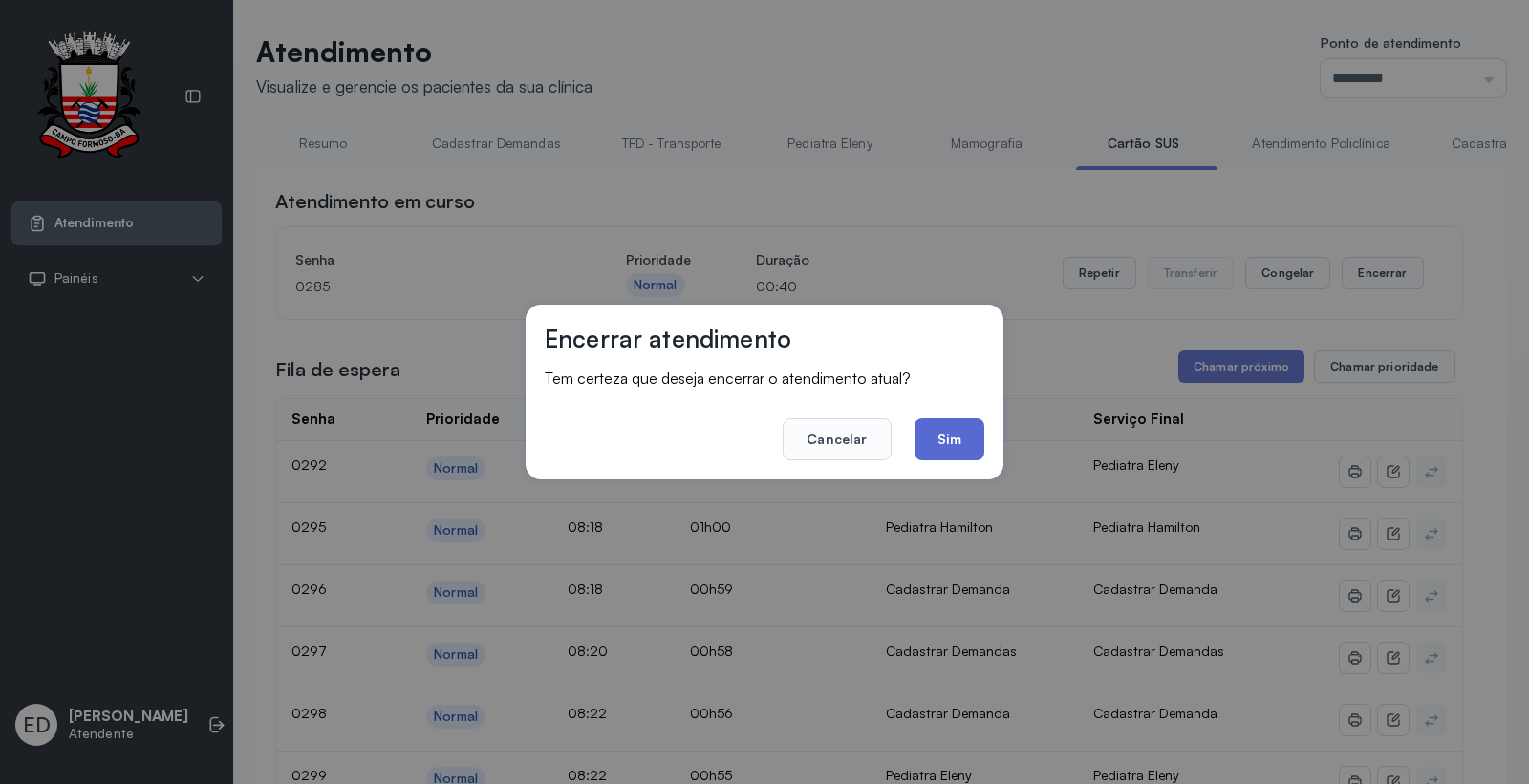
click at [944, 435] on button "Sim" at bounding box center [949, 439] width 70 height 42
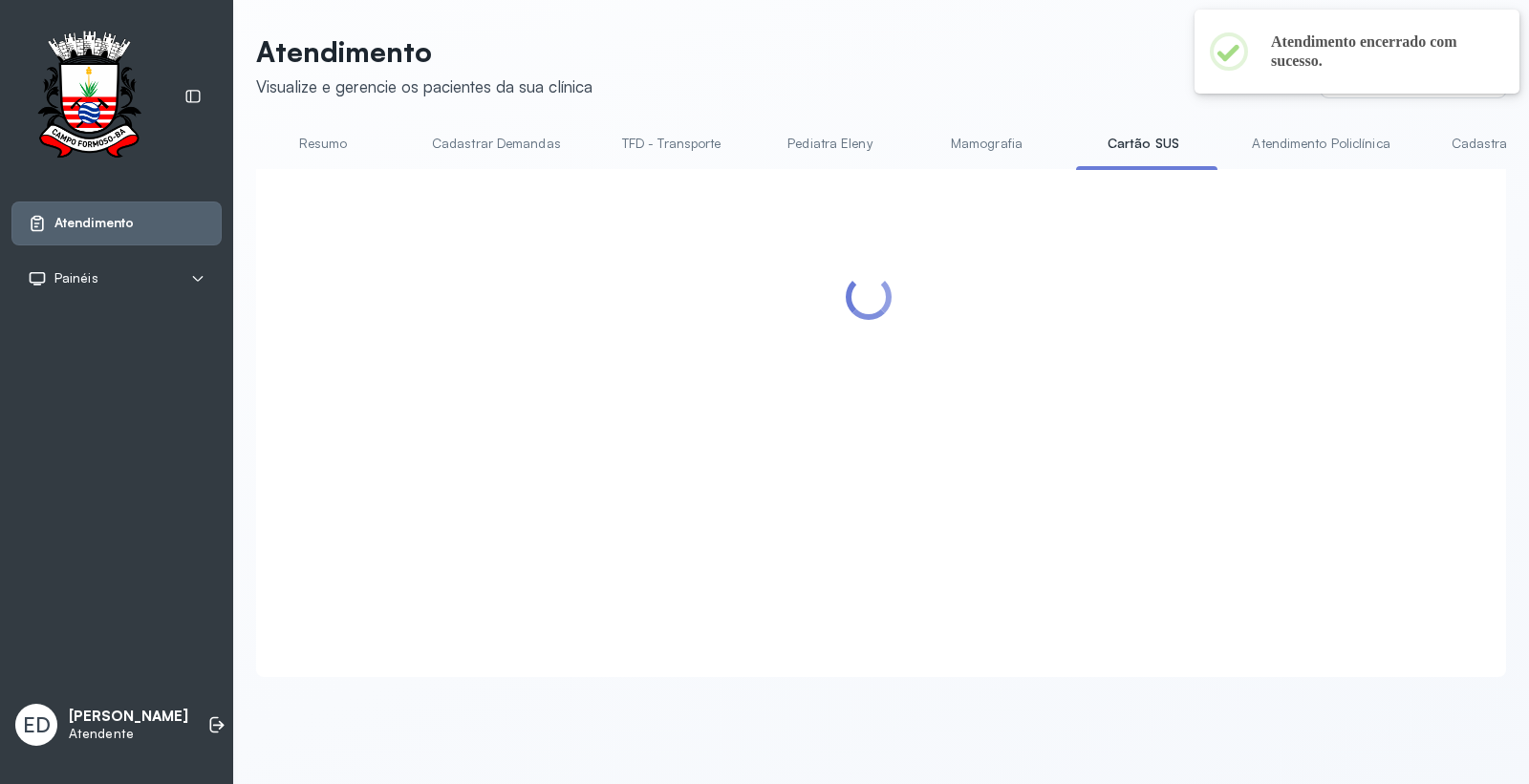
click at [888, 82] on header "Atendimento Visualize e gerencie os pacientes da sua clínica Ponto de atendimen…" at bounding box center [881, 66] width 1251 height 63
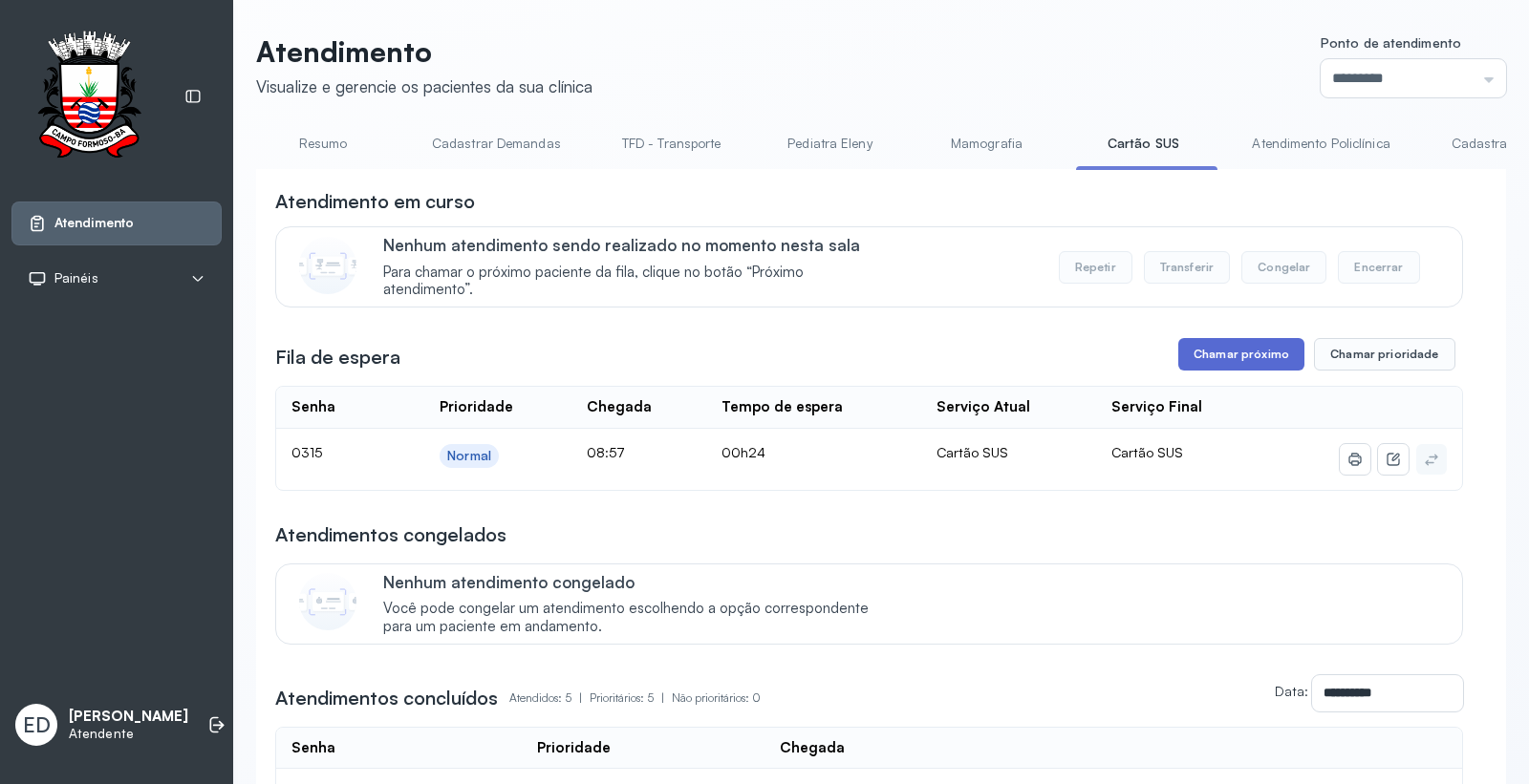
click at [1245, 371] on button "Chamar próximo" at bounding box center [1242, 354] width 126 height 32
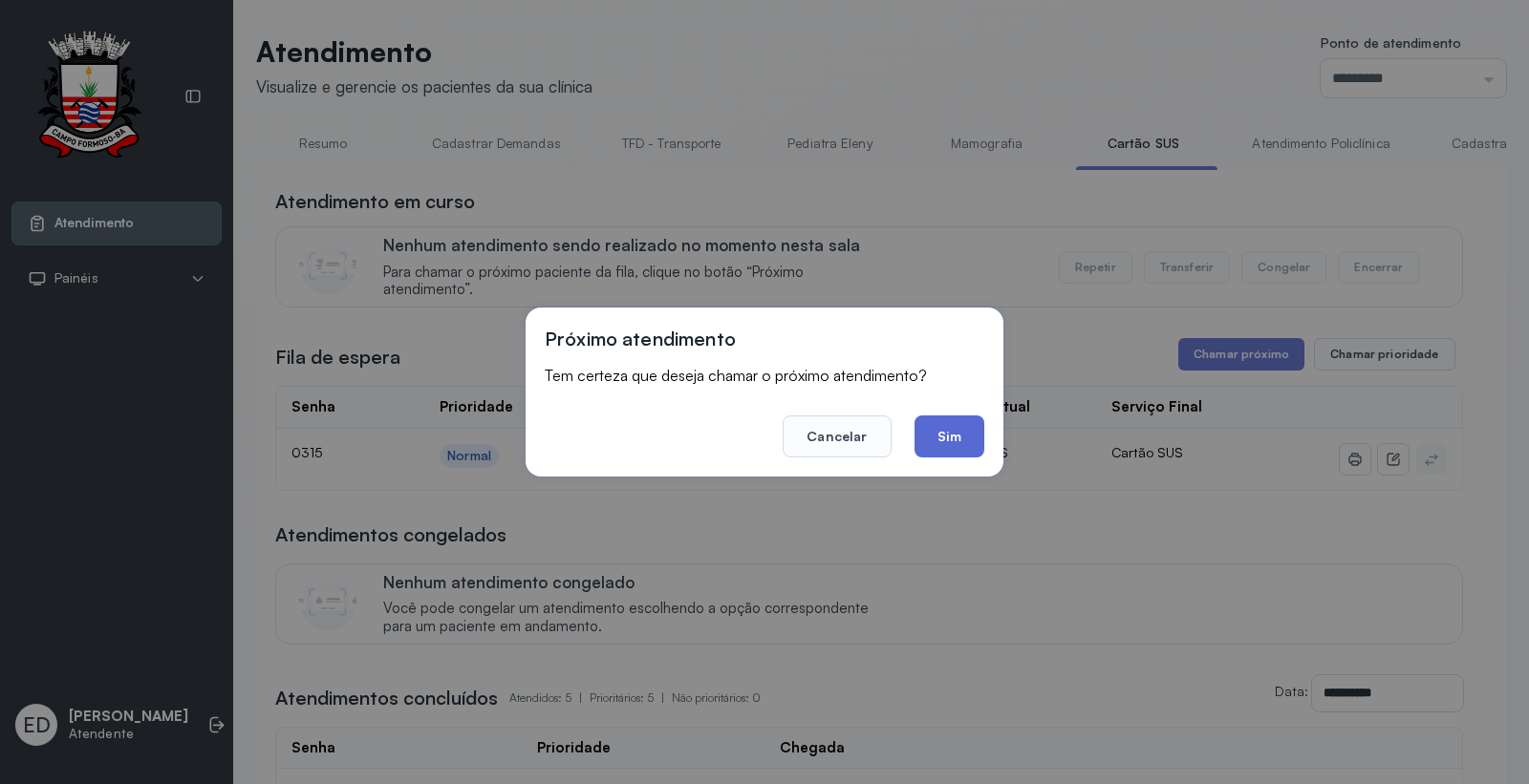
click at [930, 427] on button "Sim" at bounding box center [949, 437] width 70 height 42
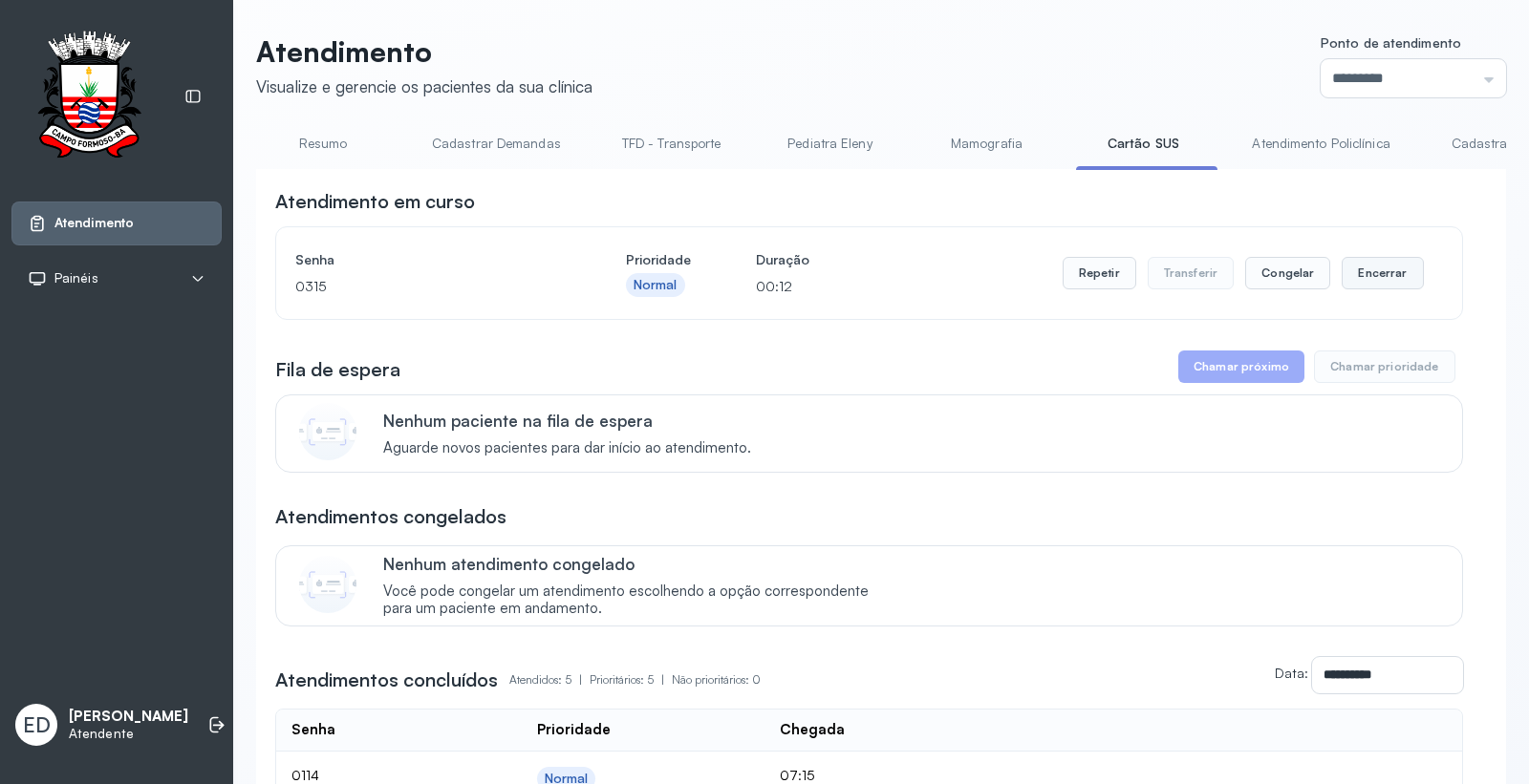
click at [1376, 272] on button "Encerrar" at bounding box center [1382, 272] width 82 height 32
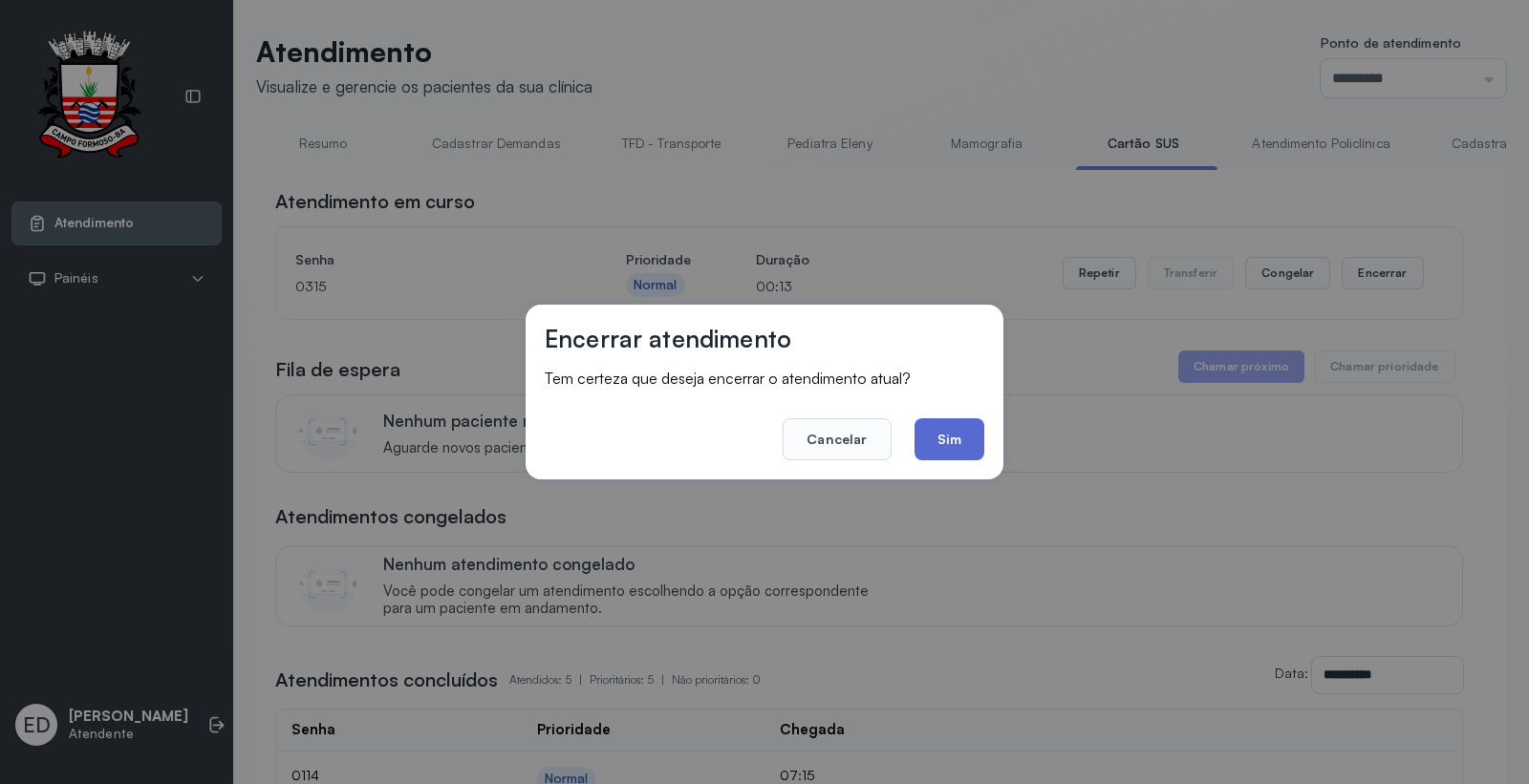
click at [943, 452] on button "Sim" at bounding box center [949, 439] width 70 height 42
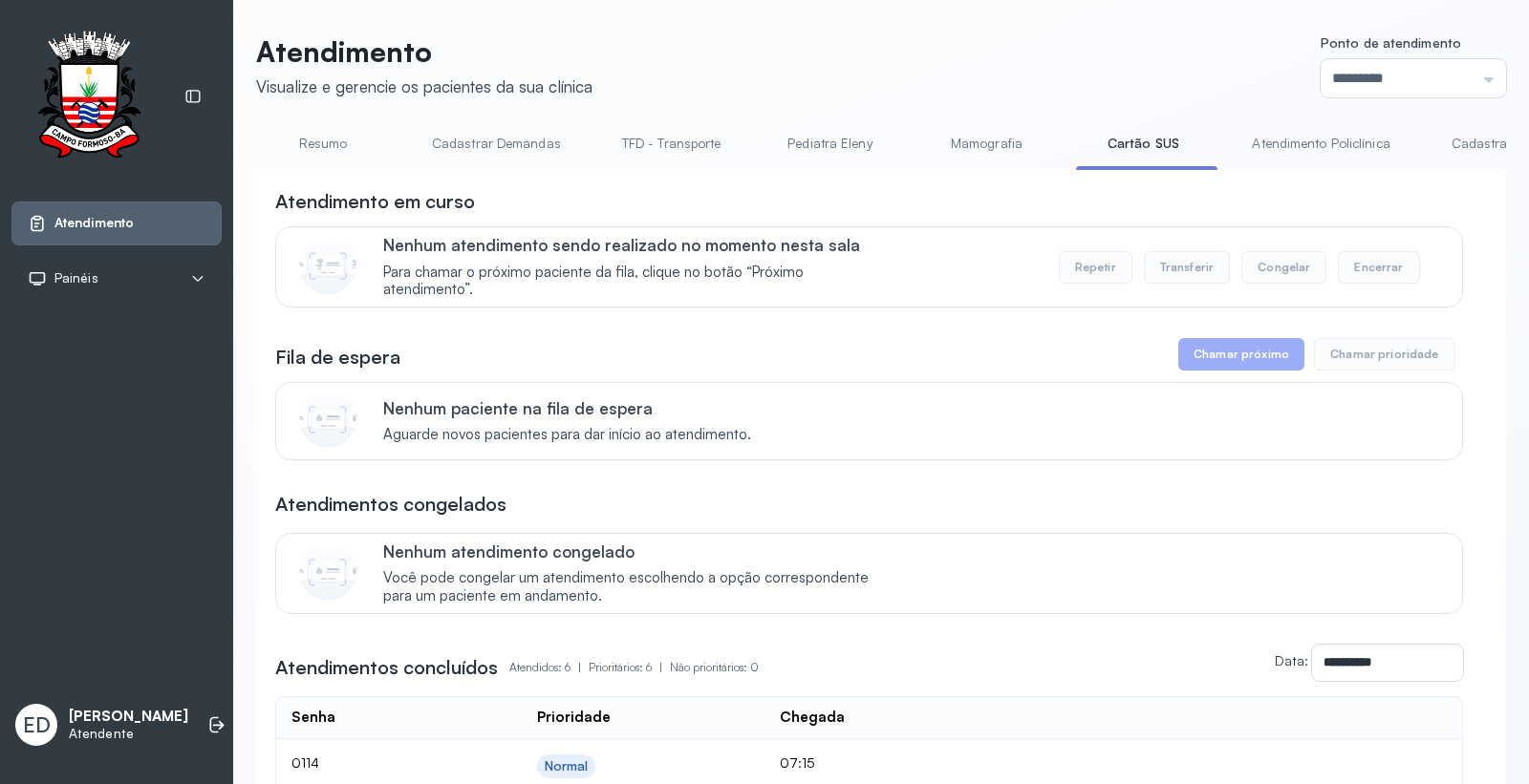
click at [329, 147] on link "Resumo" at bounding box center [323, 144] width 134 height 31
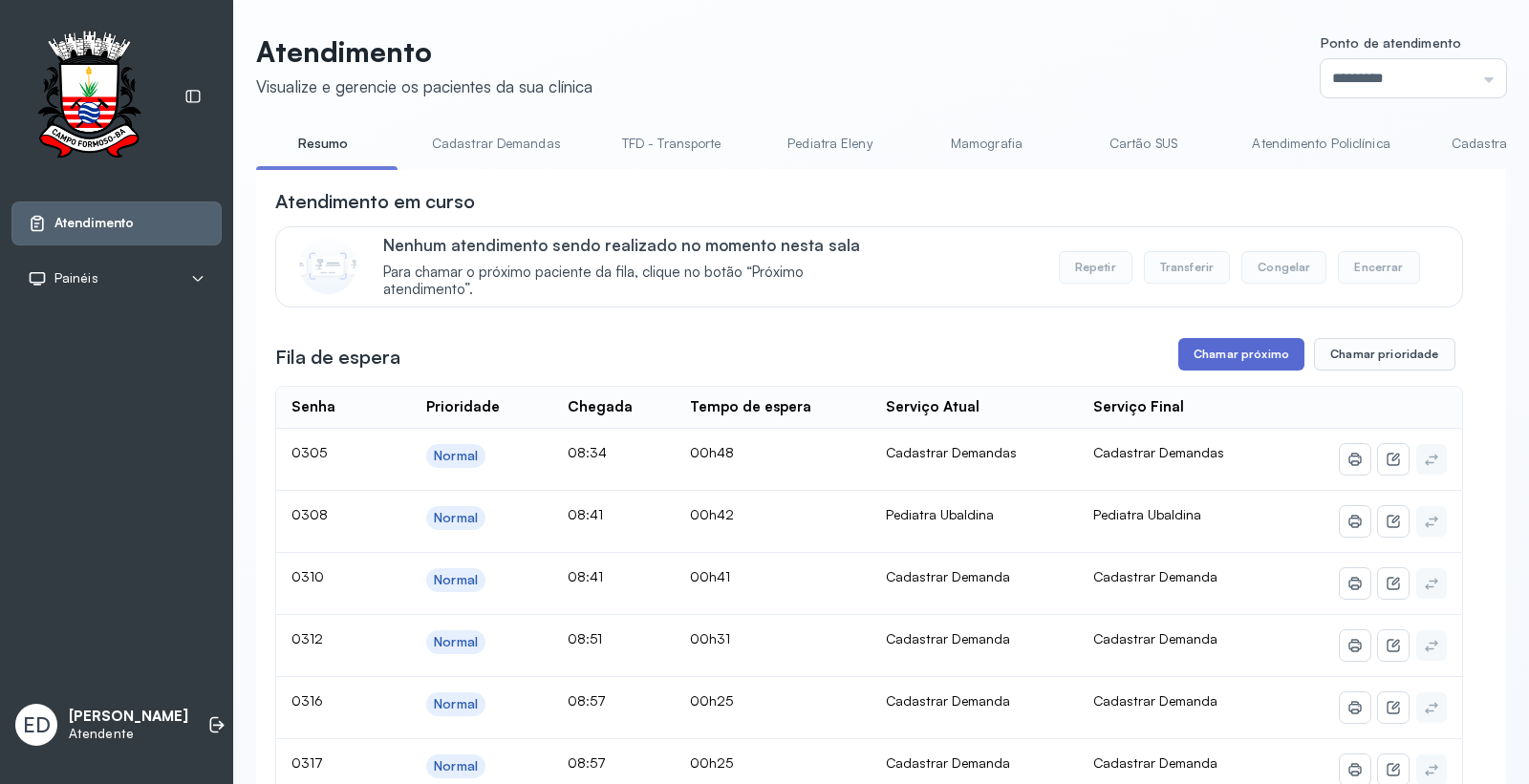
click at [1228, 357] on button "Chamar próximo" at bounding box center [1242, 354] width 126 height 32
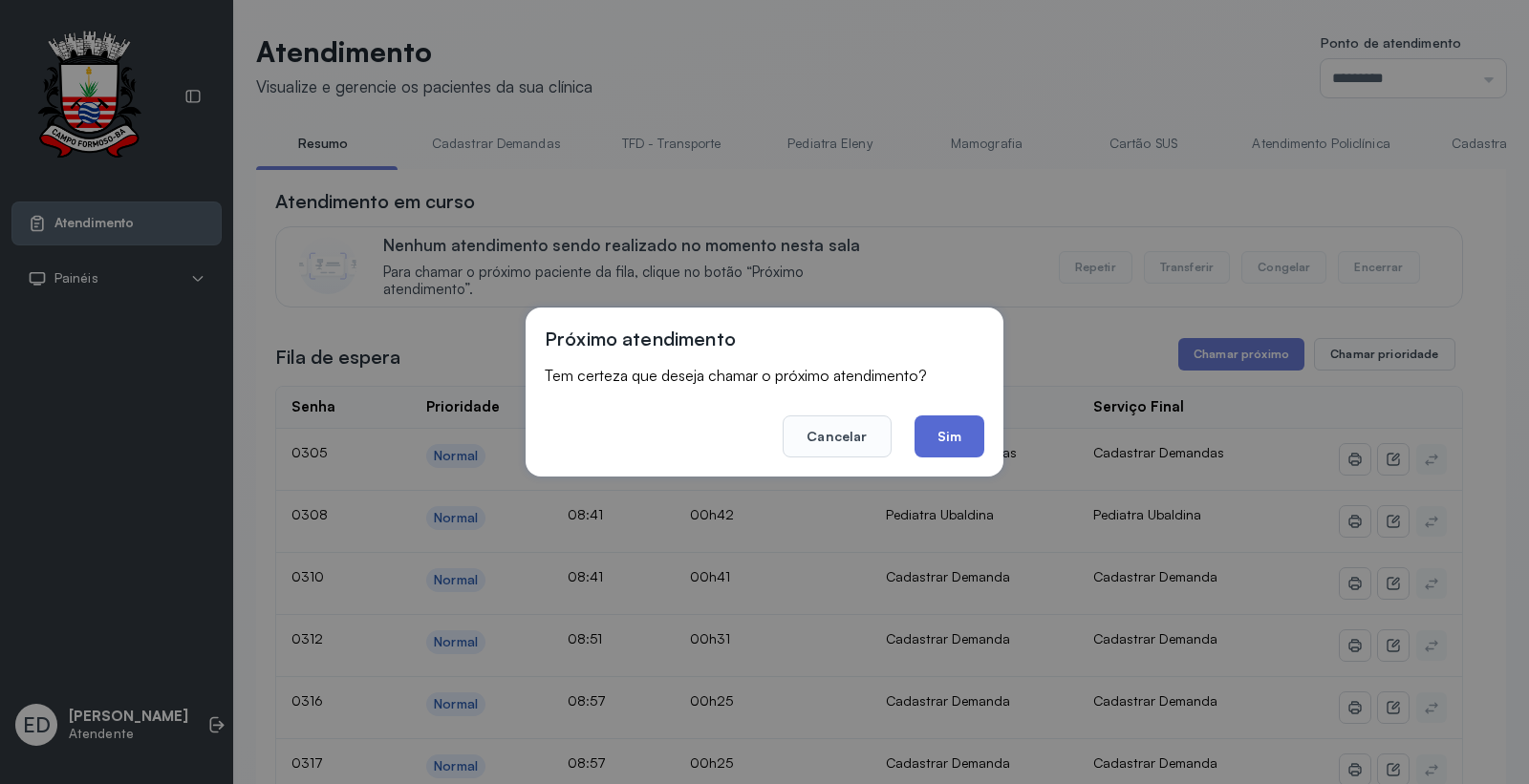
click at [965, 428] on button "Sim" at bounding box center [949, 437] width 70 height 42
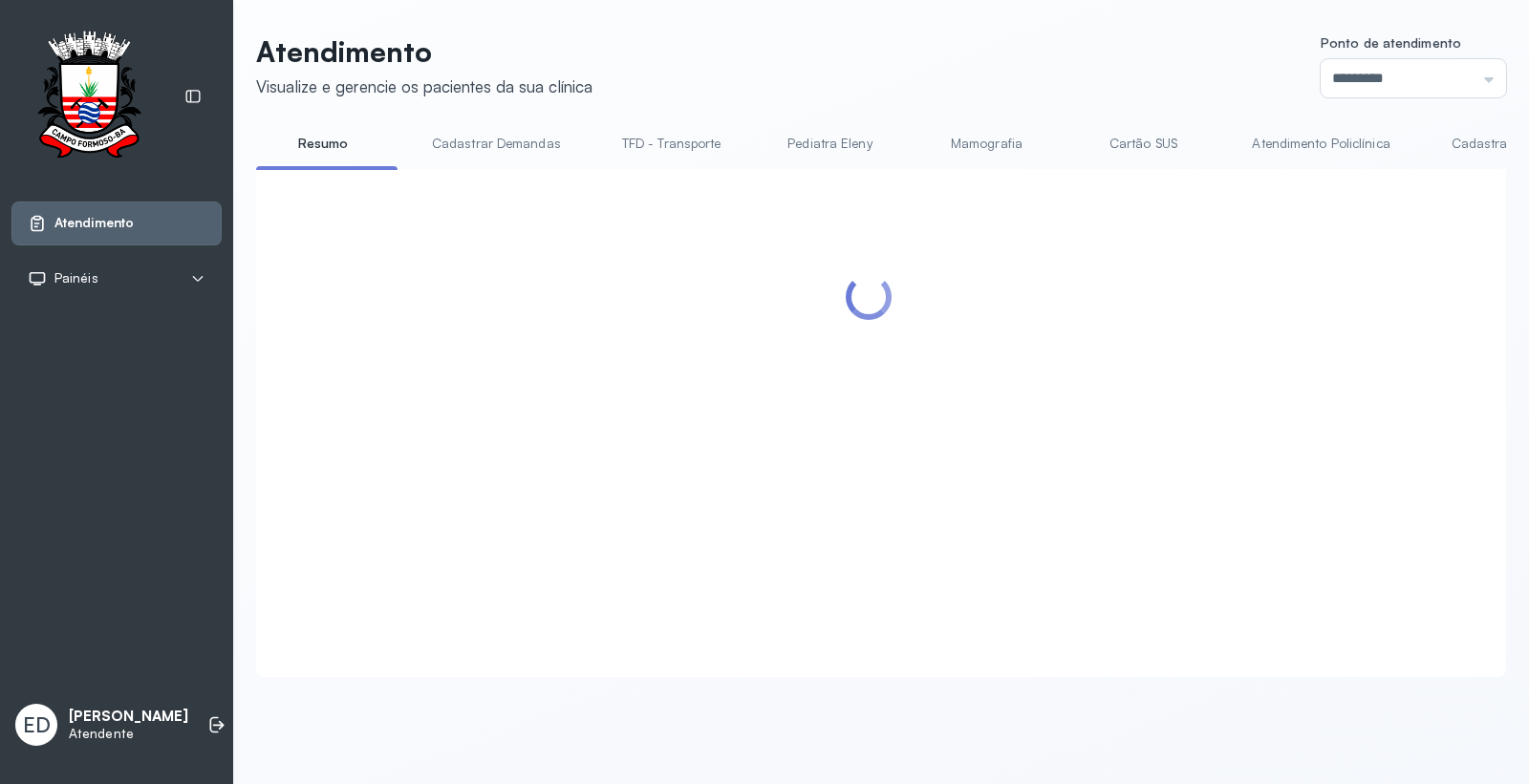
click at [1145, 146] on link "Cartão SUS" at bounding box center [1143, 144] width 134 height 31
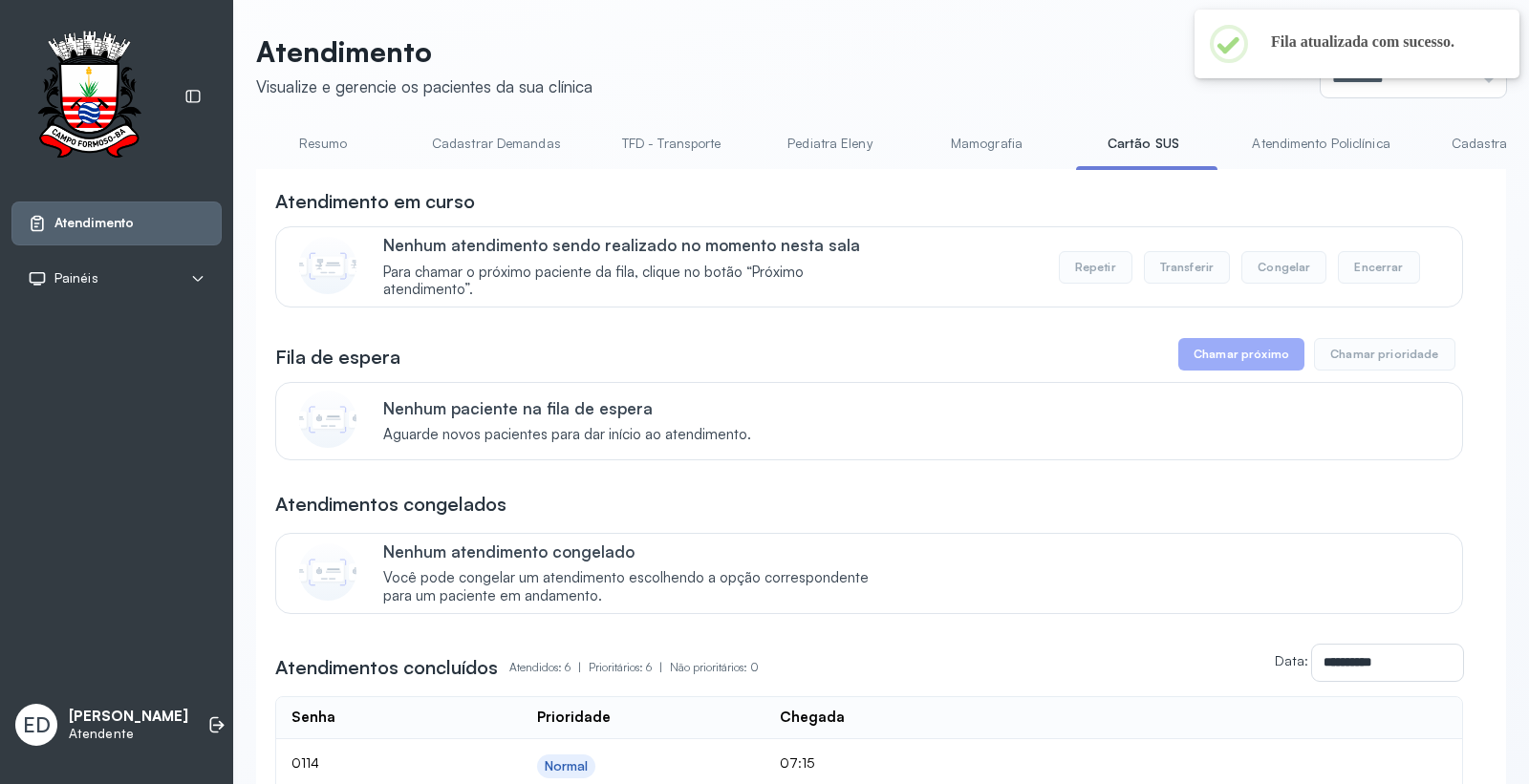
click at [1145, 146] on link "Cartão SUS" at bounding box center [1143, 144] width 134 height 31
click at [300, 151] on link "Resumo" at bounding box center [323, 144] width 134 height 31
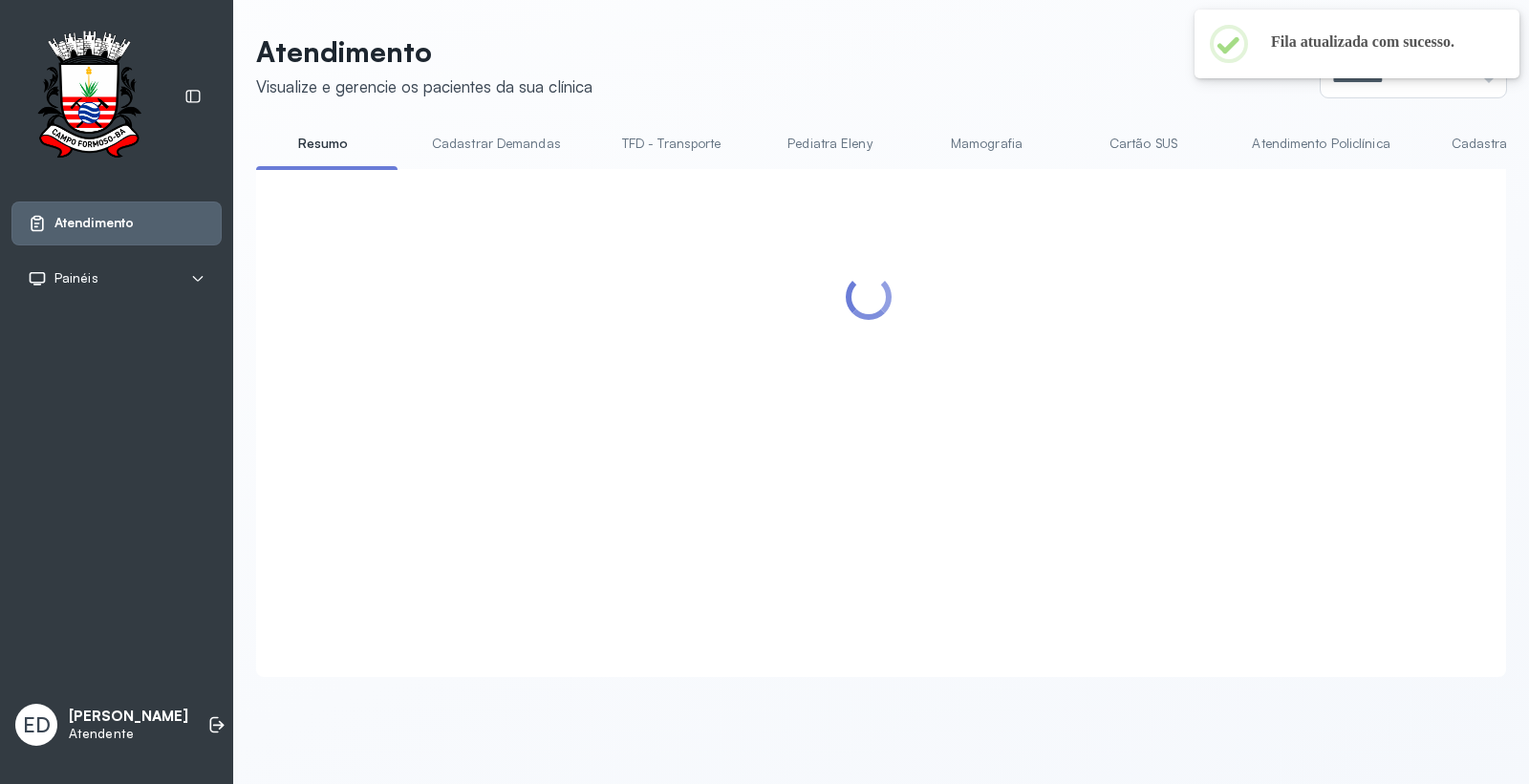
click at [916, 52] on header "Atendimento Visualize e gerencie os pacientes da sua clínica Ponto de atendimen…" at bounding box center [881, 66] width 1251 height 63
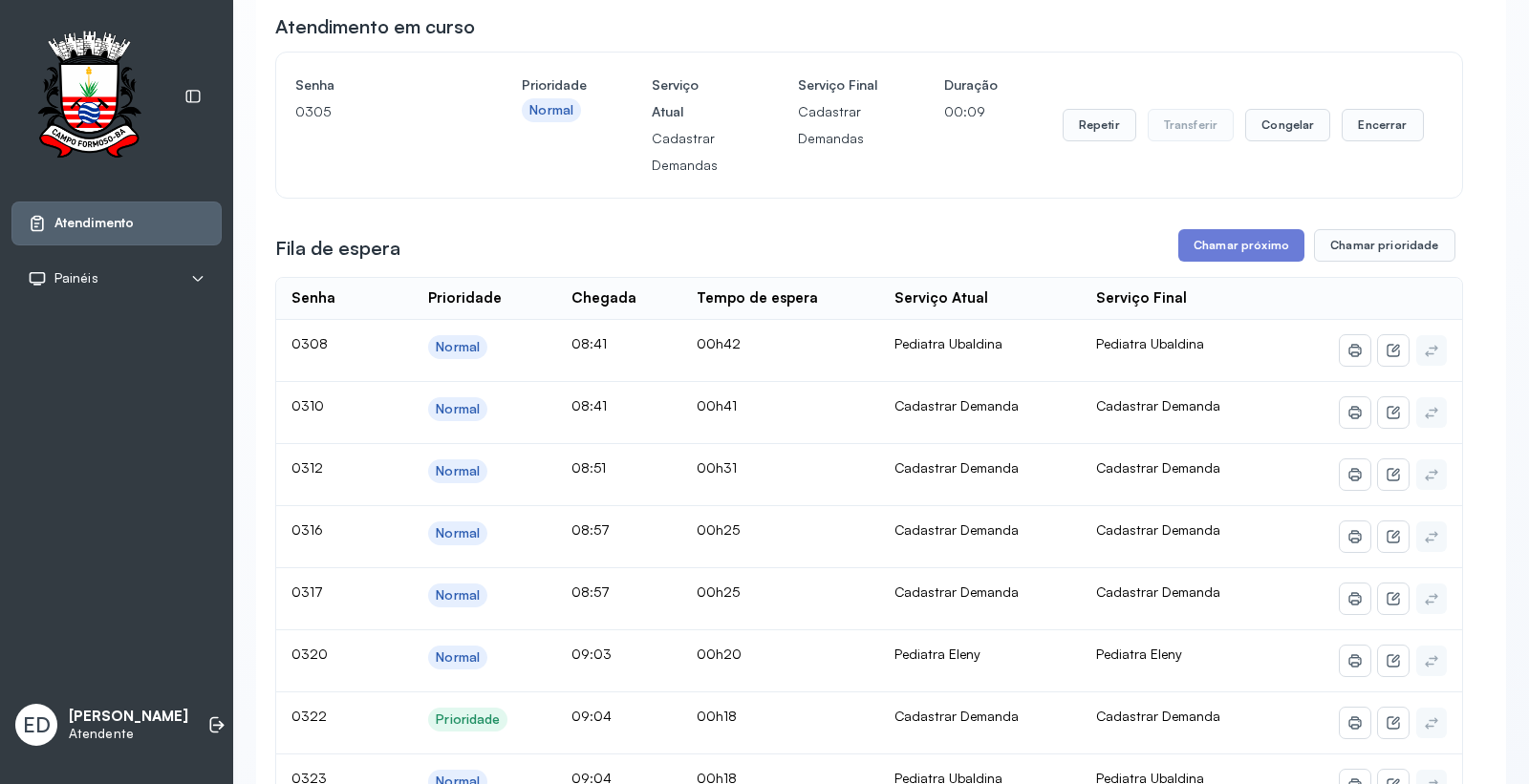
scroll to position [212, 0]
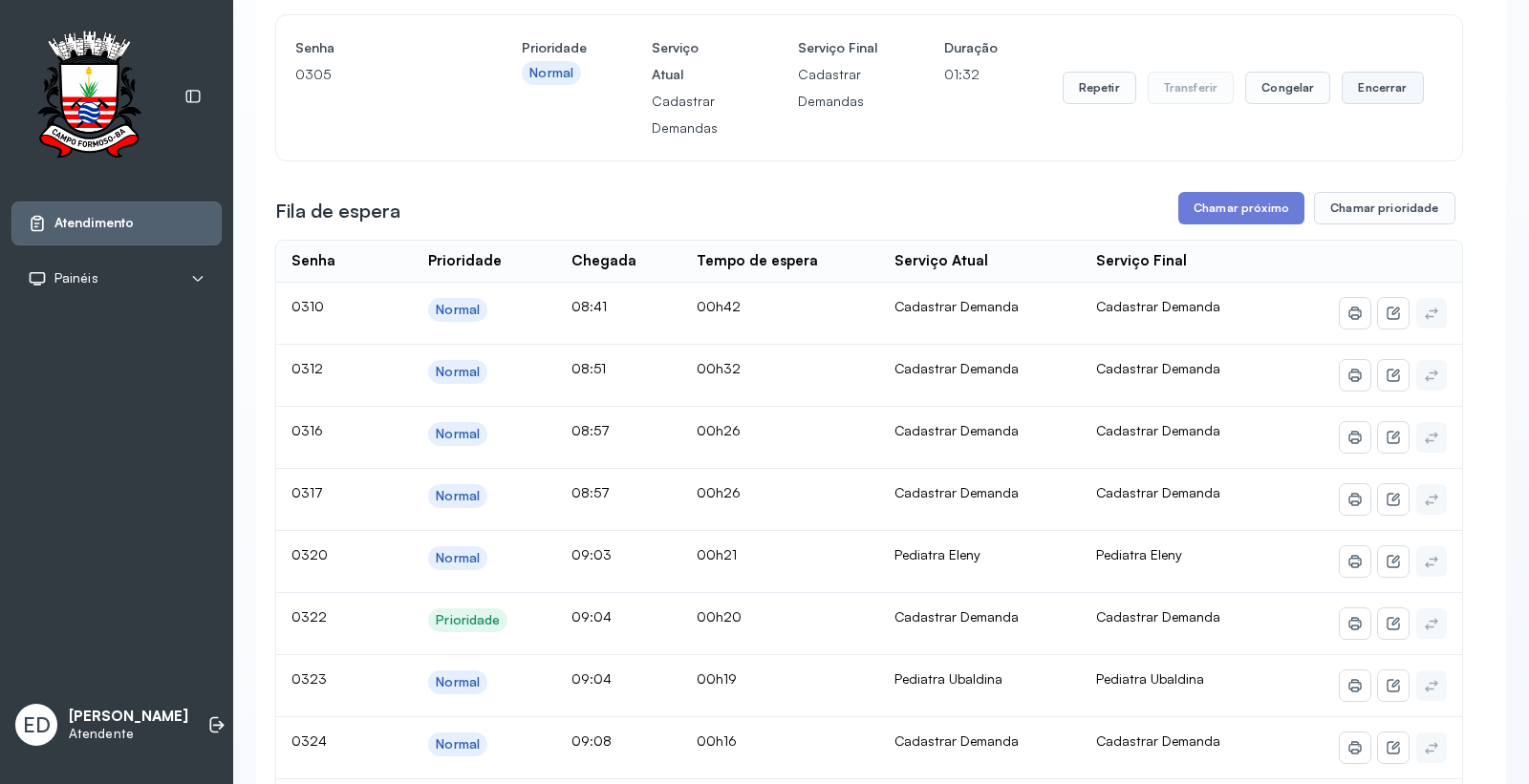
click at [1359, 90] on button "Encerrar" at bounding box center [1382, 88] width 82 height 32
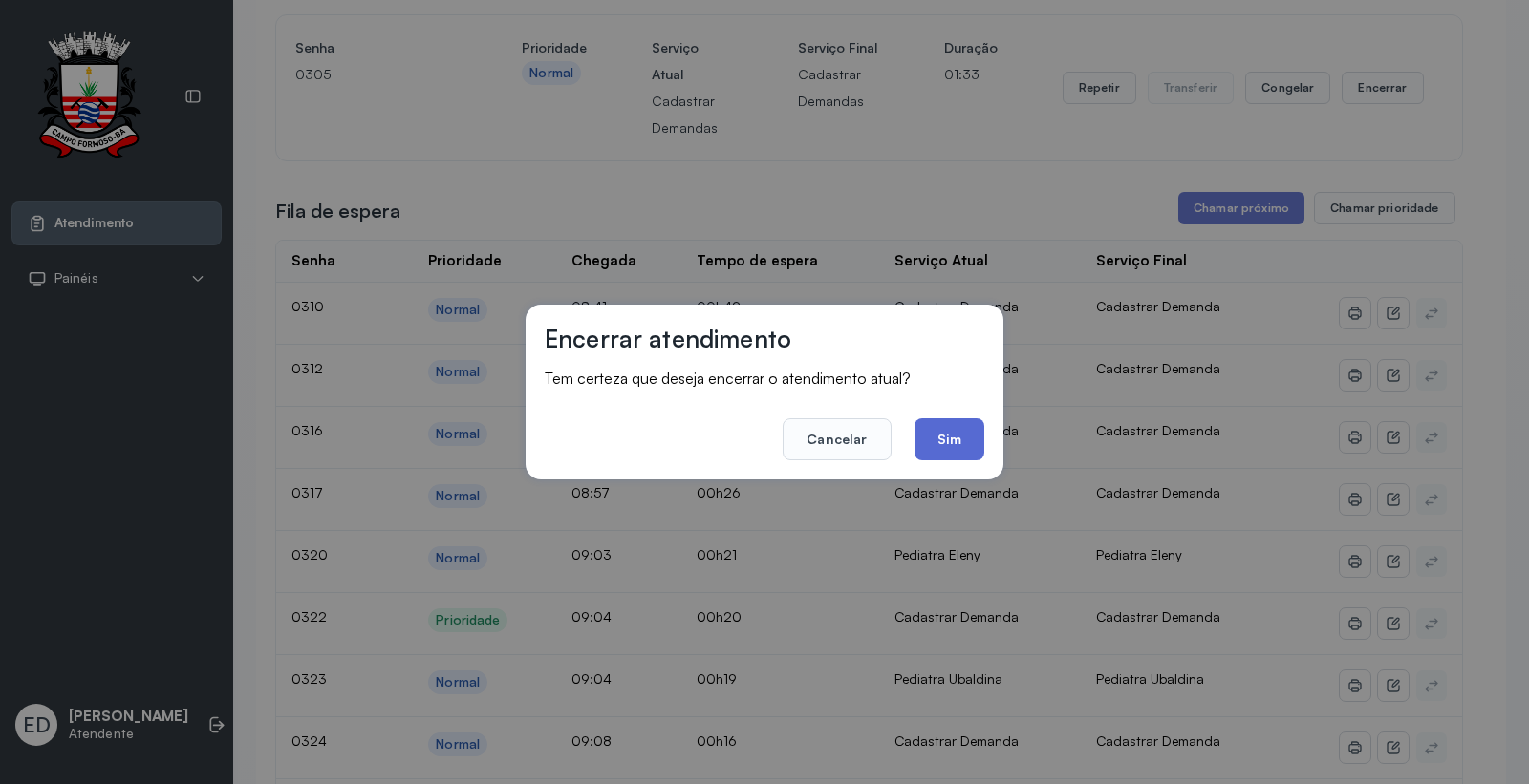
click at [953, 438] on button "Sim" at bounding box center [949, 439] width 70 height 42
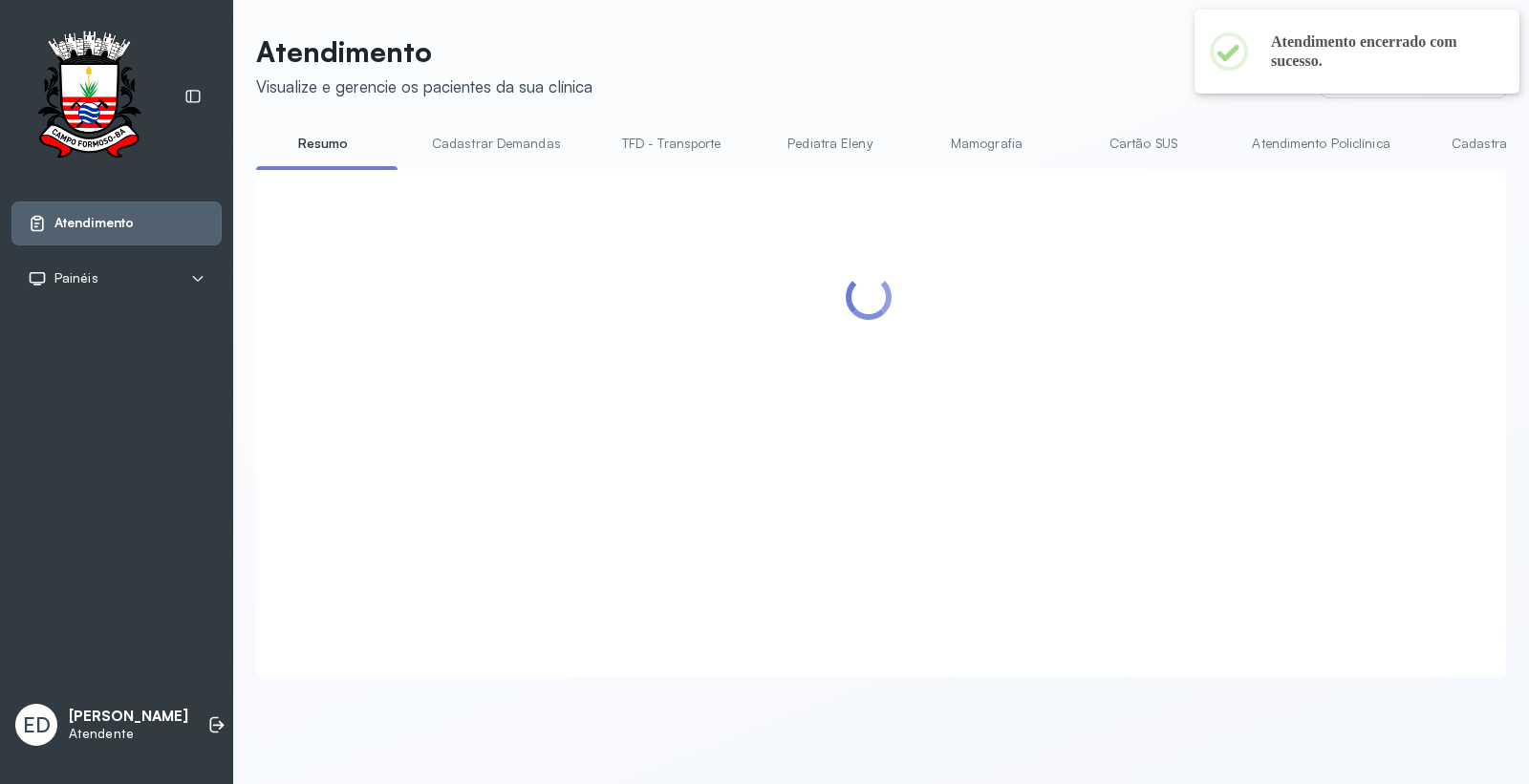
scroll to position [0, 0]
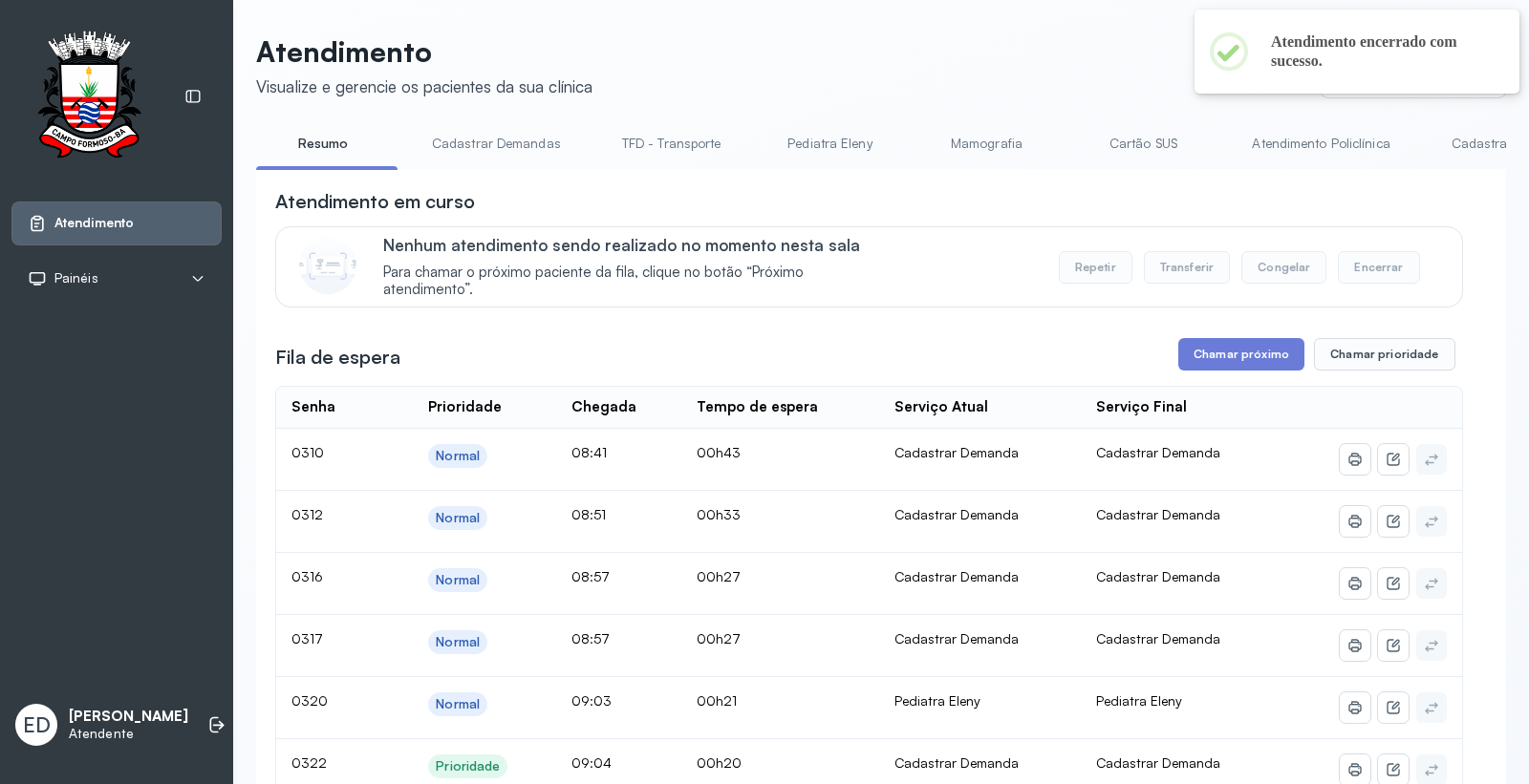
click at [1149, 154] on link "Cartão SUS" at bounding box center [1143, 144] width 134 height 31
click at [1333, 130] on link "Atendimento Policlínica" at bounding box center [1320, 144] width 176 height 31
click at [310, 151] on link "Resumo" at bounding box center [323, 144] width 134 height 31
click at [1243, 349] on button "Chamar próximo" at bounding box center [1242, 354] width 126 height 32
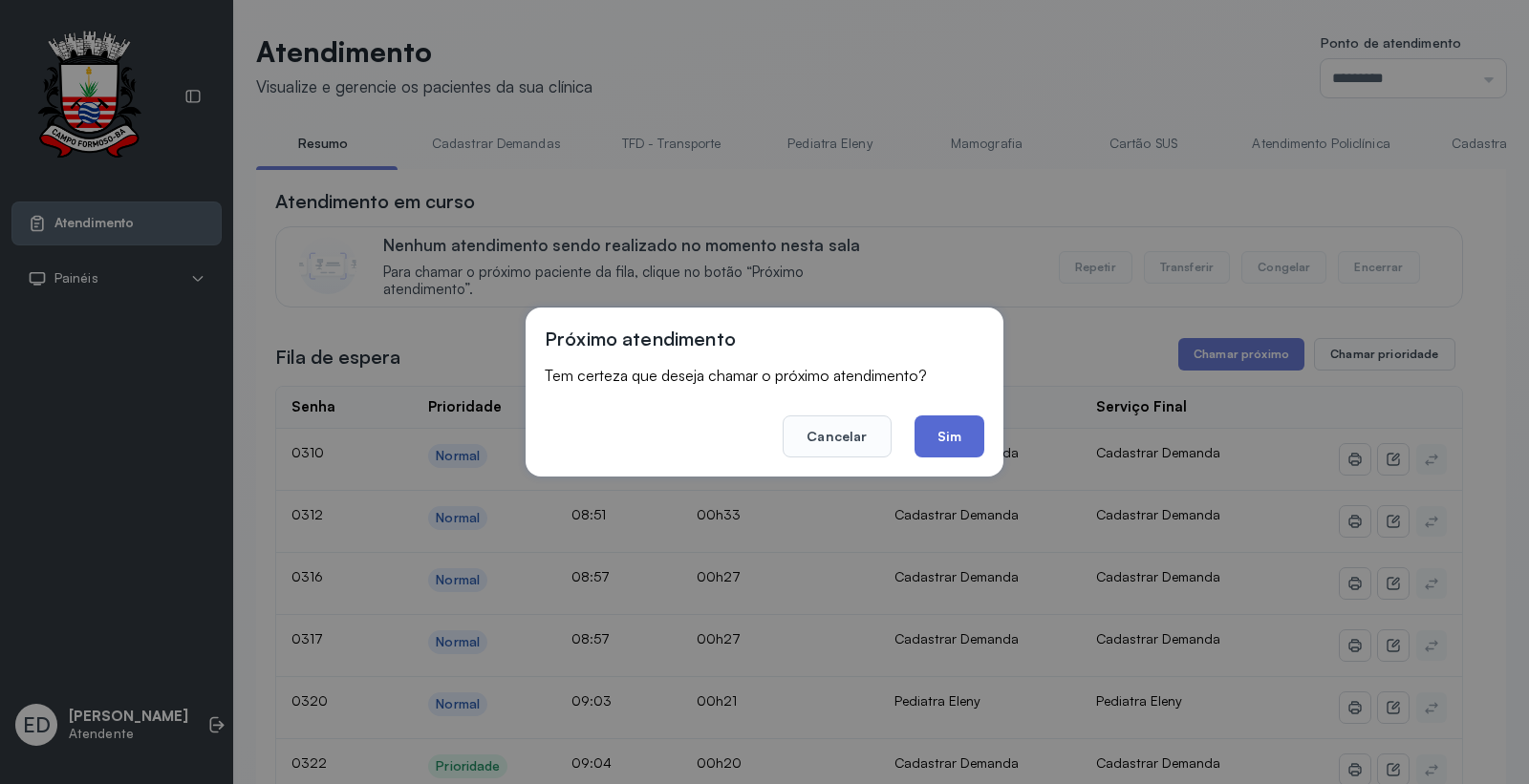
click at [953, 428] on button "Sim" at bounding box center [949, 437] width 70 height 42
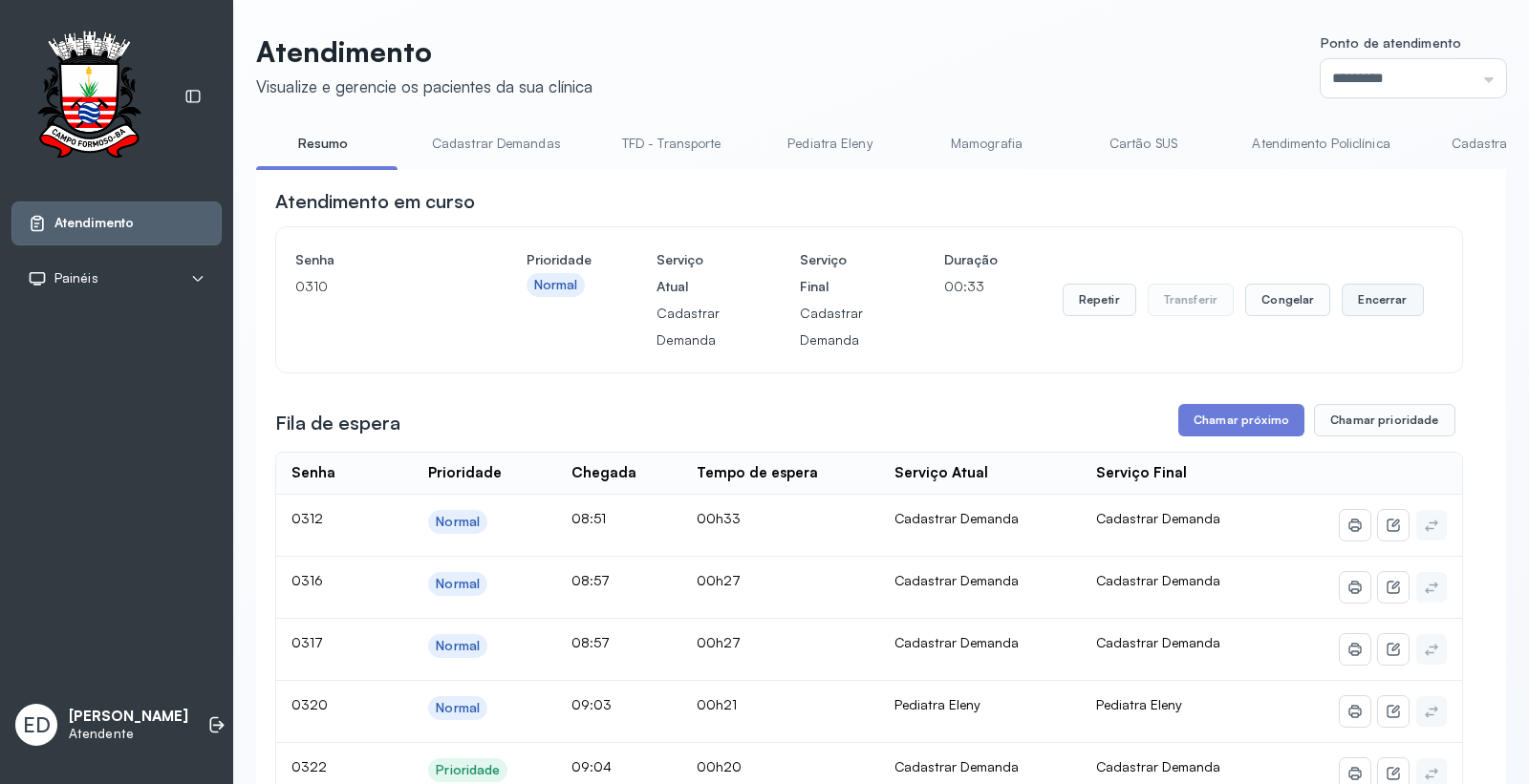
click at [1372, 317] on button "Encerrar" at bounding box center [1382, 299] width 82 height 32
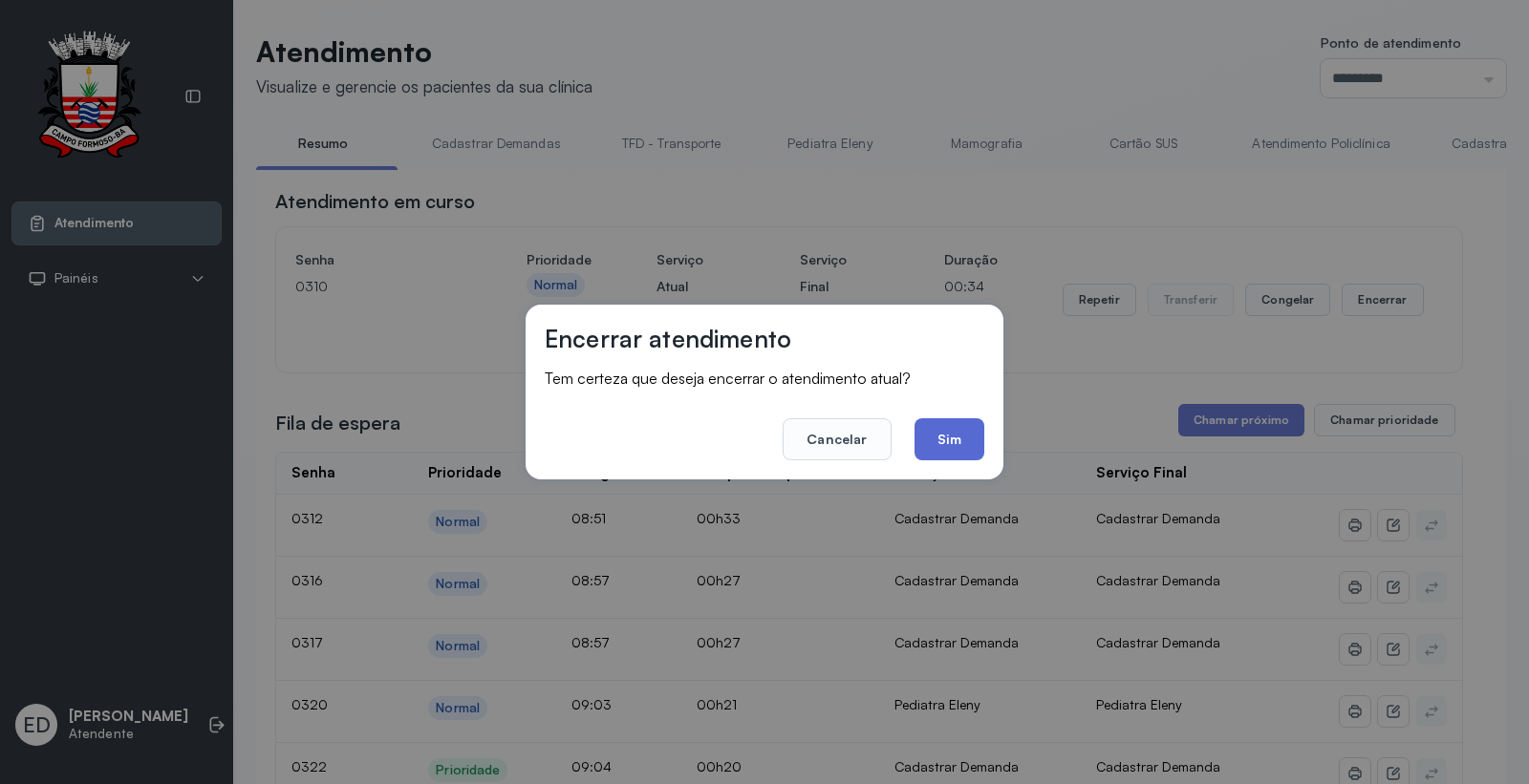
click at [950, 442] on button "Sim" at bounding box center [949, 439] width 70 height 42
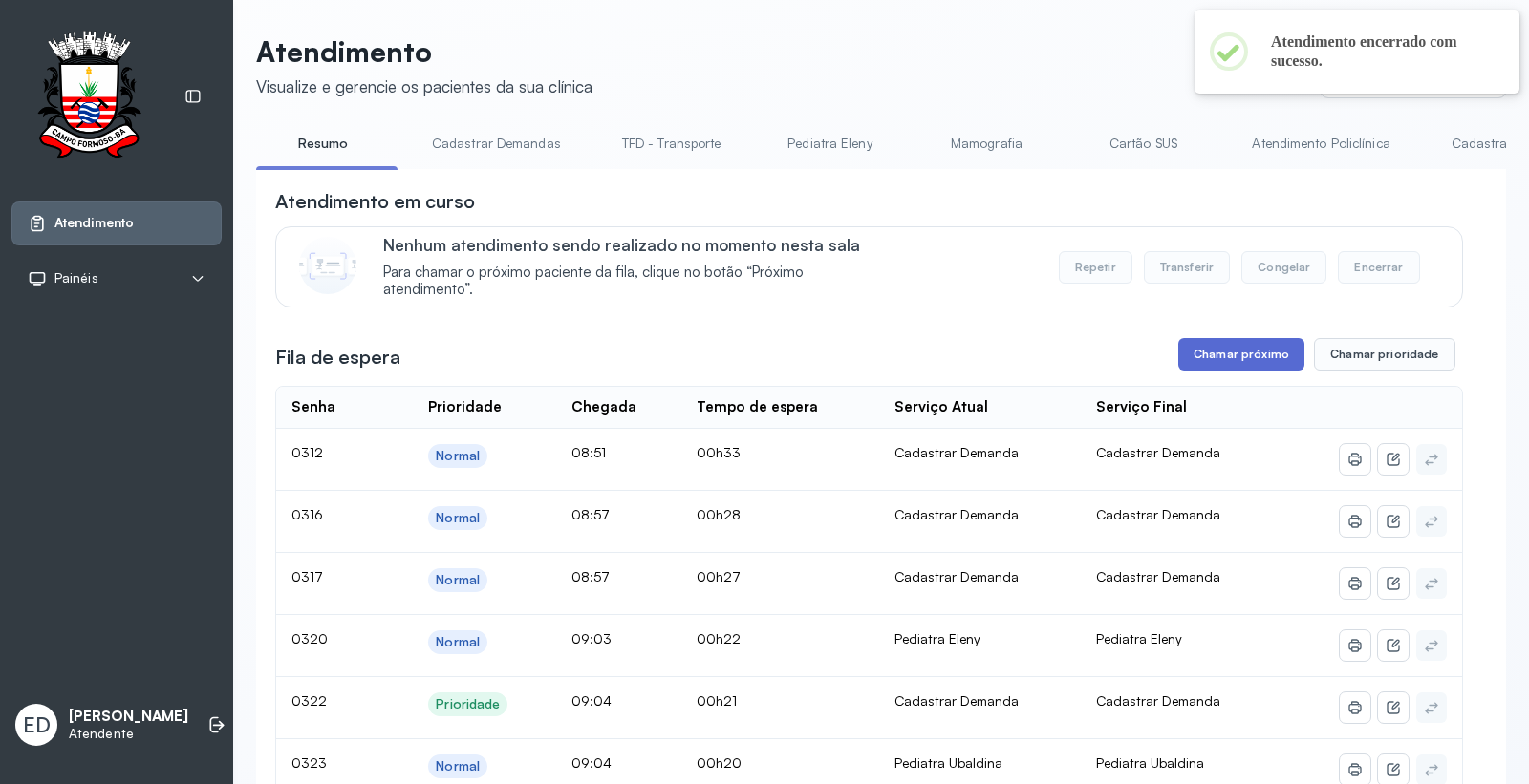
click at [1246, 360] on button "Chamar próximo" at bounding box center [1242, 354] width 126 height 32
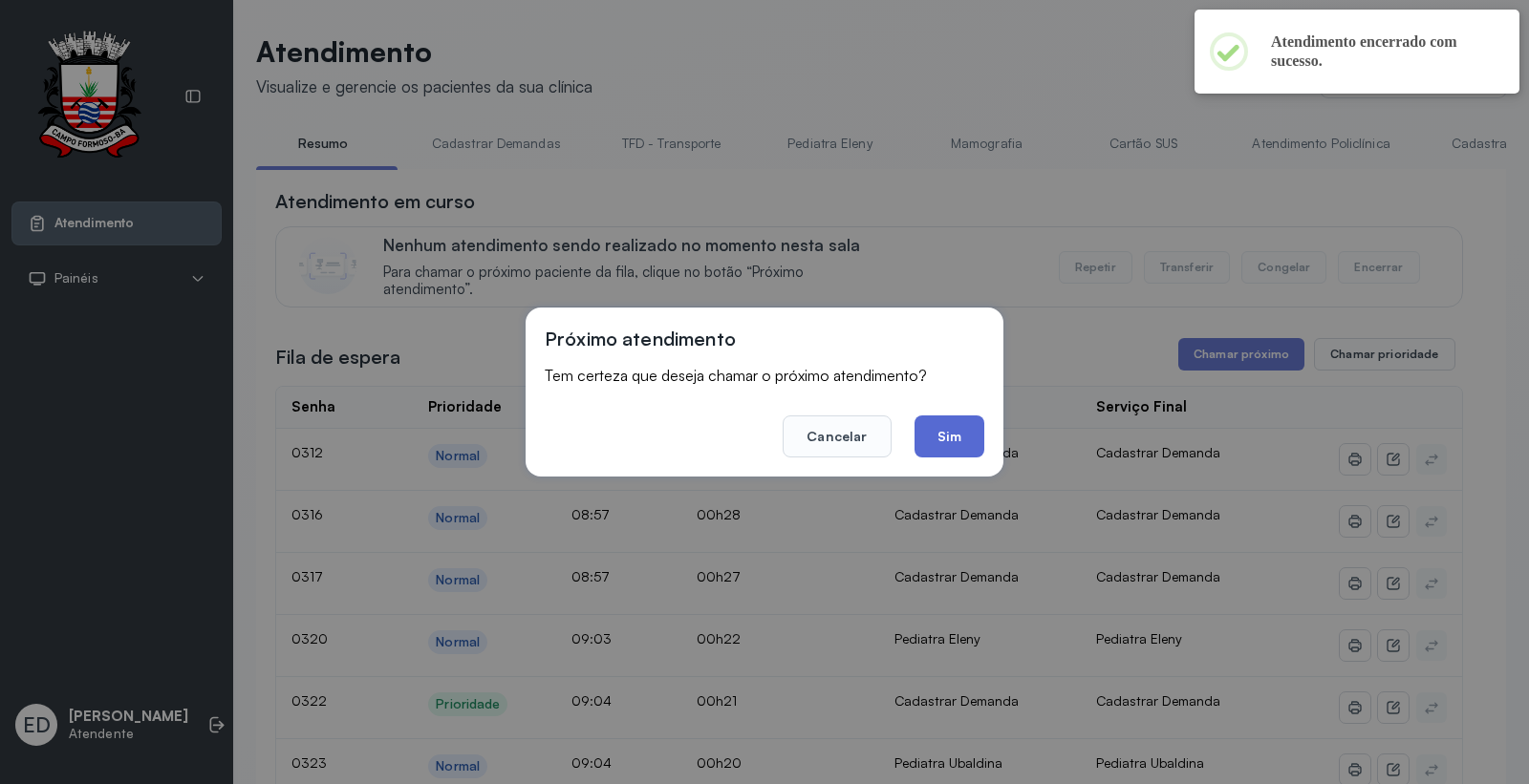
click at [951, 432] on button "Sim" at bounding box center [949, 437] width 70 height 42
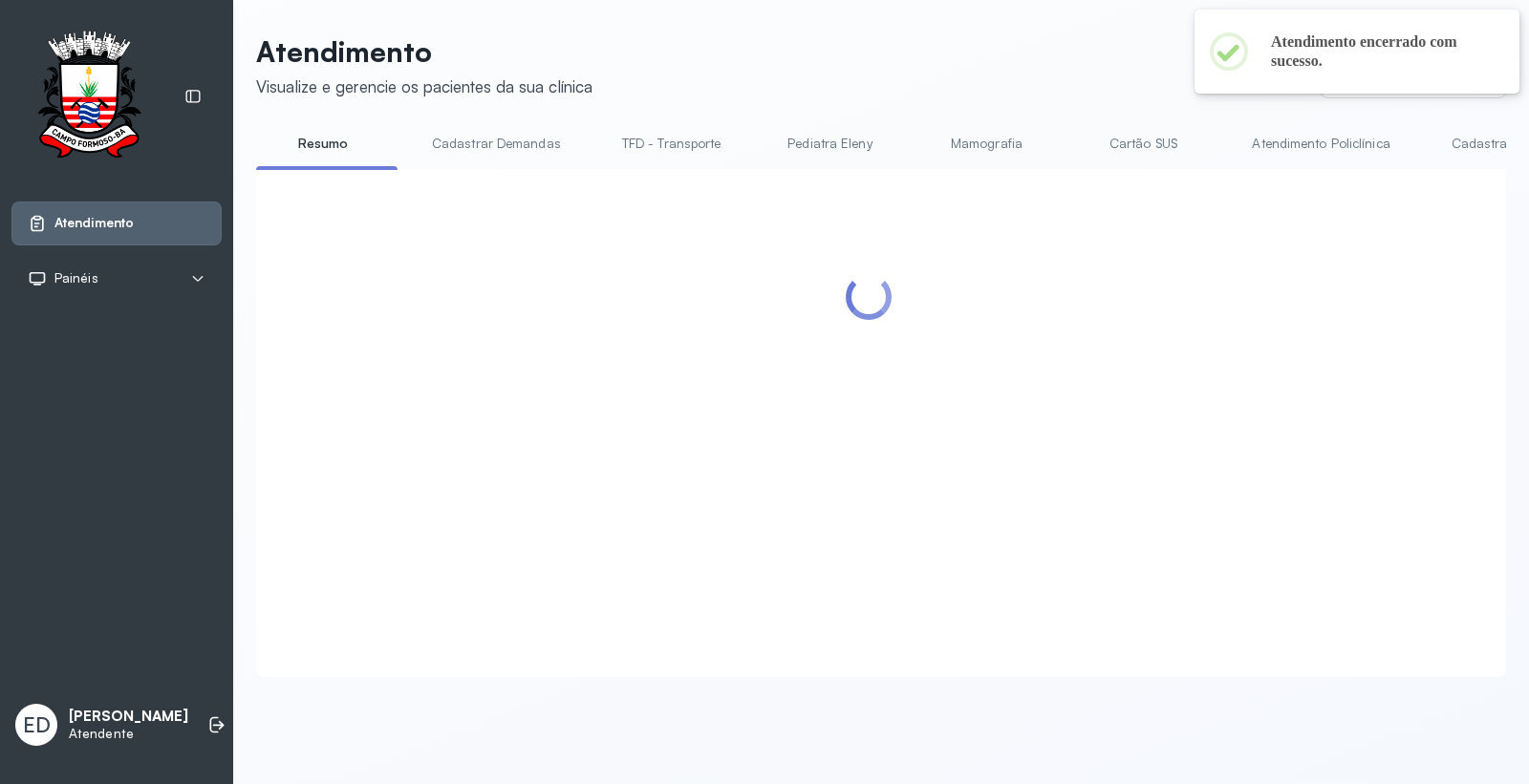
click at [1061, 71] on header "Atendimento Visualize e gerencie os pacientes da sua clínica Ponto de atendimen…" at bounding box center [881, 66] width 1251 height 63
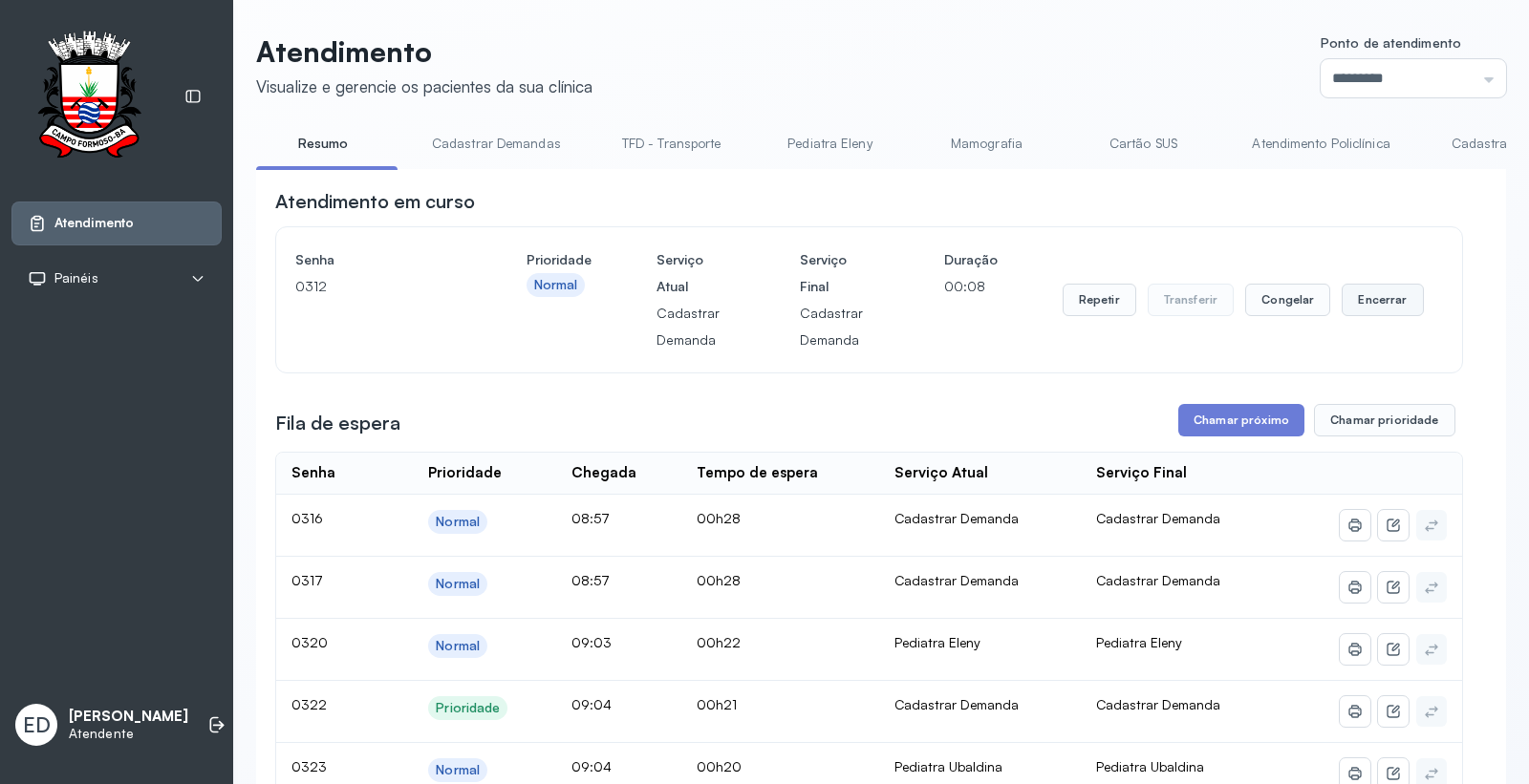
click at [1367, 299] on button "Encerrar" at bounding box center [1382, 299] width 82 height 32
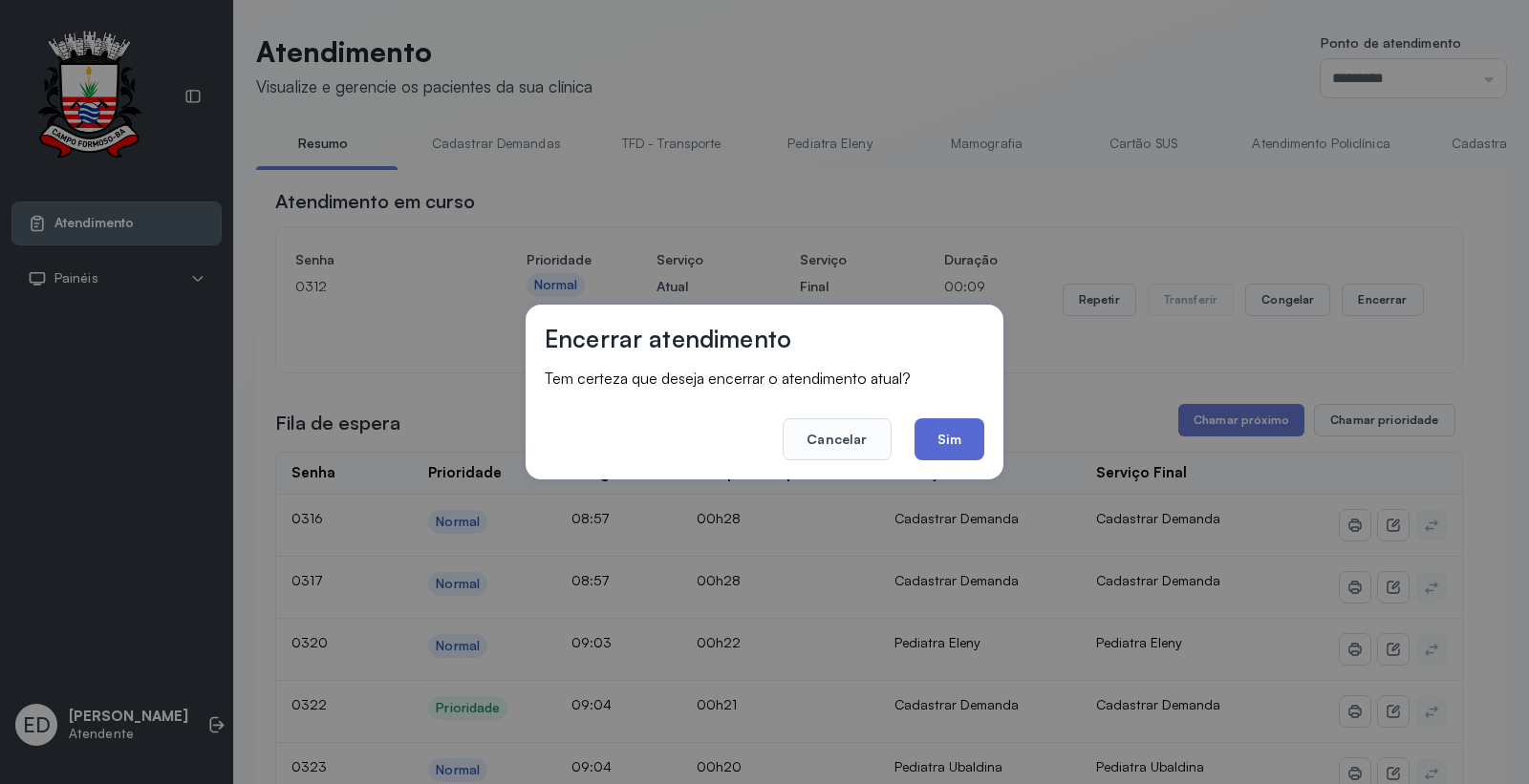
click at [966, 428] on button "Sim" at bounding box center [949, 439] width 70 height 42
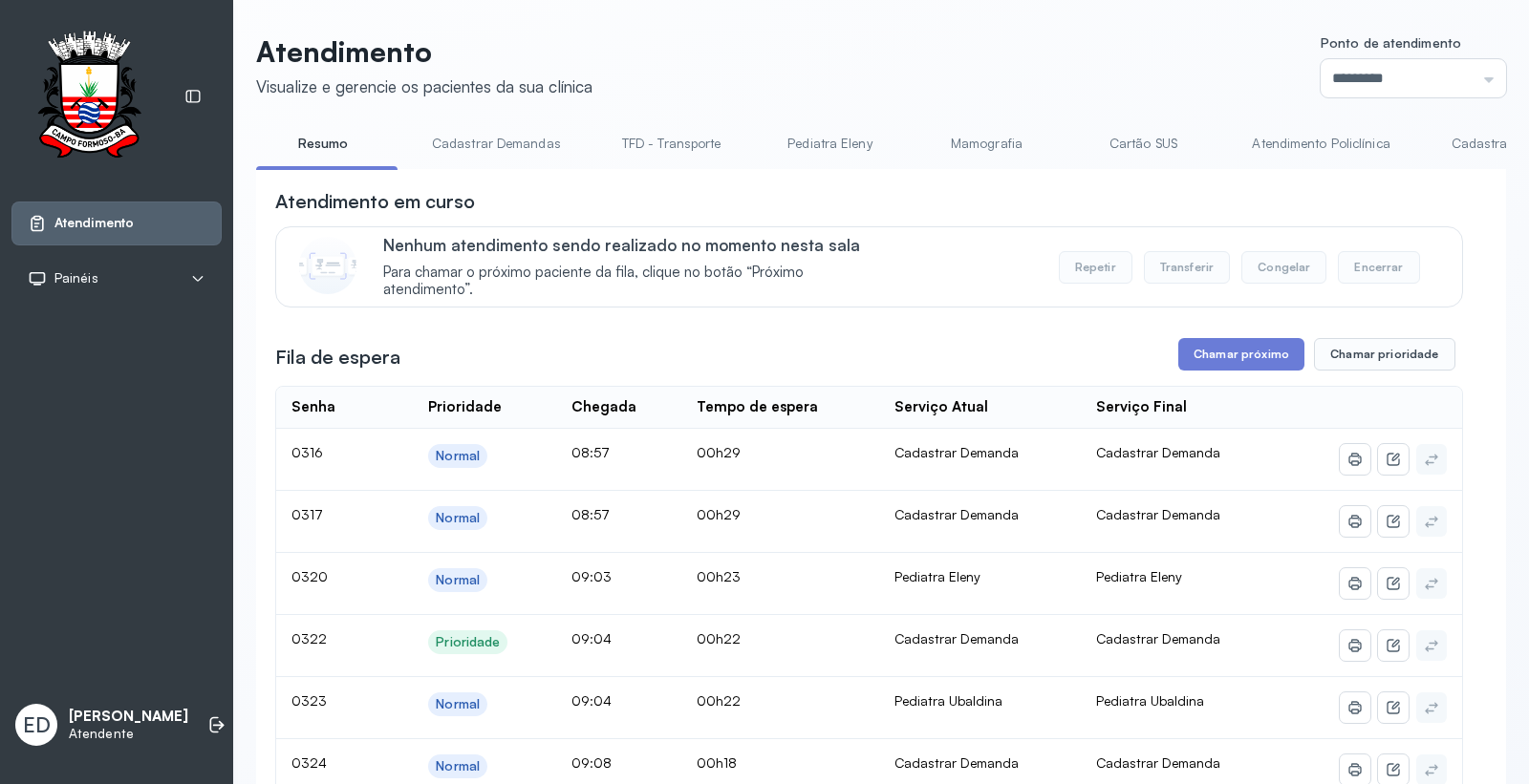
click at [1218, 206] on div "Atendimento em curso" at bounding box center [869, 201] width 1188 height 27
click at [1147, 149] on link "Cartão SUS" at bounding box center [1143, 144] width 134 height 31
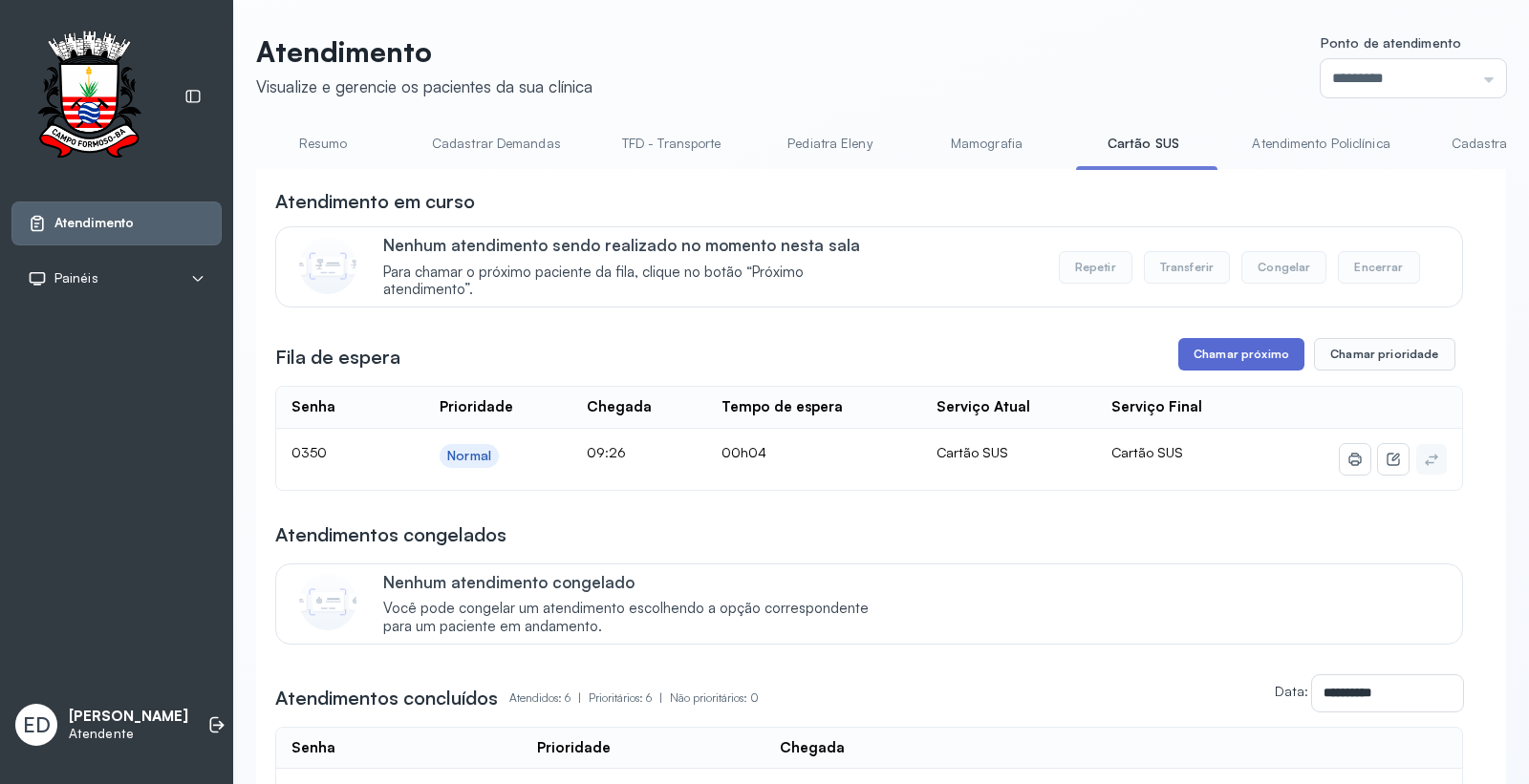
click at [1220, 354] on button "Chamar próximo" at bounding box center [1242, 354] width 126 height 32
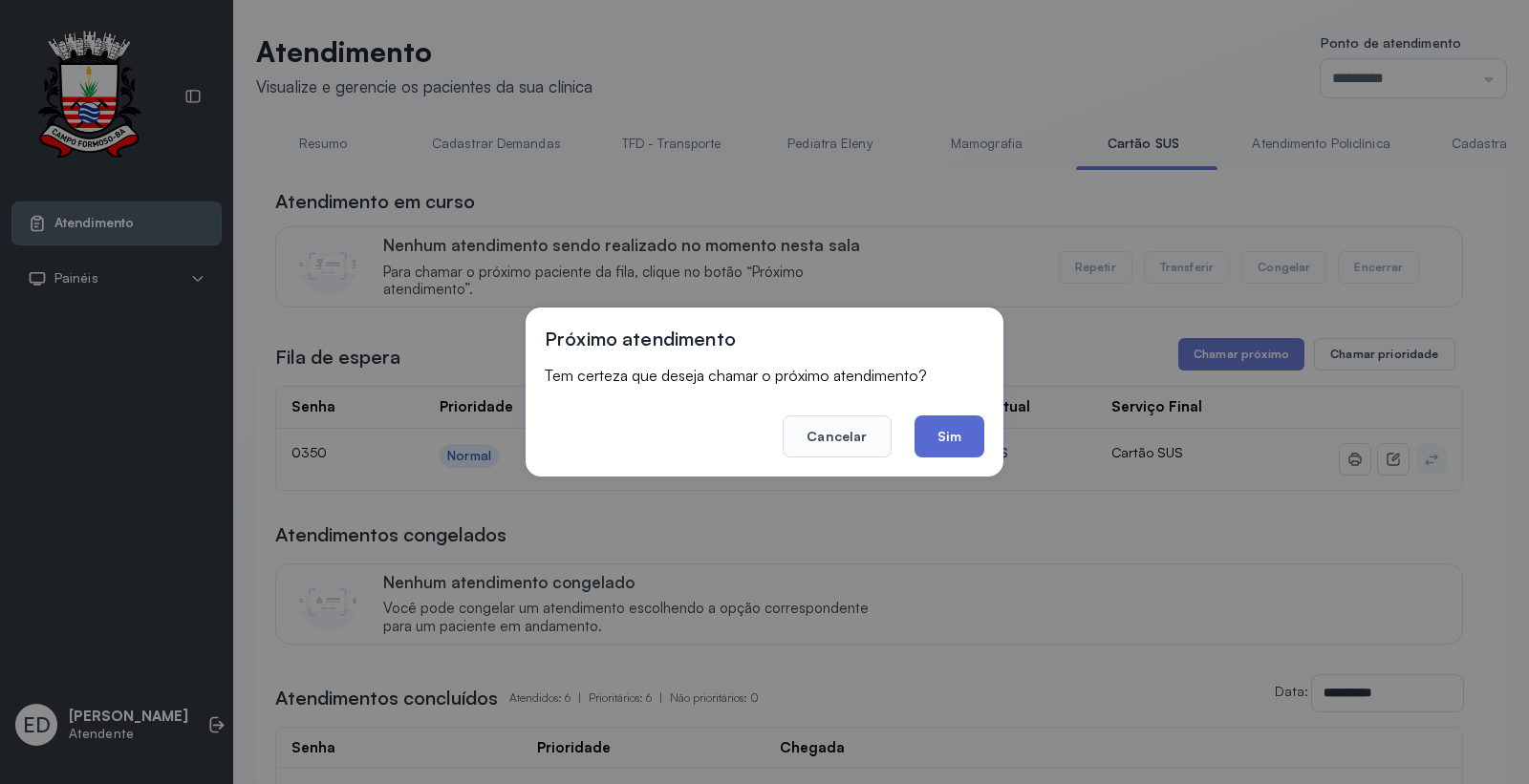
click at [953, 446] on button "Sim" at bounding box center [949, 437] width 70 height 42
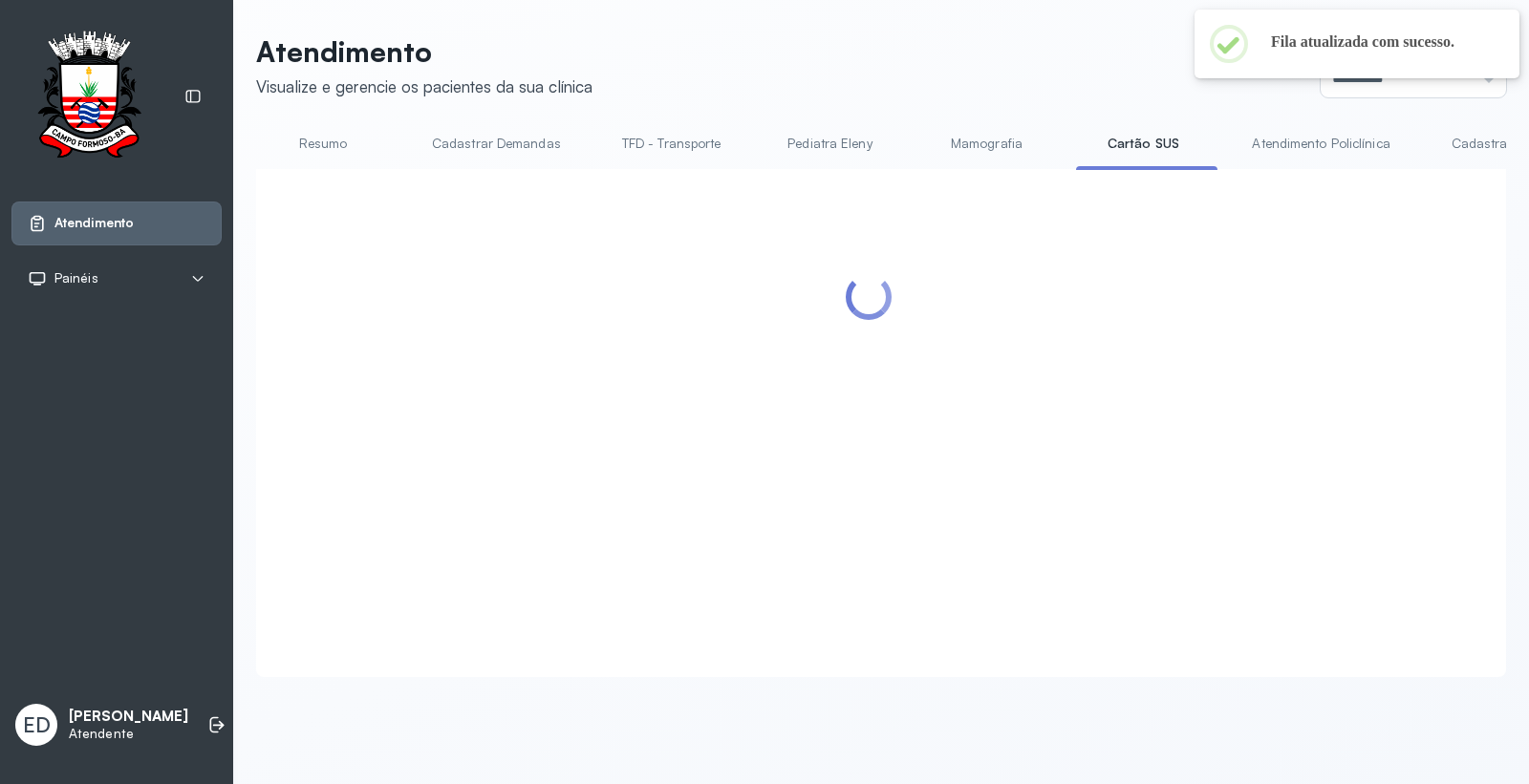
click at [284, 138] on link "Resumo" at bounding box center [323, 144] width 134 height 31
click at [1122, 141] on link "Cartão SUS" at bounding box center [1143, 144] width 134 height 31
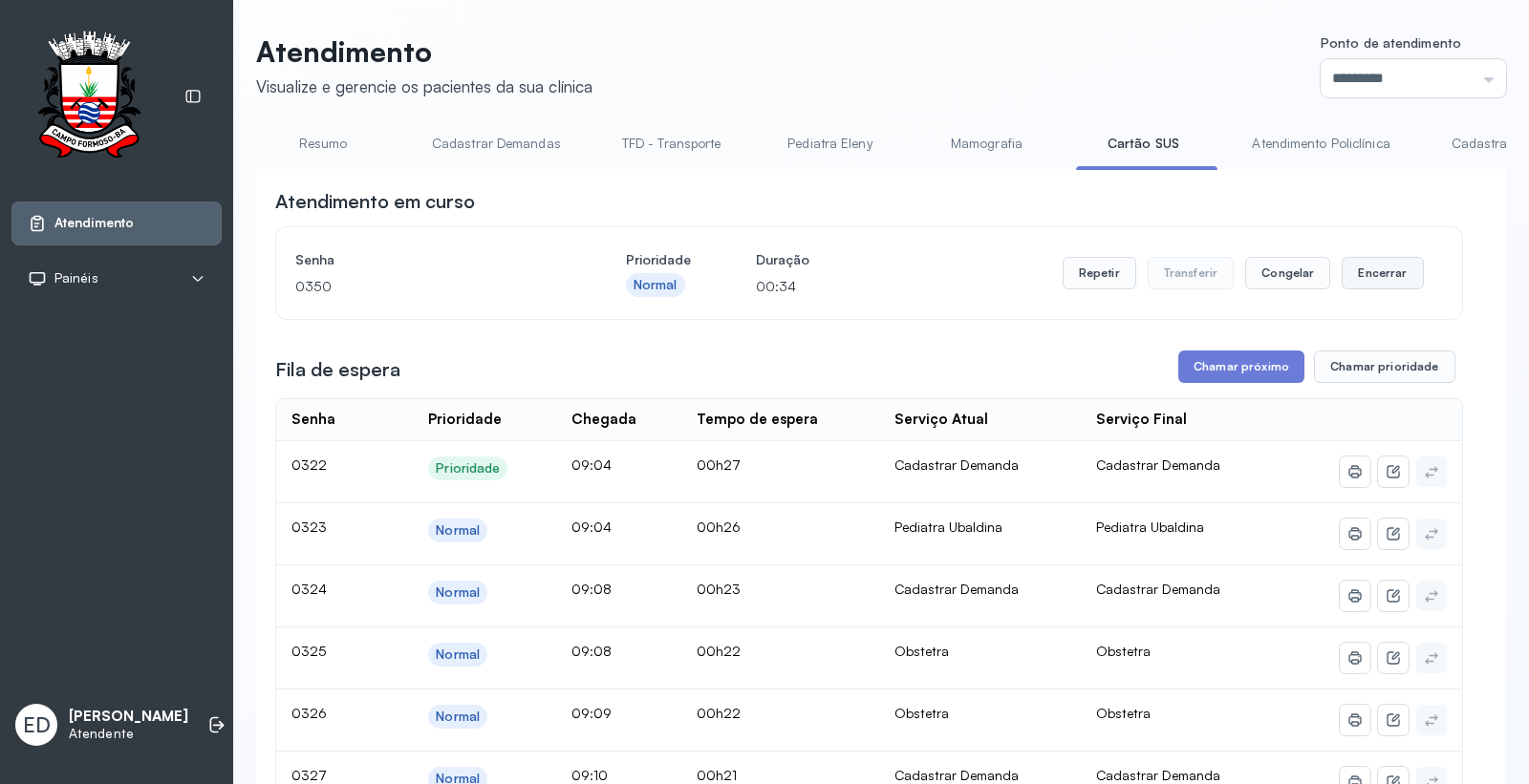
click at [1342, 262] on button "Encerrar" at bounding box center [1382, 272] width 82 height 32
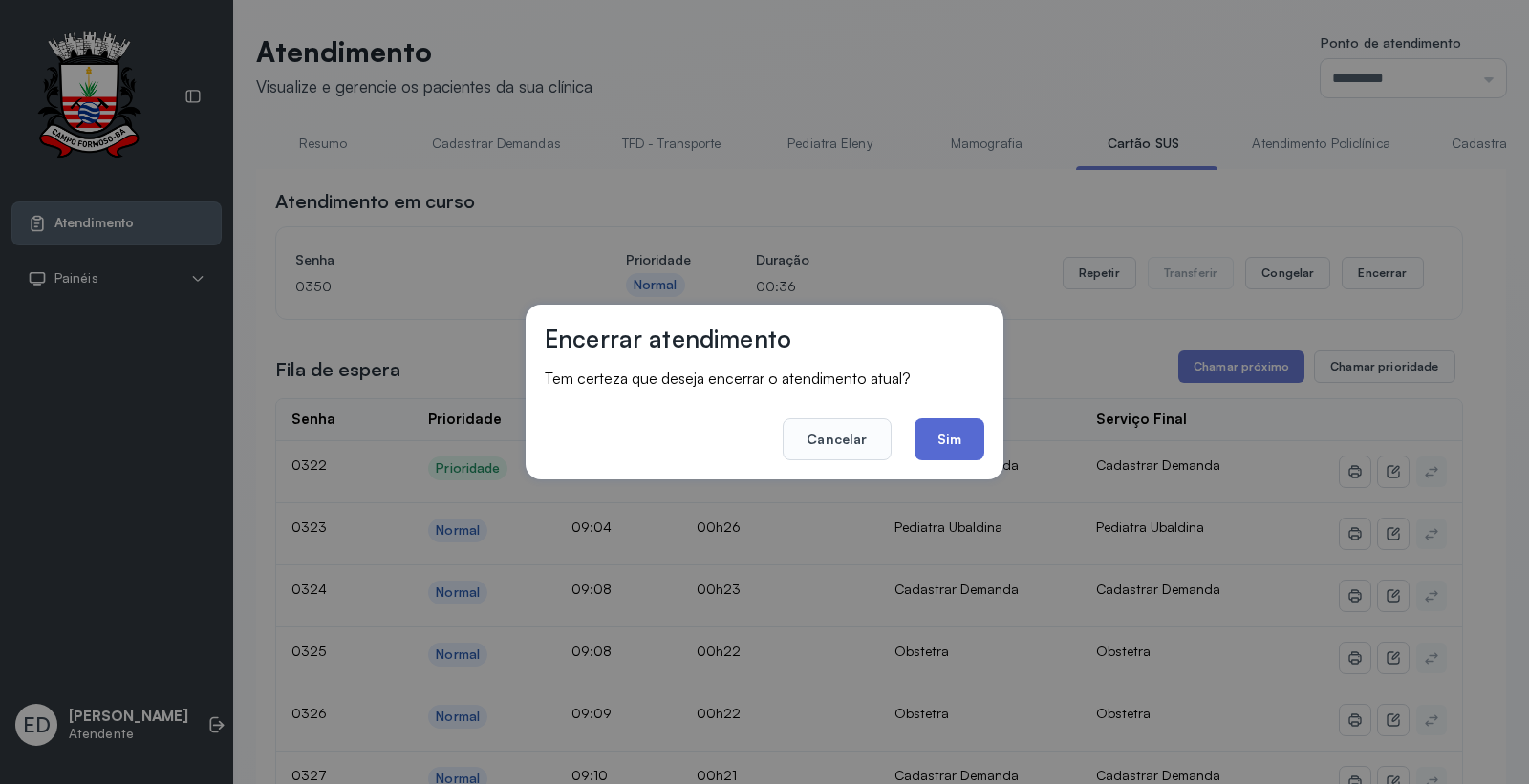
click at [934, 444] on button "Sim" at bounding box center [949, 439] width 70 height 42
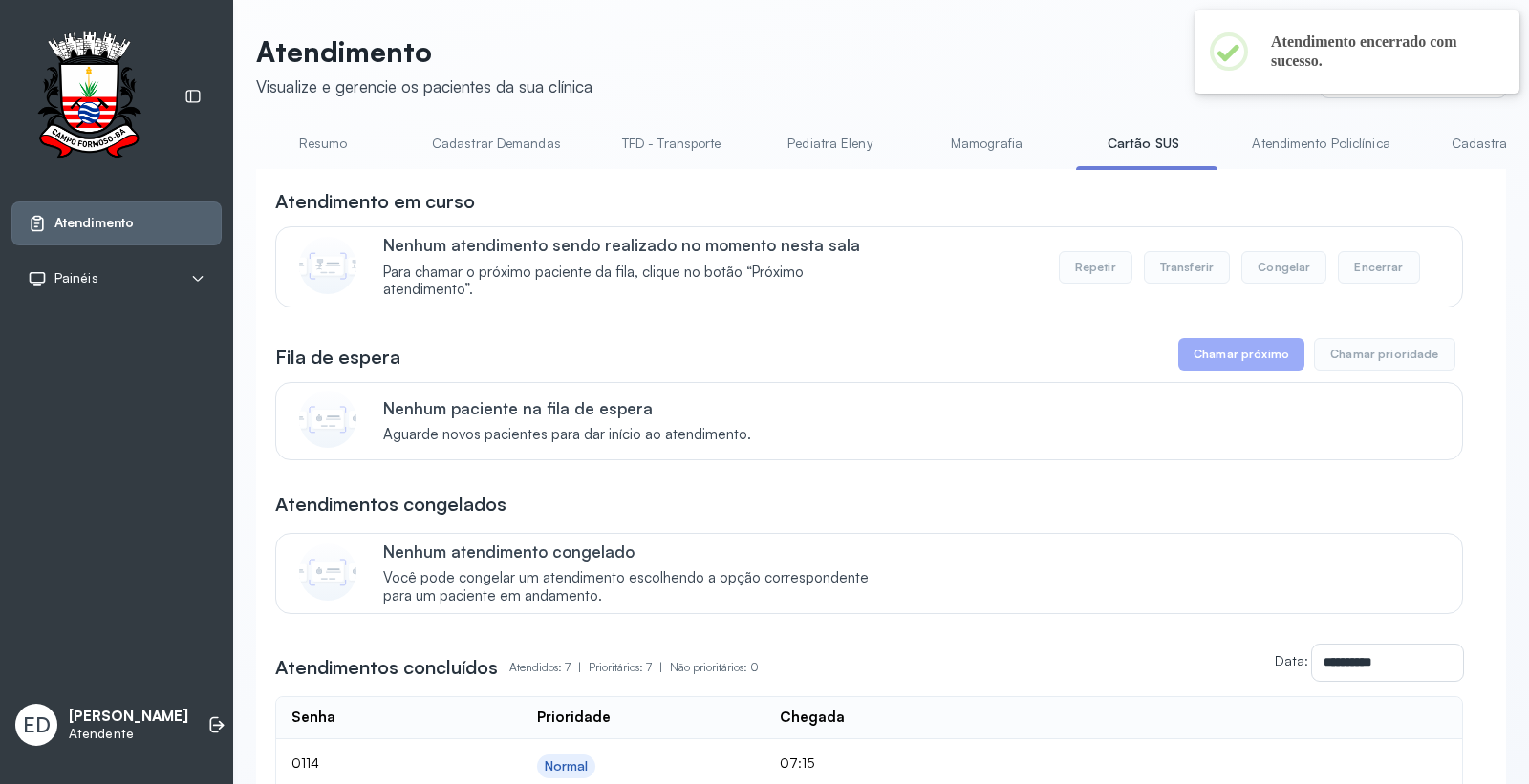
click at [987, 58] on header "Atendimento Visualize e gerencie os pacientes da sua clínica Ponto de atendimen…" at bounding box center [881, 66] width 1251 height 63
click at [321, 149] on link "Resumo" at bounding box center [323, 144] width 134 height 31
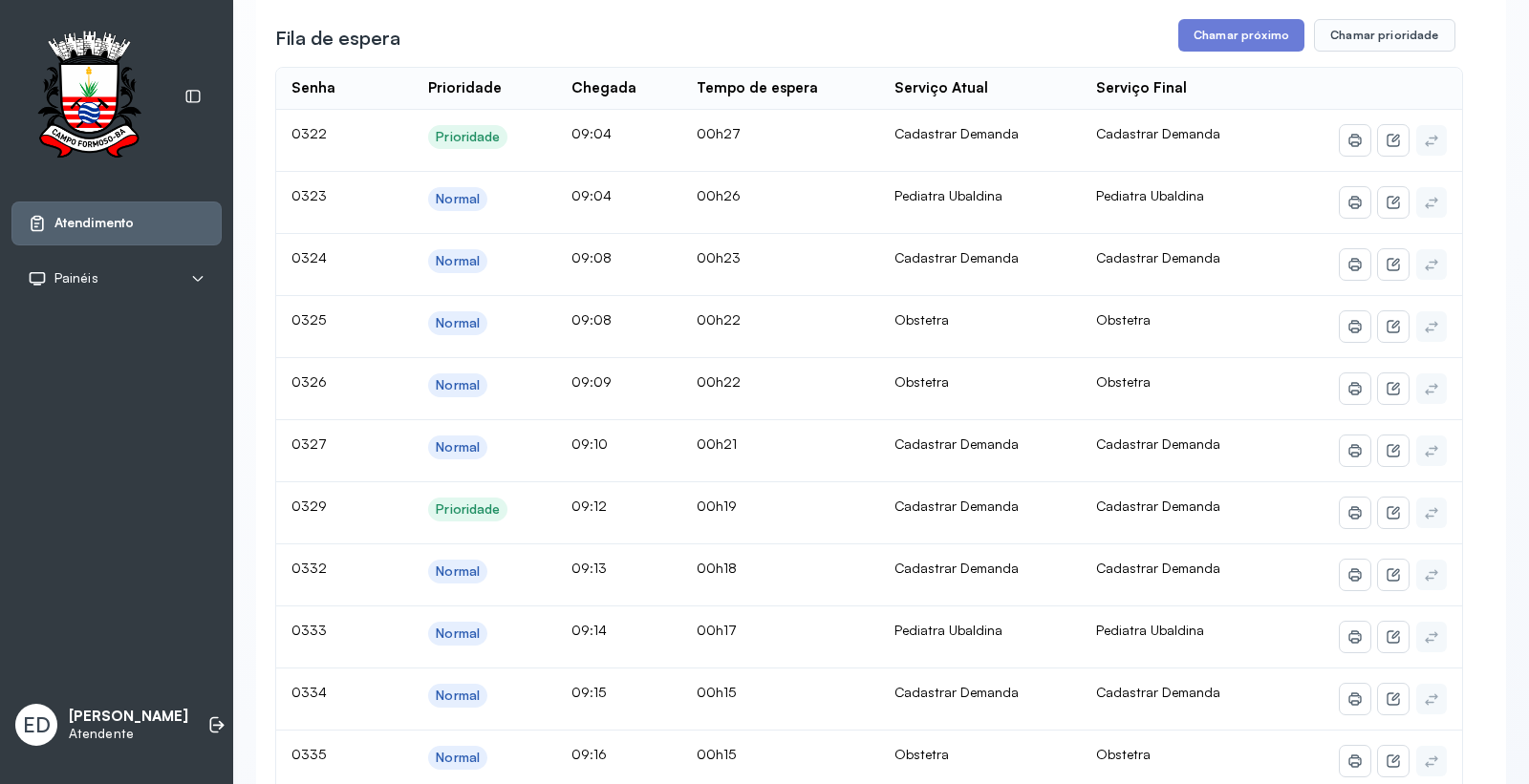
scroll to position [318, 0]
click at [1255, 38] on button "Chamar próximo" at bounding box center [1242, 35] width 126 height 32
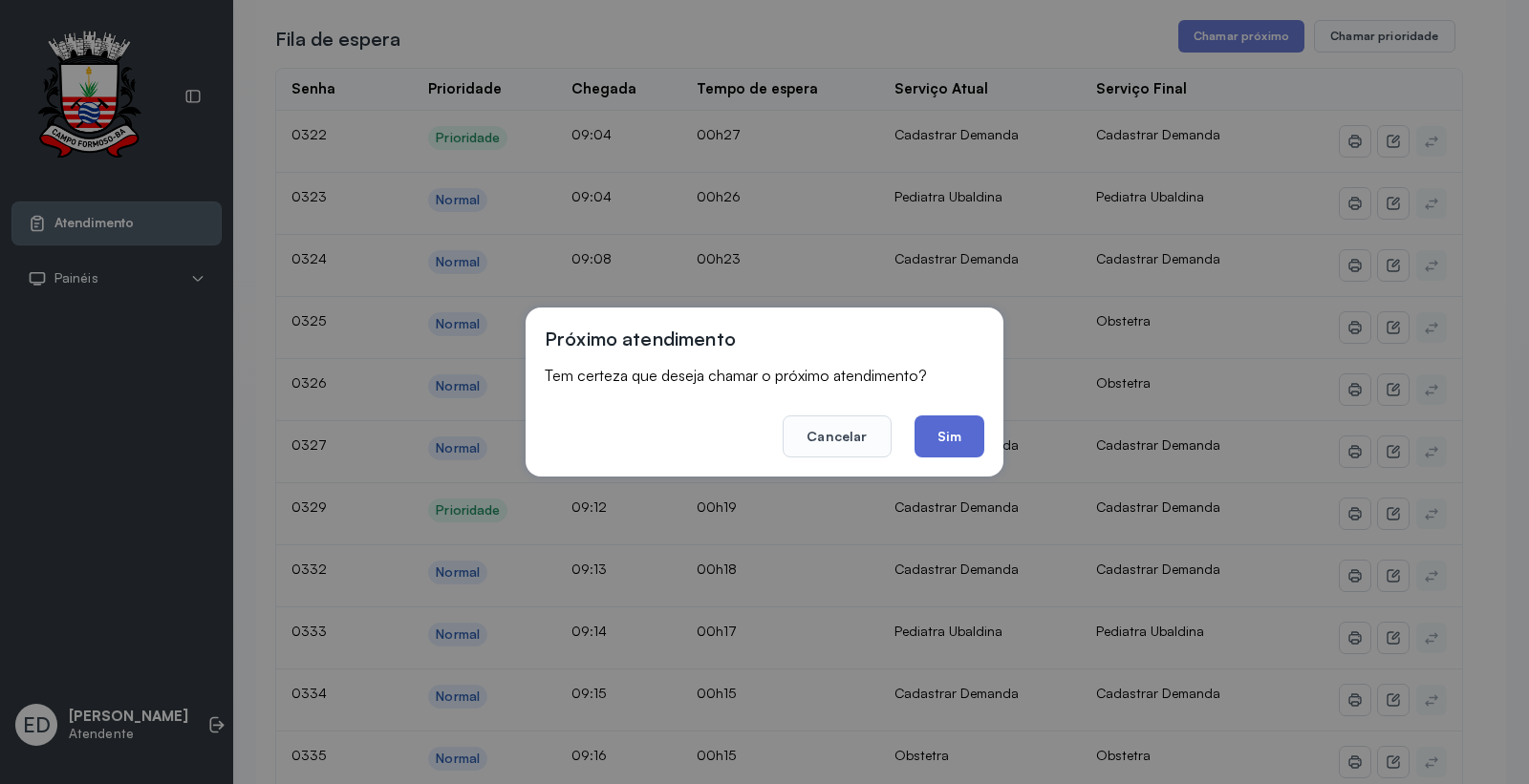
click at [945, 440] on button "Sim" at bounding box center [949, 437] width 70 height 42
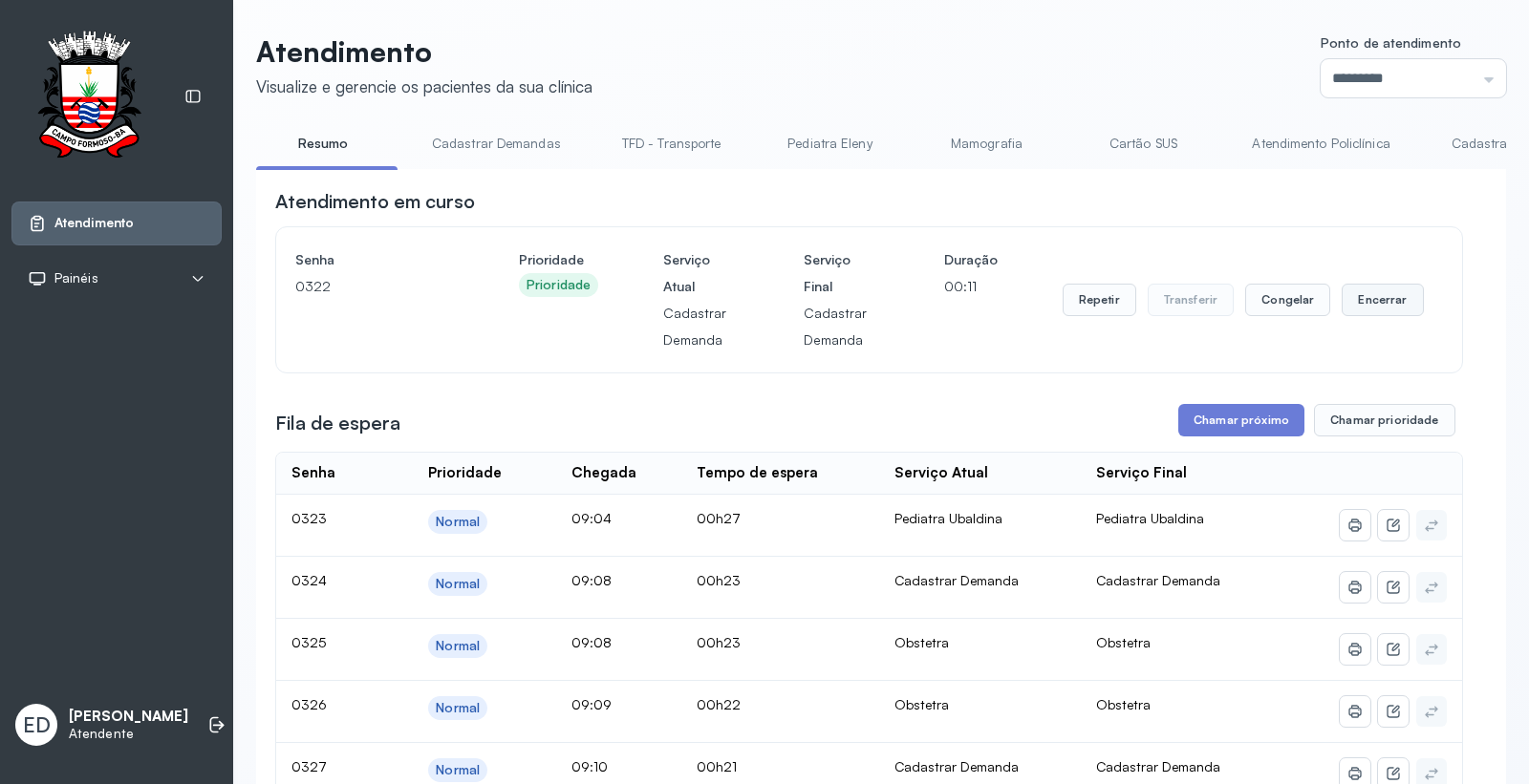
click at [1376, 291] on button "Encerrar" at bounding box center [1382, 299] width 82 height 32
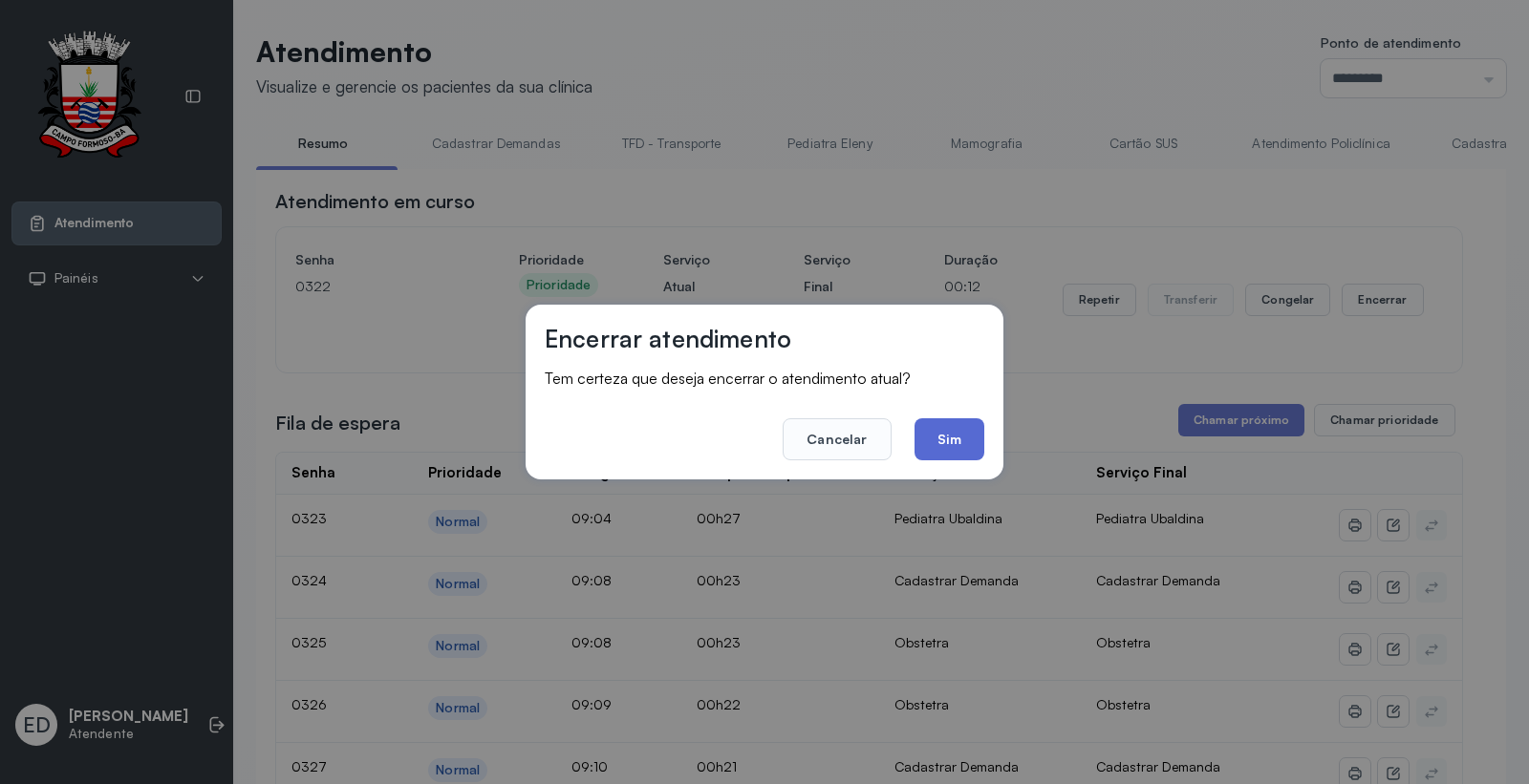
click at [975, 442] on button "Sim" at bounding box center [949, 439] width 70 height 42
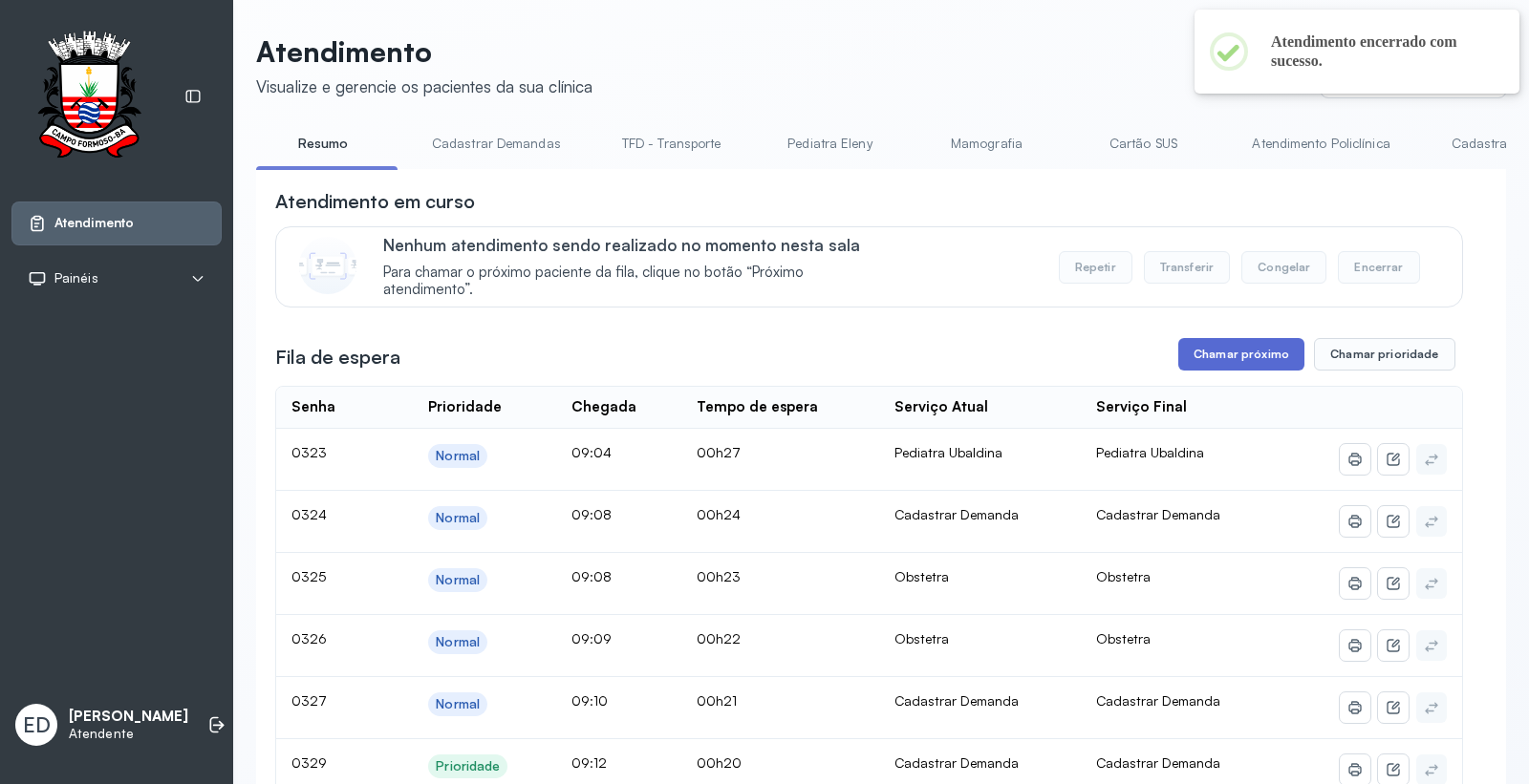
click at [1235, 342] on button "Chamar próximo" at bounding box center [1242, 354] width 126 height 32
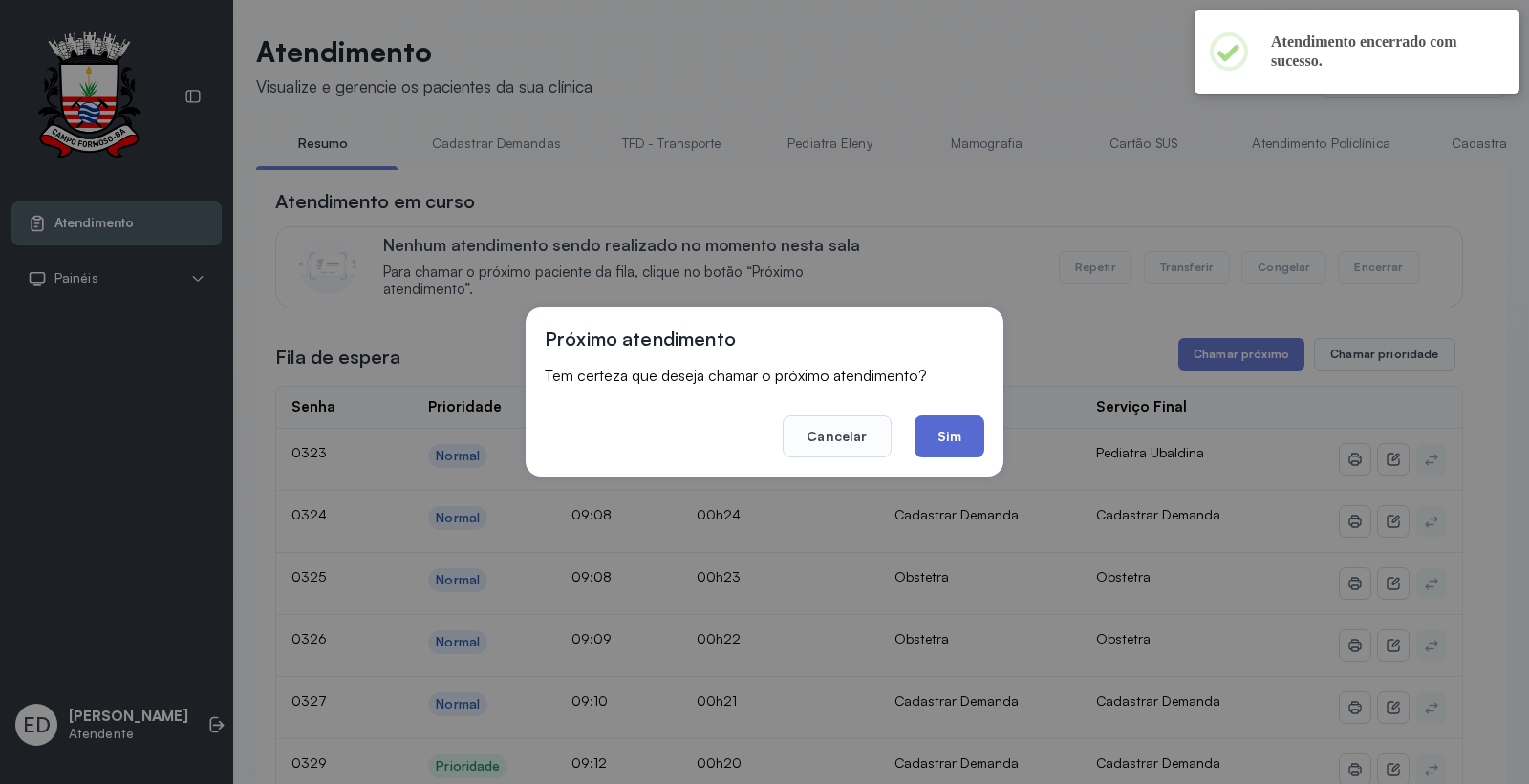
click at [950, 432] on button "Sim" at bounding box center [949, 437] width 70 height 42
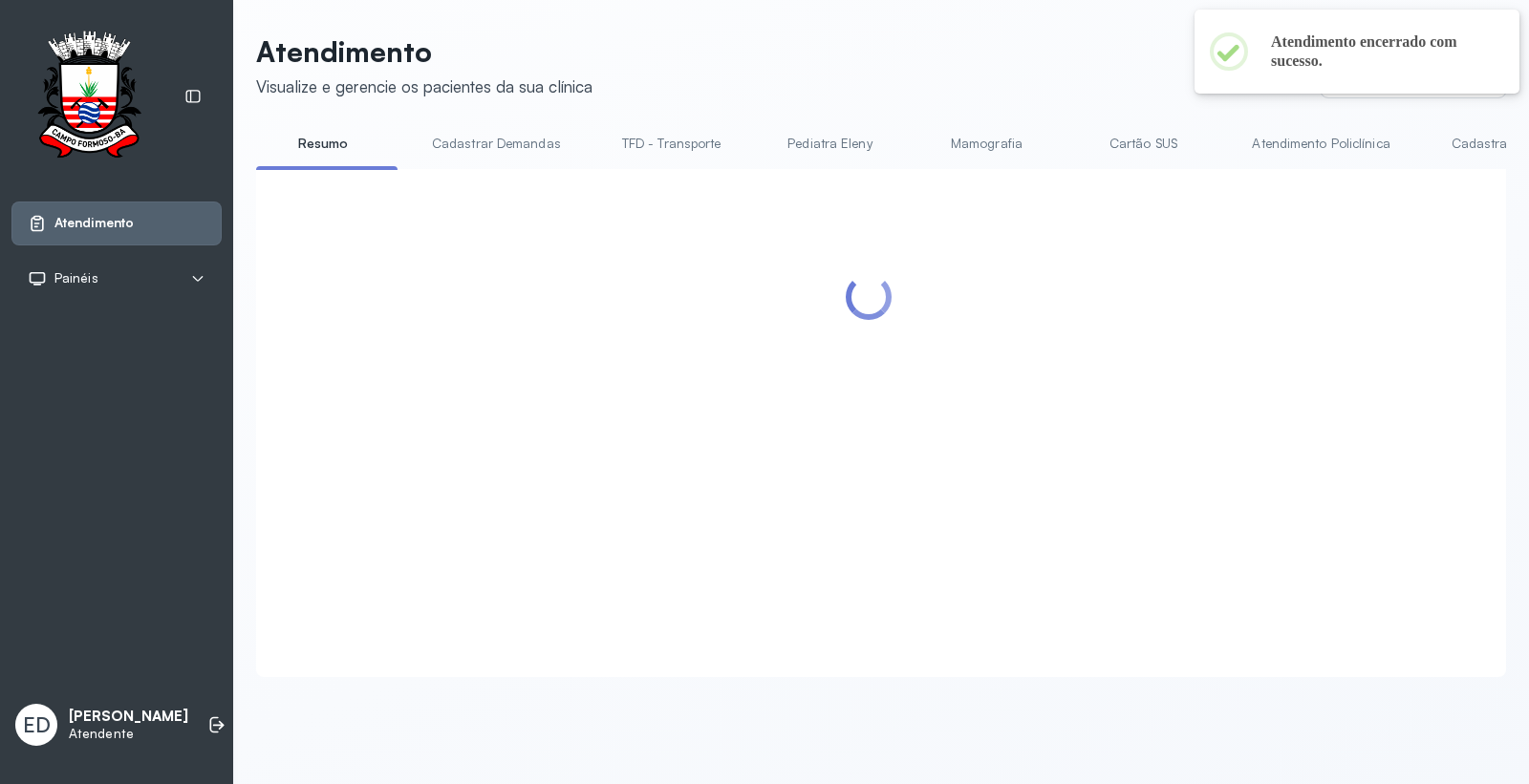
click at [1011, 40] on header "Atendimento Visualize e gerencie os pacientes da sua clínica Ponto de atendimen…" at bounding box center [881, 66] width 1251 height 63
click at [338, 145] on link "Resumo" at bounding box center [323, 144] width 134 height 31
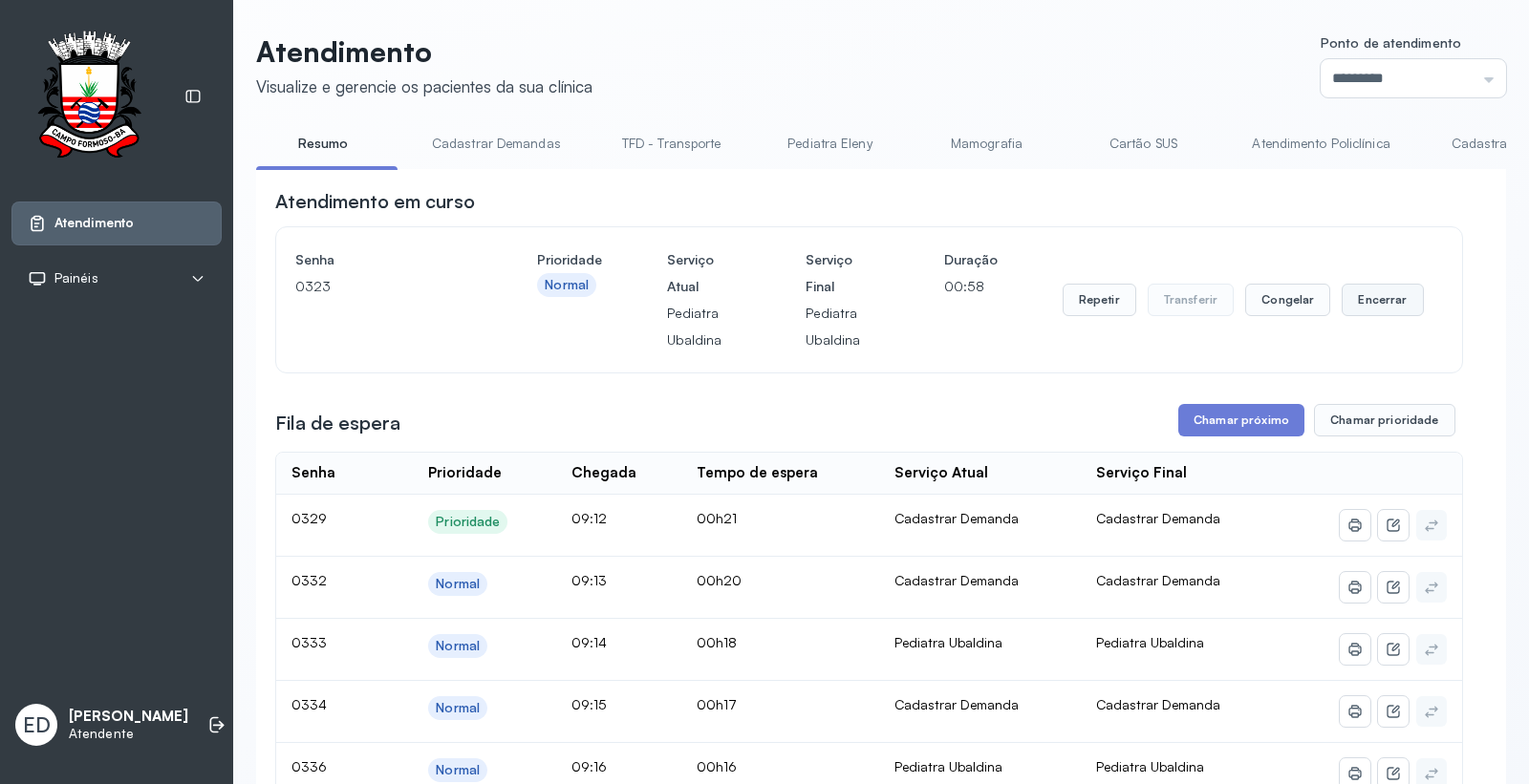
click at [1365, 310] on button "Encerrar" at bounding box center [1382, 299] width 82 height 32
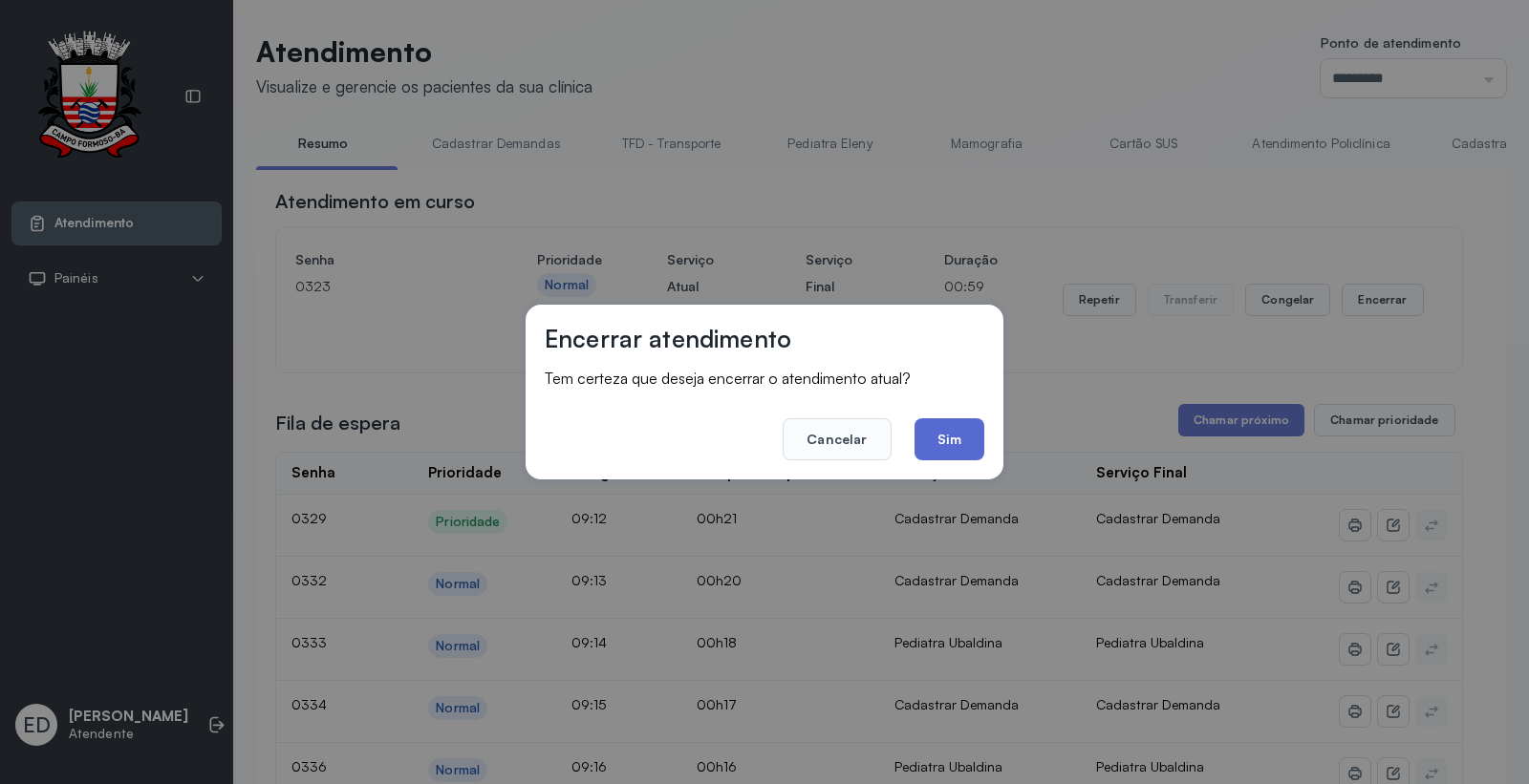
click at [975, 450] on button "Sim" at bounding box center [949, 439] width 70 height 42
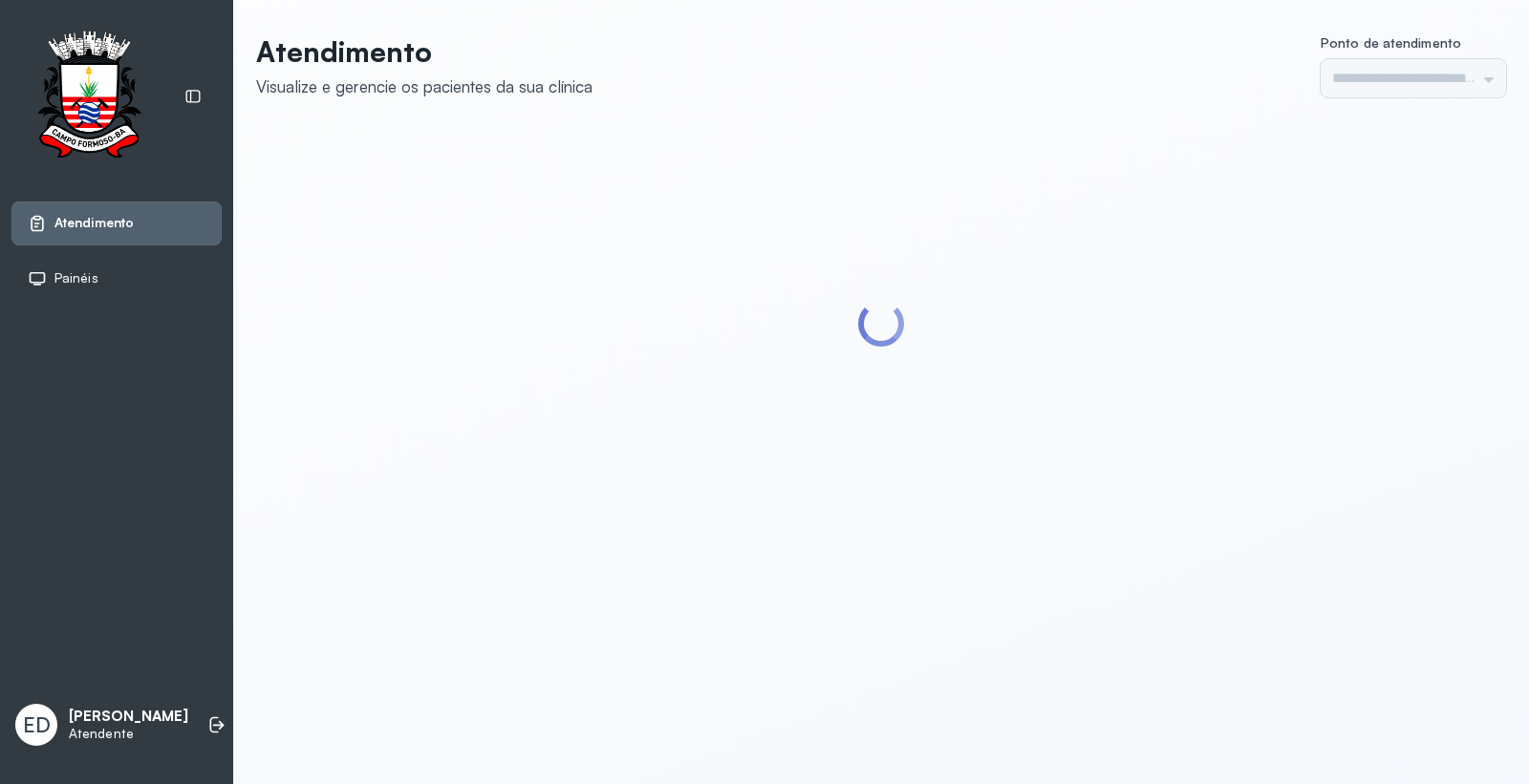
type input "*********"
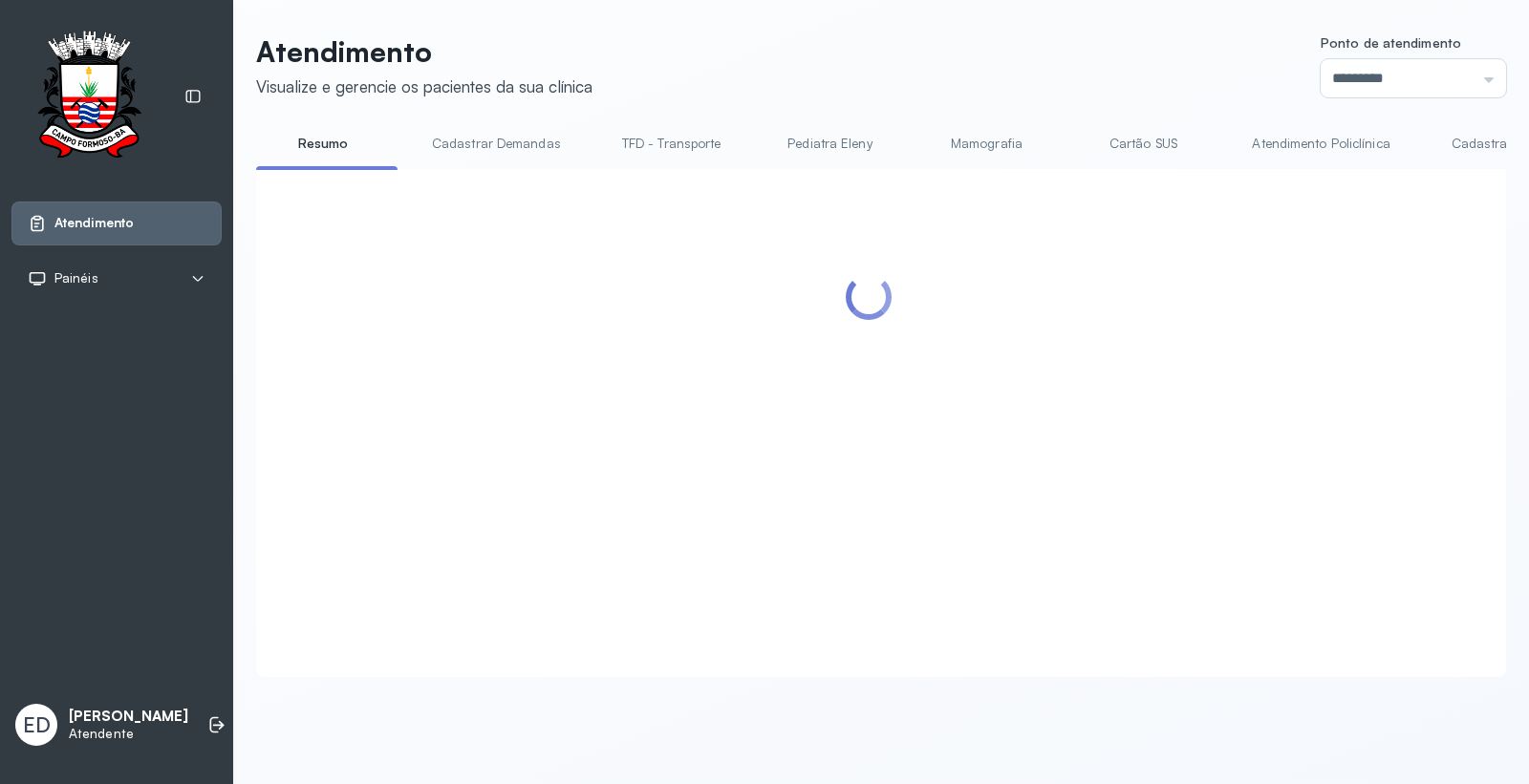
click at [1055, 35] on header "Atendimento Visualize e gerencie os pacientes da sua clínica Ponto de atendimen…" at bounding box center [881, 66] width 1251 height 63
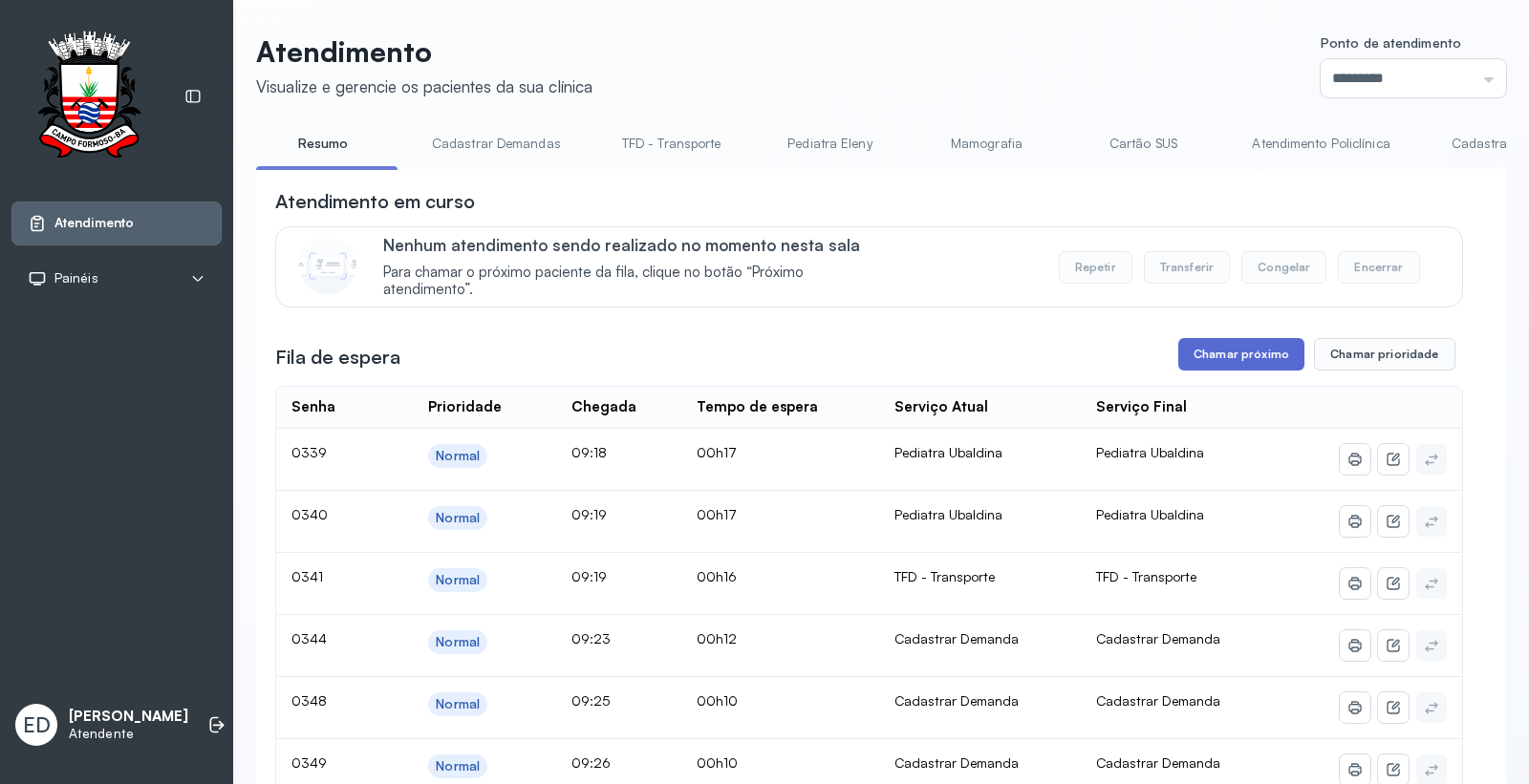
click at [1201, 368] on button "Chamar próximo" at bounding box center [1242, 354] width 126 height 32
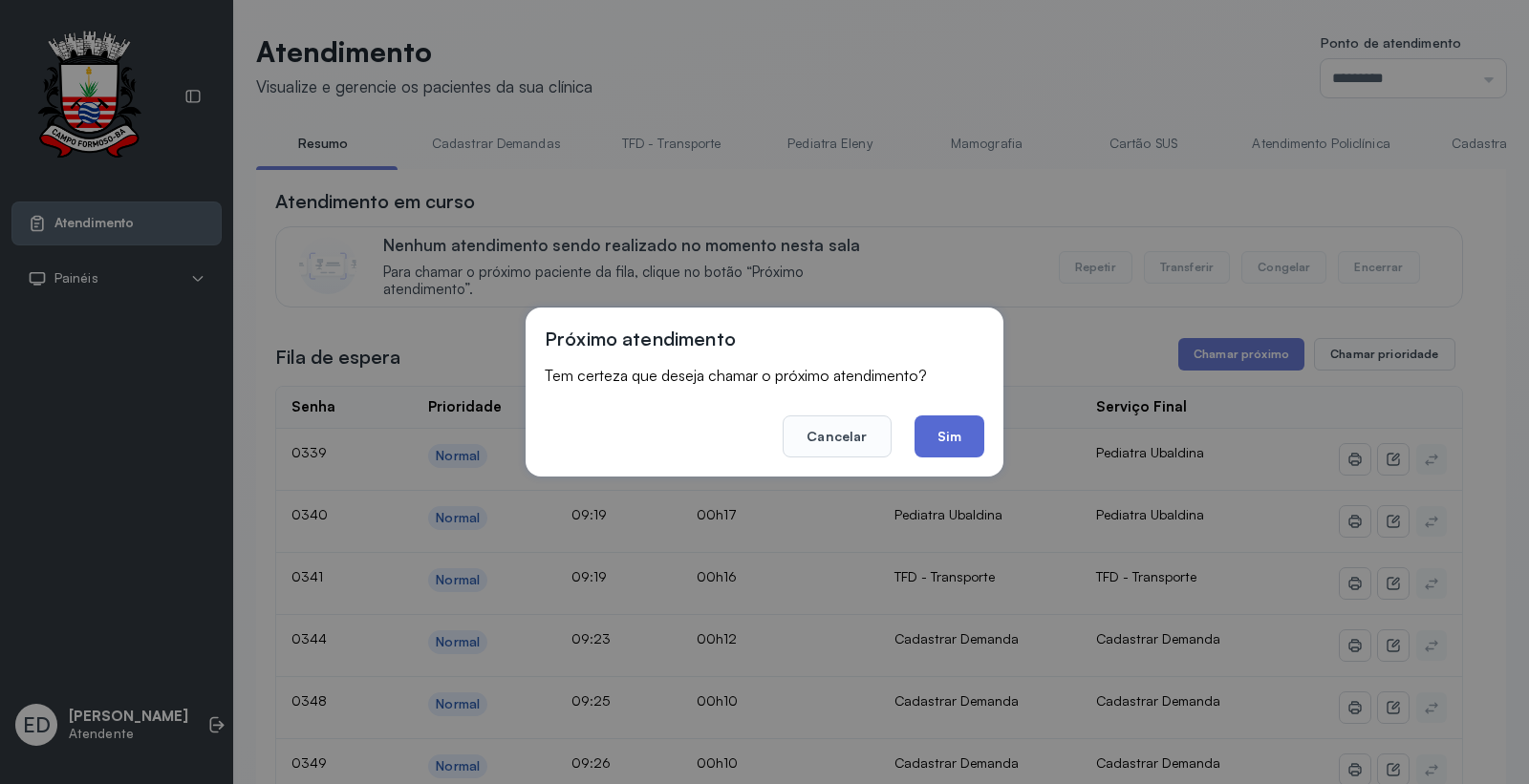
click at [937, 446] on button "Sim" at bounding box center [949, 437] width 70 height 42
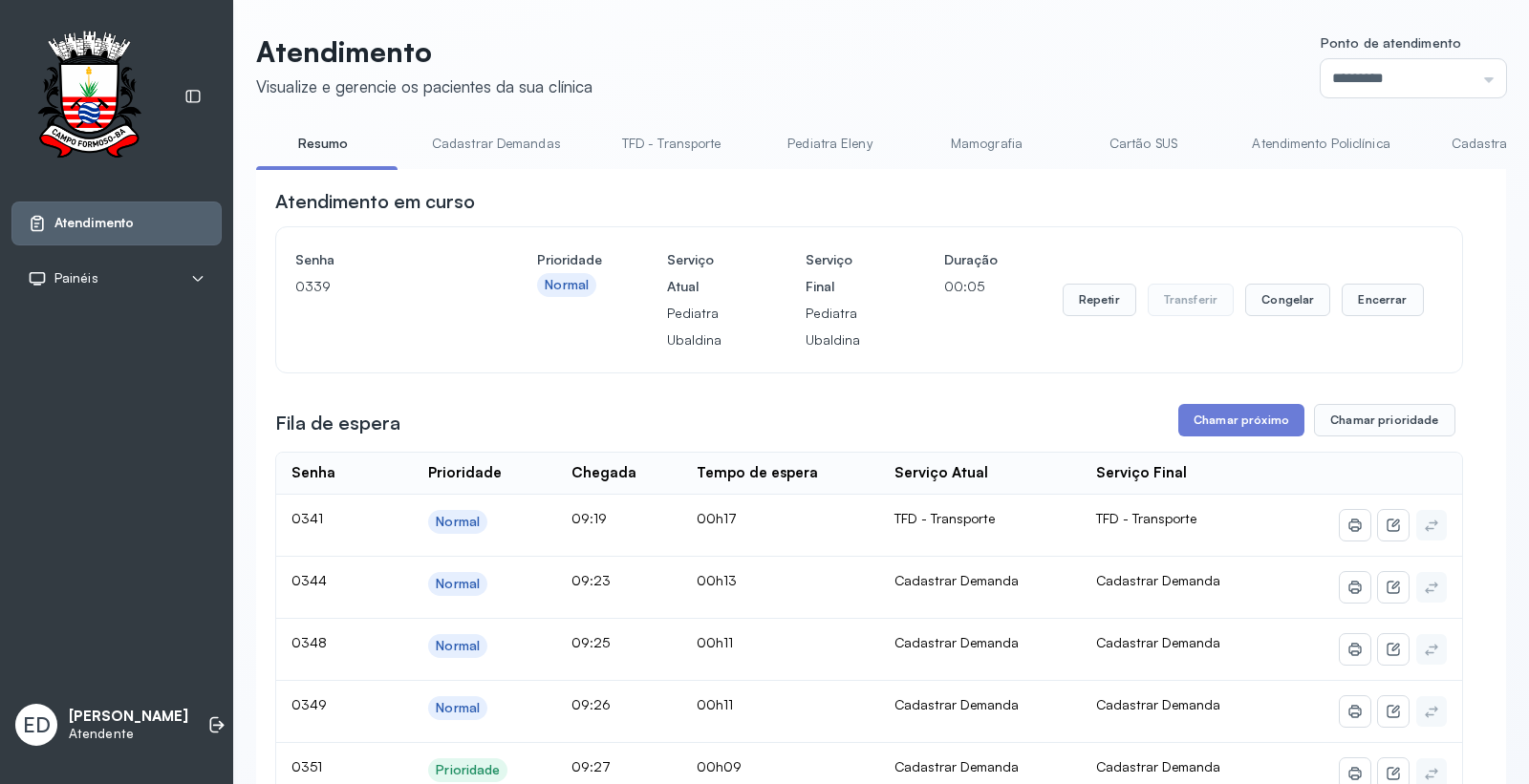
click at [1378, 304] on button "Encerrar" at bounding box center [1382, 299] width 82 height 32
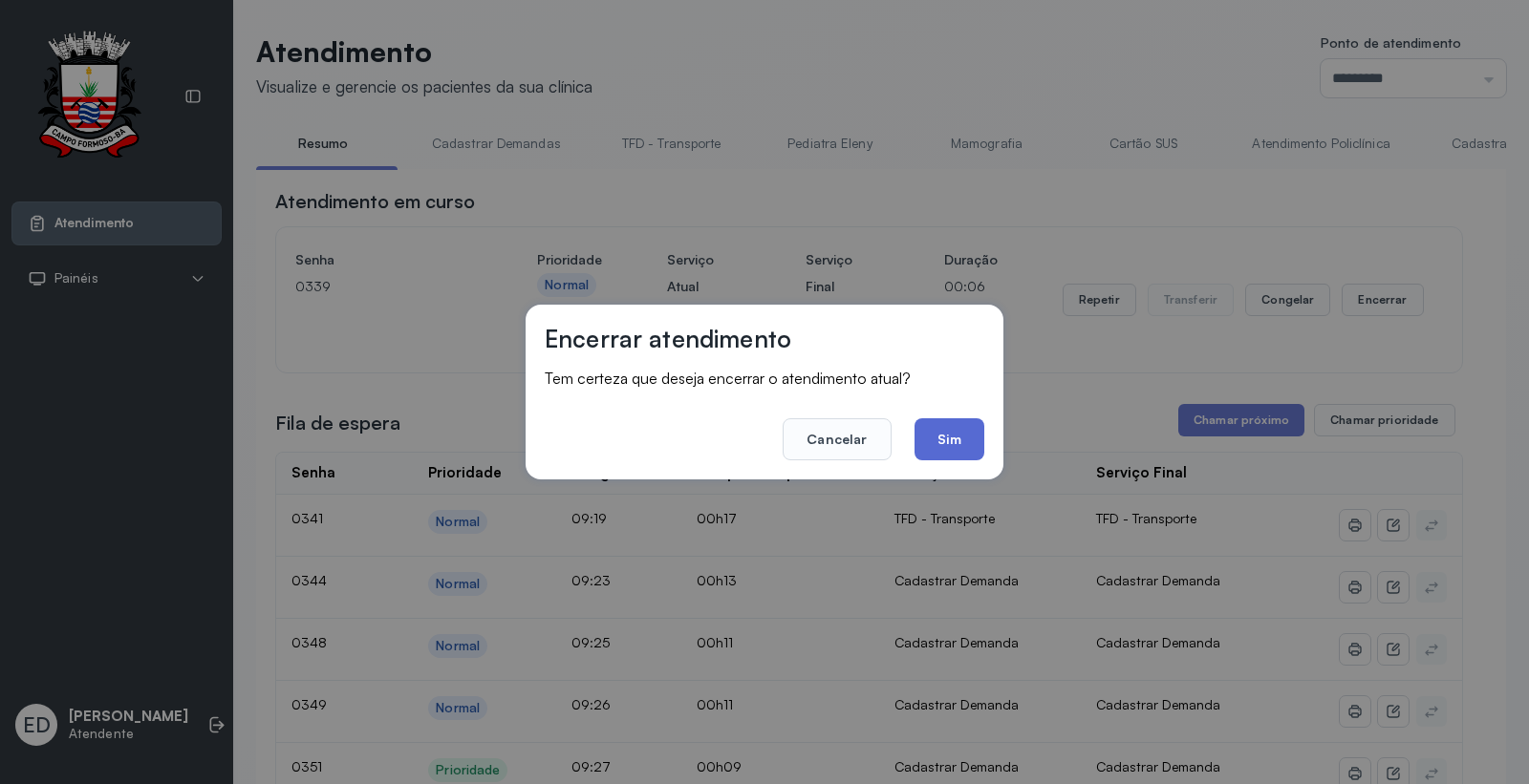
click at [947, 434] on button "Sim" at bounding box center [949, 439] width 70 height 42
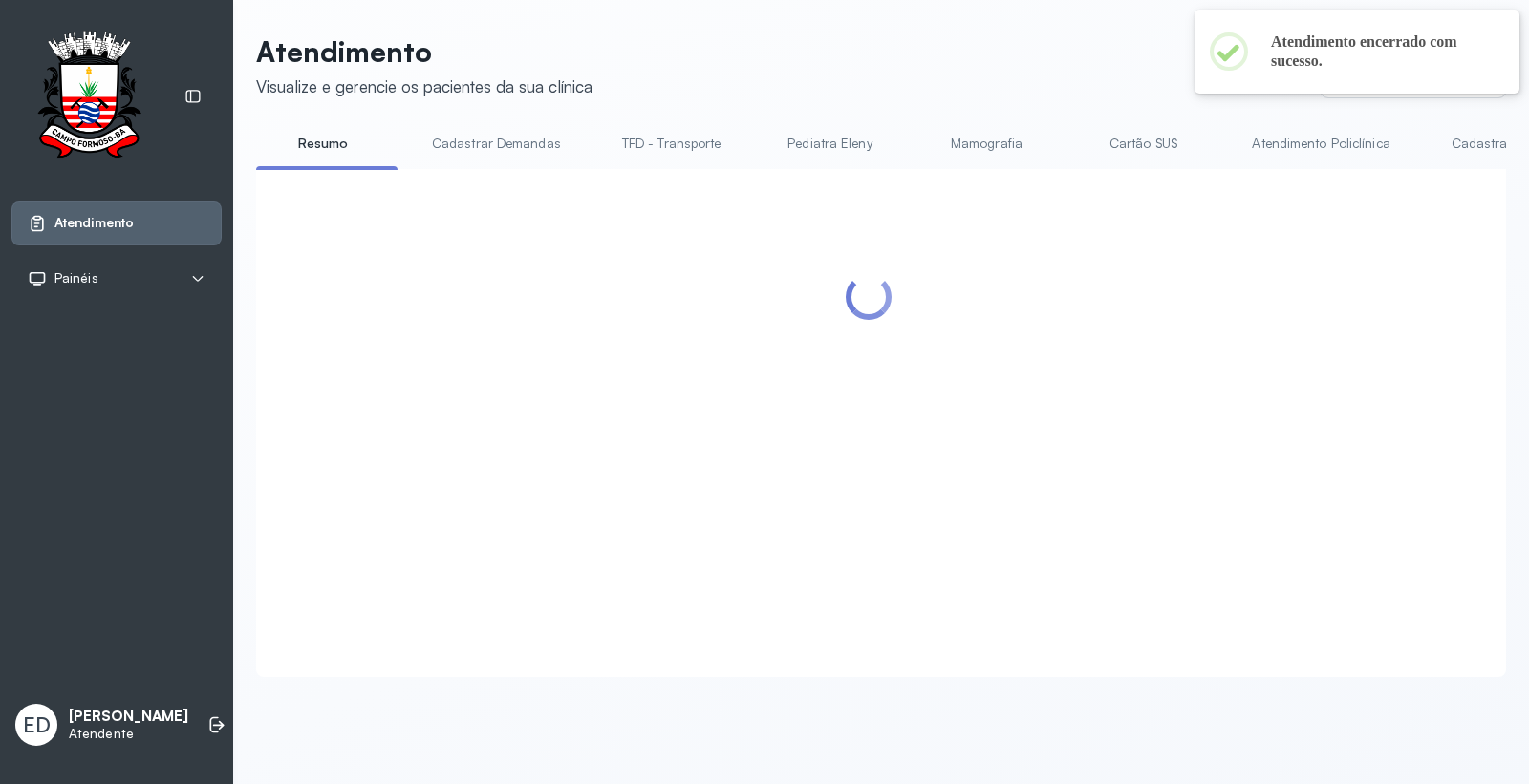
click at [882, 80] on header "Atendimento Visualize e gerencie os pacientes da sua clínica Ponto de atendimen…" at bounding box center [881, 66] width 1251 height 63
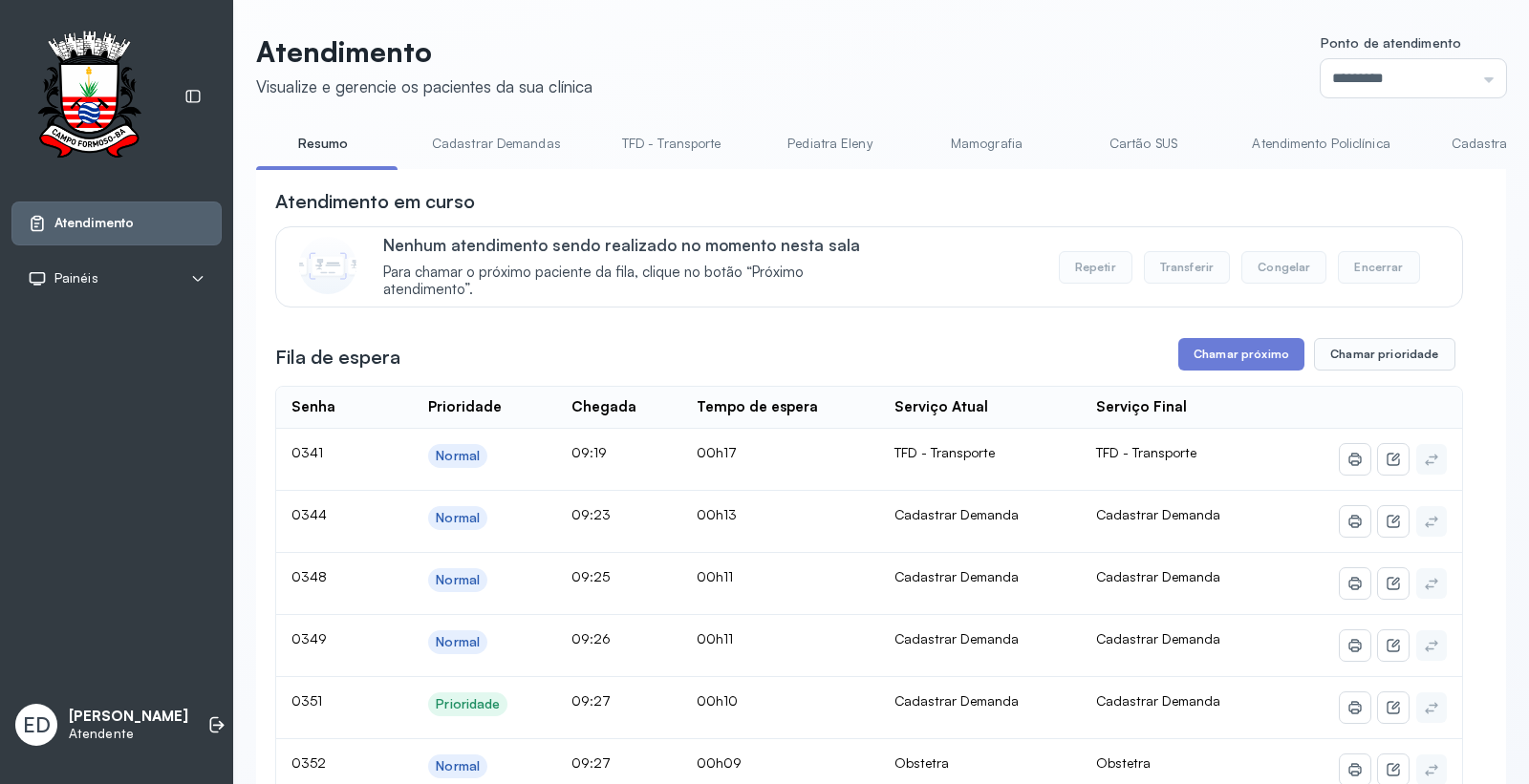
click at [1448, 144] on link "Cadastrar Demanda" at bounding box center [1512, 144] width 160 height 31
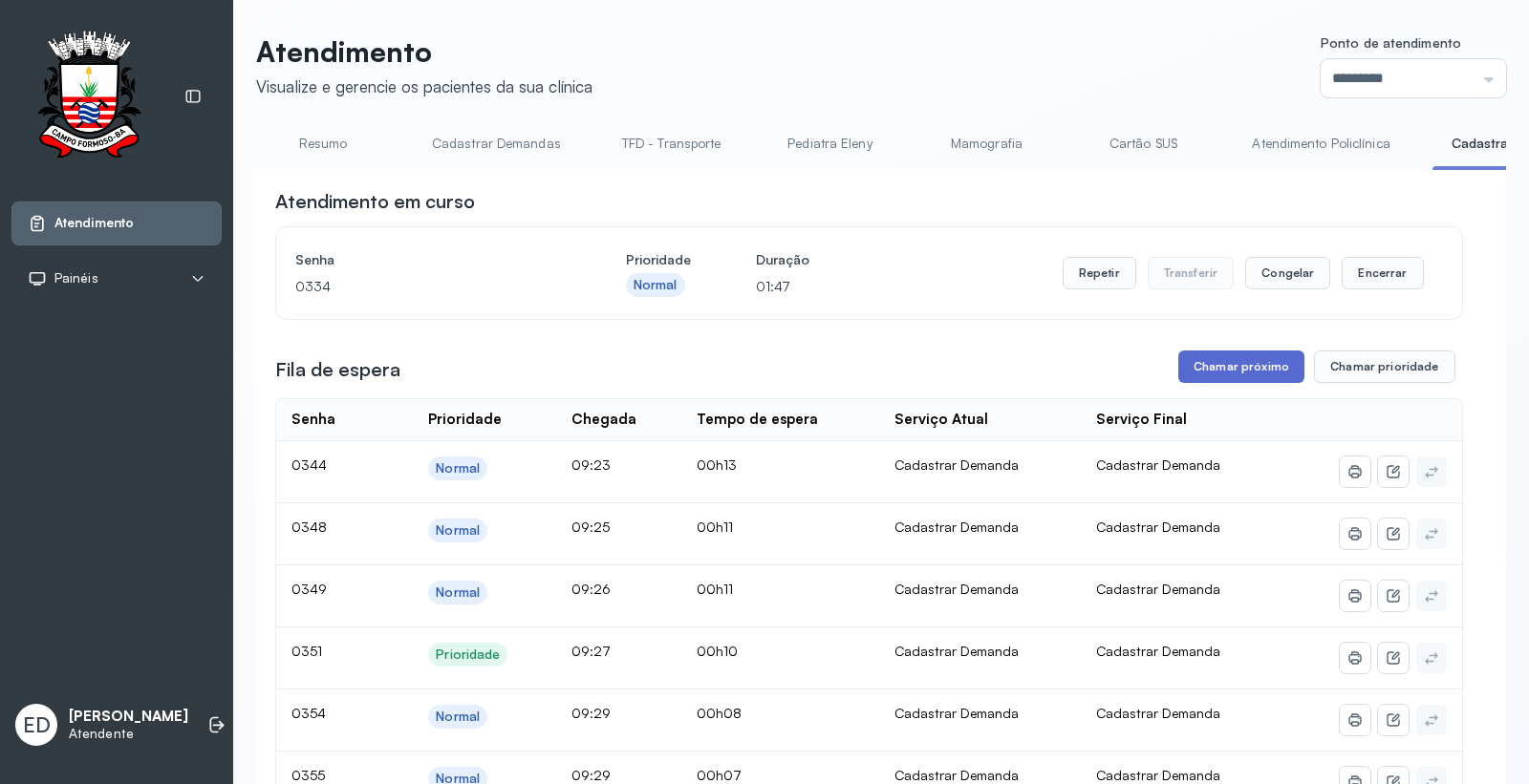
click at [1221, 366] on button "Chamar próximo" at bounding box center [1242, 366] width 126 height 32
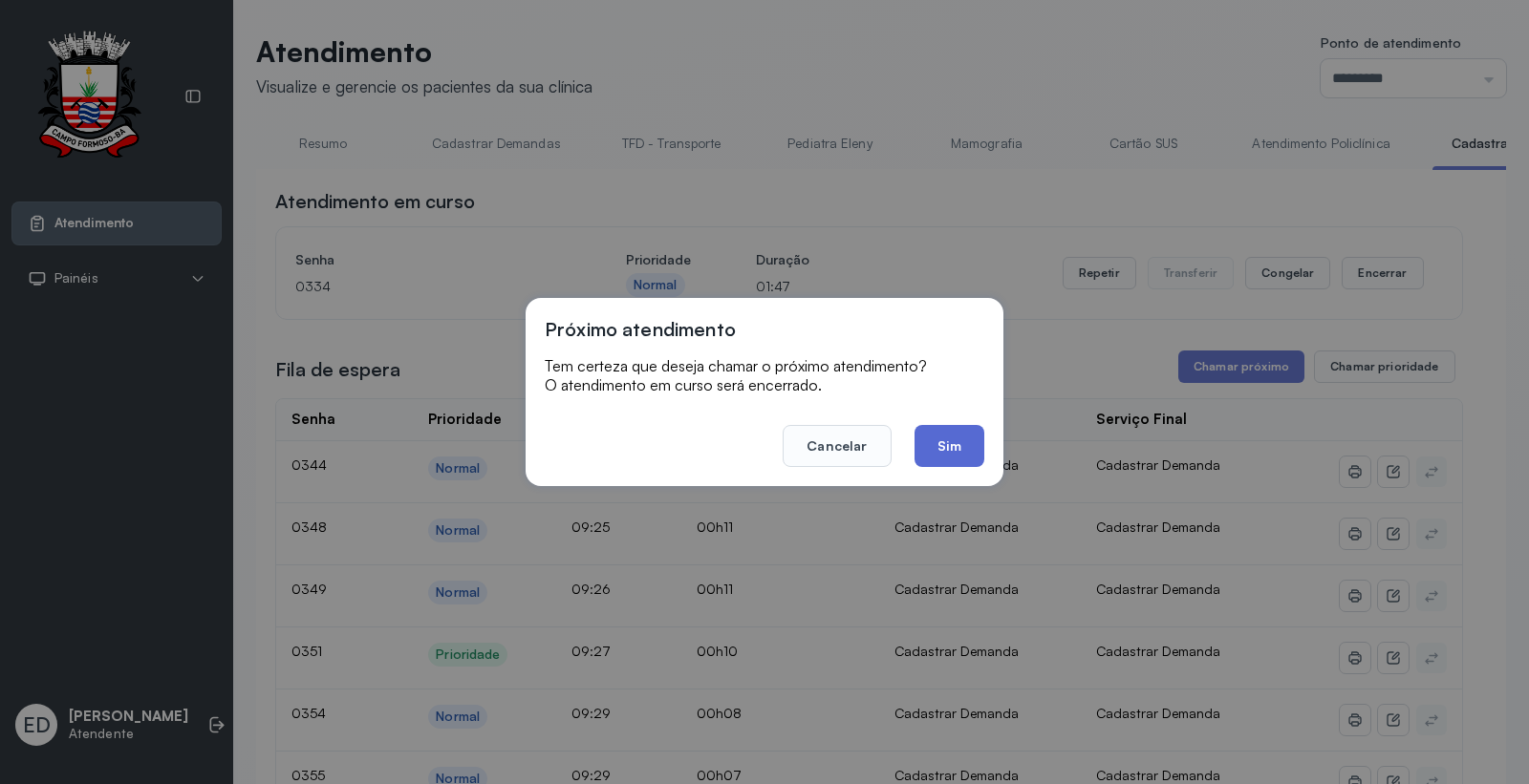
click at [953, 447] on button "Sim" at bounding box center [949, 446] width 70 height 42
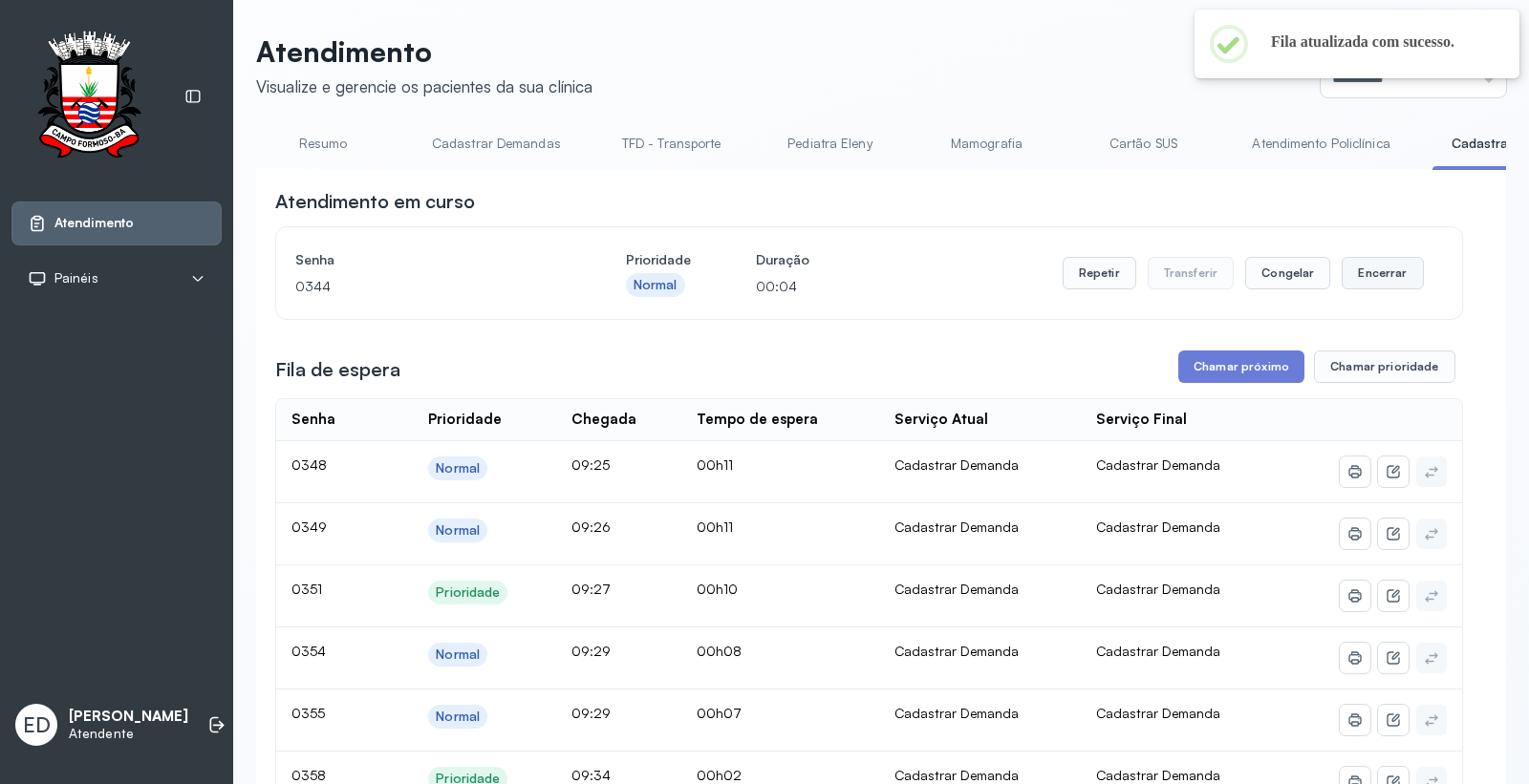
click at [1382, 288] on button "Encerrar" at bounding box center [1382, 272] width 82 height 32
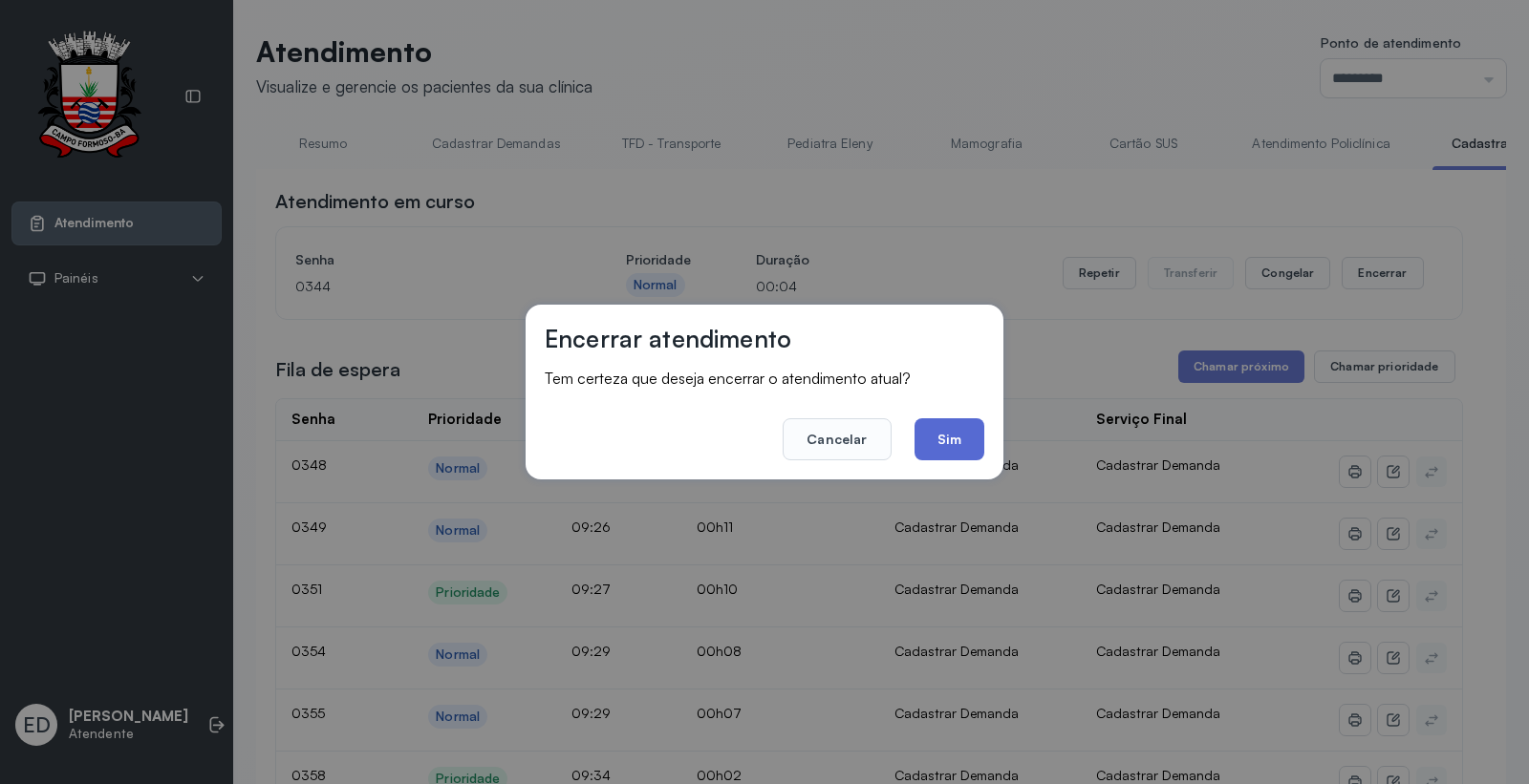
click at [965, 433] on button "Sim" at bounding box center [949, 439] width 70 height 42
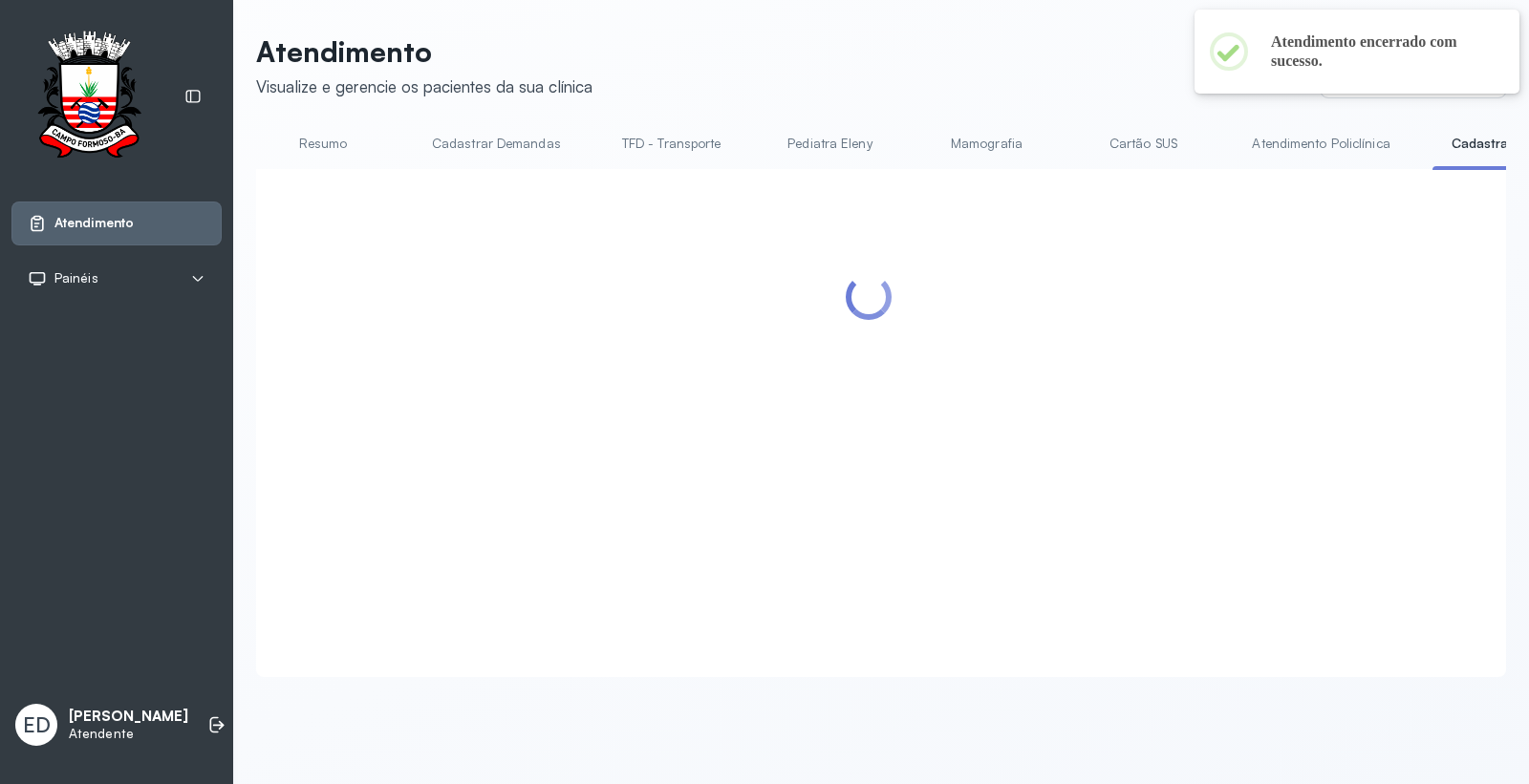
click at [306, 136] on link "Resumo" at bounding box center [323, 144] width 134 height 31
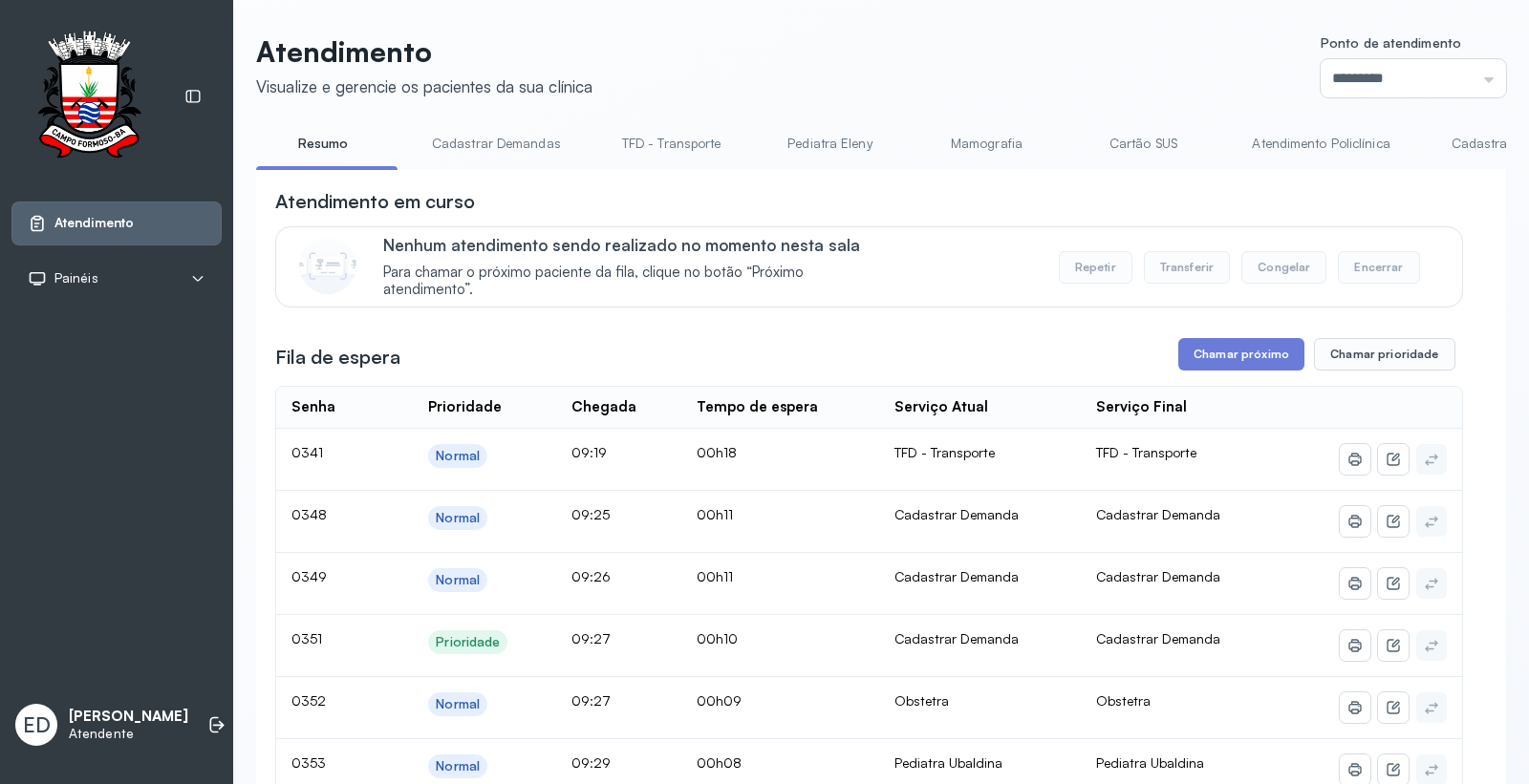
click at [911, 95] on header "Atendimento Visualize e gerencie os pacientes da sua clínica Ponto de atendimen…" at bounding box center [881, 66] width 1251 height 63
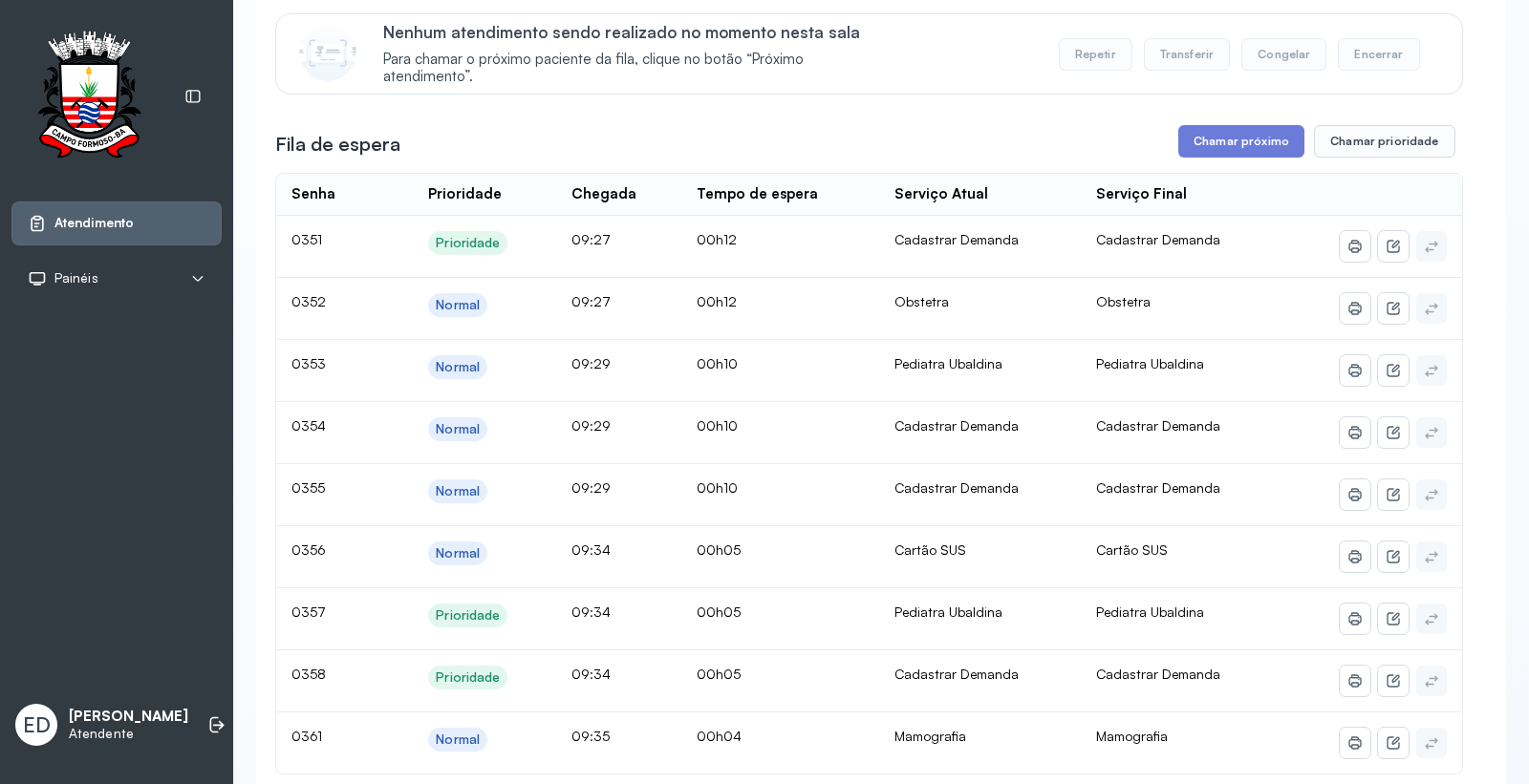
scroll to position [212, 0]
click at [1237, 158] on button "Chamar próximo" at bounding box center [1242, 142] width 126 height 32
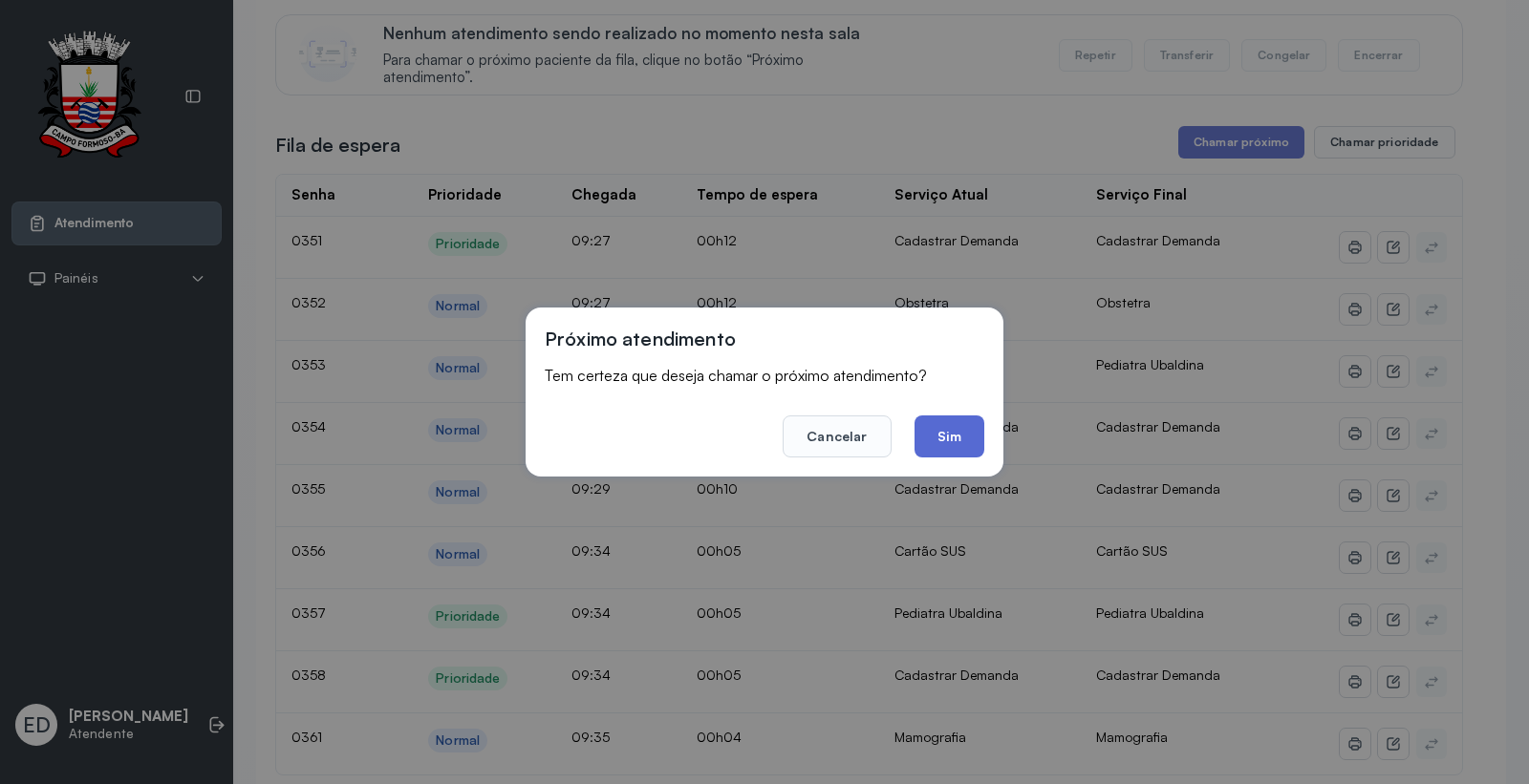
click at [948, 437] on button "Sim" at bounding box center [949, 437] width 70 height 42
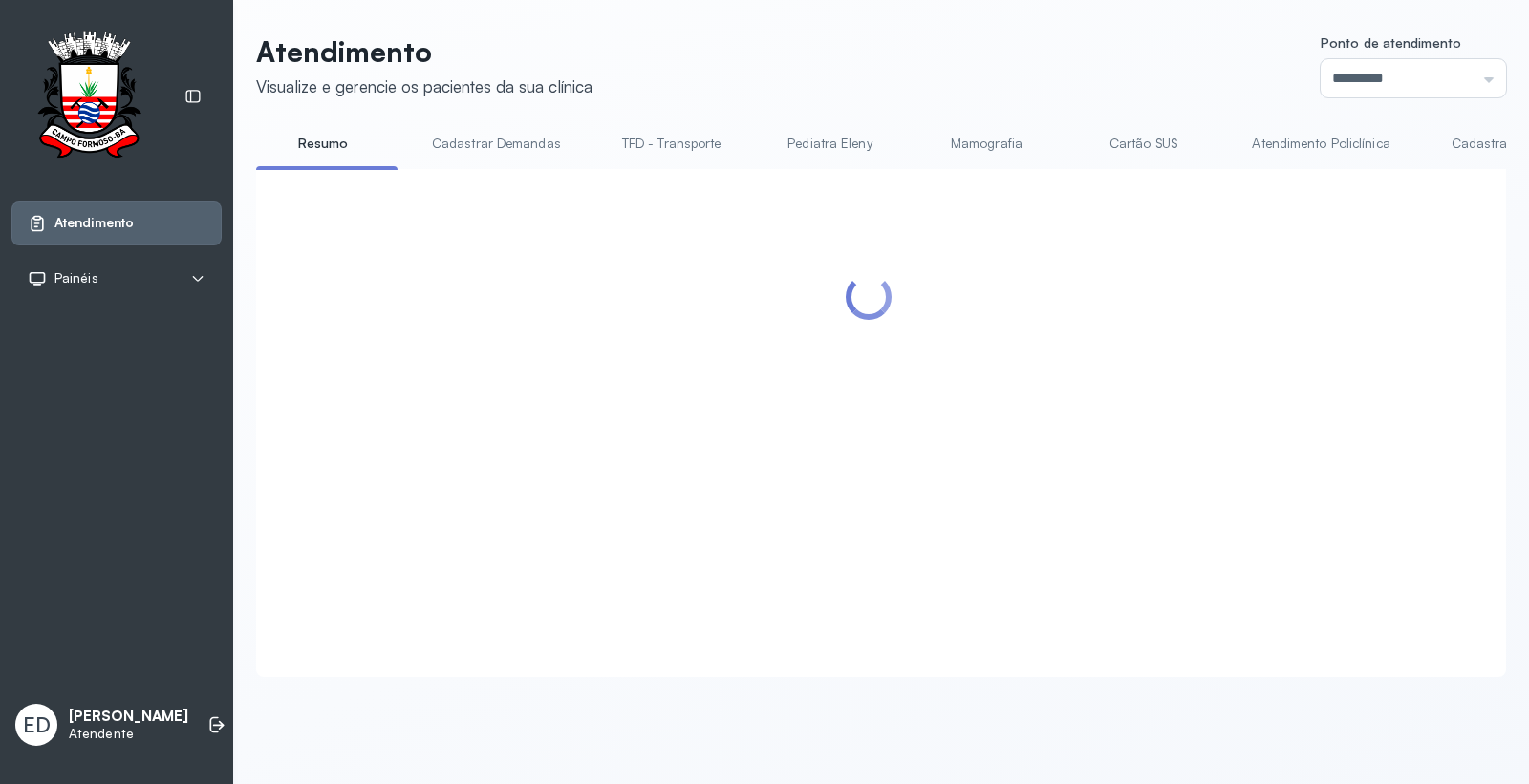
scroll to position [0, 0]
click at [950, 75] on header "Atendimento Visualize e gerencie os pacientes da sua clínica Ponto de atendimen…" at bounding box center [881, 66] width 1251 height 63
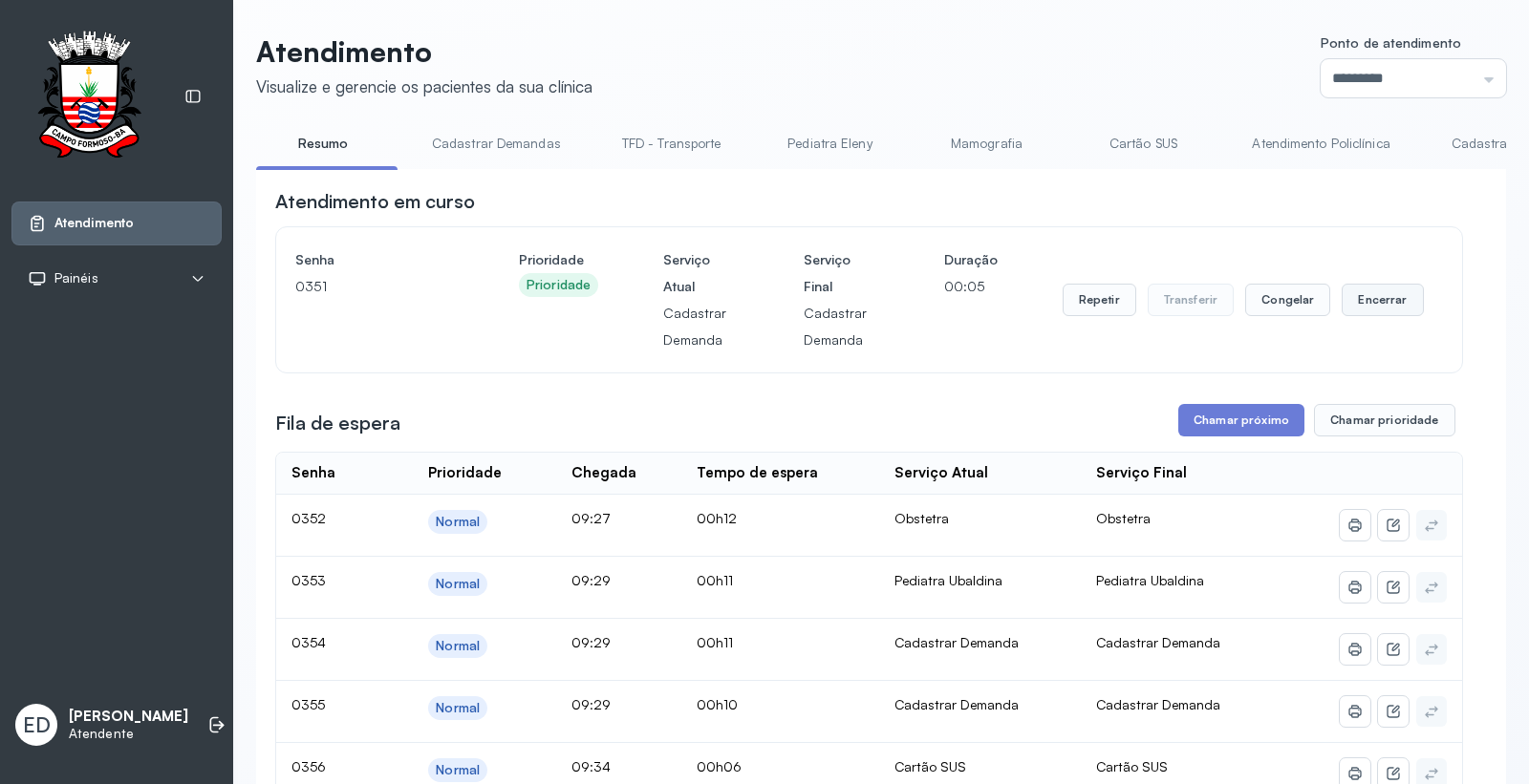
click at [1363, 293] on button "Encerrar" at bounding box center [1382, 299] width 82 height 32
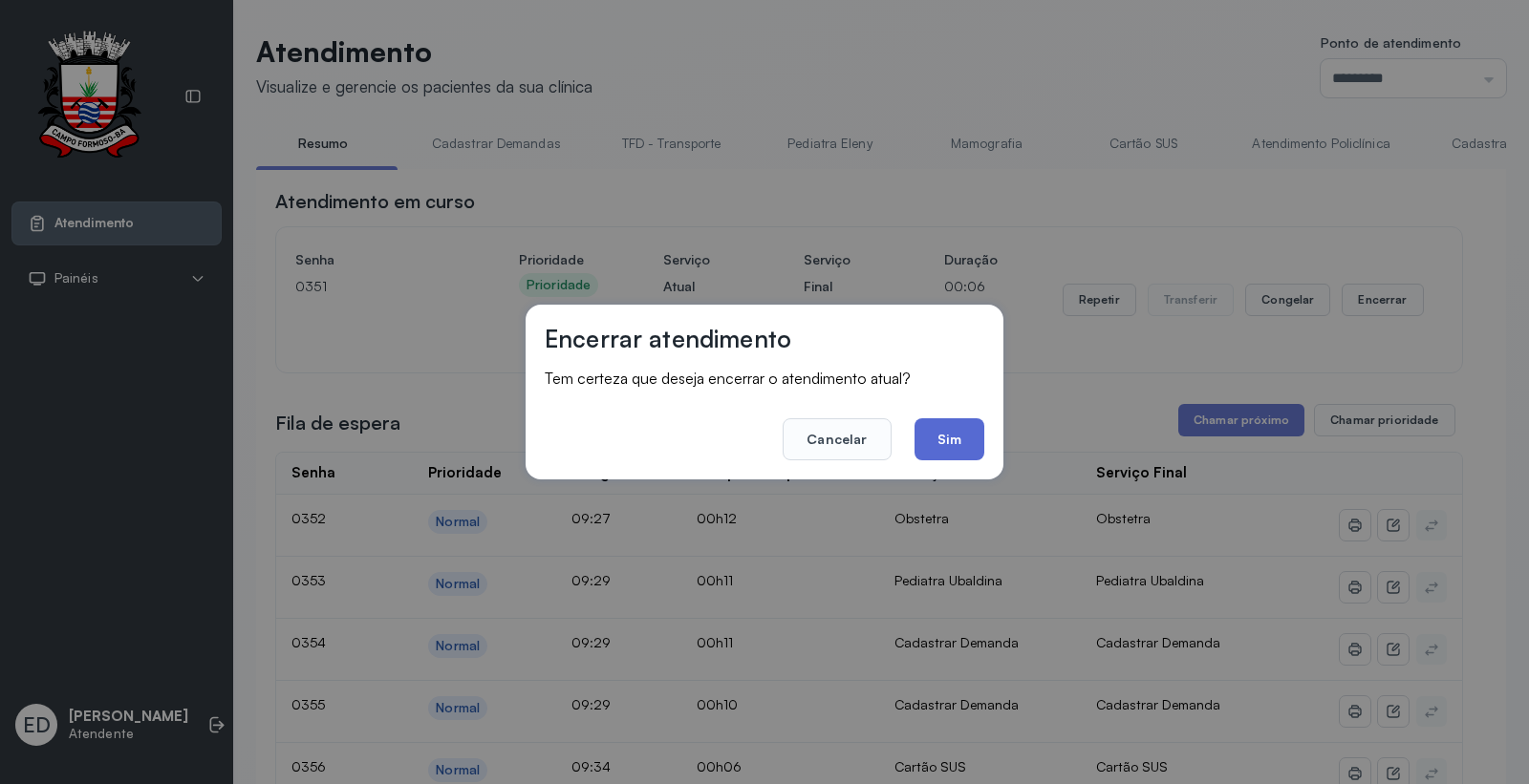
click at [950, 438] on button "Sim" at bounding box center [949, 439] width 70 height 42
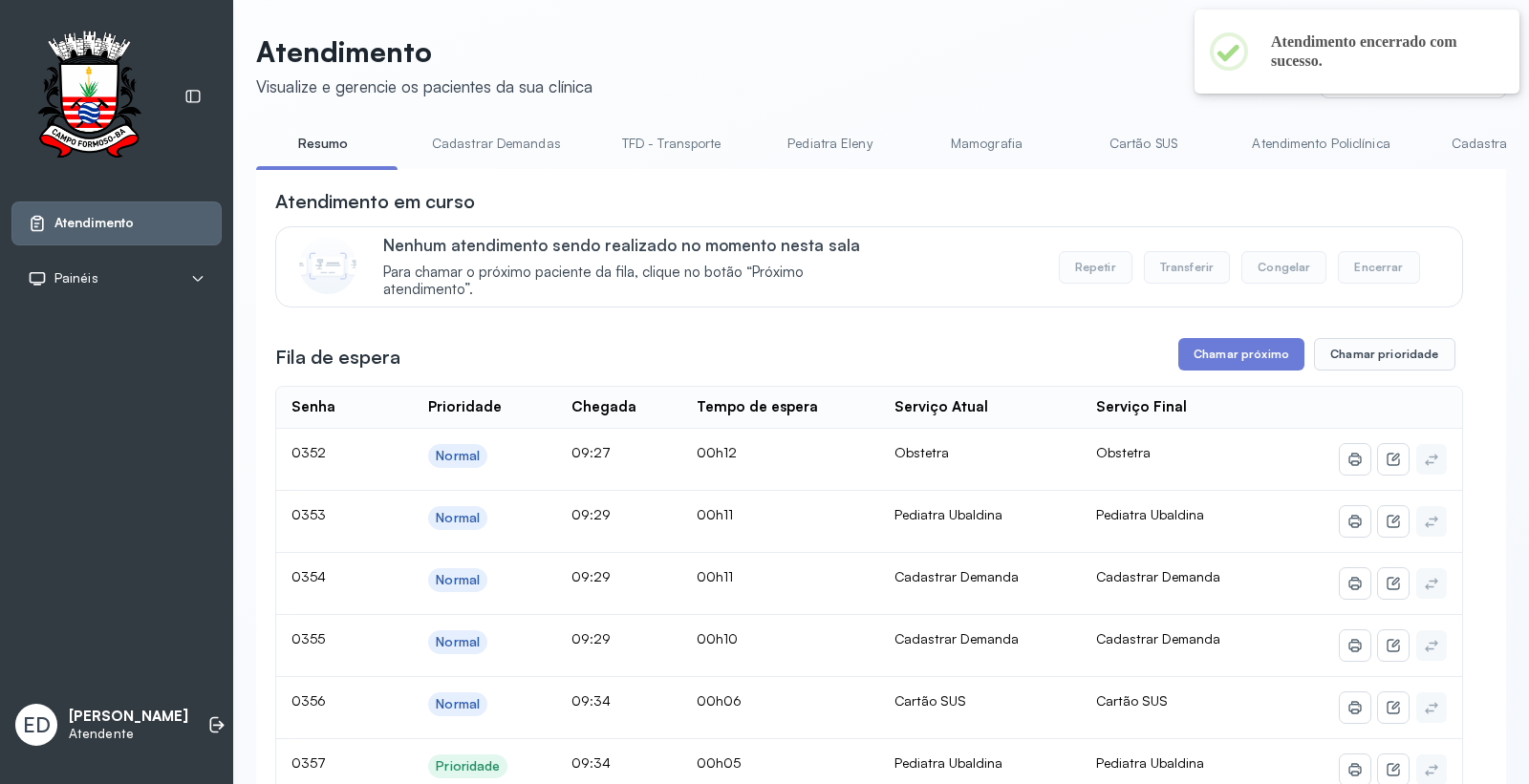
click at [994, 55] on header "Atendimento Visualize e gerencie os pacientes da sua clínica Ponto de atendimen…" at bounding box center [881, 66] width 1251 height 63
click at [1122, 54] on header "Atendimento Visualize e gerencie os pacientes da sua clínica Ponto de atendimen…" at bounding box center [881, 66] width 1251 height 63
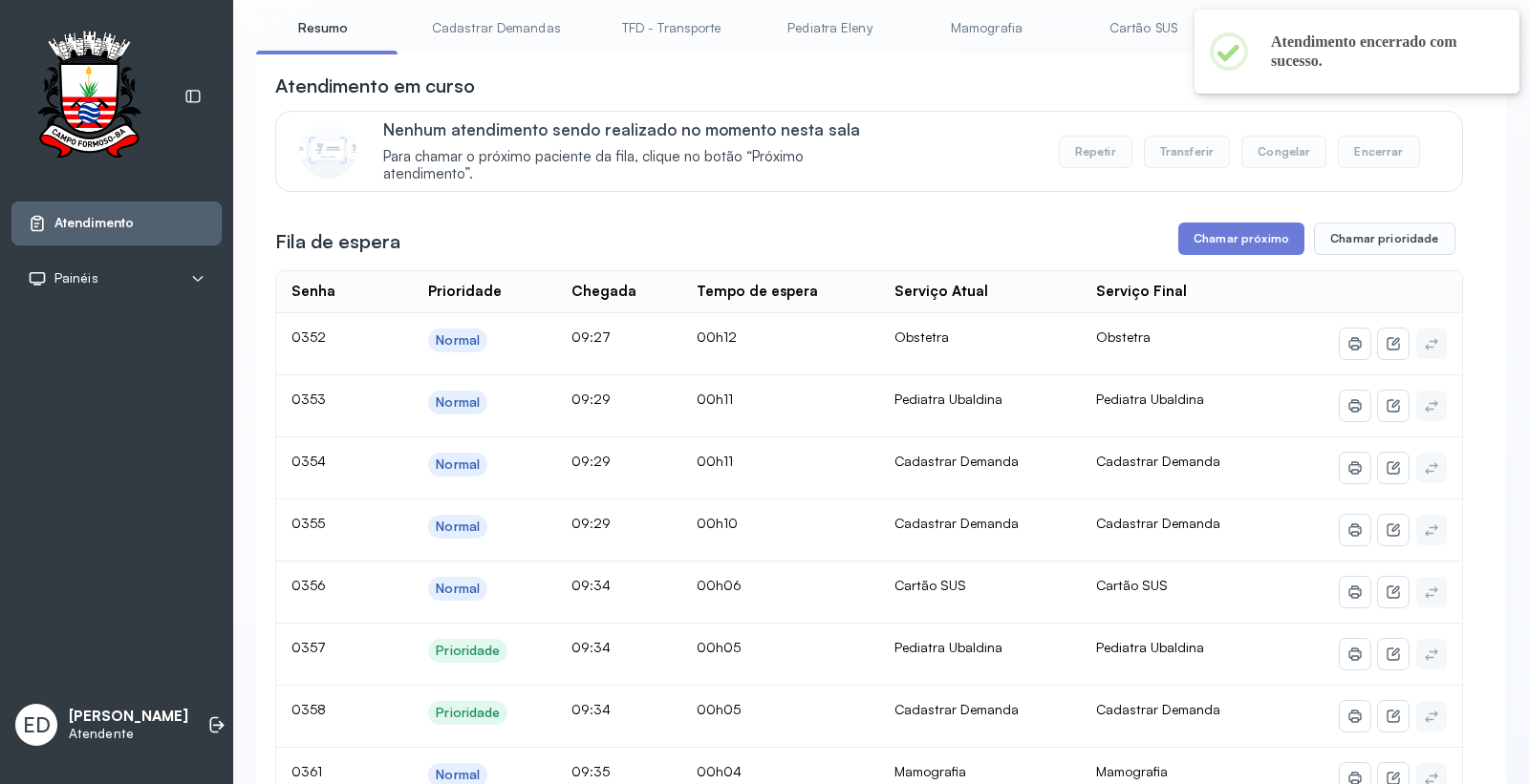
scroll to position [106, 0]
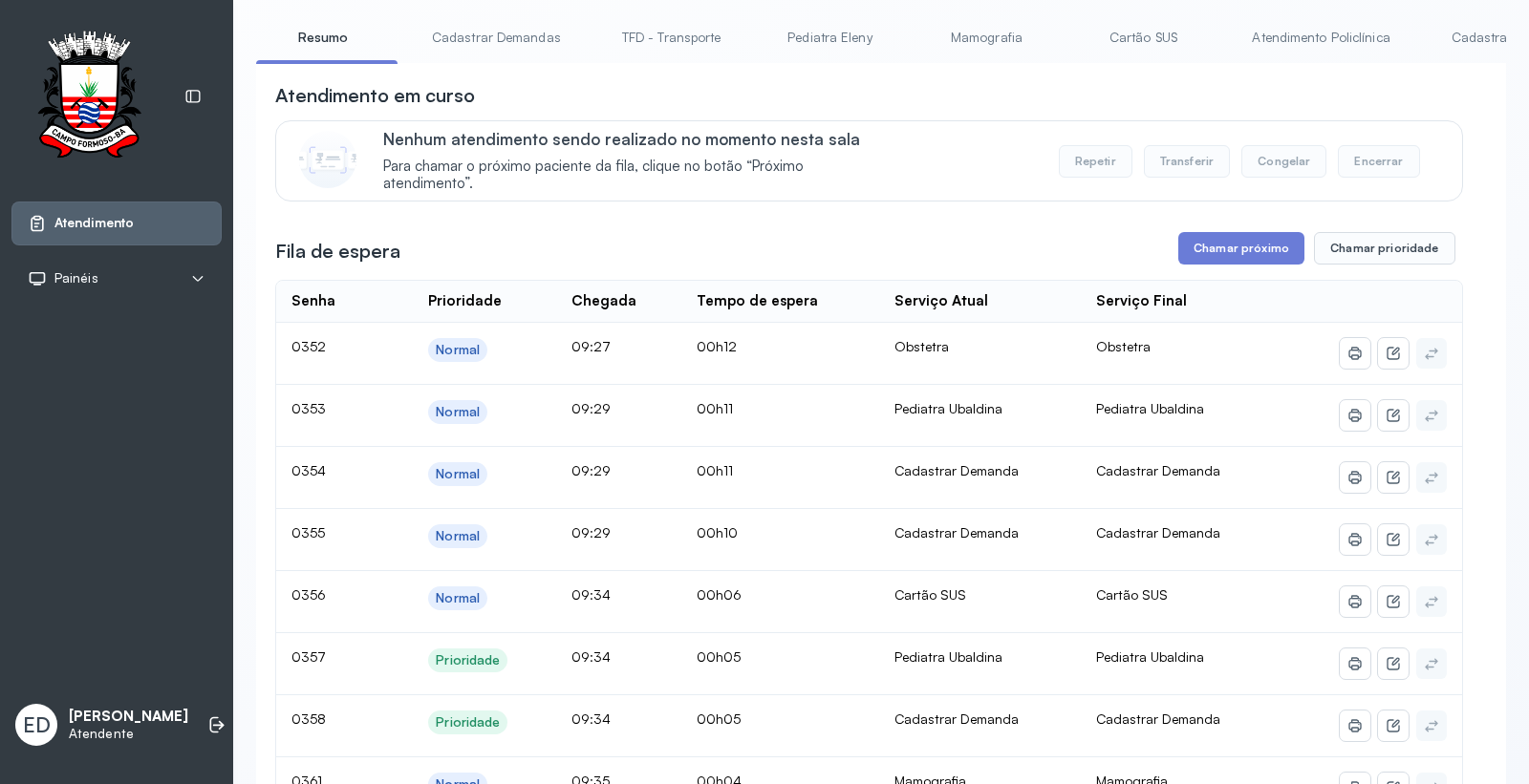
click at [1279, 250] on button "Chamar próximo" at bounding box center [1242, 248] width 126 height 32
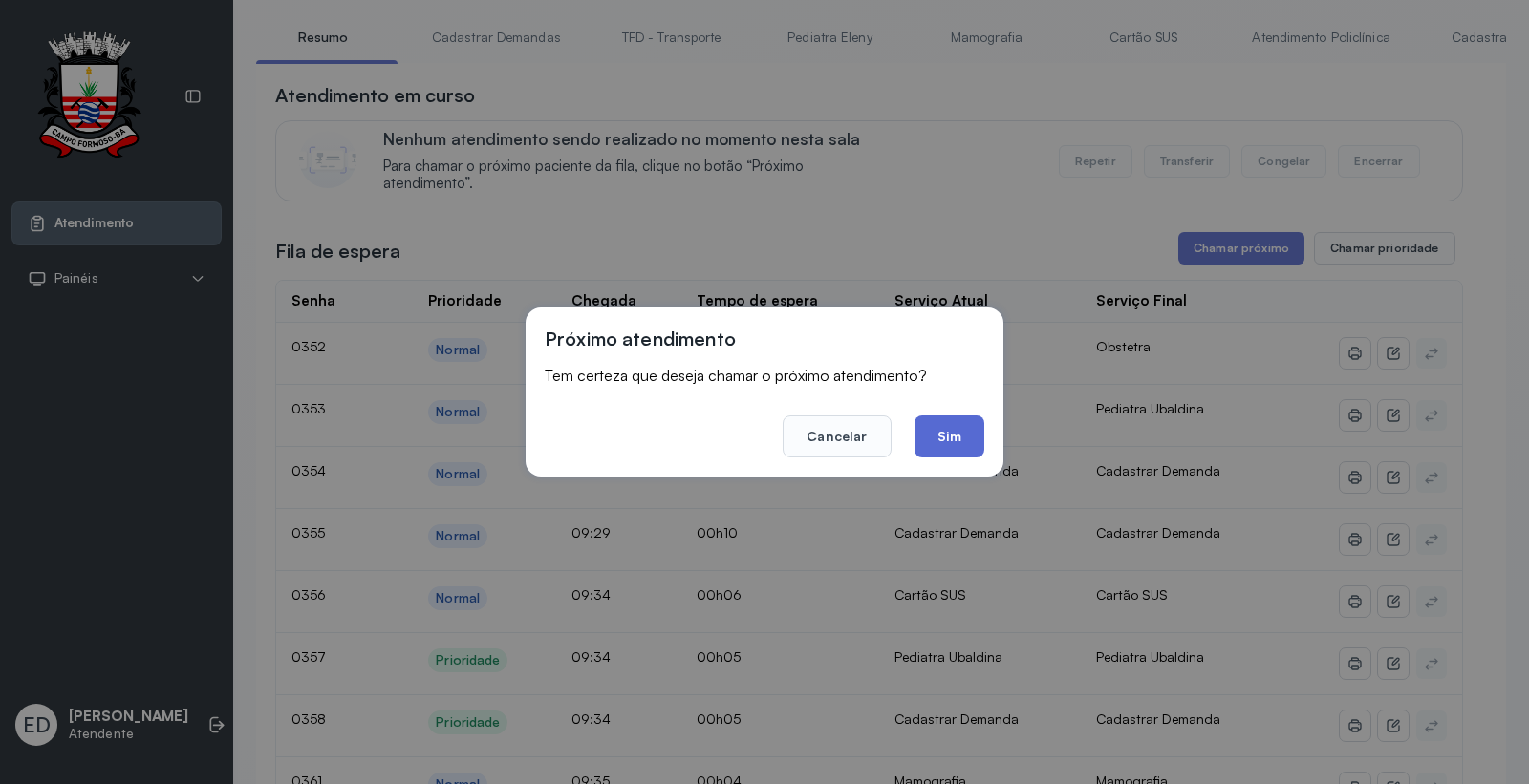
drag, startPoint x: 932, startPoint y: 458, endPoint x: 942, endPoint y: 438, distance: 22.4
click at [938, 452] on div "Próximo atendimento Tem certeza que deseja chamar o próximo atendimento? Cancel…" at bounding box center [764, 392] width 478 height 169
click at [971, 431] on button "Sim" at bounding box center [949, 437] width 70 height 42
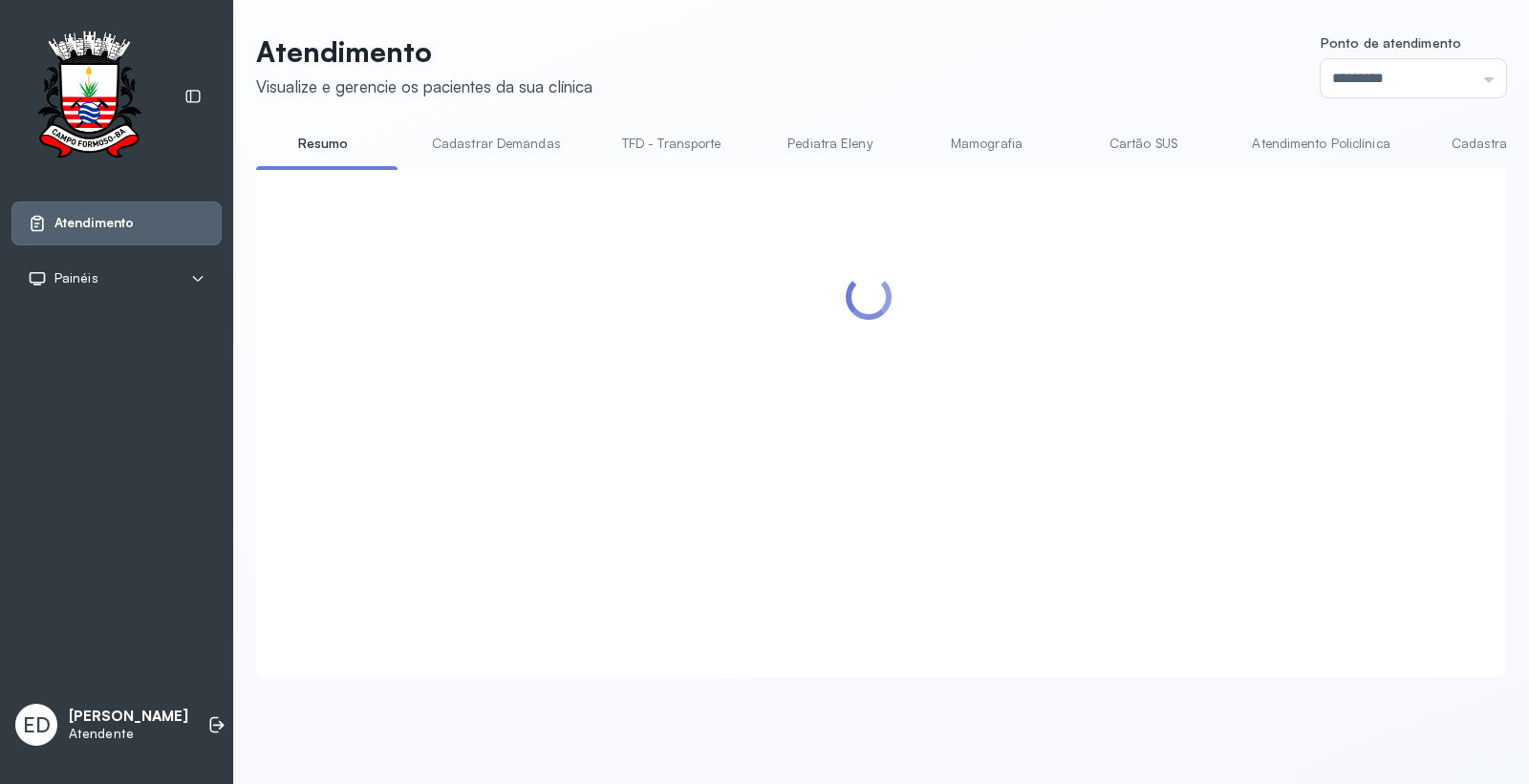
click at [1050, 90] on header "Atendimento Visualize e gerencie os pacientes da sua clínica Ponto de atendimen…" at bounding box center [881, 66] width 1251 height 63
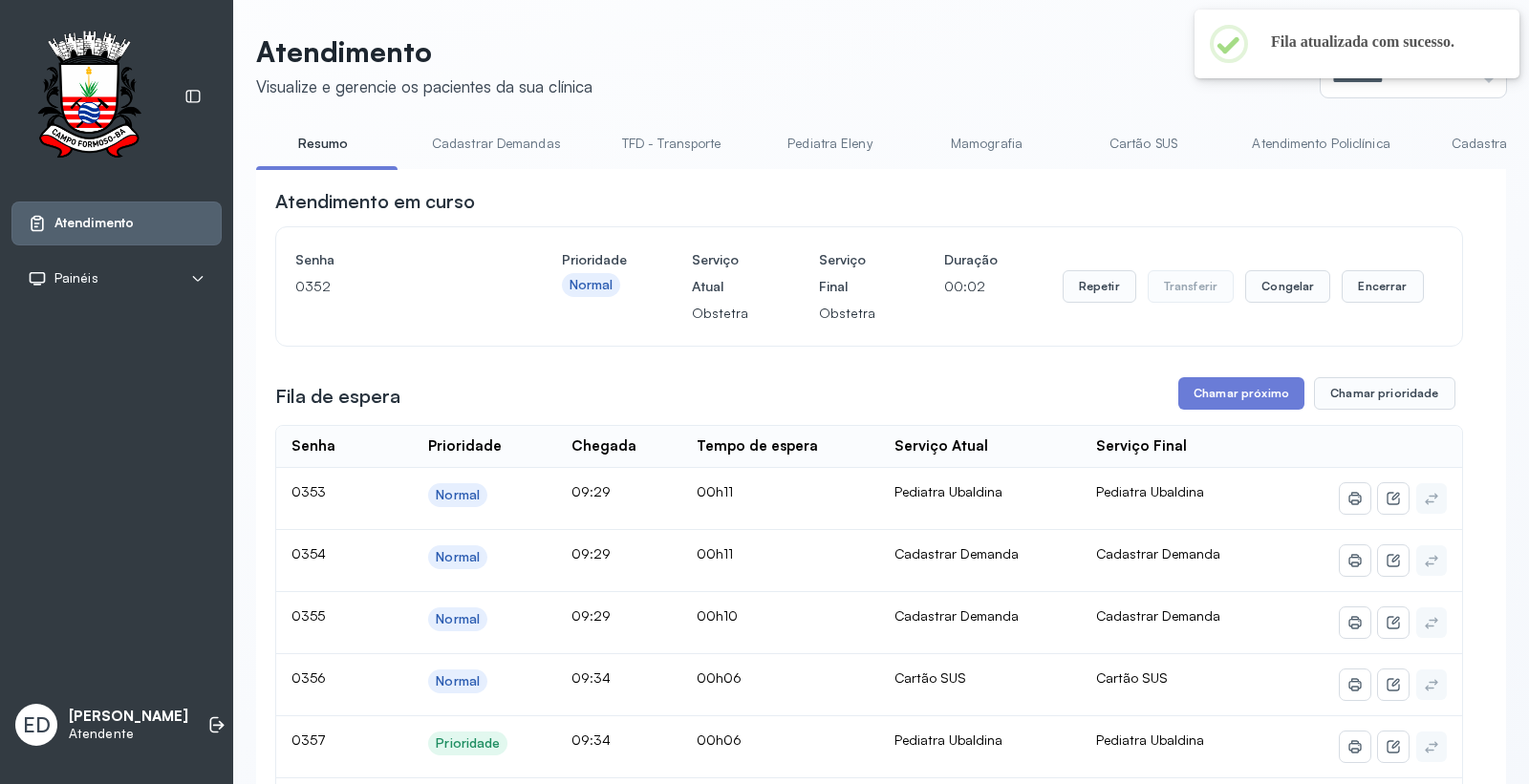
click at [1069, 54] on header "Atendimento Visualize e gerencie os pacientes da sua clínica Ponto de atendimen…" at bounding box center [881, 66] width 1251 height 63
click at [1362, 290] on button "Encerrar" at bounding box center [1382, 286] width 82 height 32
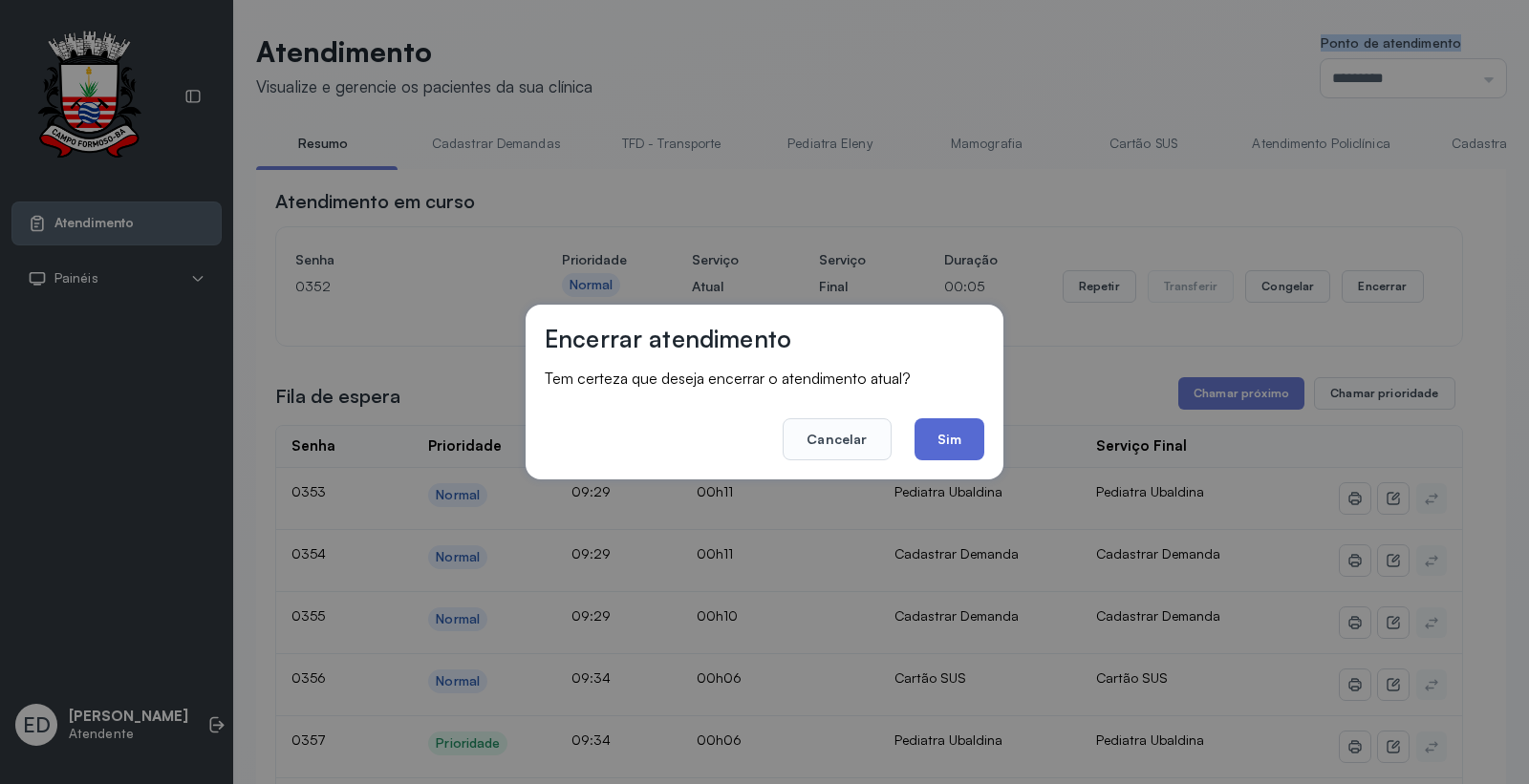
click at [951, 434] on button "Sim" at bounding box center [949, 439] width 70 height 42
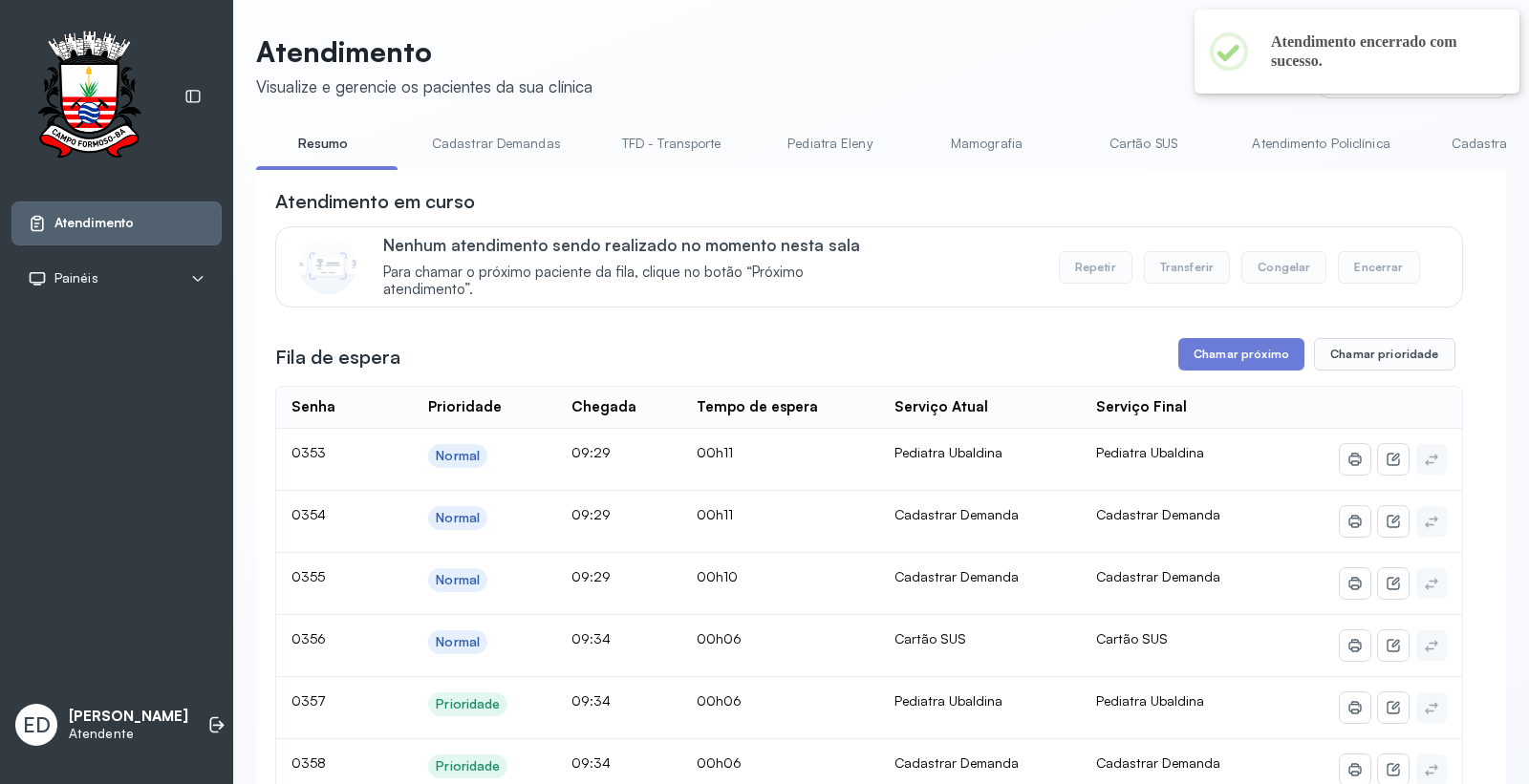
click at [947, 82] on header "Atendimento Visualize e gerencie os pacientes da sua clínica Ponto de atendimen…" at bounding box center [881, 66] width 1251 height 63
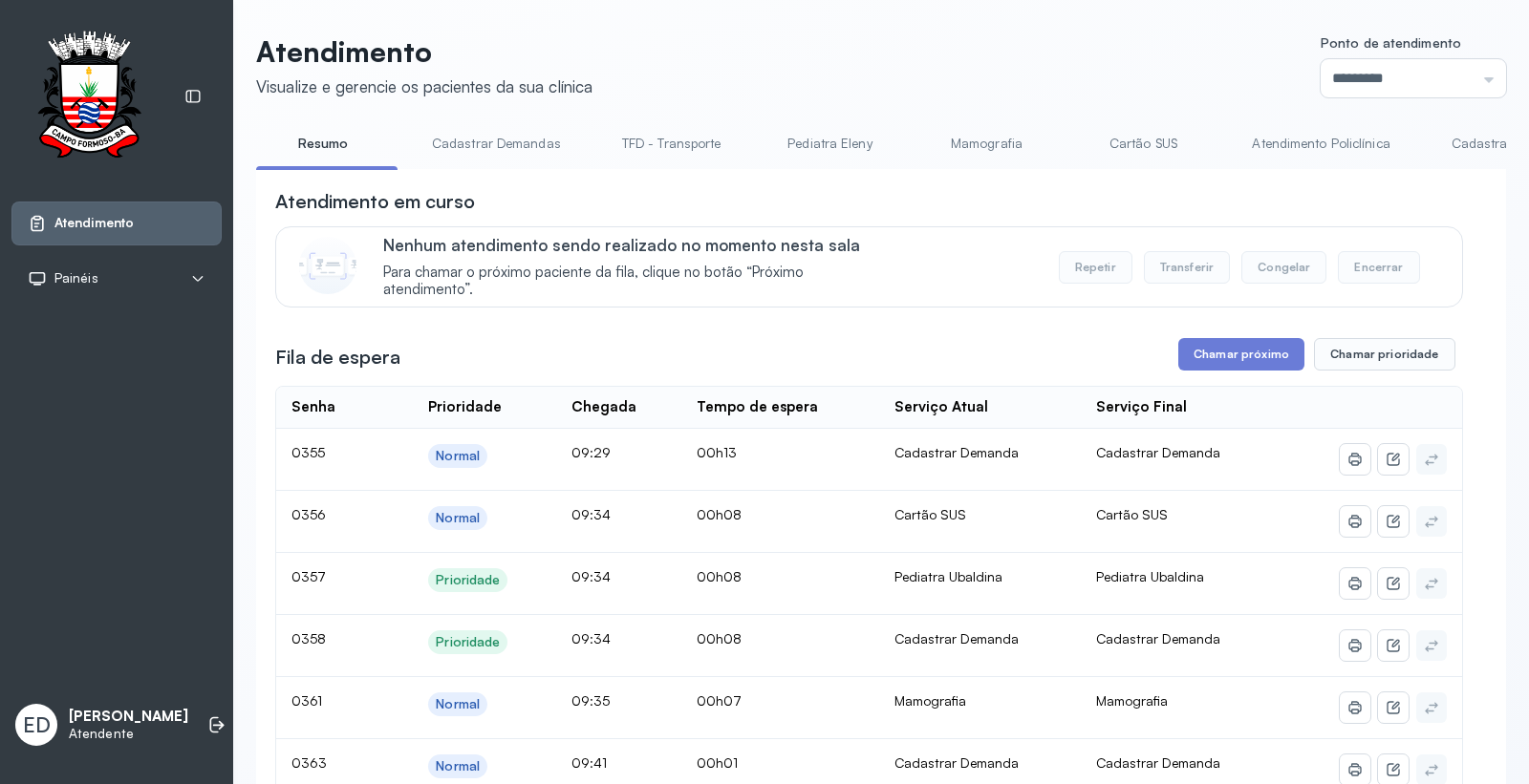
click at [950, 59] on header "Atendimento Visualize e gerencie os pacientes da sua clínica Ponto de atendimen…" at bounding box center [881, 66] width 1251 height 63
click at [1125, 152] on link "Cartão SUS" at bounding box center [1143, 144] width 134 height 31
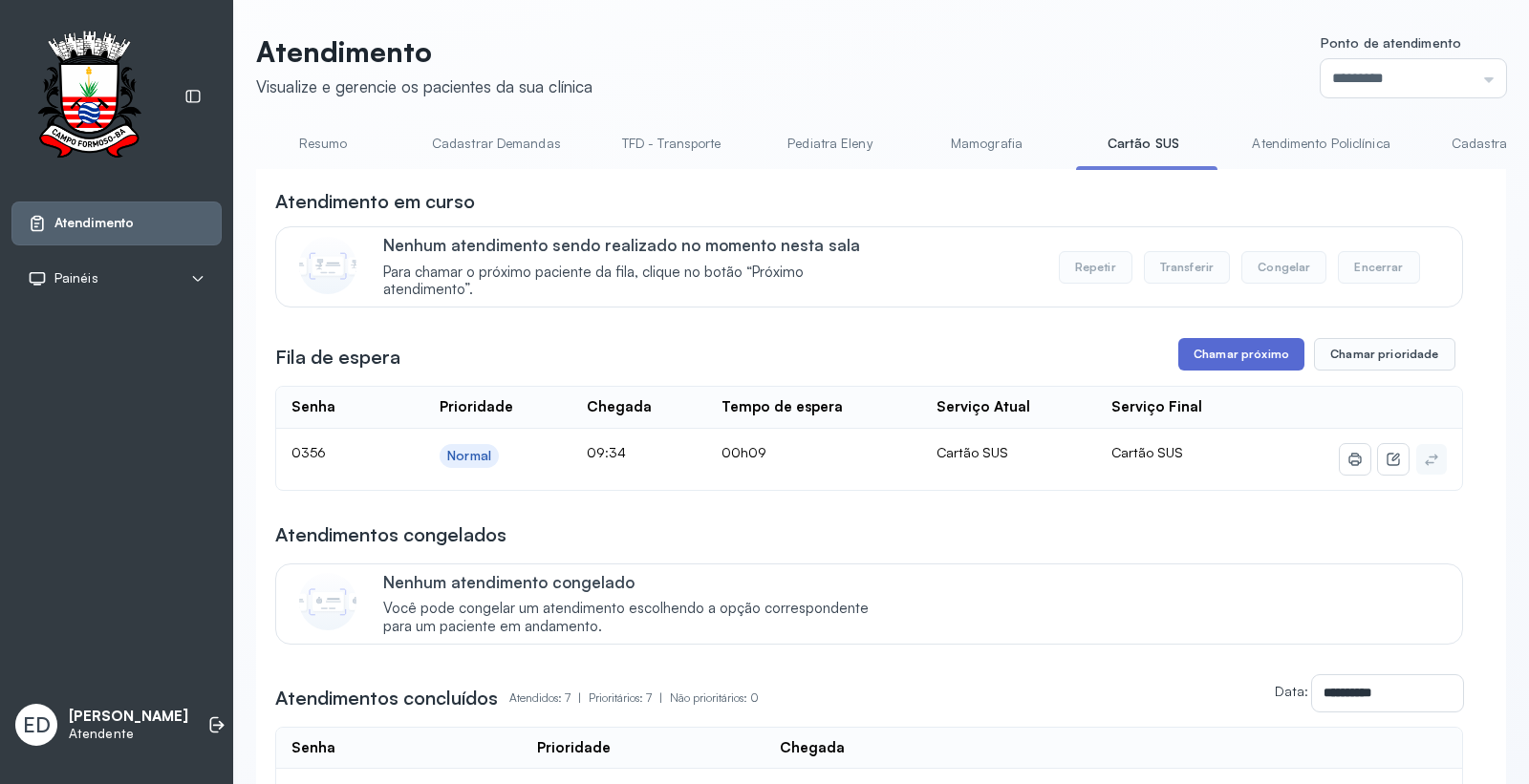
click at [1255, 359] on button "Chamar próximo" at bounding box center [1242, 354] width 126 height 32
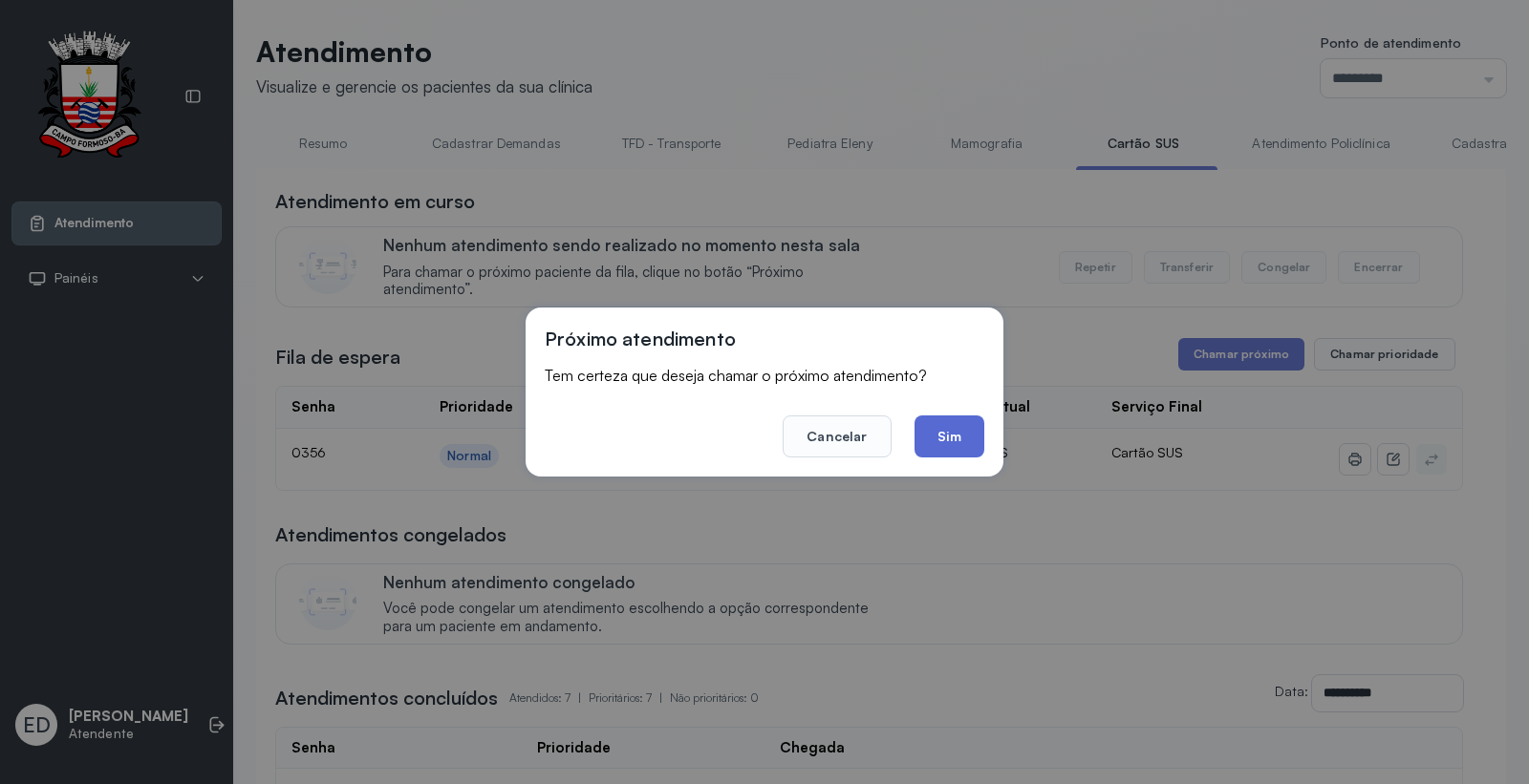
click at [960, 430] on button "Sim" at bounding box center [949, 437] width 70 height 42
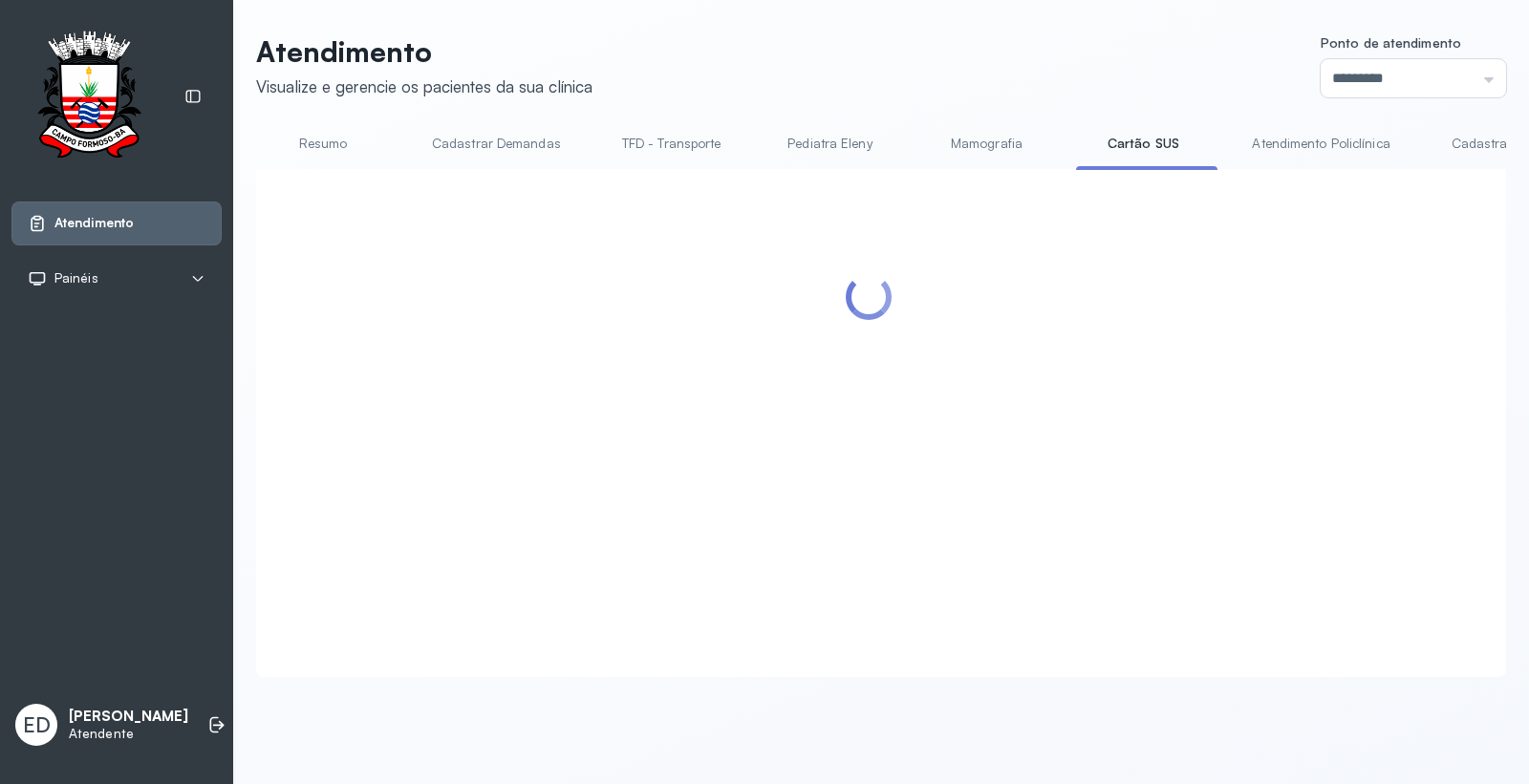
click at [955, 64] on header "Atendimento Visualize e gerencie os pacientes da sua clínica Ponto de atendimen…" at bounding box center [881, 66] width 1251 height 63
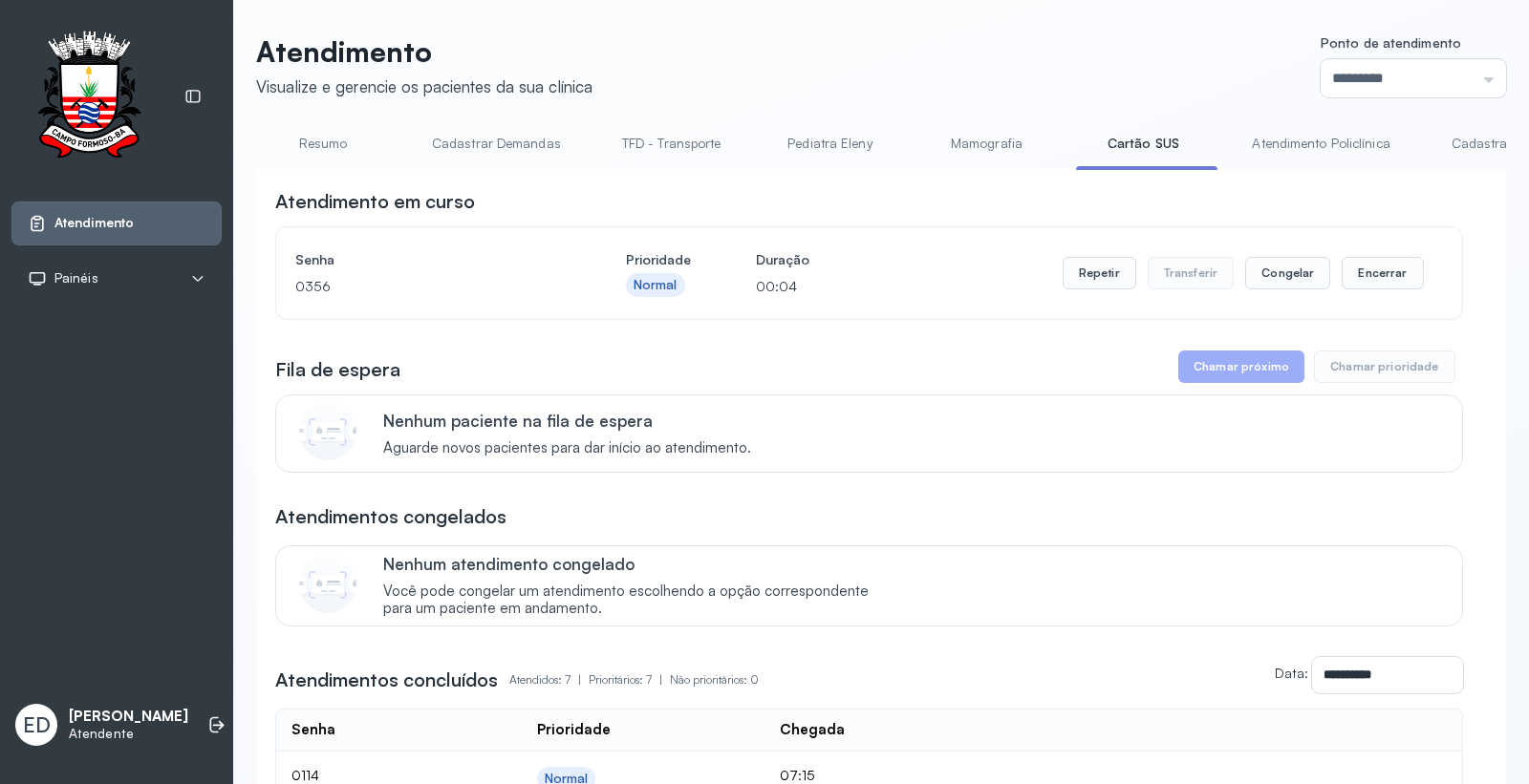
click at [950, 65] on header "Atendimento Visualize e gerencie os pacientes da sua clínica Ponto de atendimen…" at bounding box center [881, 66] width 1251 height 63
click at [1046, 61] on header "Atendimento Visualize e gerencie os pacientes da sua clínica Ponto de atendimen…" at bounding box center [881, 66] width 1251 height 63
click at [1025, 31] on div "Atendimento Visualize e gerencie os pacientes da sua clínica Ponto de atendimen…" at bounding box center [881, 657] width 1296 height 1315
click at [1101, 50] on header "Atendimento Visualize e gerencie os pacientes da sua clínica Ponto de atendimen…" at bounding box center [881, 66] width 1251 height 63
click at [1143, 64] on header "Atendimento Visualize e gerencie os pacientes da sua clínica Ponto de atendimen…" at bounding box center [881, 66] width 1251 height 63
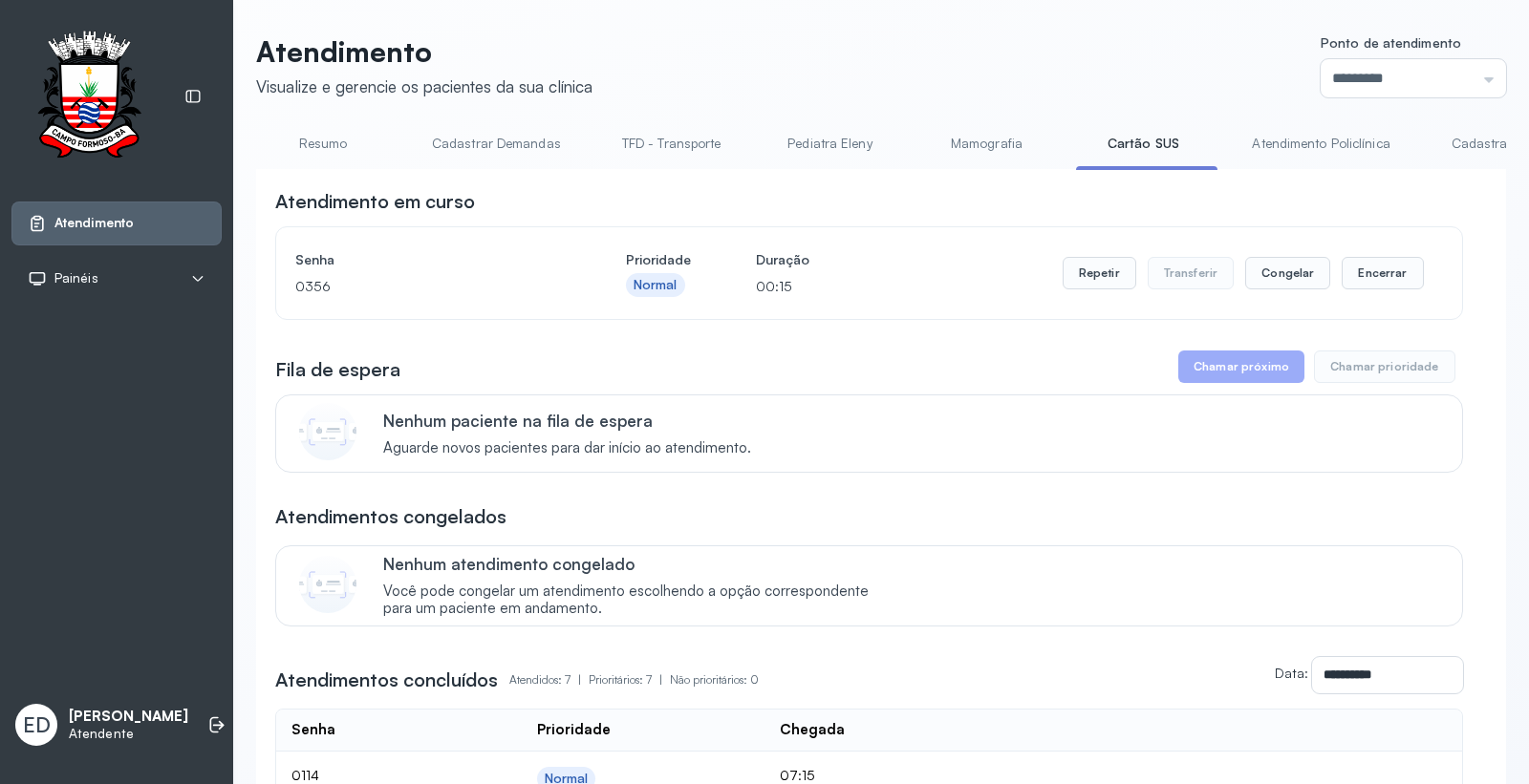
click at [1143, 64] on header "Atendimento Visualize e gerencie os pacientes da sua clínica Ponto de atendimen…" at bounding box center [881, 66] width 1251 height 63
click at [1407, 282] on button "Encerrar" at bounding box center [1382, 272] width 82 height 32
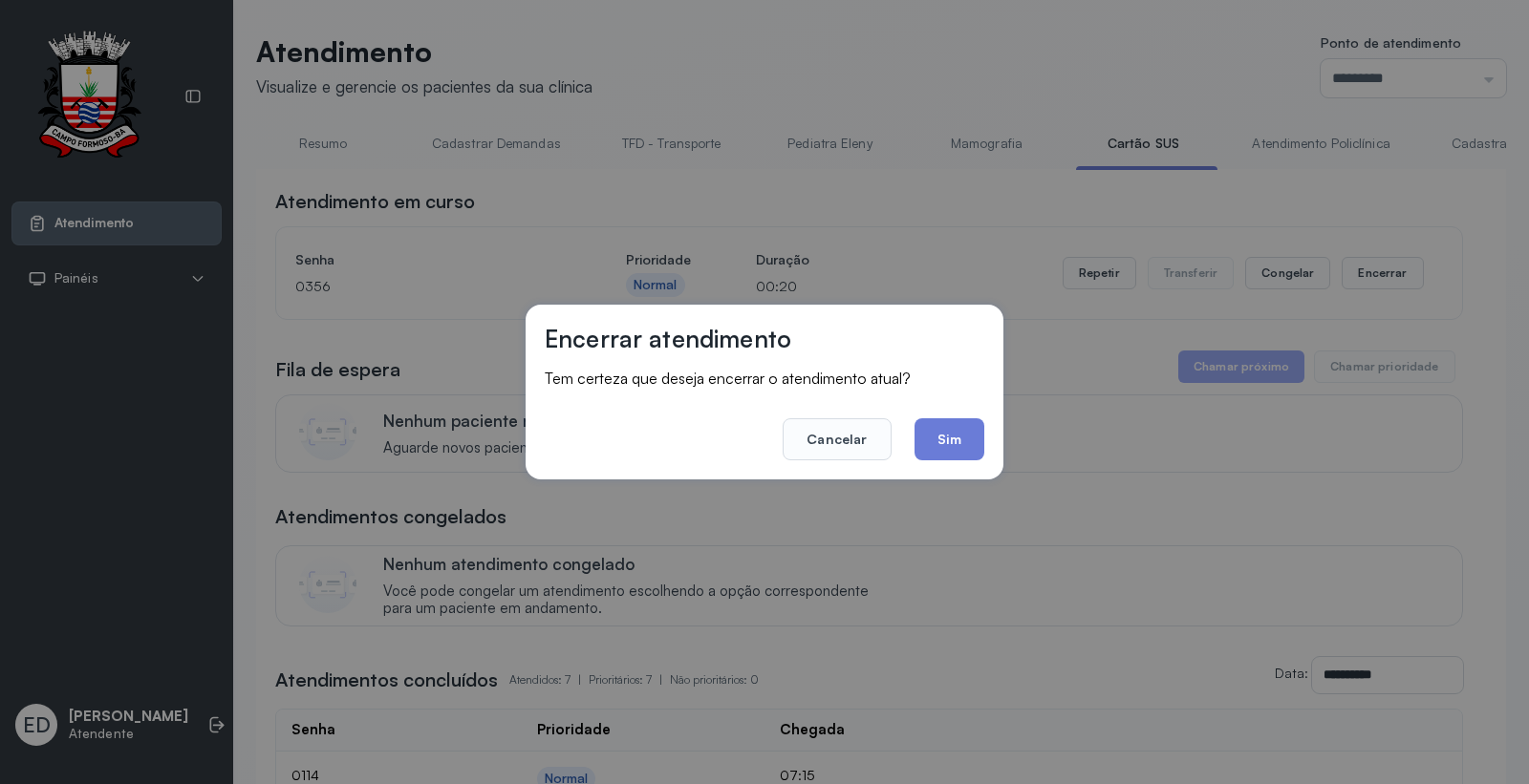
click at [976, 440] on button "Sim" at bounding box center [949, 439] width 70 height 42
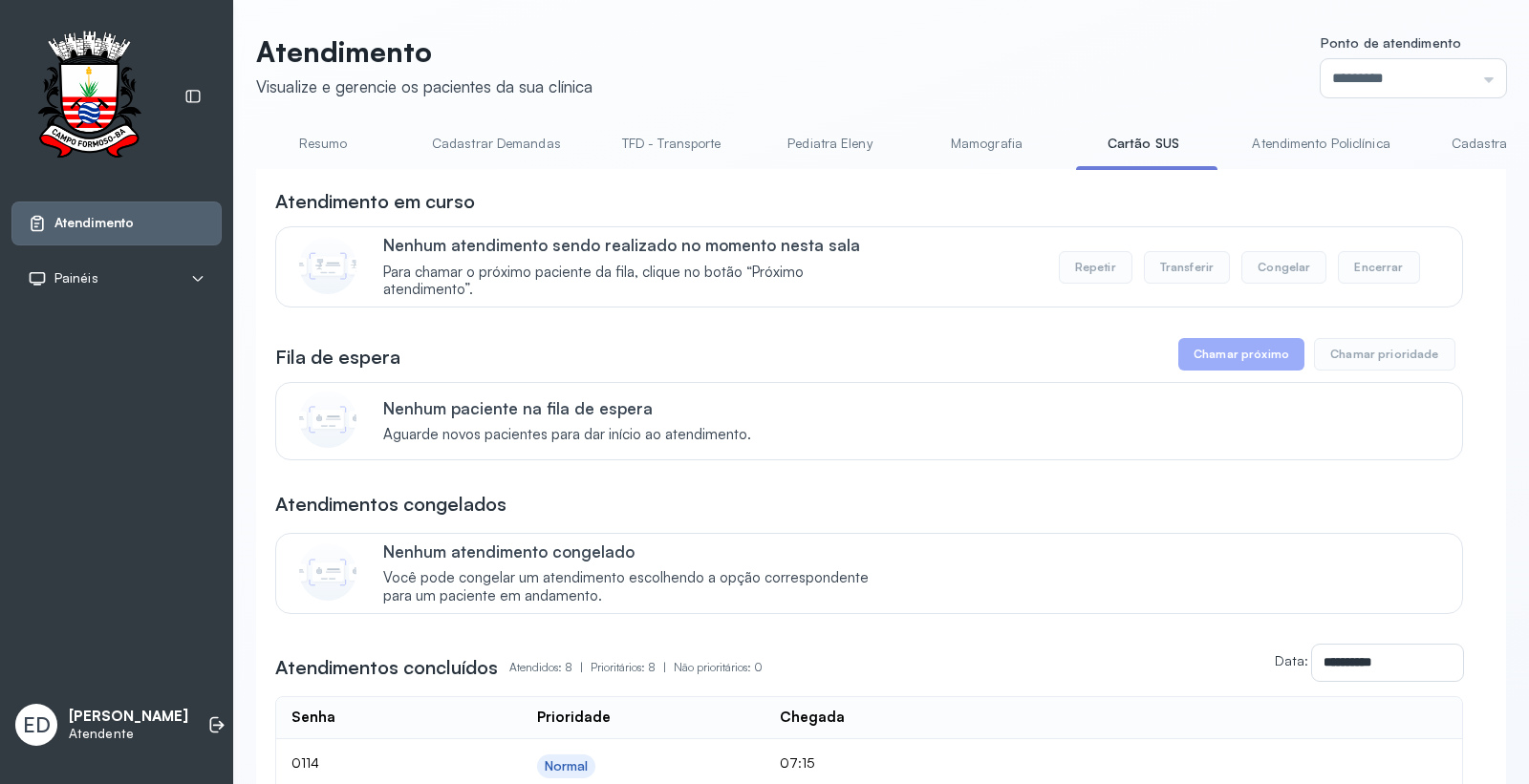
click at [309, 146] on link "Resumo" at bounding box center [323, 144] width 134 height 31
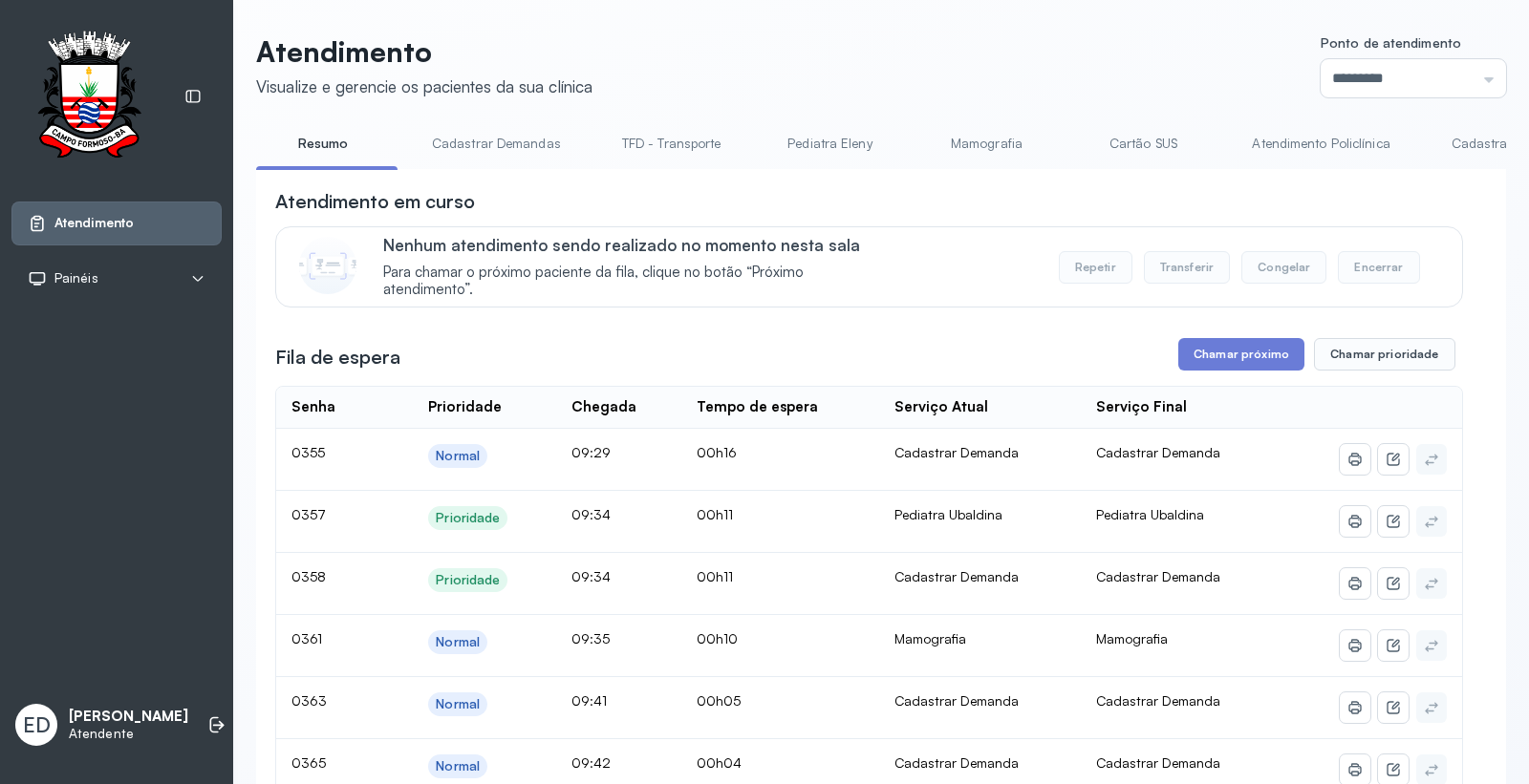
click at [1245, 353] on button "Chamar próximo" at bounding box center [1242, 354] width 126 height 32
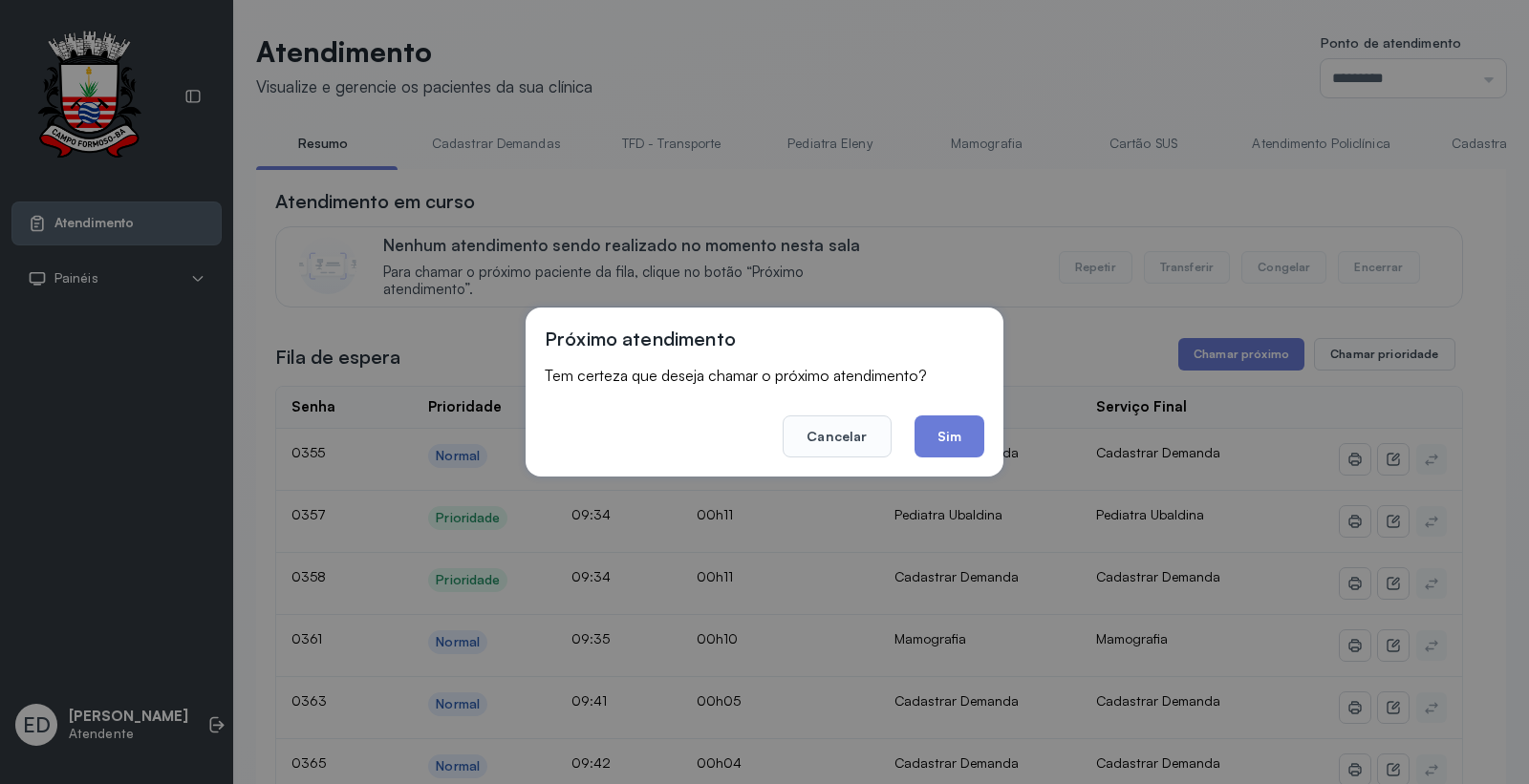
drag, startPoint x: 956, startPoint y: 435, endPoint x: 888, endPoint y: 208, distance: 237.0
click at [944, 417] on button "Sim" at bounding box center [949, 437] width 70 height 42
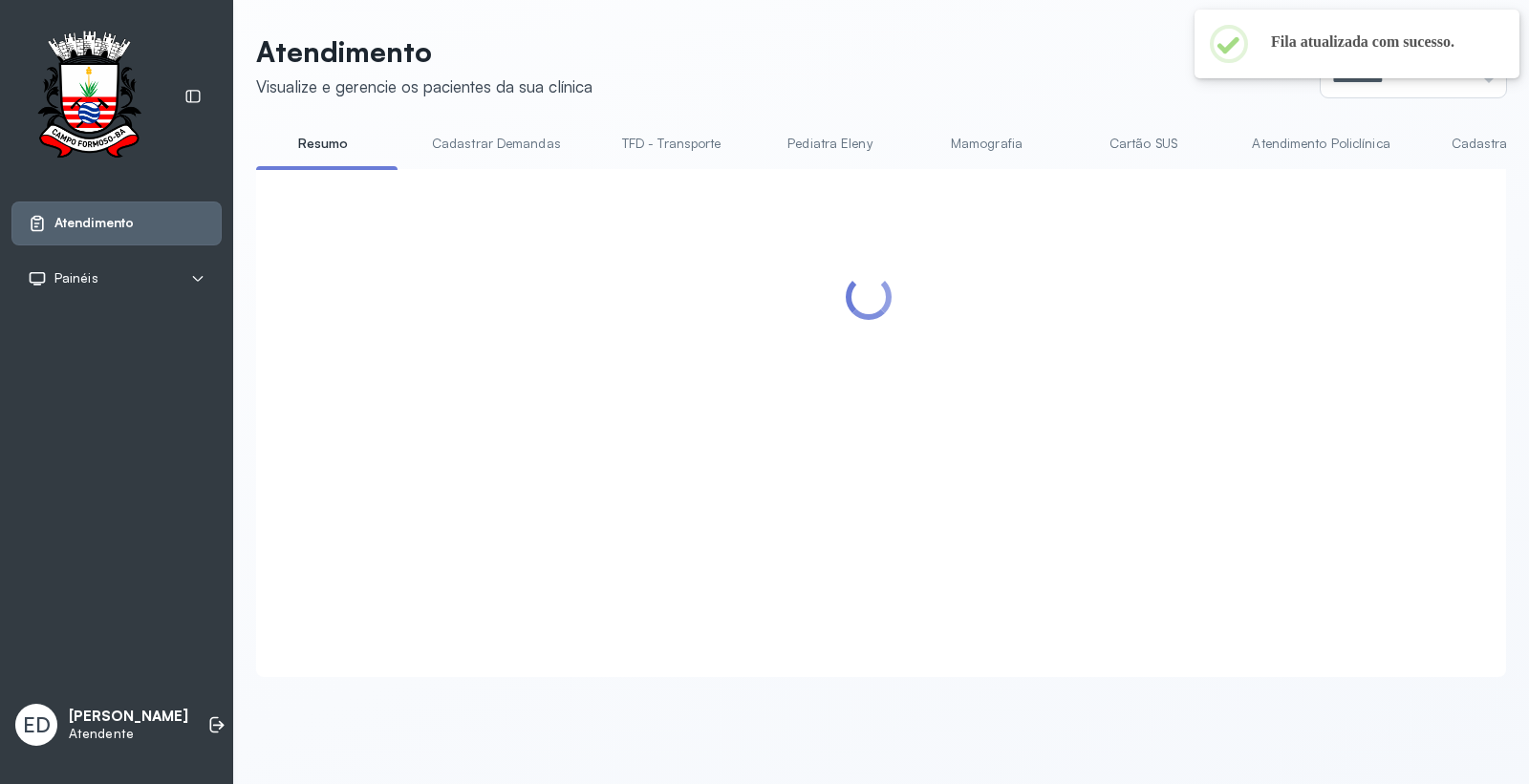
click at [1032, 39] on header "Atendimento Visualize e gerencie os pacientes da sua clínica Ponto de atendimen…" at bounding box center [881, 66] width 1251 height 63
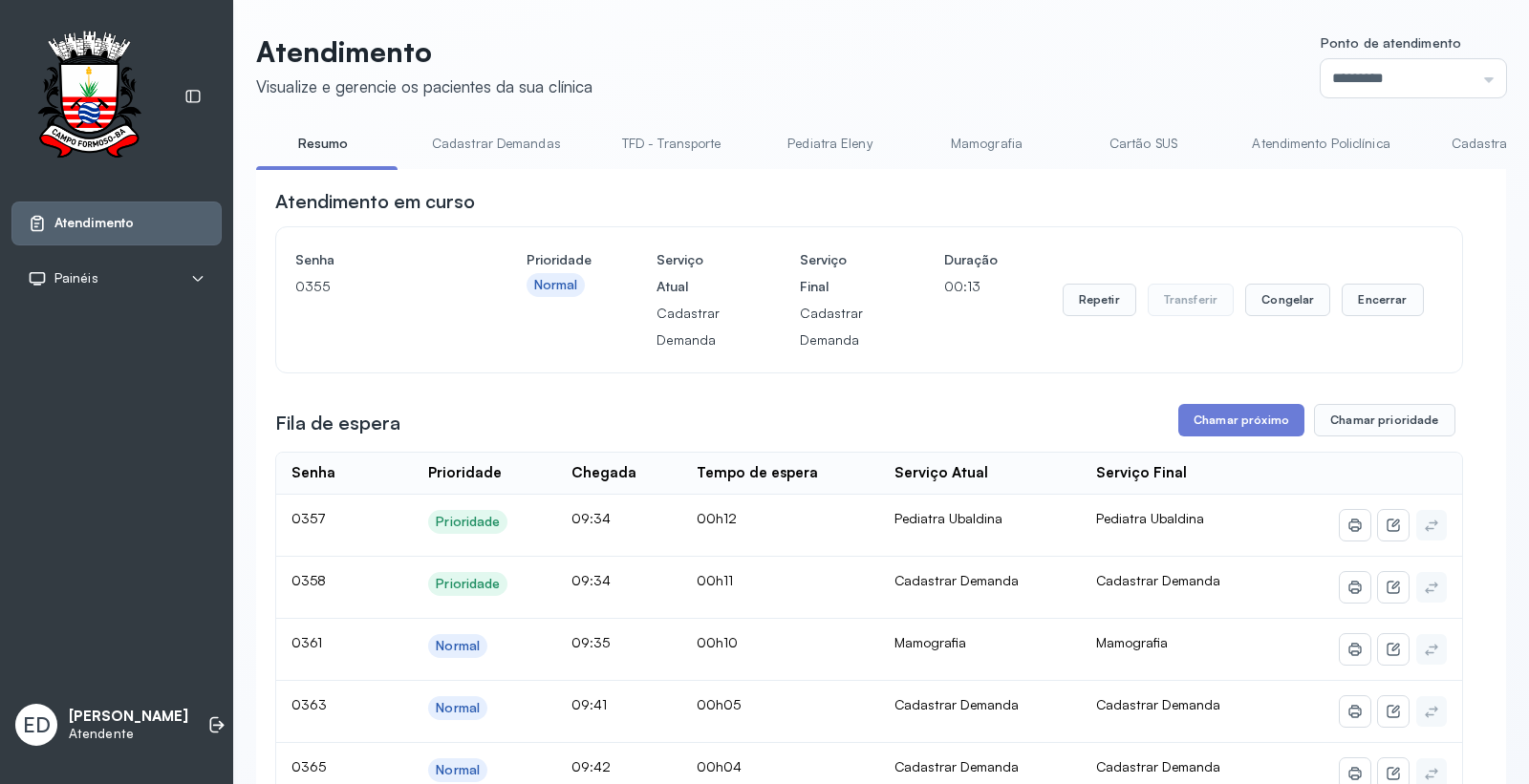
click at [813, 59] on header "Atendimento Visualize e gerencie os pacientes da sua clínica Ponto de atendimen…" at bounding box center [881, 66] width 1251 height 63
click at [814, 61] on header "Atendimento Visualize e gerencie os pacientes da sua clínica Ponto de atendimen…" at bounding box center [881, 66] width 1251 height 63
click at [1395, 307] on button "Encerrar" at bounding box center [1382, 299] width 82 height 32
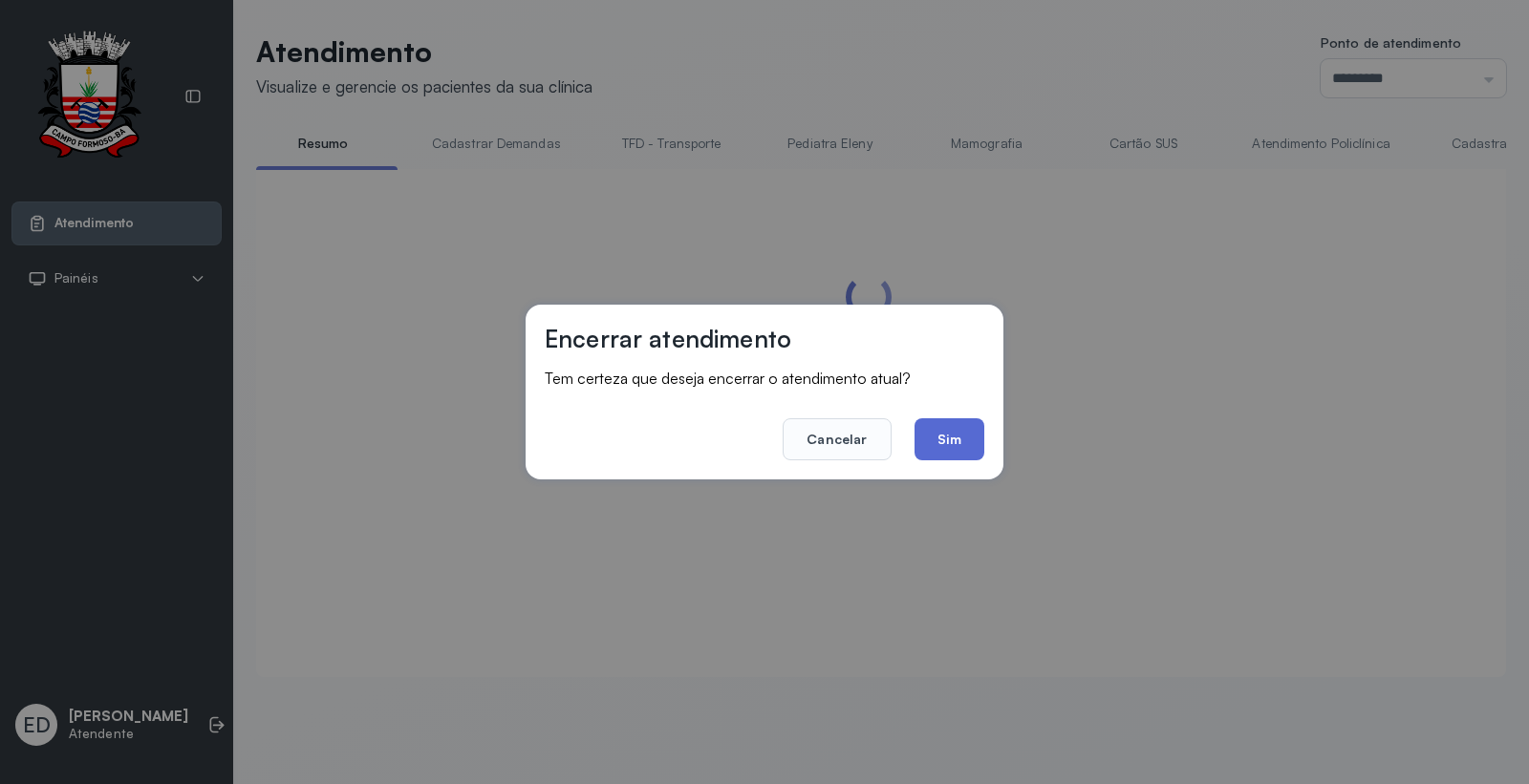
click at [951, 438] on button "Sim" at bounding box center [949, 439] width 70 height 42
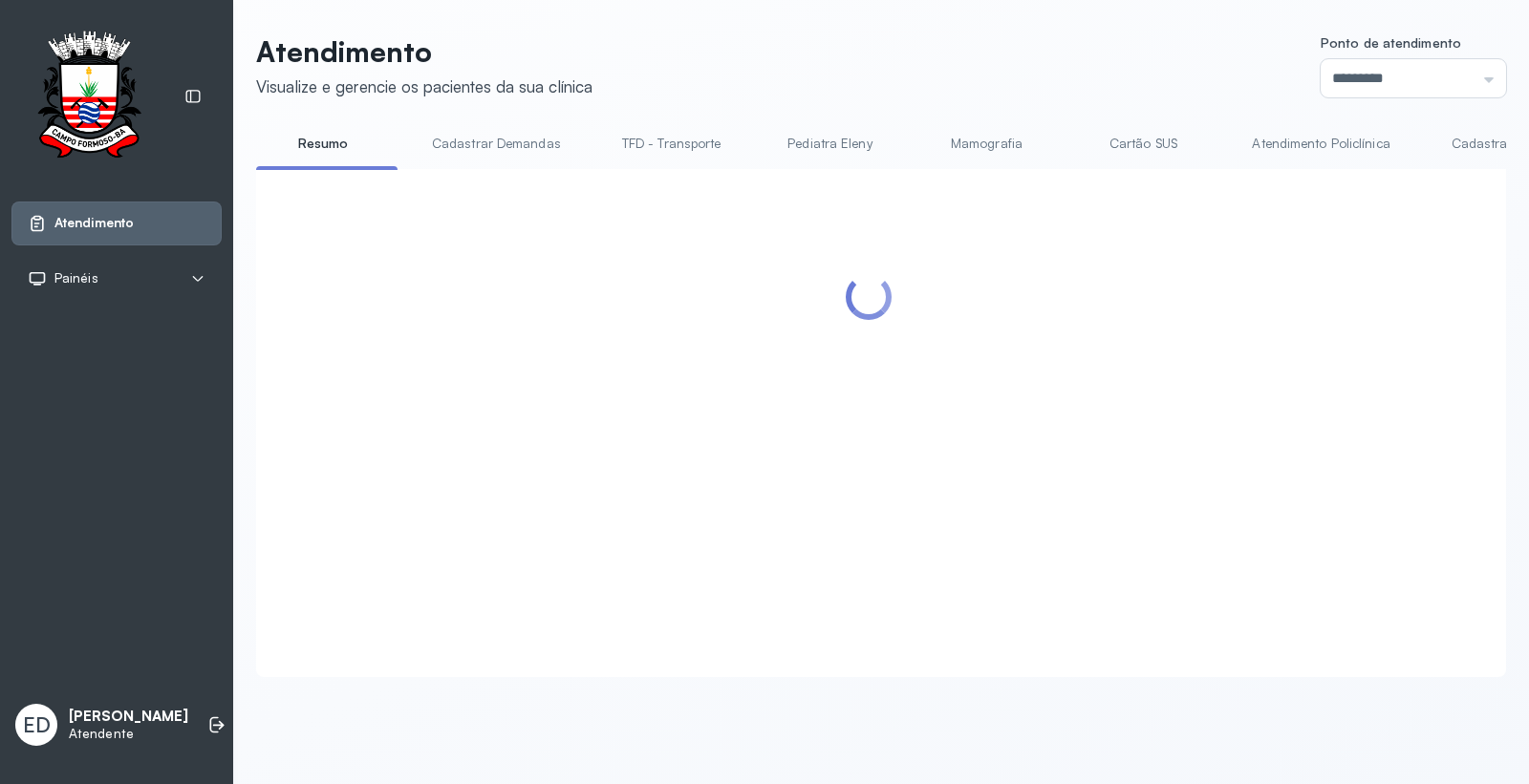
click at [996, 84] on header "Atendimento Visualize e gerencie os pacientes da sua clínica Ponto de atendimen…" at bounding box center [881, 66] width 1251 height 63
click at [1022, 73] on header "Atendimento Visualize e gerencie os pacientes da sua clínica Ponto de atendimen…" at bounding box center [881, 66] width 1251 height 63
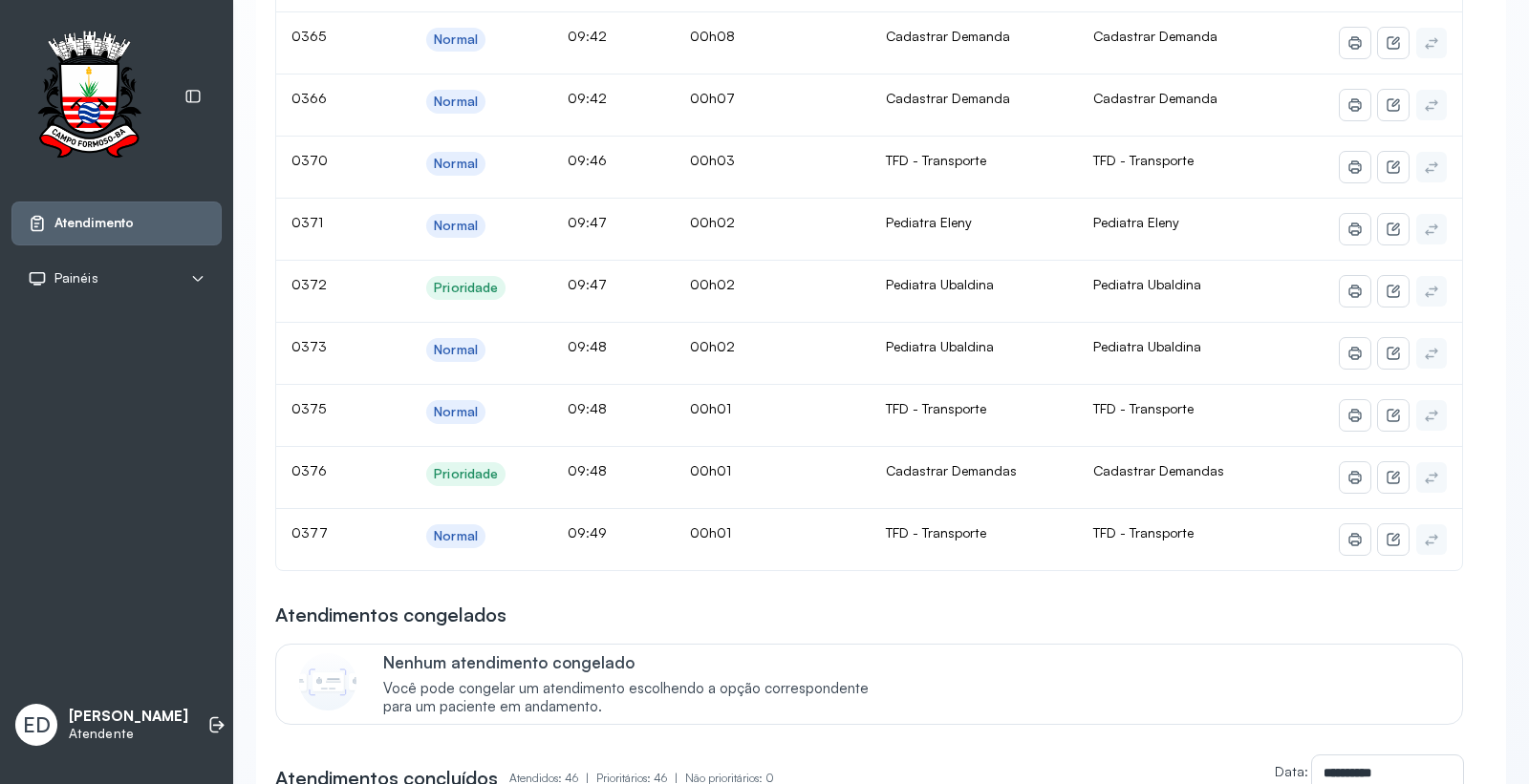
scroll to position [318, 0]
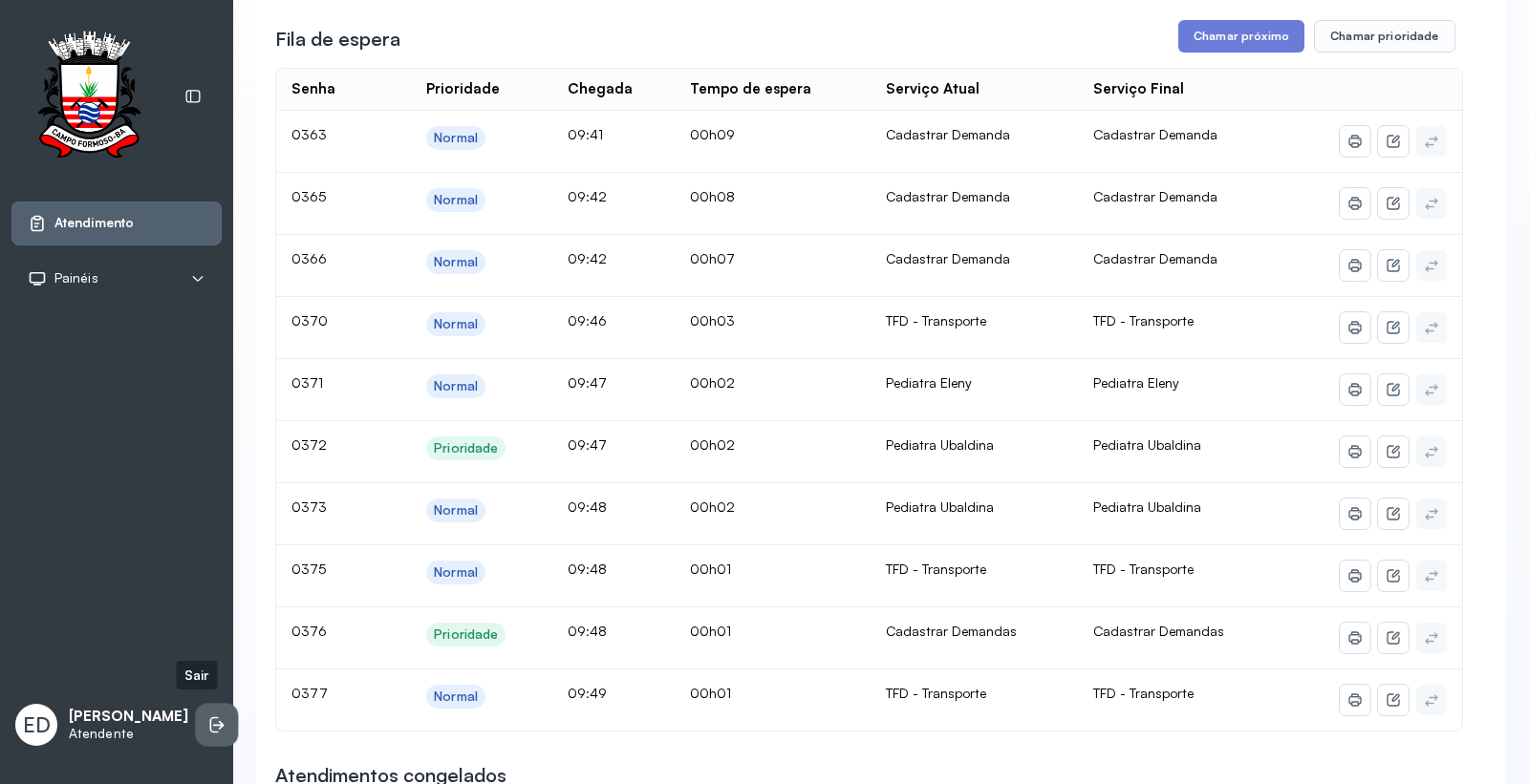
click at [214, 721] on icon at bounding box center [219, 725] width 12 height 9
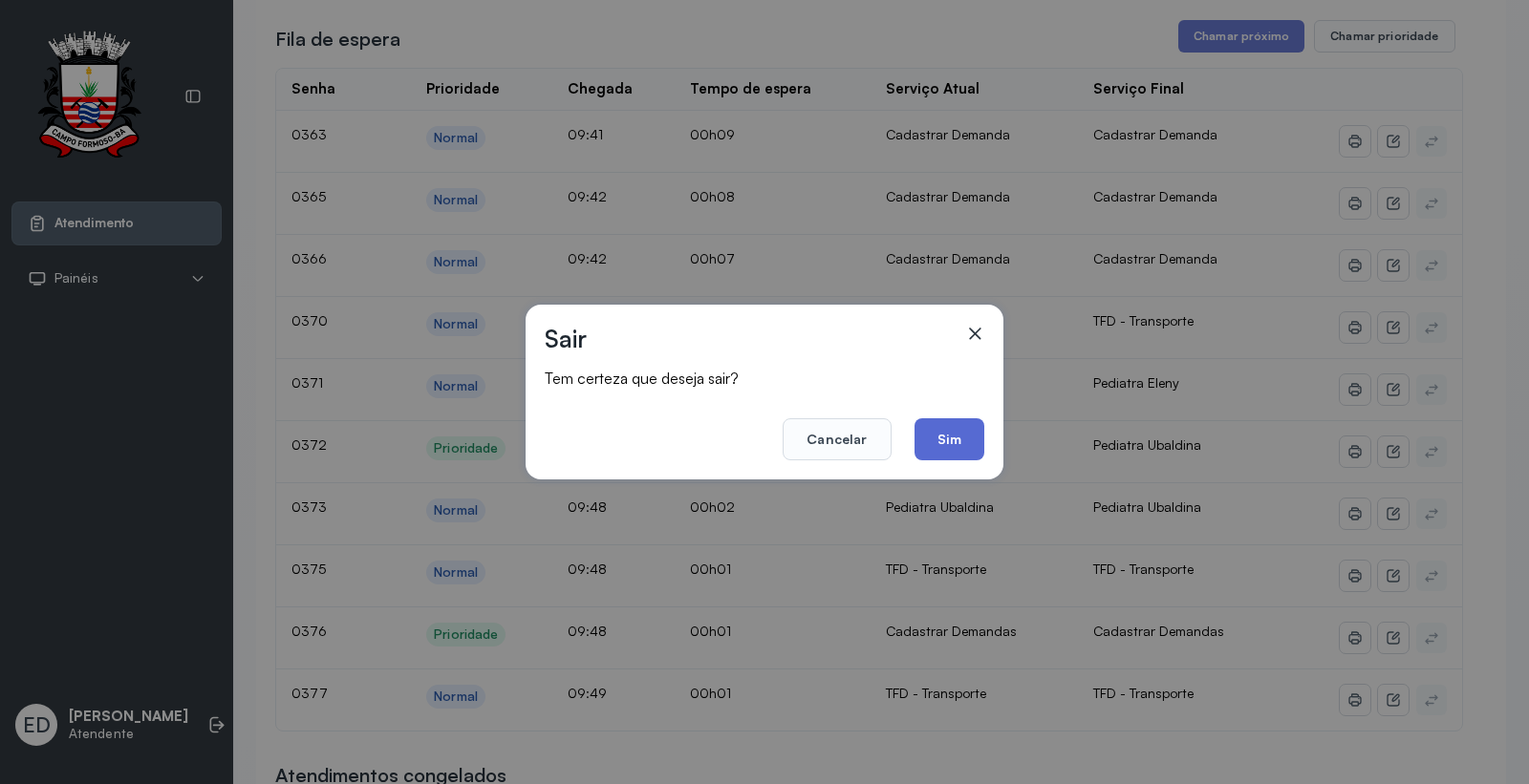
click at [961, 446] on button "Sim" at bounding box center [949, 439] width 70 height 42
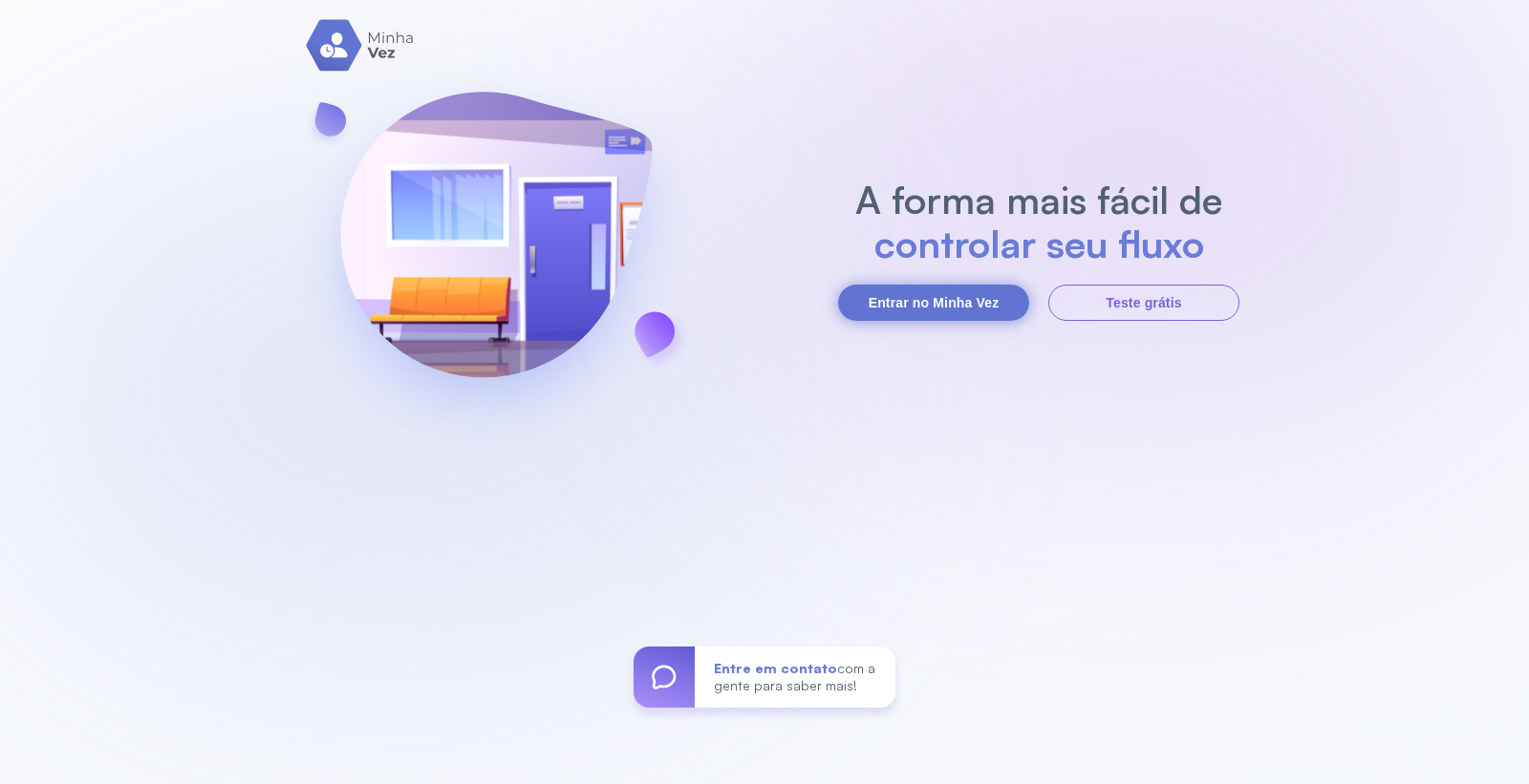
click at [914, 287] on button "Entrar no Minha Vez" at bounding box center [934, 302] width 191 height 36
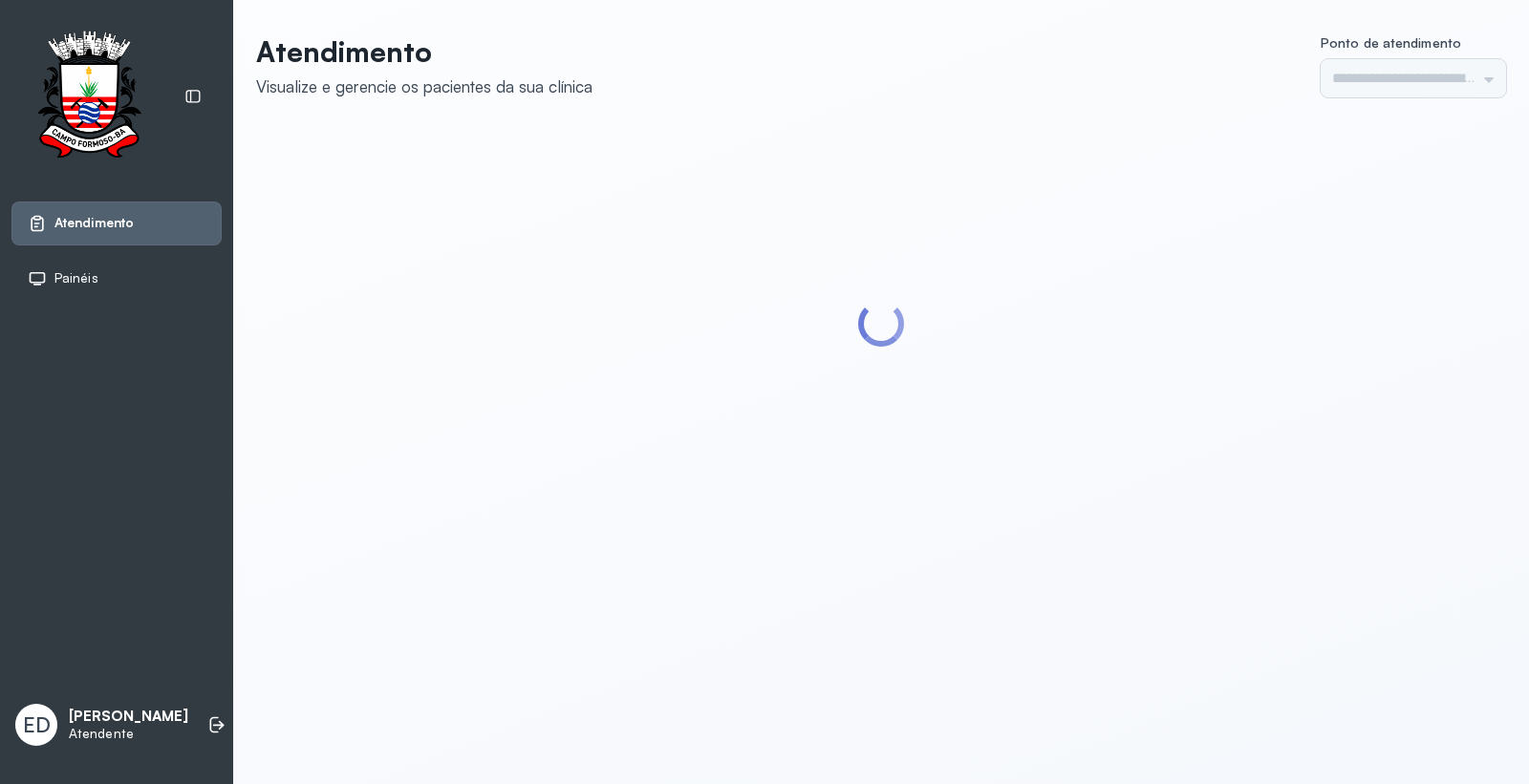
type input "*********"
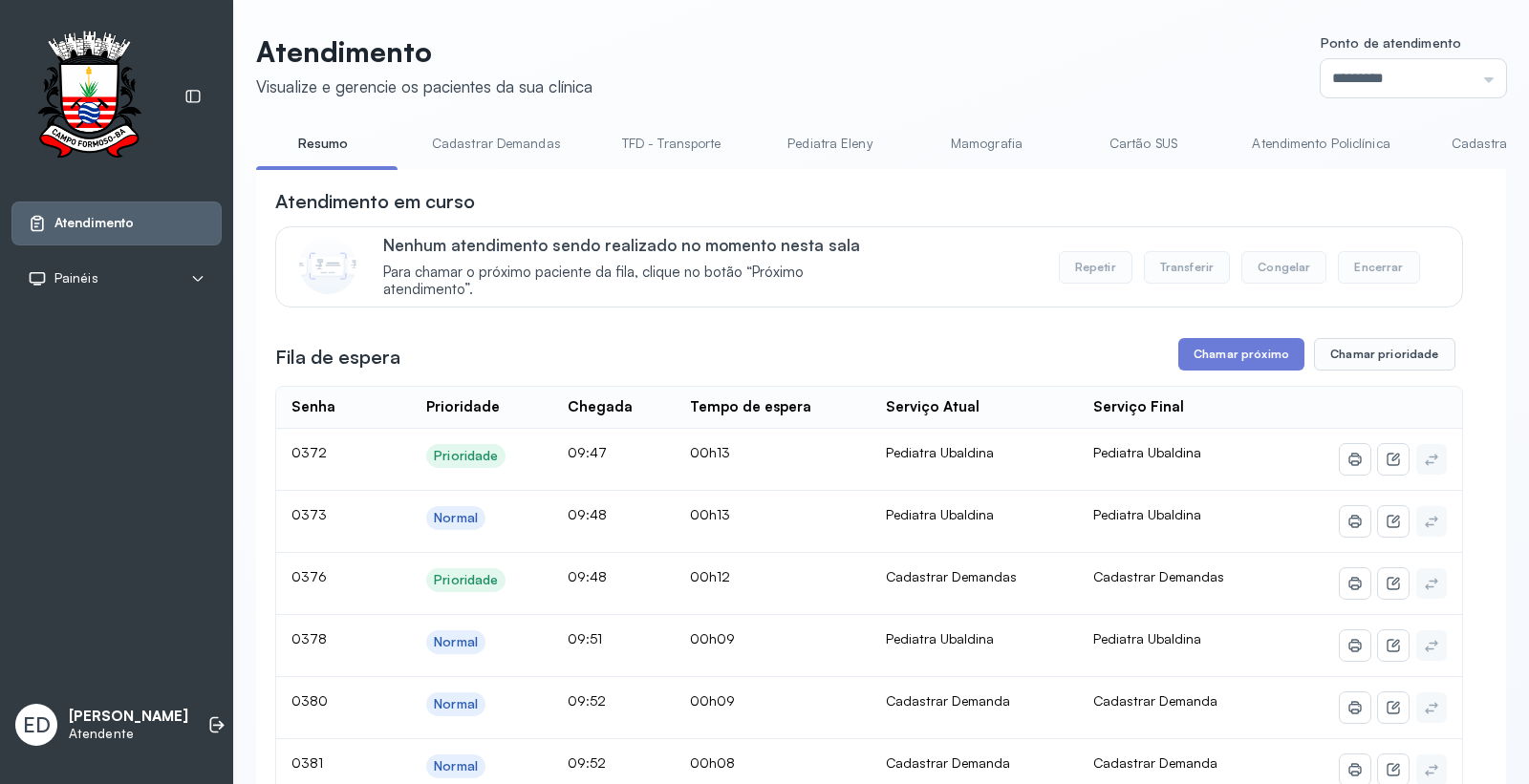
click at [944, 72] on header "Atendimento Visualize e gerencie os pacientes da sua clínica Ponto de atendimen…" at bounding box center [881, 66] width 1251 height 63
click at [196, 719] on li at bounding box center [216, 725] width 42 height 42
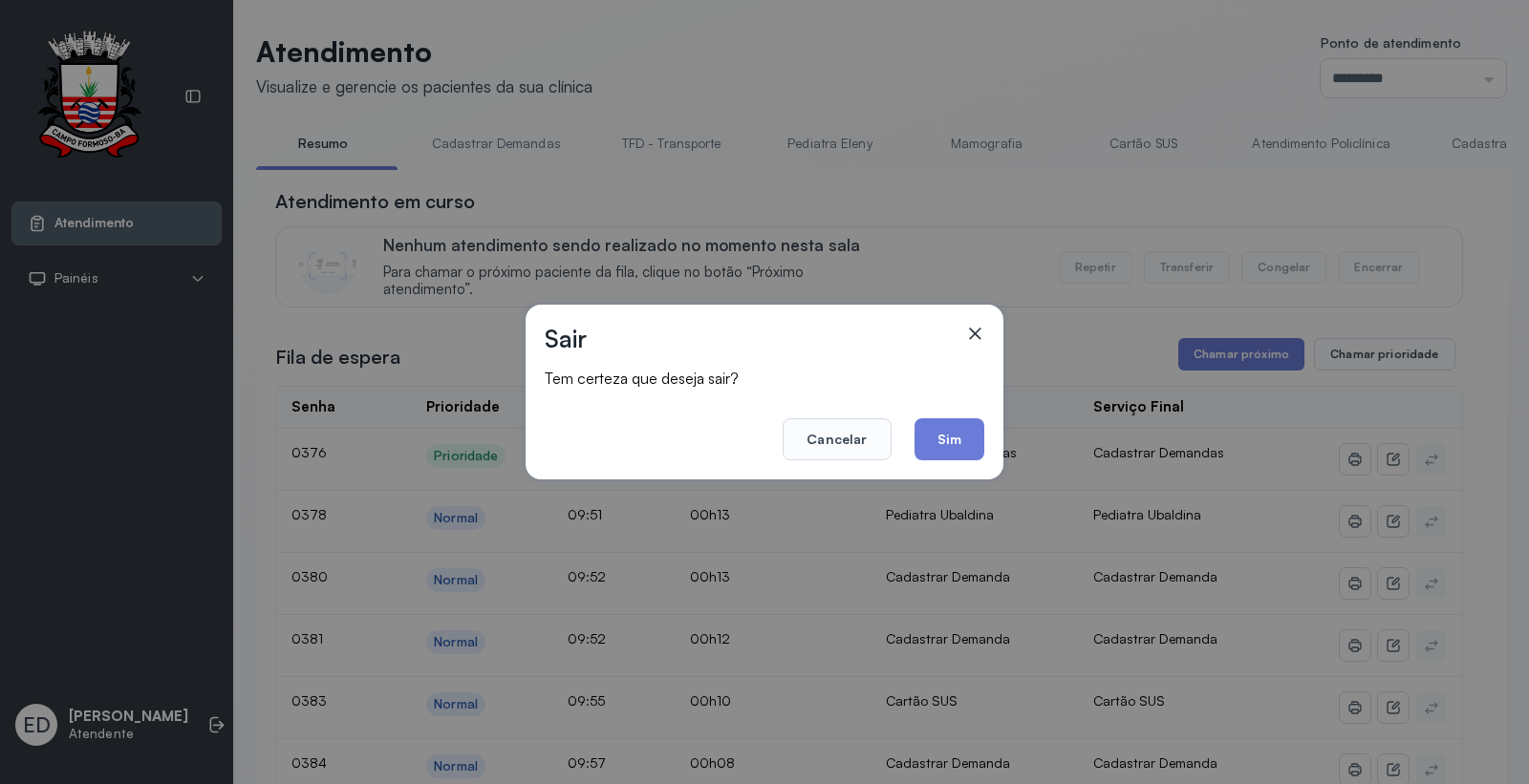
click at [971, 434] on button "Sim" at bounding box center [949, 439] width 70 height 42
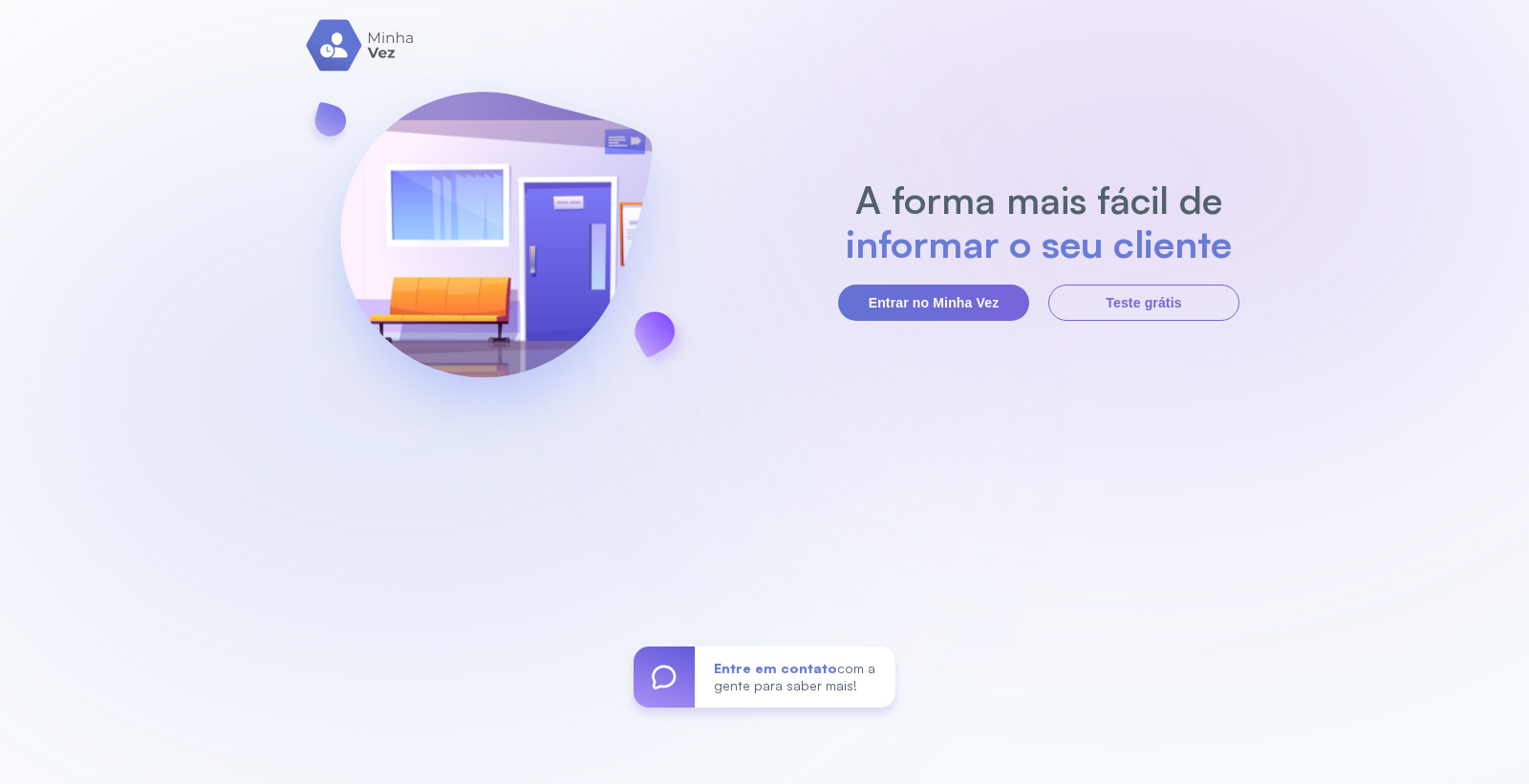
click at [849, 87] on div "A forma mais fácil de informar o seu cliente Entrar no Minha Vez Teste grátis E…" at bounding box center [764, 392] width 1529 height 784
click at [814, 49] on div "A forma mais fácil de informar o seu cliente Entrar no Minha Vez Teste grátis E…" at bounding box center [764, 392] width 1529 height 784
click at [814, 49] on div "A forma mais fácil de controlar seu fluxo Entrar no Minha Vez Teste grátis Entr…" at bounding box center [764, 392] width 1529 height 784
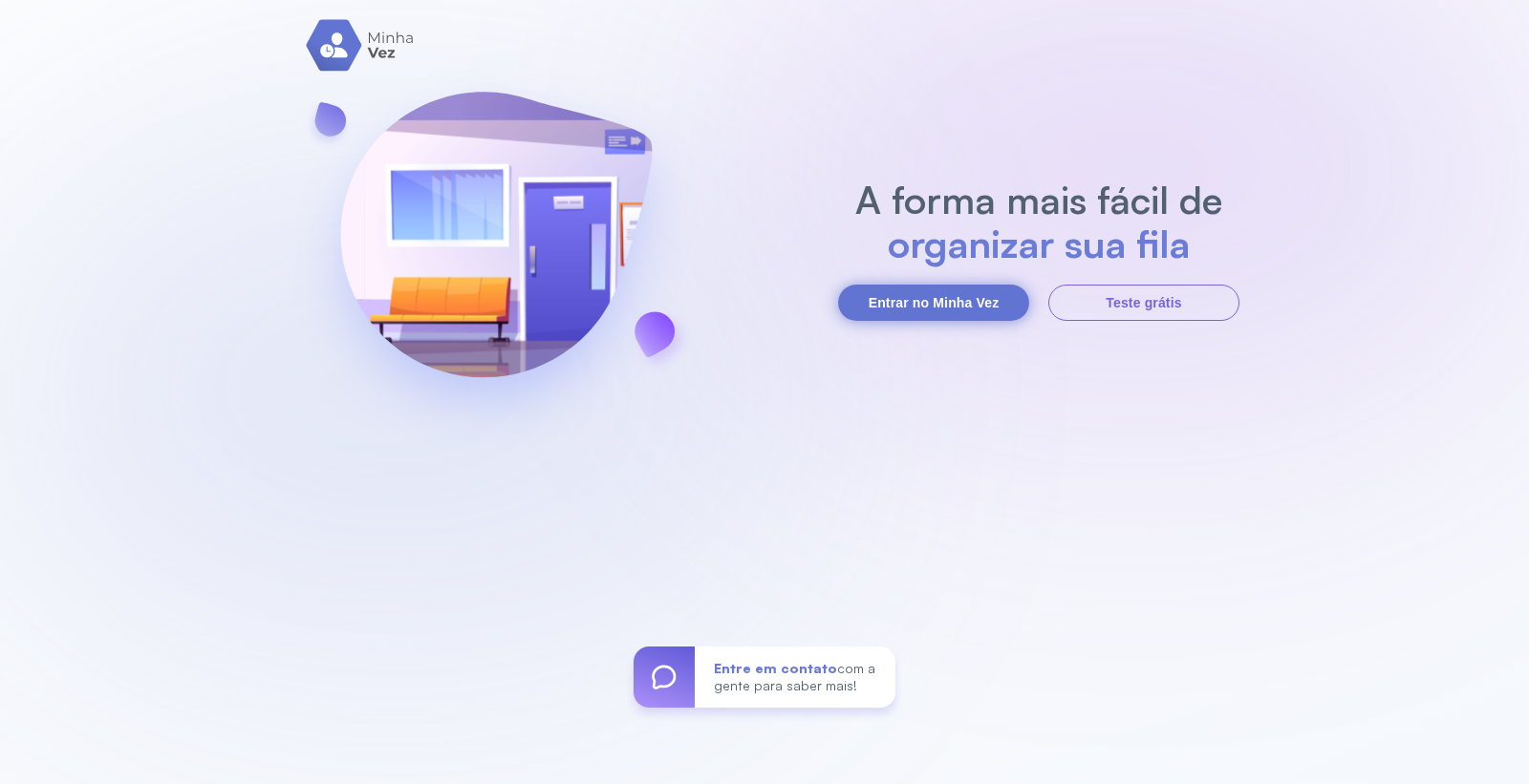
click at [941, 286] on button "Entrar no Minha Vez" at bounding box center [934, 302] width 191 height 36
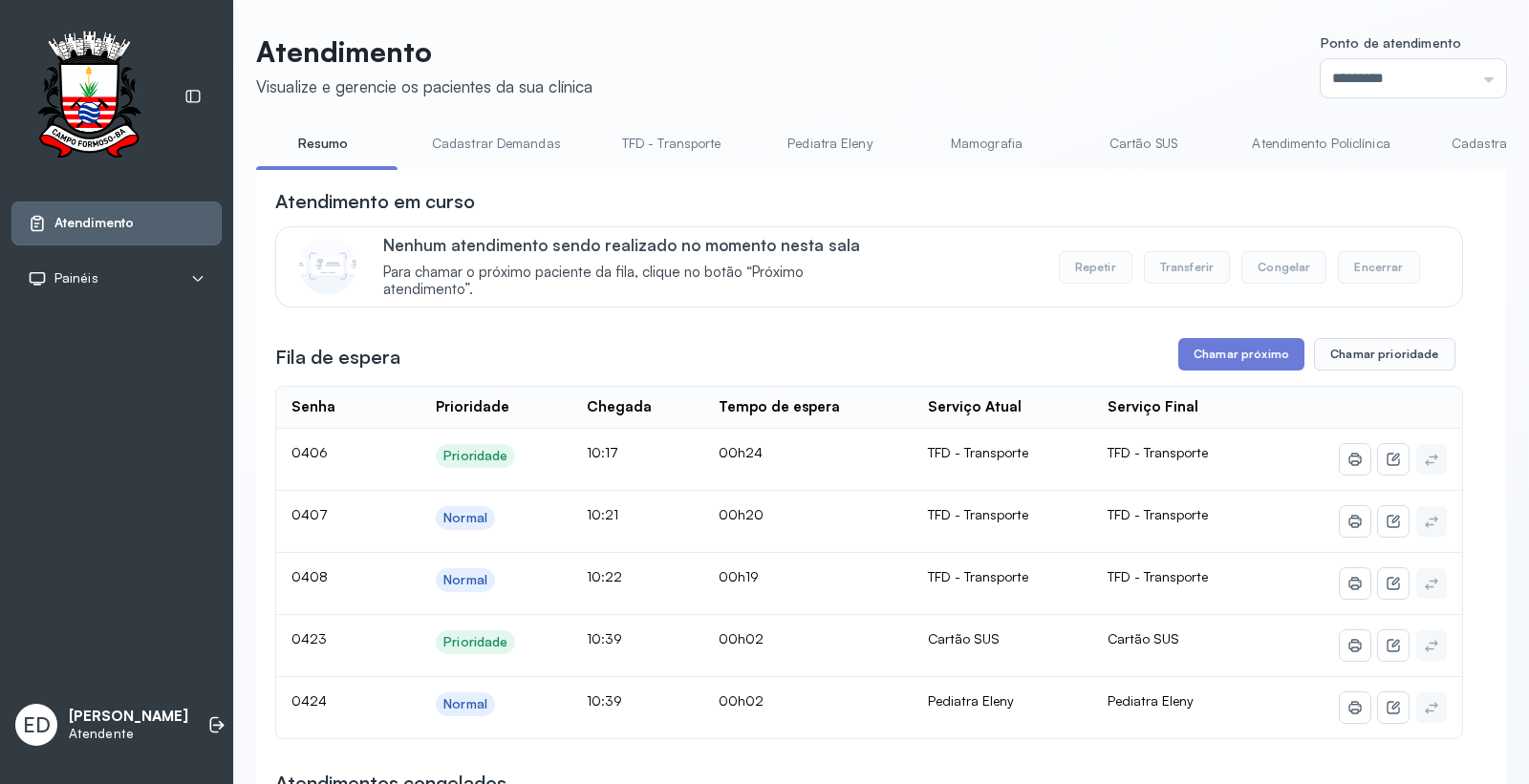
click at [1122, 131] on link "Cartão SUS" at bounding box center [1143, 144] width 134 height 31
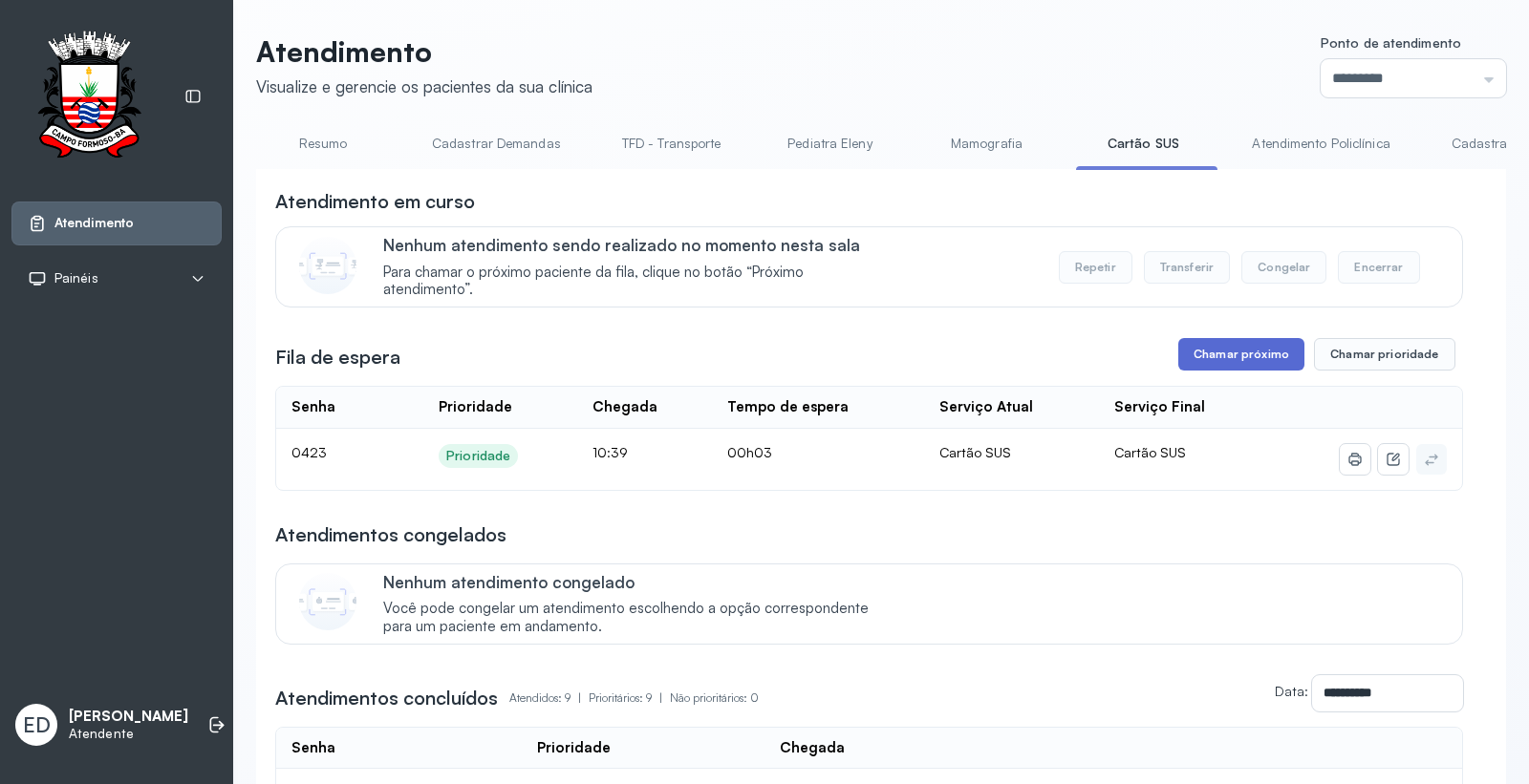
click at [1237, 363] on button "Chamar próximo" at bounding box center [1242, 354] width 126 height 32
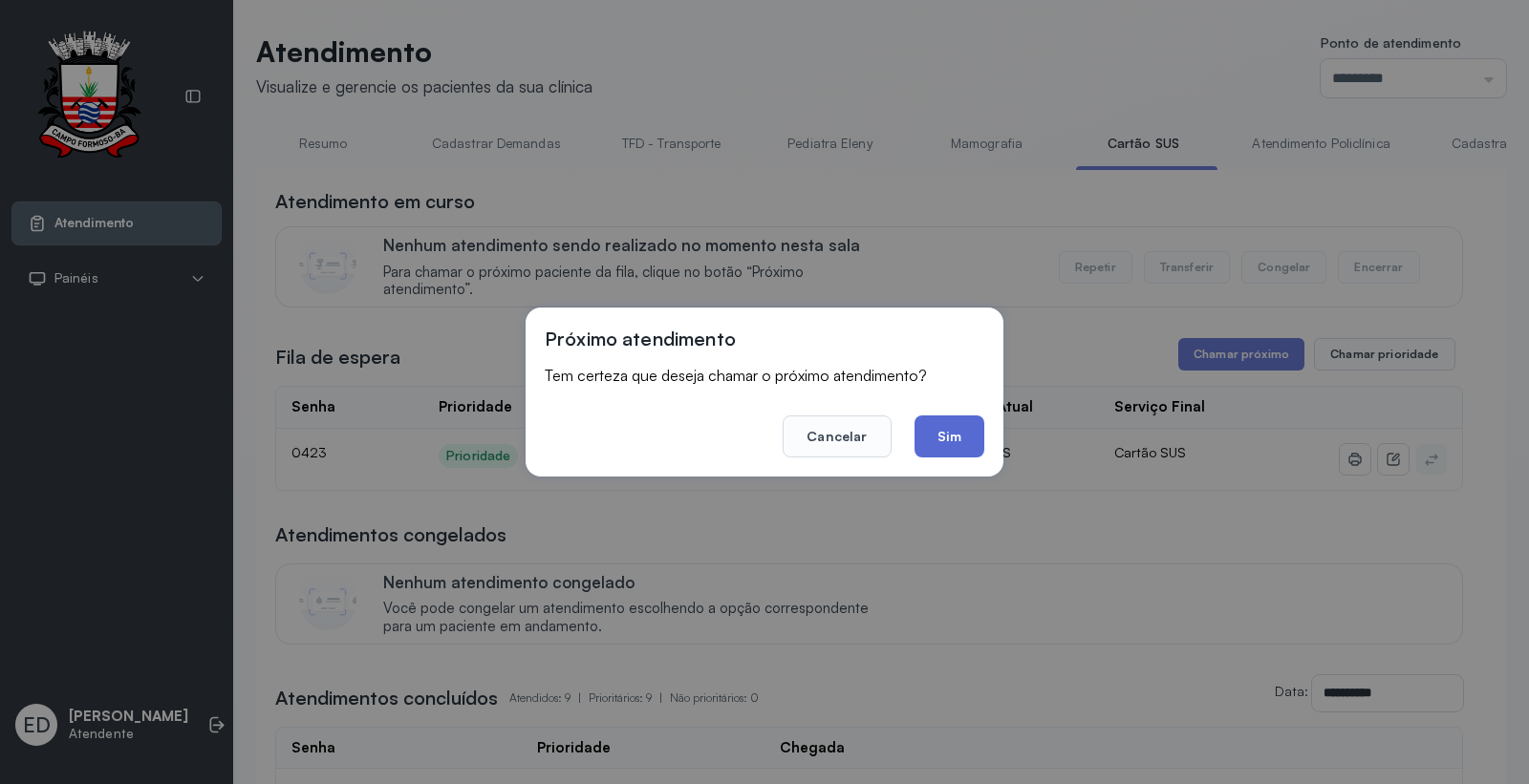
click at [959, 431] on button "Sim" at bounding box center [949, 437] width 70 height 42
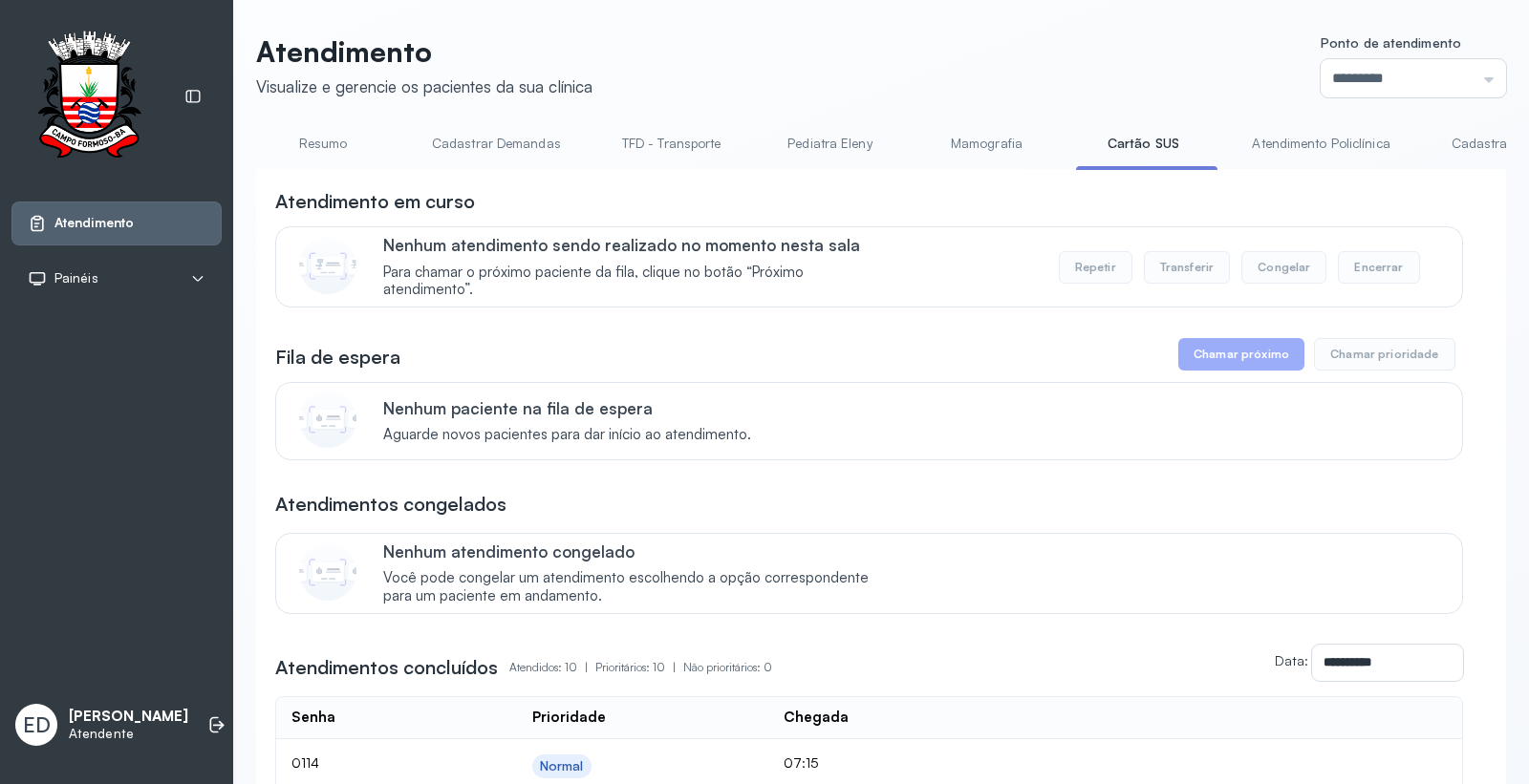
click at [314, 146] on link "Resumo" at bounding box center [323, 144] width 134 height 31
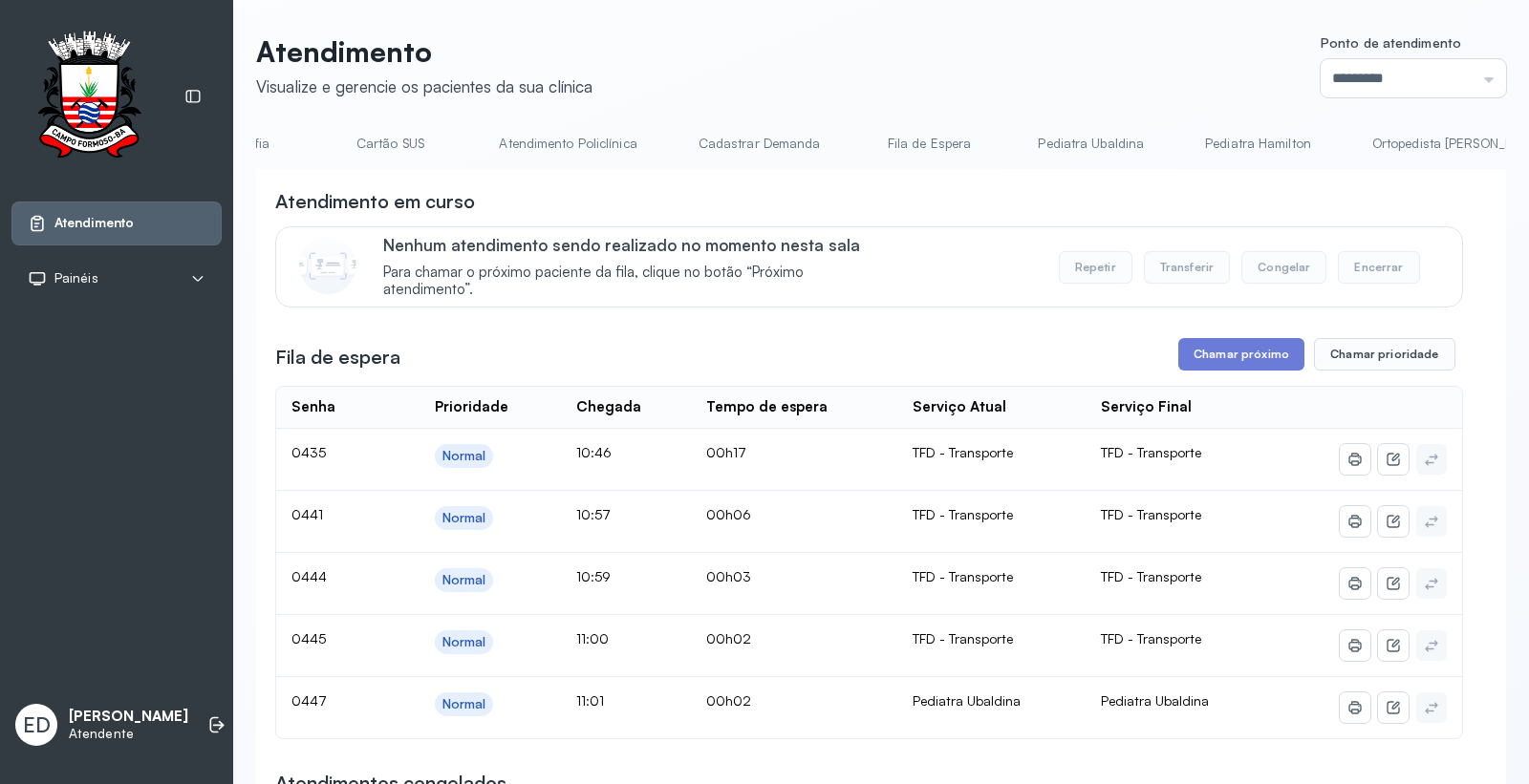
scroll to position [0, 837]
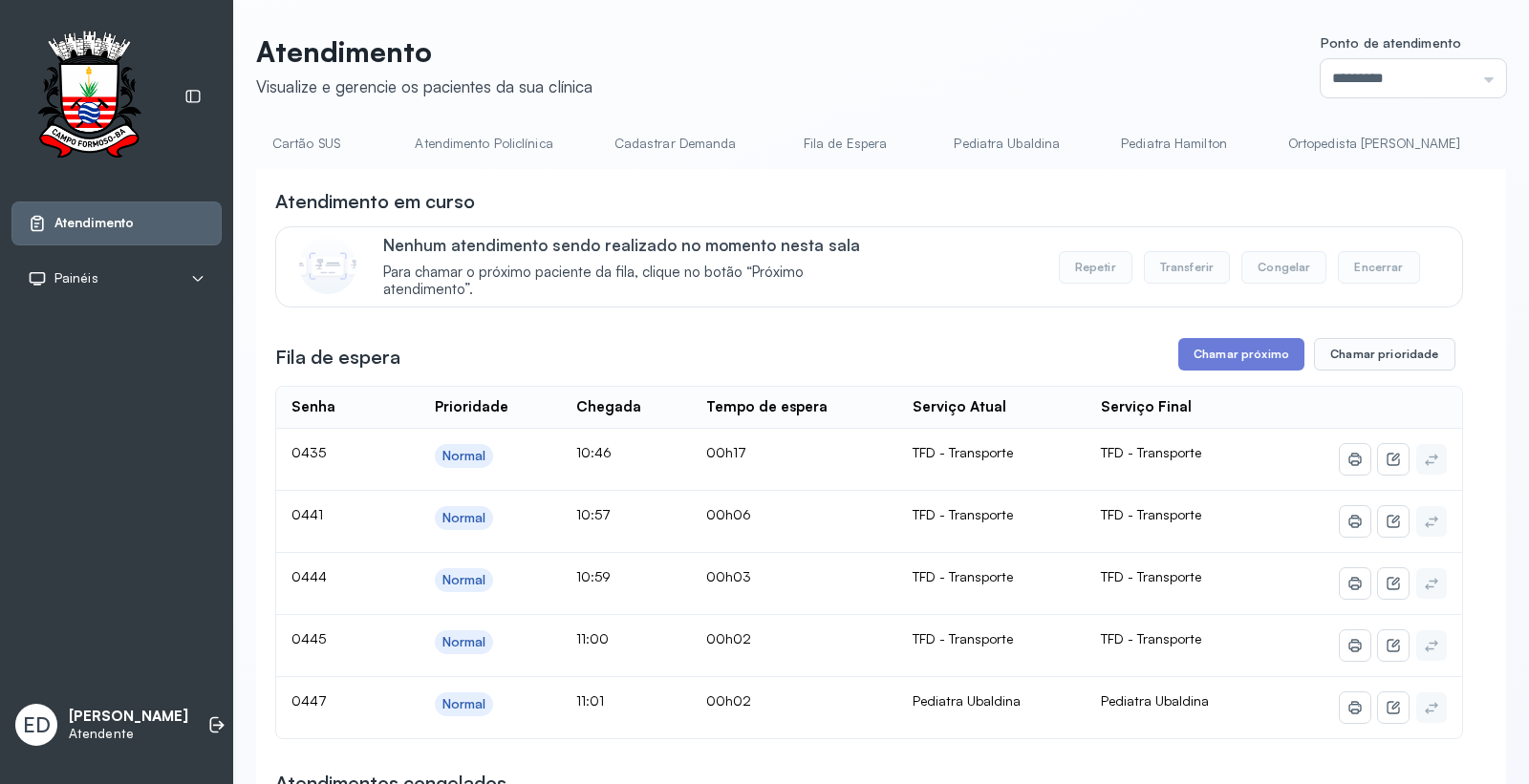
click at [972, 139] on link "Pediatra Ubaldina" at bounding box center [1007, 144] width 145 height 31
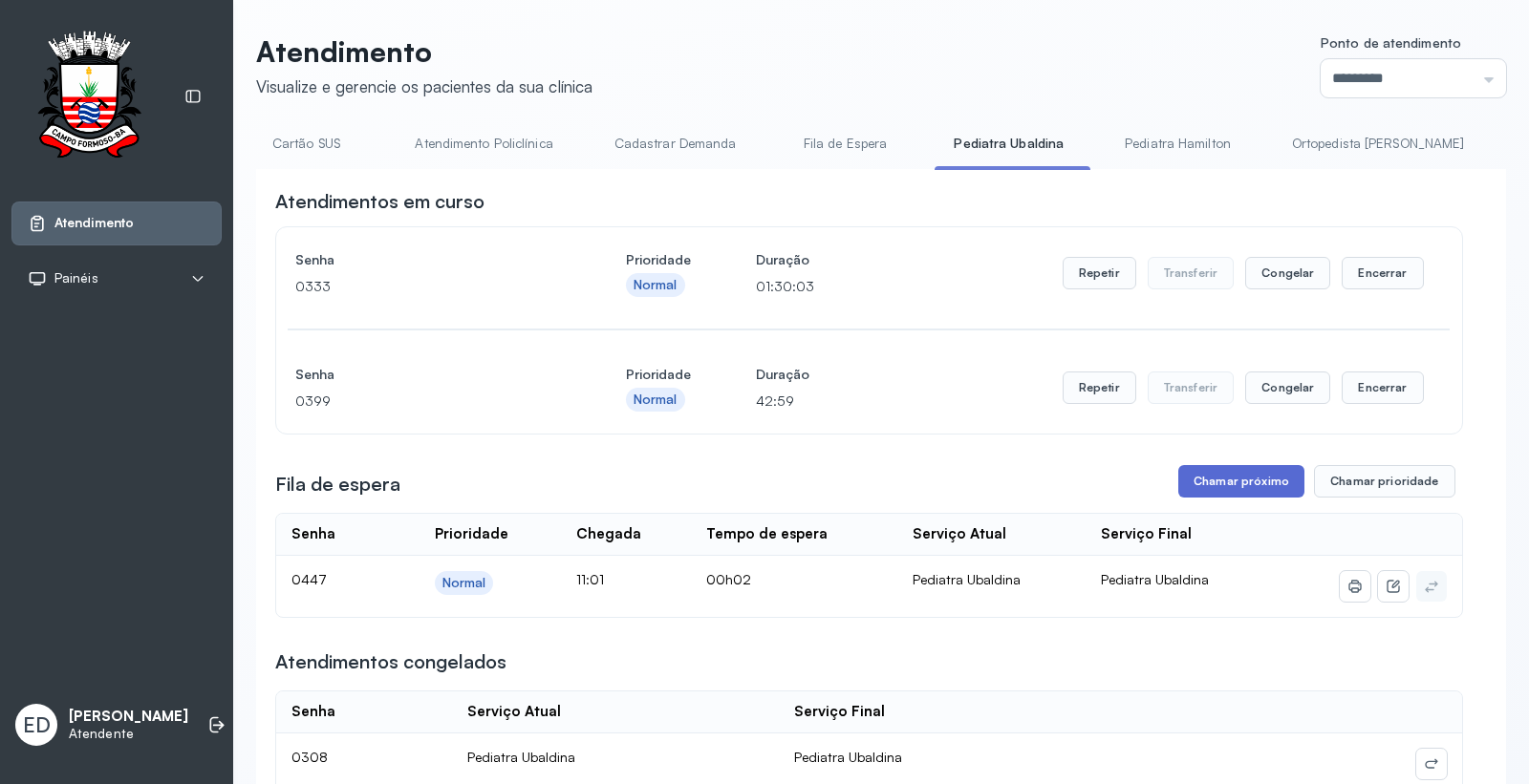
click at [1225, 473] on button "Chamar próximo" at bounding box center [1242, 481] width 126 height 32
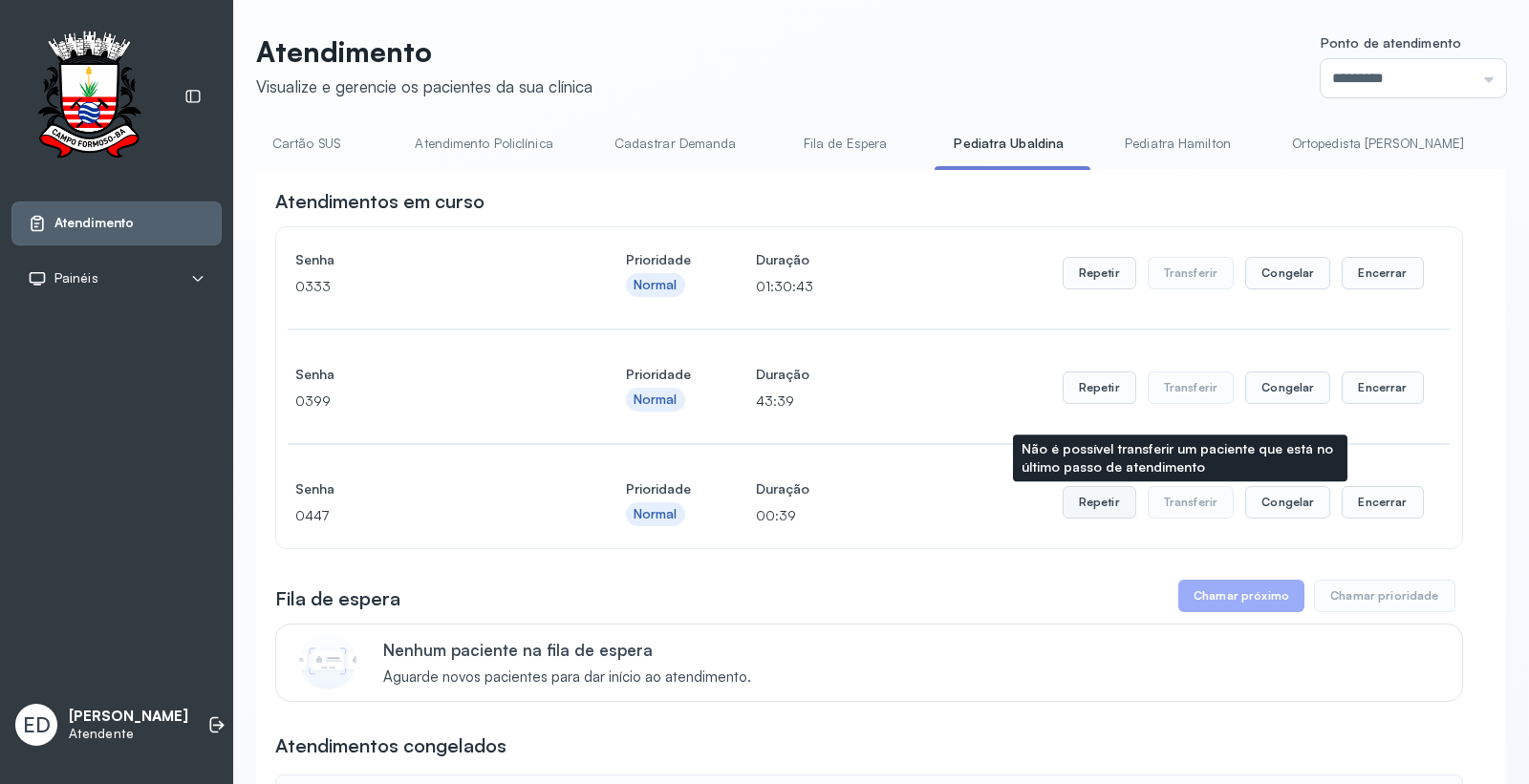
click at [1072, 510] on button "Repetir" at bounding box center [1099, 502] width 74 height 32
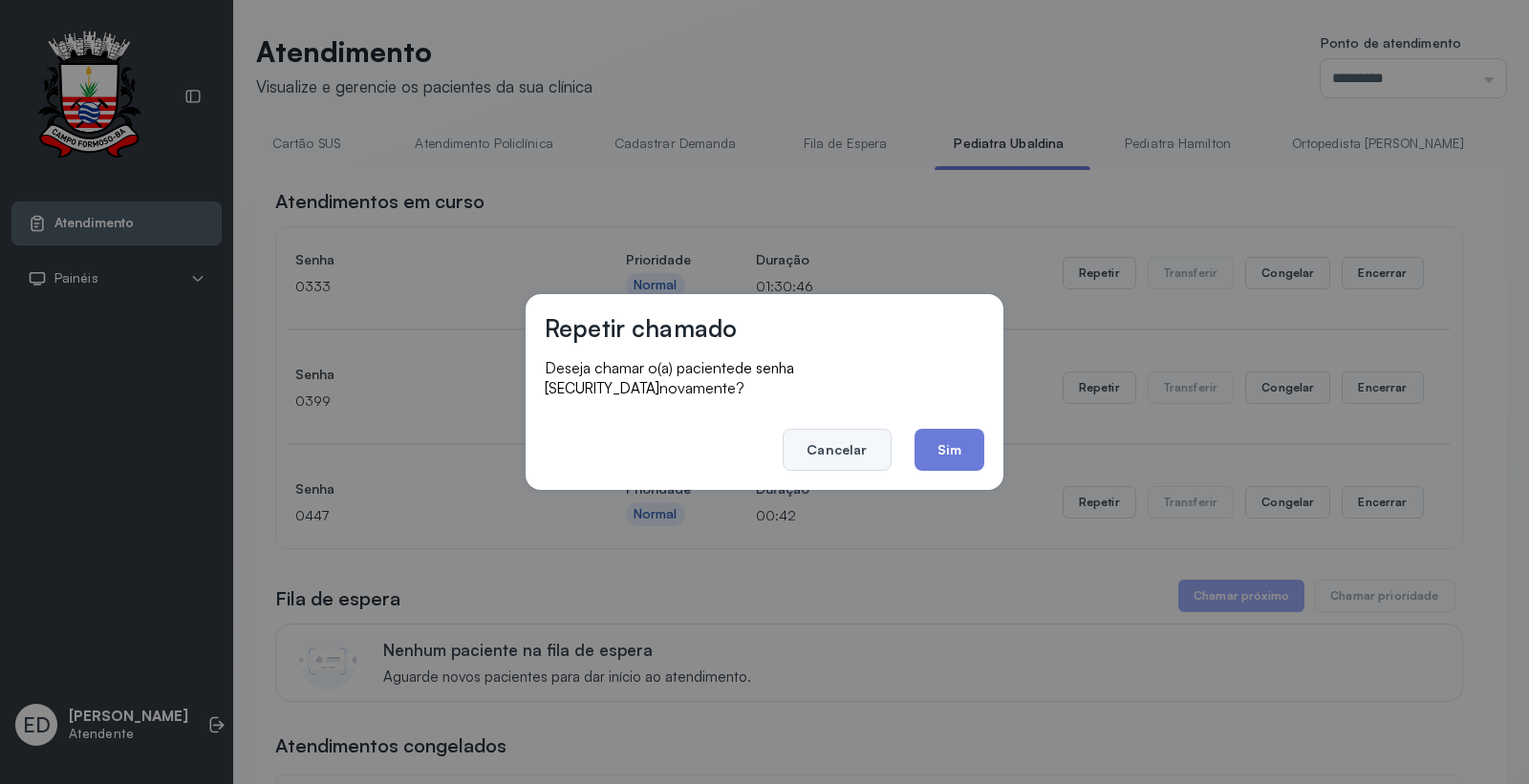
click at [852, 434] on button "Cancelar" at bounding box center [837, 450] width 108 height 42
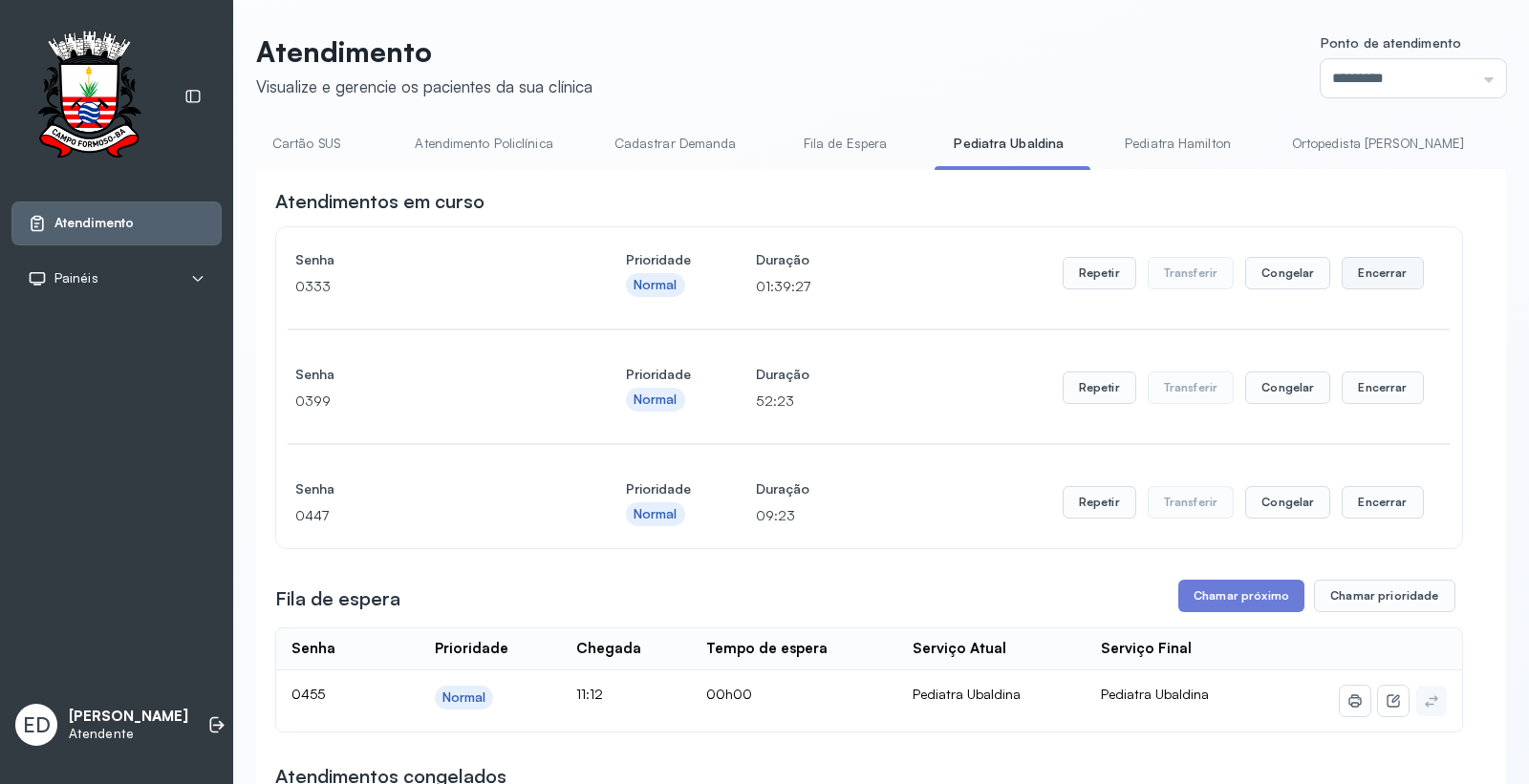
click at [1369, 268] on button "Encerrar" at bounding box center [1382, 272] width 82 height 32
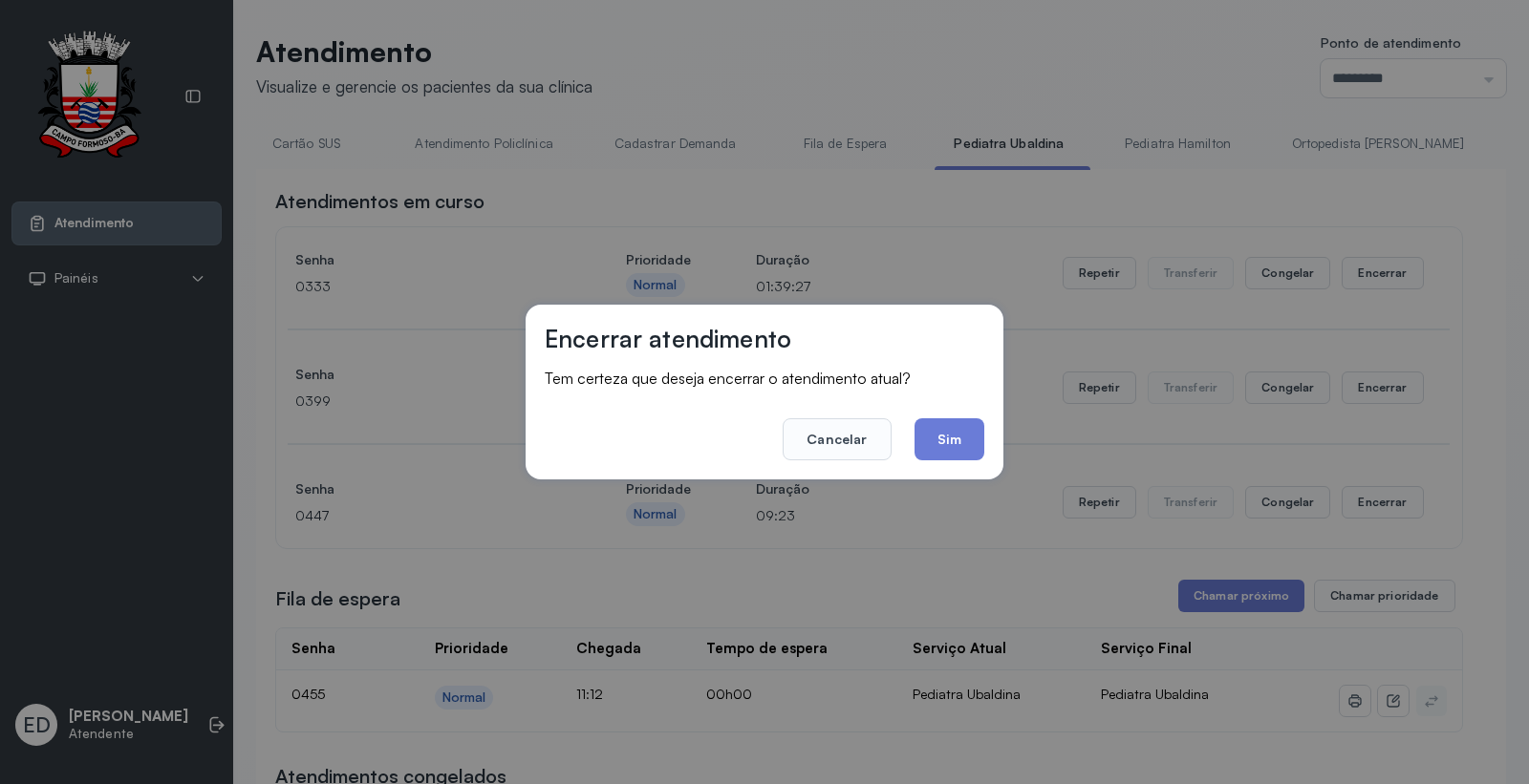
drag, startPoint x: 966, startPoint y: 438, endPoint x: 1043, endPoint y: 448, distance: 77.6
click at [969, 447] on button "Sim" at bounding box center [949, 439] width 70 height 42
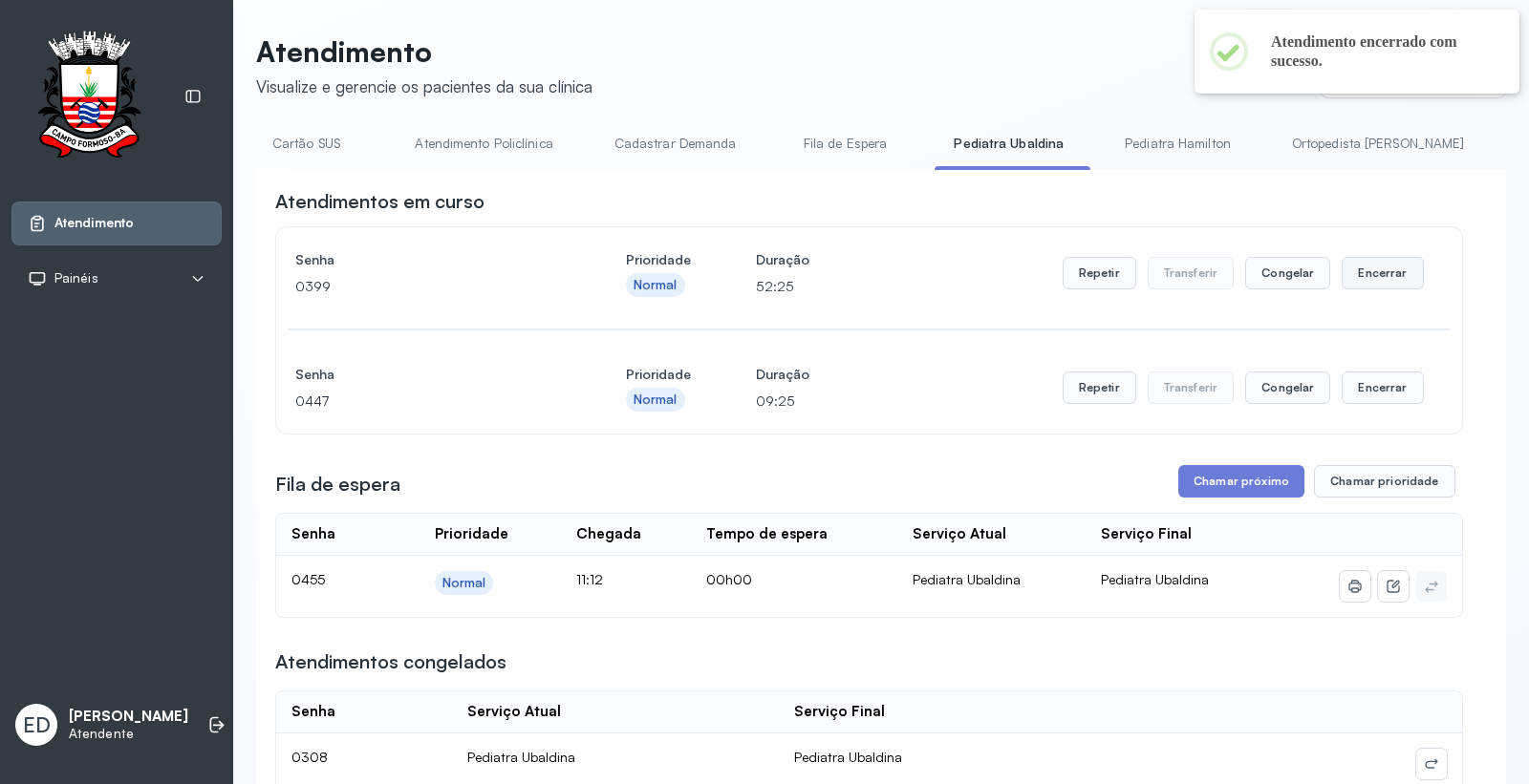
click at [1364, 277] on button "Encerrar" at bounding box center [1382, 272] width 82 height 32
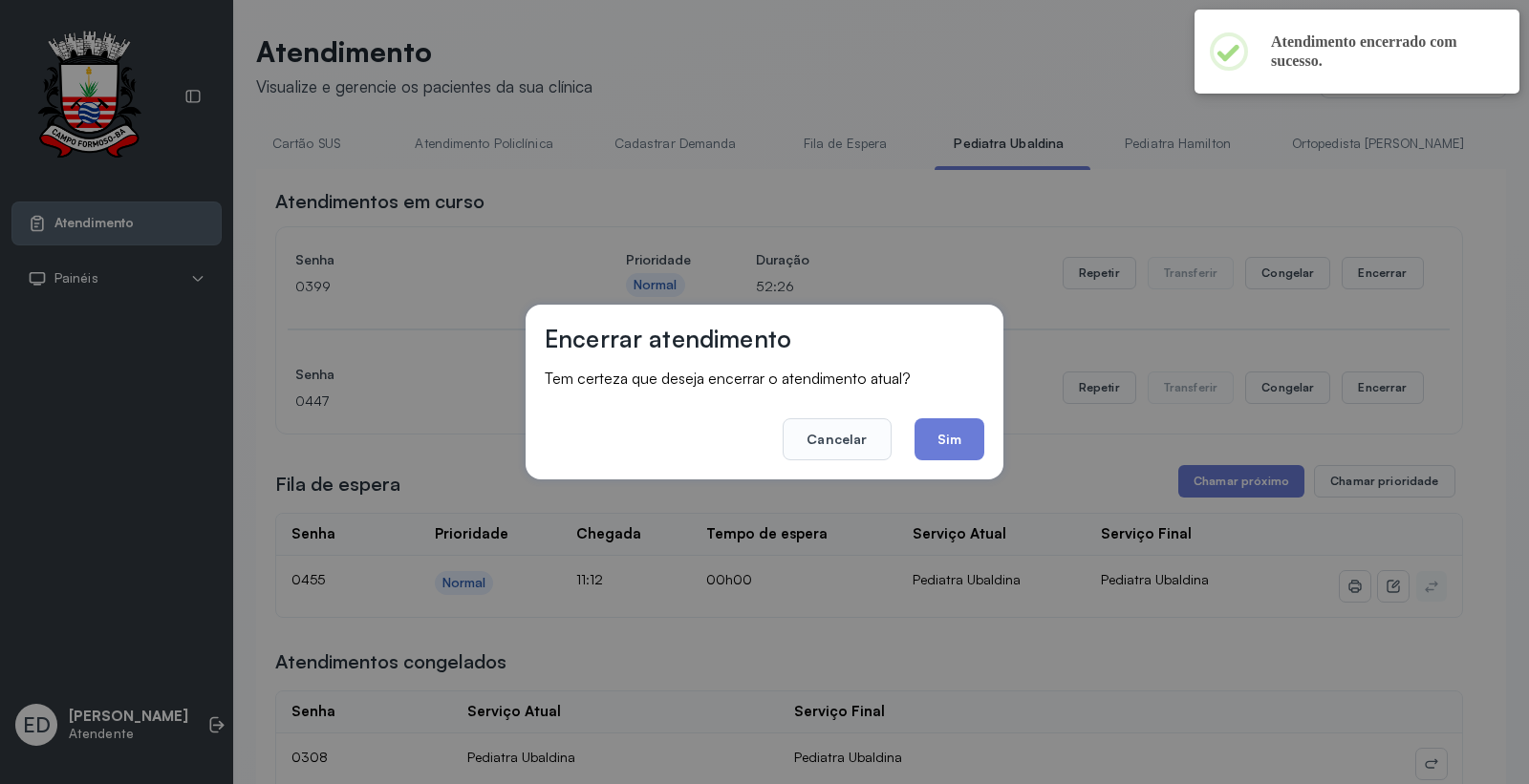
click at [970, 432] on button "Sim" at bounding box center [949, 439] width 70 height 42
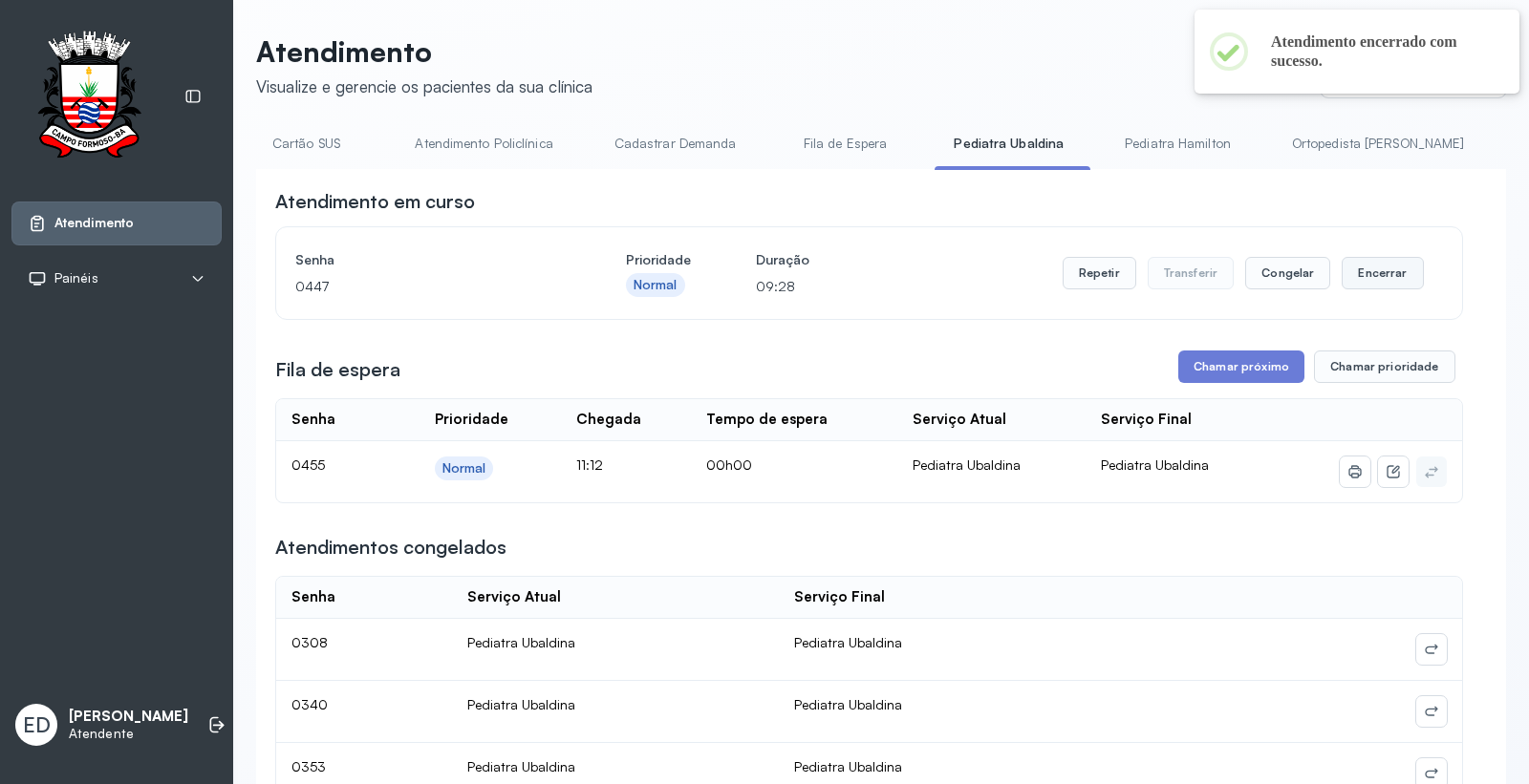
click at [1376, 277] on button "Encerrar" at bounding box center [1382, 272] width 82 height 32
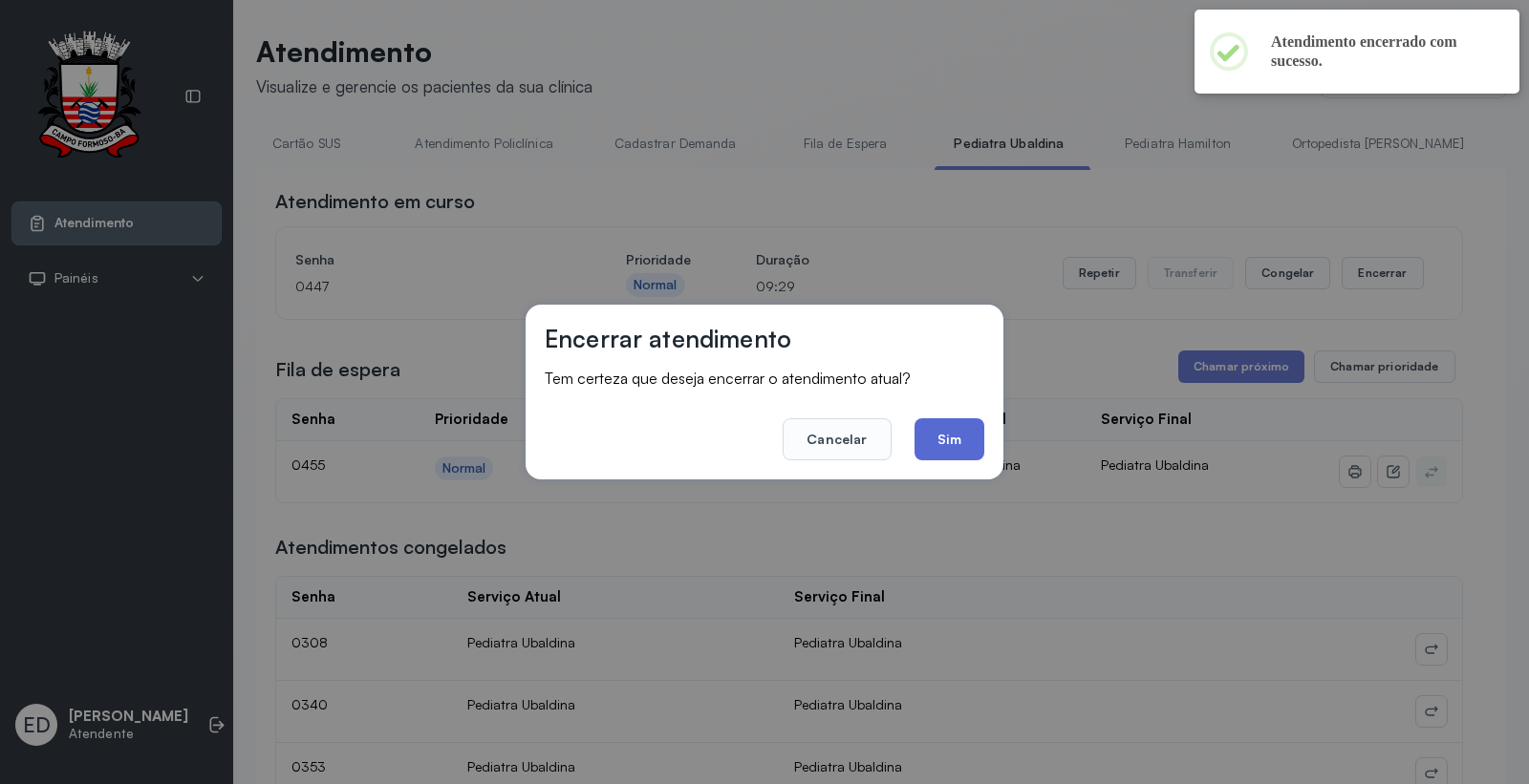
click at [958, 437] on button "Sim" at bounding box center [949, 439] width 70 height 42
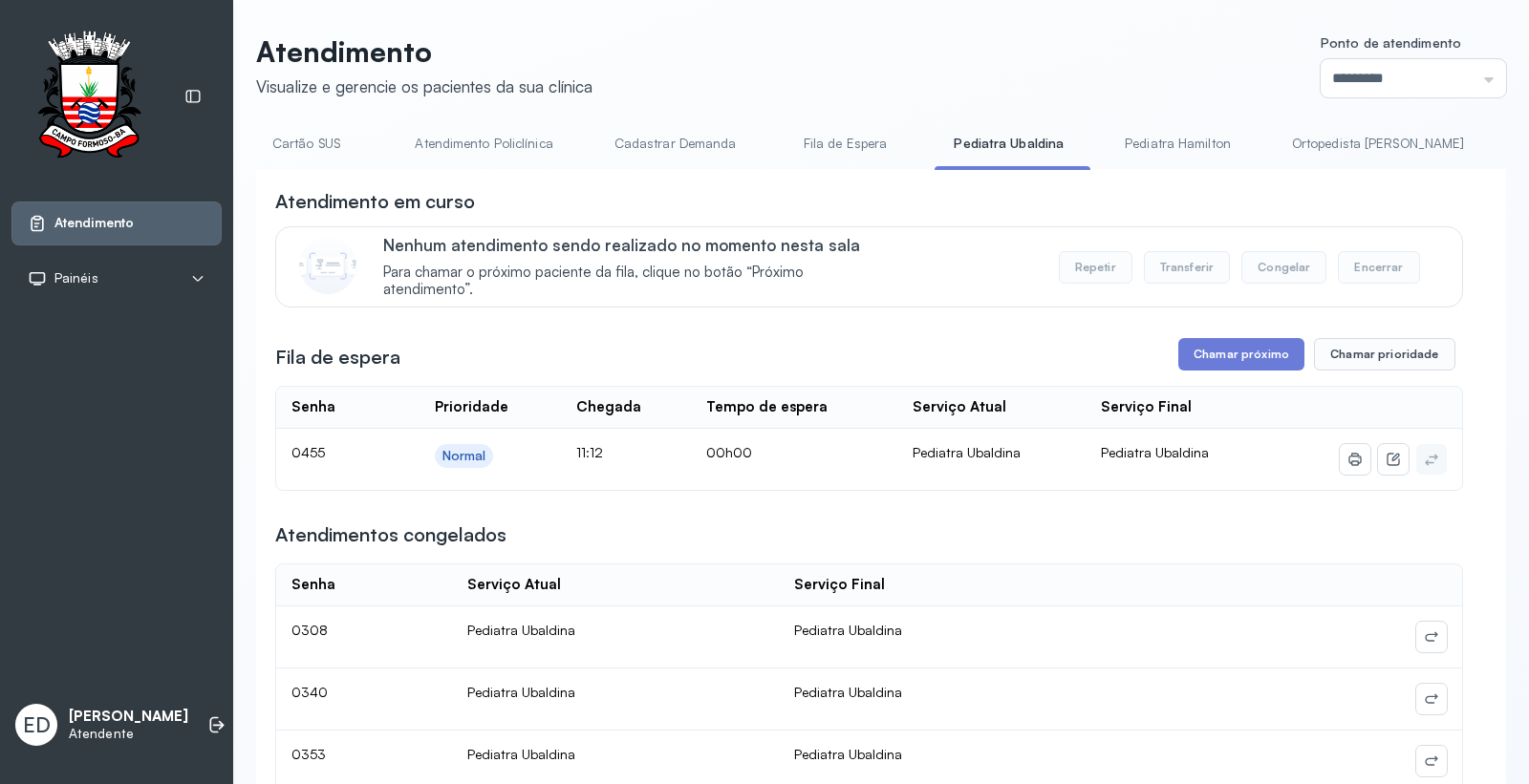
click at [981, 35] on header "Atendimento Visualize e gerencie os pacientes da sua clínica Ponto de atendimen…" at bounding box center [881, 66] width 1251 height 63
click at [320, 141] on link "Cartão SUS" at bounding box center [306, 144] width 134 height 31
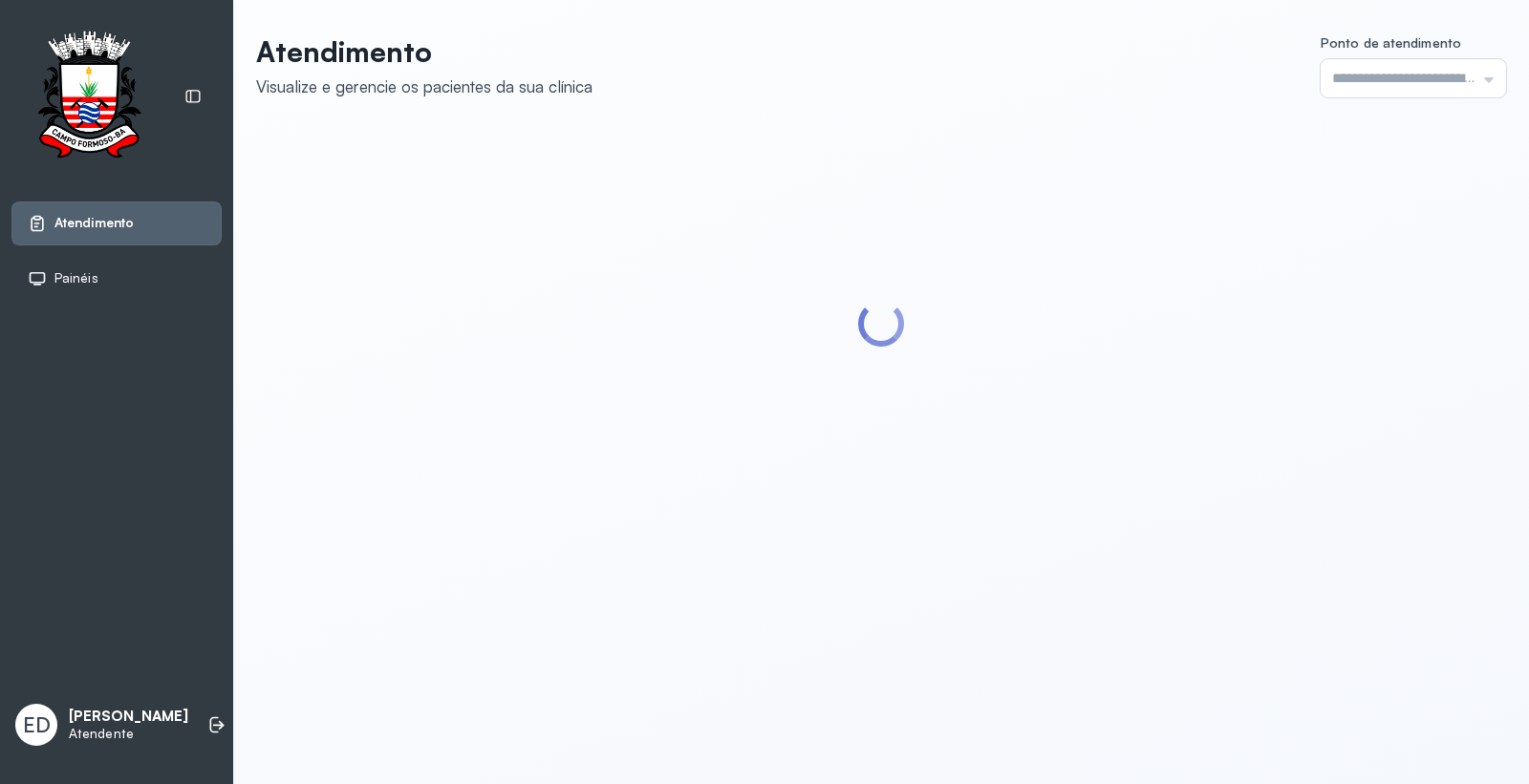
type input "*********"
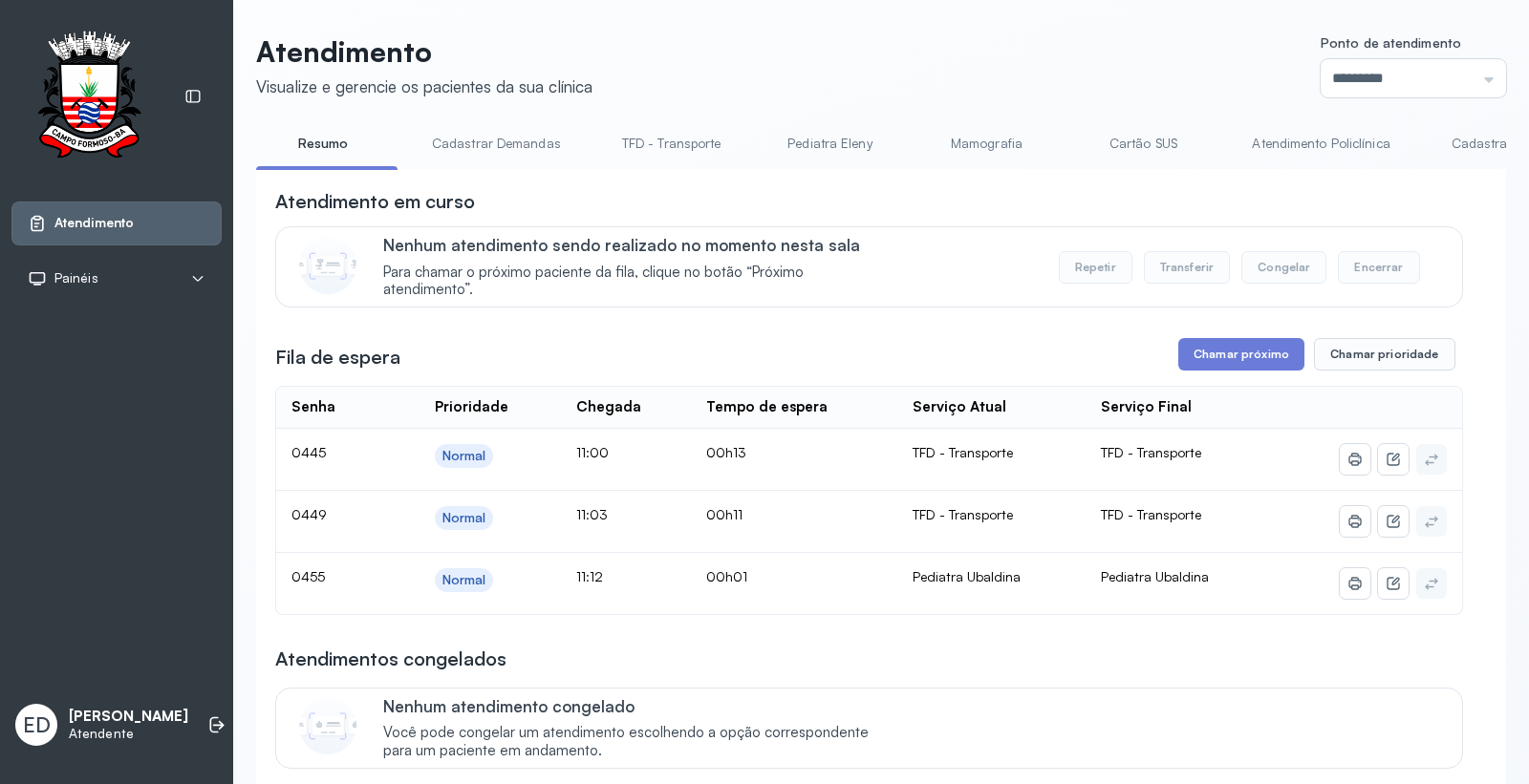
click at [341, 140] on link "Resumo" at bounding box center [323, 144] width 134 height 31
click at [985, 58] on header "Atendimento Visualize e gerencie os pacientes da sua clínica Ponto de atendimen…" at bounding box center [881, 66] width 1251 height 63
click at [1086, 84] on header "Atendimento Visualize e gerencie os pacientes da sua clínica Ponto de atendimen…" at bounding box center [881, 66] width 1251 height 63
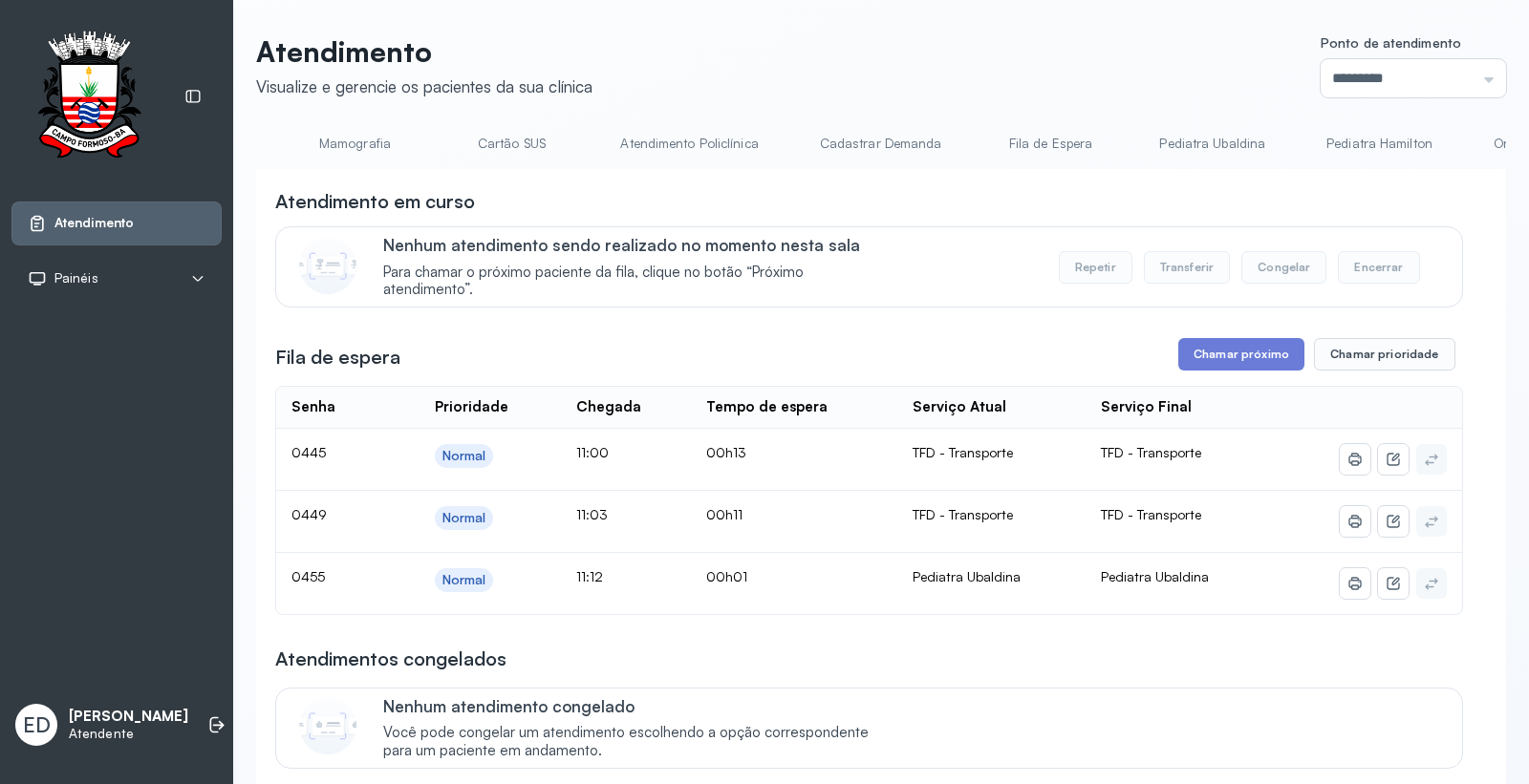
scroll to position [0, 805]
click at [1002, 128] on link "Pediatra Ubaldina" at bounding box center [1039, 144] width 145 height 31
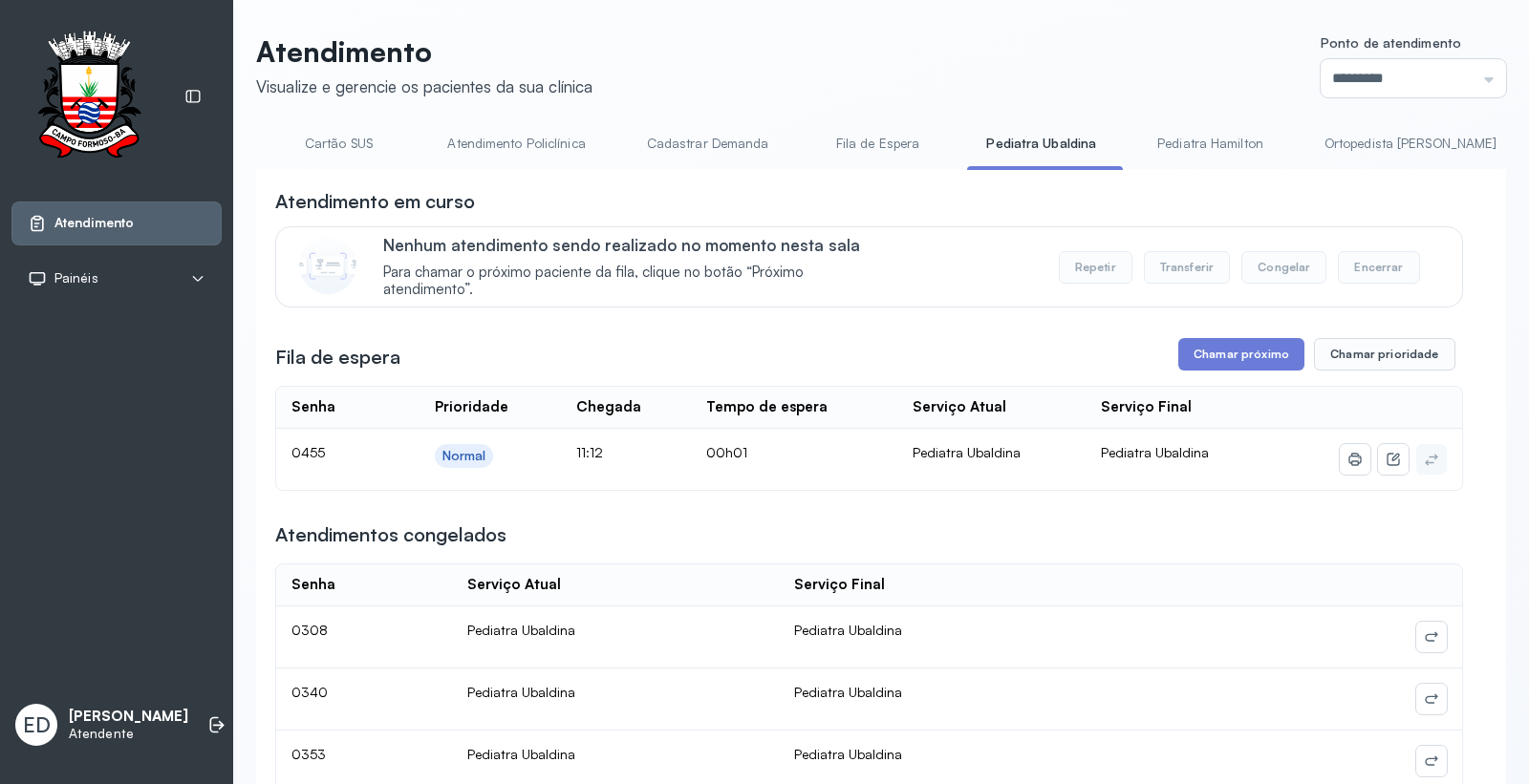
drag, startPoint x: 1248, startPoint y: 351, endPoint x: 1142, endPoint y: 418, distance: 125.4
click at [1246, 353] on button "Chamar próximo" at bounding box center [1242, 354] width 126 height 32
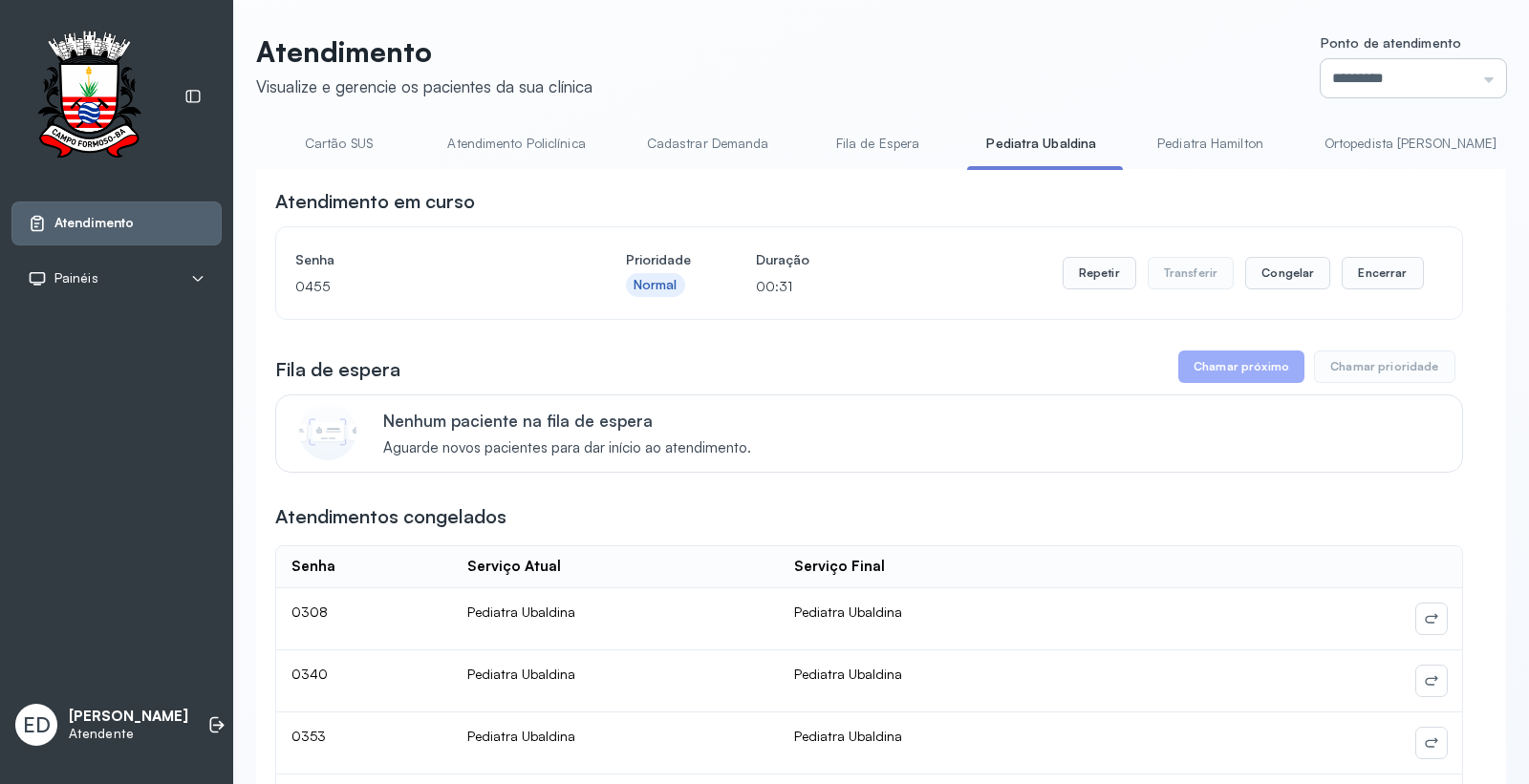
click at [1451, 79] on input "*********" at bounding box center [1413, 78] width 185 height 38
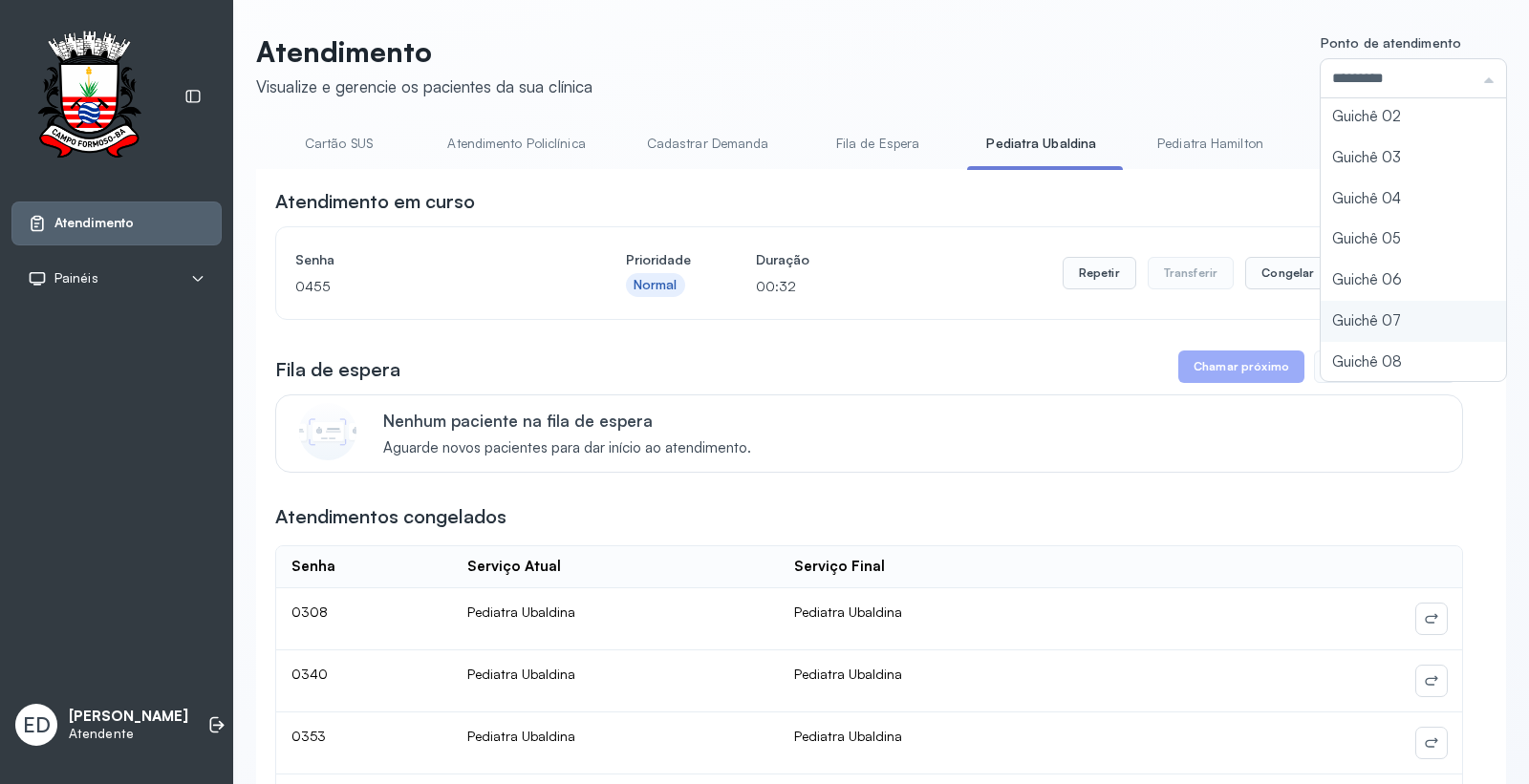
type input "*********"
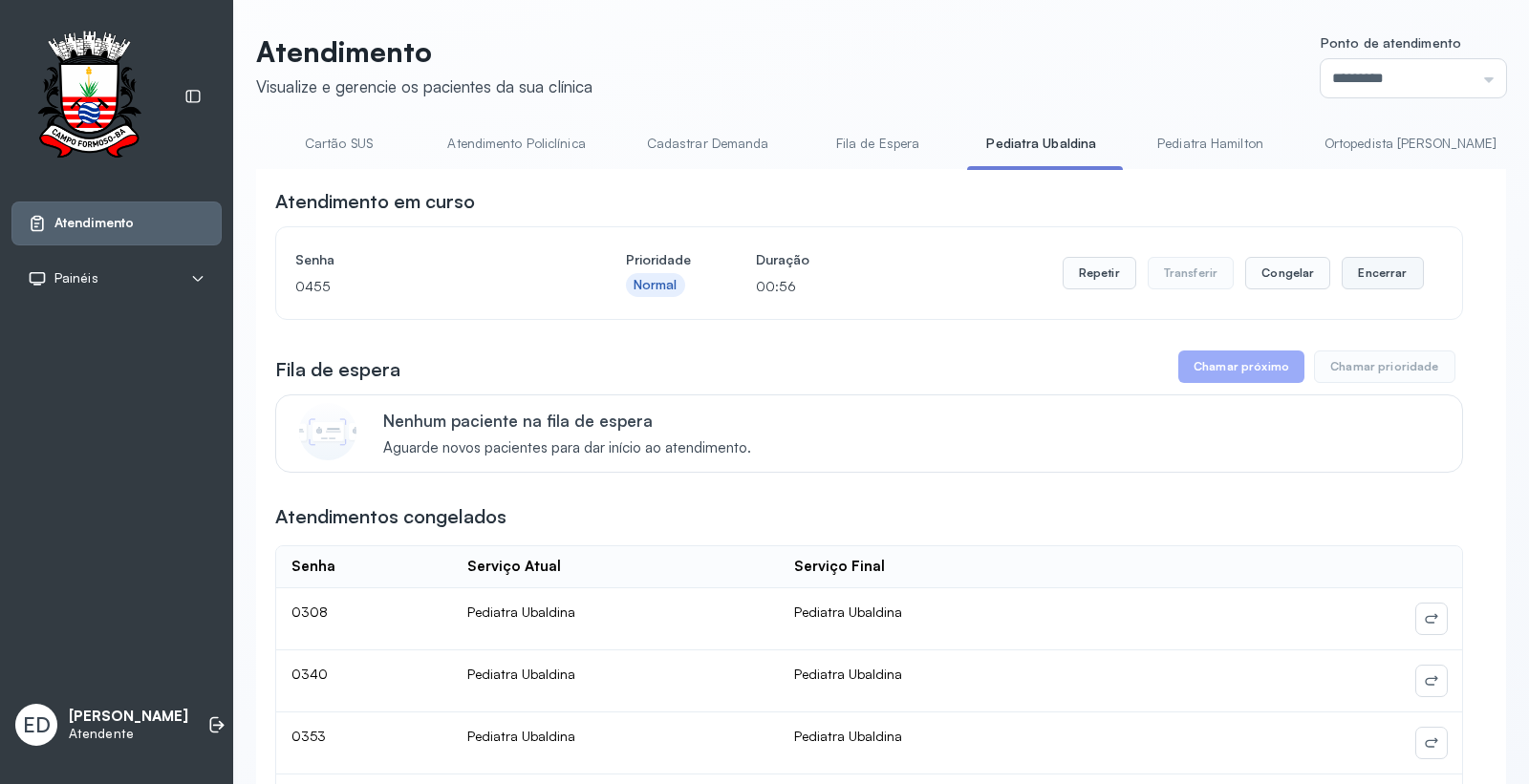
click at [1368, 280] on button "Encerrar" at bounding box center [1382, 272] width 82 height 32
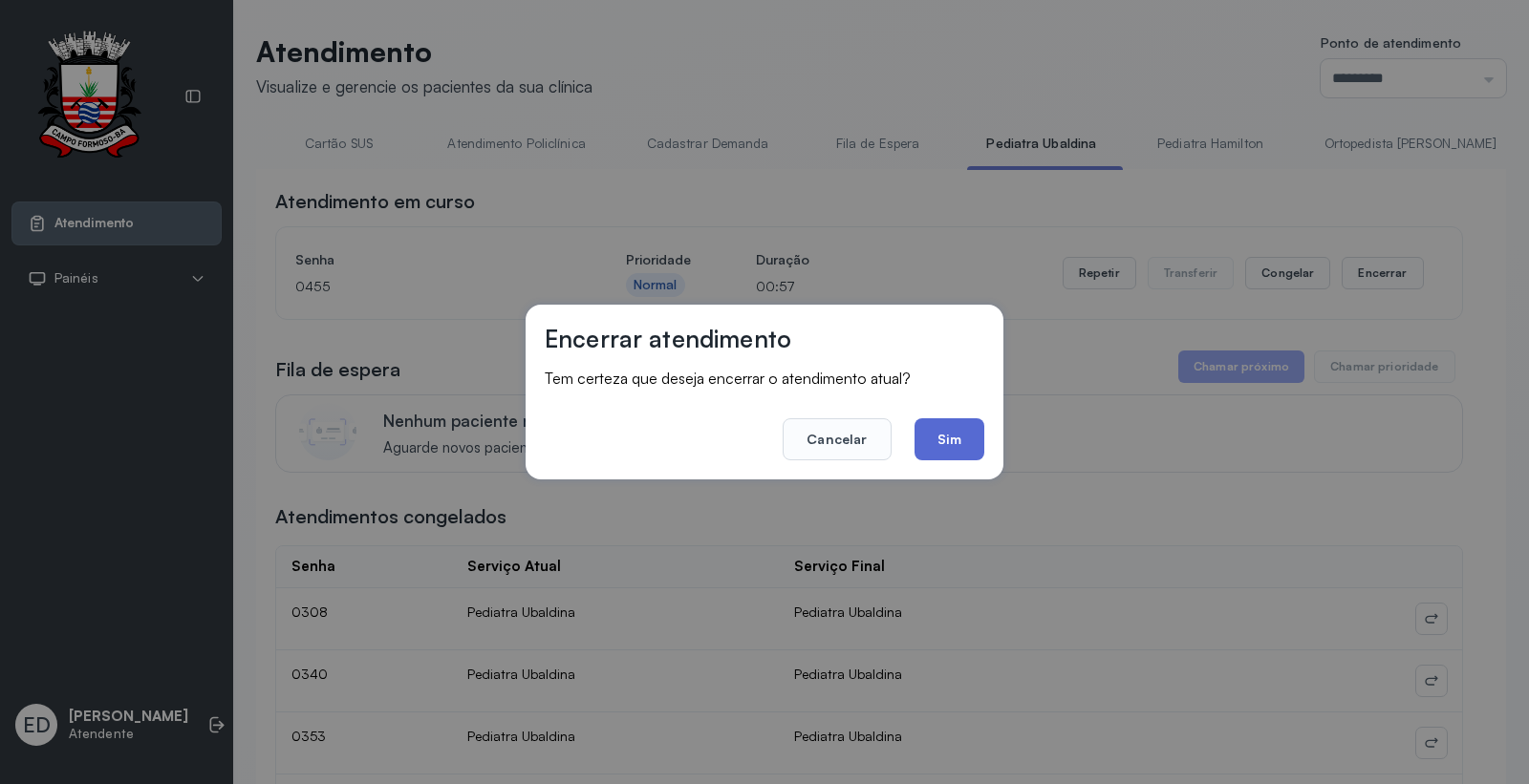
click at [960, 445] on button "Sim" at bounding box center [949, 439] width 70 height 42
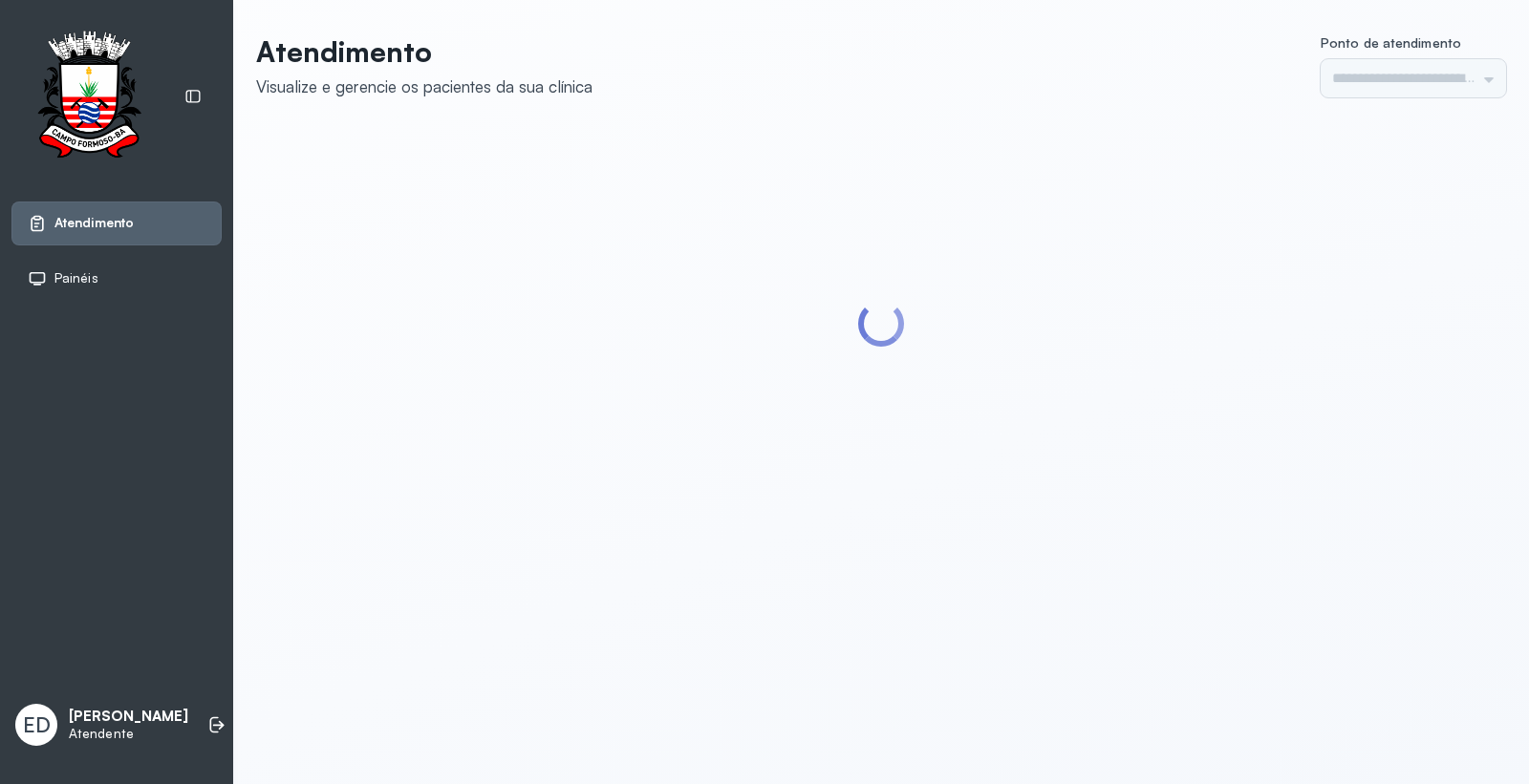
type input "*********"
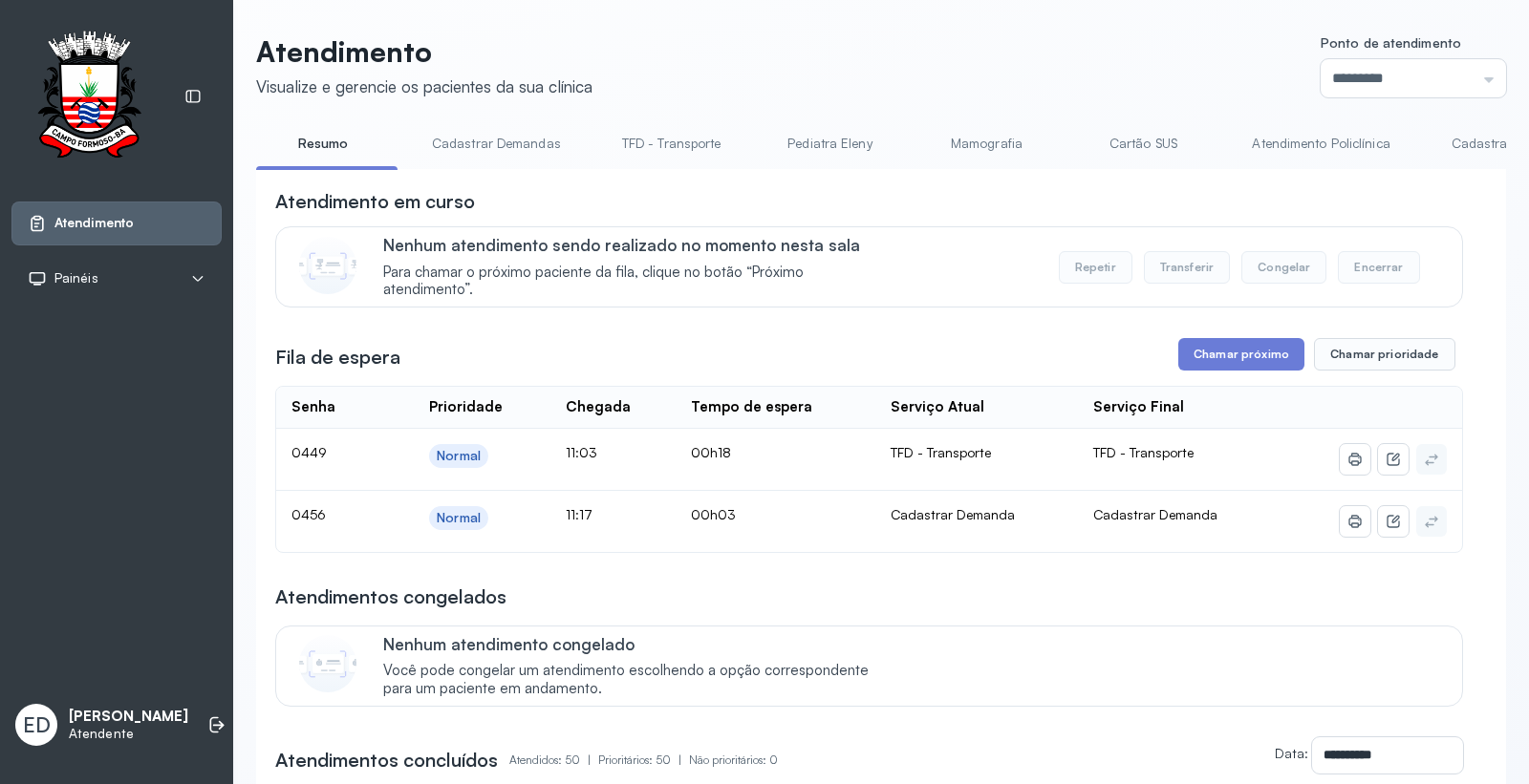
click at [962, 81] on header "Atendimento Visualize e gerencie os pacientes da sua clínica Ponto de atendimen…" at bounding box center [881, 66] width 1251 height 63
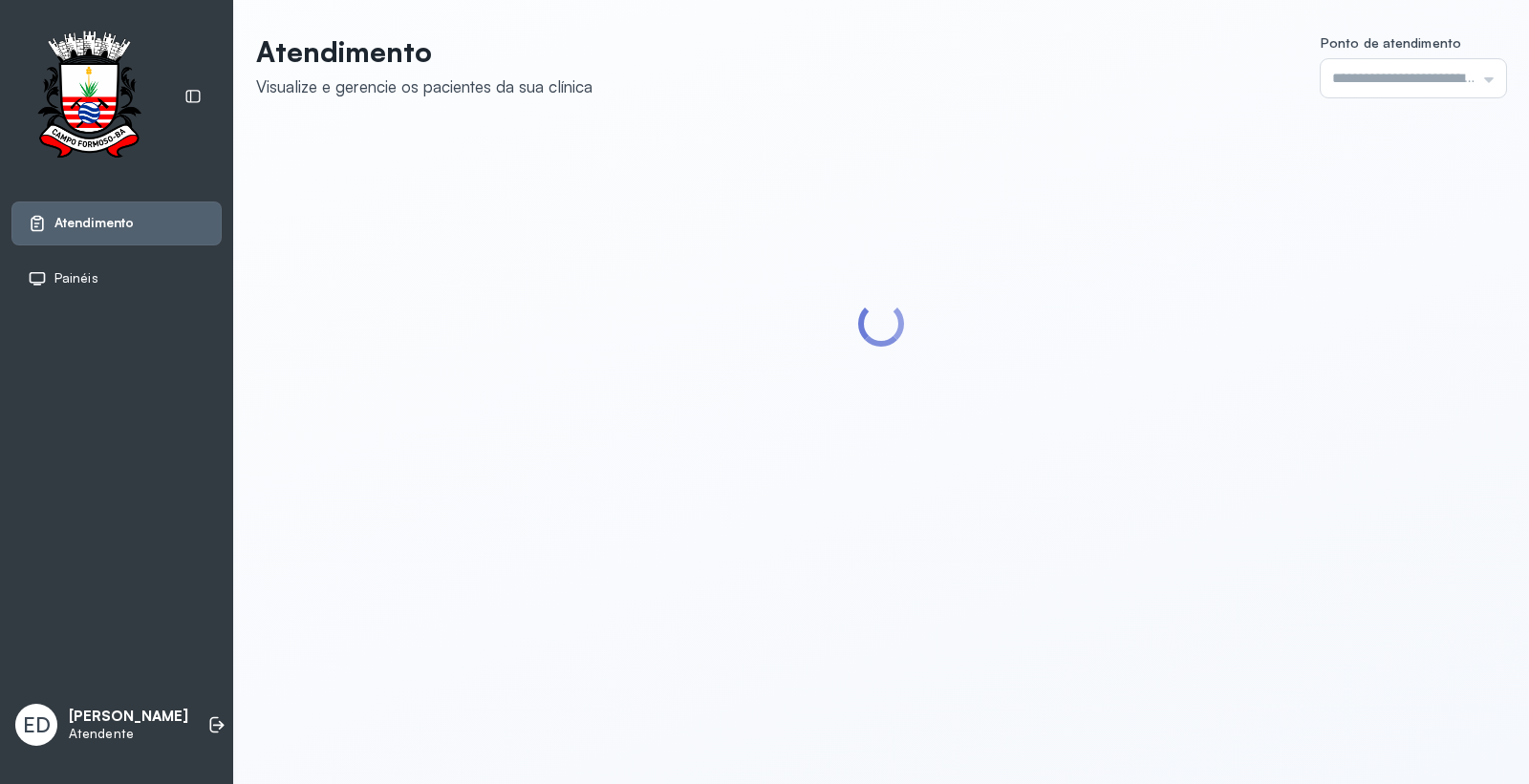
type input "*********"
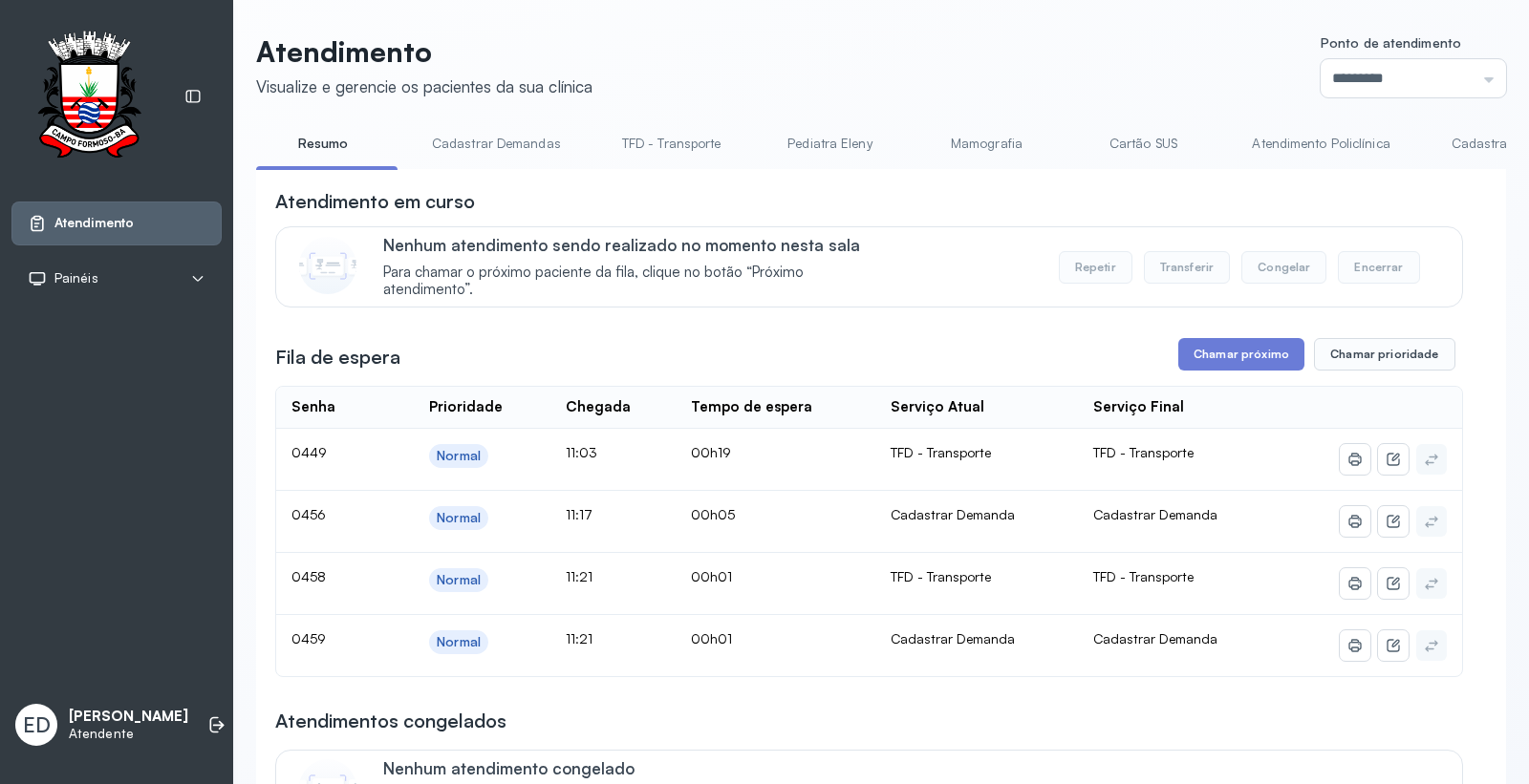
click at [1451, 146] on link "Cadastrar Demanda" at bounding box center [1512, 144] width 160 height 31
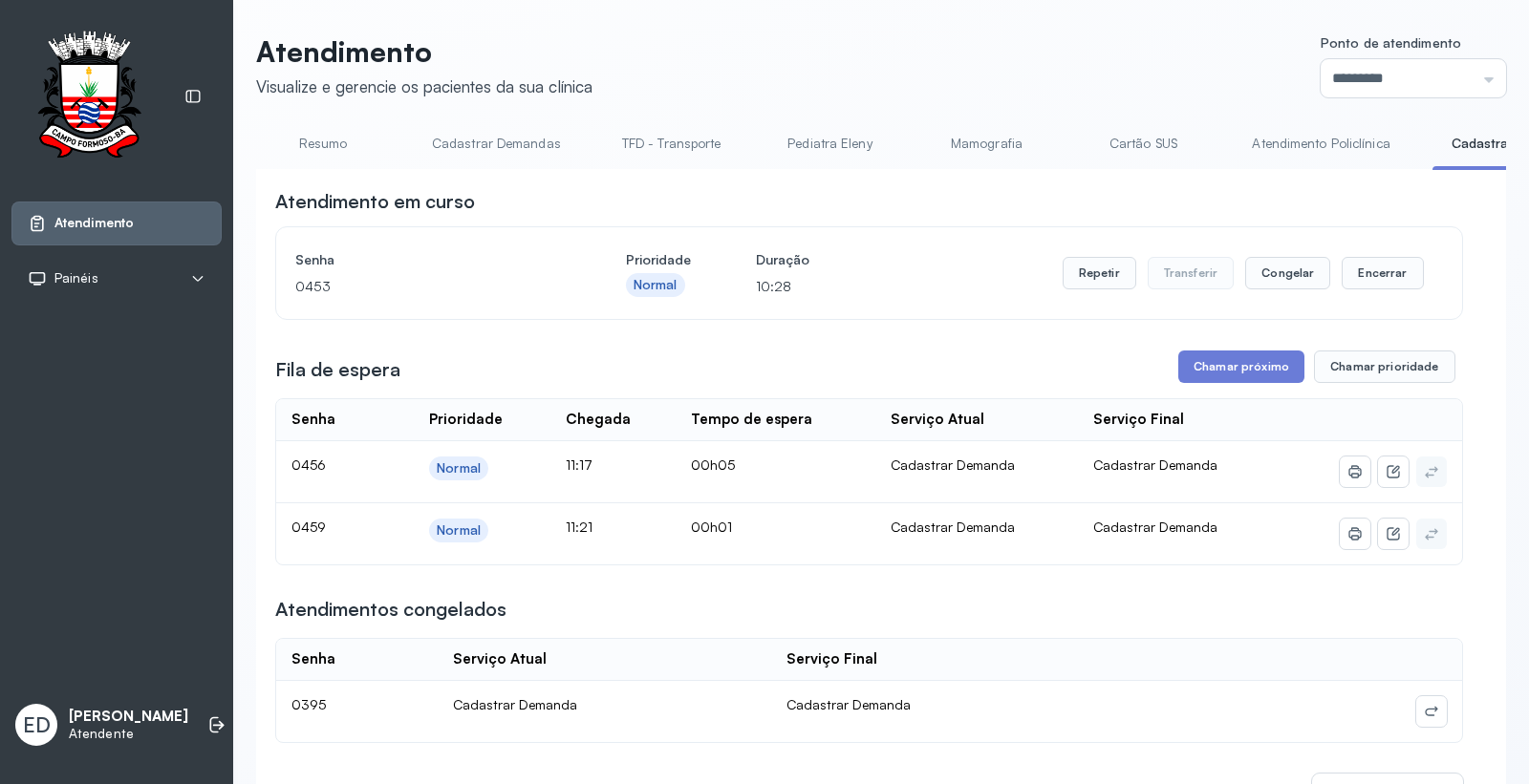
click at [1207, 375] on button "Chamar próximo" at bounding box center [1242, 366] width 126 height 32
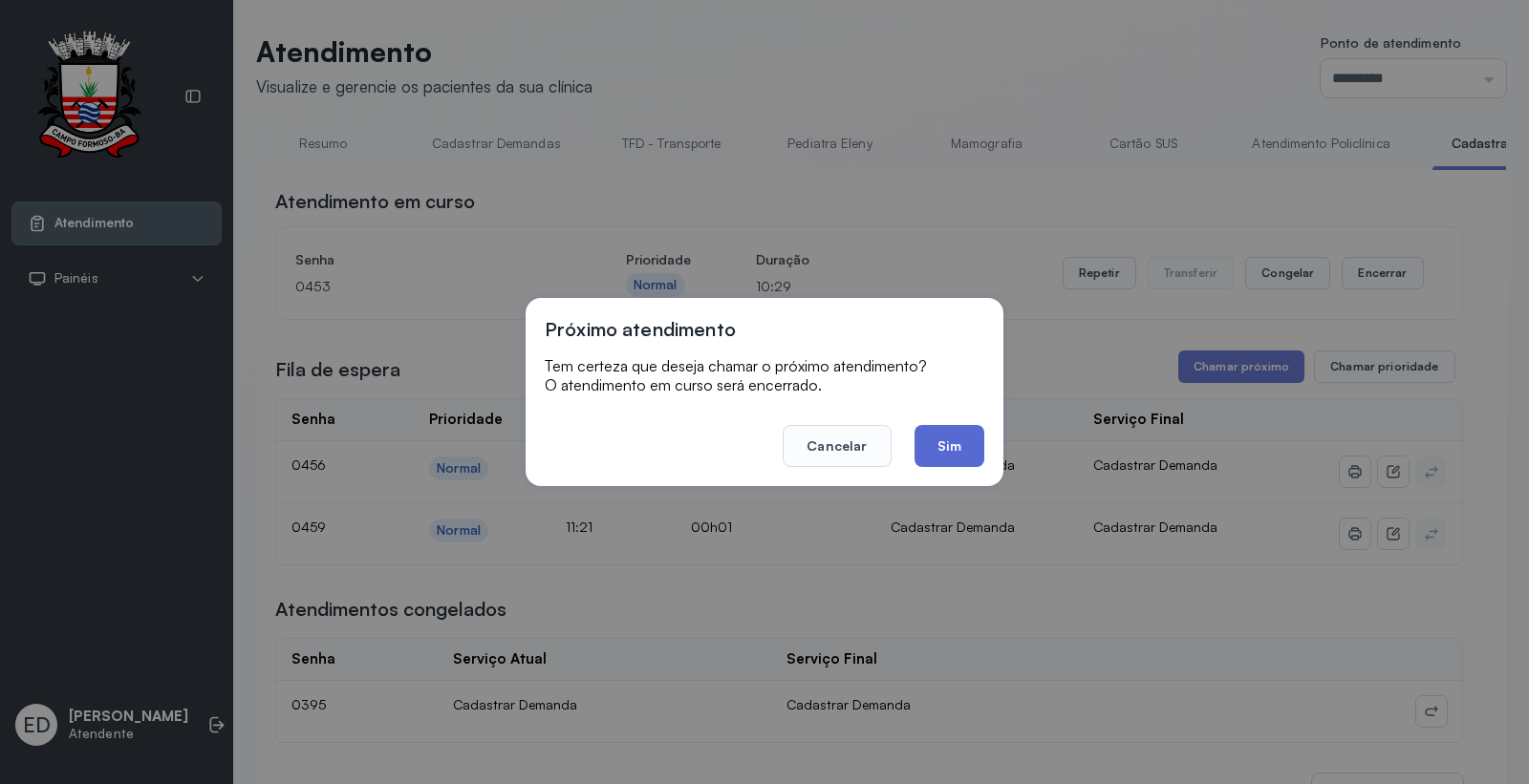
click at [931, 459] on button "Sim" at bounding box center [949, 446] width 70 height 42
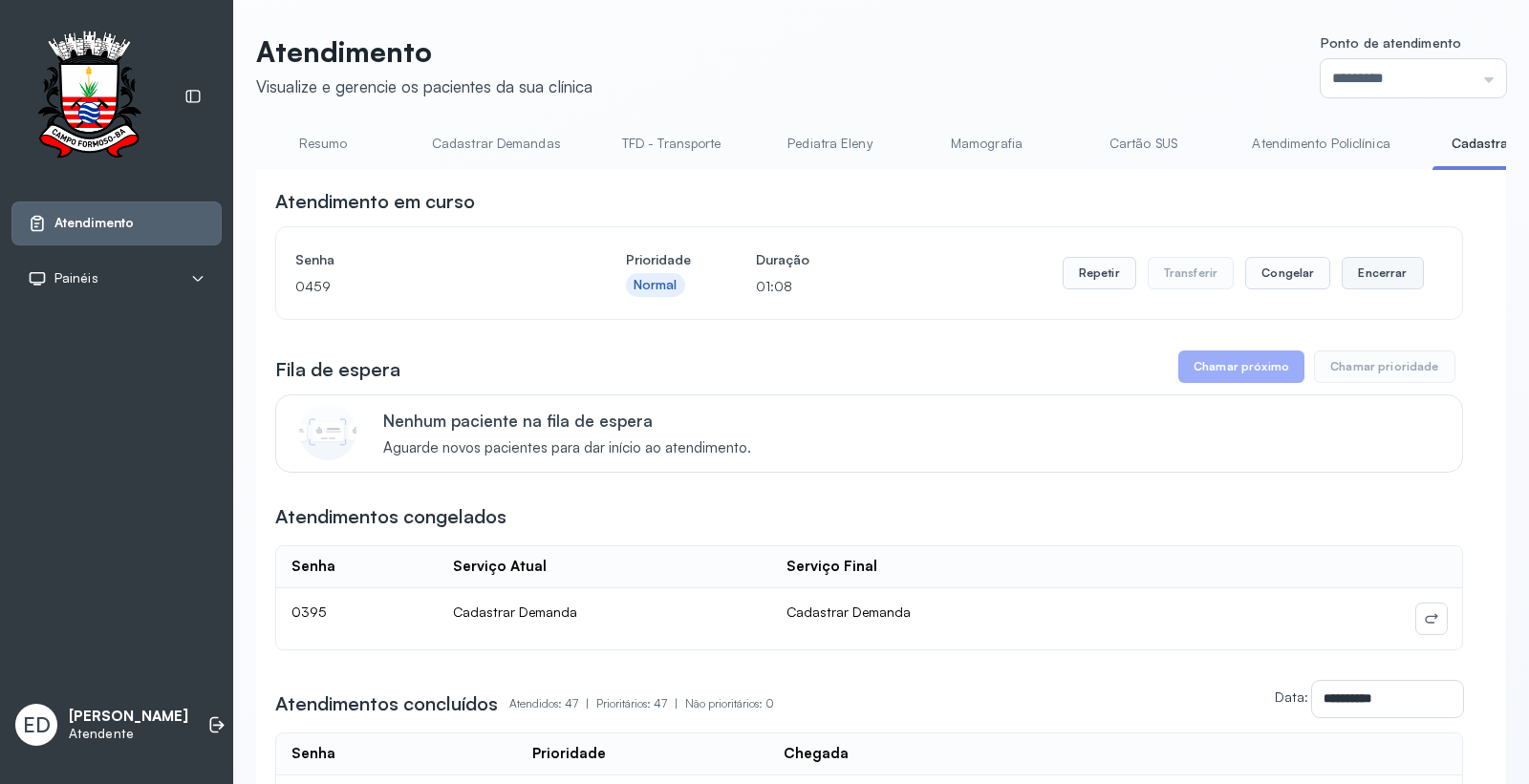
click at [1396, 273] on button "Encerrar" at bounding box center [1382, 272] width 82 height 32
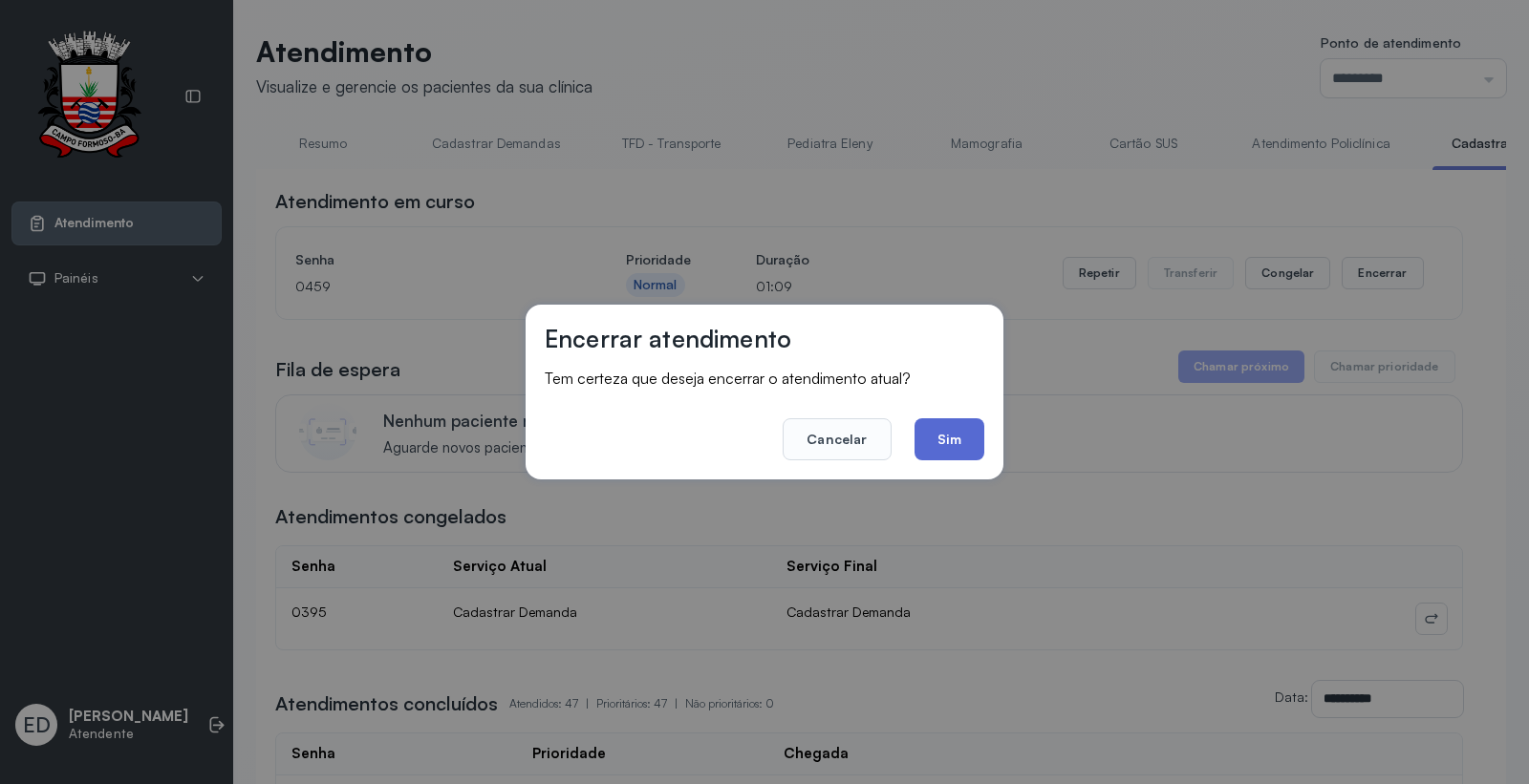
click at [960, 436] on button "Sim" at bounding box center [949, 439] width 70 height 42
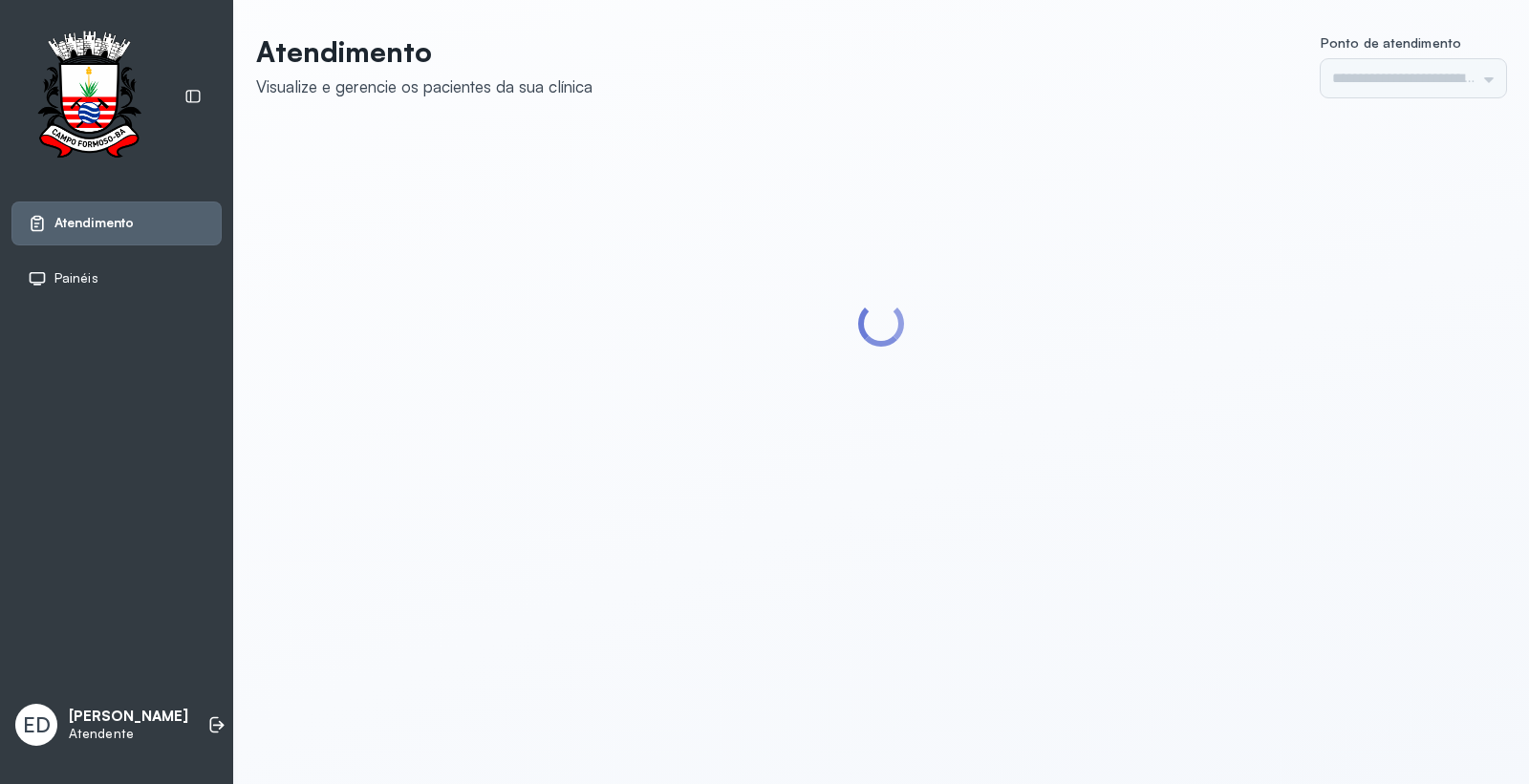
type input "*********"
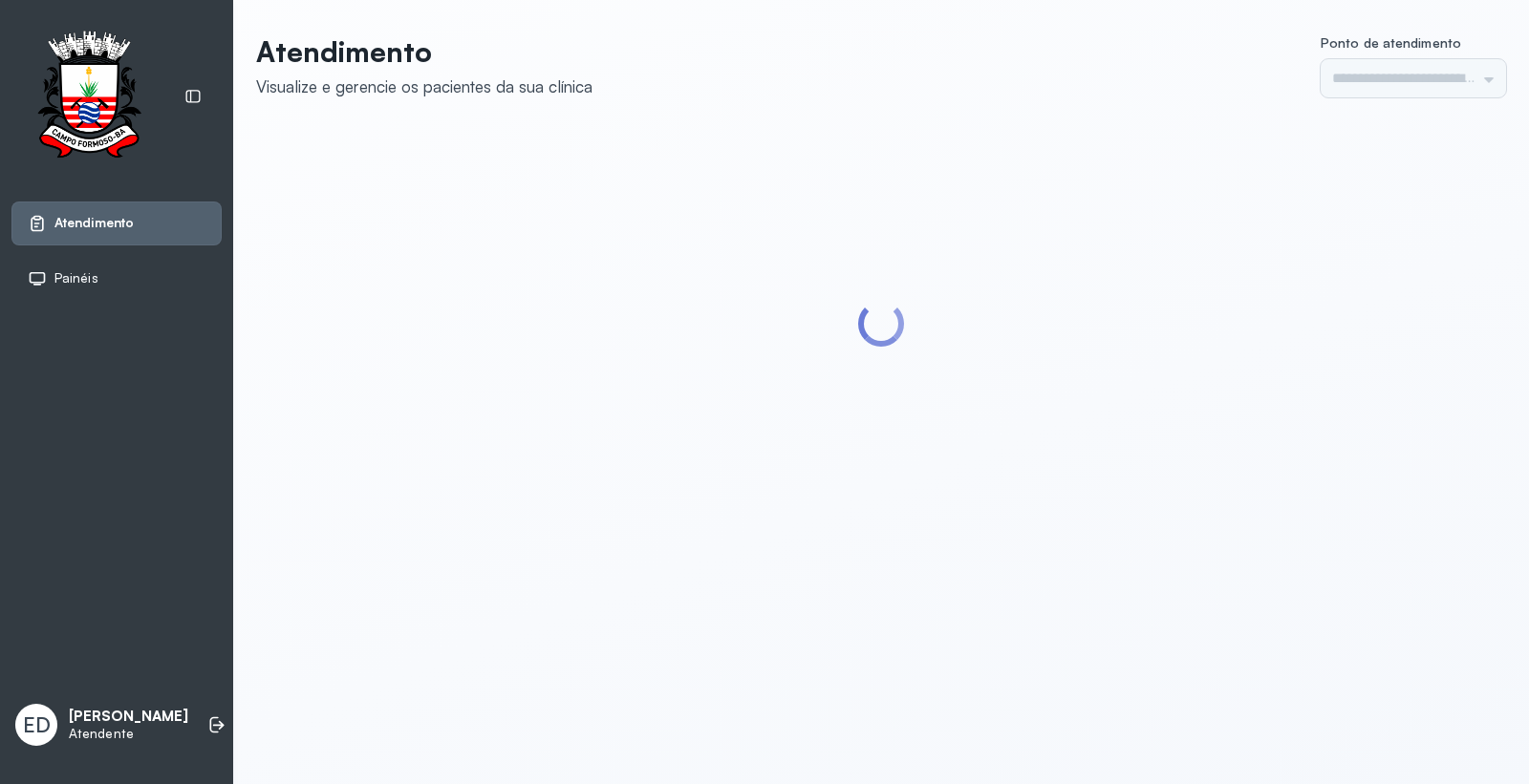
type input "*********"
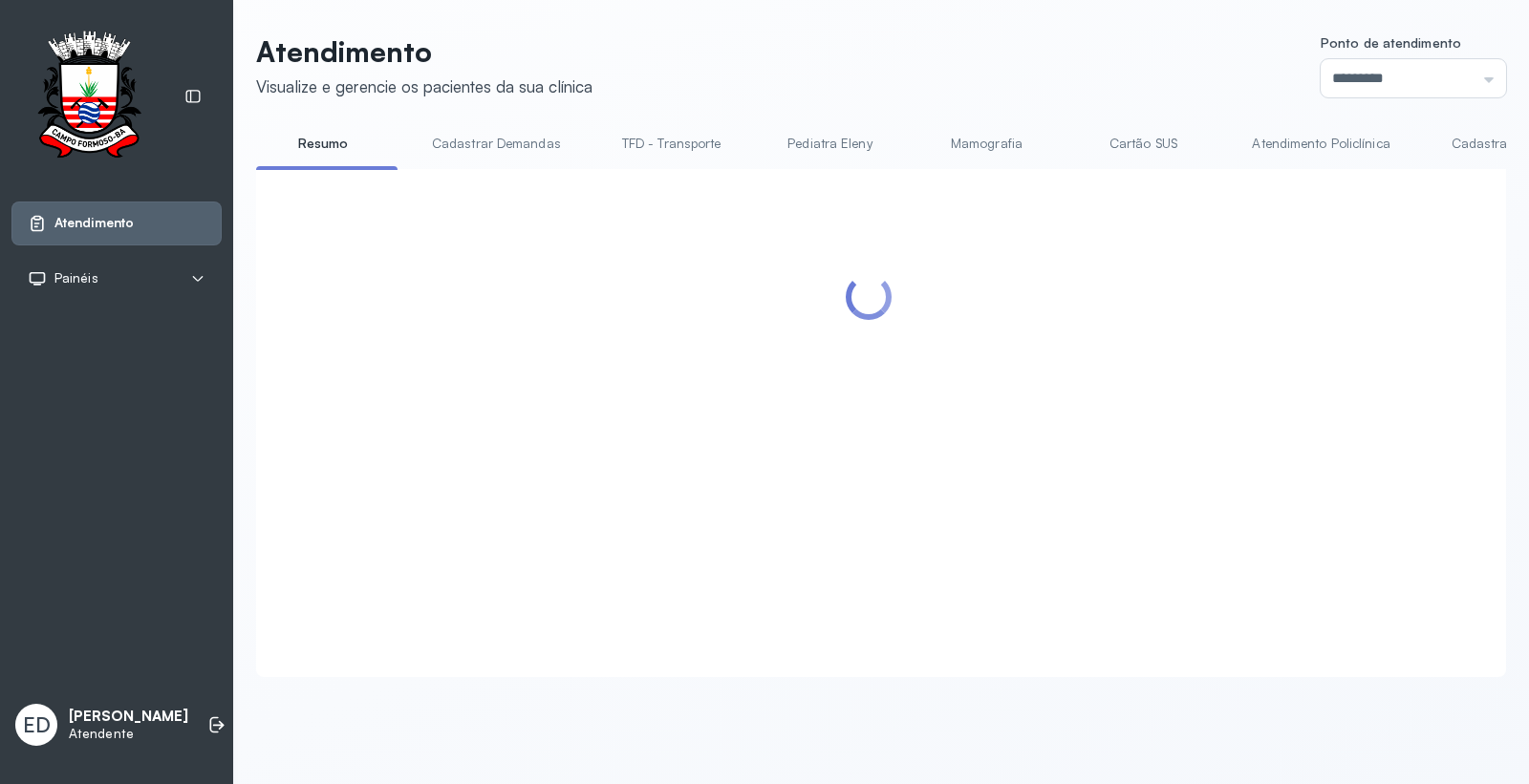
click at [317, 136] on link "Resumo" at bounding box center [323, 144] width 134 height 31
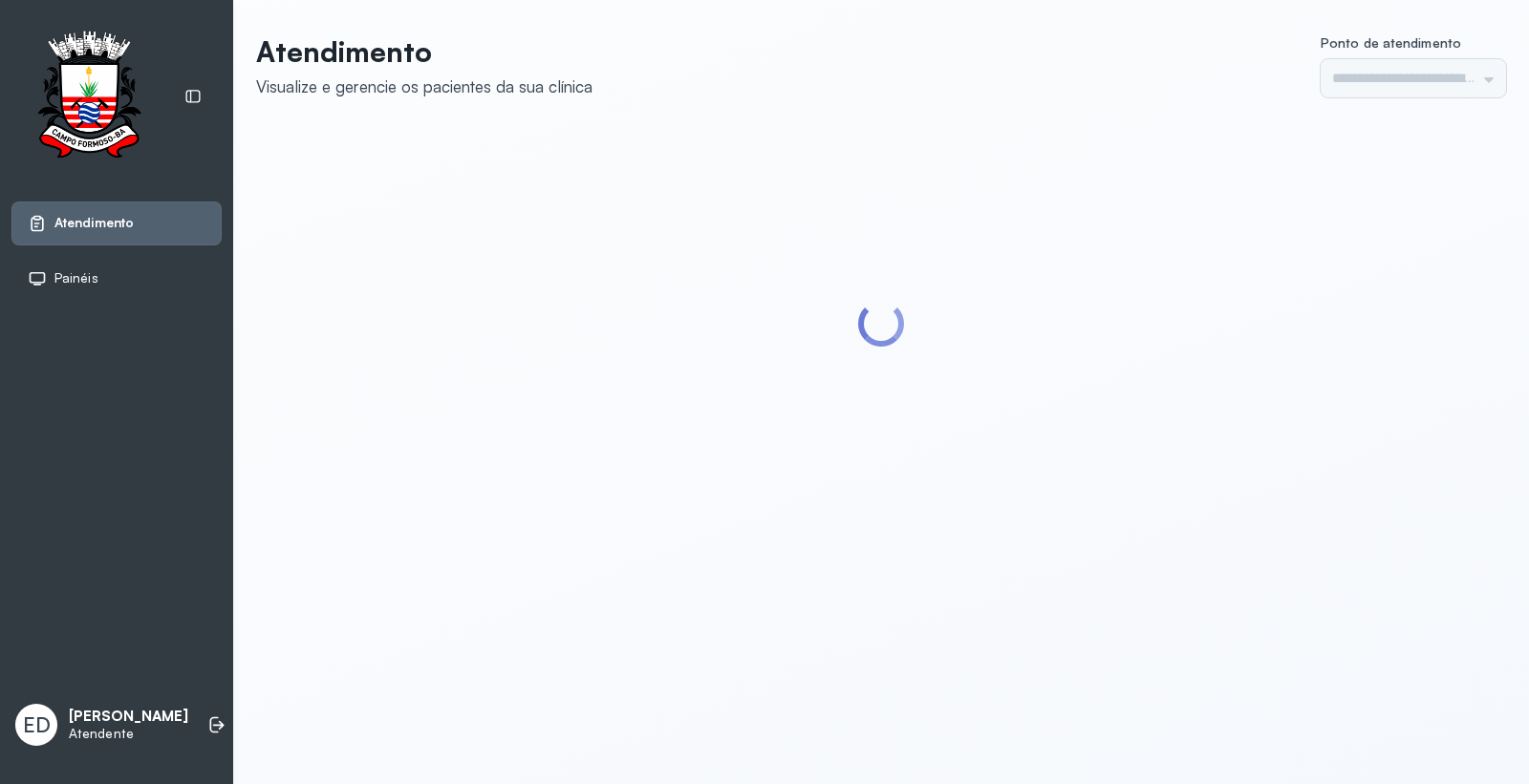
type input "*********"
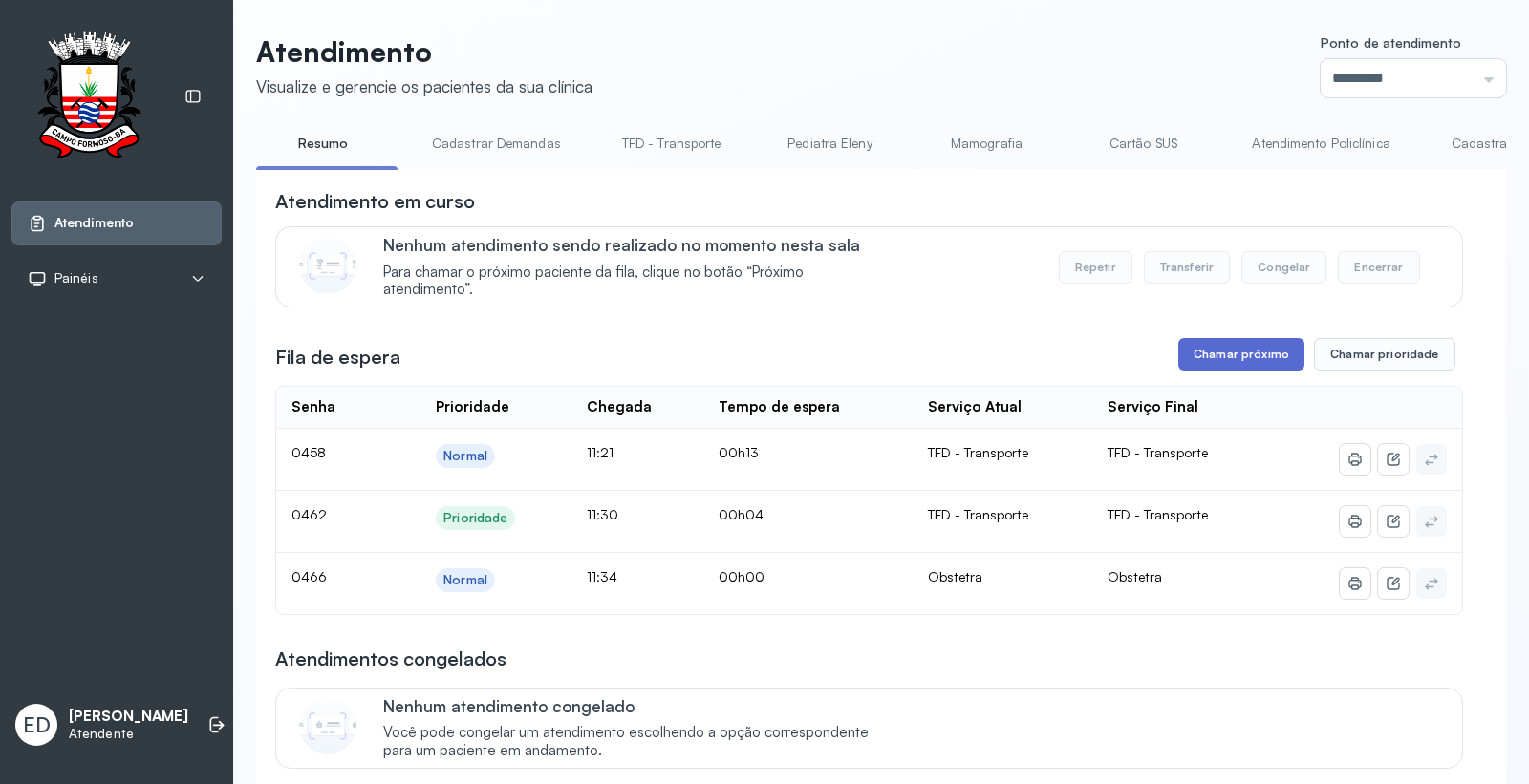
click at [1190, 360] on button "Chamar próximo" at bounding box center [1242, 354] width 126 height 32
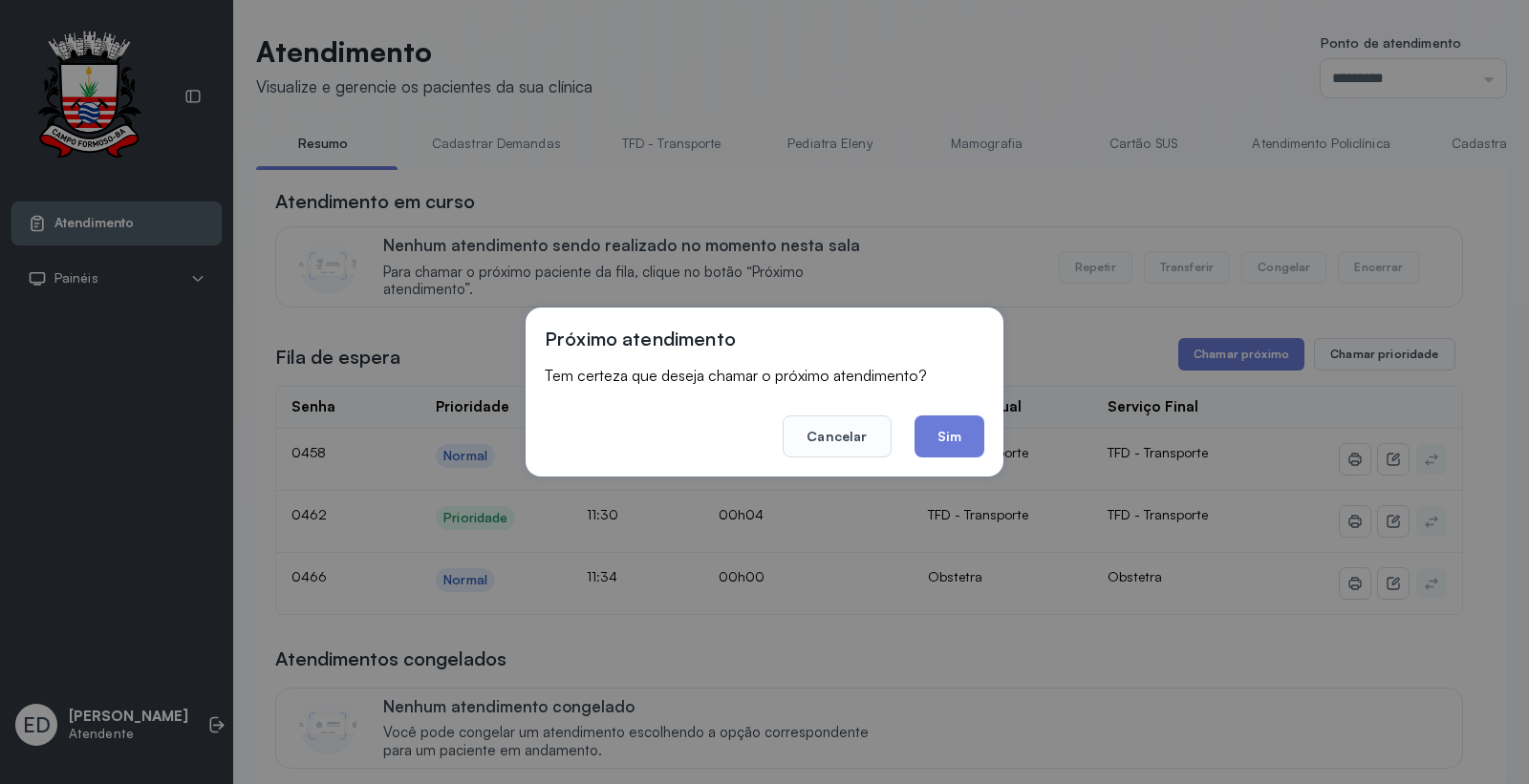
click at [901, 450] on footer "Cancelar Sim" at bounding box center [764, 423] width 440 height 69
click at [966, 450] on button "Sim" at bounding box center [949, 437] width 70 height 42
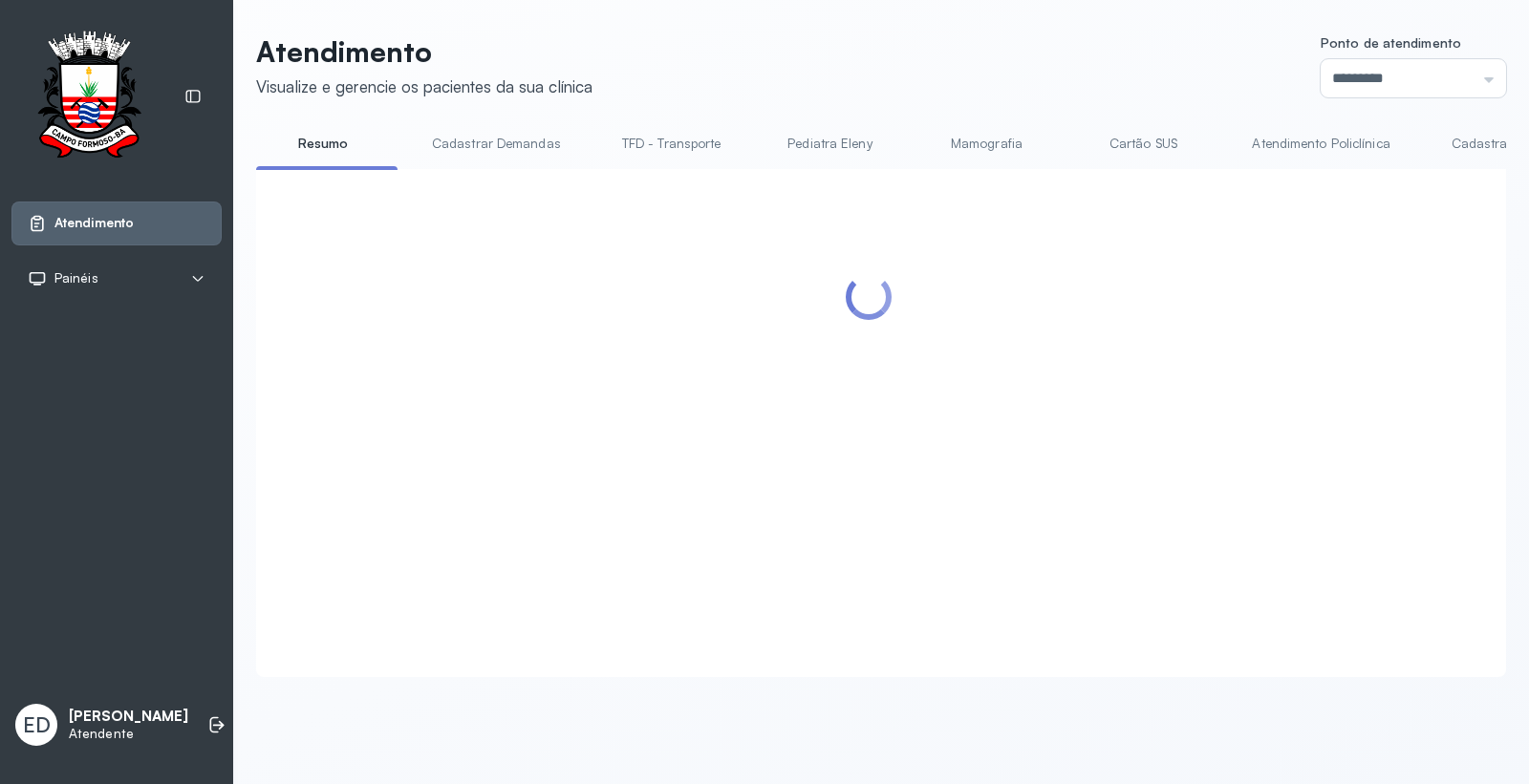
click at [1147, 137] on link "Cartão SUS" at bounding box center [1143, 144] width 134 height 31
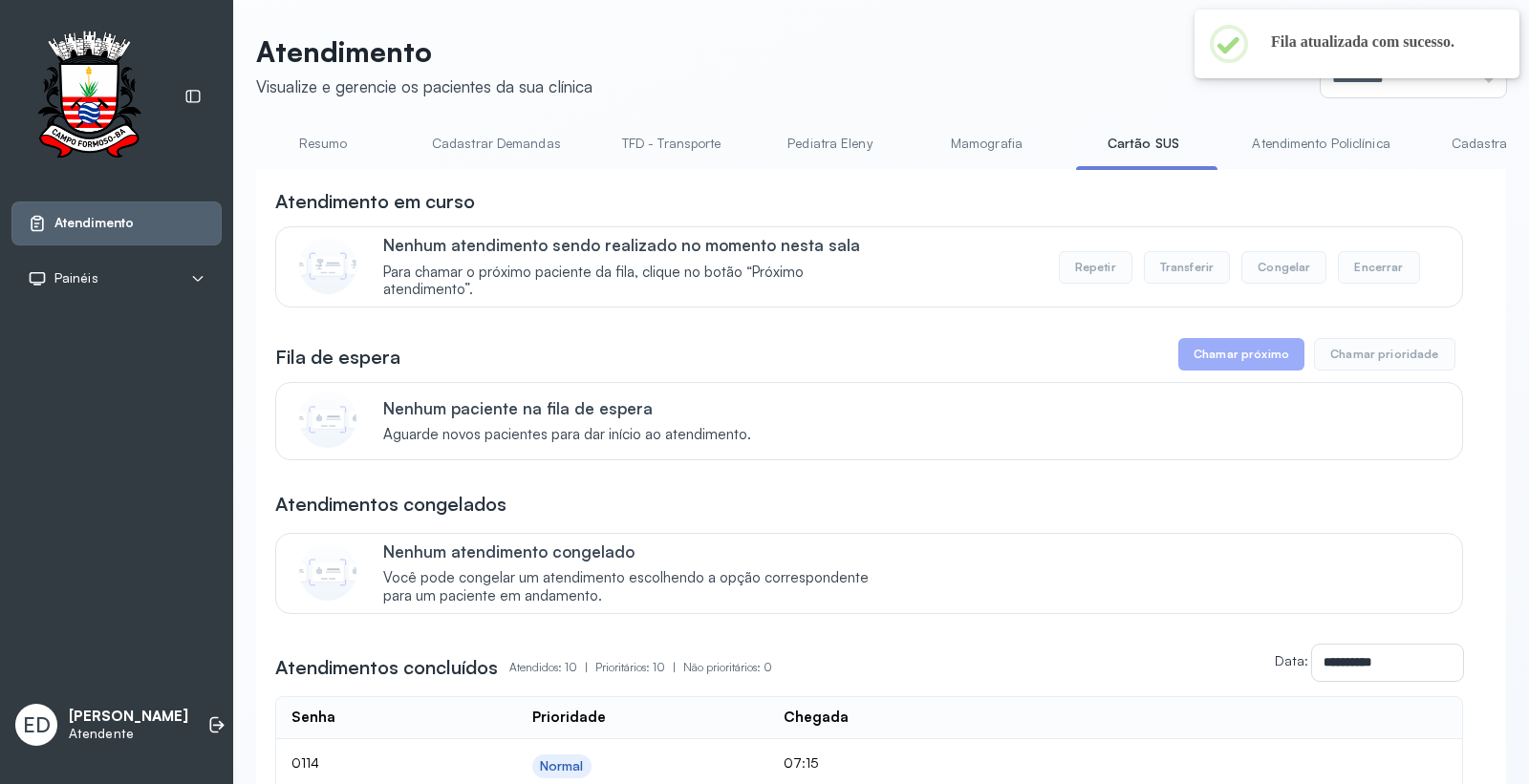
click at [1308, 144] on link "Atendimento Policlínica" at bounding box center [1320, 144] width 176 height 31
click at [335, 142] on link "Resumo" at bounding box center [323, 144] width 134 height 31
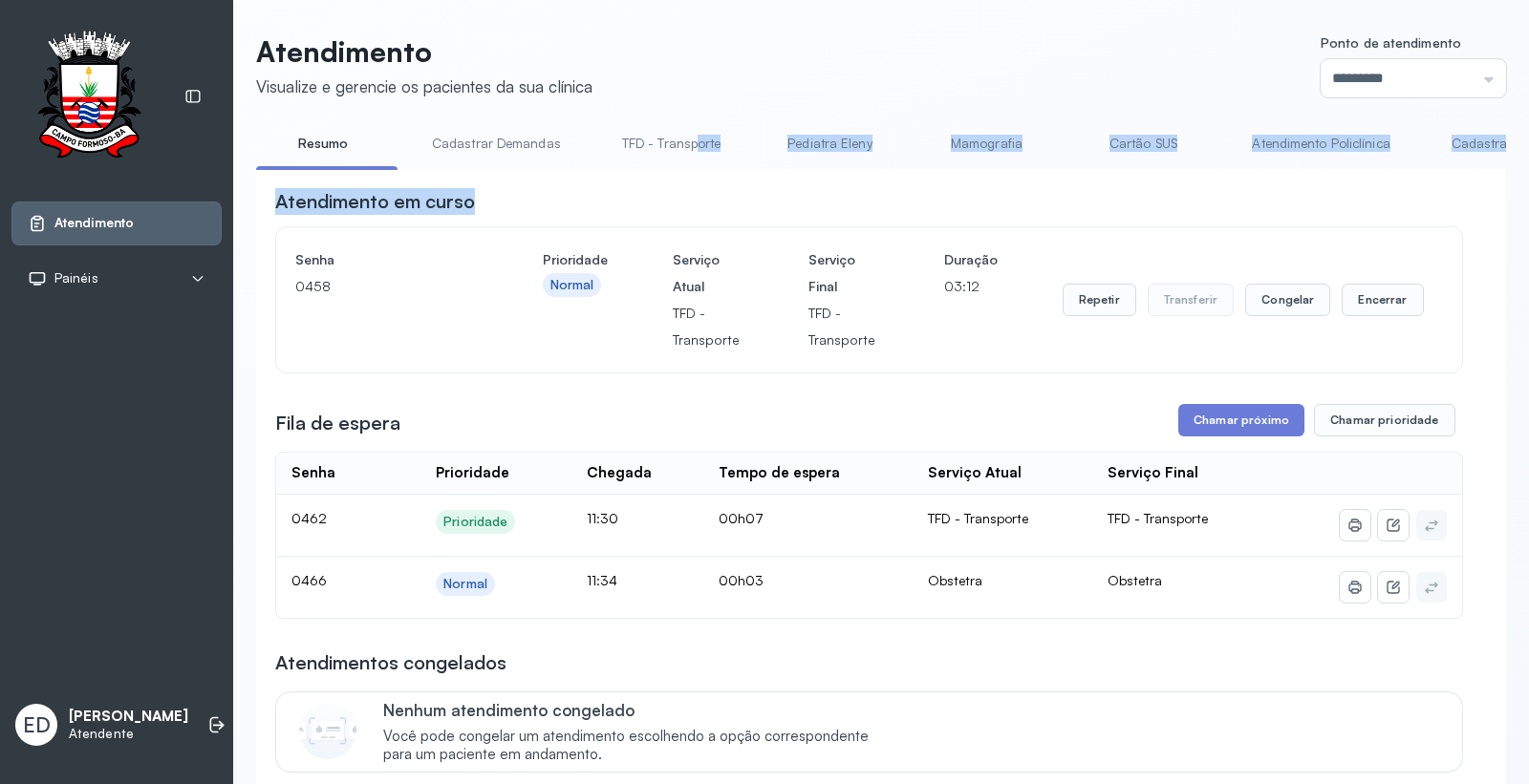
drag, startPoint x: 688, startPoint y: 168, endPoint x: 834, endPoint y: 193, distance: 148.1
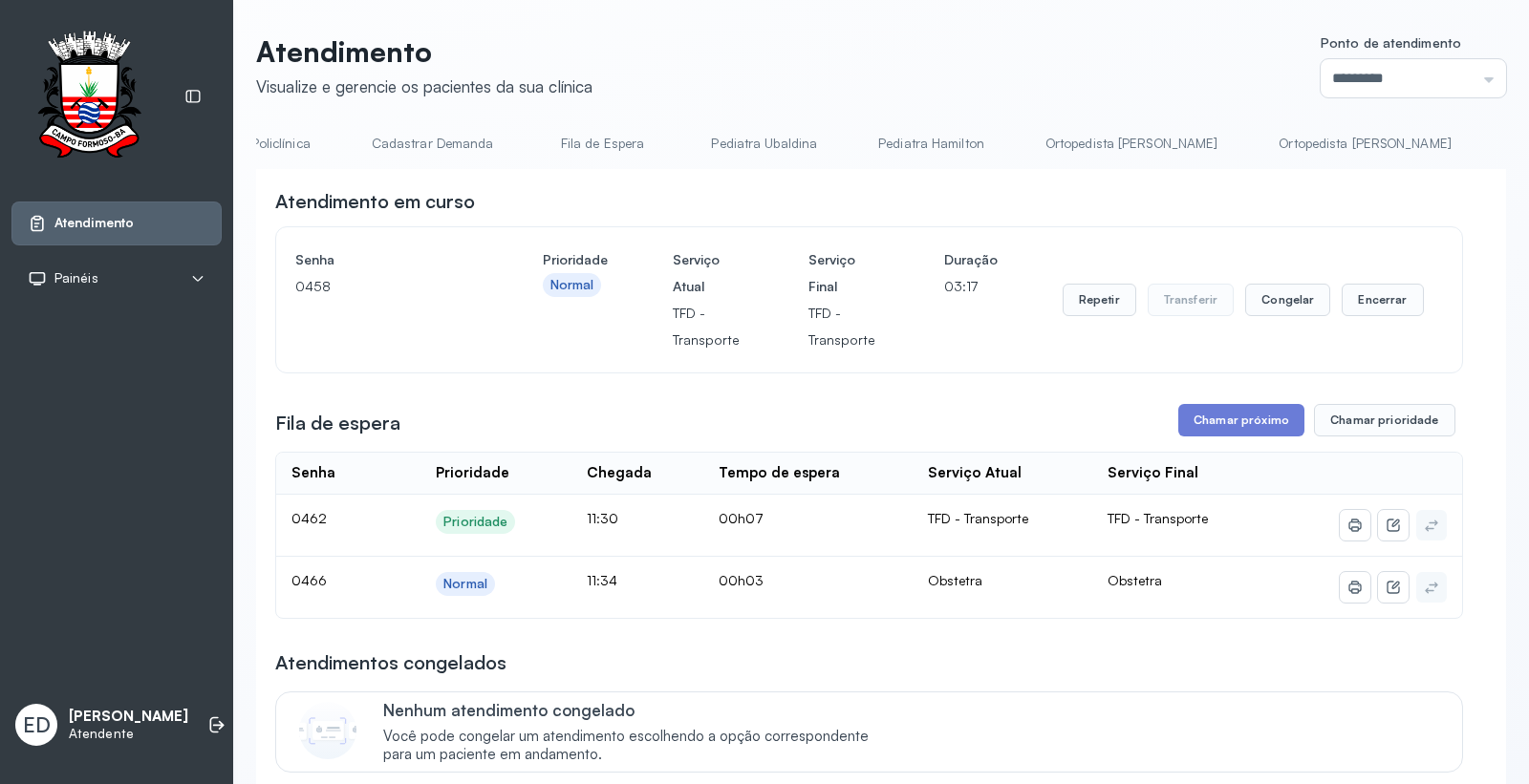
click at [1027, 36] on header "Atendimento Visualize e gerencie os pacientes da sua clínica Ponto de atendimen…" at bounding box center [881, 66] width 1251 height 63
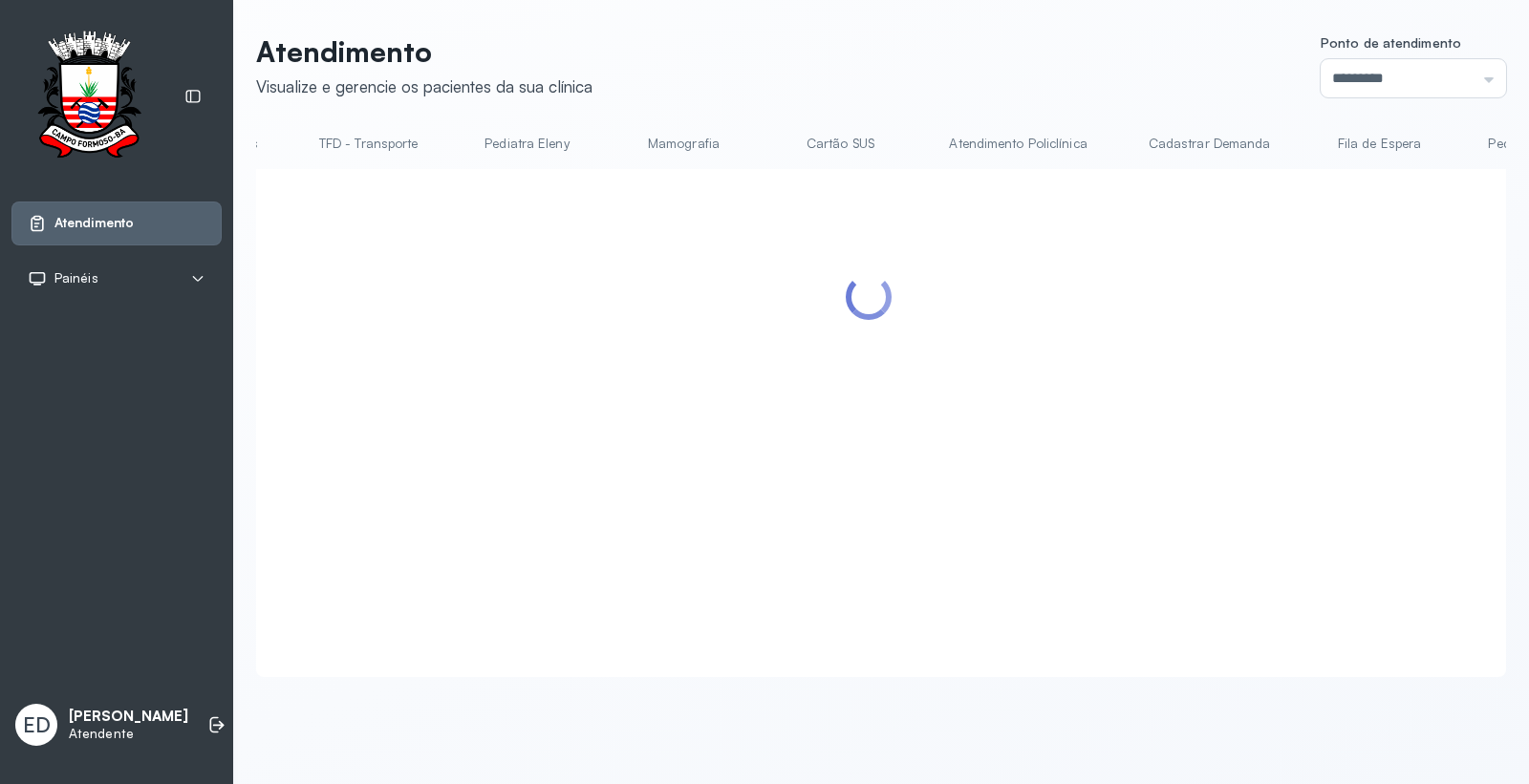
scroll to position [0, 0]
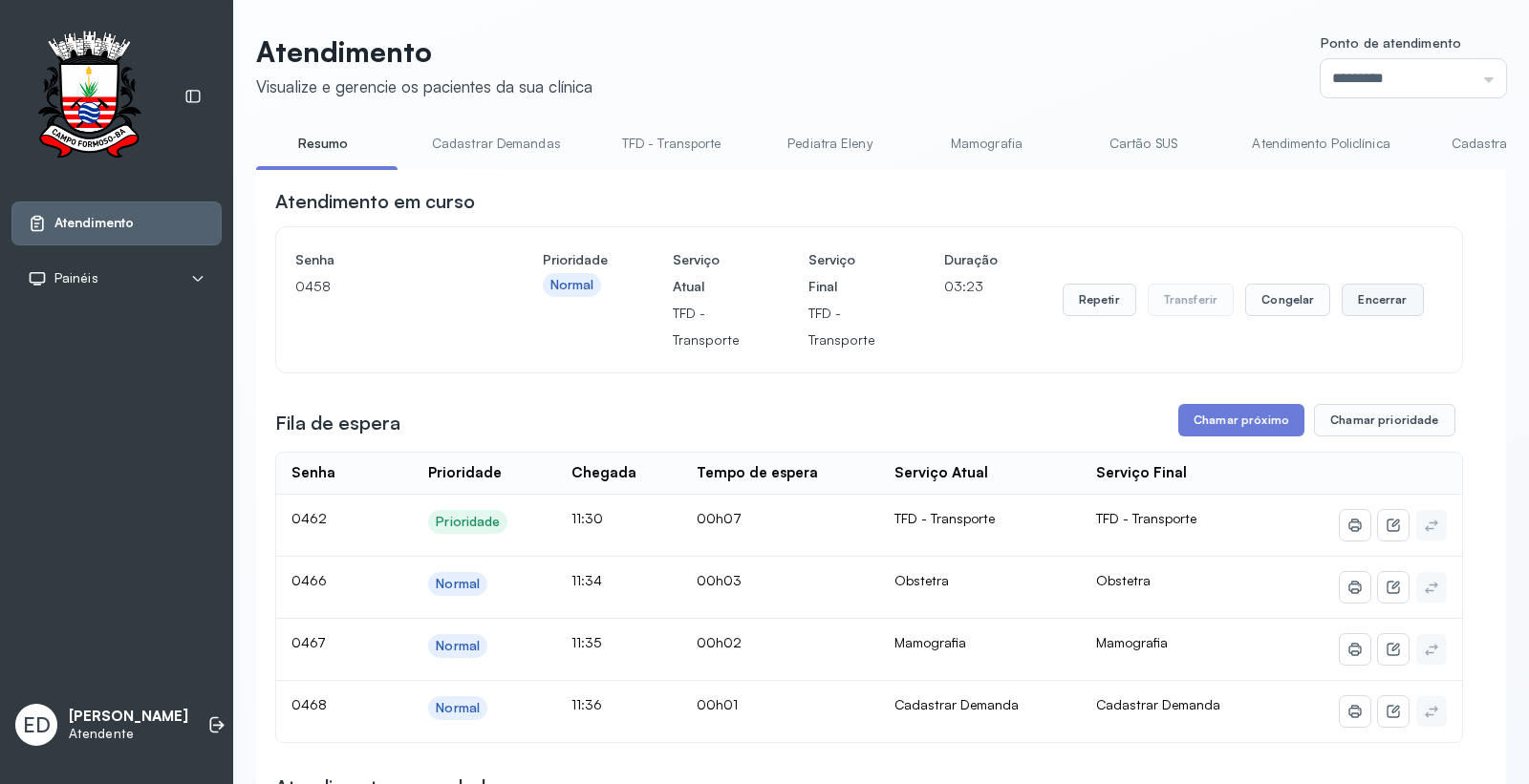
click at [1381, 303] on button "Encerrar" at bounding box center [1382, 299] width 82 height 32
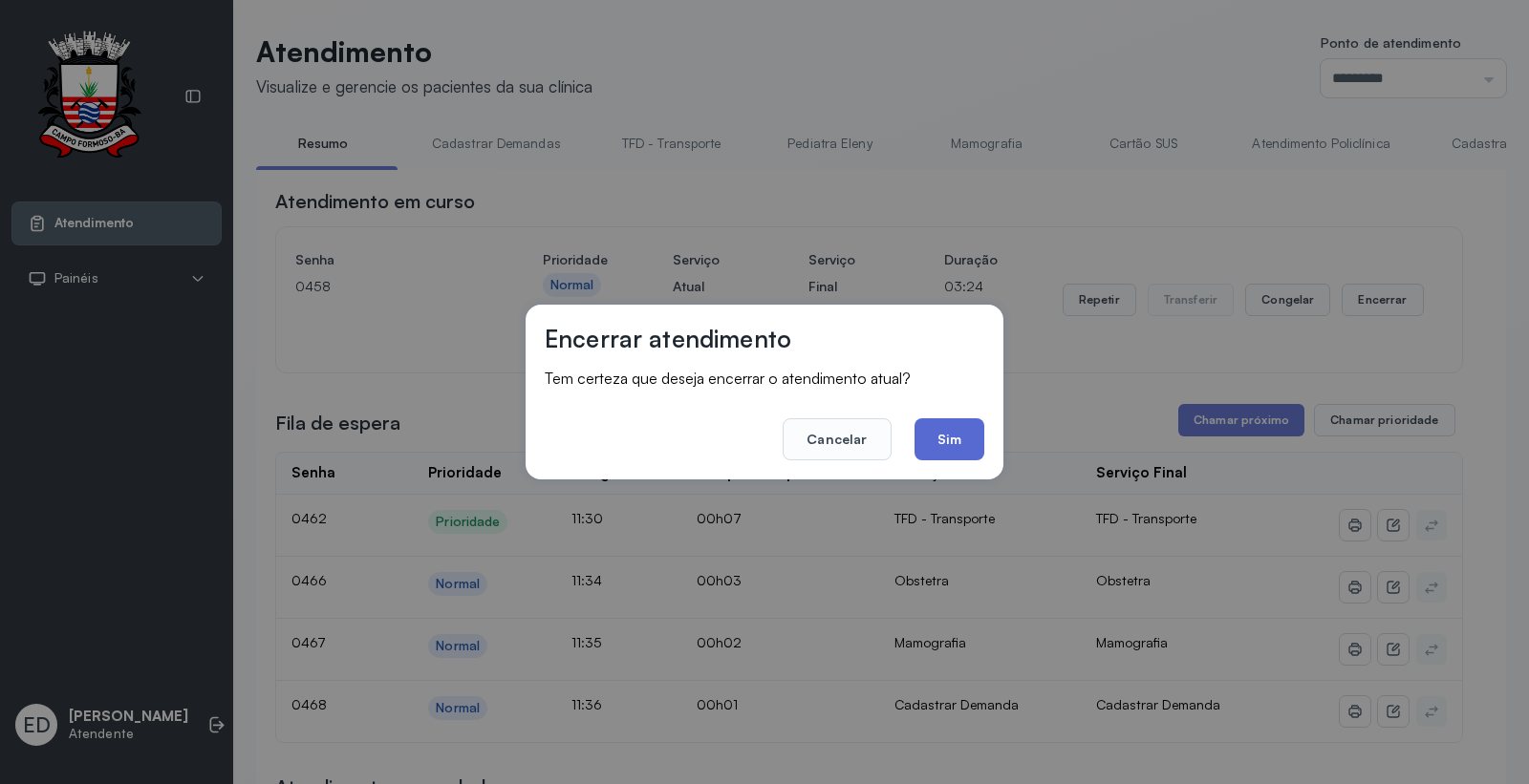
click at [958, 433] on button "Sim" at bounding box center [949, 439] width 70 height 42
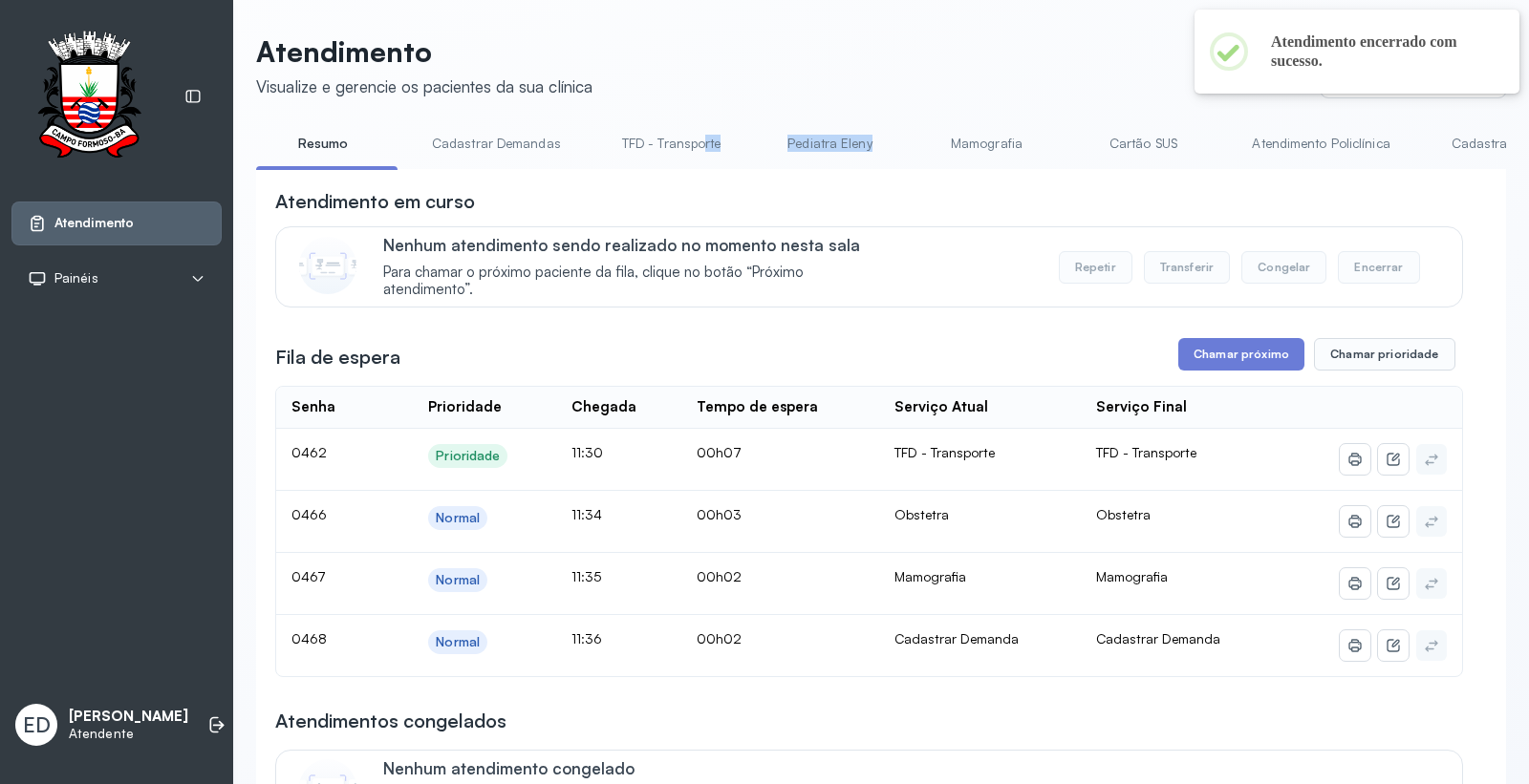
drag, startPoint x: 695, startPoint y: 168, endPoint x: 903, endPoint y: 175, distance: 208.1
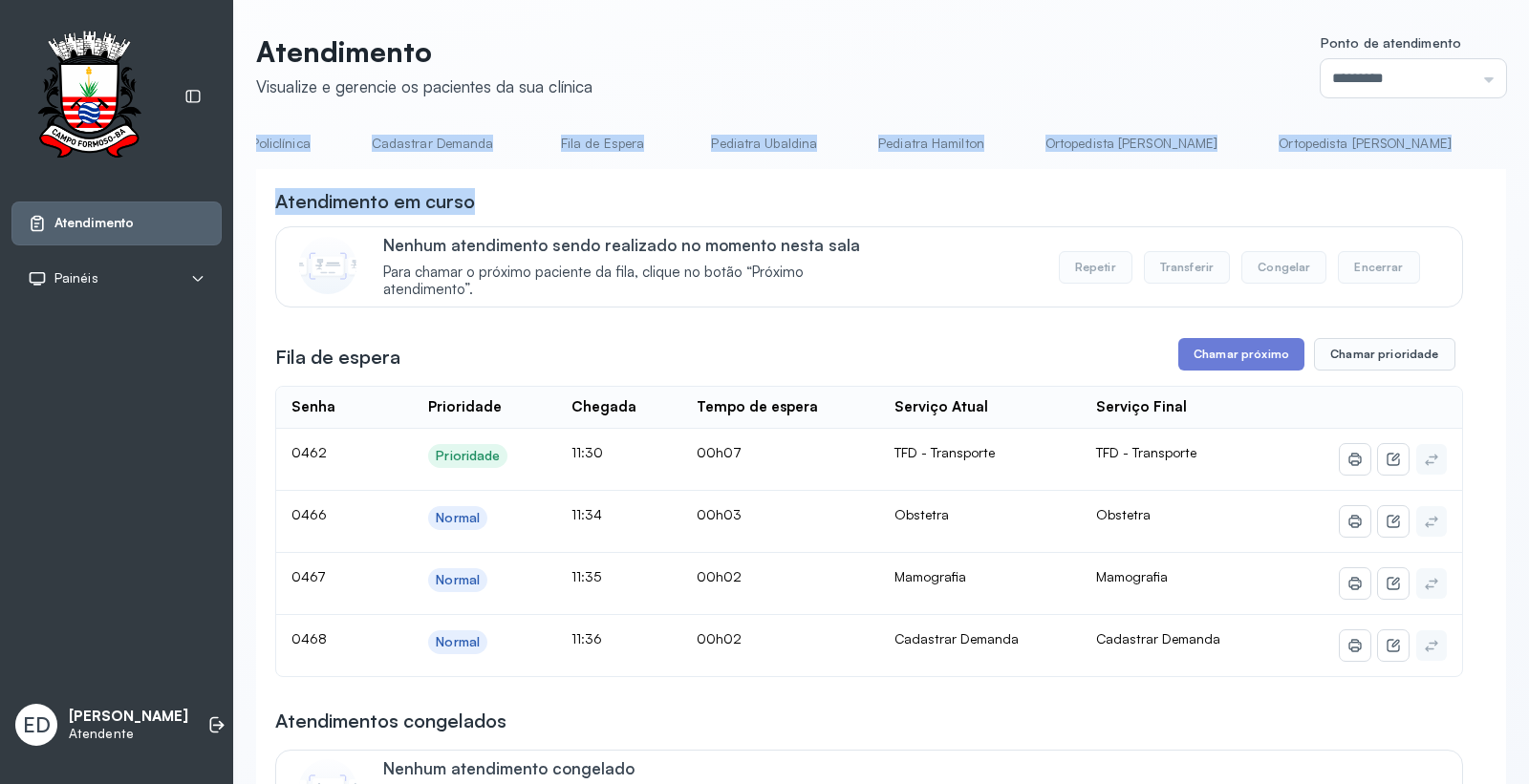
scroll to position [0, 2160]
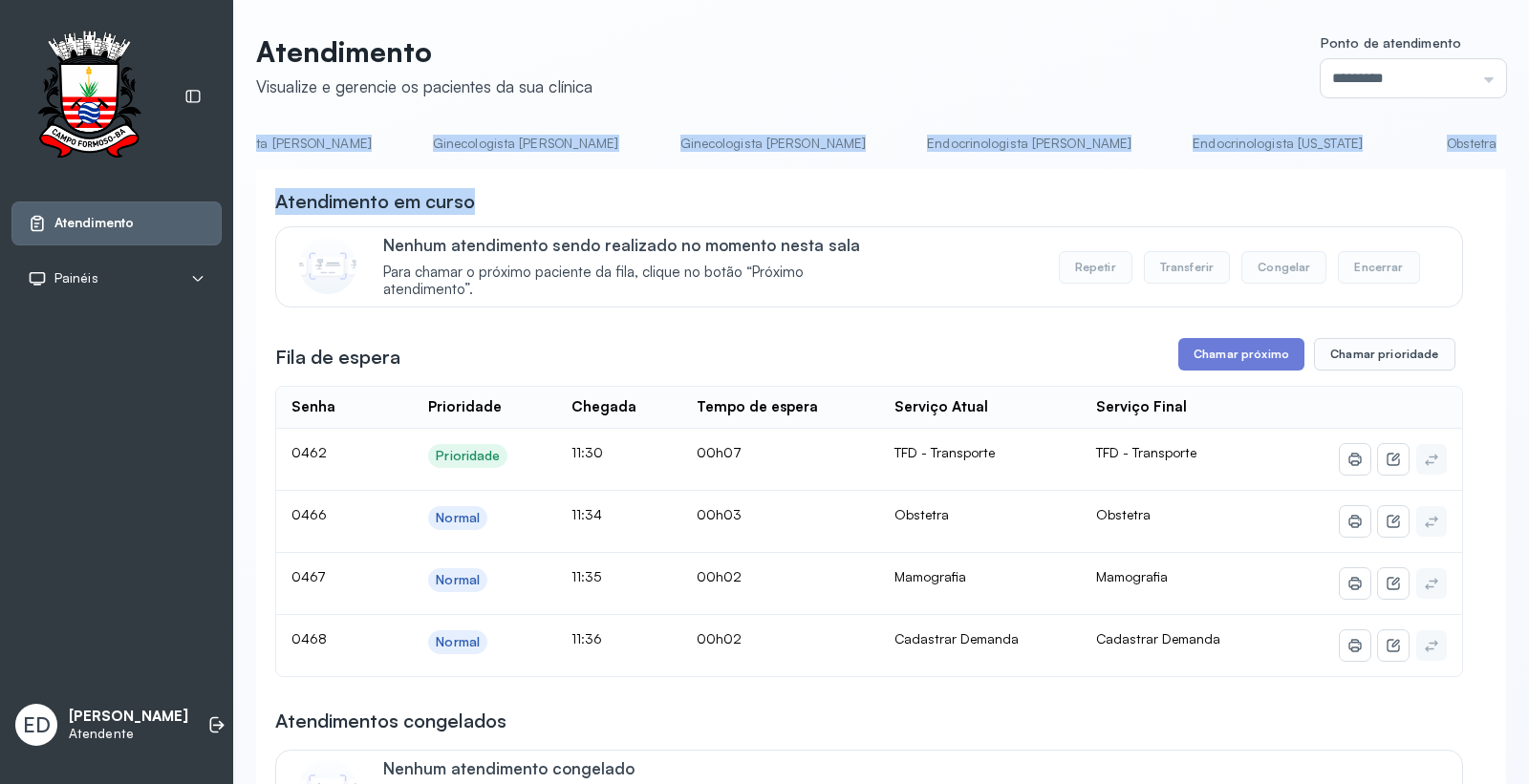
click at [1405, 140] on link "Obstetra" at bounding box center [1472, 144] width 134 height 31
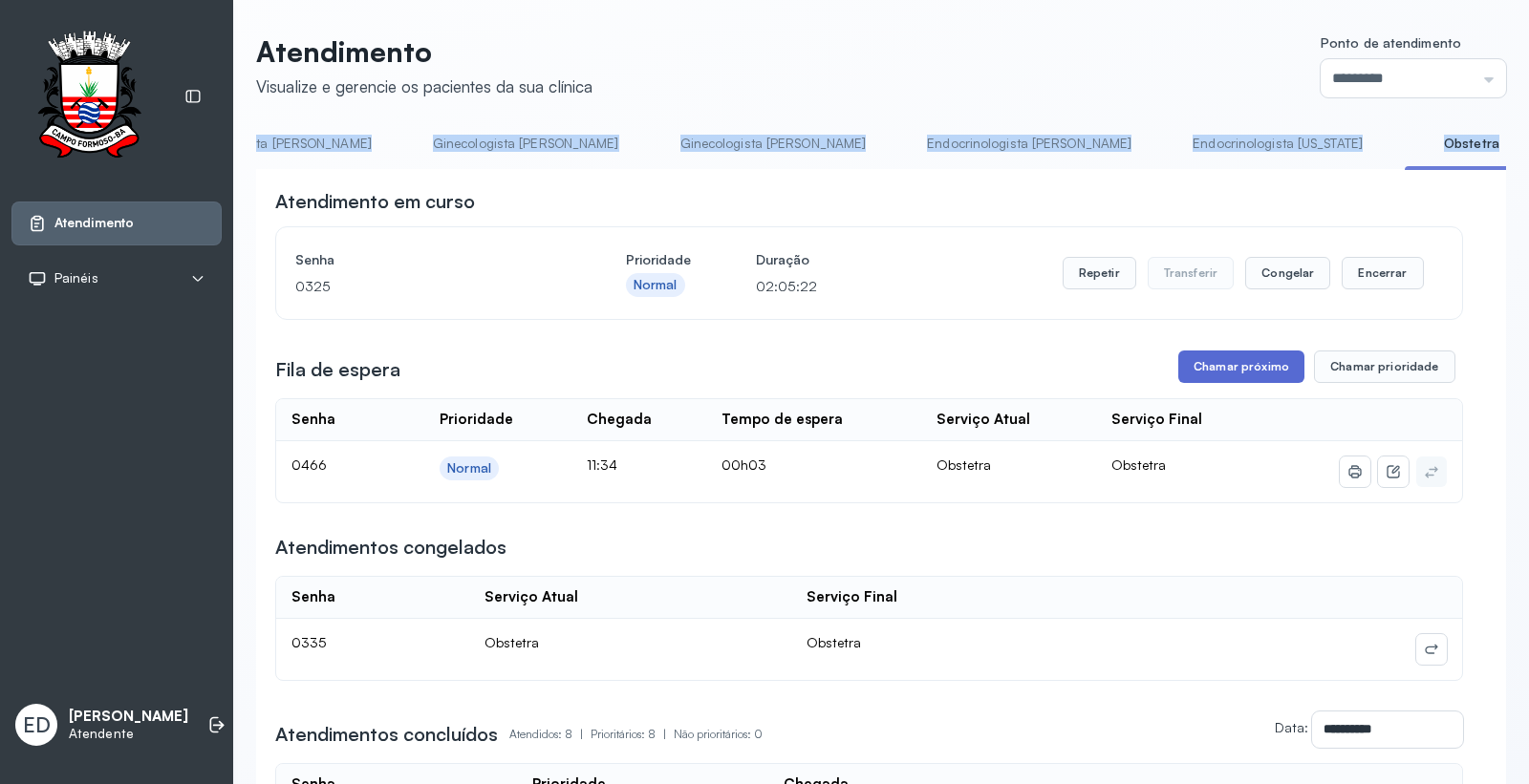
click at [1250, 365] on button "Chamar próximo" at bounding box center [1242, 366] width 126 height 32
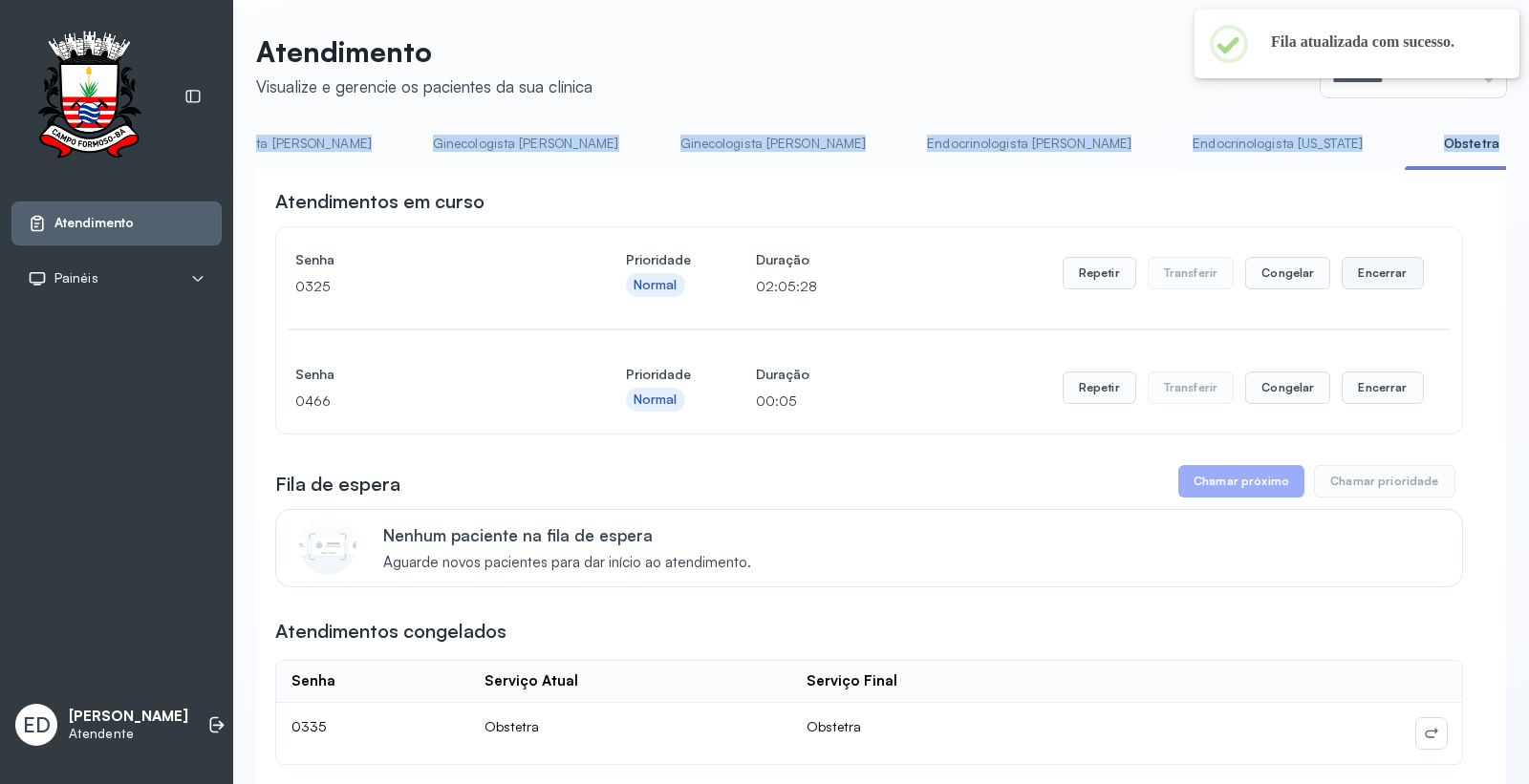
click at [1379, 274] on button "Encerrar" at bounding box center [1382, 272] width 82 height 32
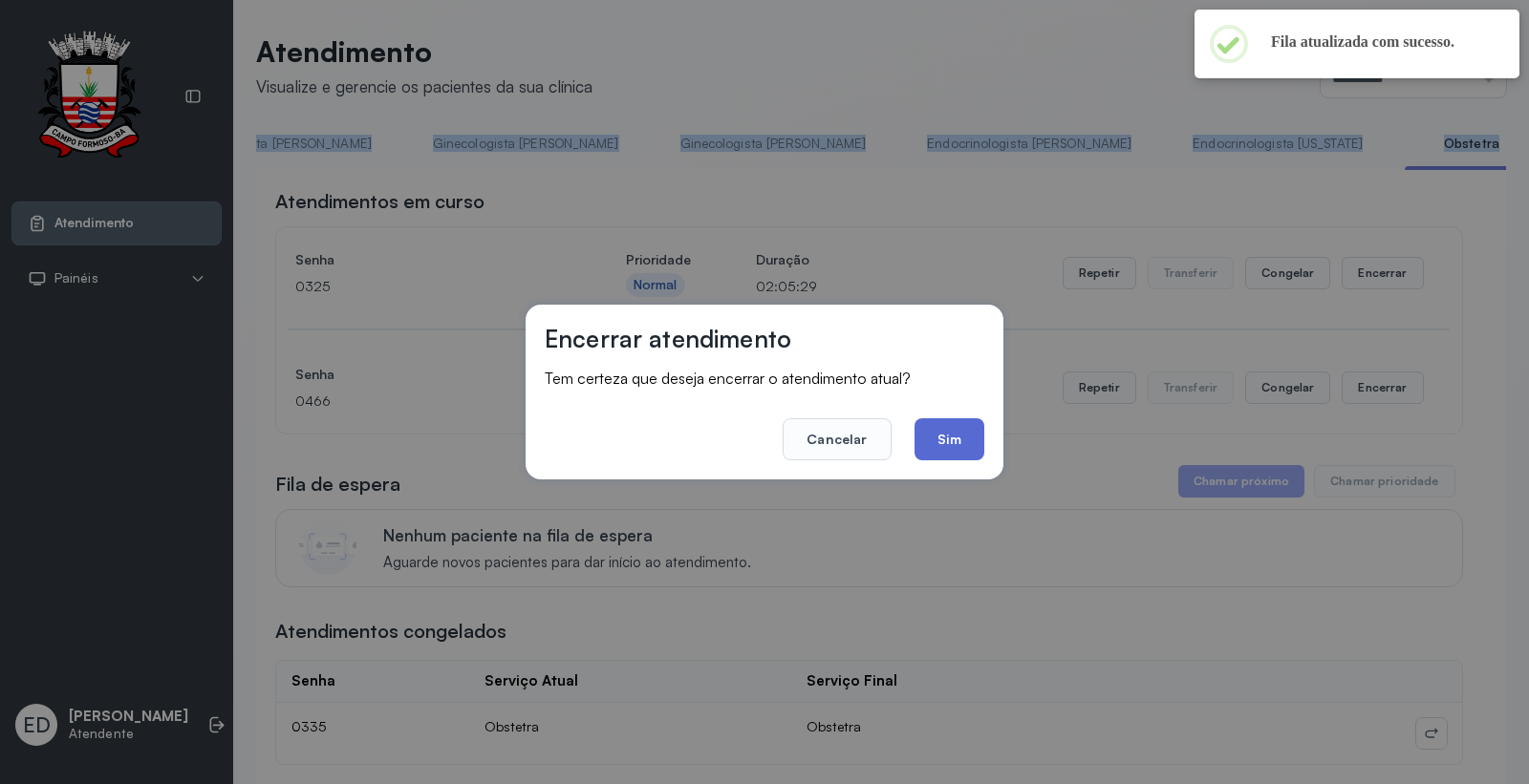
click at [959, 440] on button "Sim" at bounding box center [949, 439] width 70 height 42
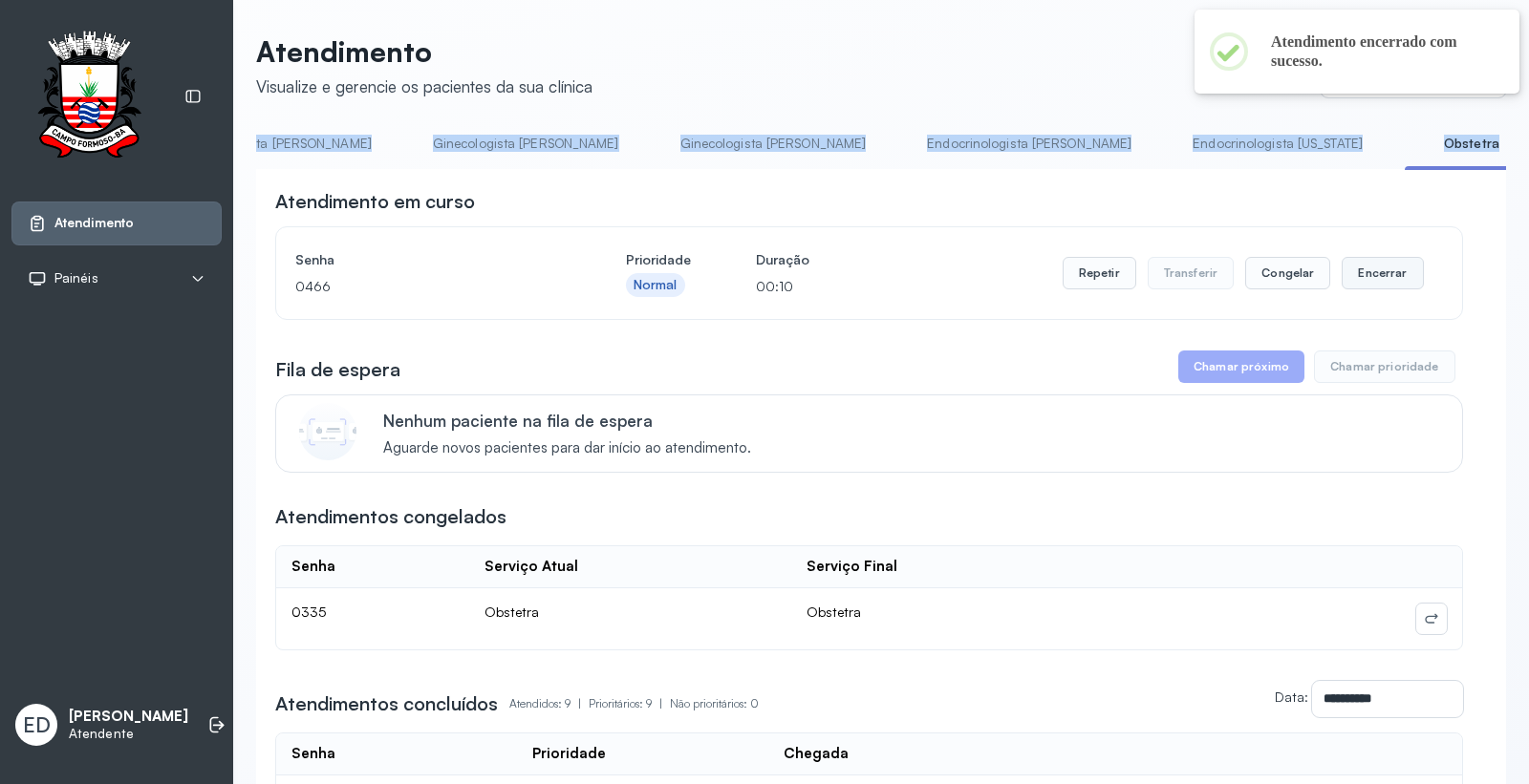
click at [1388, 280] on button "Encerrar" at bounding box center [1382, 272] width 82 height 32
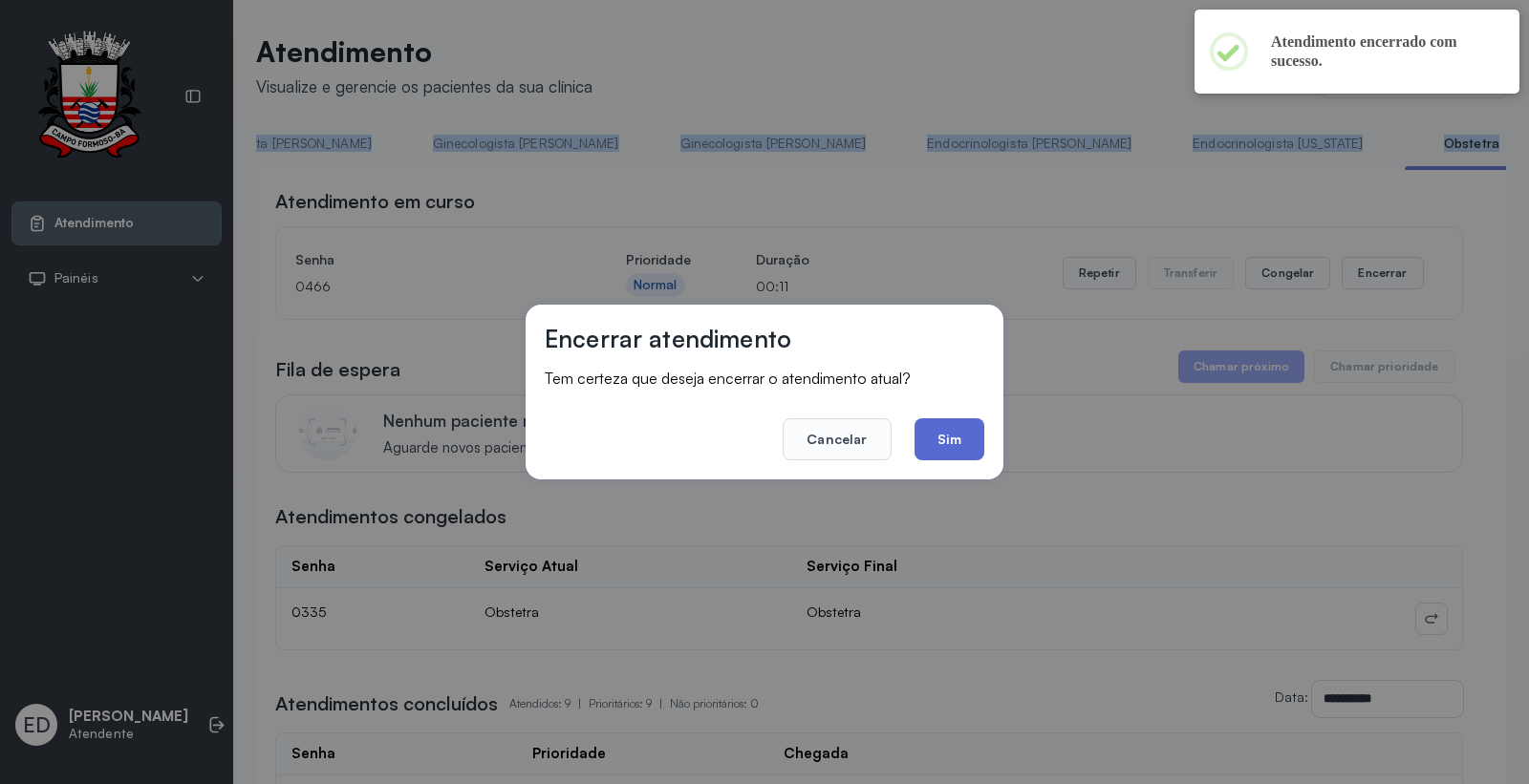
click at [967, 443] on button "Sim" at bounding box center [949, 439] width 70 height 42
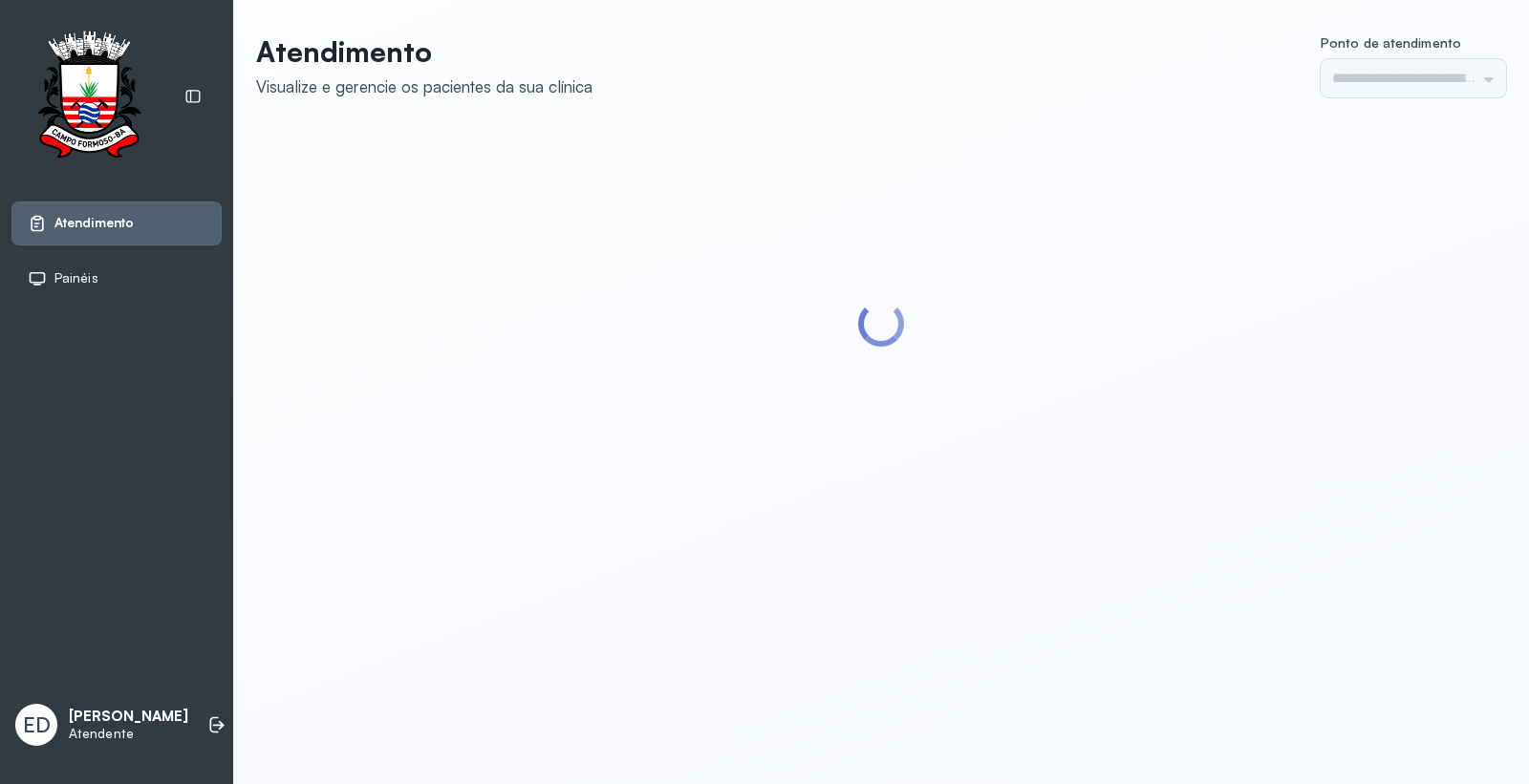
type input "*********"
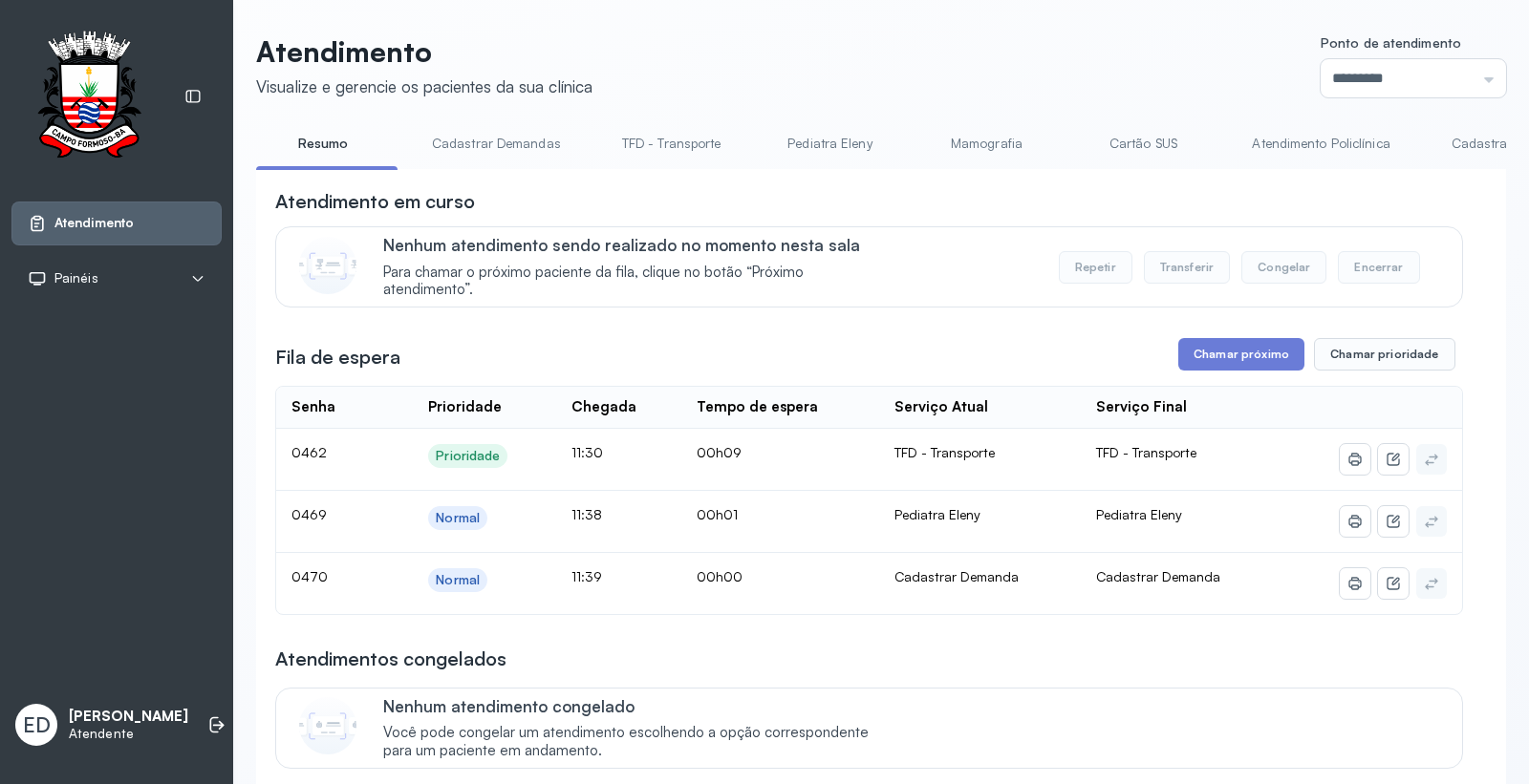
click at [849, 128] on link "Pediatra Eleny" at bounding box center [829, 144] width 134 height 31
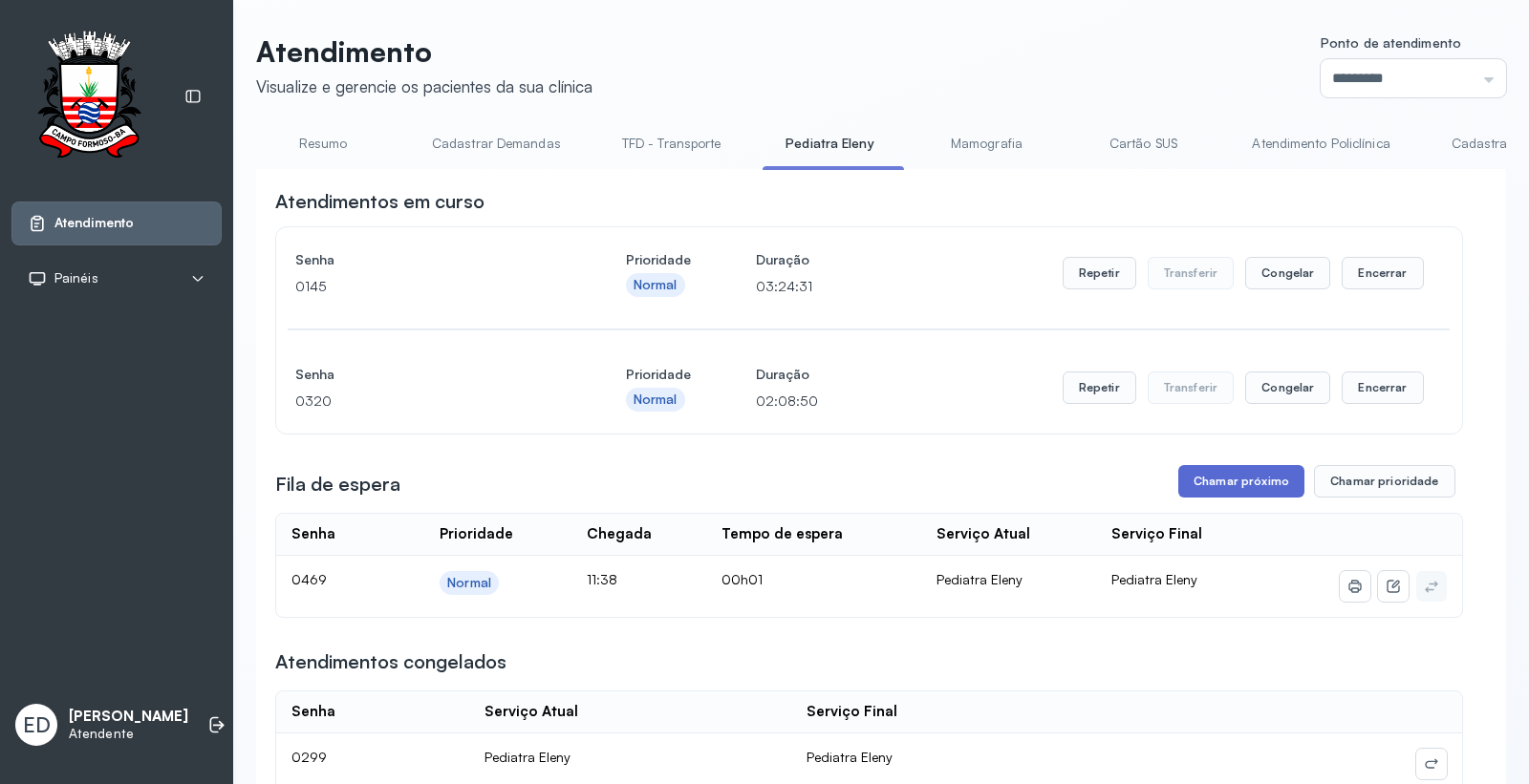
click at [1186, 487] on button "Chamar próximo" at bounding box center [1242, 481] width 126 height 32
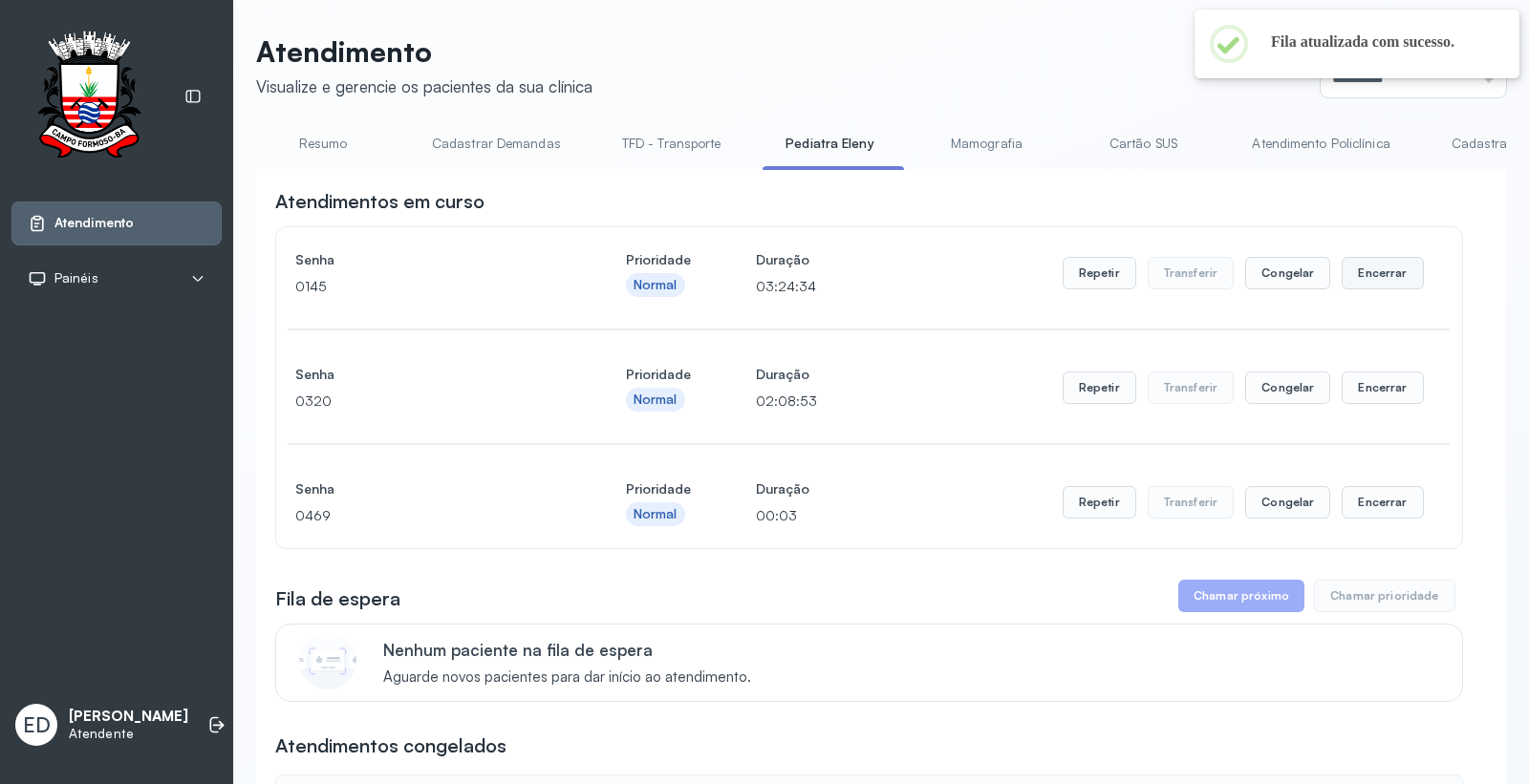
click at [1384, 273] on button "Encerrar" at bounding box center [1382, 272] width 82 height 32
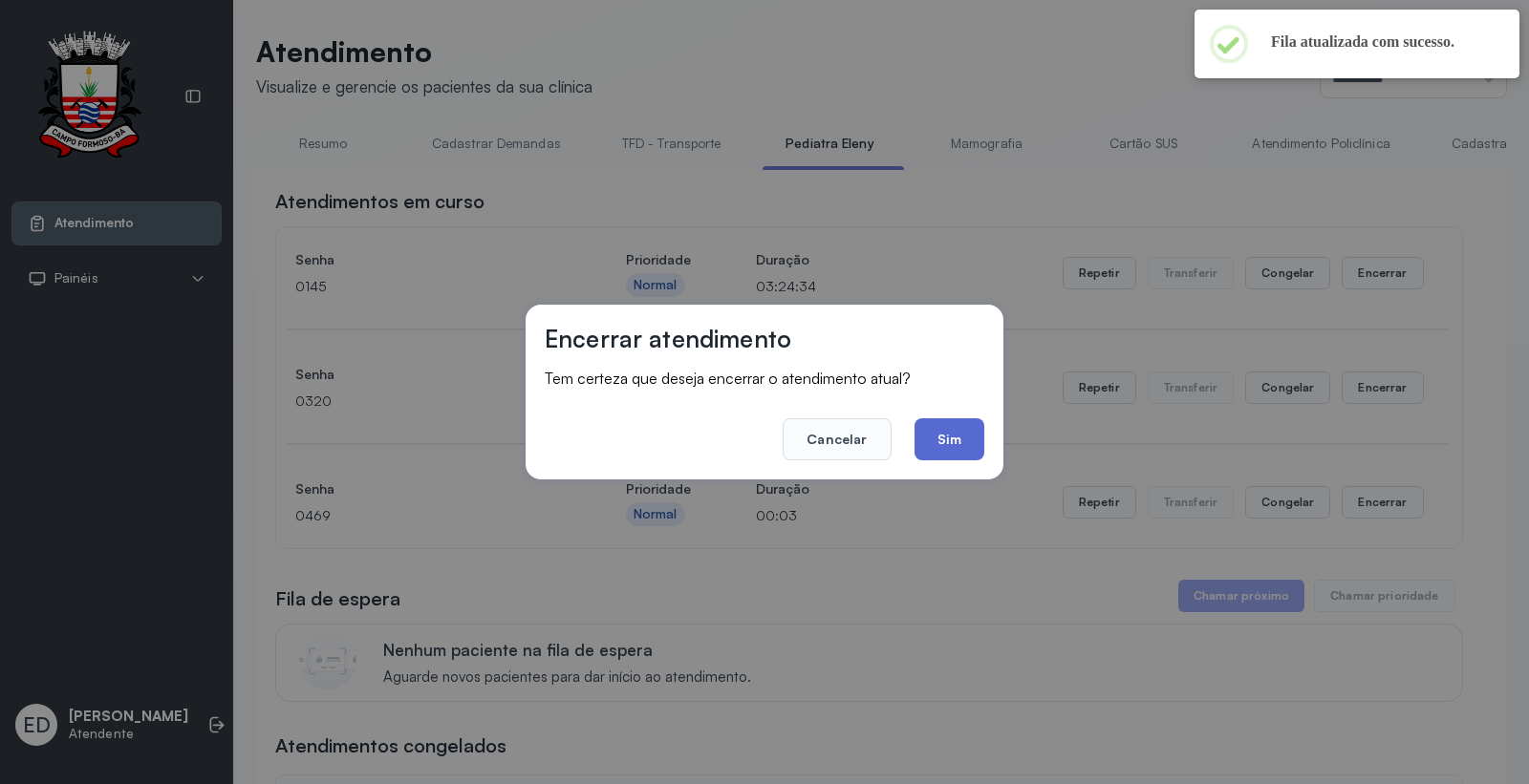
click at [947, 436] on button "Sim" at bounding box center [949, 439] width 70 height 42
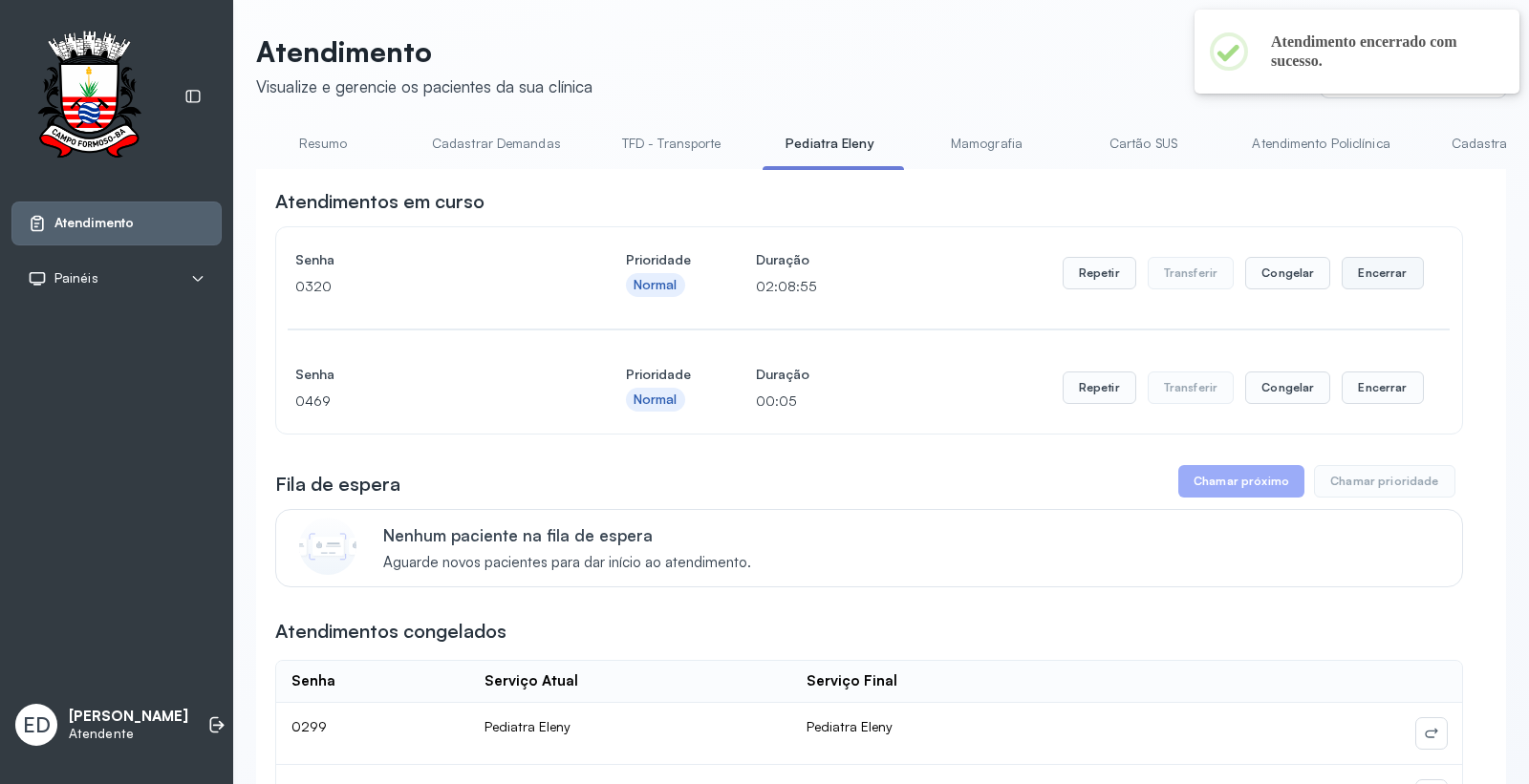
click at [1362, 274] on button "Encerrar" at bounding box center [1382, 272] width 82 height 32
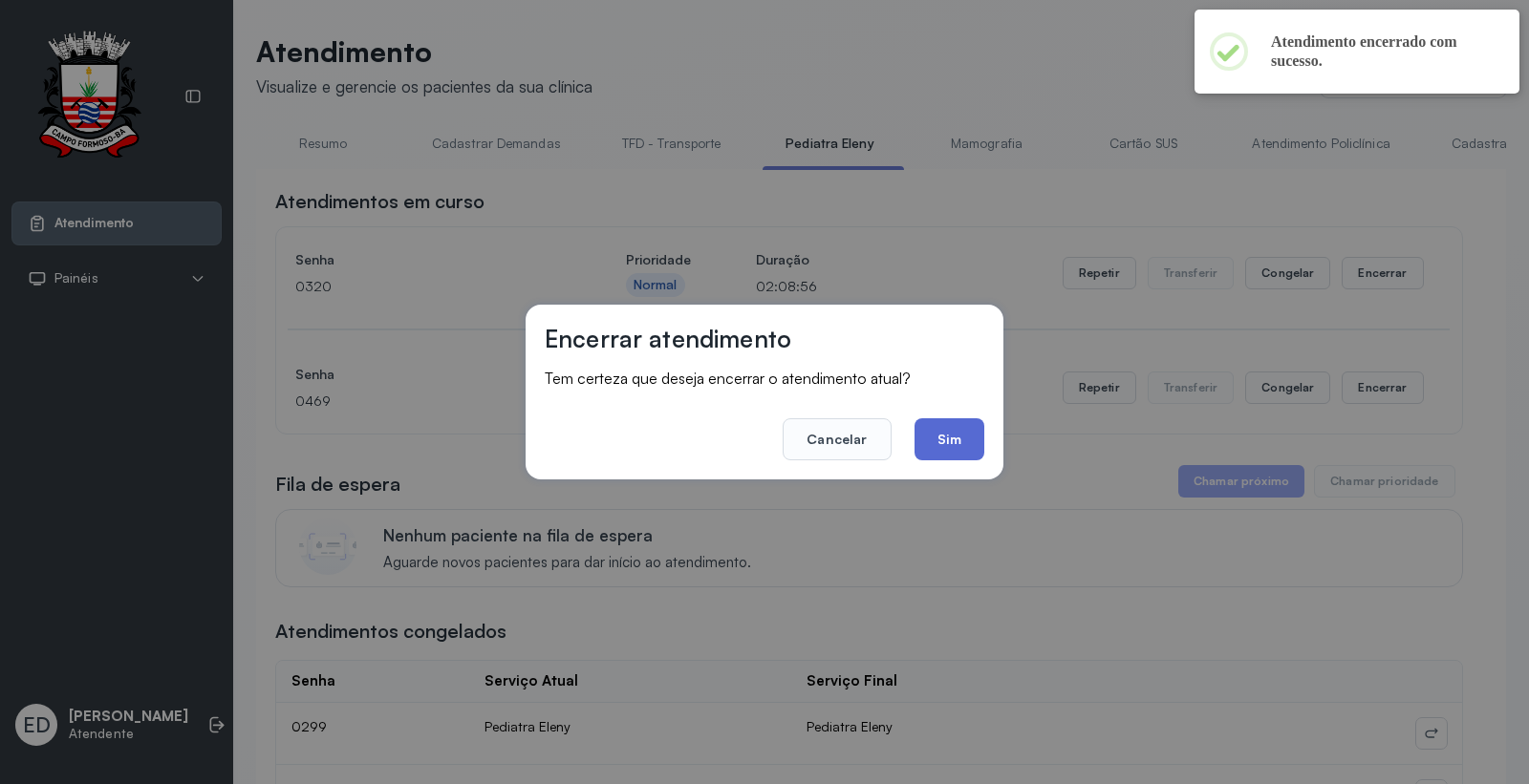
click at [951, 450] on button "Sim" at bounding box center [949, 439] width 70 height 42
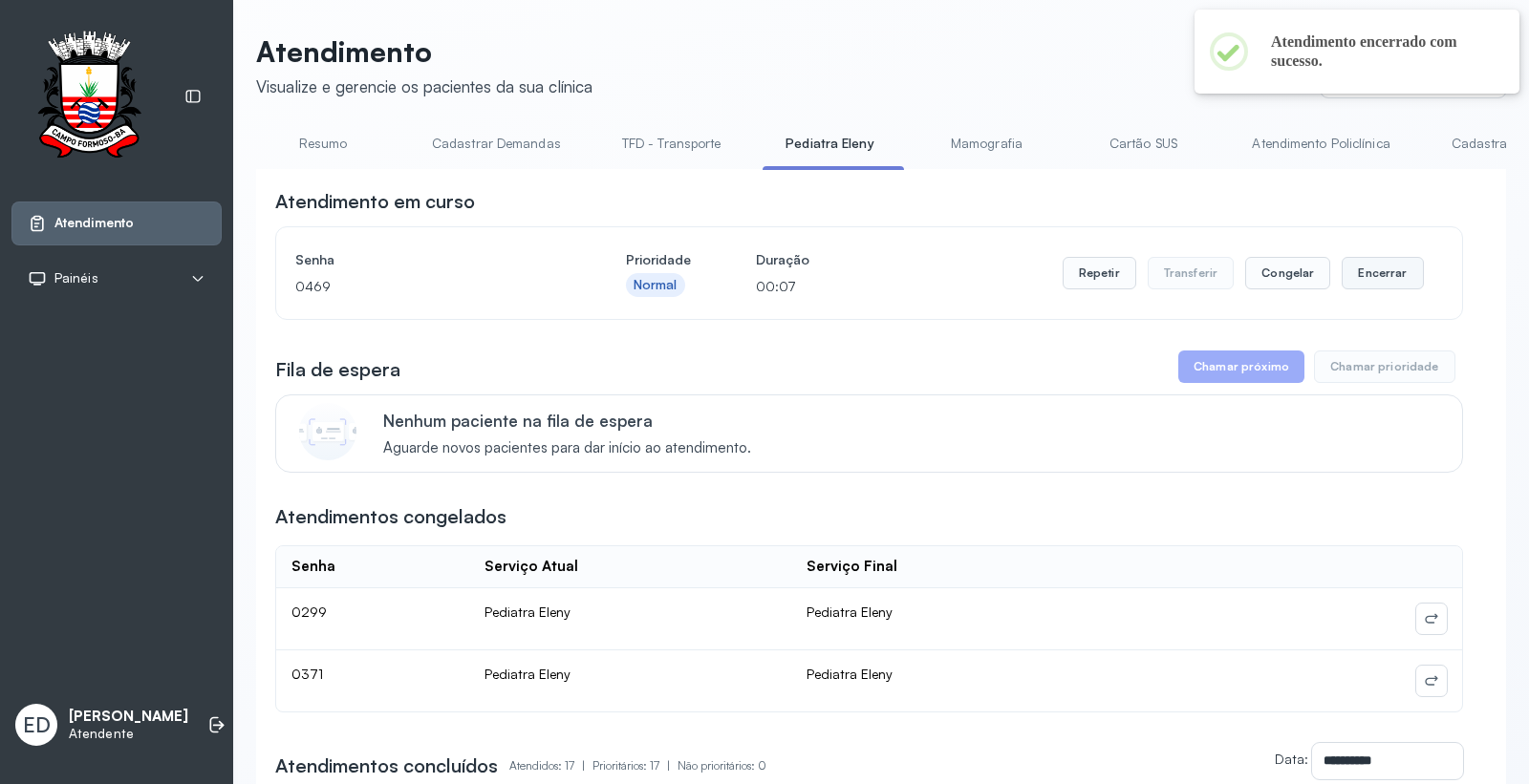
click at [1364, 282] on button "Encerrar" at bounding box center [1382, 272] width 82 height 32
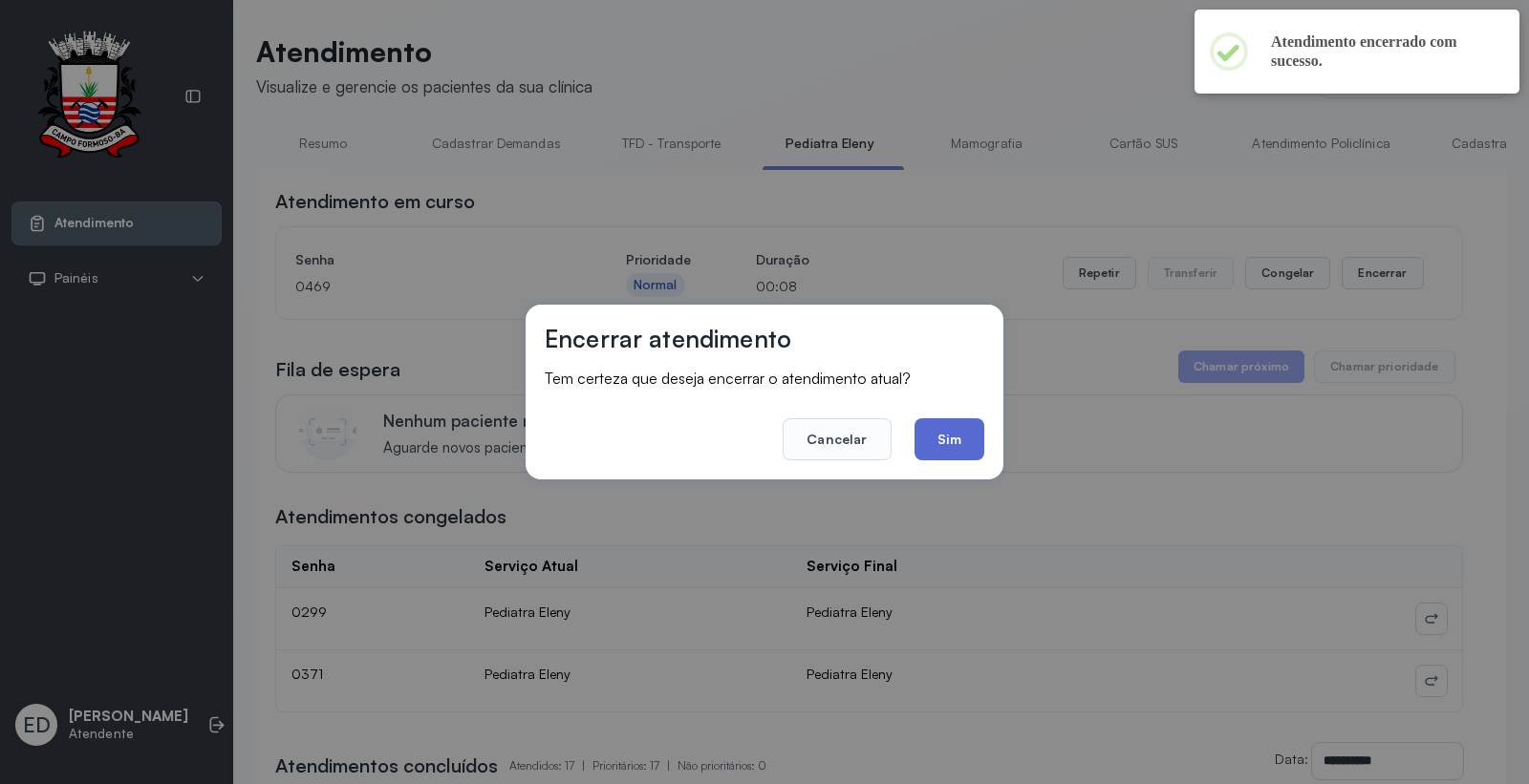
click at [943, 452] on button "Sim" at bounding box center [949, 439] width 70 height 42
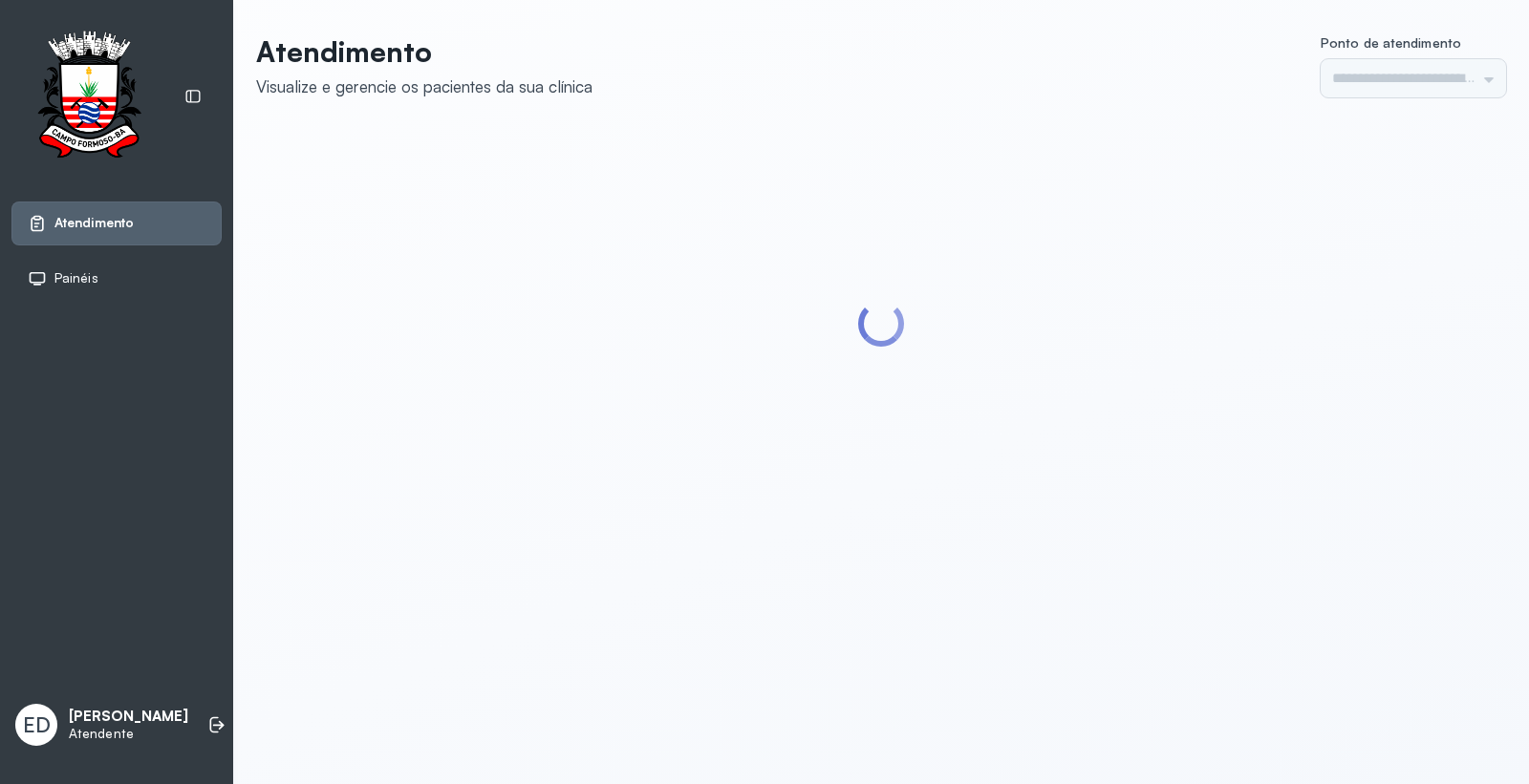
type input "*********"
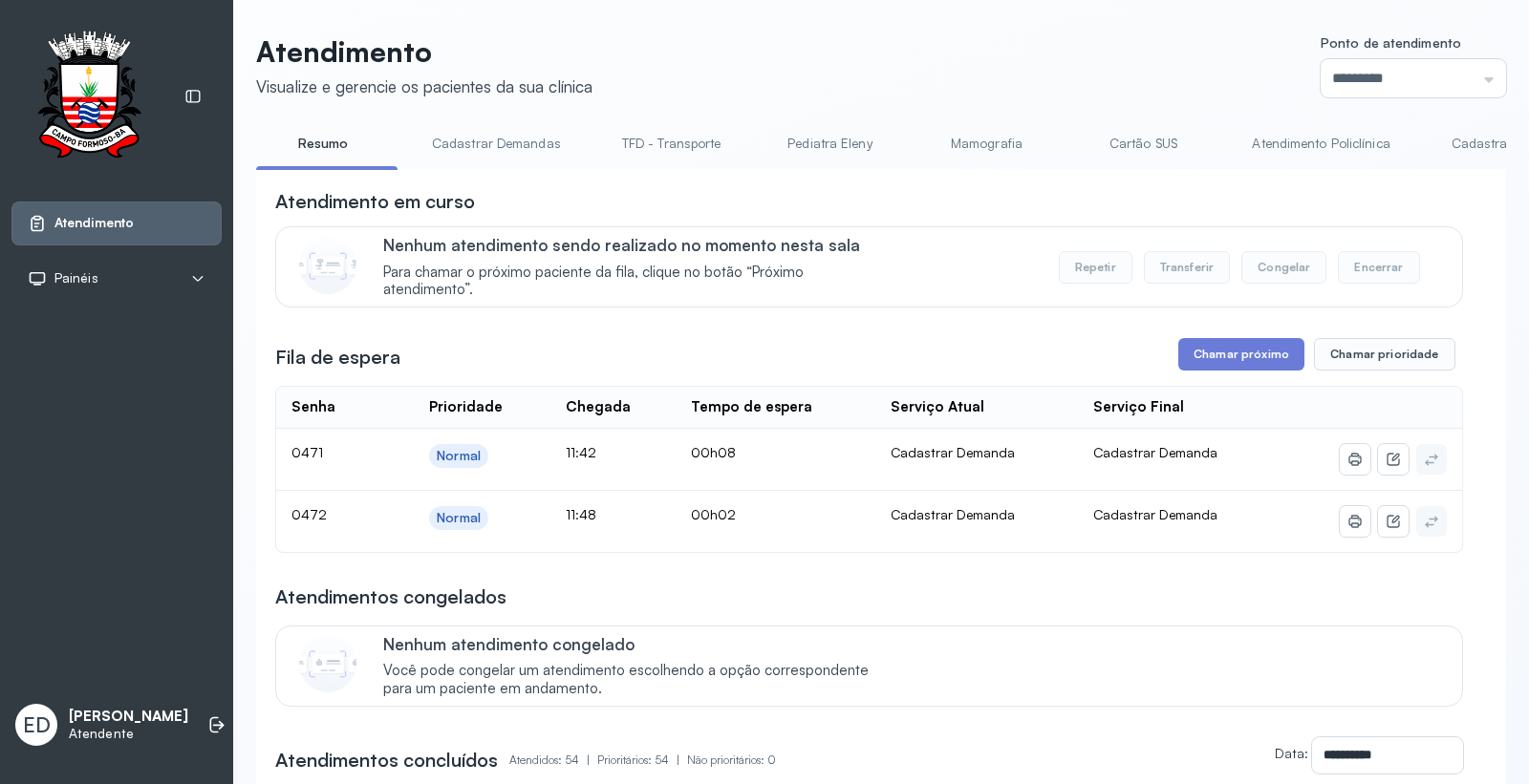
click at [1225, 354] on button "Chamar próximo" at bounding box center [1242, 354] width 126 height 32
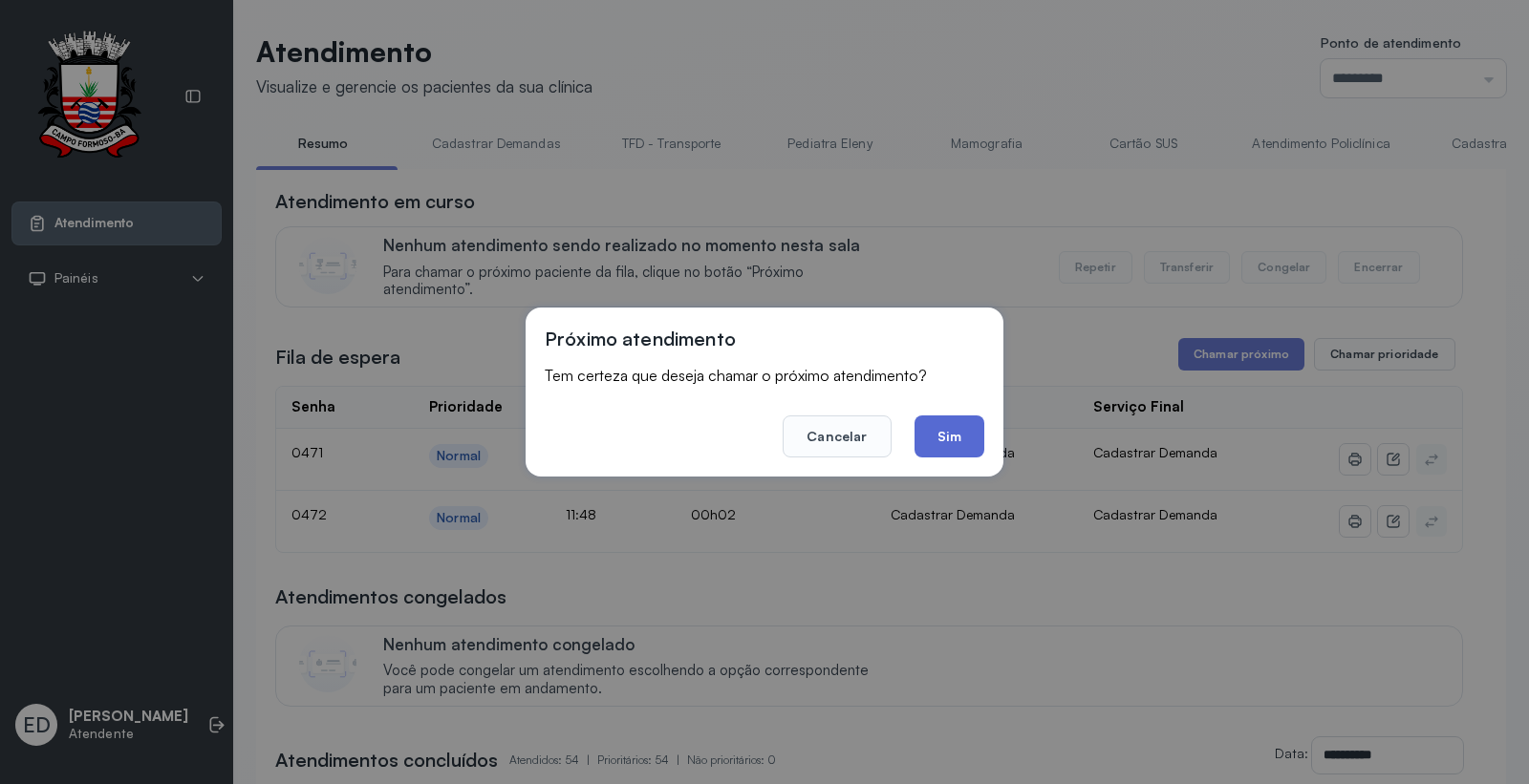
click at [957, 428] on button "Sim" at bounding box center [949, 437] width 70 height 42
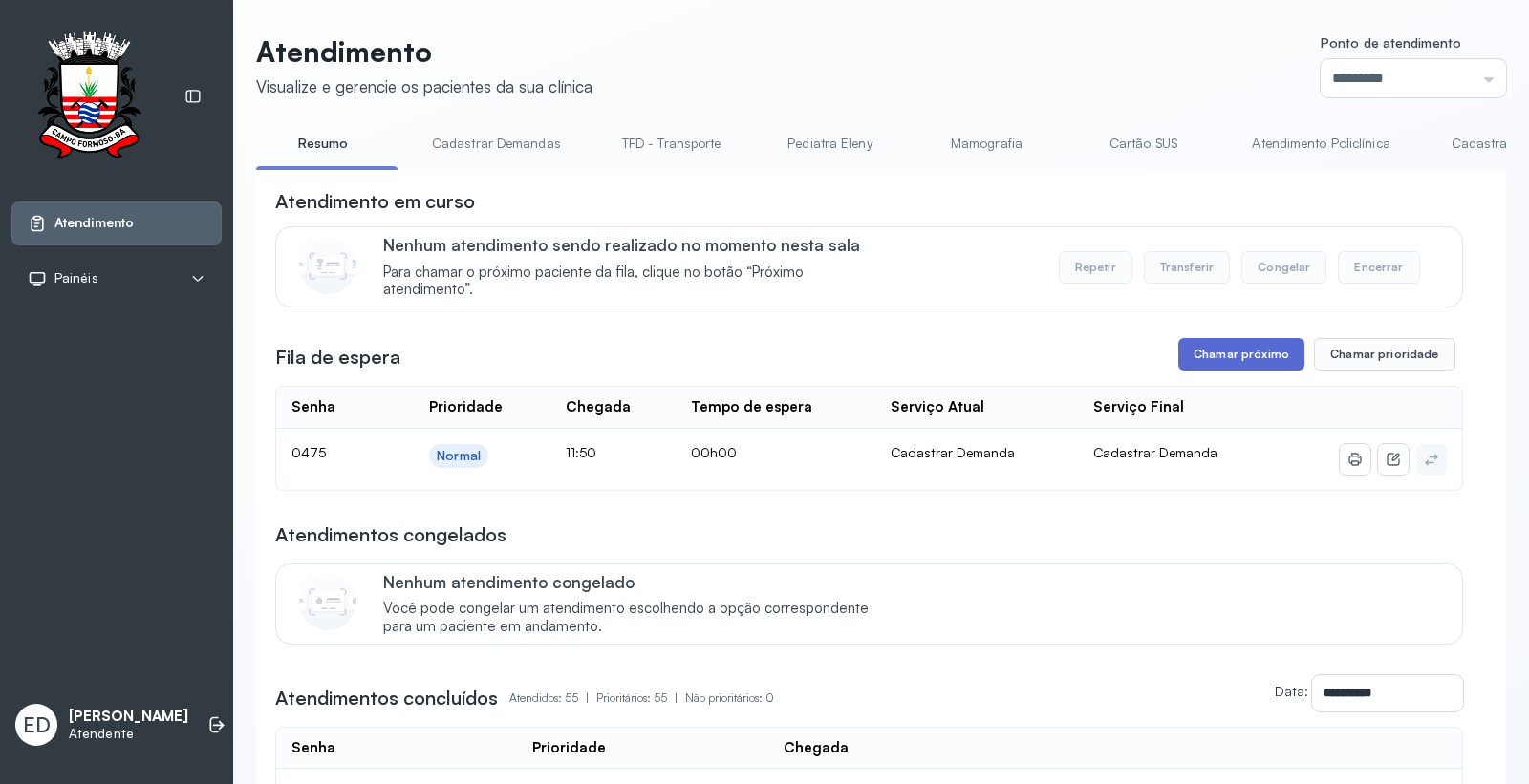
click at [1218, 354] on button "Chamar próximo" at bounding box center [1242, 354] width 126 height 32
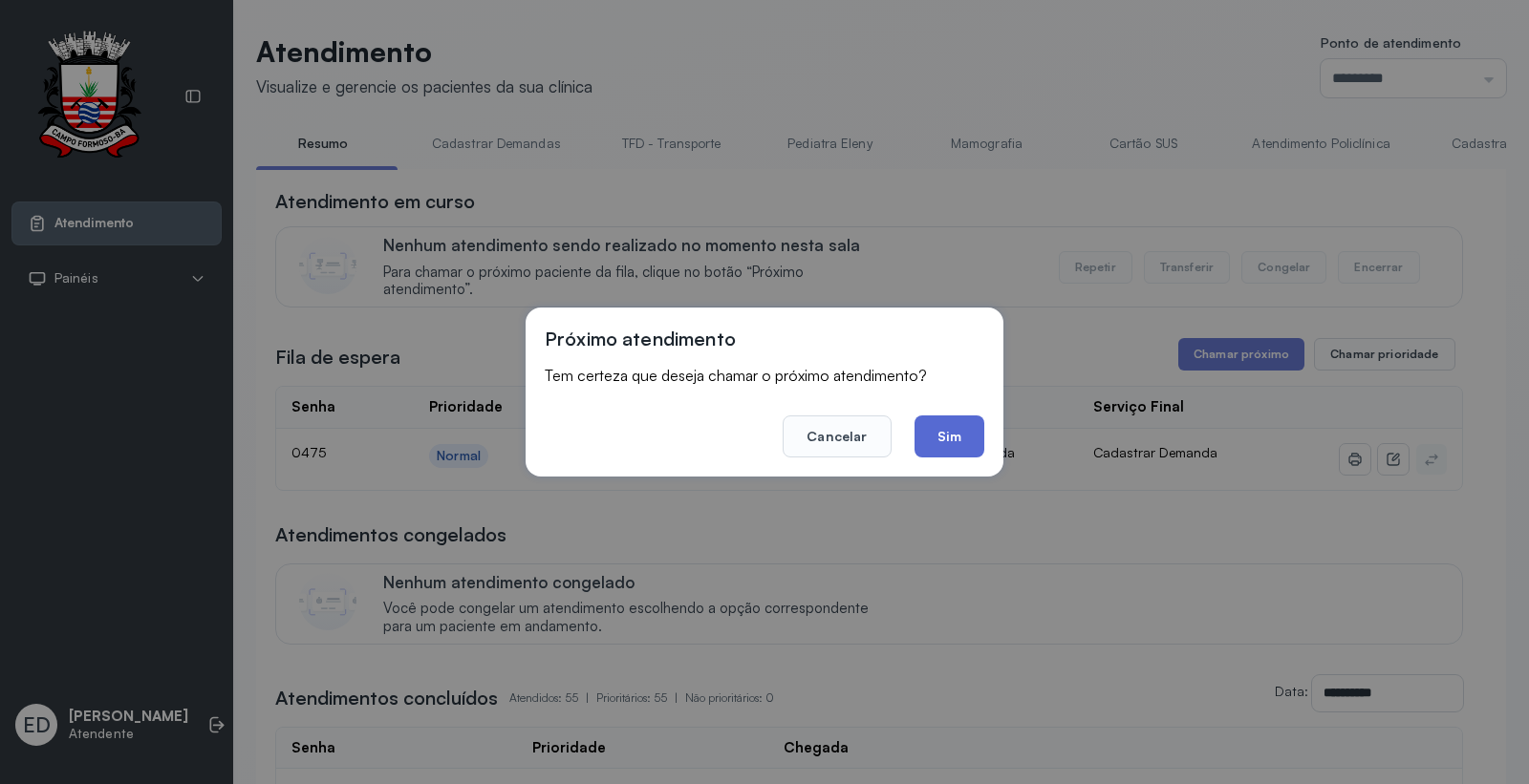
click at [947, 436] on button "Sim" at bounding box center [949, 437] width 70 height 42
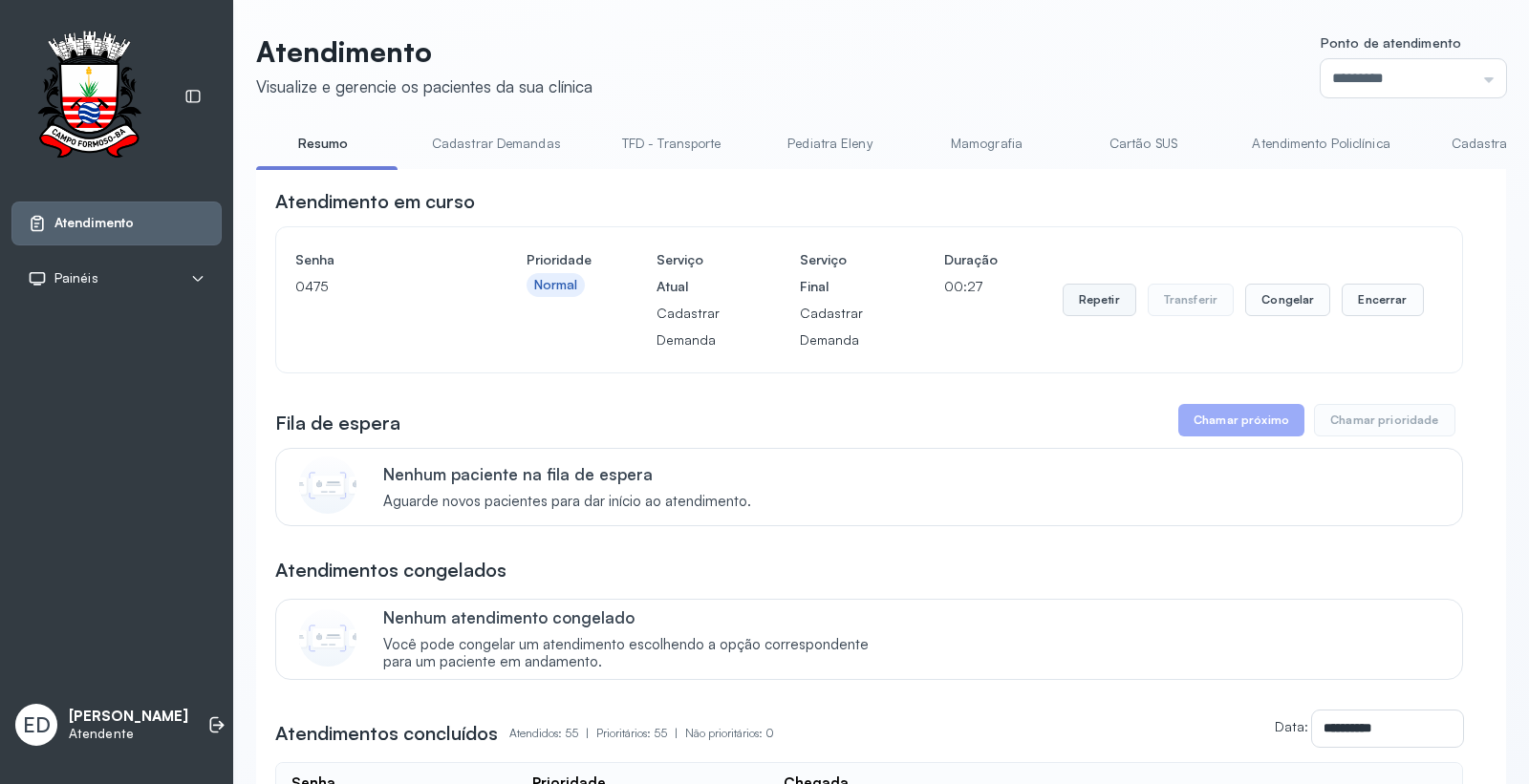
click at [1095, 302] on button "Repetir" at bounding box center [1099, 299] width 74 height 32
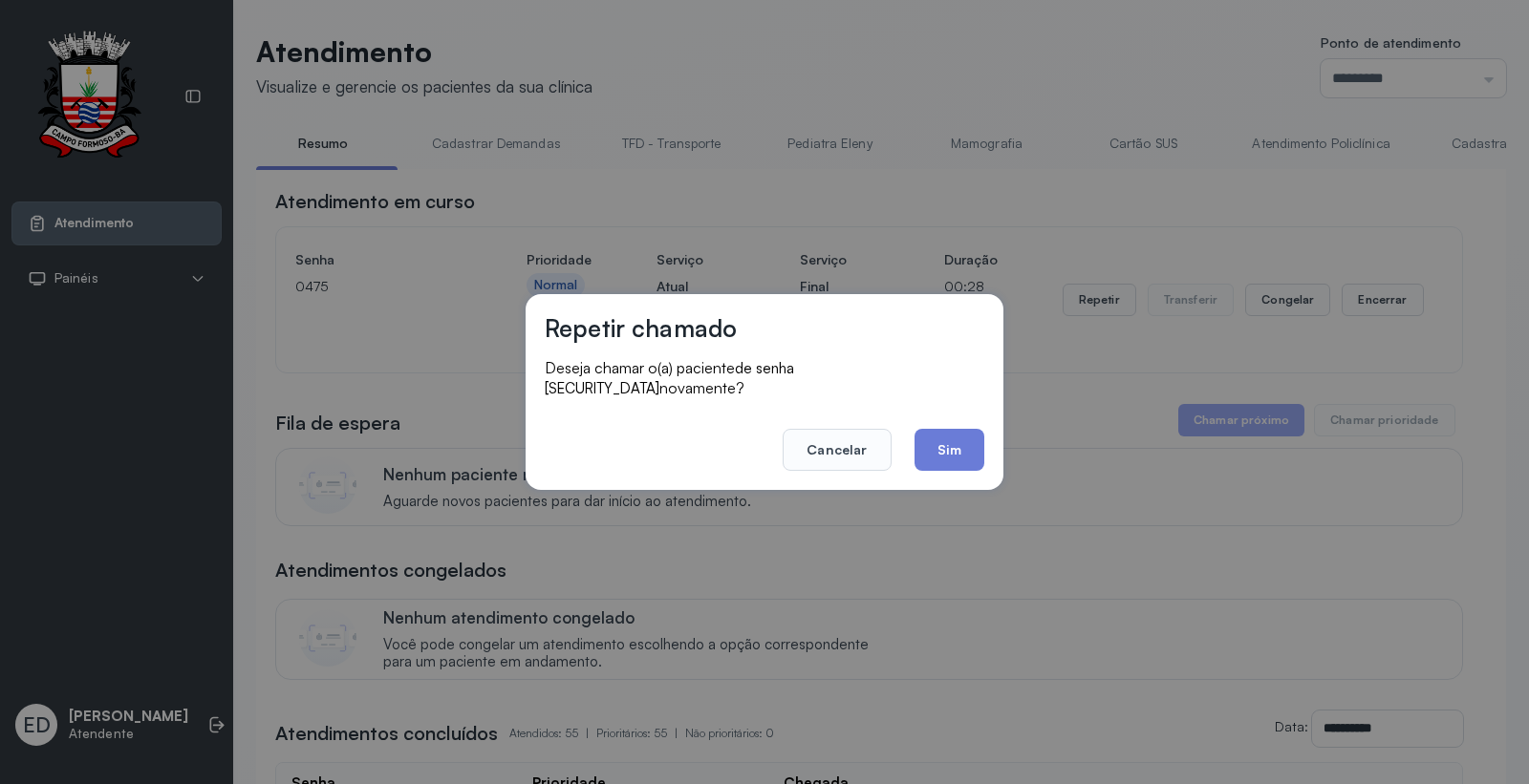
drag, startPoint x: 961, startPoint y: 435, endPoint x: 963, endPoint y: 395, distance: 40.0
click at [963, 402] on footer "Cancelar Sim" at bounding box center [764, 437] width 440 height 69
drag, startPoint x: 940, startPoint y: 432, endPoint x: 941, endPoint y: 401, distance: 31.0
click at [940, 431] on button "Sim" at bounding box center [949, 450] width 70 height 42
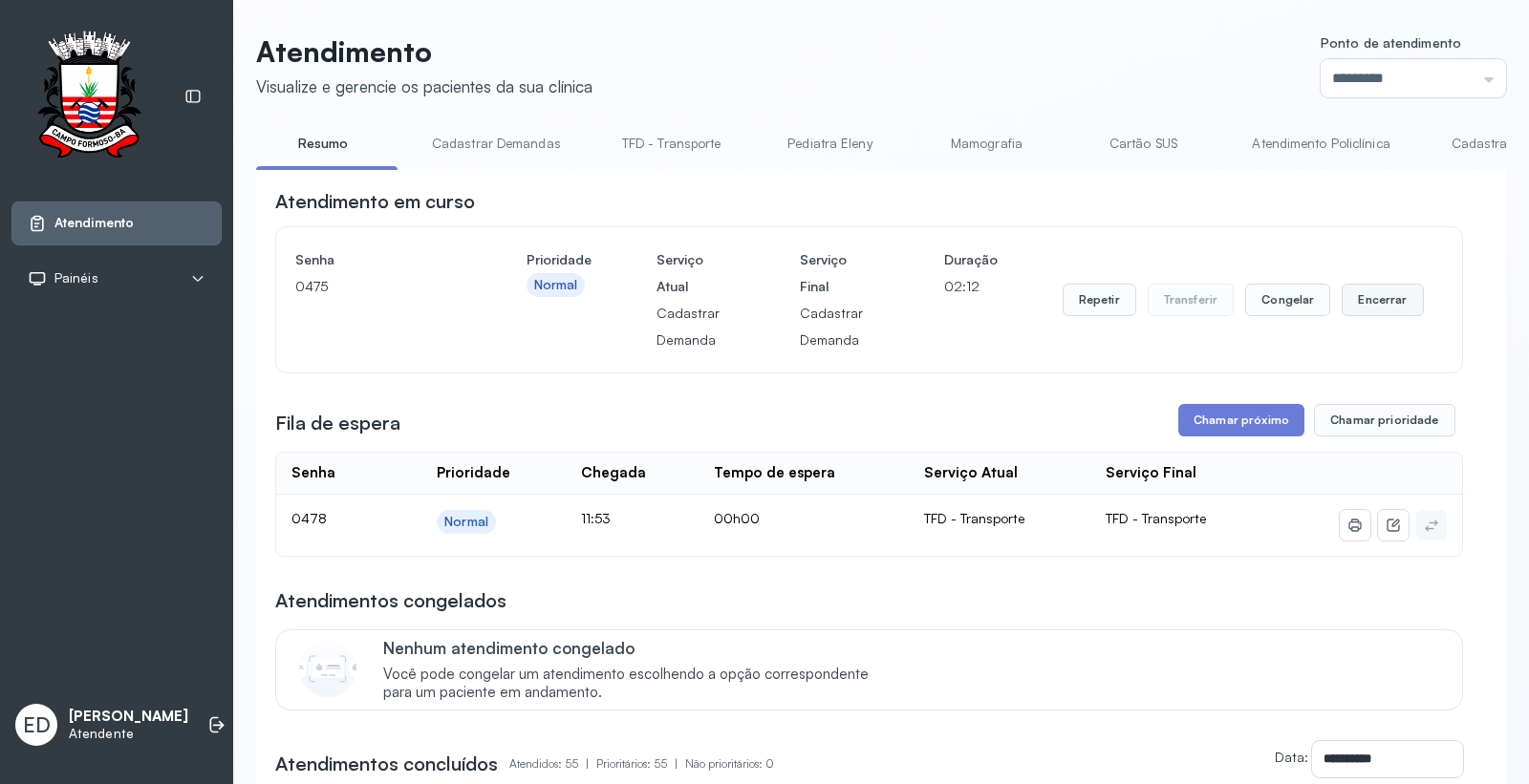
click at [1376, 300] on button "Encerrar" at bounding box center [1382, 299] width 82 height 32
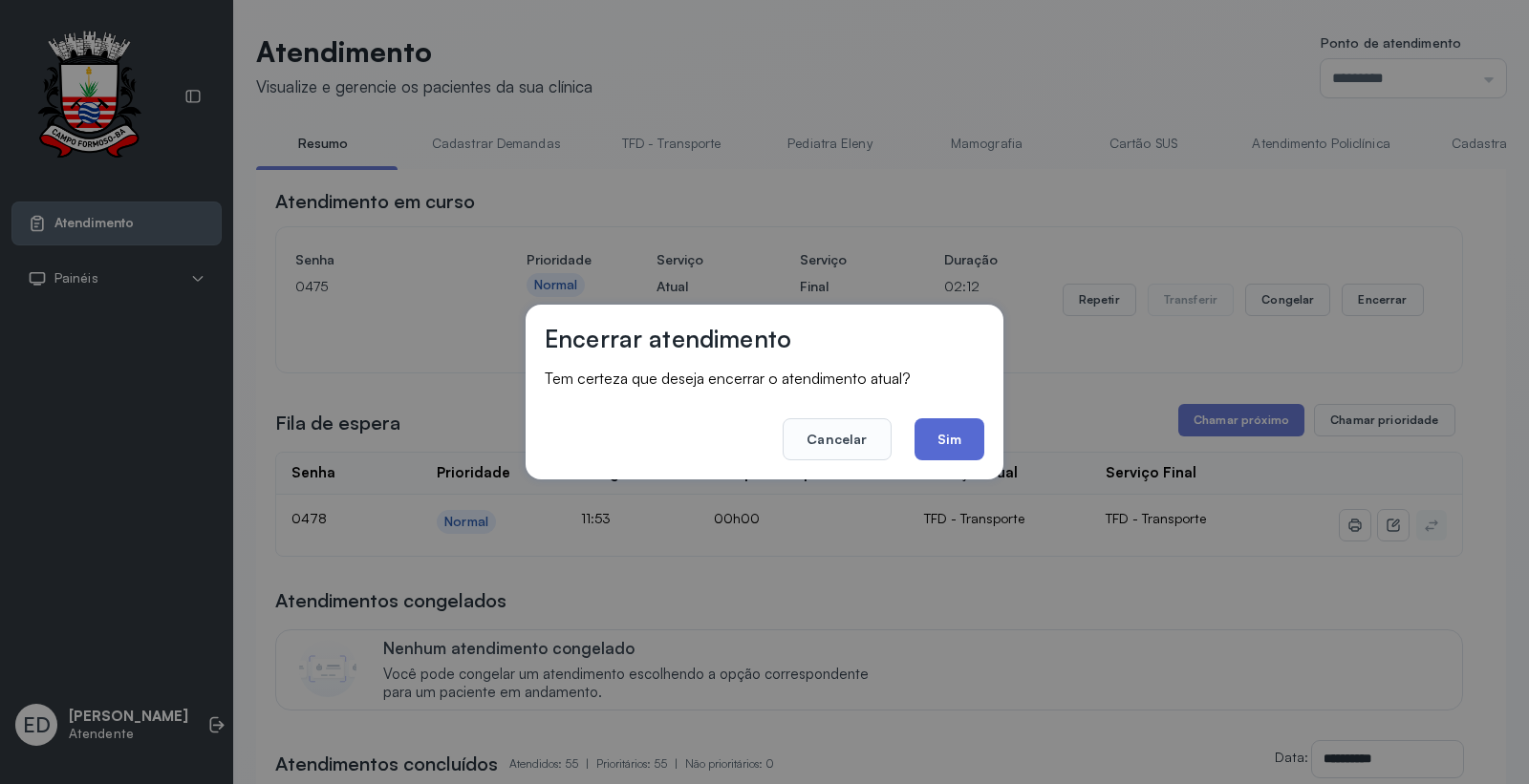
click at [958, 452] on button "Sim" at bounding box center [949, 439] width 70 height 42
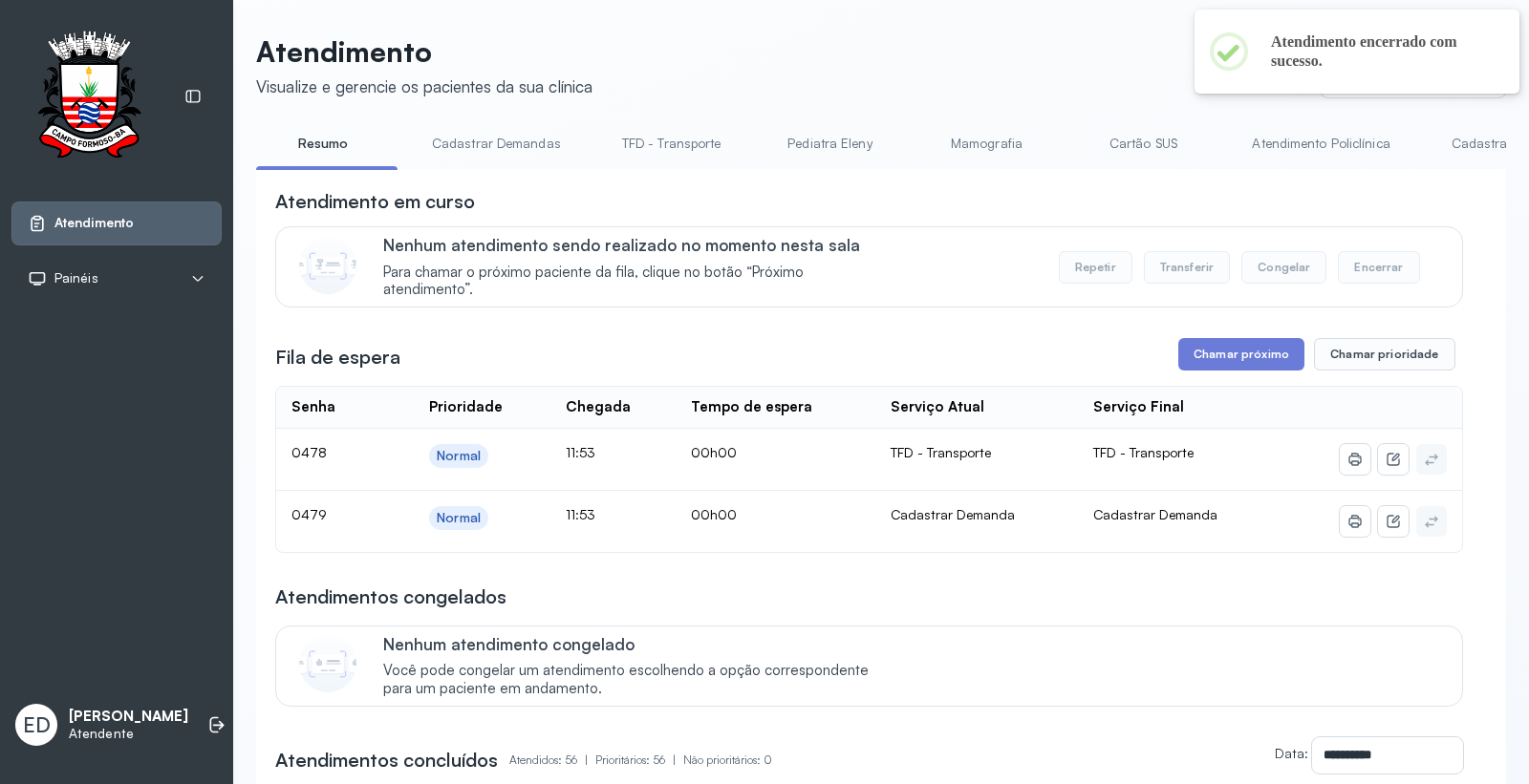
click at [1443, 142] on link "Cadastrar Demanda" at bounding box center [1512, 144] width 160 height 31
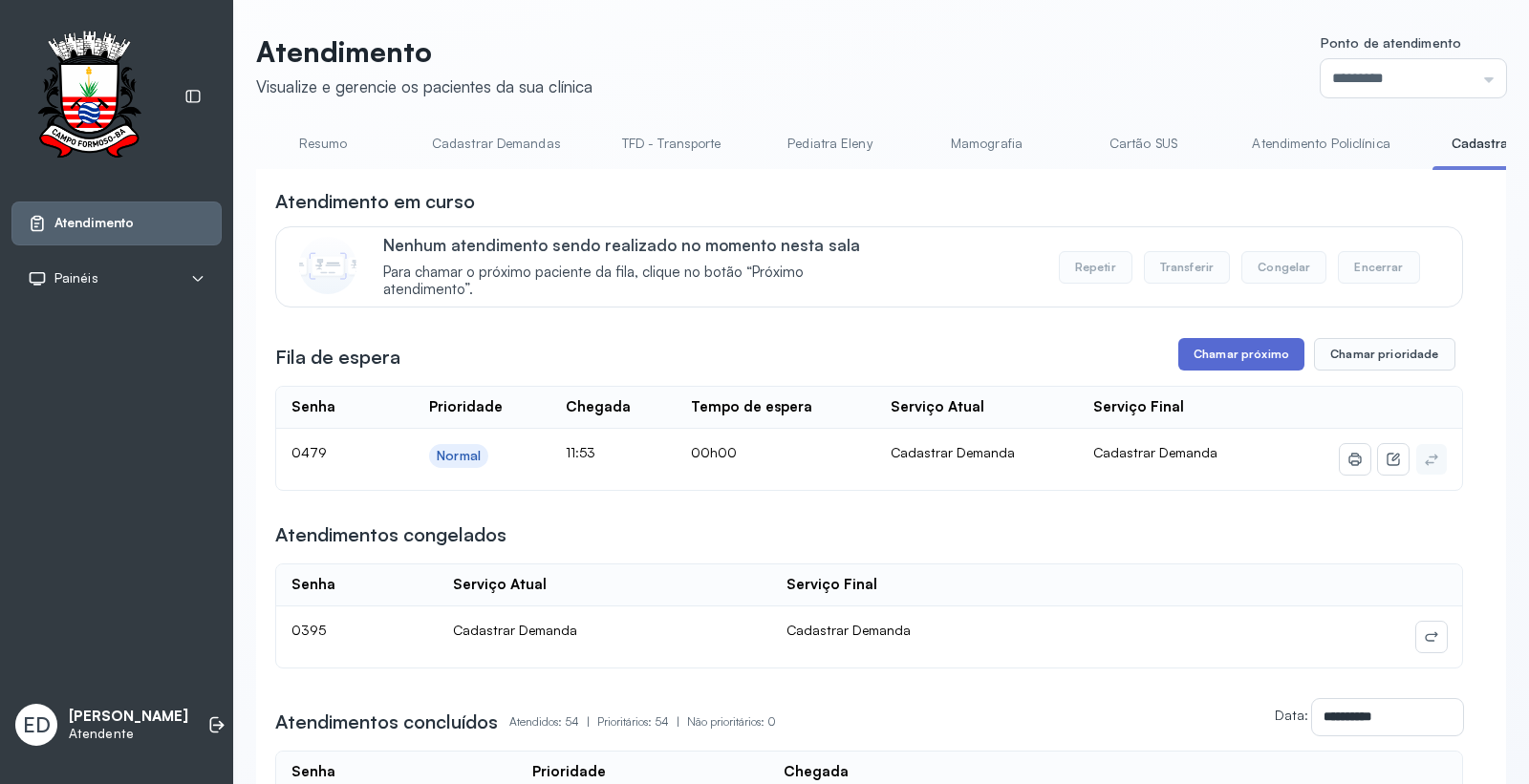
click at [1208, 368] on button "Chamar próximo" at bounding box center [1242, 354] width 126 height 32
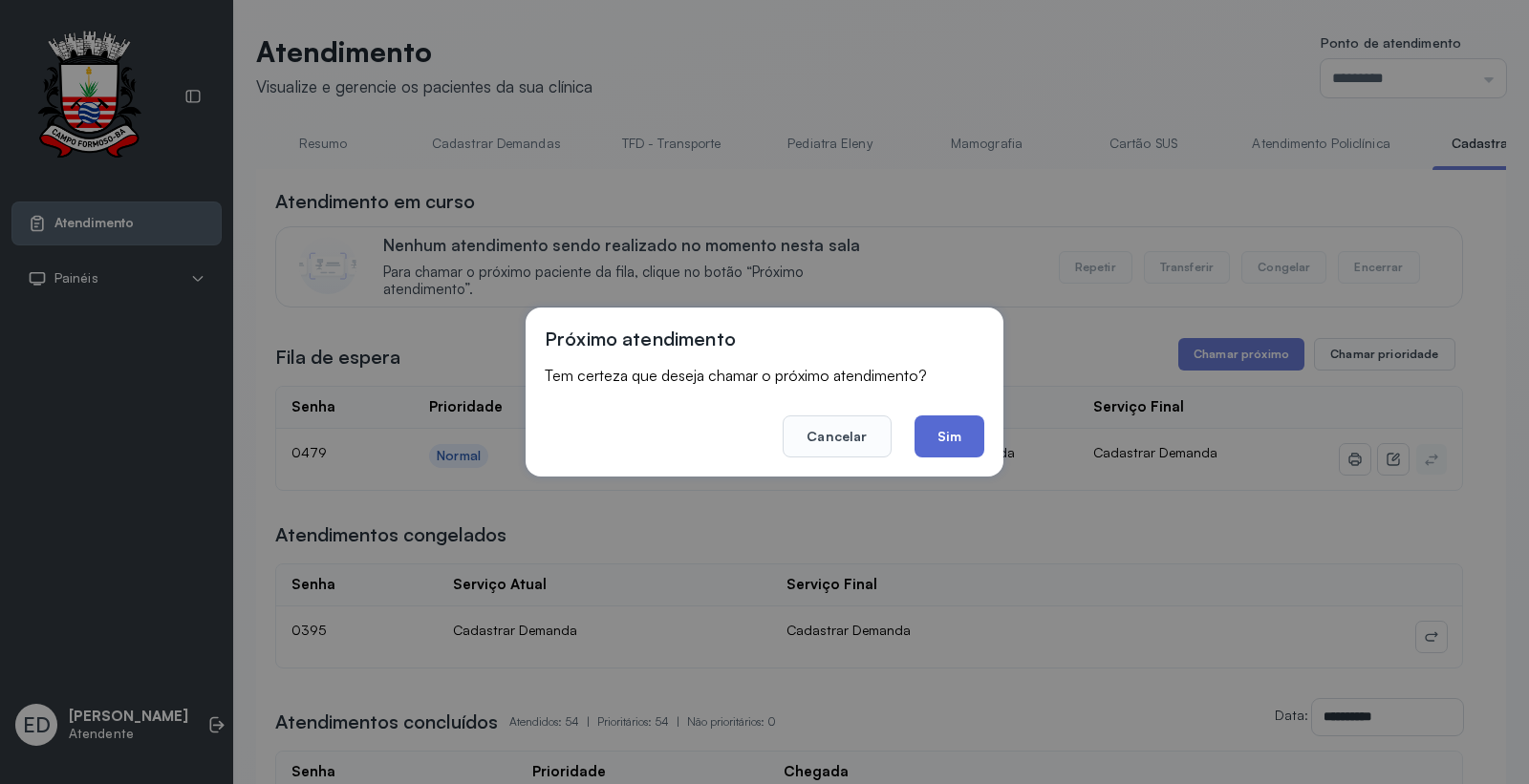
click at [932, 435] on button "Sim" at bounding box center [949, 437] width 70 height 42
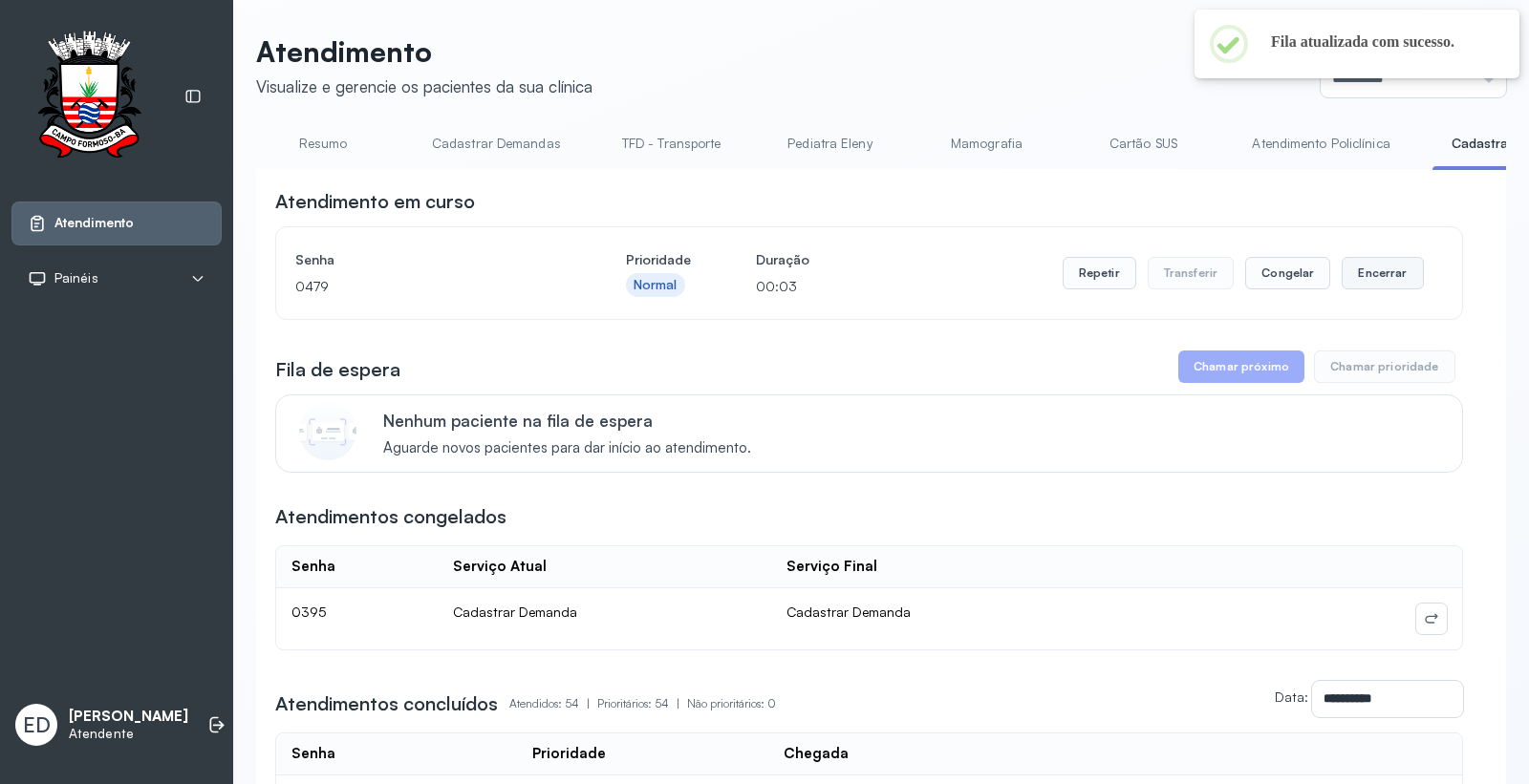
click at [1371, 275] on button "Encerrar" at bounding box center [1382, 272] width 82 height 32
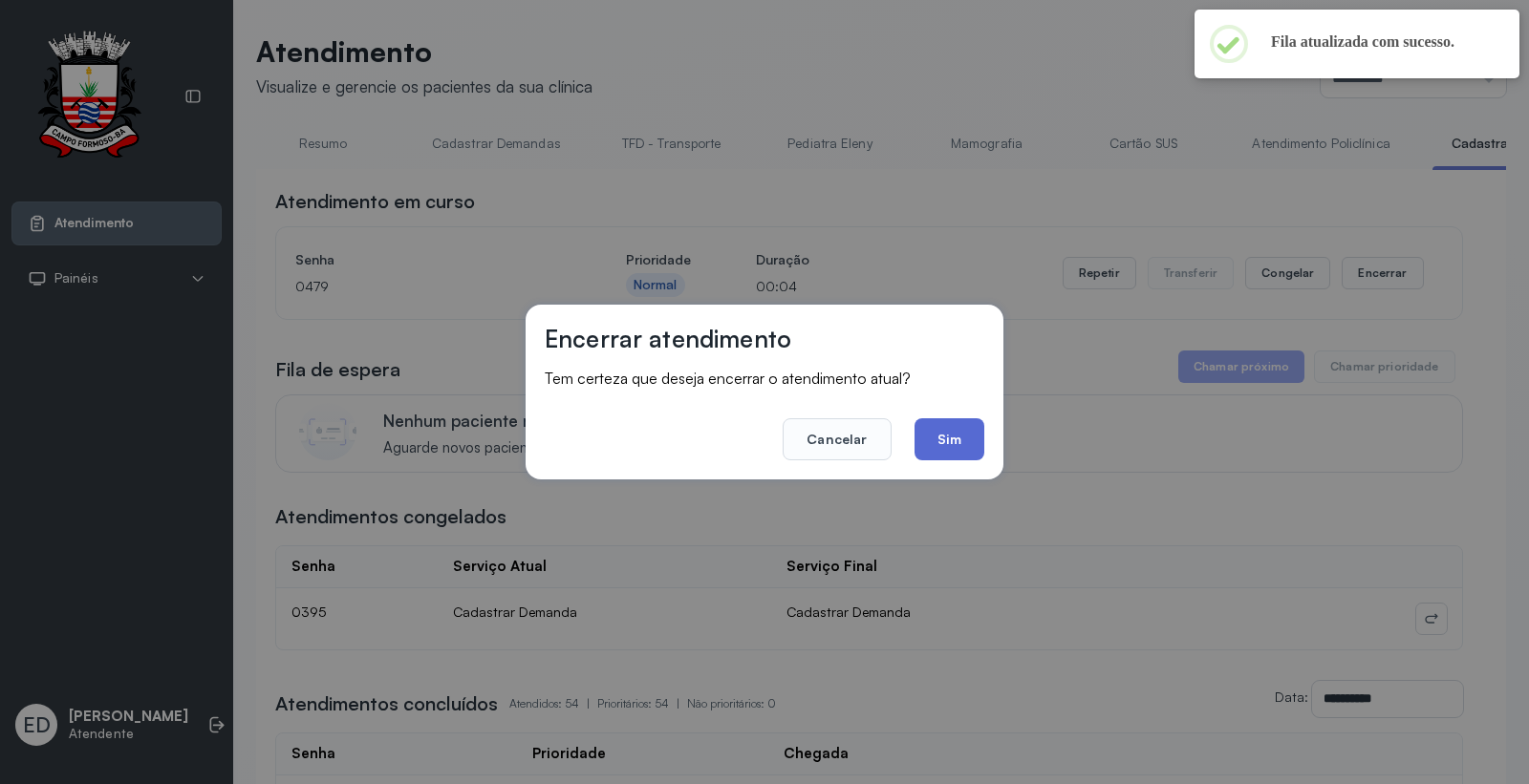
click at [951, 440] on button "Sim" at bounding box center [949, 439] width 70 height 42
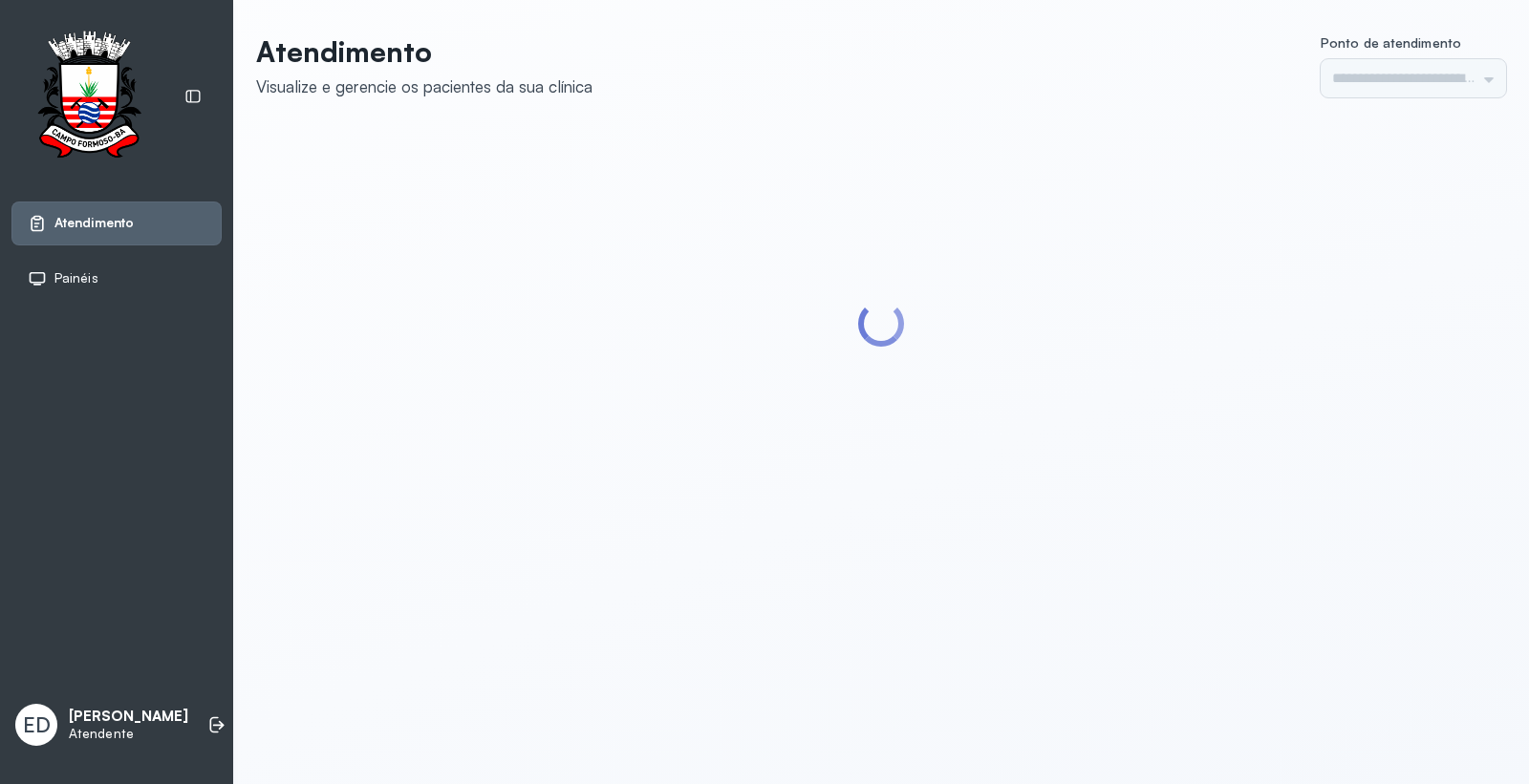
type input "*********"
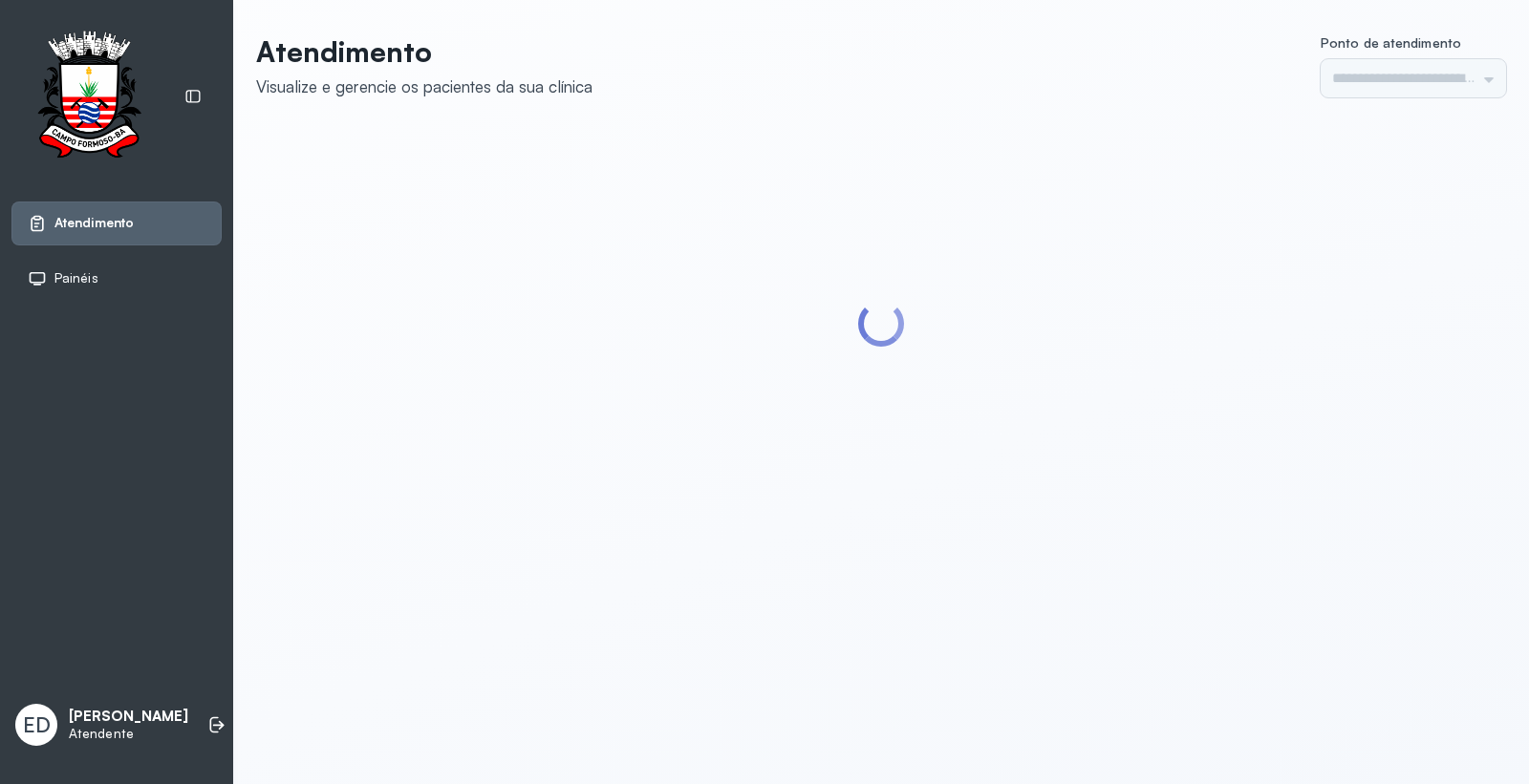
type input "*********"
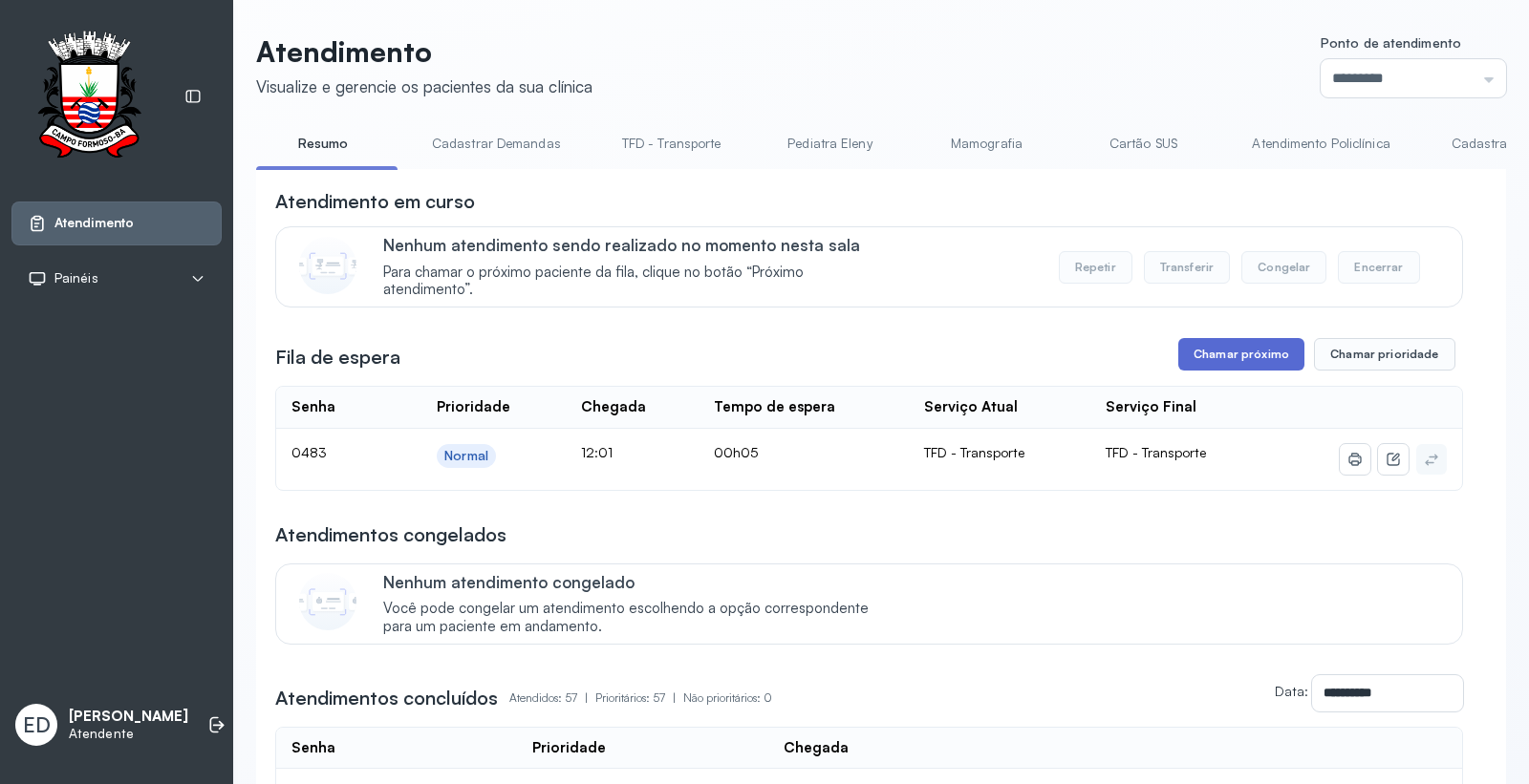
click at [1246, 347] on button "Chamar próximo" at bounding box center [1242, 354] width 126 height 32
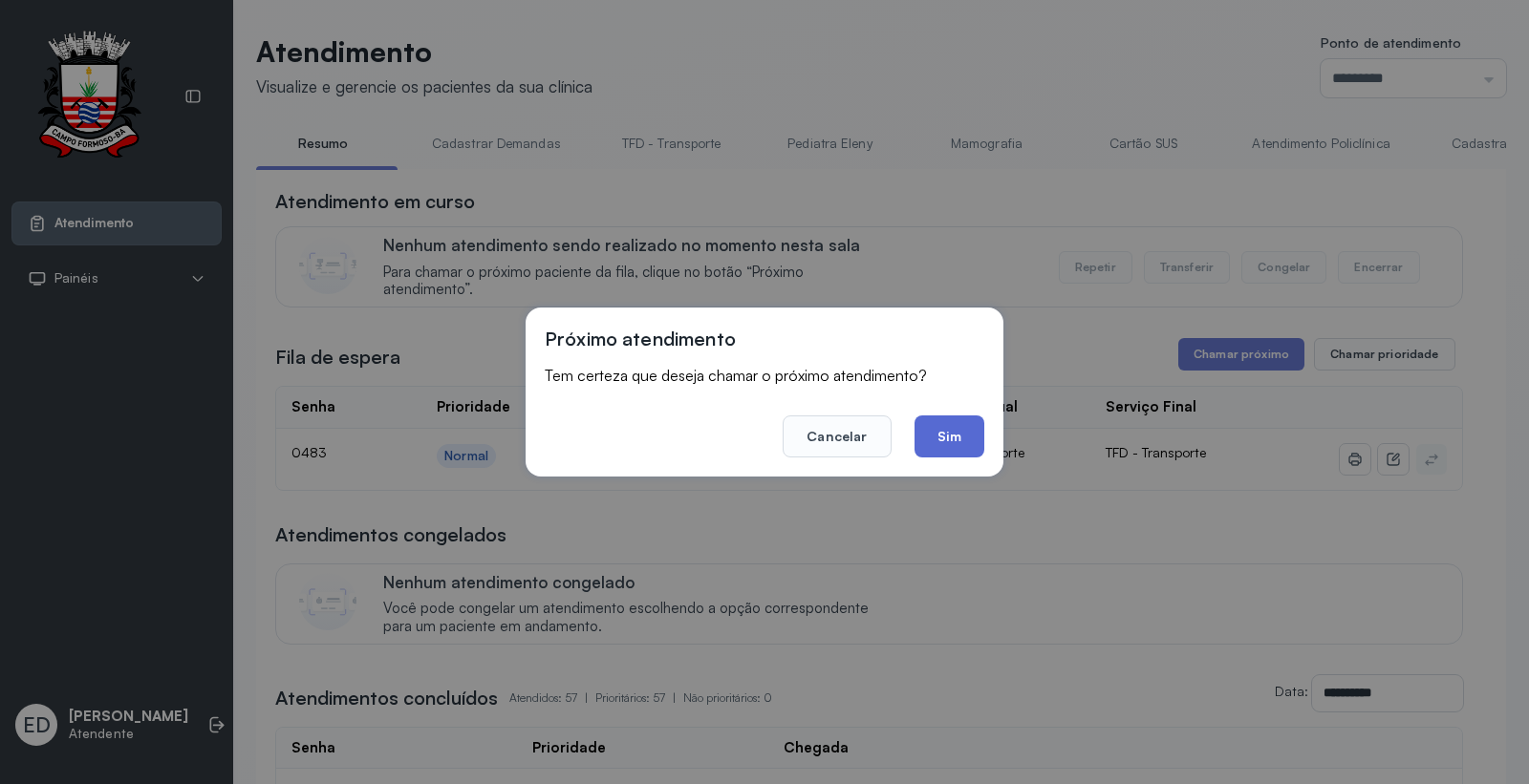
click at [953, 435] on button "Sim" at bounding box center [949, 437] width 70 height 42
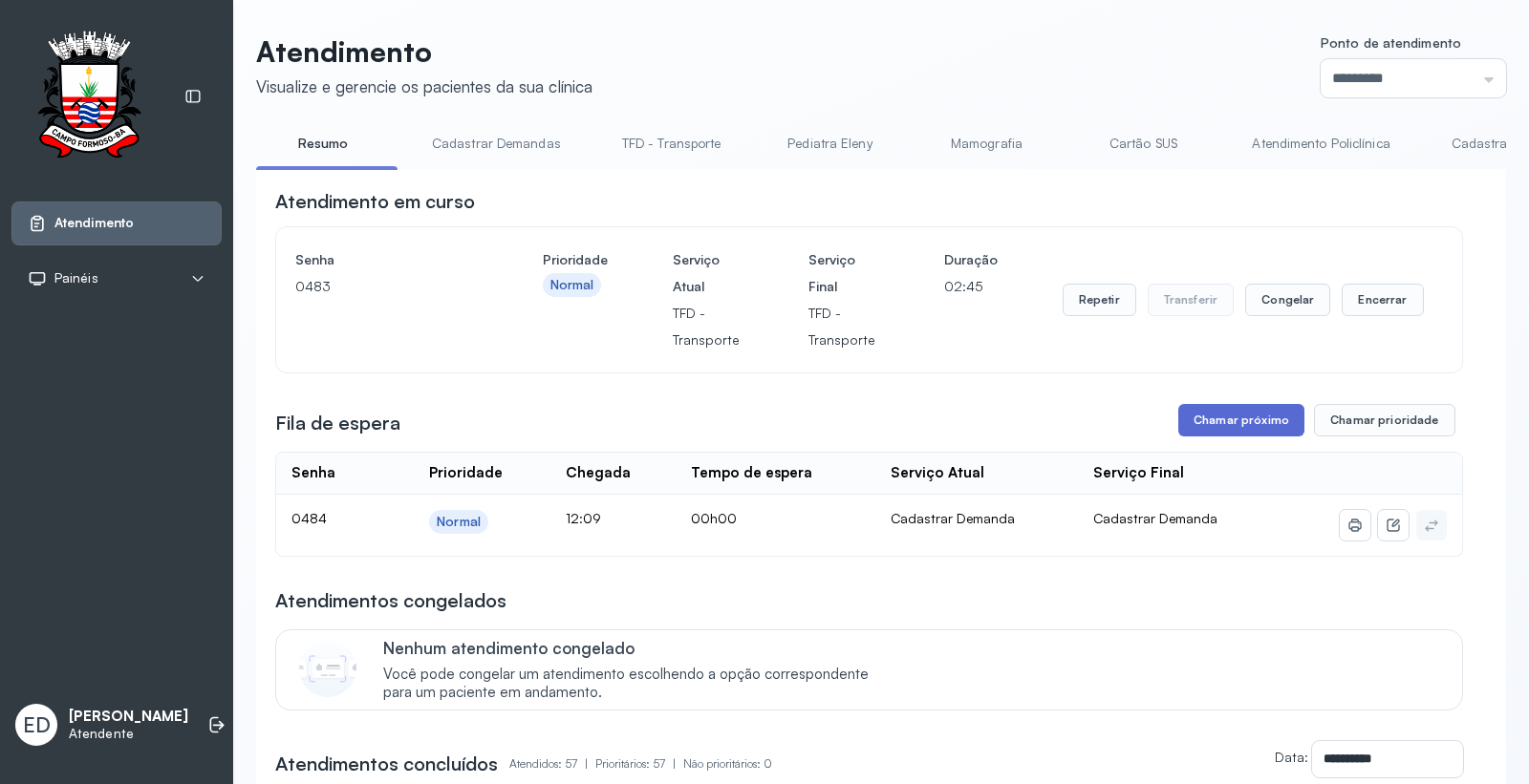
click at [1234, 425] on button "Chamar próximo" at bounding box center [1242, 420] width 126 height 32
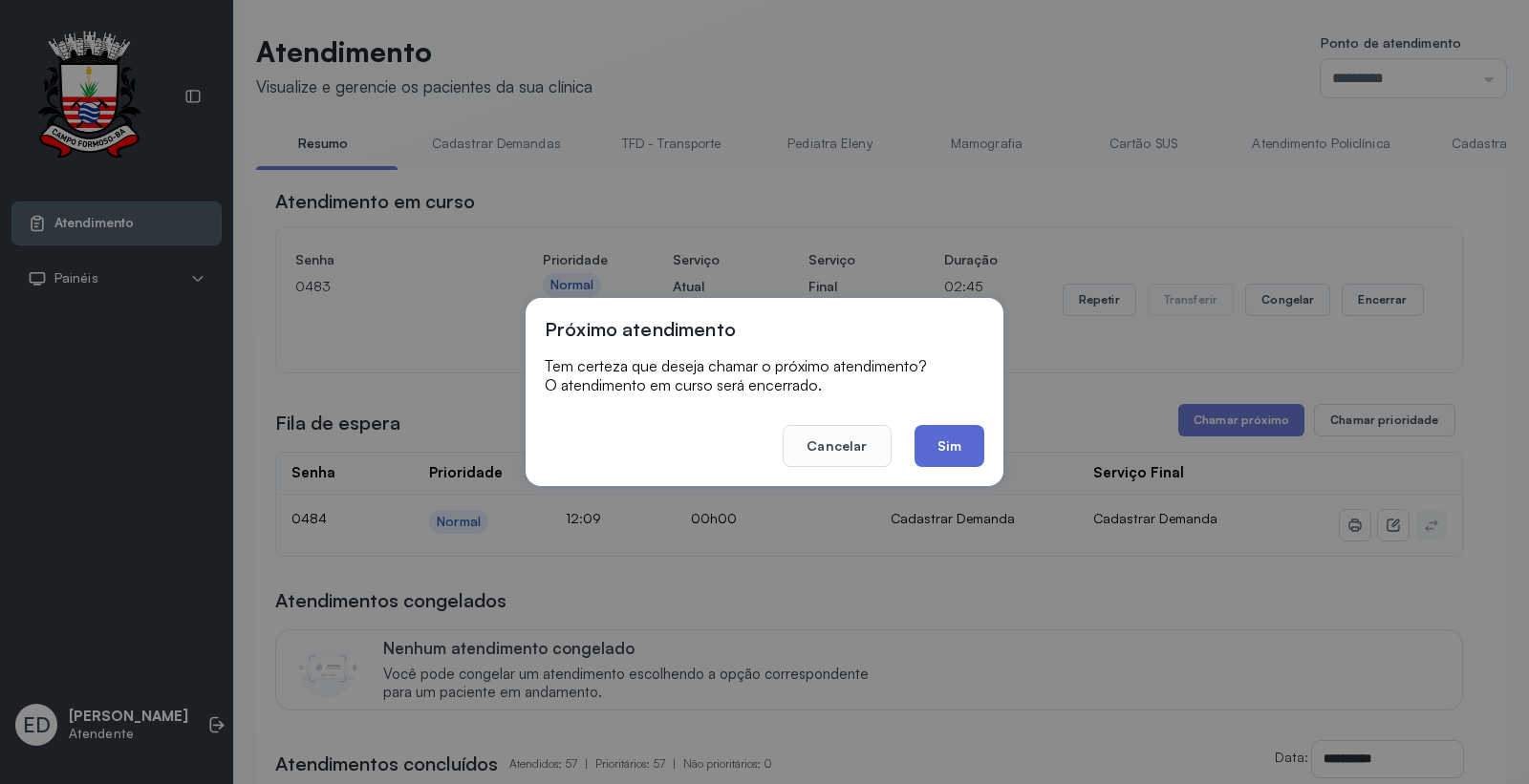
click at [961, 451] on button "Sim" at bounding box center [949, 446] width 70 height 42
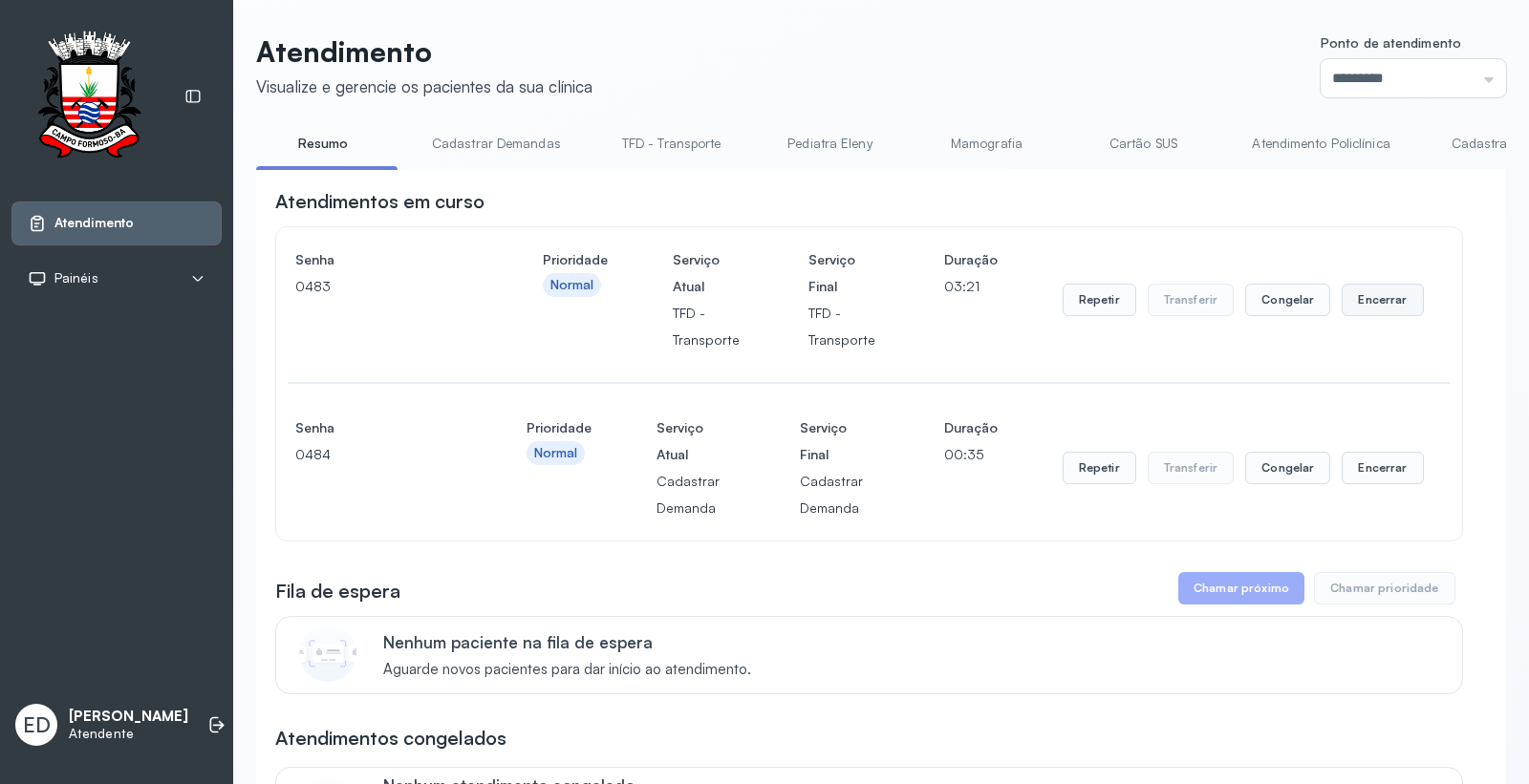
click at [1380, 303] on button "Encerrar" at bounding box center [1382, 299] width 82 height 32
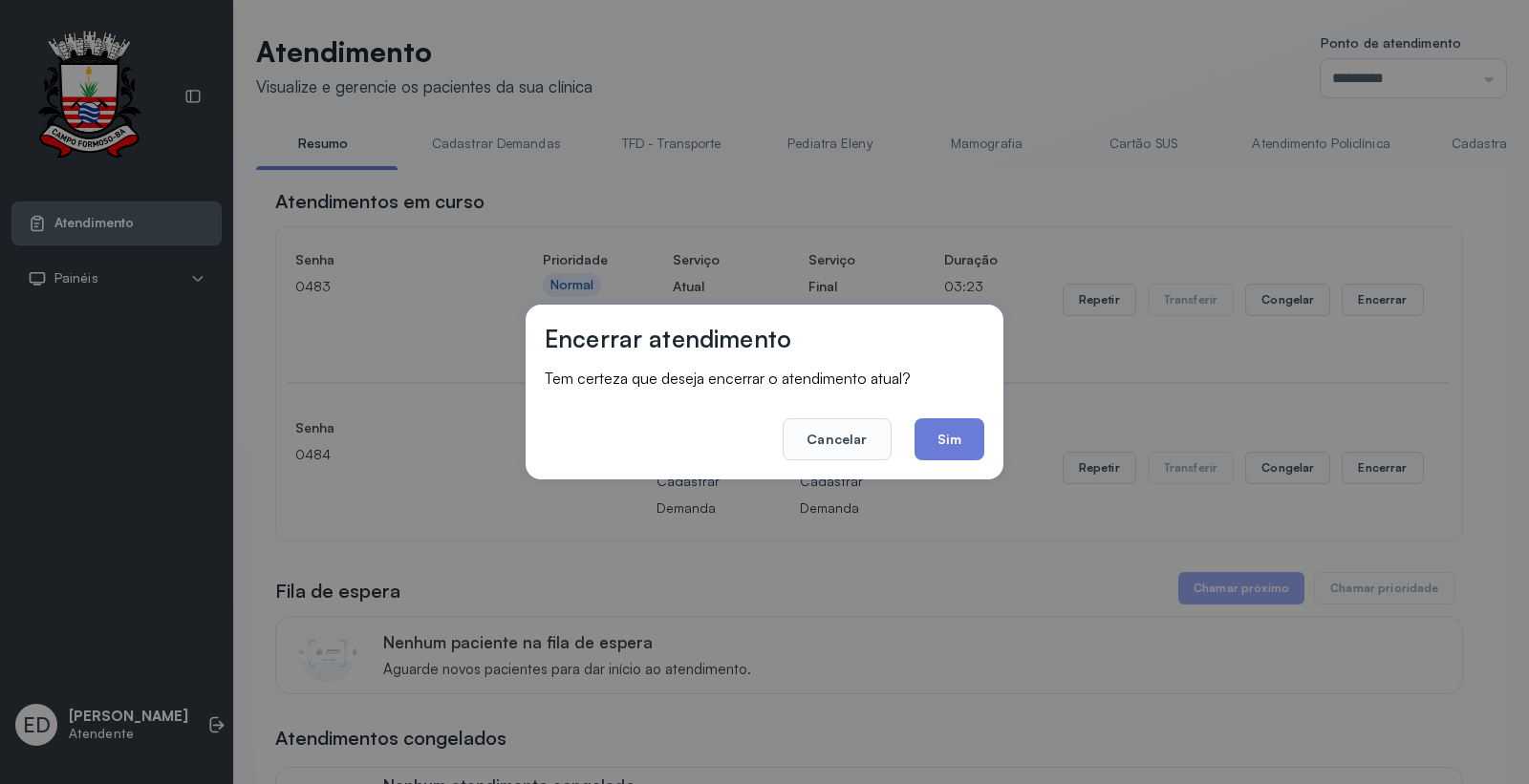
drag, startPoint x: 967, startPoint y: 440, endPoint x: 906, endPoint y: 538, distance: 115.4
click at [963, 451] on button "Sim" at bounding box center [949, 439] width 70 height 42
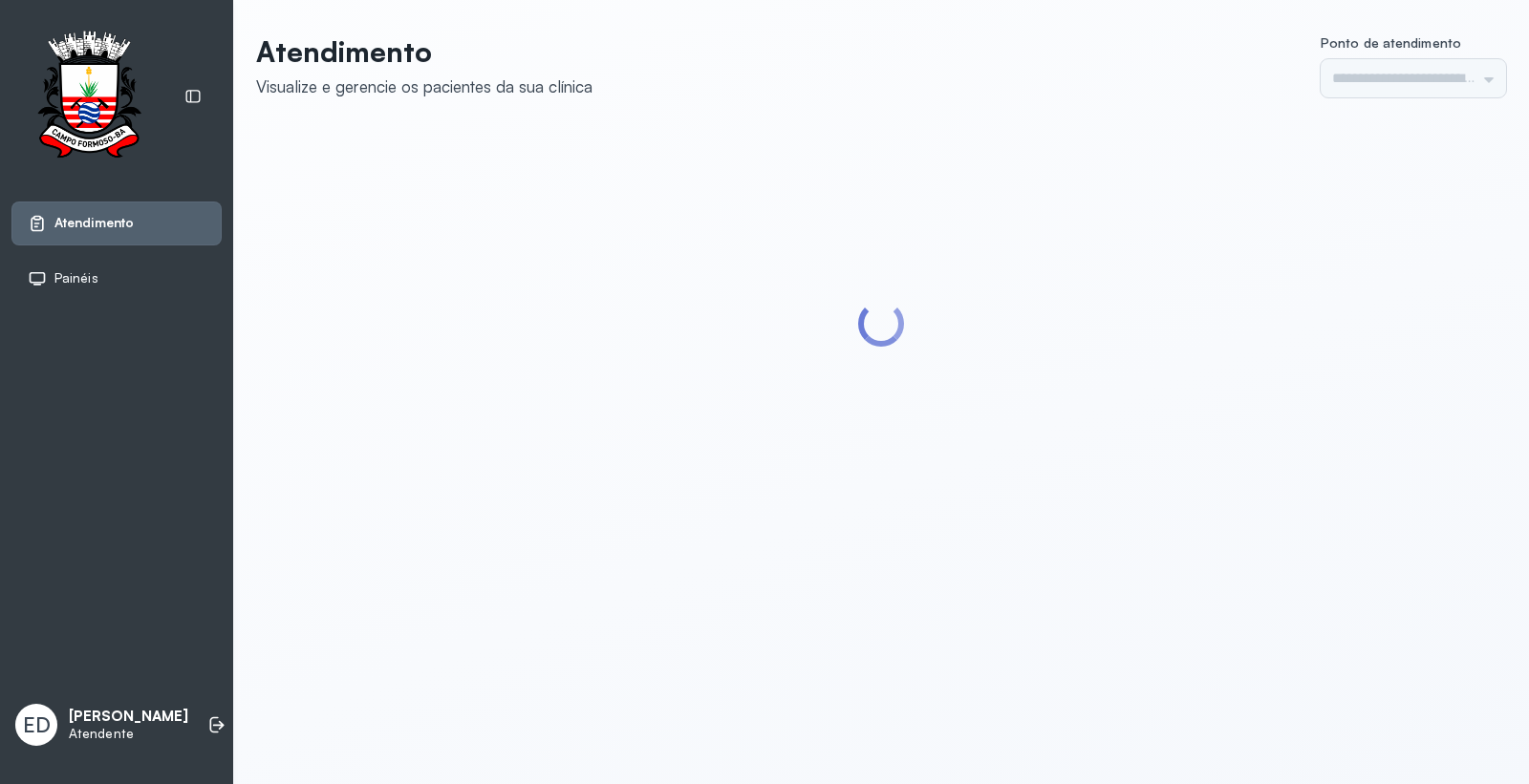
type input "*********"
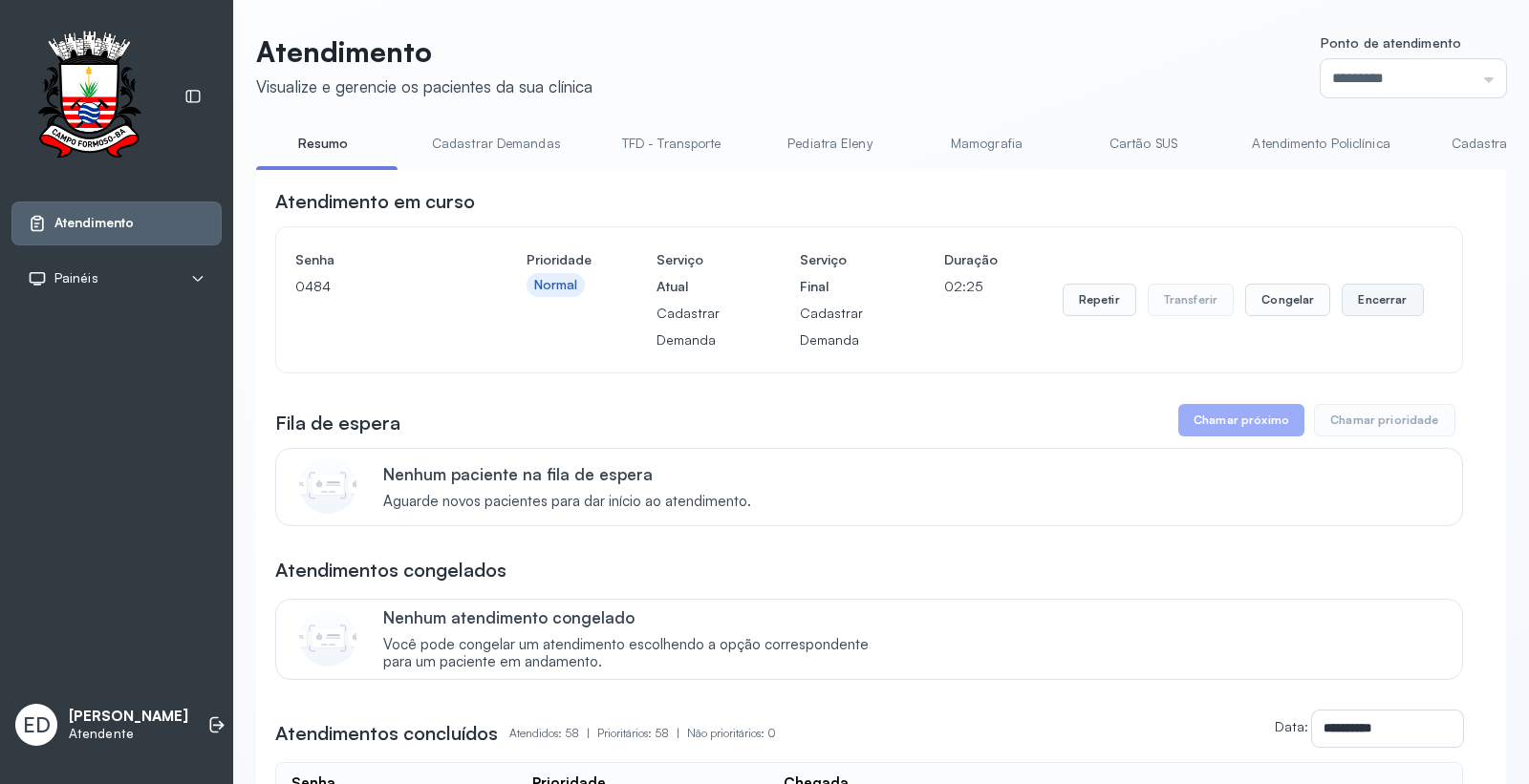
click at [1371, 291] on button "Encerrar" at bounding box center [1382, 299] width 82 height 32
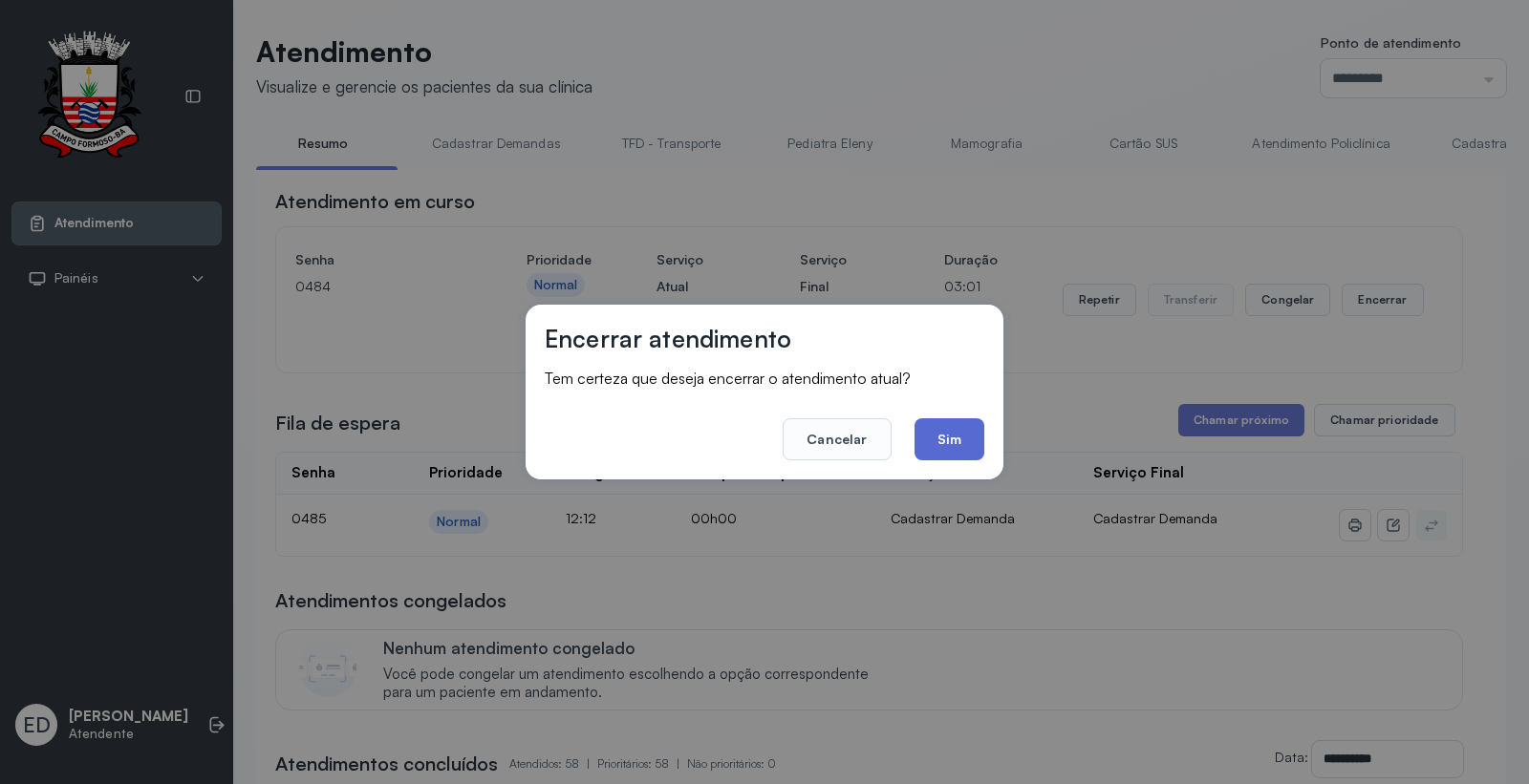
click at [930, 438] on button "Sim" at bounding box center [949, 439] width 70 height 42
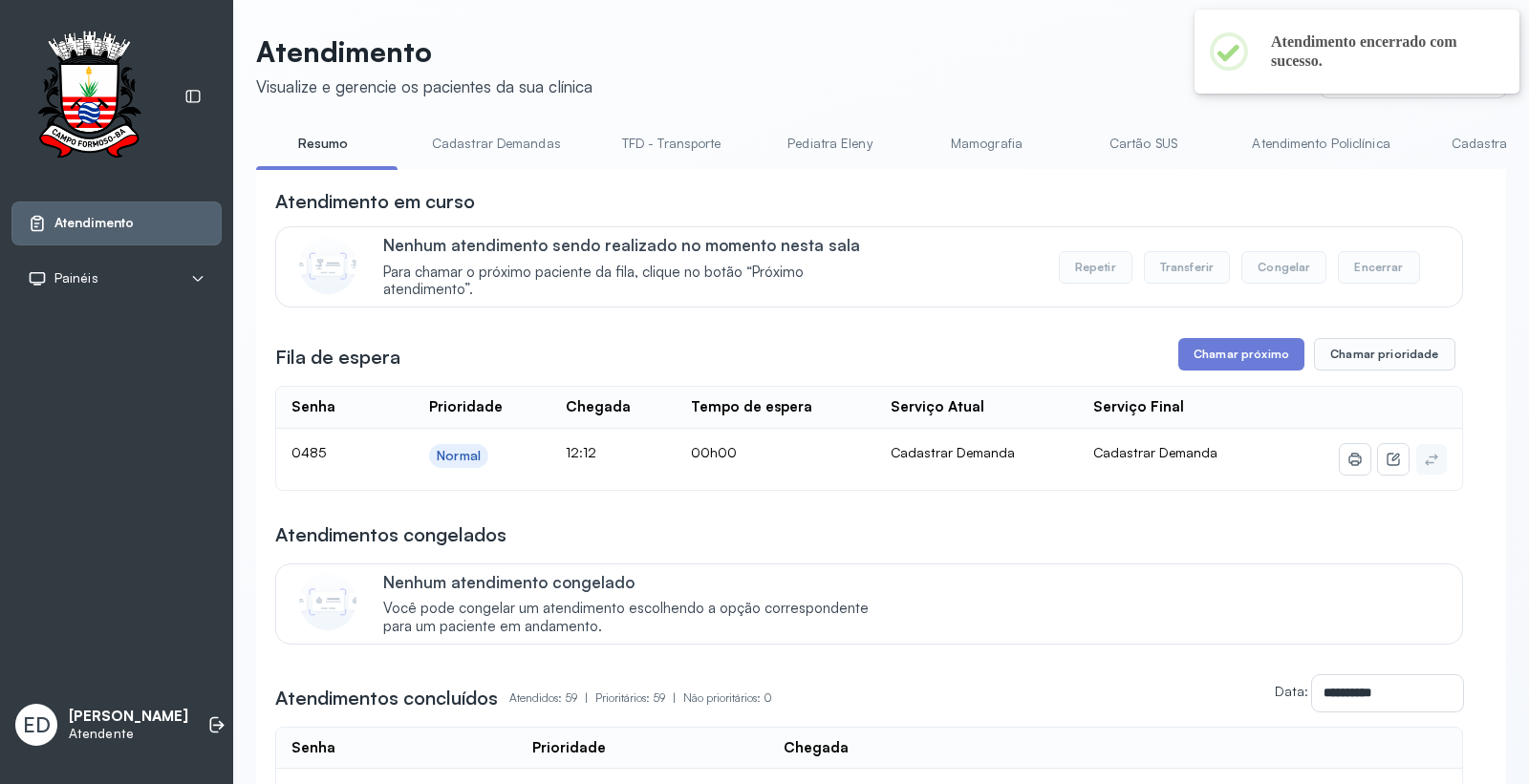
click at [876, 40] on header "Atendimento Visualize e gerencie os pacientes da sua clínica Ponto de atendimen…" at bounding box center [881, 66] width 1251 height 63
click at [877, 40] on header "Atendimento Visualize e gerencie os pacientes da sua clínica Ponto de atendimen…" at bounding box center [881, 66] width 1251 height 63
click at [1264, 363] on button "Chamar próximo" at bounding box center [1242, 354] width 126 height 32
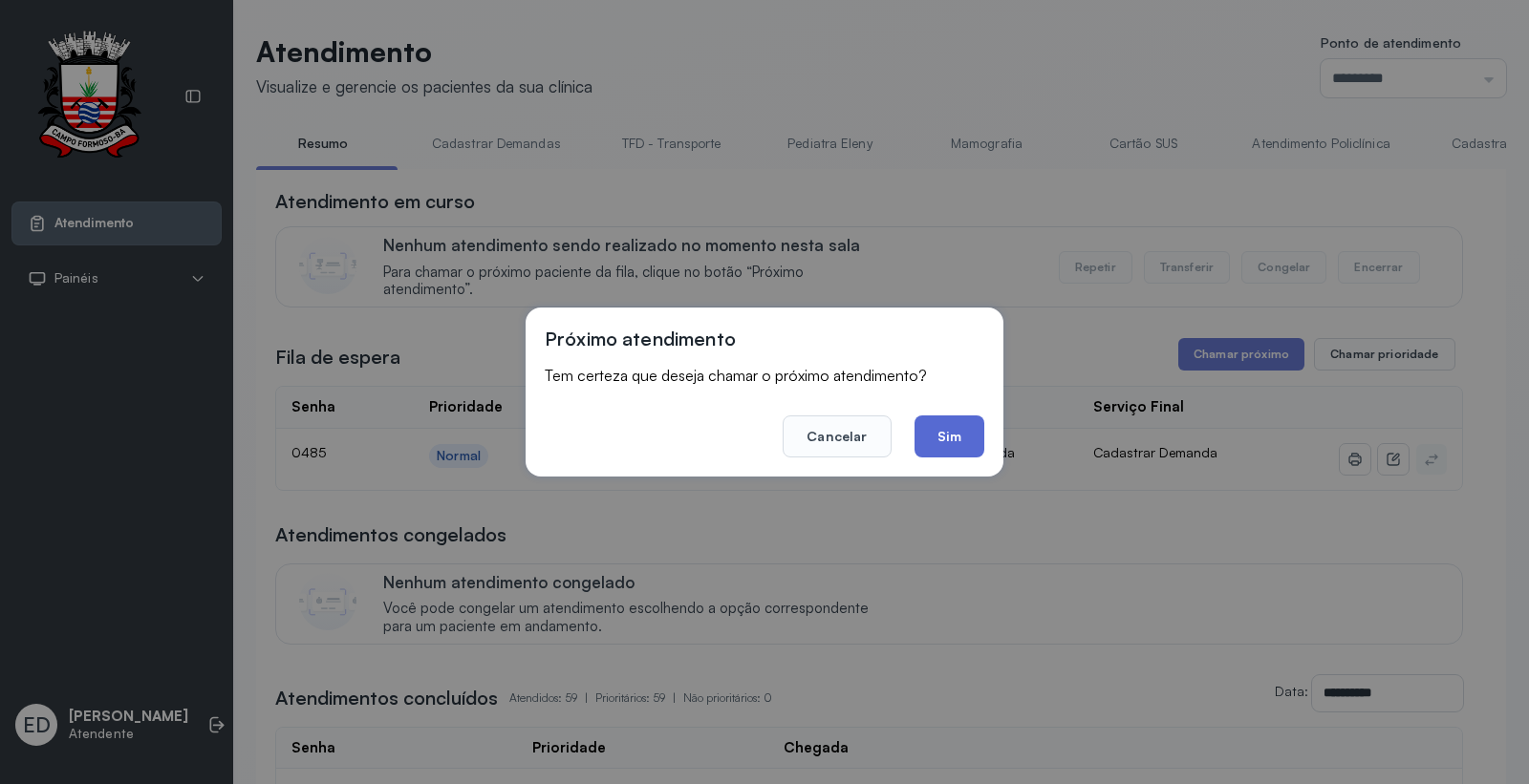
click at [951, 431] on button "Sim" at bounding box center [949, 437] width 70 height 42
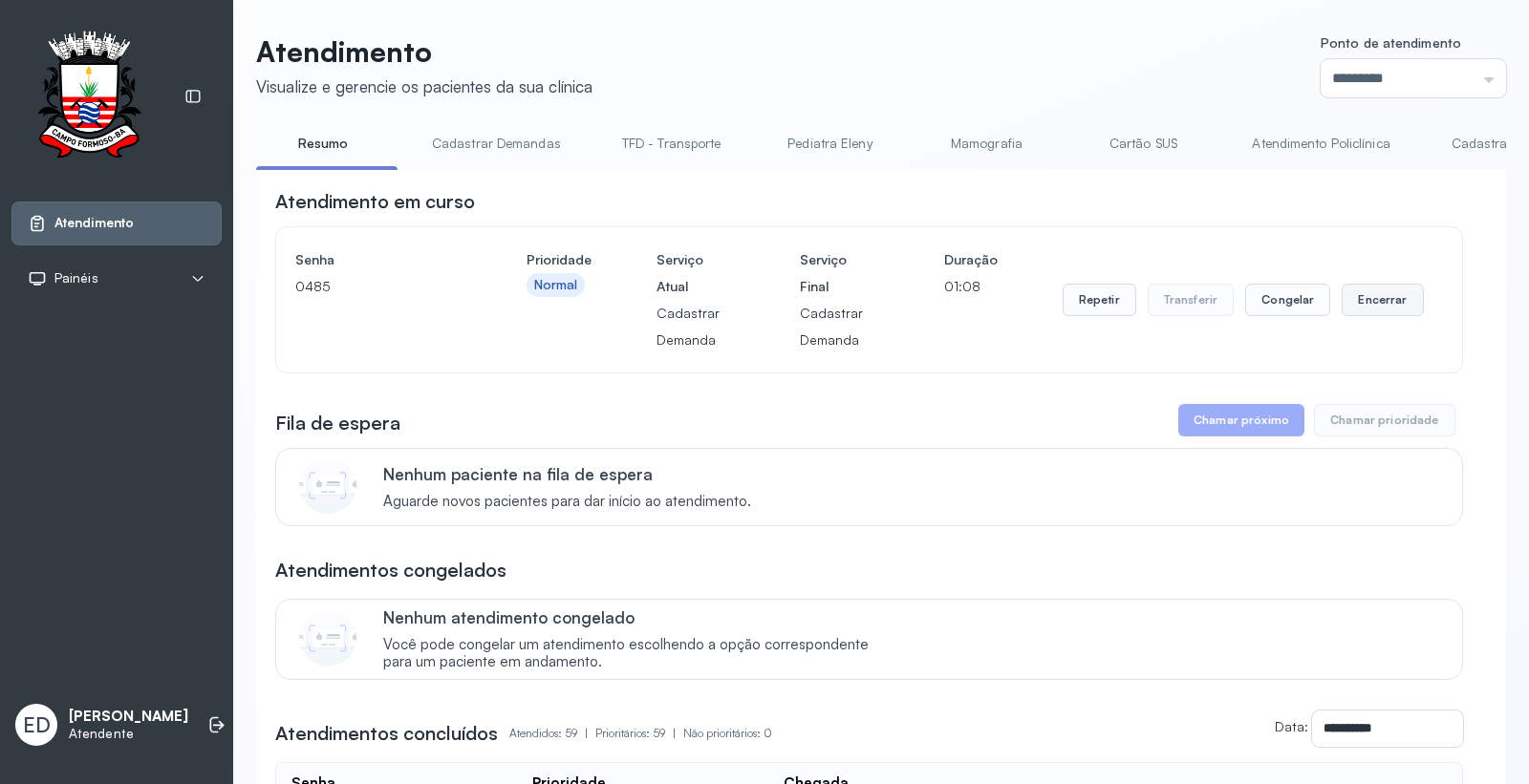
click at [1379, 298] on button "Encerrar" at bounding box center [1382, 299] width 82 height 32
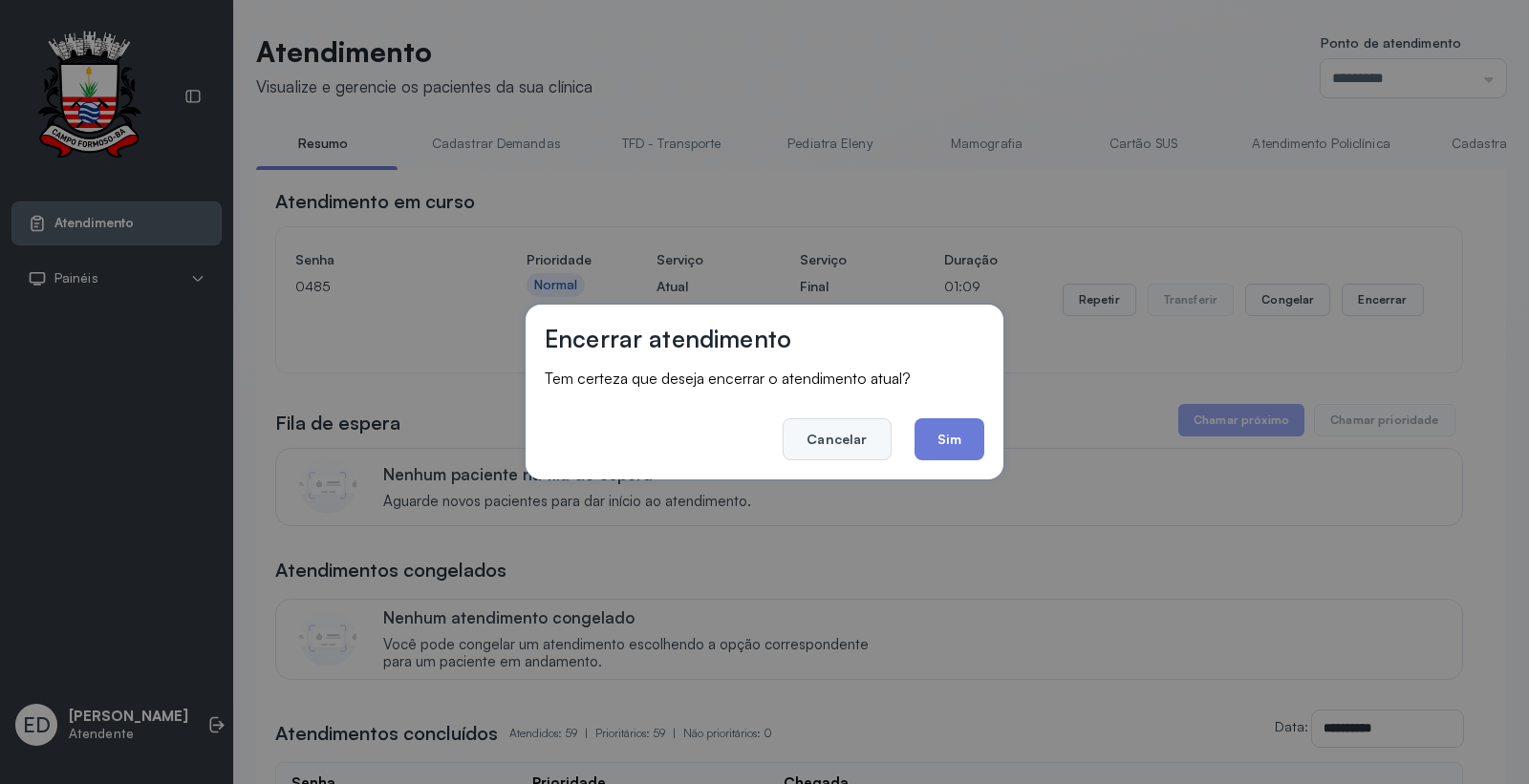
click at [852, 443] on button "Cancelar" at bounding box center [837, 439] width 108 height 42
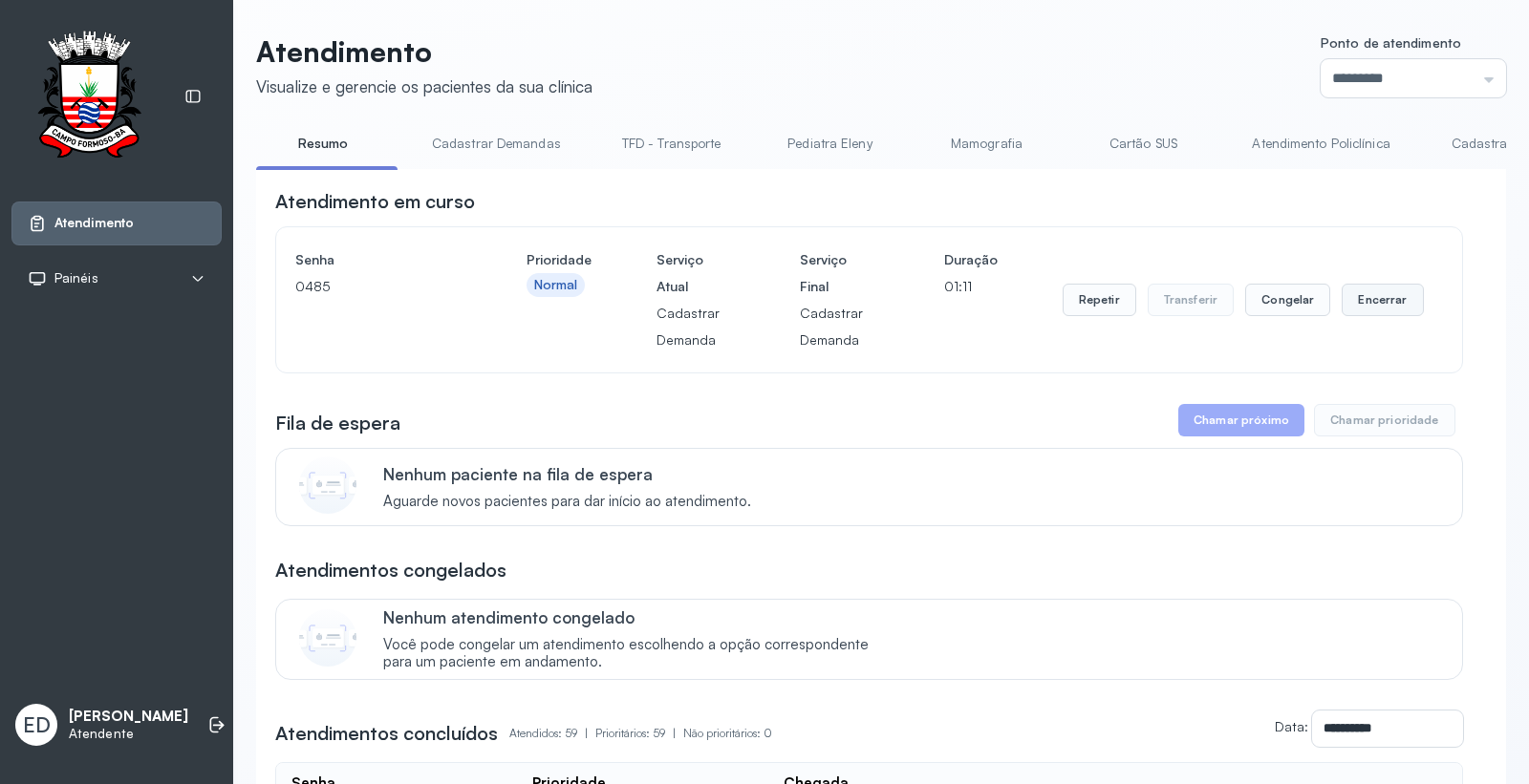
click at [1357, 299] on button "Encerrar" at bounding box center [1382, 299] width 82 height 32
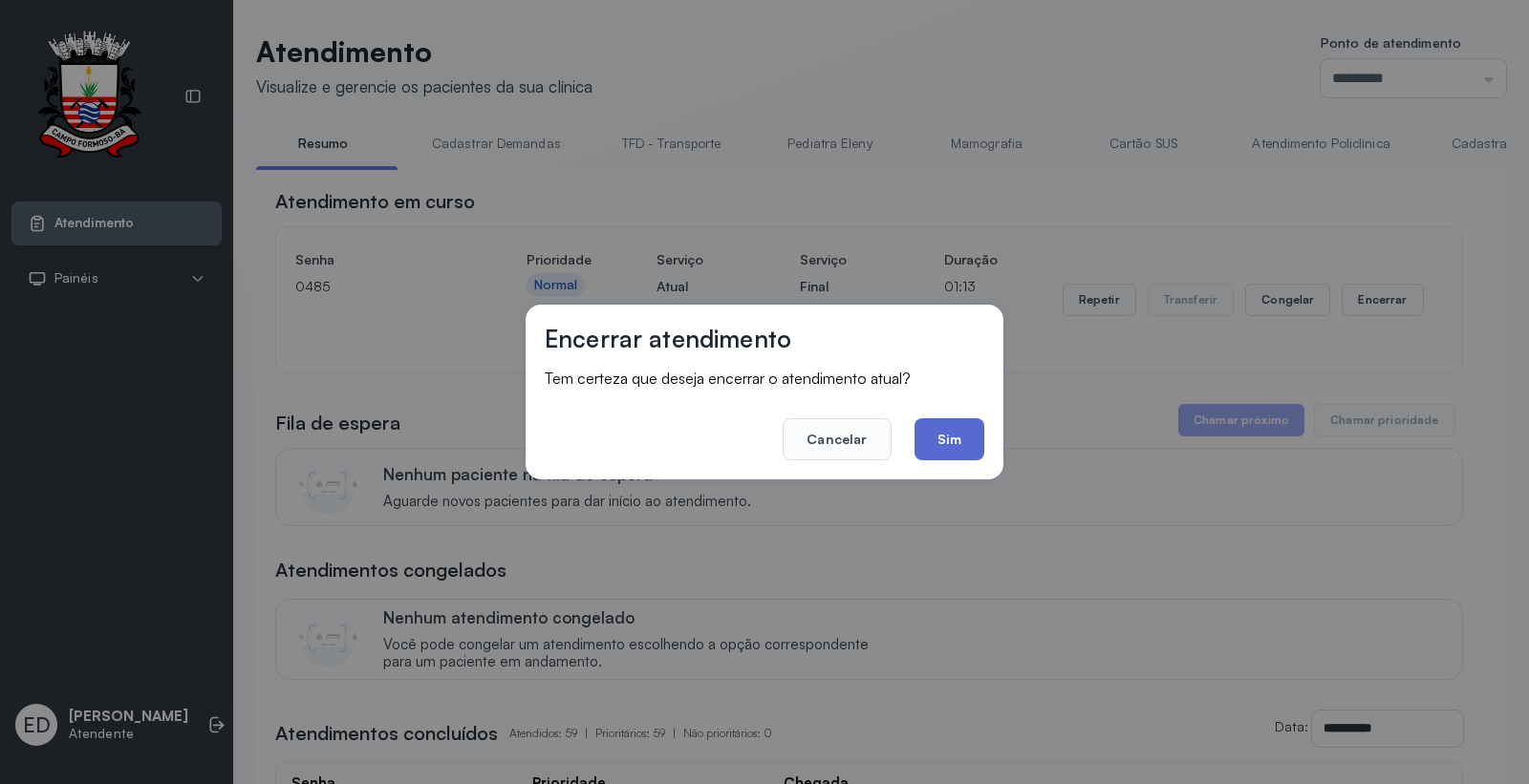
click at [952, 434] on button "Sim" at bounding box center [949, 439] width 70 height 42
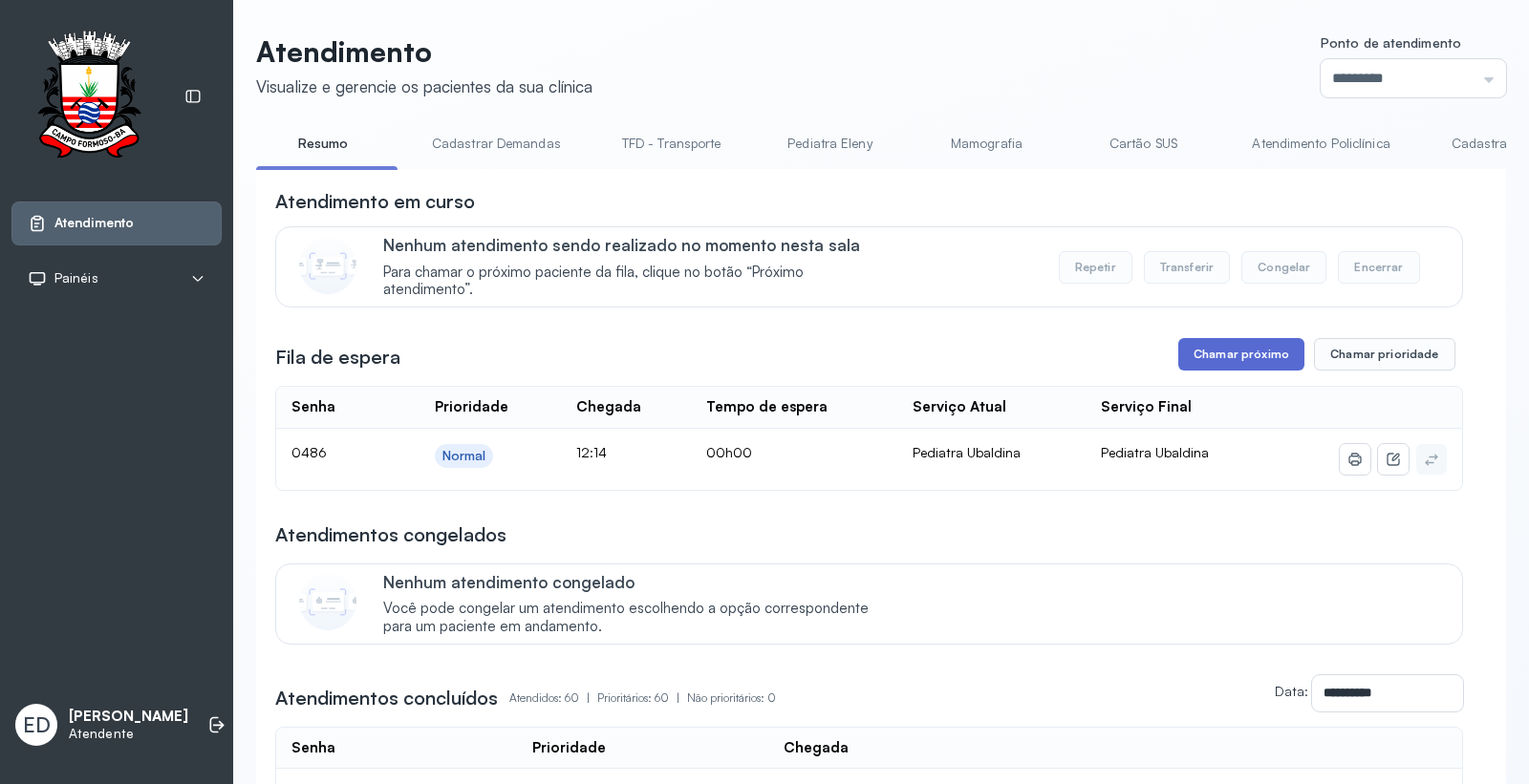
click at [1225, 367] on button "Chamar próximo" at bounding box center [1242, 354] width 126 height 32
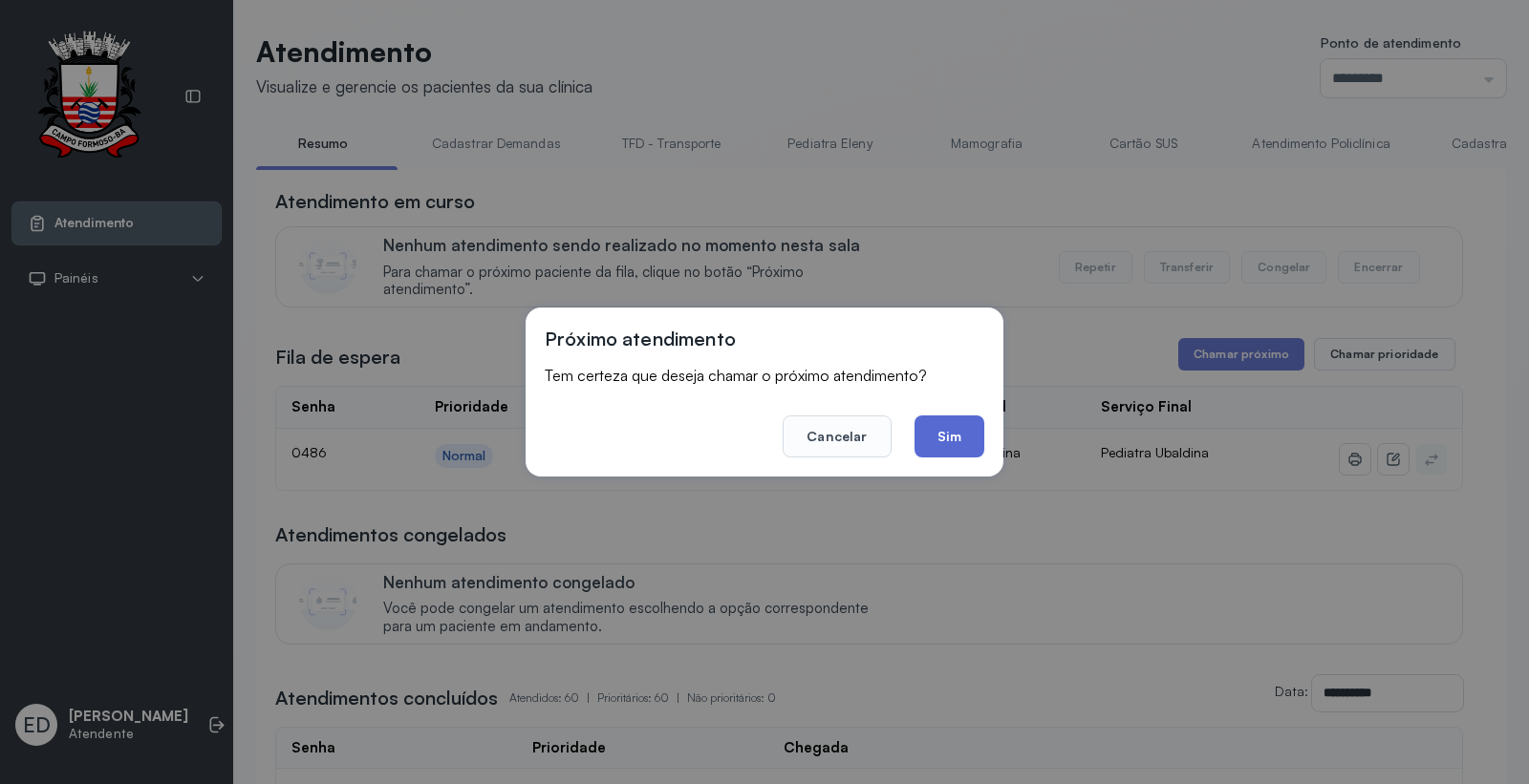
click at [948, 435] on button "Sim" at bounding box center [949, 437] width 70 height 42
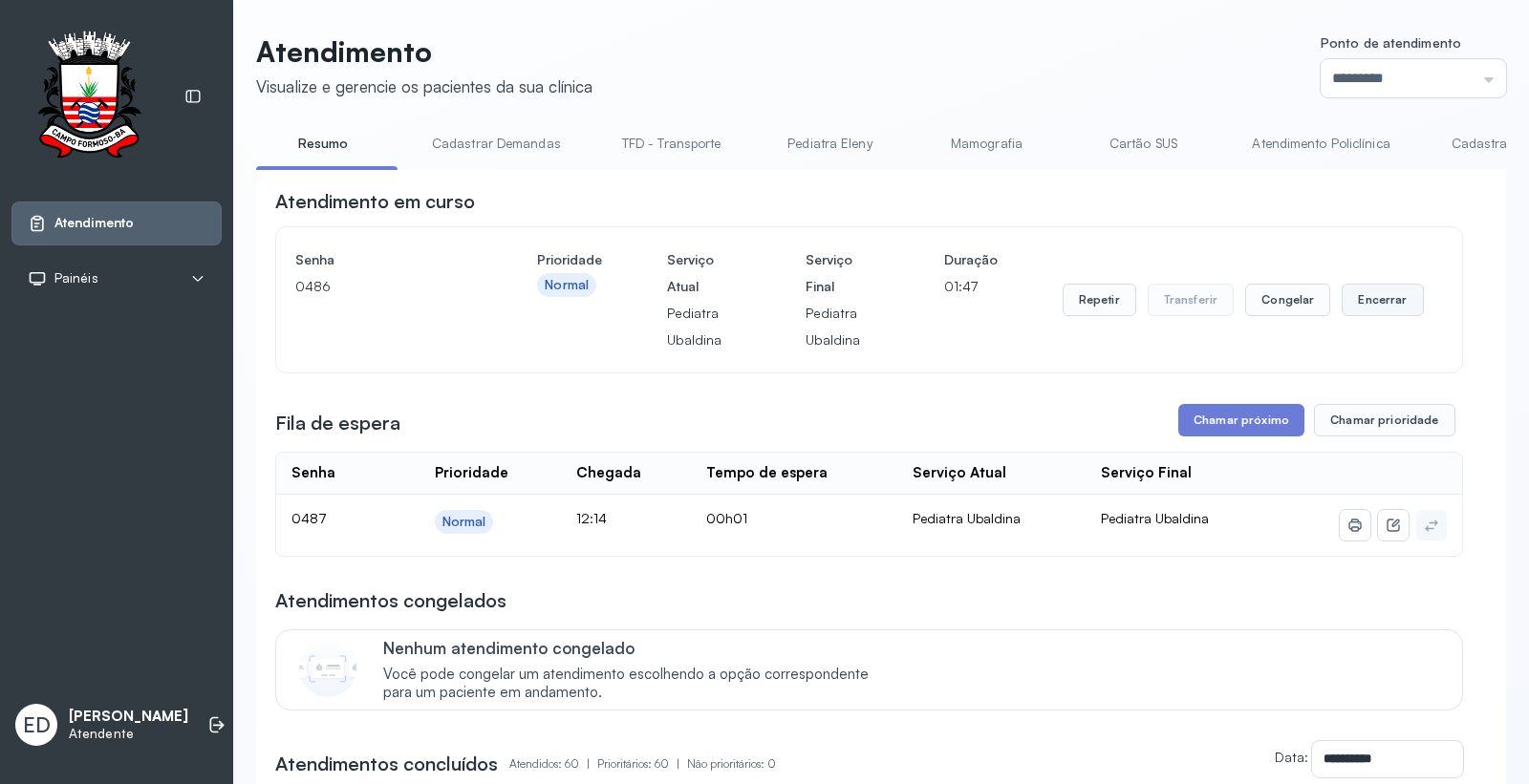
click at [1371, 291] on button "Encerrar" at bounding box center [1382, 299] width 82 height 32
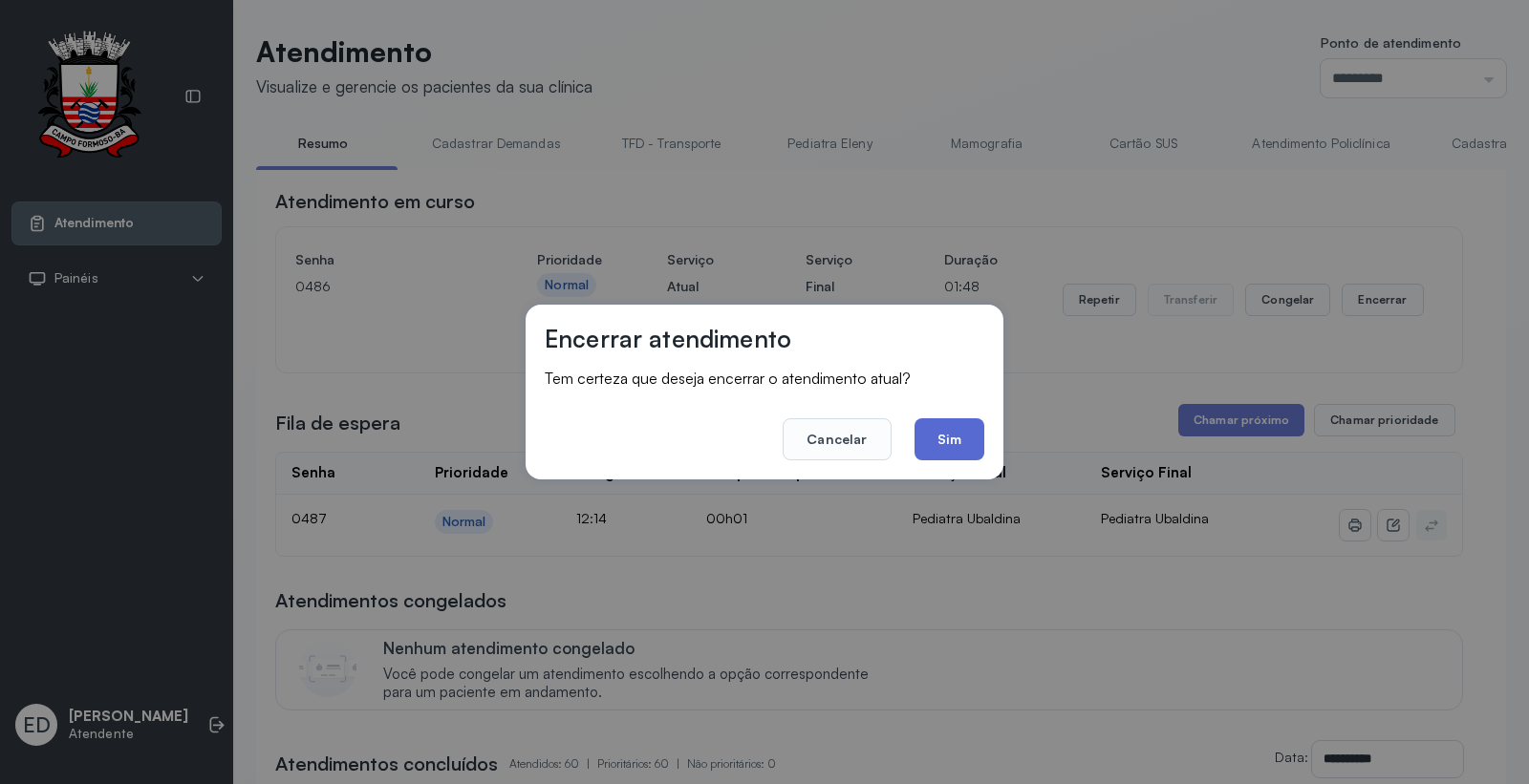
click at [949, 438] on button "Sim" at bounding box center [949, 439] width 70 height 42
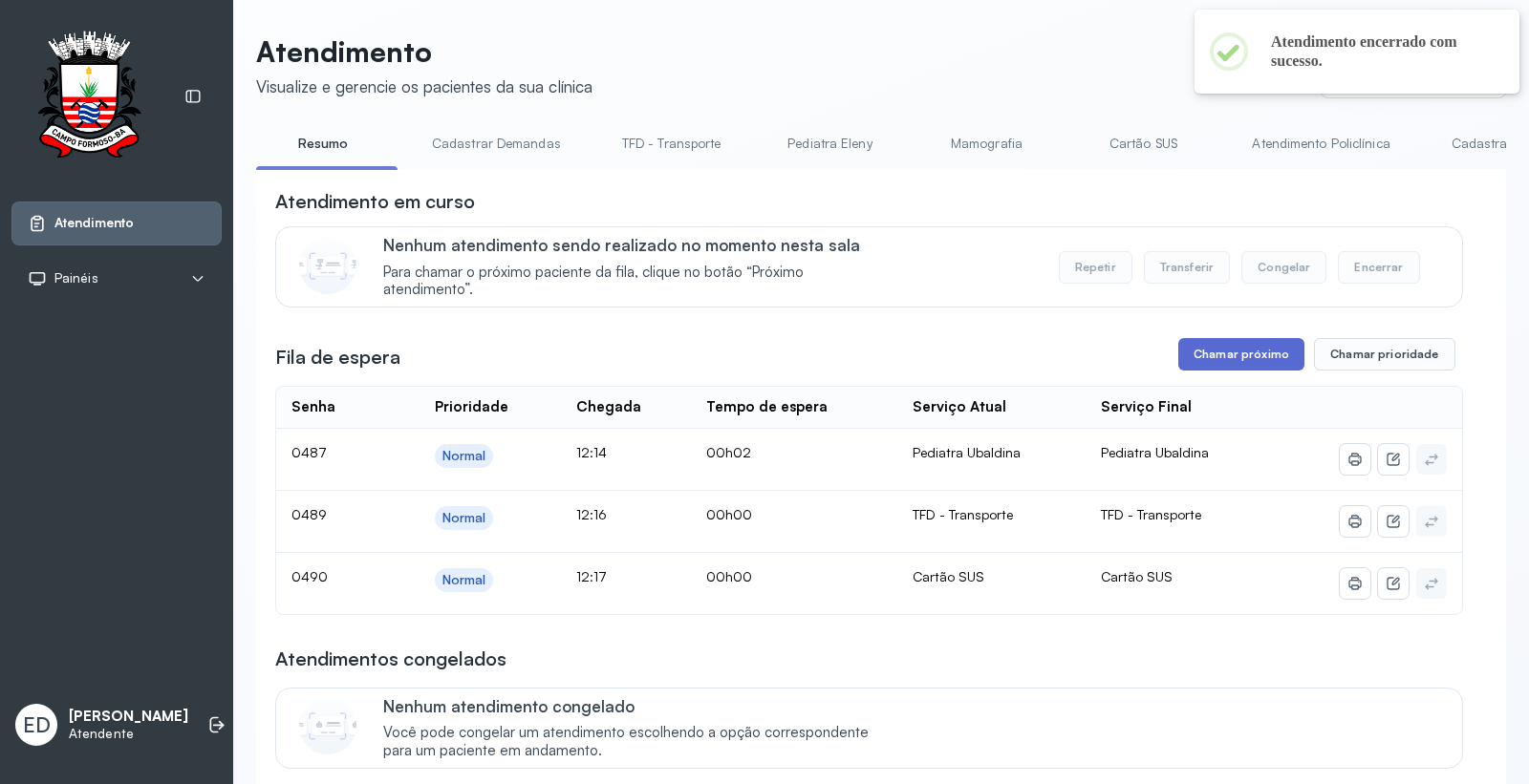
click at [1246, 353] on button "Chamar próximo" at bounding box center [1242, 354] width 126 height 32
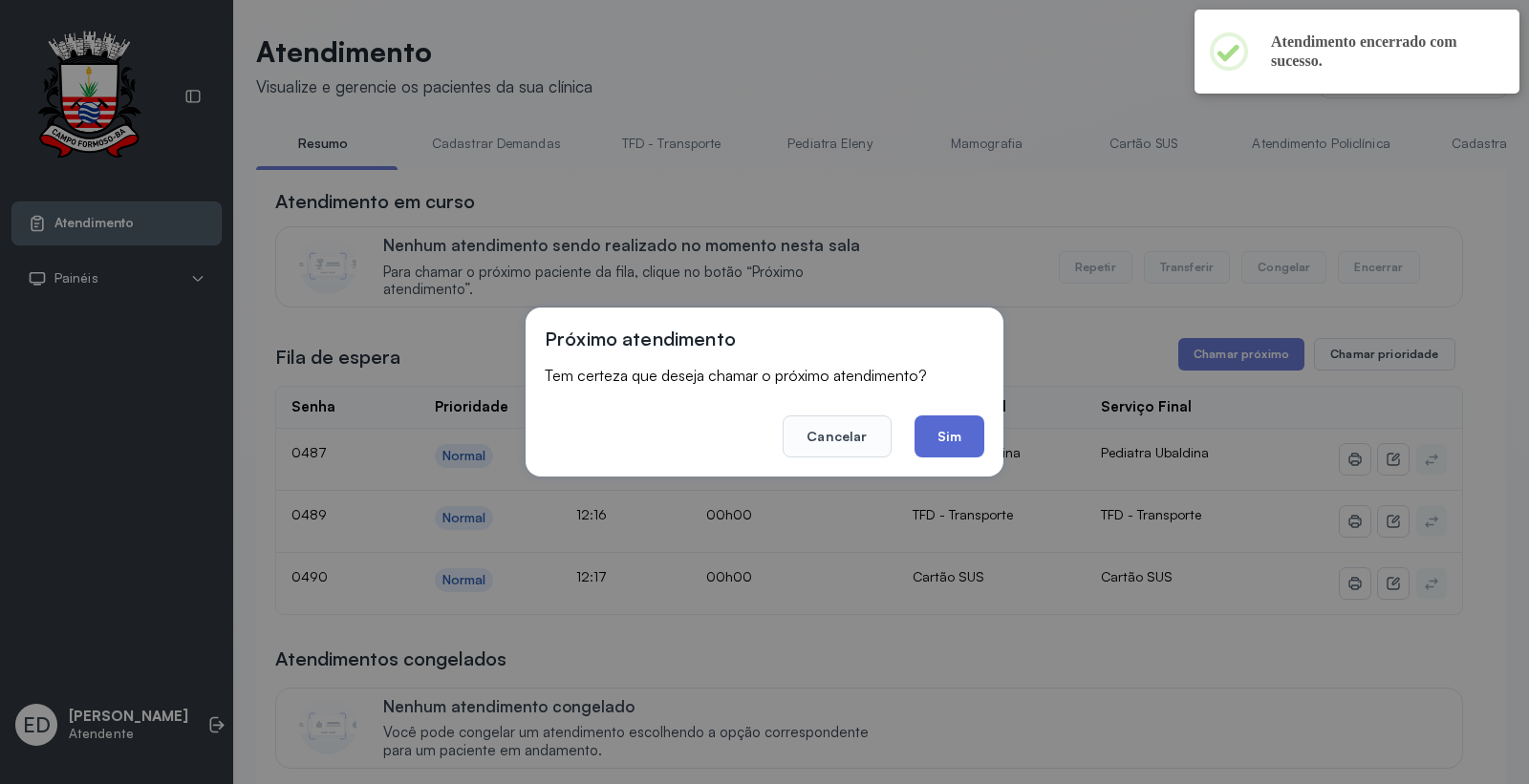
click at [975, 428] on button "Sim" at bounding box center [949, 437] width 70 height 42
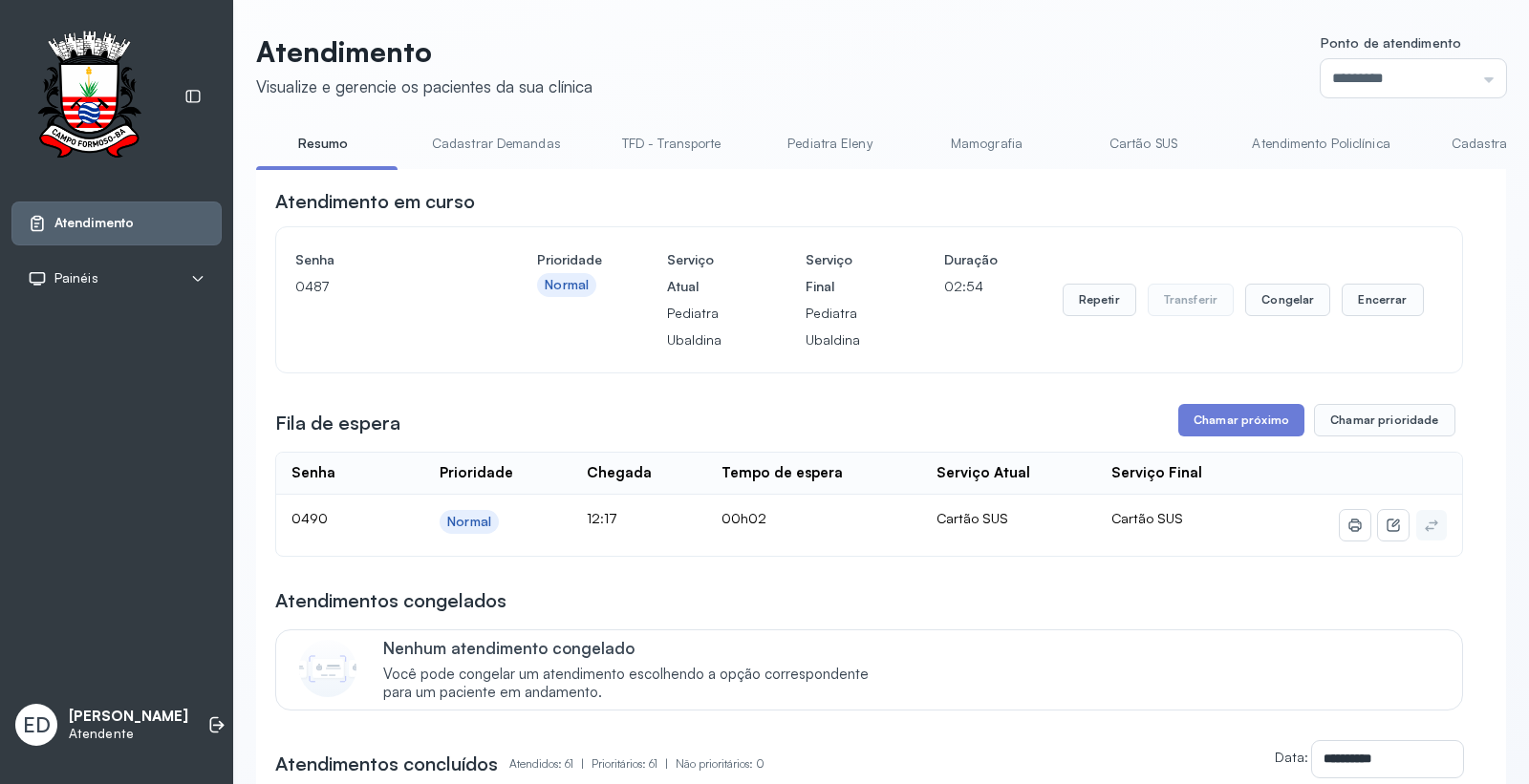
drag, startPoint x: 1167, startPoint y: 423, endPoint x: 1195, endPoint y: 428, distance: 28.4
click at [1170, 423] on div "Fila de espera Chamar próximo Chamar prioridade" at bounding box center [869, 420] width 1188 height 32
click at [1195, 428] on button "Chamar próximo" at bounding box center [1242, 420] width 126 height 32
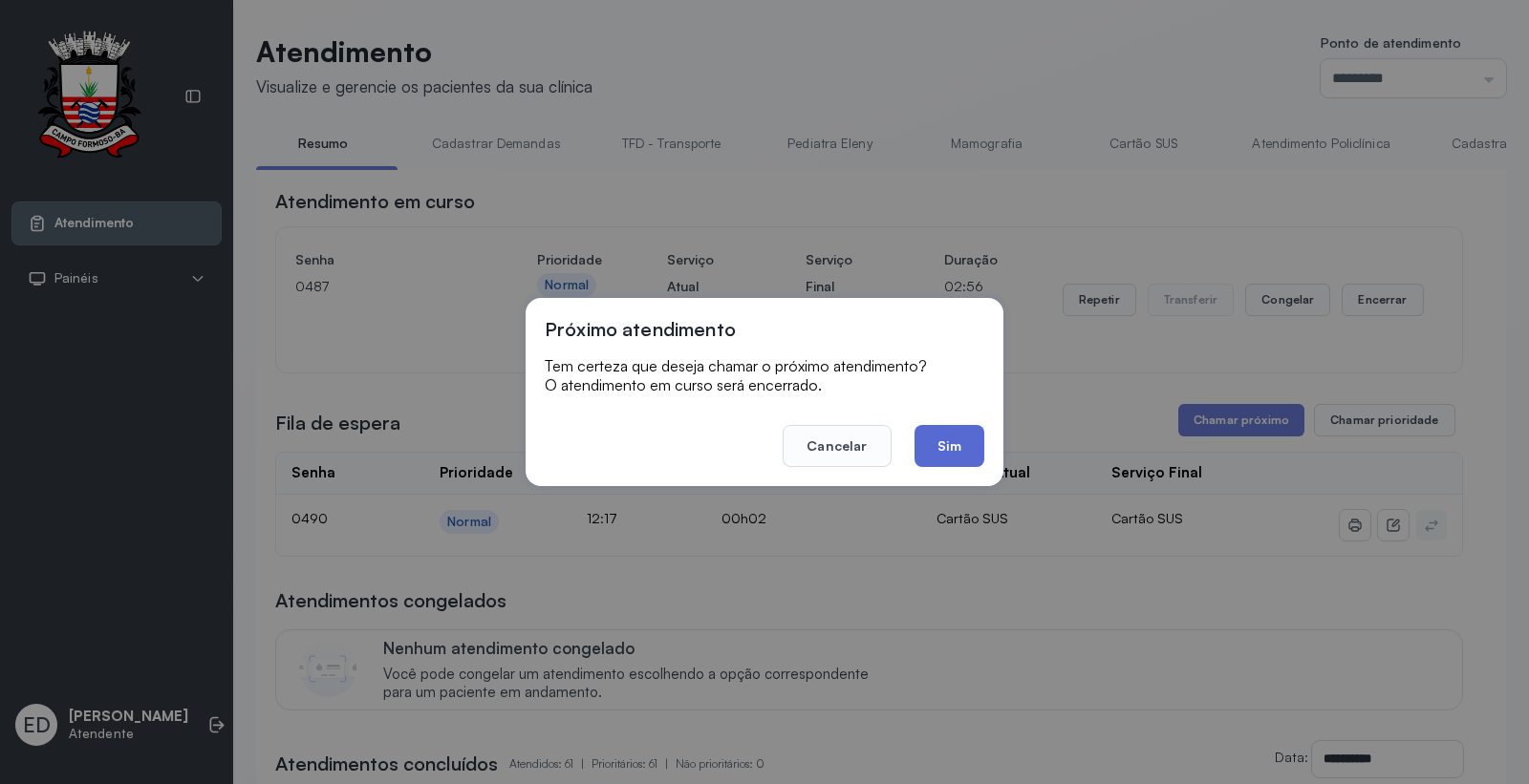
click at [969, 452] on button "Sim" at bounding box center [949, 446] width 70 height 42
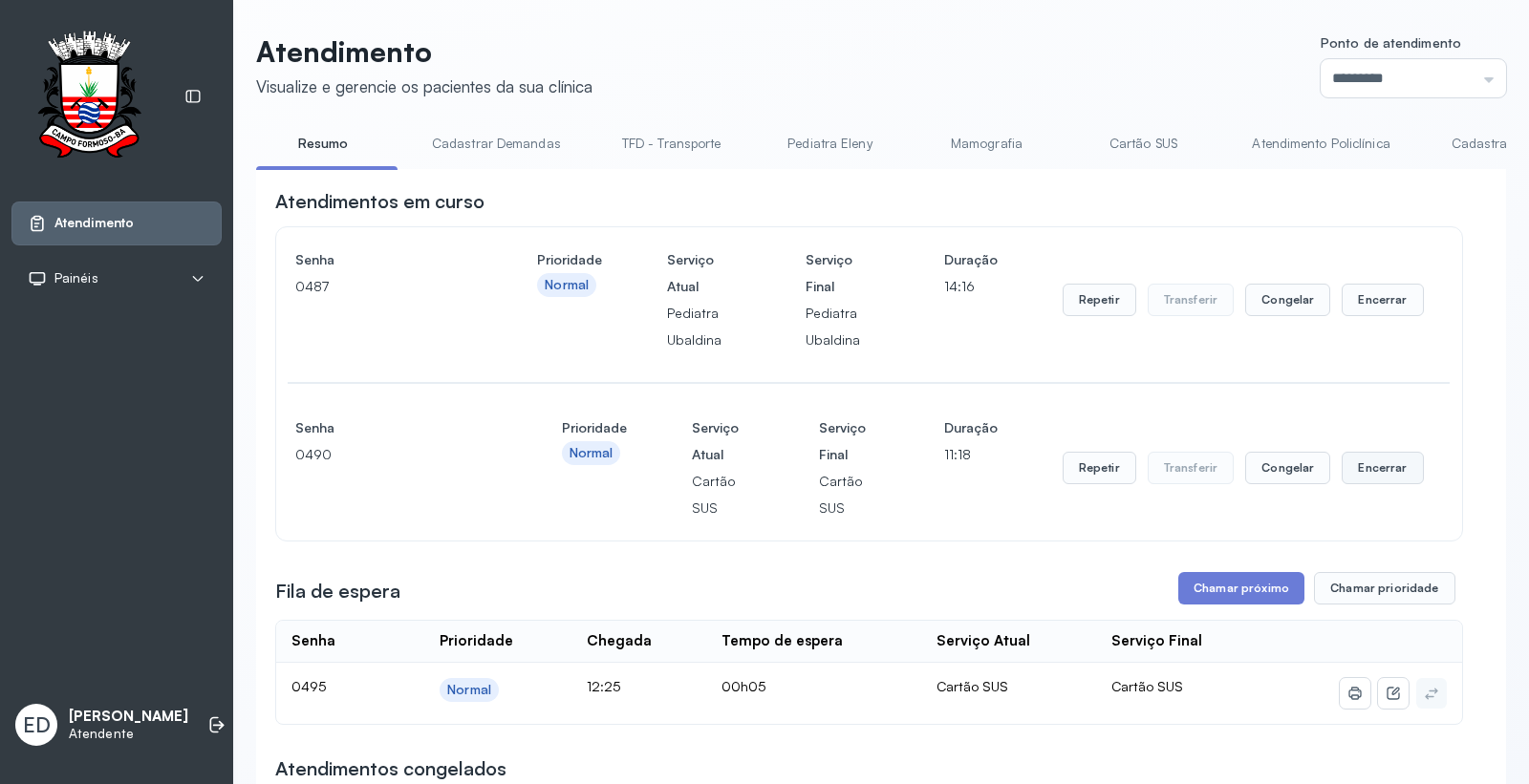
drag, startPoint x: 1354, startPoint y: 473, endPoint x: 1334, endPoint y: 475, distance: 20.1
click at [1342, 475] on button "Encerrar" at bounding box center [1382, 467] width 82 height 32
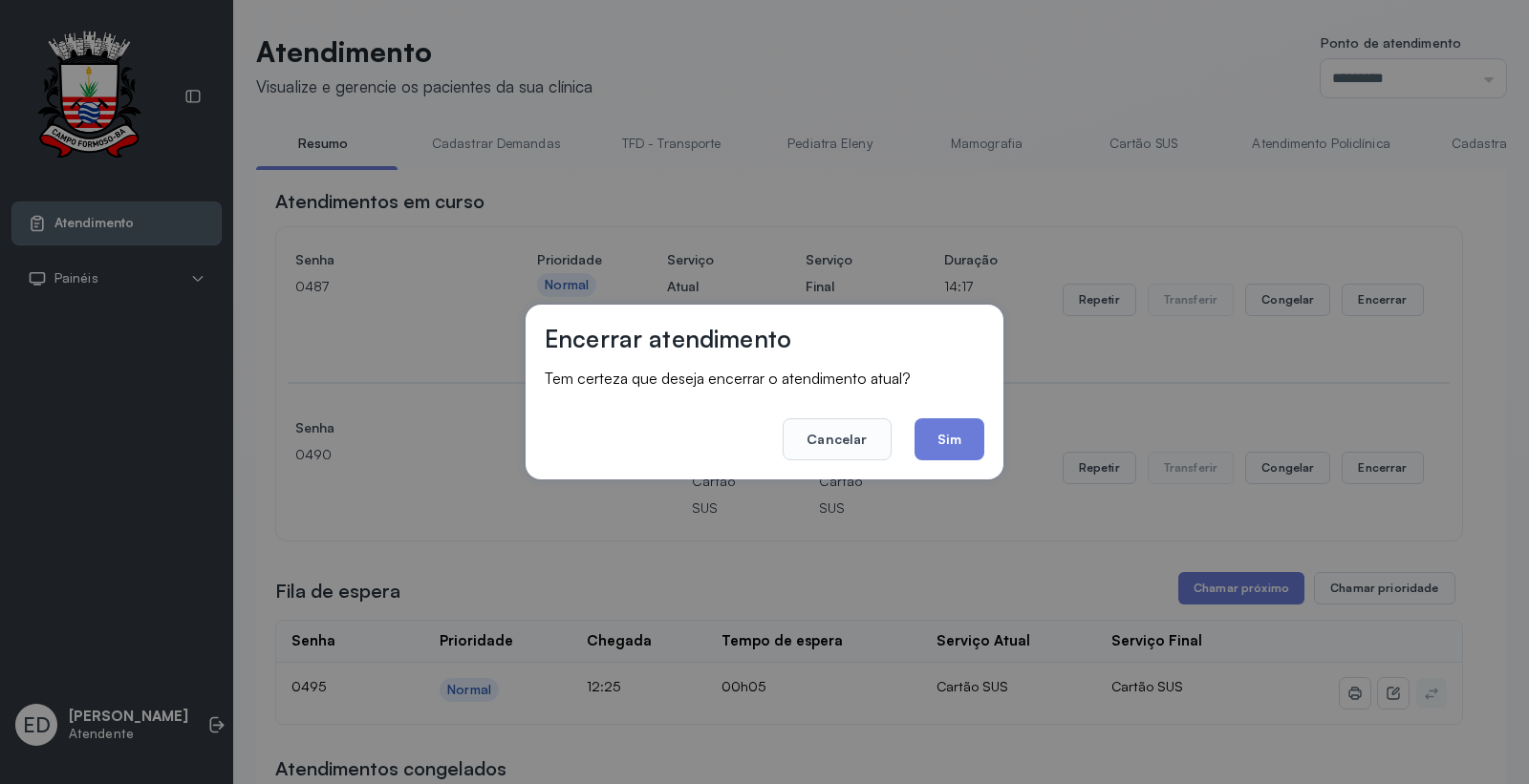
click at [951, 450] on button "Sim" at bounding box center [949, 439] width 70 height 42
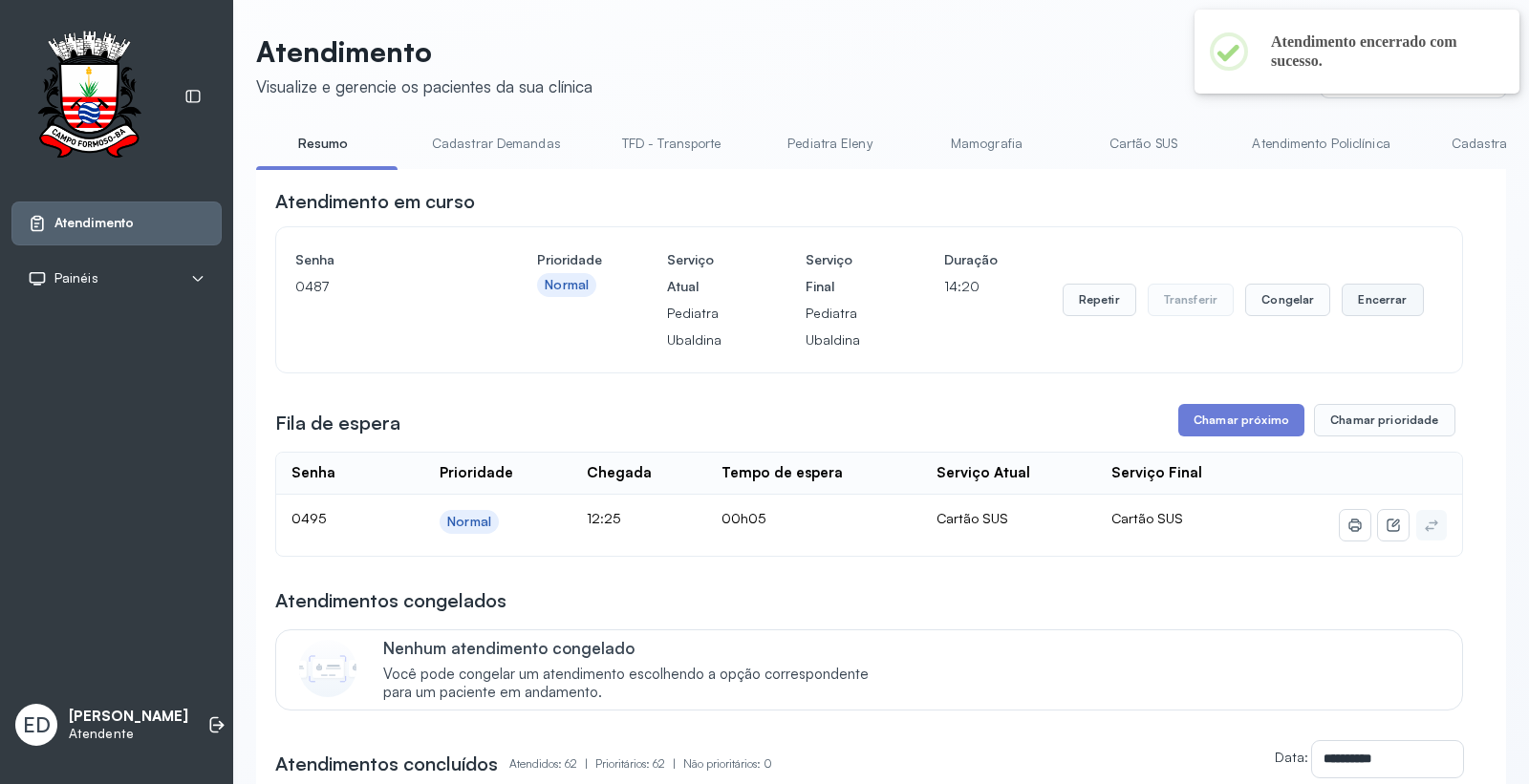
click at [1371, 310] on button "Encerrar" at bounding box center [1382, 299] width 82 height 32
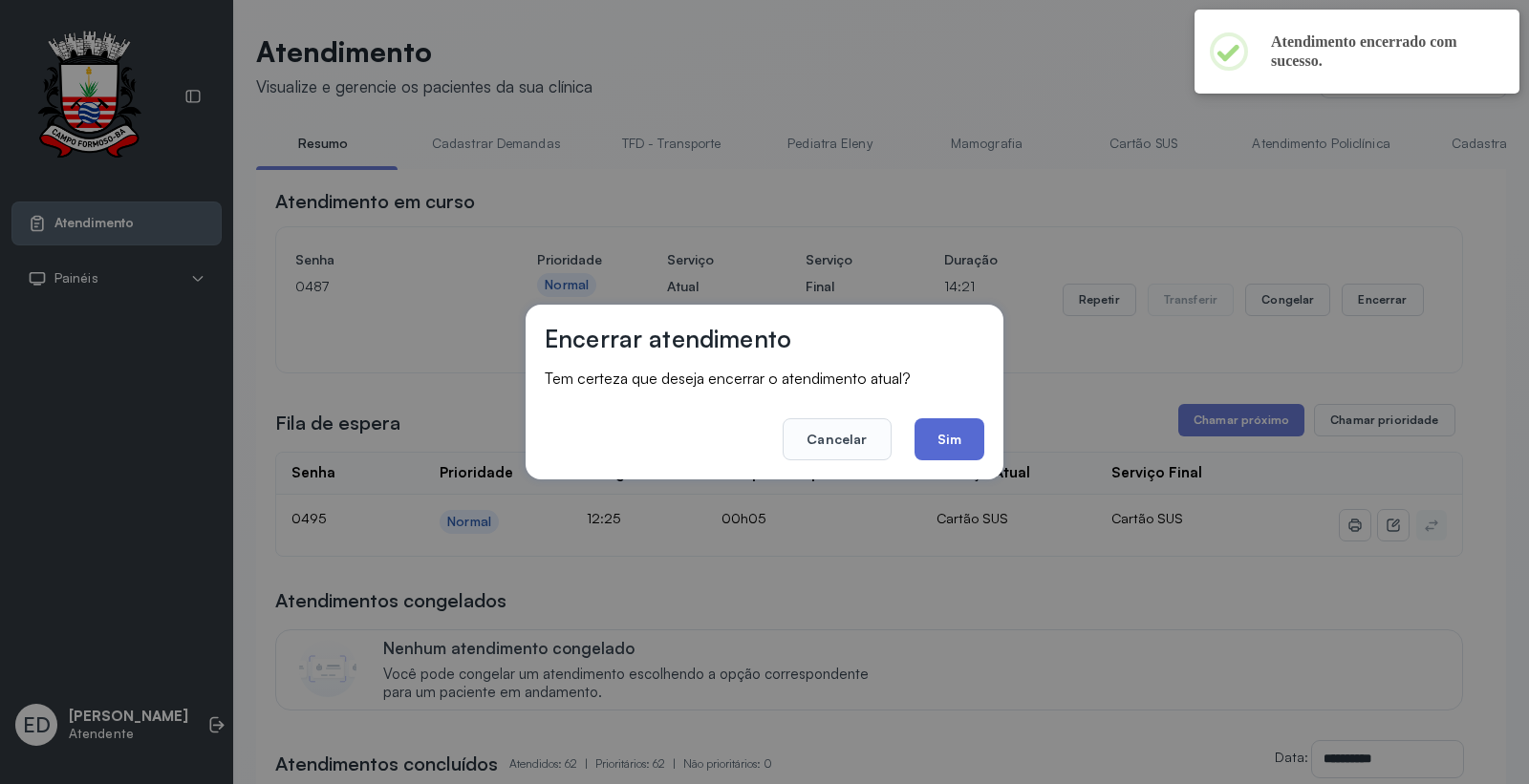
click at [970, 438] on button "Sim" at bounding box center [949, 439] width 70 height 42
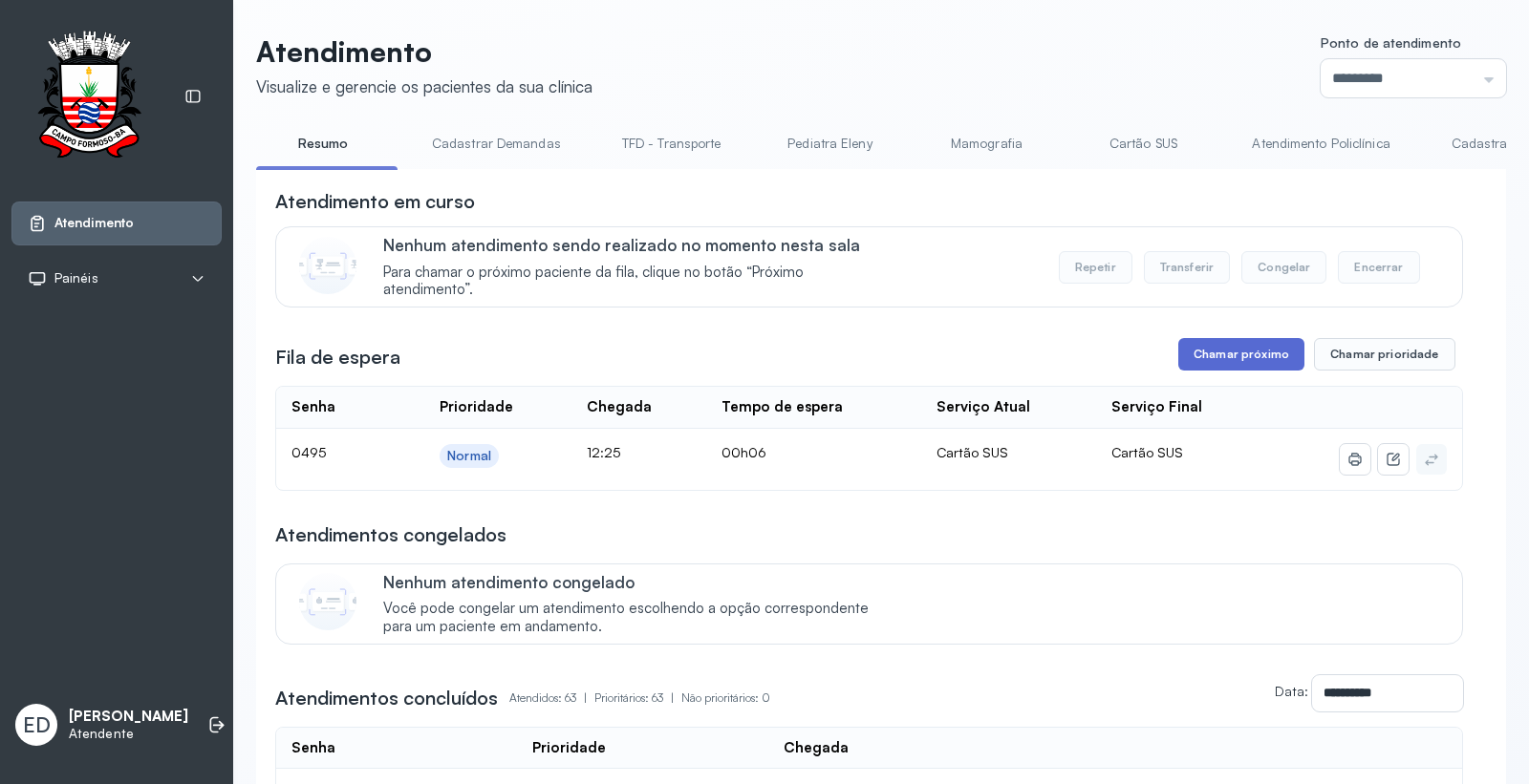
click at [1256, 351] on button "Chamar próximo" at bounding box center [1242, 354] width 126 height 32
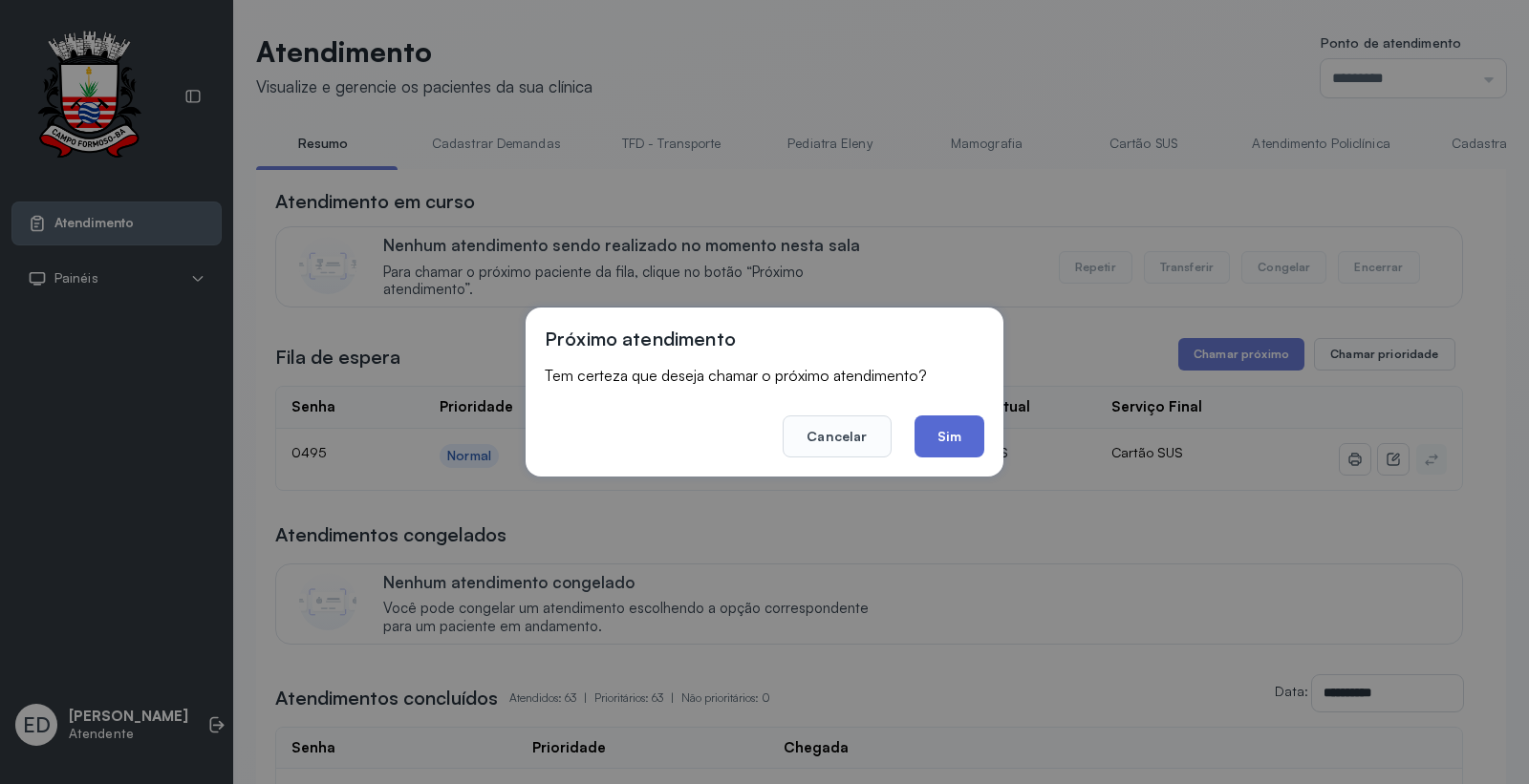
click at [959, 435] on button "Sim" at bounding box center [949, 437] width 70 height 42
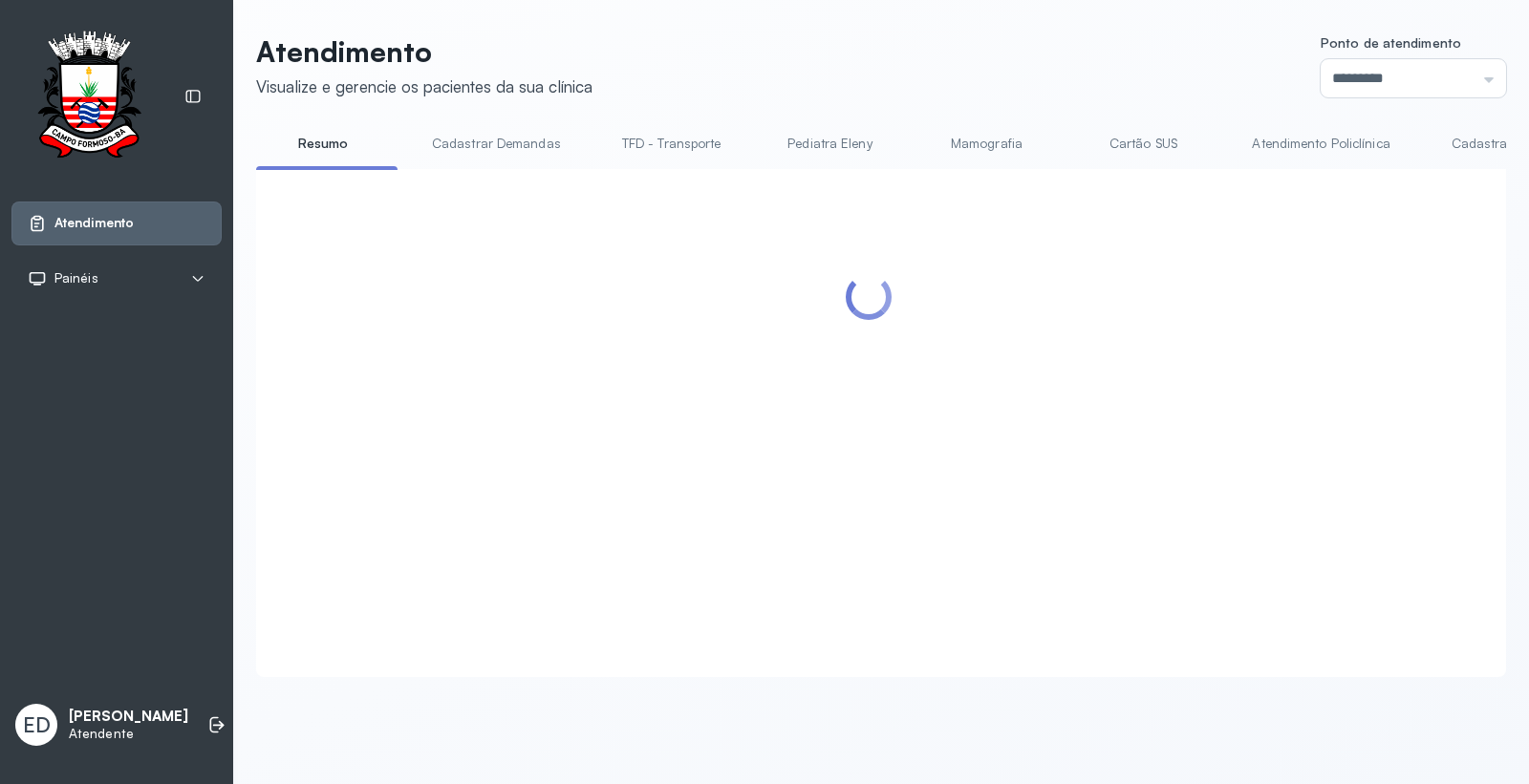
click at [1010, 88] on header "Atendimento Visualize e gerencie os pacientes da sua clínica Ponto de atendimen…" at bounding box center [881, 66] width 1251 height 63
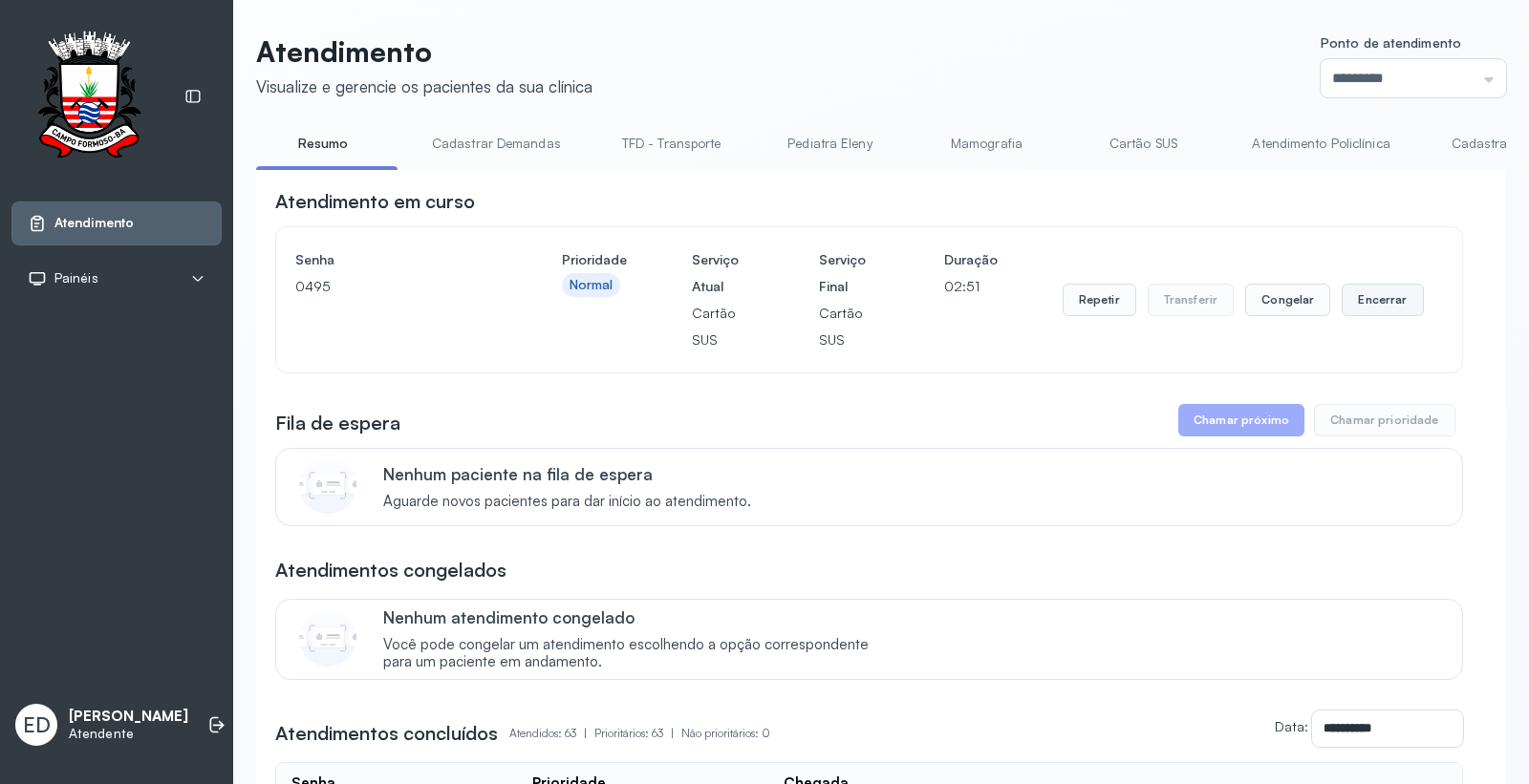
click at [1377, 310] on button "Encerrar" at bounding box center [1382, 299] width 82 height 32
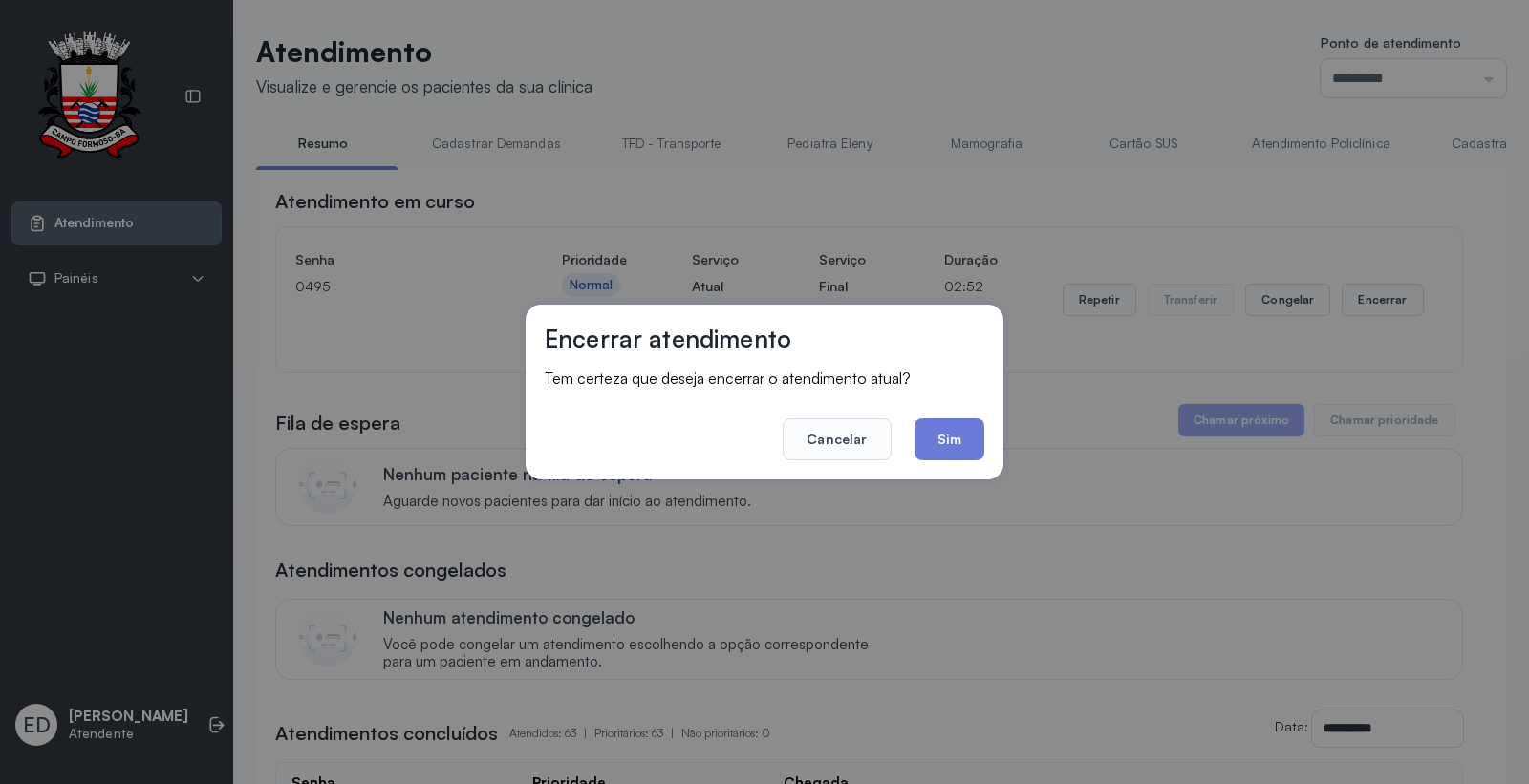
click at [947, 430] on button "Sim" at bounding box center [949, 439] width 70 height 42
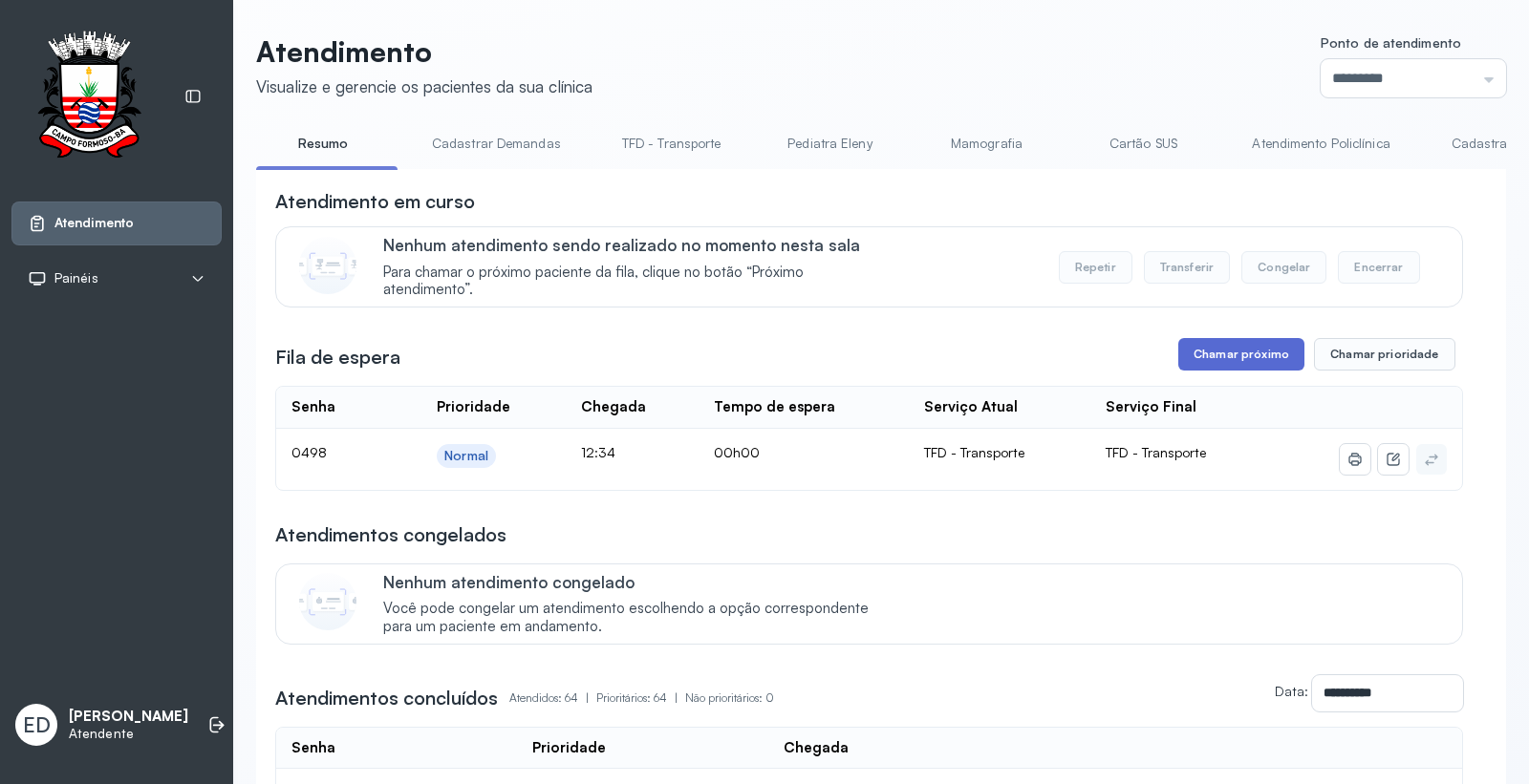
click at [1238, 365] on button "Chamar próximo" at bounding box center [1242, 354] width 126 height 32
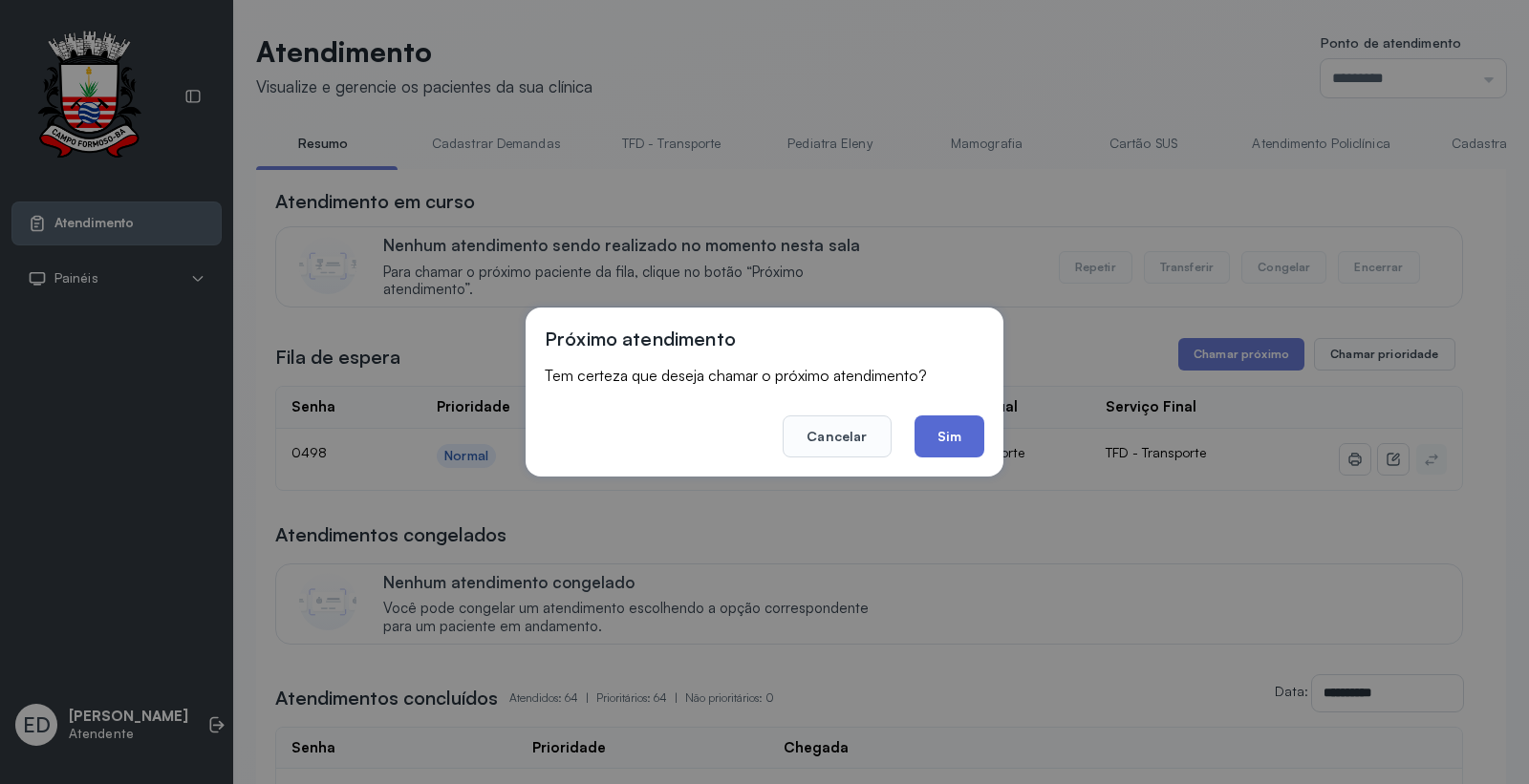
click at [953, 436] on button "Sim" at bounding box center [949, 437] width 70 height 42
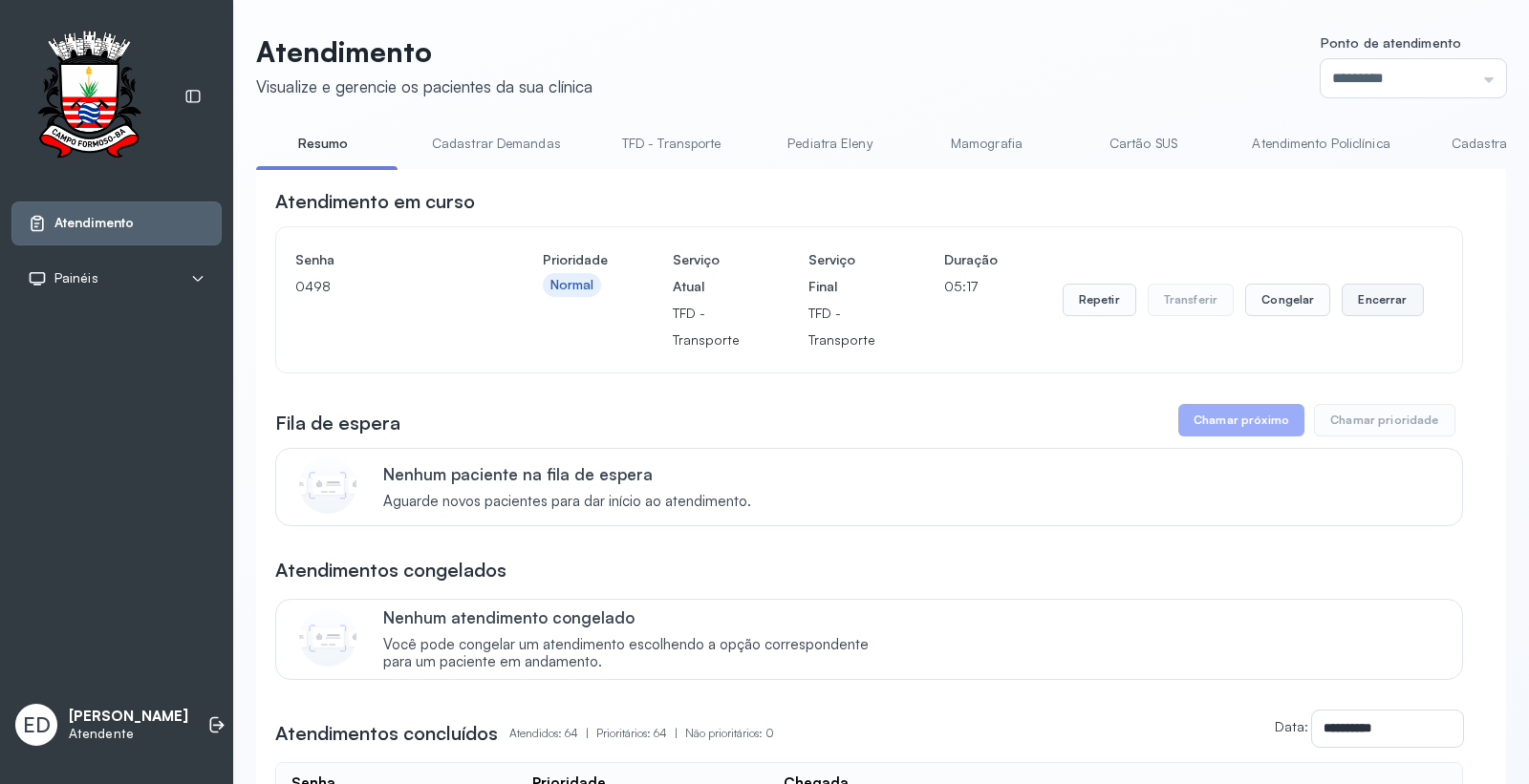
click at [1361, 299] on button "Encerrar" at bounding box center [1382, 299] width 82 height 32
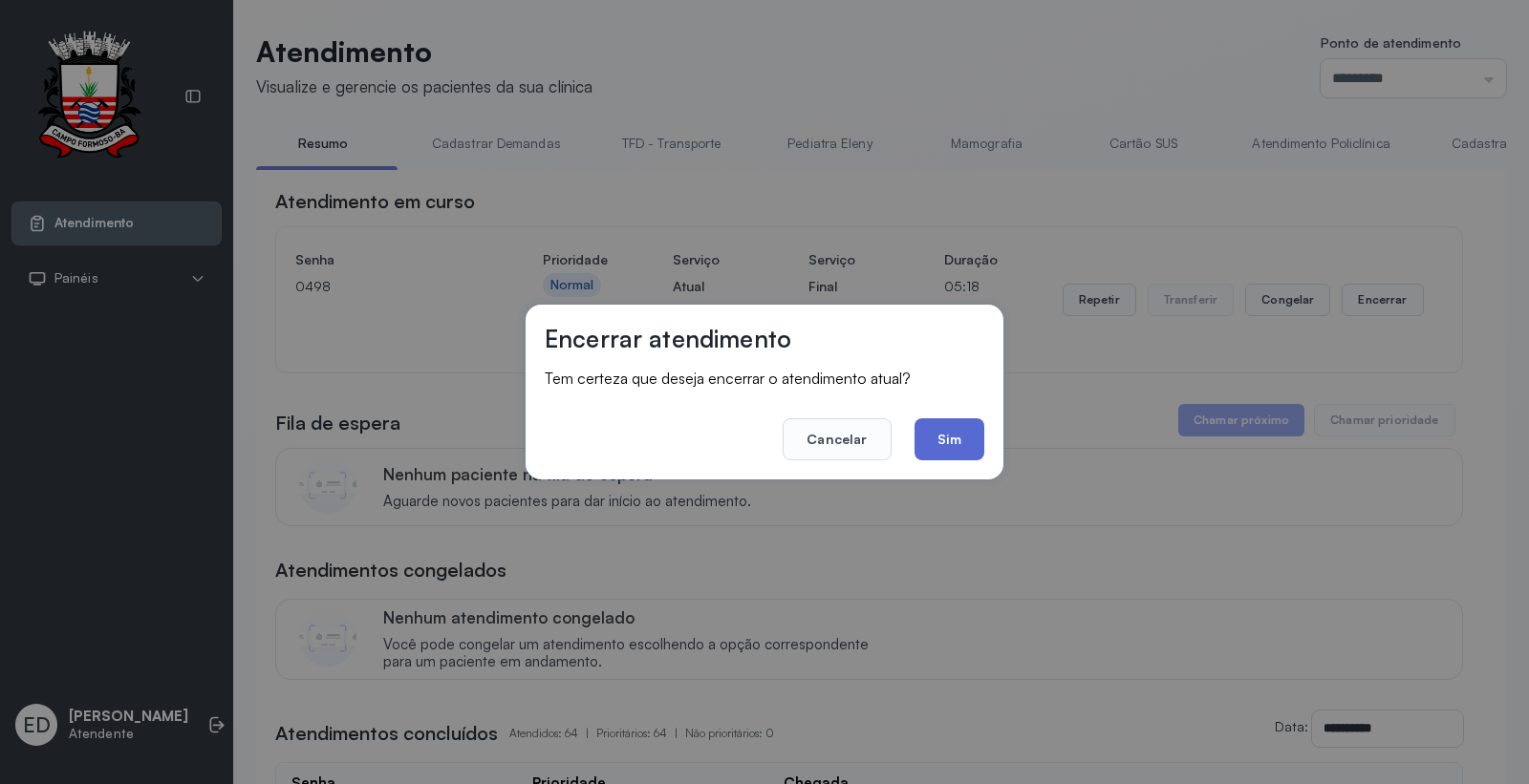
click at [957, 447] on button "Sim" at bounding box center [949, 439] width 70 height 42
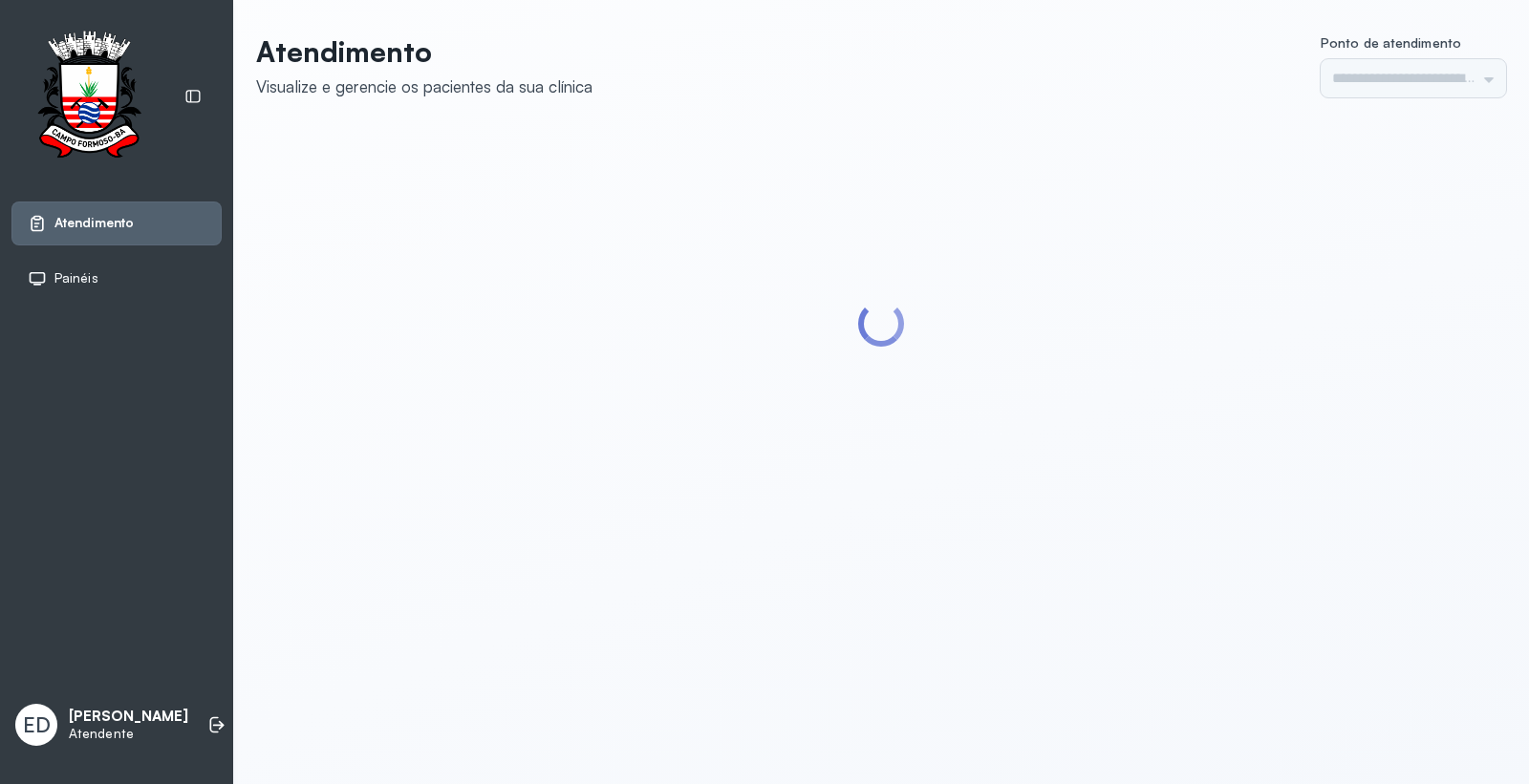
type input "*********"
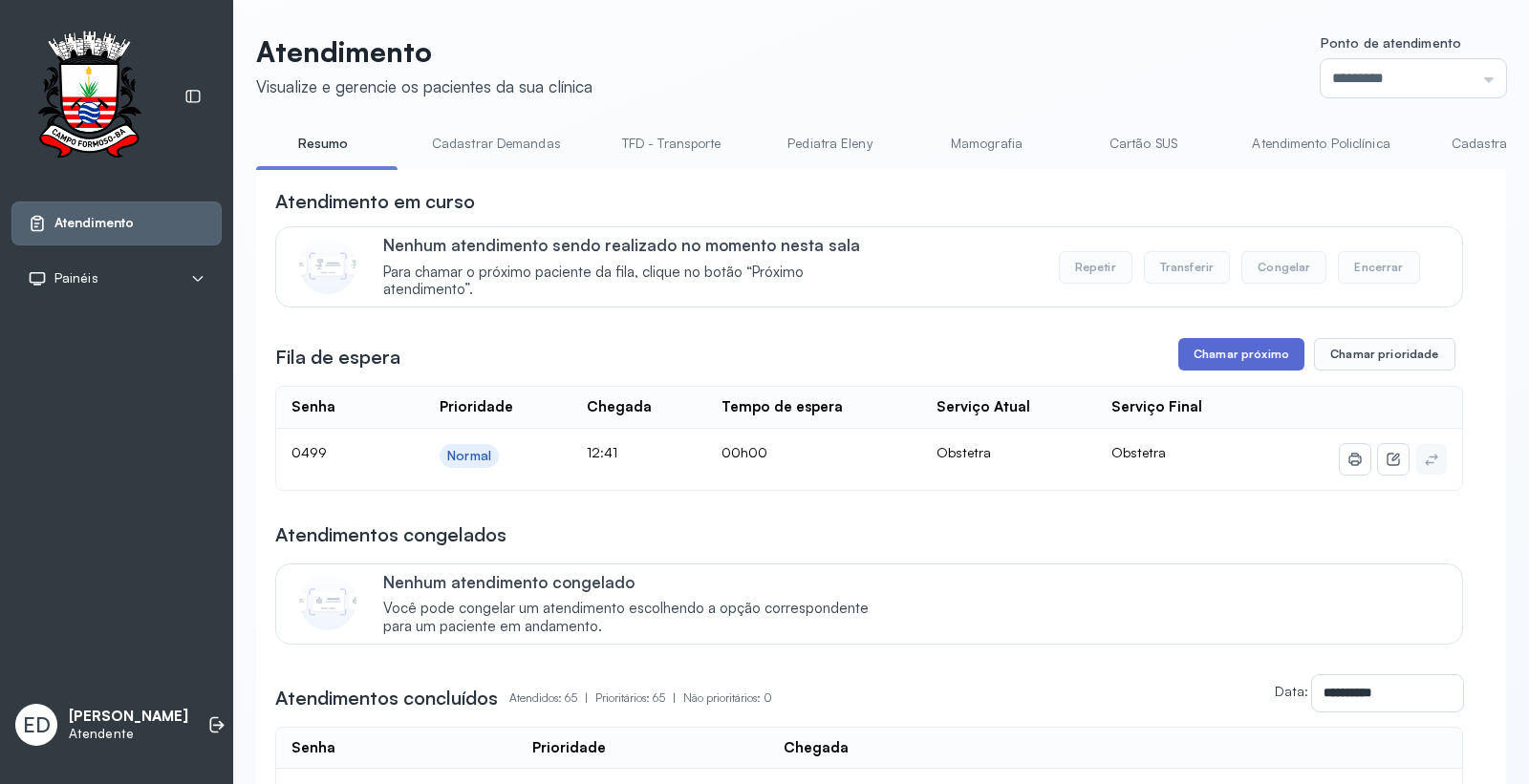
click at [1281, 349] on button "Chamar próximo" at bounding box center [1242, 354] width 126 height 32
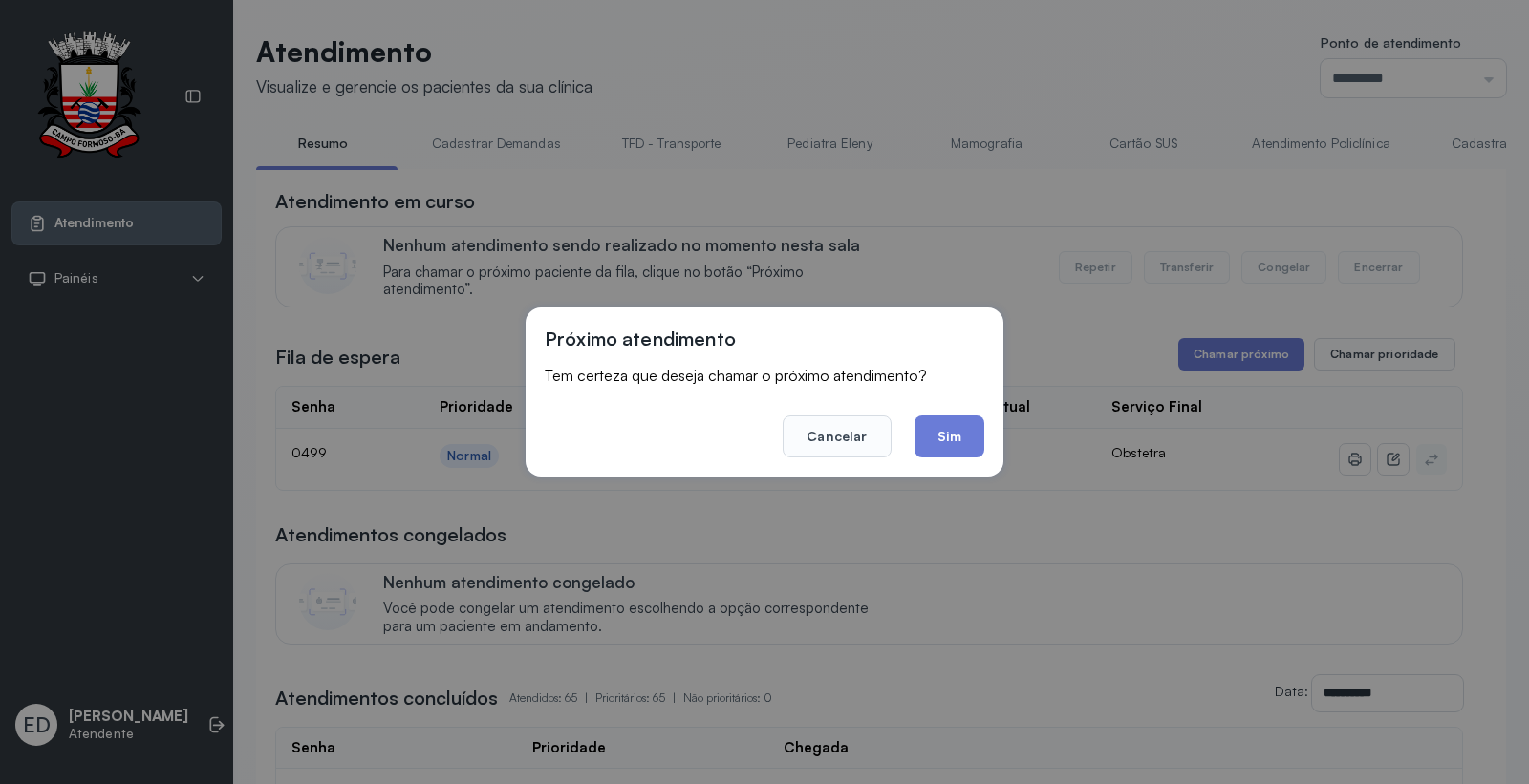
click at [951, 431] on button "Sim" at bounding box center [949, 437] width 70 height 42
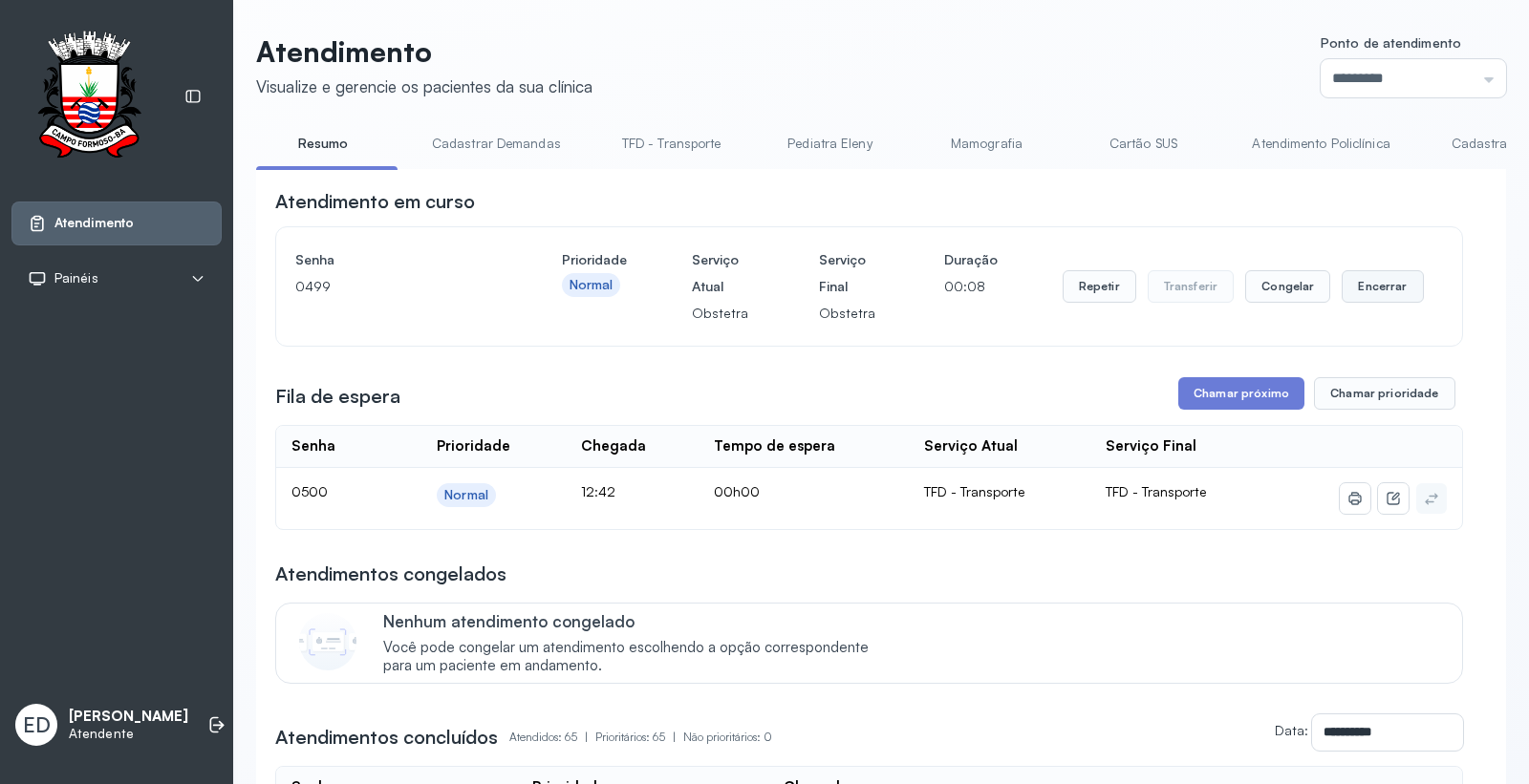
click at [1373, 292] on button "Encerrar" at bounding box center [1382, 286] width 82 height 32
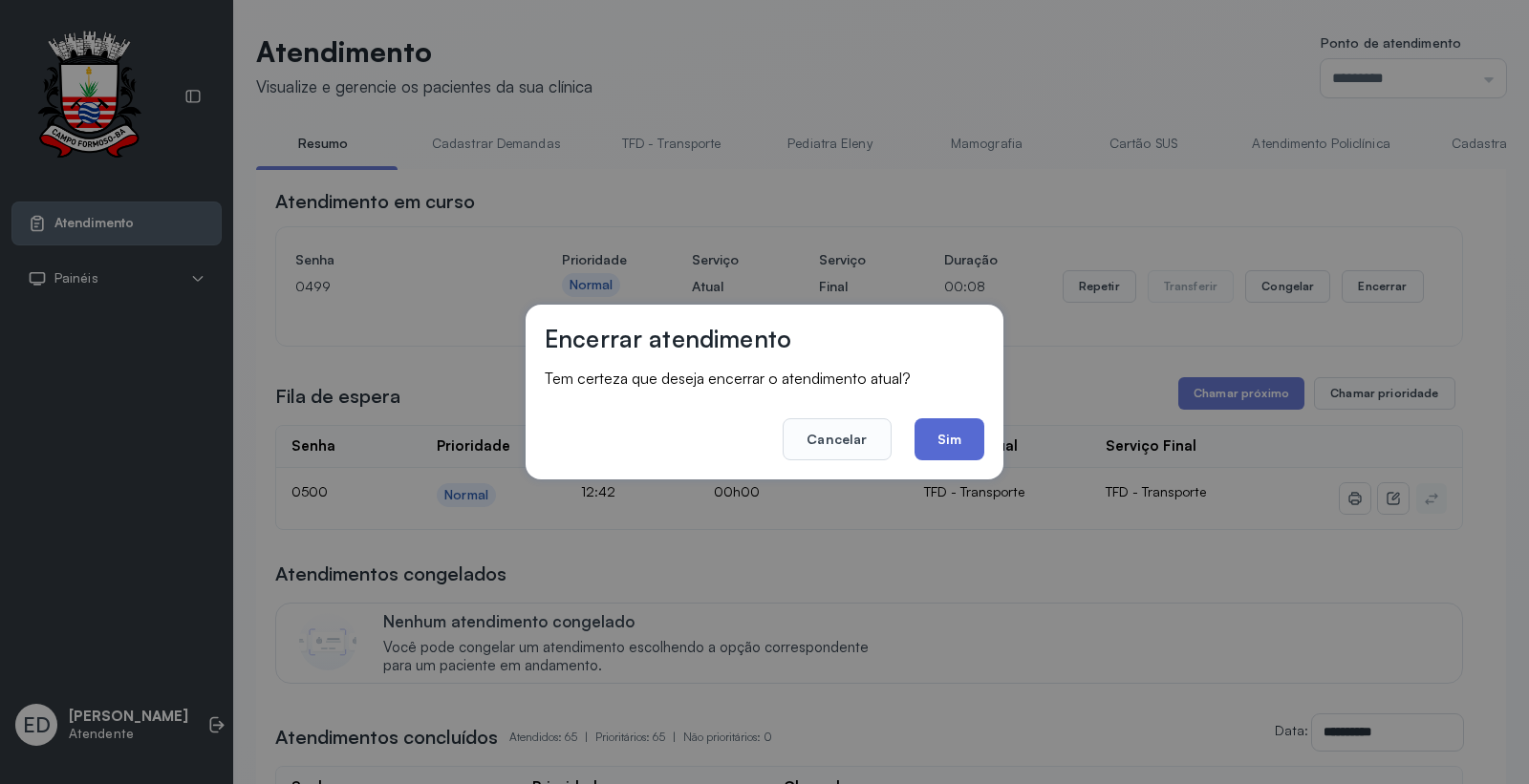
click at [948, 433] on button "Sim" at bounding box center [949, 439] width 70 height 42
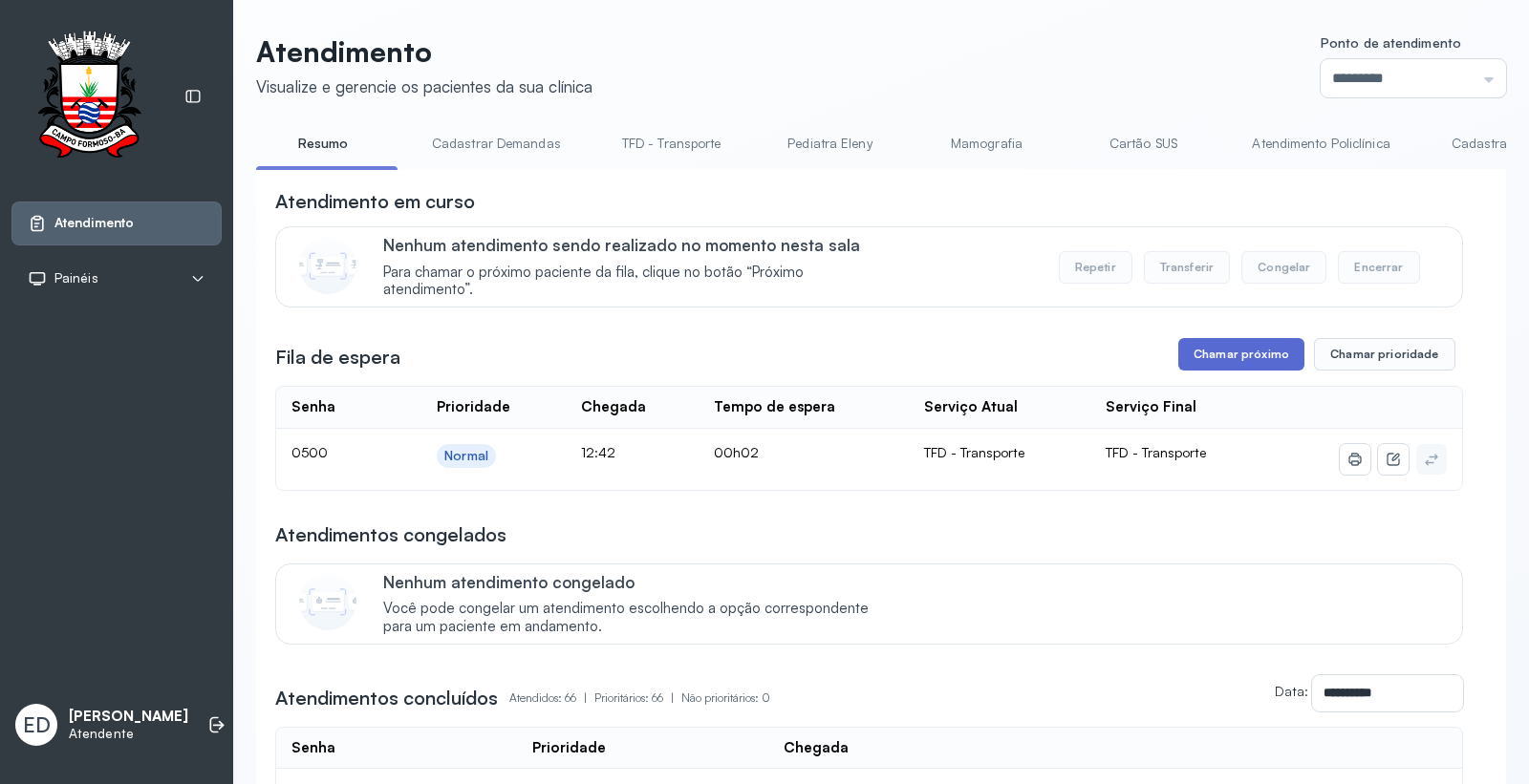
drag, startPoint x: 1217, startPoint y: 356, endPoint x: 1199, endPoint y: 366, distance: 20.6
click at [1199, 366] on button "Chamar próximo" at bounding box center [1242, 354] width 126 height 32
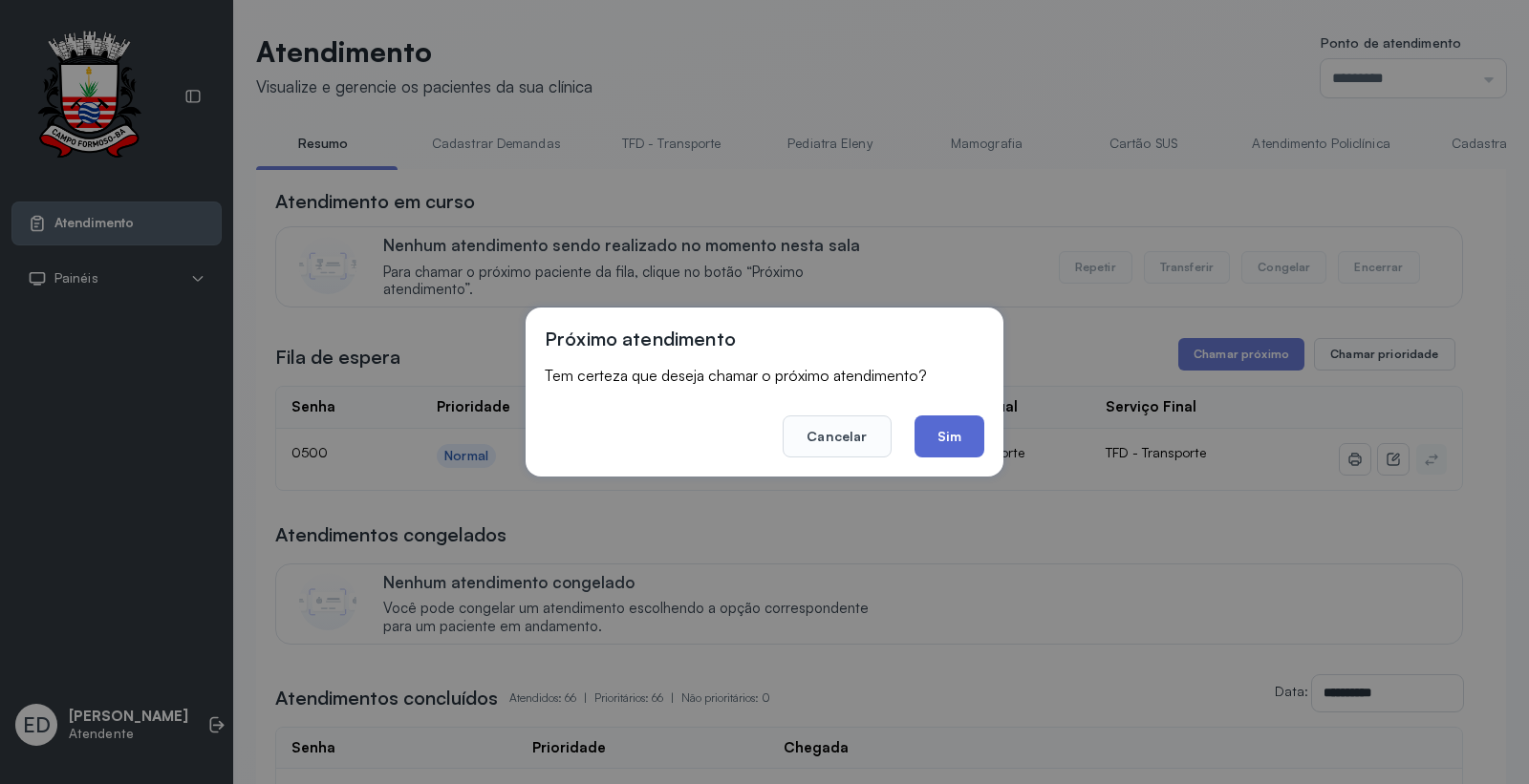
click at [957, 422] on button "Sim" at bounding box center [949, 437] width 70 height 42
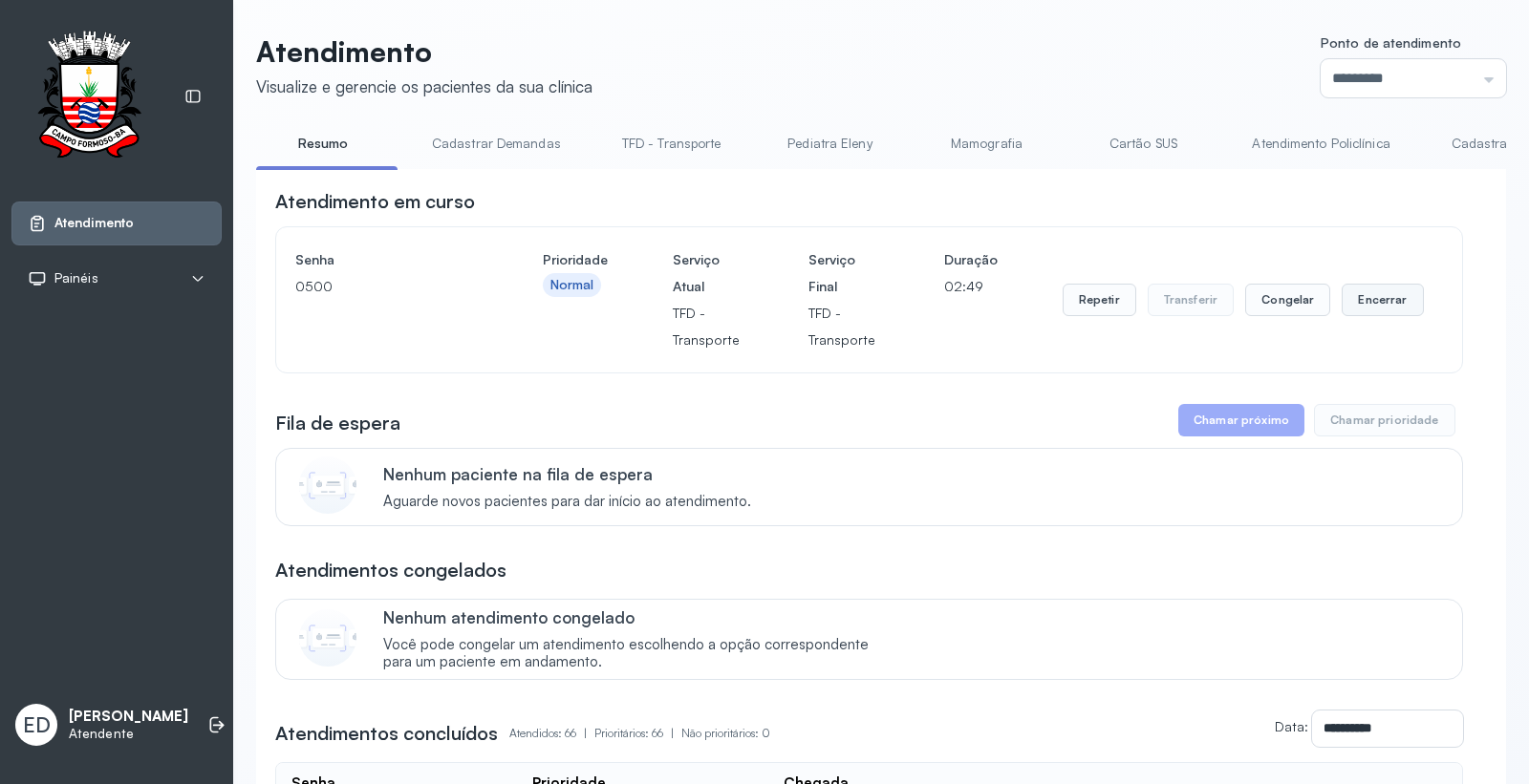
click at [1355, 299] on button "Encerrar" at bounding box center [1382, 299] width 82 height 32
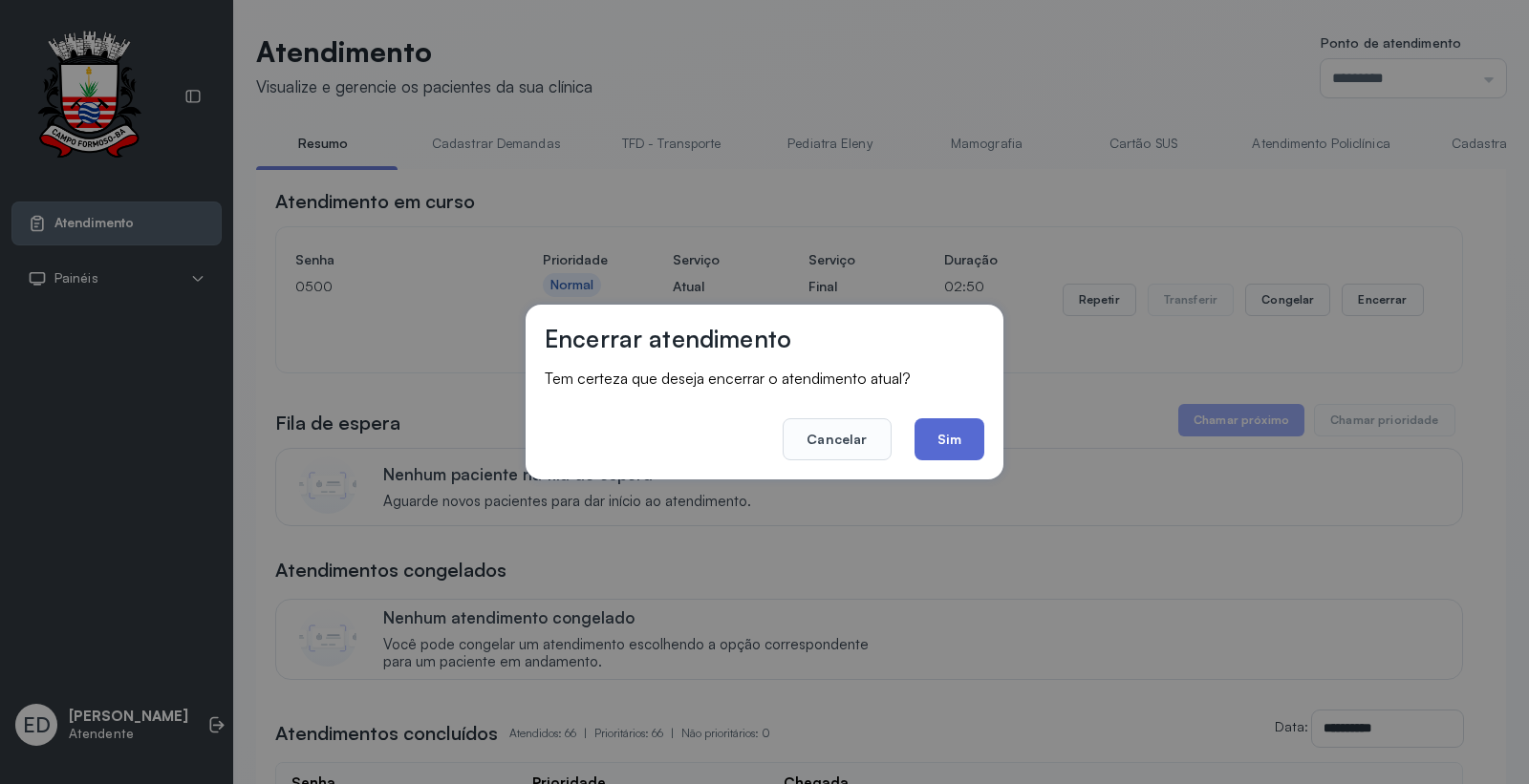
click at [968, 420] on button "Sim" at bounding box center [949, 439] width 70 height 42
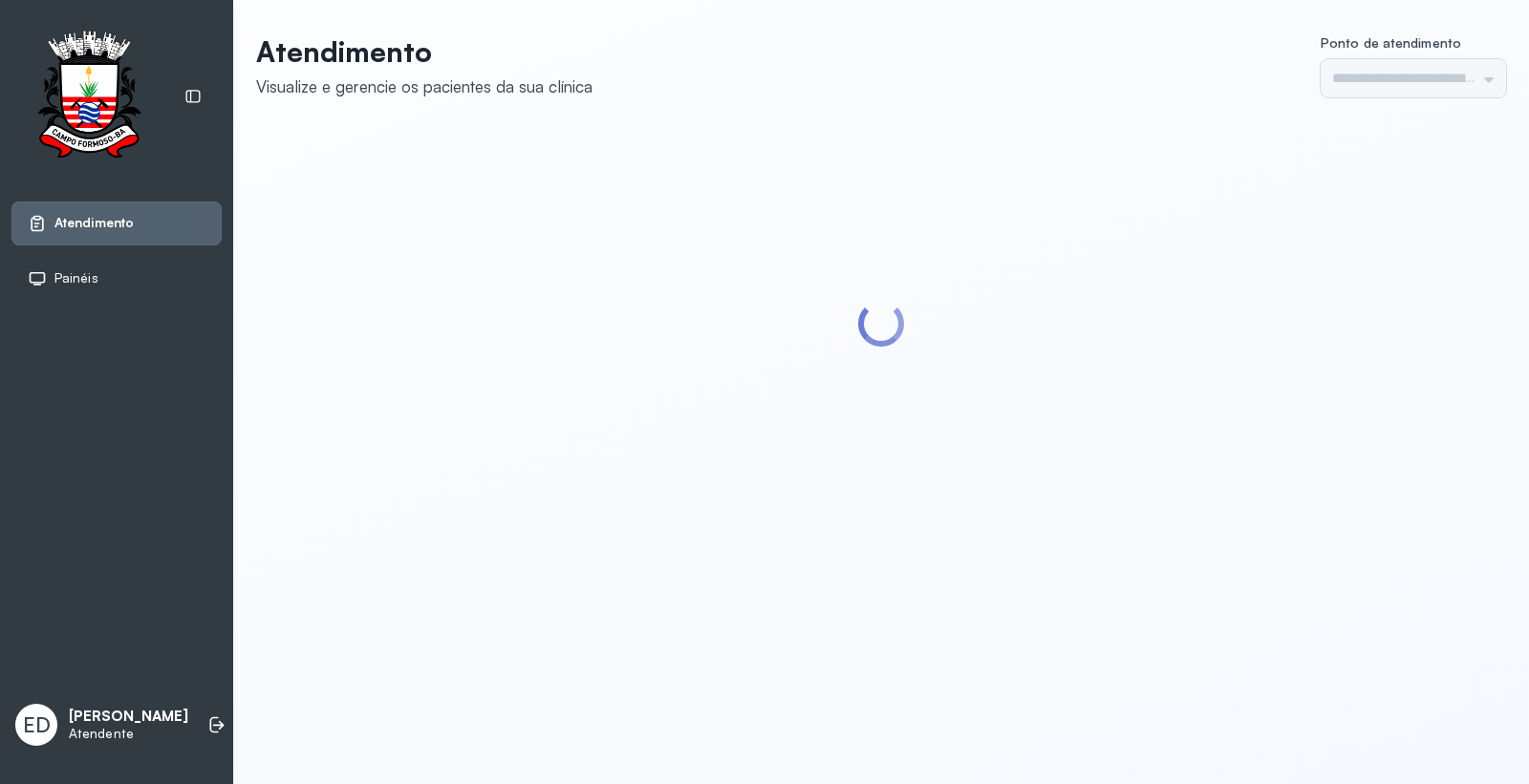
type input "*********"
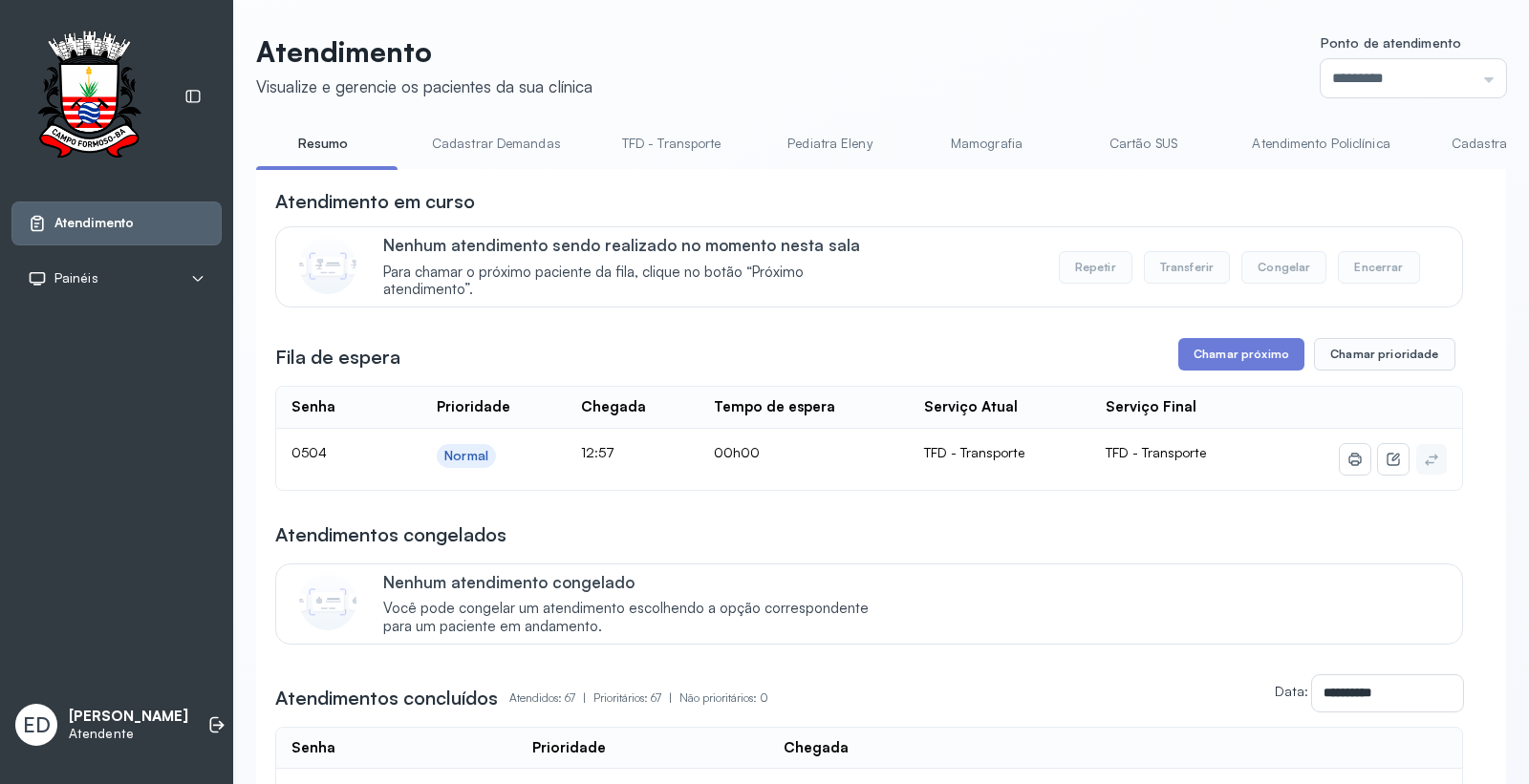
click at [863, 75] on header "Atendimento Visualize e gerencie os pacientes da sua clínica Ponto de atendimen…" at bounding box center [881, 66] width 1251 height 63
click at [211, 722] on icon at bounding box center [214, 725] width 9 height 17
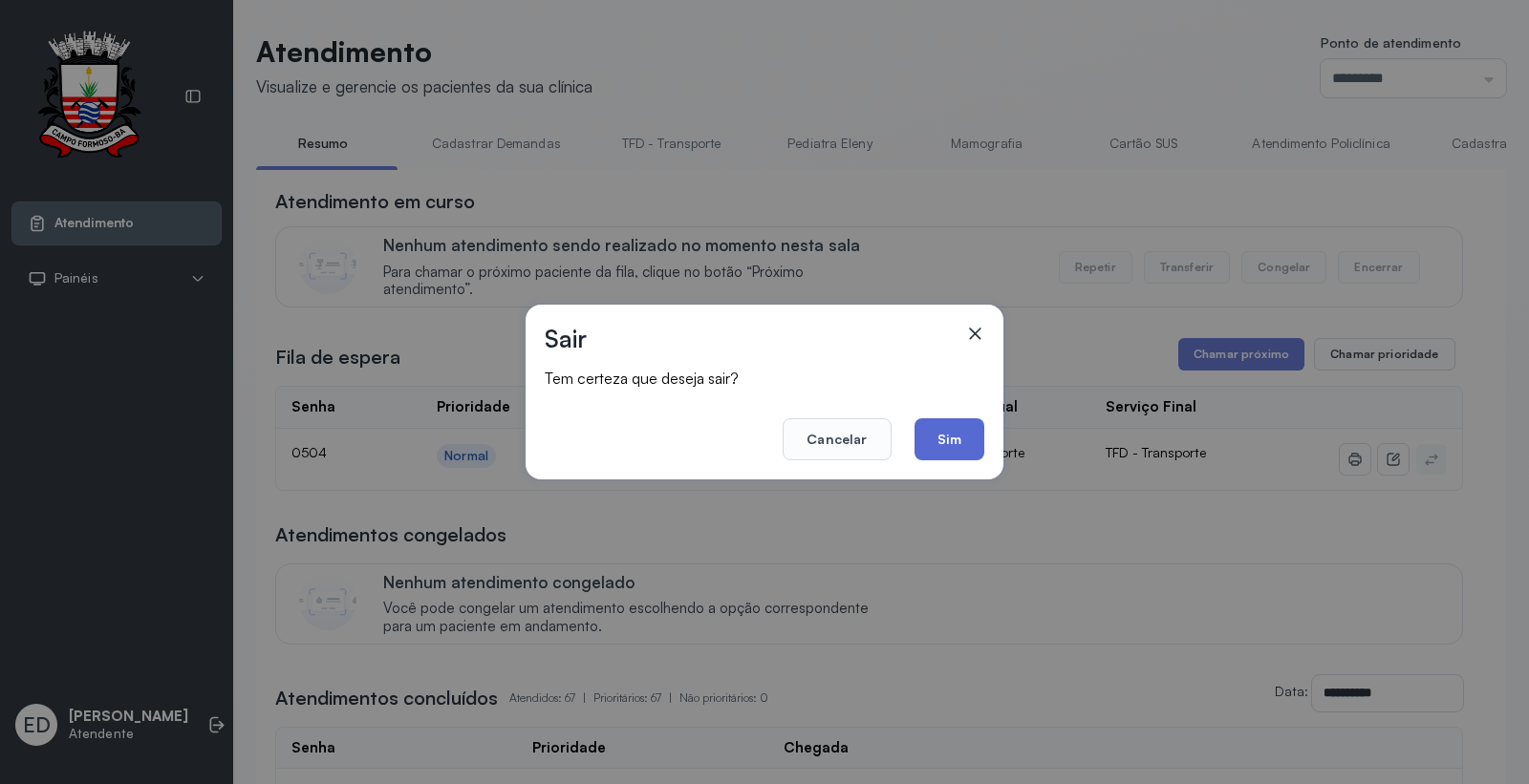
click at [948, 436] on button "Sim" at bounding box center [949, 439] width 70 height 42
